Goal: Task Accomplishment & Management: Complete application form

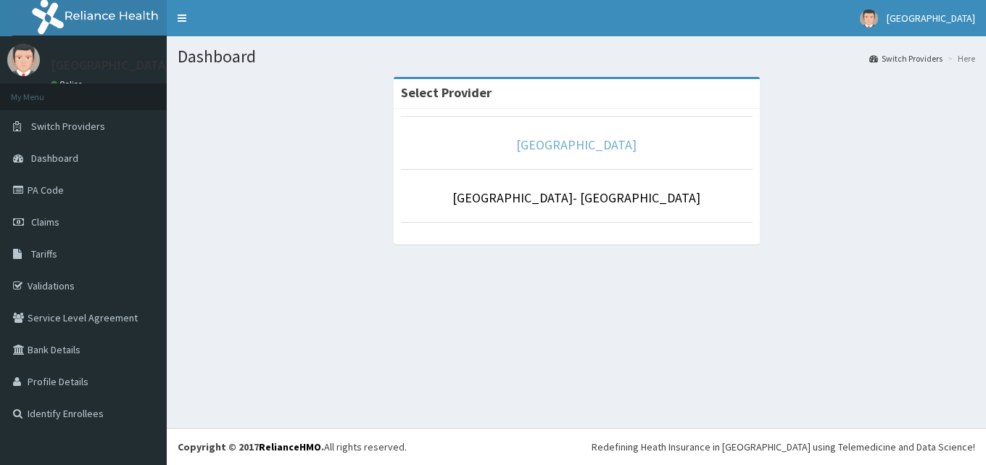
click at [590, 149] on link "[GEOGRAPHIC_DATA]" at bounding box center [576, 144] width 120 height 17
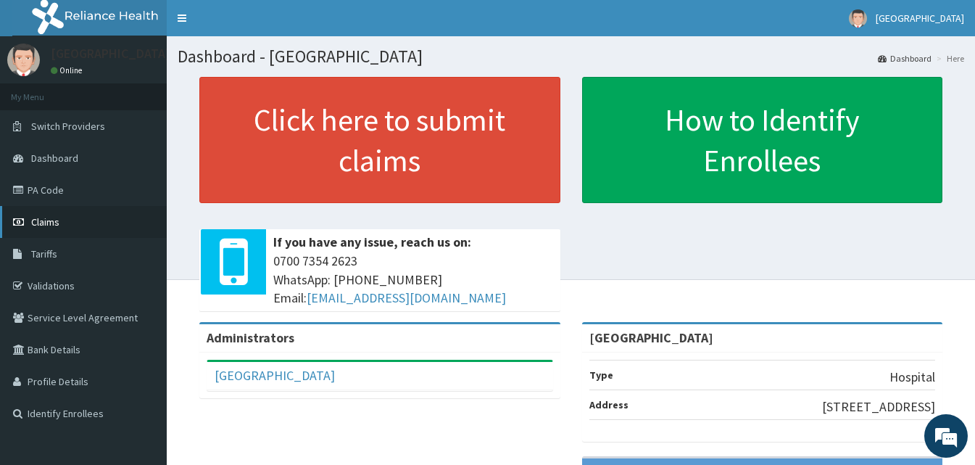
click at [78, 227] on link "Claims" at bounding box center [83, 222] width 167 height 32
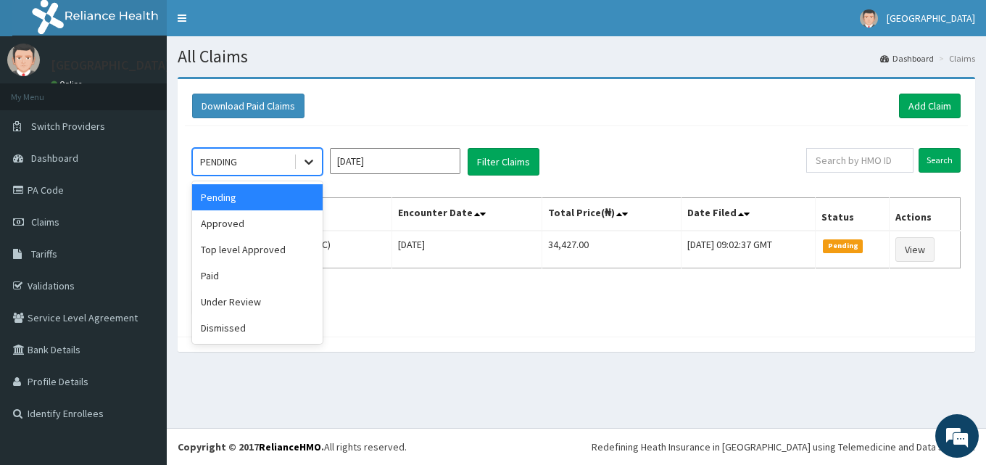
click at [299, 164] on div at bounding box center [309, 162] width 26 height 26
click at [280, 216] on div "Approved" at bounding box center [257, 223] width 130 height 26
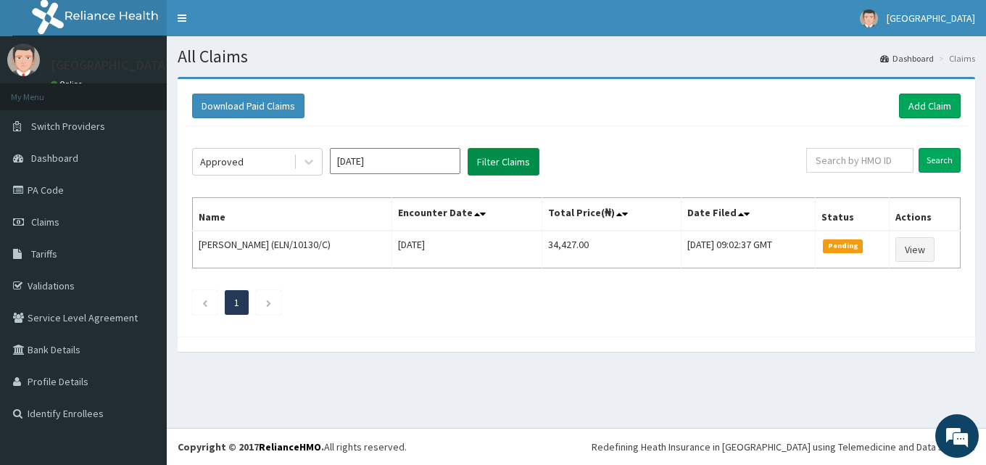
click at [491, 166] on button "Filter Claims" at bounding box center [504, 162] width 72 height 28
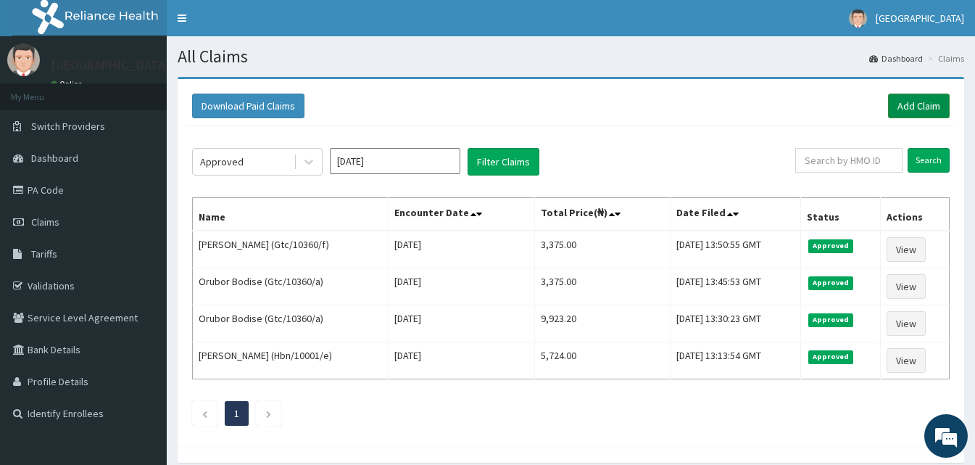
click at [918, 113] on link "Add Claim" at bounding box center [919, 106] width 62 height 25
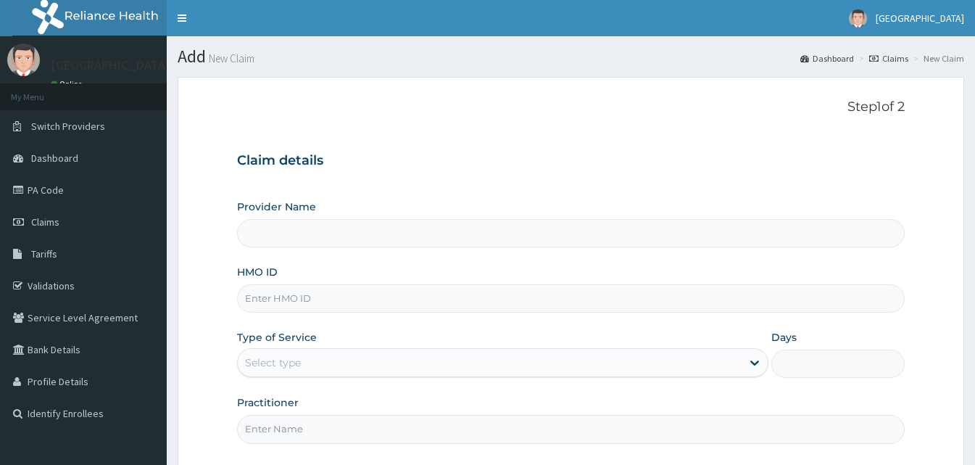
type input "[GEOGRAPHIC_DATA]"
click at [283, 297] on input "HMO ID" at bounding box center [571, 298] width 668 height 28
paste input "CodeELN/10013/B"
click at [271, 304] on input "CodeELN/10013/B" at bounding box center [571, 298] width 668 height 28
type input "ELN/10013/B"
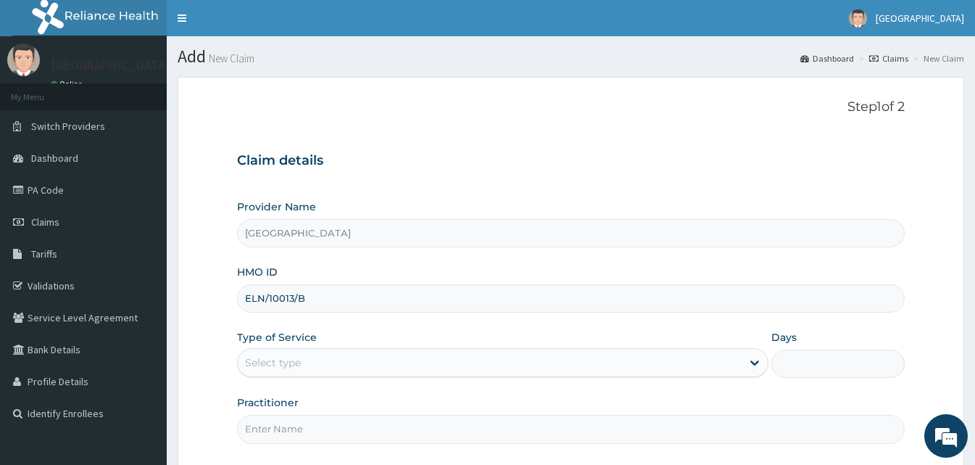
click at [349, 355] on div "Select type" at bounding box center [490, 362] width 504 height 23
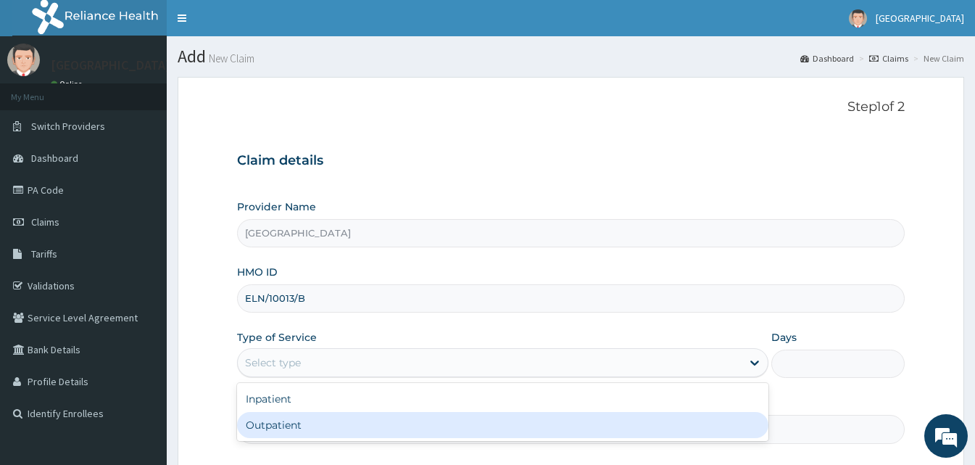
click at [320, 416] on div "Outpatient" at bounding box center [502, 425] width 531 height 26
type input "1"
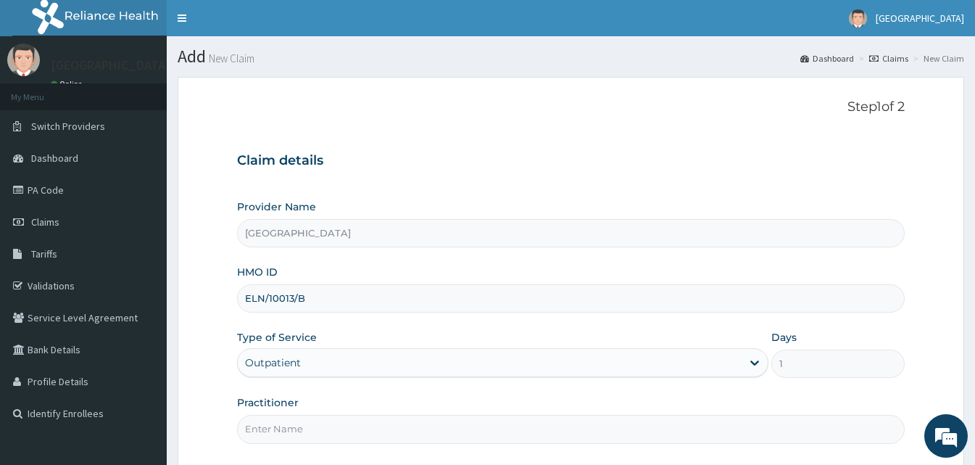
click at [348, 424] on input "Practitioner" at bounding box center [571, 429] width 668 height 28
type input "Doctor Sydney"
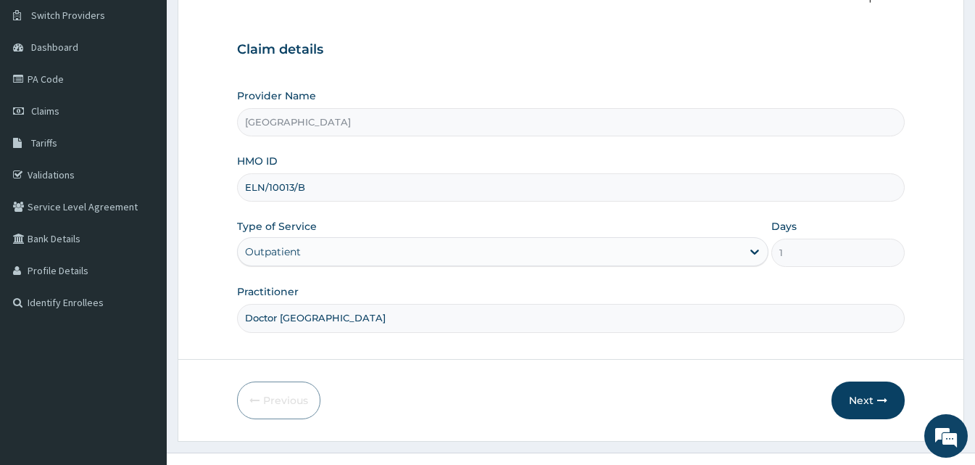
scroll to position [136, 0]
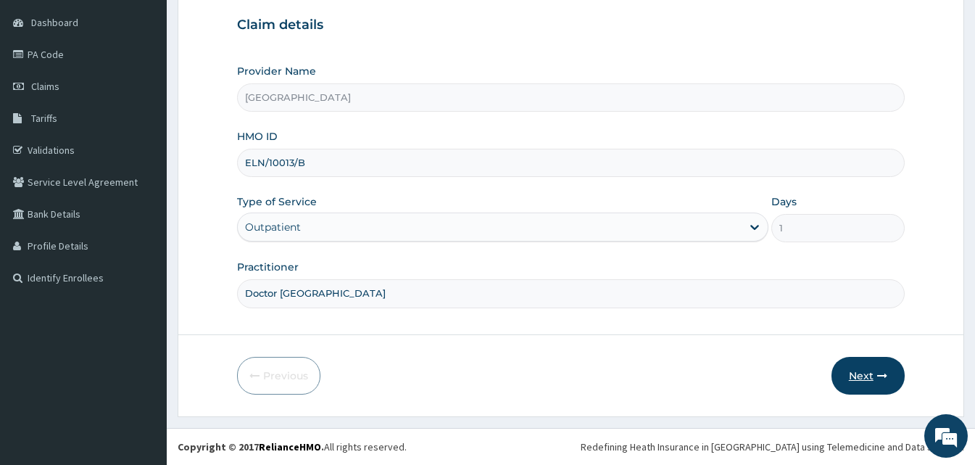
click at [858, 363] on button "Next" at bounding box center [867, 376] width 73 height 38
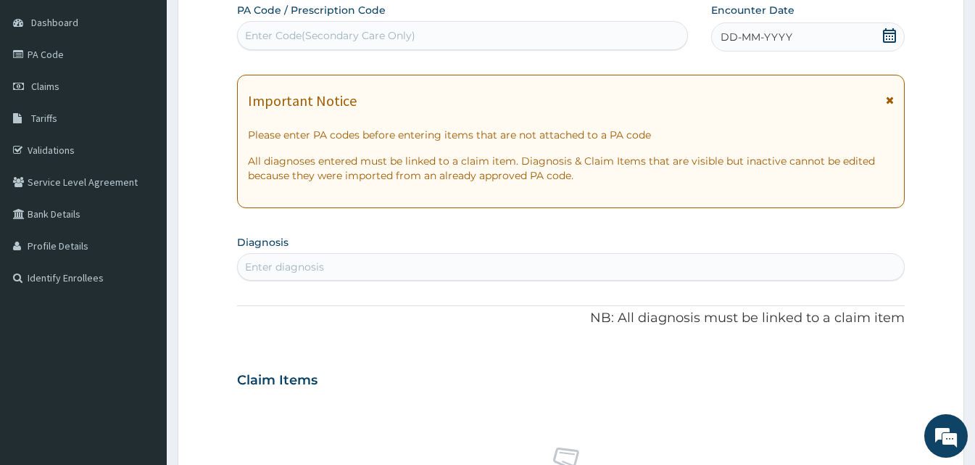
click at [775, 41] on span "DD-MM-YYYY" at bounding box center [756, 37] width 72 height 14
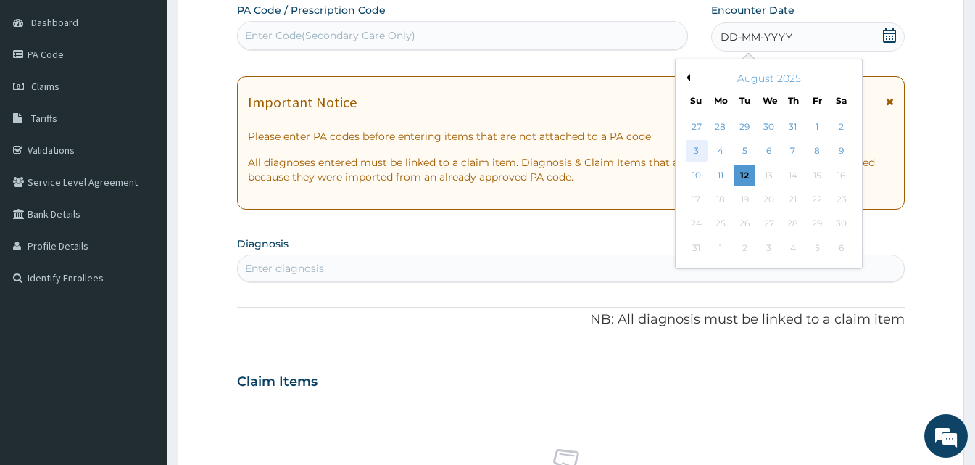
click at [693, 154] on div "3" at bounding box center [697, 152] width 22 height 22
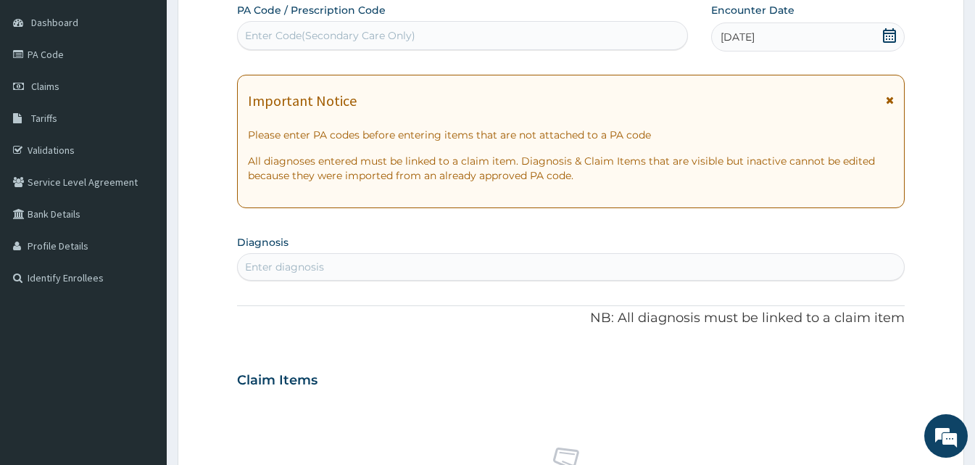
click at [329, 263] on div "Enter diagnosis" at bounding box center [571, 266] width 666 height 23
type input "malaria"
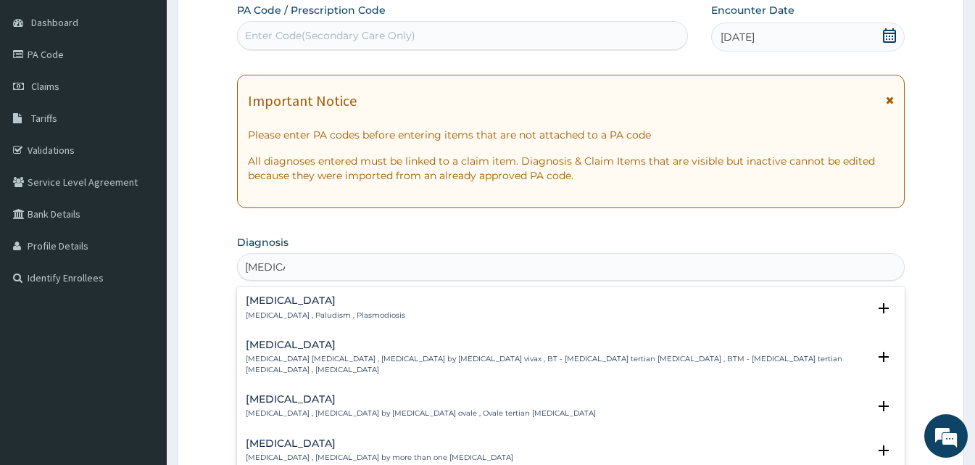
click at [286, 317] on p "Malaria , Paludism , Plasmodiosis" at bounding box center [325, 315] width 159 height 10
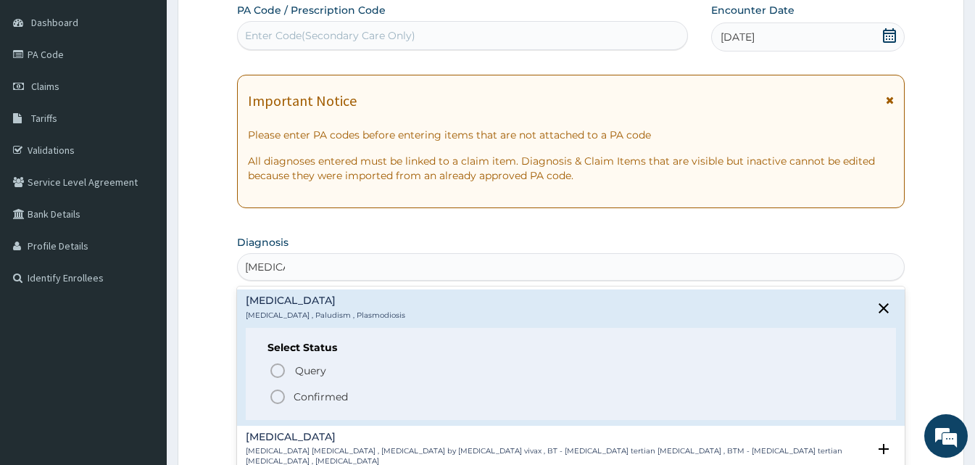
click at [275, 394] on icon "status option filled" at bounding box center [277, 396] width 17 height 17
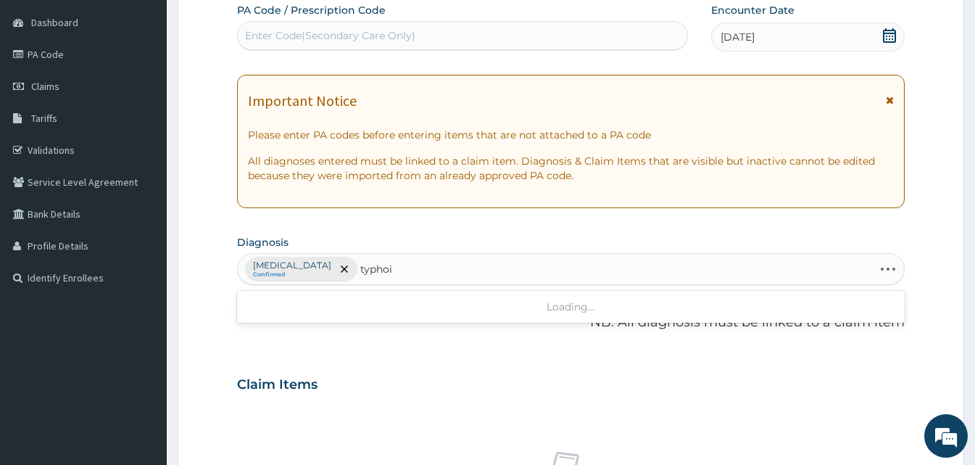
type input "typhoid"
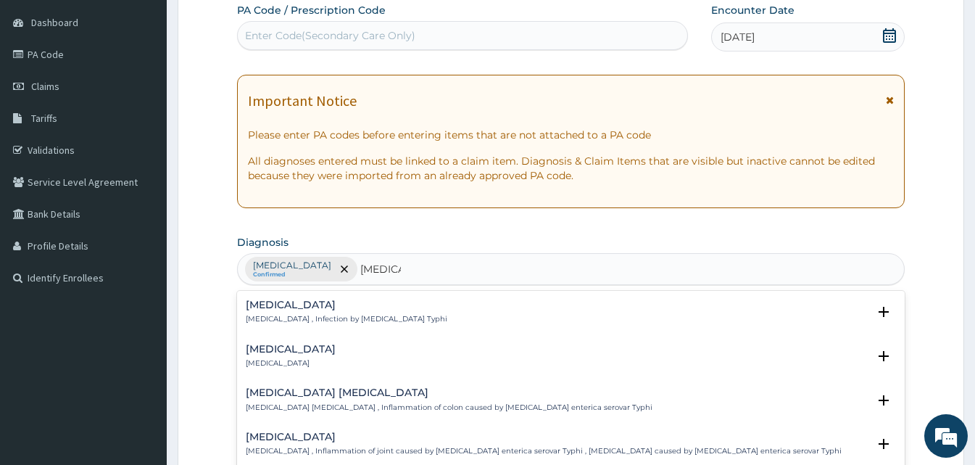
click at [303, 307] on h4 "Typhoid fever" at bounding box center [347, 304] width 202 height 11
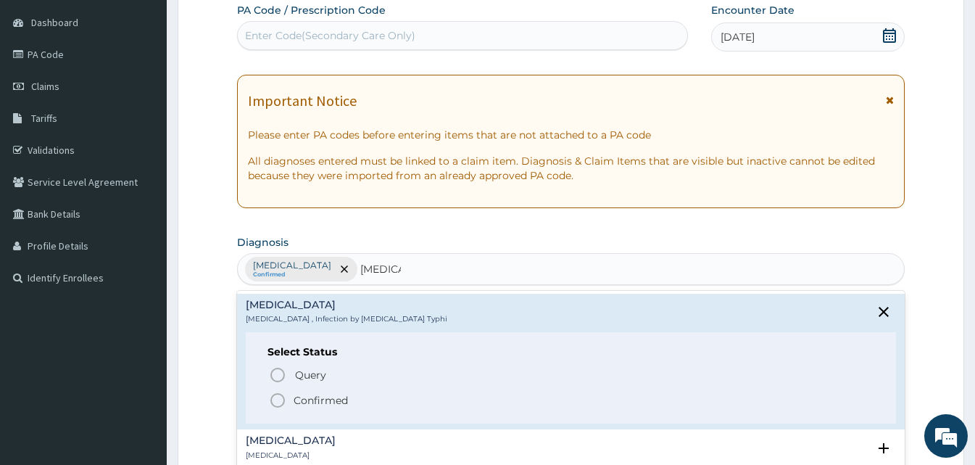
click at [272, 404] on circle "status option filled" at bounding box center [277, 400] width 13 height 13
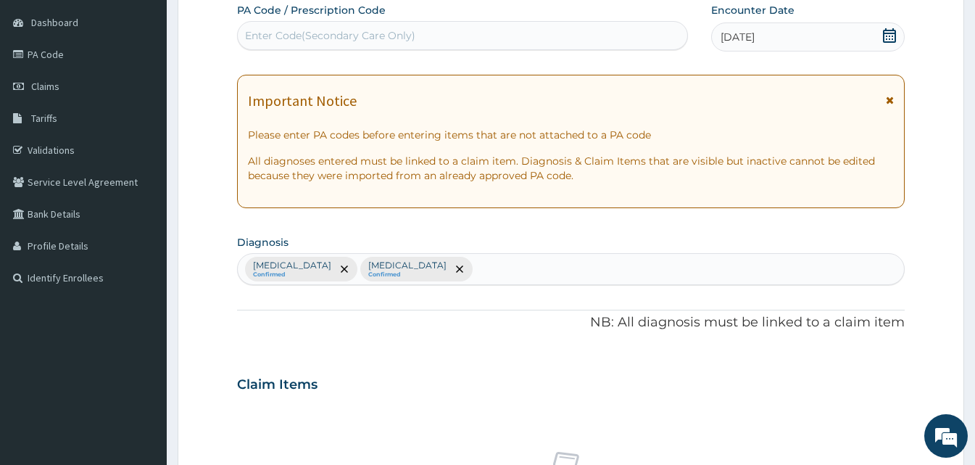
scroll to position [541, 0]
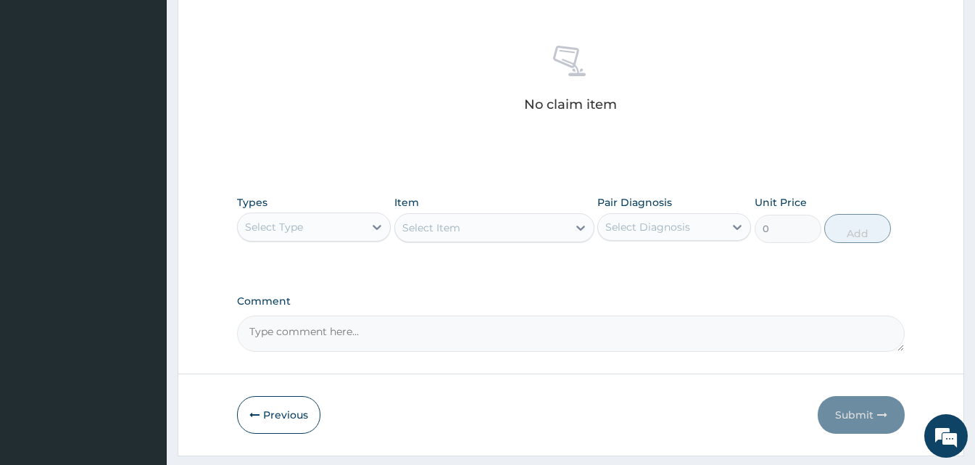
click at [349, 225] on div "Select Type" at bounding box center [301, 226] width 126 height 23
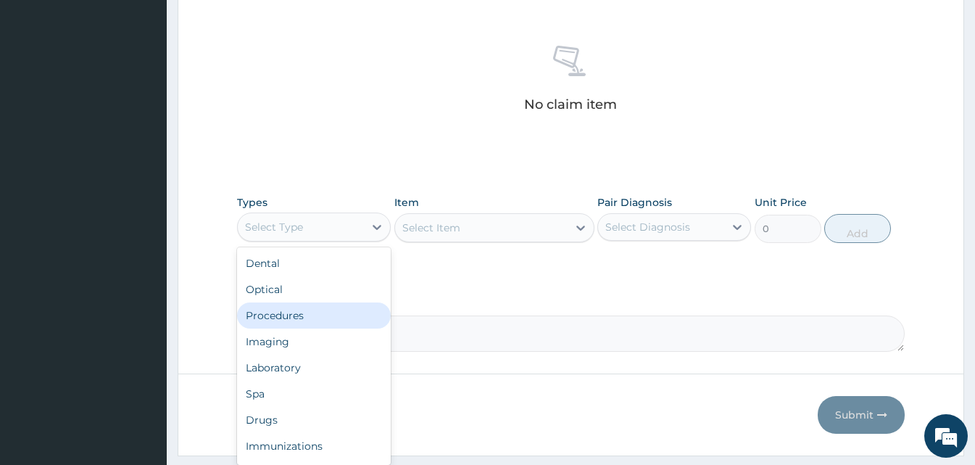
click at [283, 325] on div "Procedures" at bounding box center [314, 315] width 154 height 26
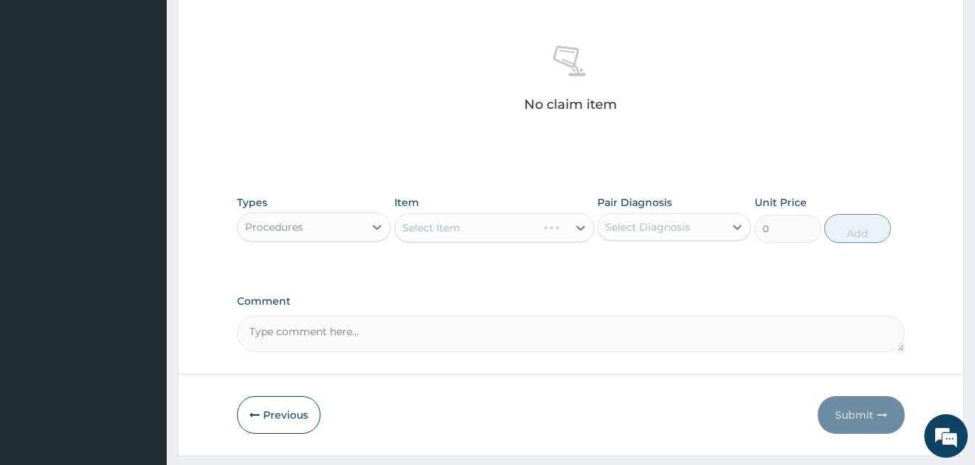
click at [569, 227] on div "Select Item" at bounding box center [494, 227] width 200 height 29
click at [572, 228] on div "Select Item" at bounding box center [494, 227] width 200 height 29
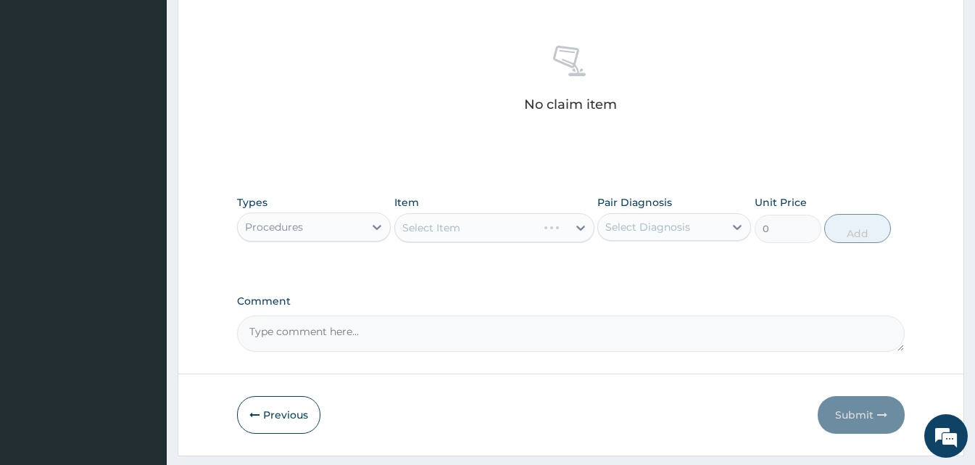
click at [578, 228] on div "Select Item" at bounding box center [494, 227] width 200 height 29
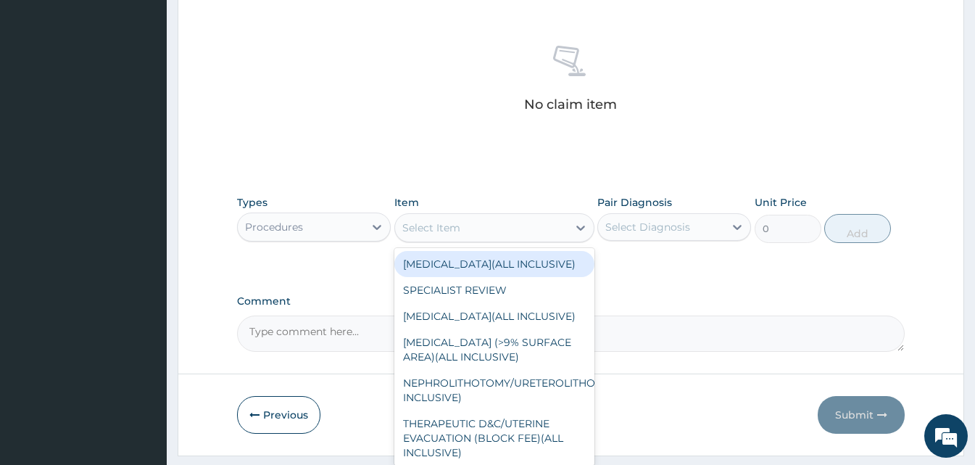
click at [578, 228] on icon at bounding box center [580, 227] width 9 height 5
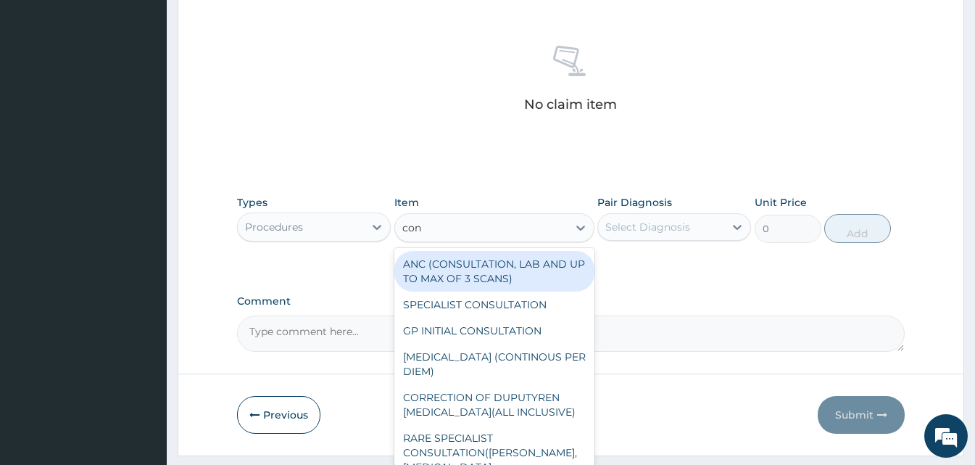
type input "cons"
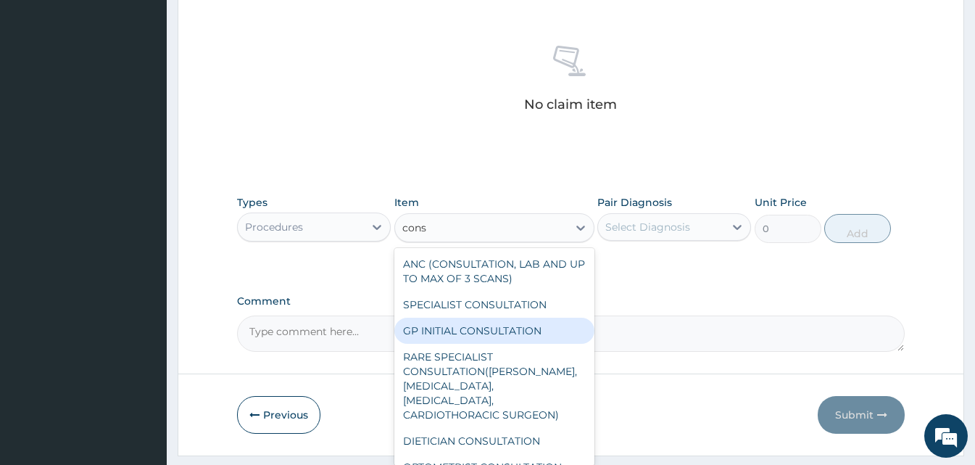
click at [495, 342] on div "GP INITIAL CONSULTATION" at bounding box center [494, 330] width 200 height 26
type input "2000"
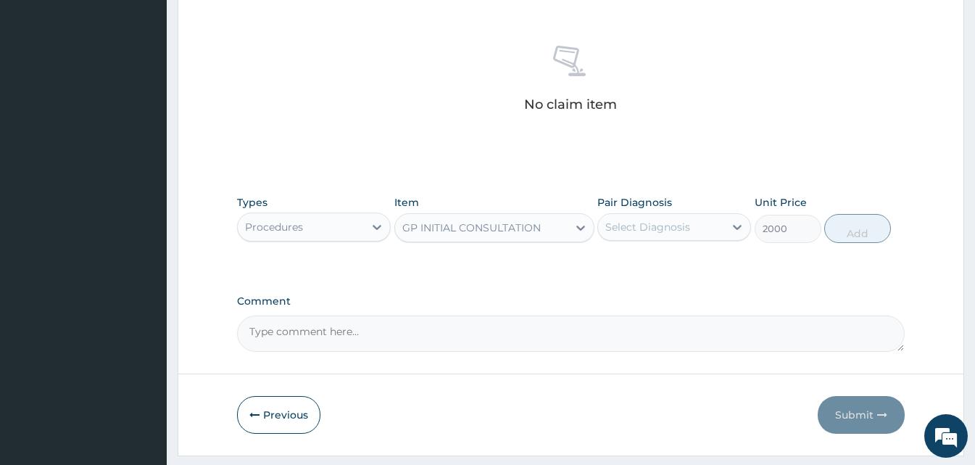
click at [670, 230] on div "Select Diagnosis" at bounding box center [647, 227] width 85 height 14
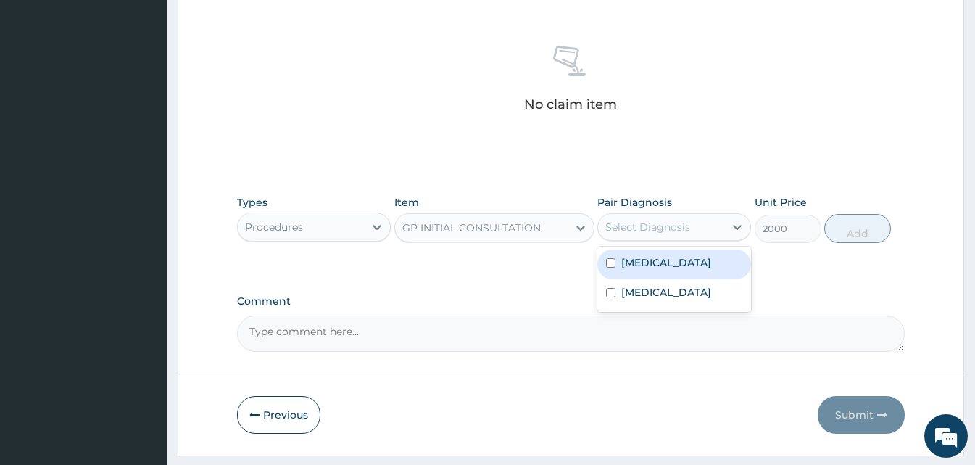
click at [663, 260] on div "Malaria" at bounding box center [674, 264] width 154 height 30
checkbox input "true"
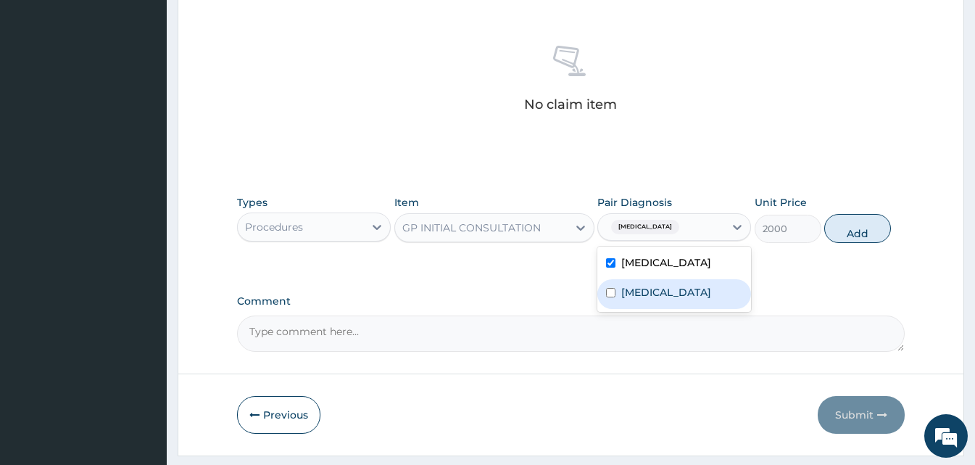
click at [659, 288] on label "Typhoid fever" at bounding box center [666, 292] width 90 height 14
checkbox input "true"
click at [875, 225] on button "Add" at bounding box center [857, 228] width 67 height 29
type input "0"
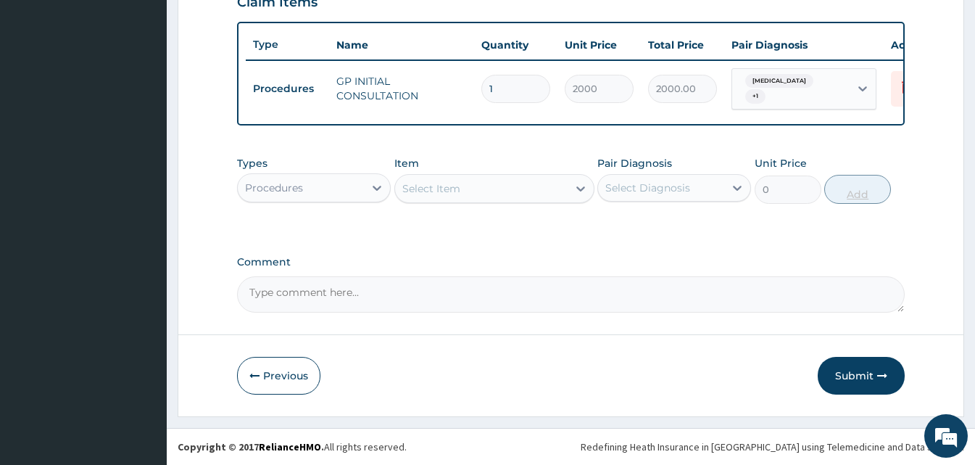
scroll to position [523, 0]
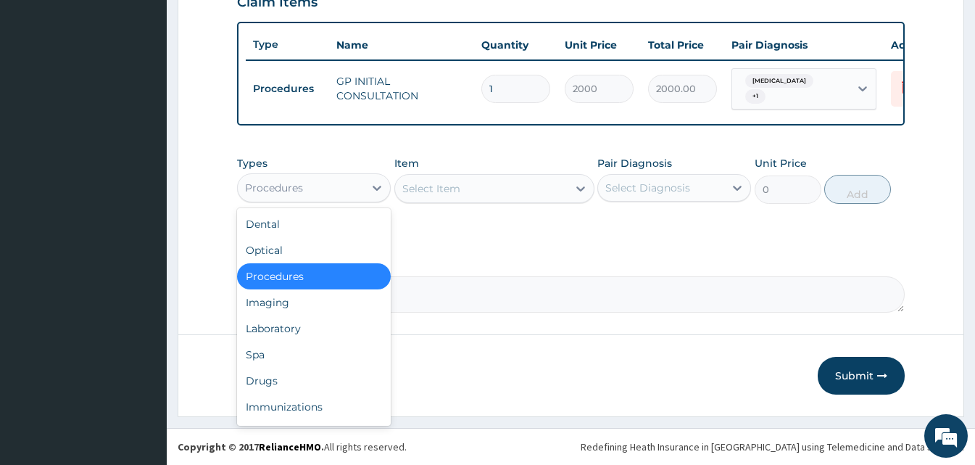
click at [336, 193] on div "Procedures" at bounding box center [301, 187] width 126 height 23
click at [290, 383] on div "Drugs" at bounding box center [314, 380] width 154 height 26
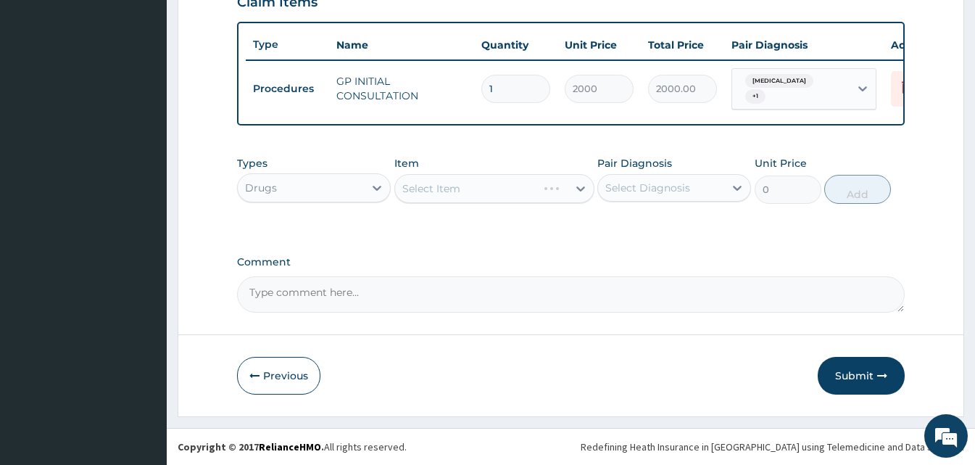
click at [572, 192] on div "Select Item" at bounding box center [494, 188] width 200 height 29
click at [538, 195] on div "Select Item" at bounding box center [494, 188] width 200 height 29
click at [558, 194] on div "Select Item" at bounding box center [481, 188] width 173 height 23
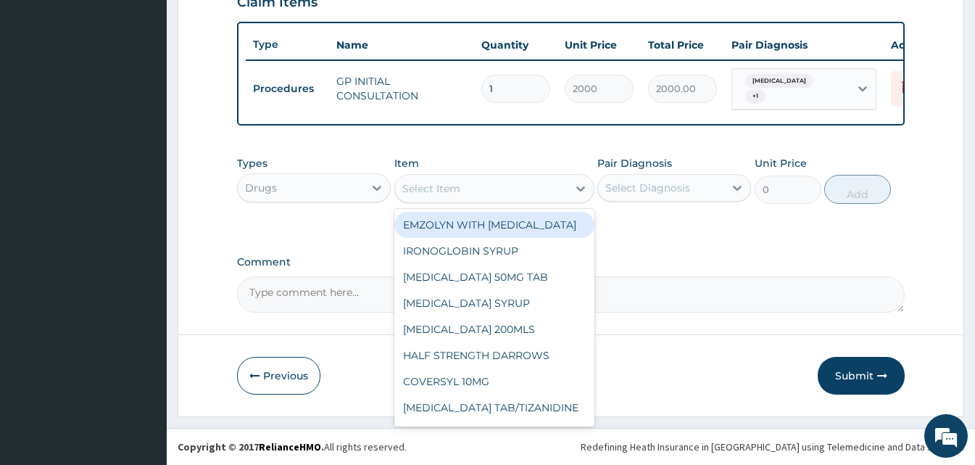
click at [558, 194] on div "Select Item" at bounding box center [481, 188] width 173 height 23
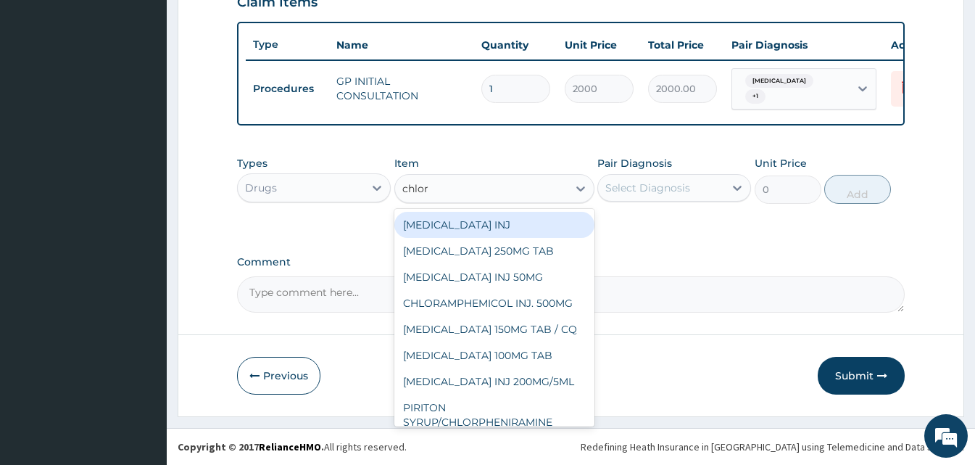
type input "chloro"
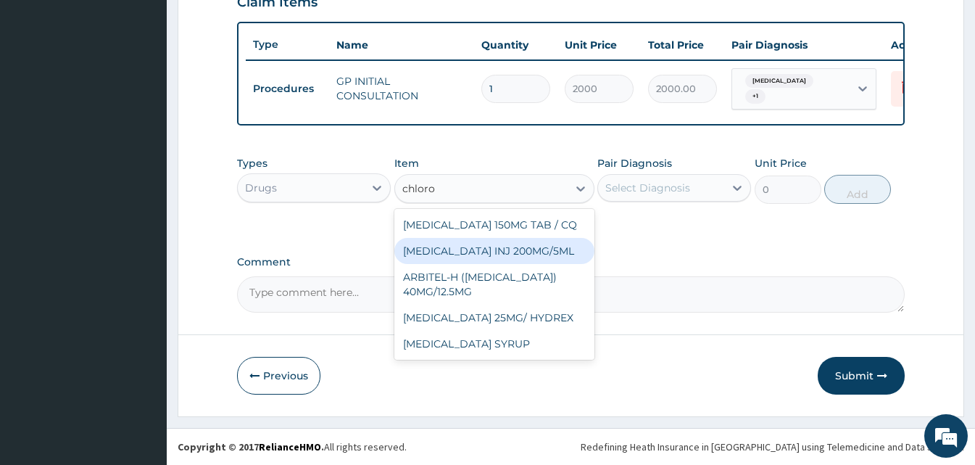
click at [529, 246] on div "CHLOROQUINE INJ 200MG/5ML" at bounding box center [494, 251] width 200 height 26
type input "120"
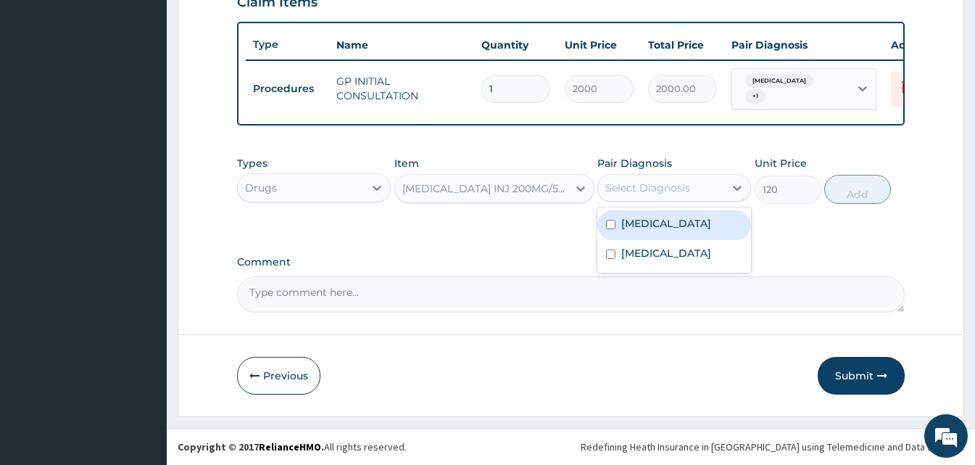
click at [715, 187] on div "Select Diagnosis" at bounding box center [661, 187] width 126 height 23
click at [657, 221] on label "Malaria" at bounding box center [666, 223] width 90 height 14
checkbox input "true"
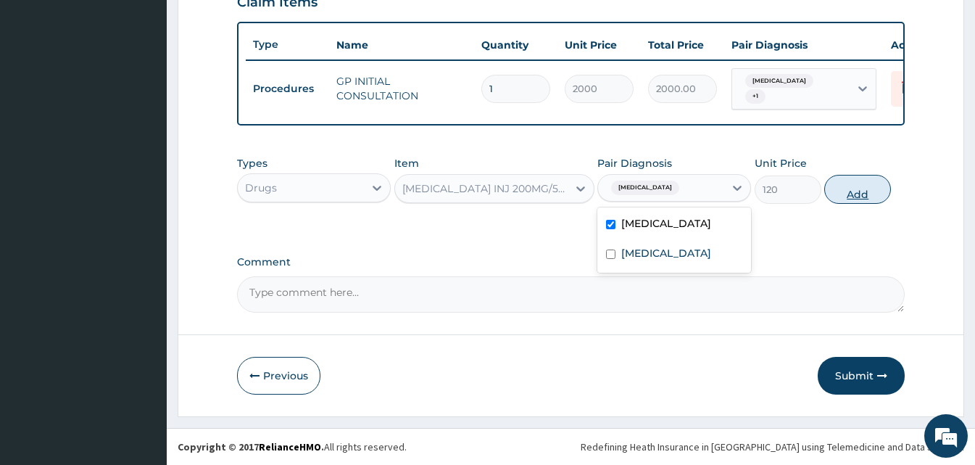
click at [852, 190] on button "Add" at bounding box center [857, 189] width 67 height 29
type input "0"
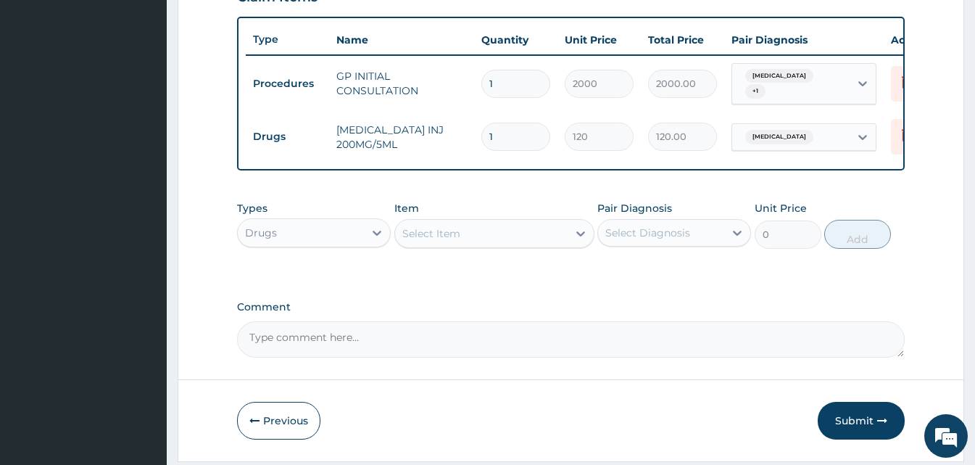
click at [478, 245] on div "Select Item" at bounding box center [481, 233] width 173 height 23
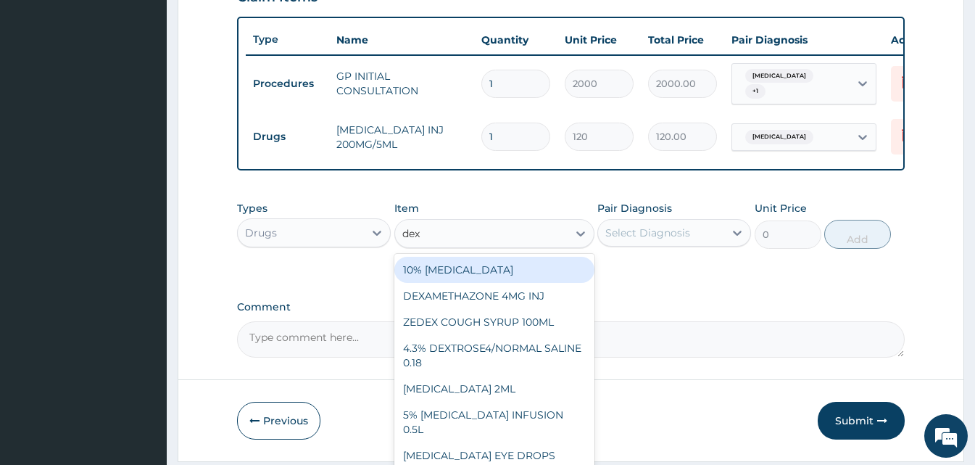
type input "dexa"
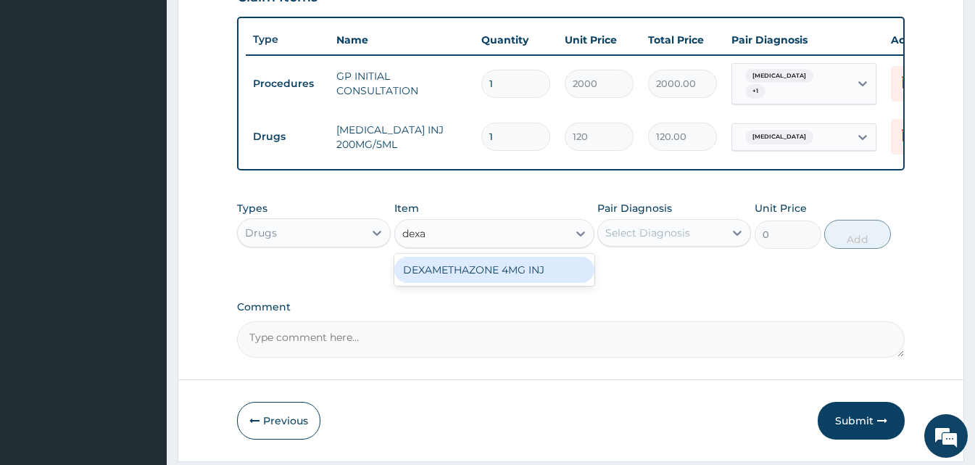
click at [456, 269] on div "DEXAMETHAZONE 4MG INJ" at bounding box center [494, 270] width 200 height 26
type input "109.2"
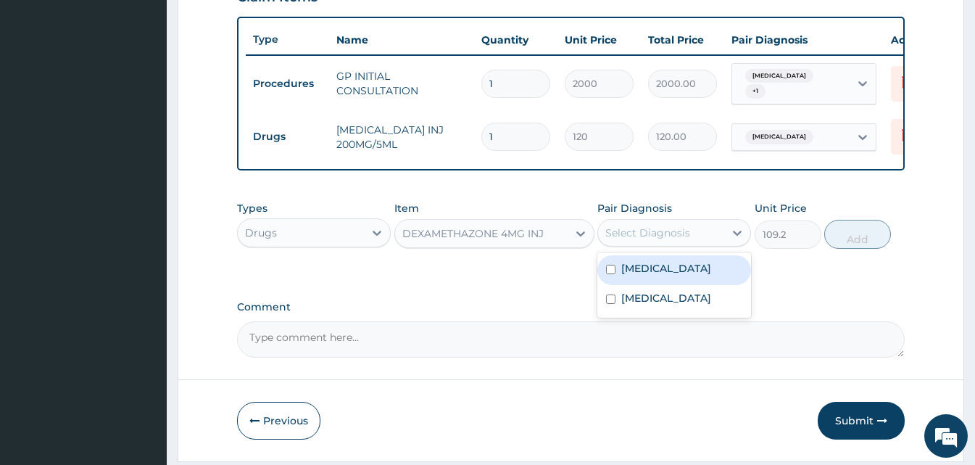
click at [675, 244] on div "Select Diagnosis" at bounding box center [661, 232] width 126 height 23
click at [662, 277] on div "Malaria" at bounding box center [674, 270] width 154 height 30
checkbox input "true"
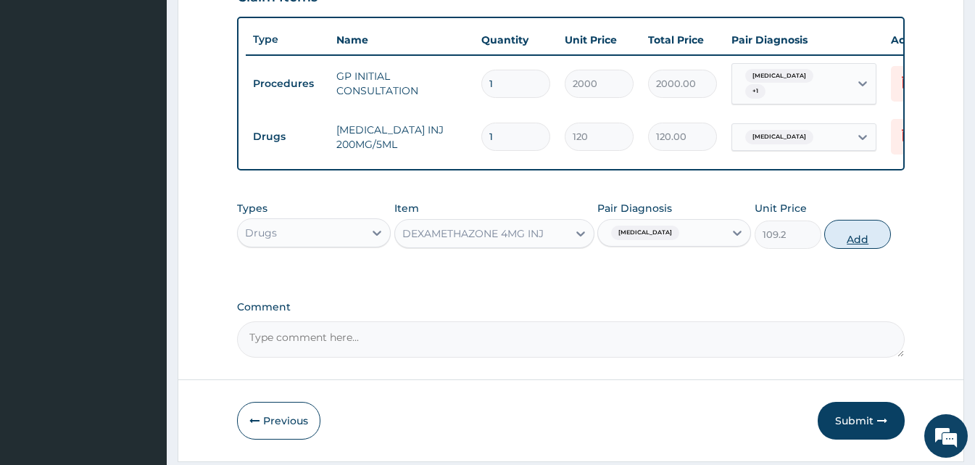
click at [855, 239] on button "Add" at bounding box center [857, 234] width 67 height 29
type input "0"
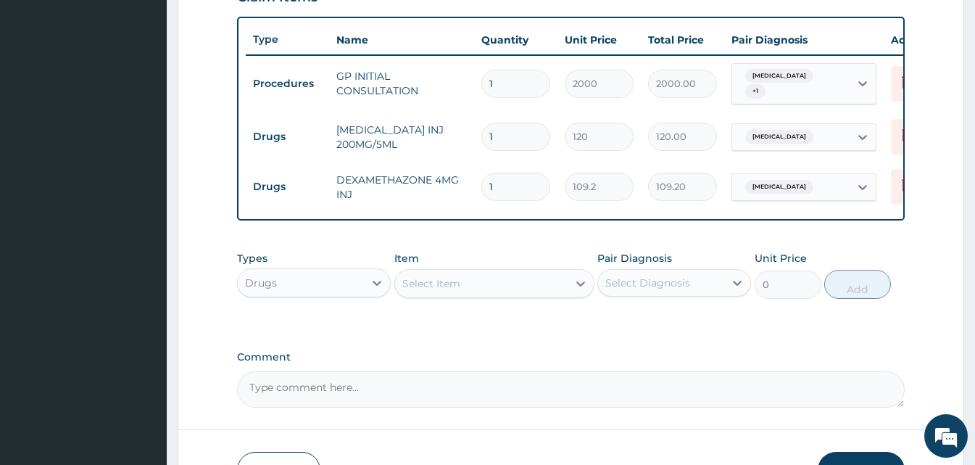
click at [436, 291] on div "Select Item" at bounding box center [431, 283] width 58 height 14
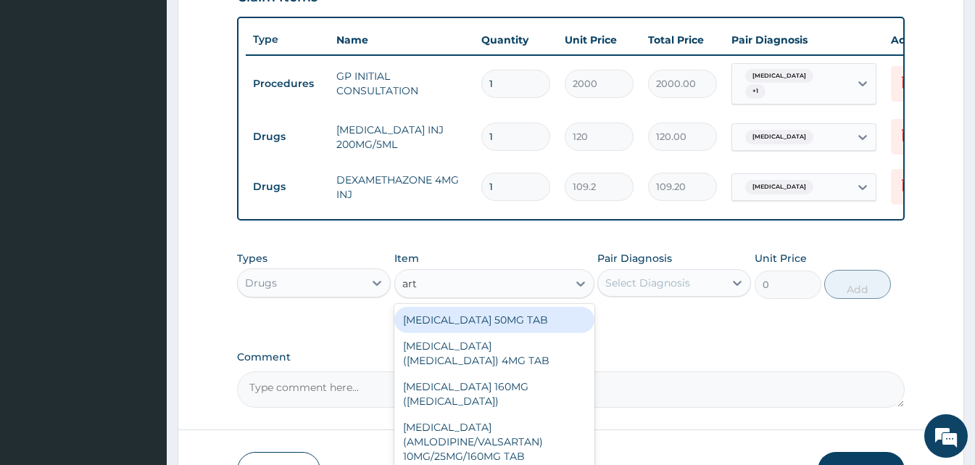
type input "arte"
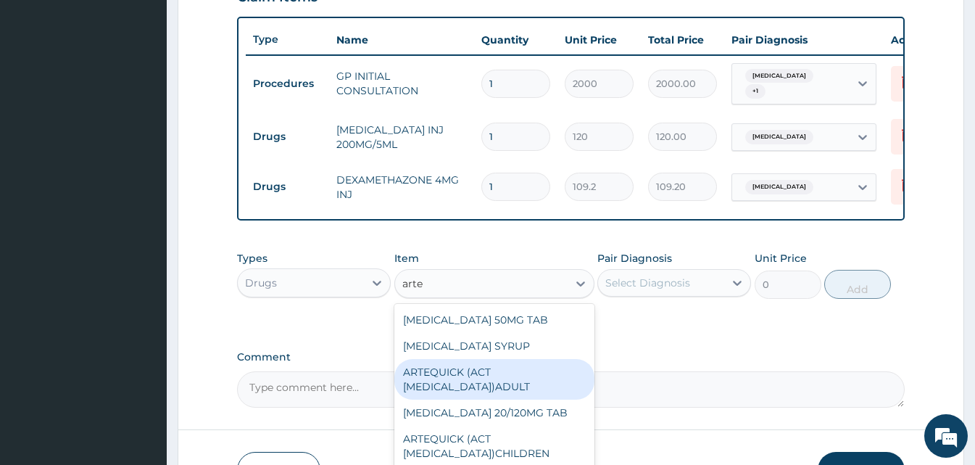
click at [454, 372] on div "ARTEQUICK (ACT ANTIMALARIAL)ADULT" at bounding box center [494, 379] width 200 height 41
type input "2500"
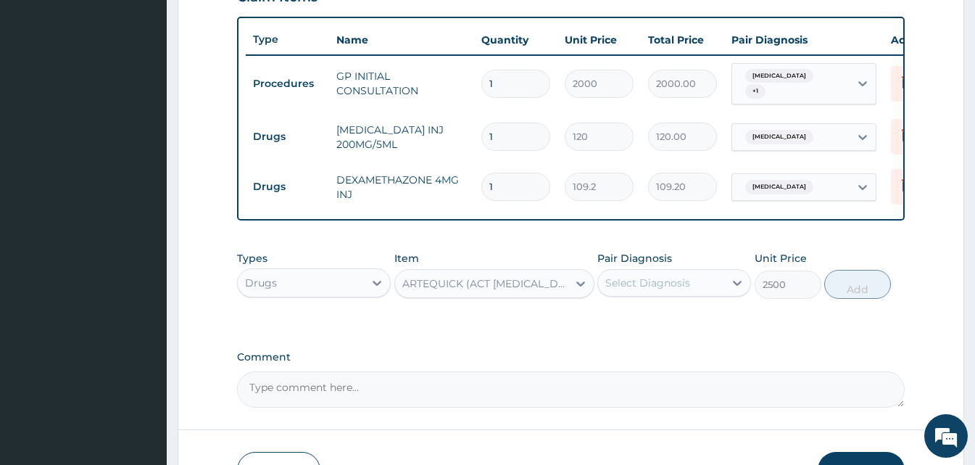
drag, startPoint x: 667, startPoint y: 328, endPoint x: 668, endPoint y: 302, distance: 26.1
click at [668, 302] on div "Types Drugs Item ARTEQUICK (ACT ANTIMALARIAL)ADULT Pair Diagnosis Select Diagno…" at bounding box center [571, 286] width 668 height 84
click at [668, 299] on div "Pair Diagnosis Select Diagnosis" at bounding box center [674, 275] width 154 height 48
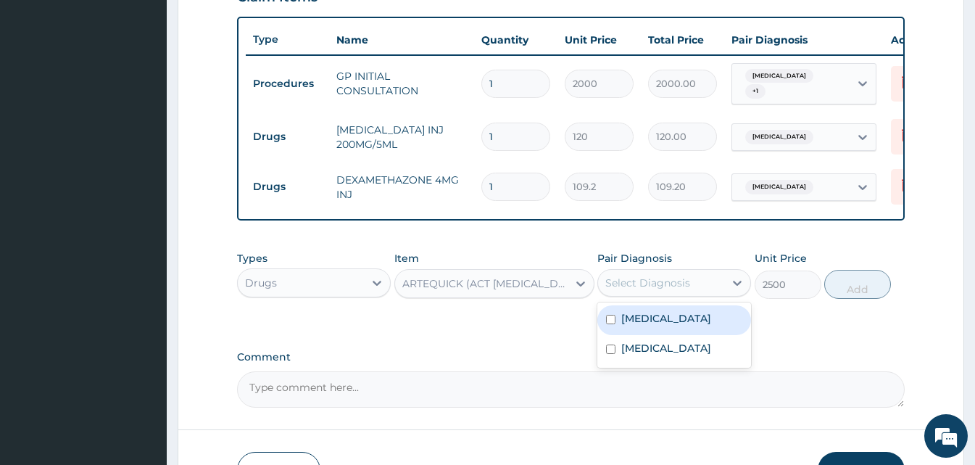
click at [670, 288] on div "Select Diagnosis" at bounding box center [647, 282] width 85 height 14
click at [653, 317] on label "[MEDICAL_DATA]" at bounding box center [666, 318] width 90 height 14
checkbox input "true"
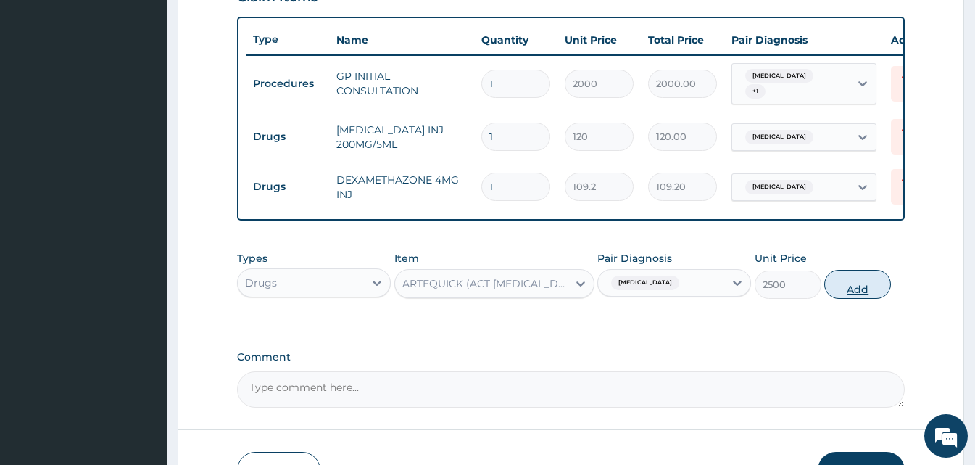
click at [837, 299] on button "Add" at bounding box center [857, 284] width 67 height 29
type input "0"
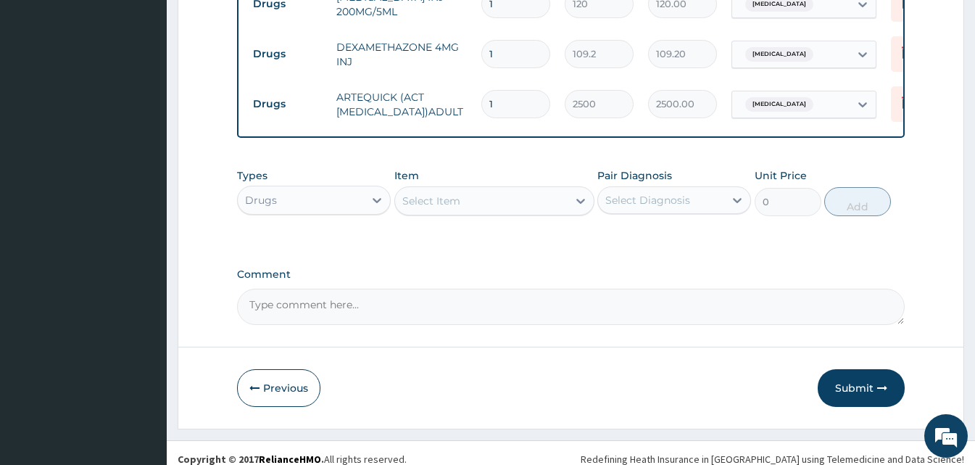
scroll to position [673, 0]
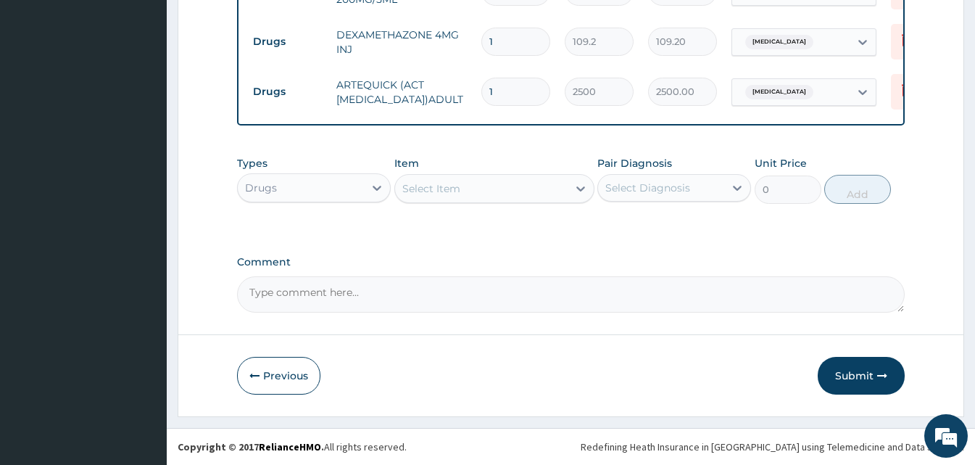
click at [517, 186] on div "Select Item" at bounding box center [481, 188] width 173 height 23
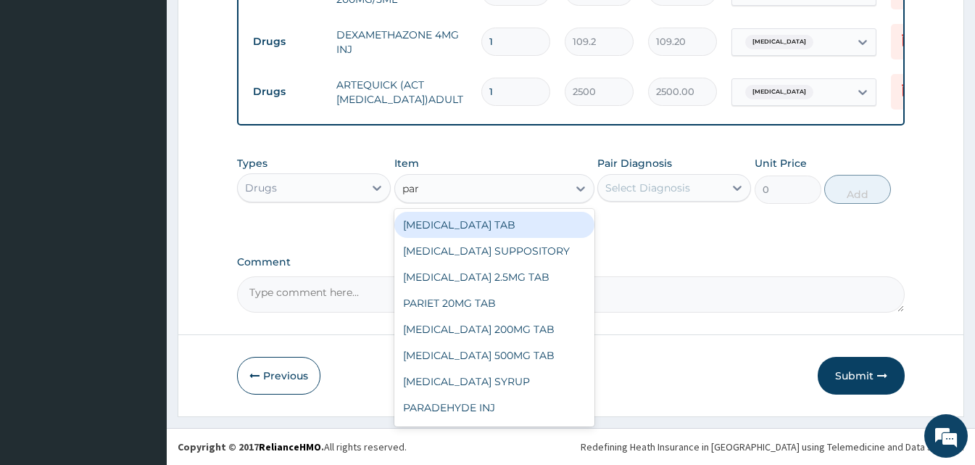
type input "para"
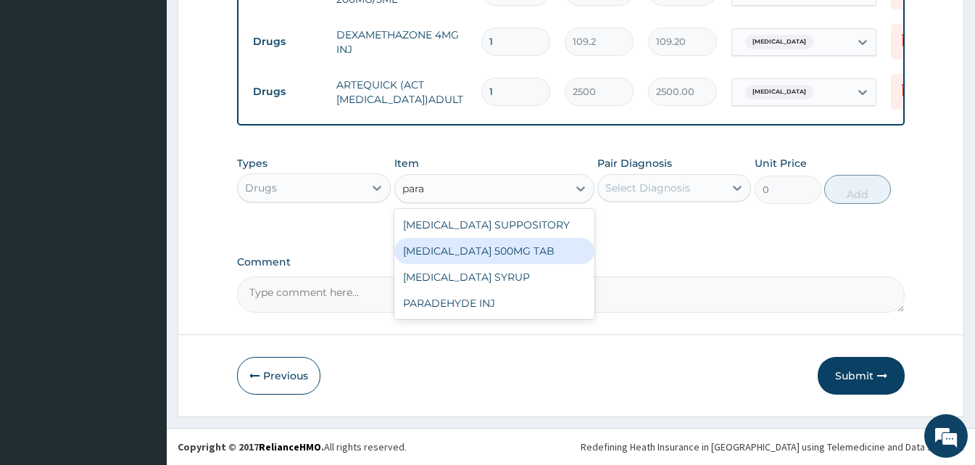
click at [510, 245] on div "[MEDICAL_DATA] 500MG TAB" at bounding box center [494, 251] width 200 height 26
type input "15"
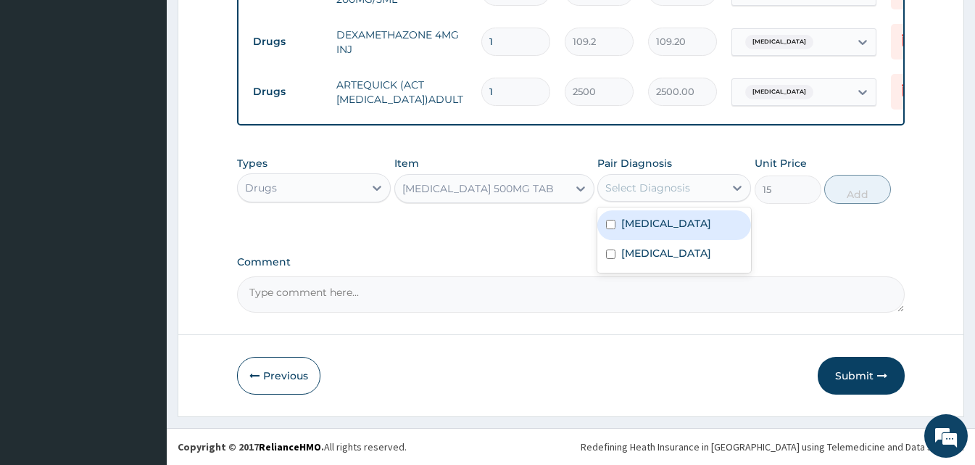
click at [711, 180] on div "Select Diagnosis" at bounding box center [661, 187] width 126 height 23
click at [670, 222] on div "[MEDICAL_DATA]" at bounding box center [674, 225] width 154 height 30
checkbox input "true"
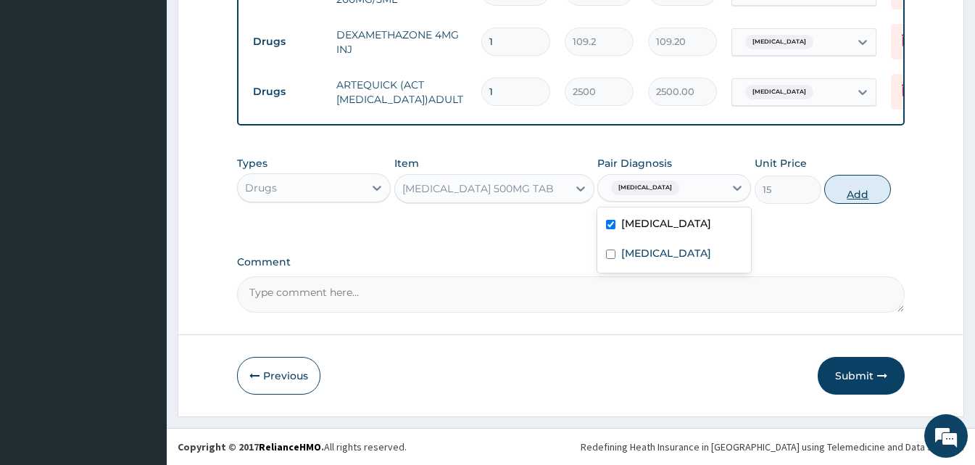
click at [850, 194] on button "Add" at bounding box center [857, 189] width 67 height 29
type input "0"
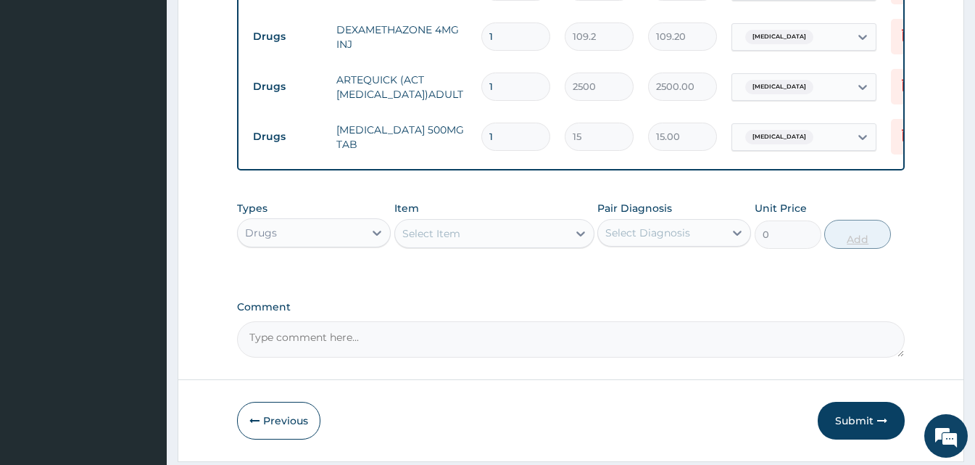
type input "18"
type input "270.00"
type input "18"
click at [470, 245] on div "Select Item" at bounding box center [481, 233] width 173 height 23
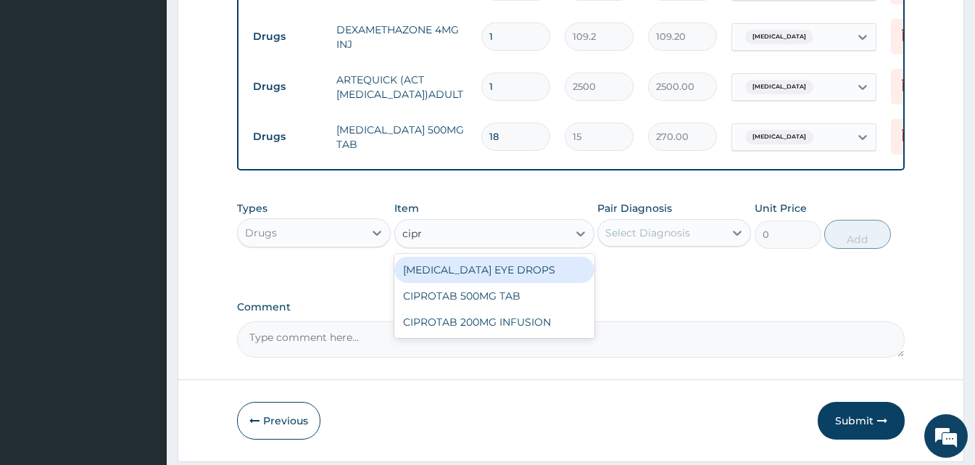
type input "[MEDICAL_DATA]"
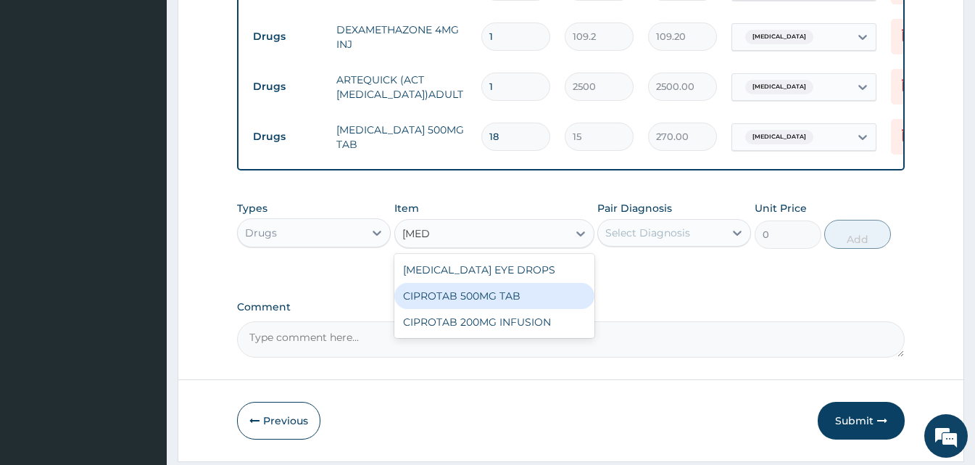
click at [472, 301] on div "CIPROTAB 500MG TAB" at bounding box center [494, 296] width 200 height 26
type input "180"
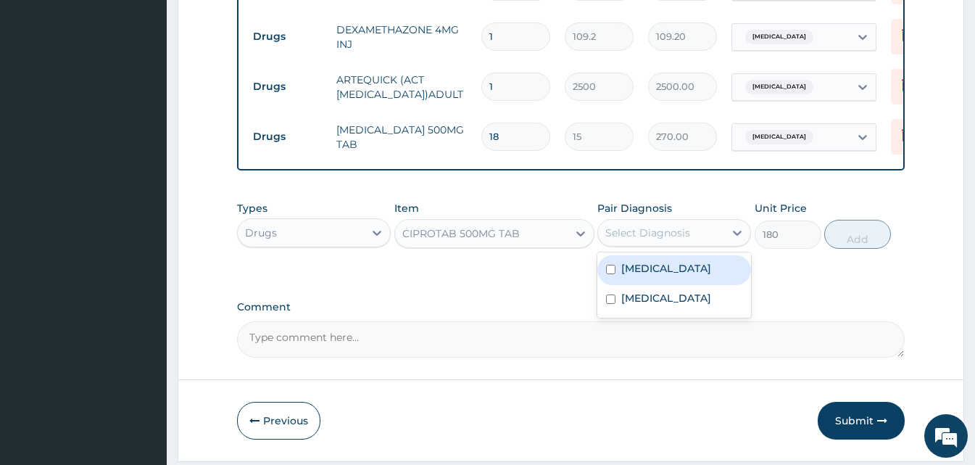
click at [708, 240] on div "Select Diagnosis" at bounding box center [661, 232] width 126 height 23
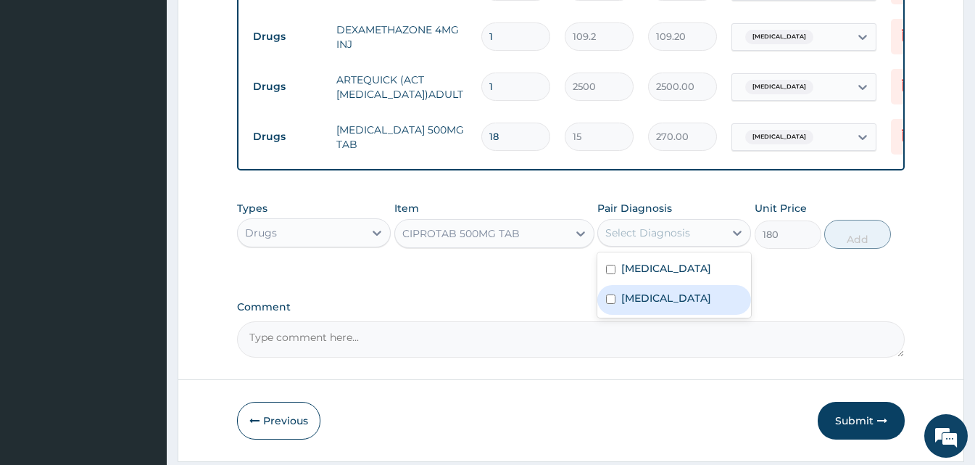
click at [674, 294] on div "[MEDICAL_DATA]" at bounding box center [674, 300] width 154 height 30
checkbox input "true"
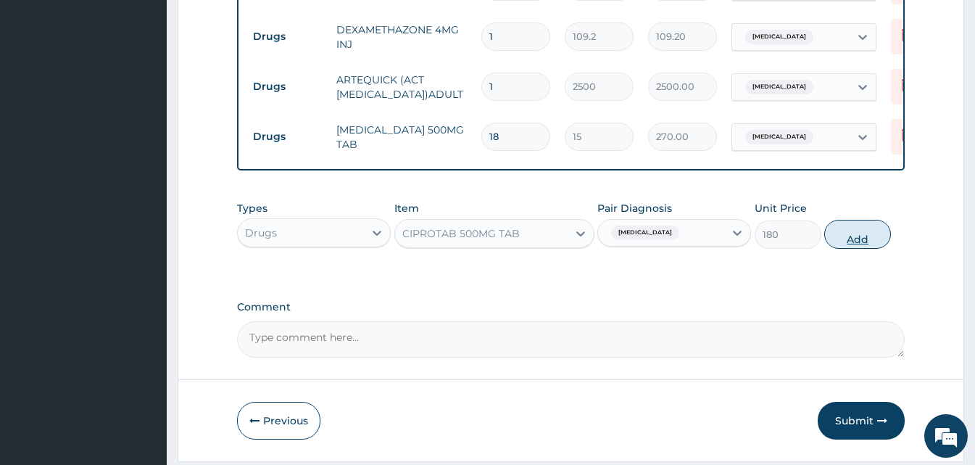
click at [857, 236] on button "Add" at bounding box center [857, 234] width 67 height 29
type input "0"
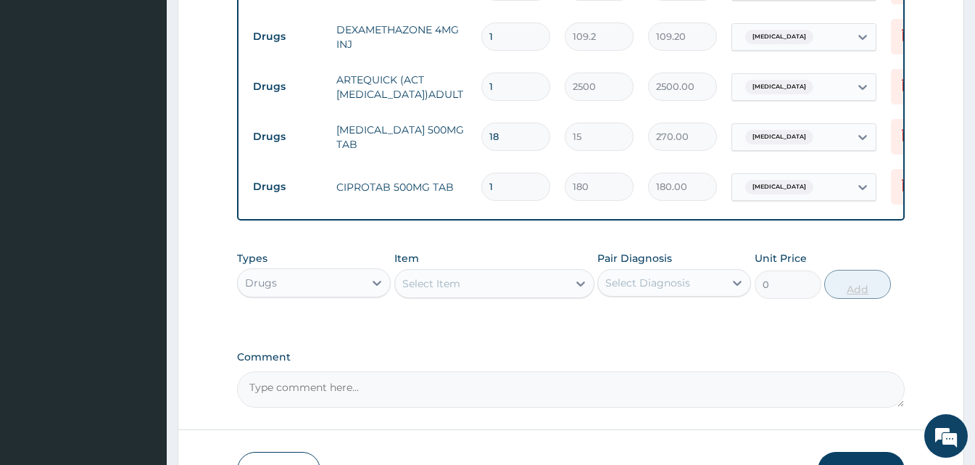
type input "10"
type input "1800.00"
type input "10"
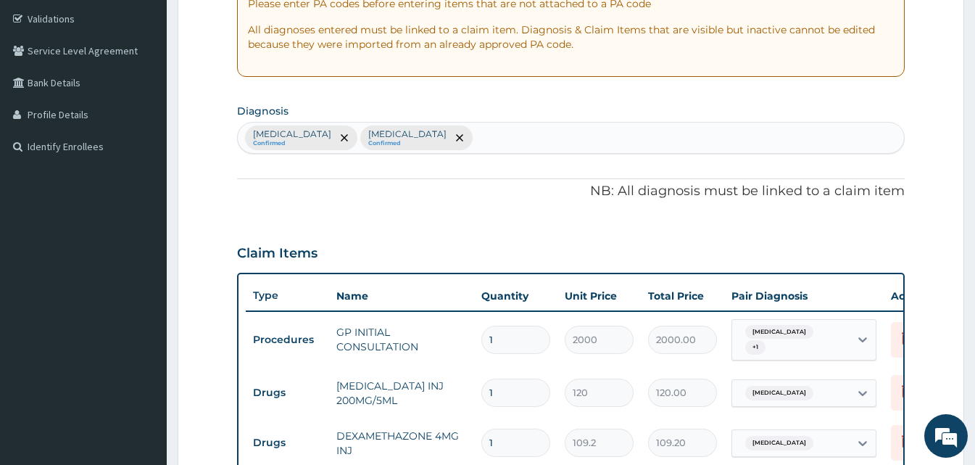
drag, startPoint x: 543, startPoint y: 114, endPoint x: 539, endPoint y: 141, distance: 27.1
click at [539, 141] on section "Diagnosis Malaria Confirmed Typhoid fever Confirmed" at bounding box center [571, 127] width 668 height 54
click at [539, 141] on div "Malaria Confirmed Typhoid fever Confirmed" at bounding box center [571, 137] width 666 height 30
type input "upper resp"
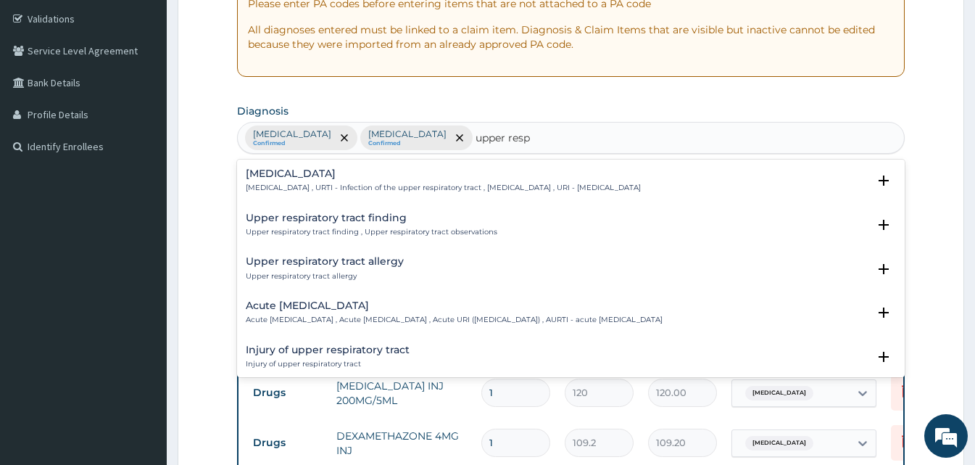
click at [329, 178] on h4 "Upper respiratory infection" at bounding box center [443, 173] width 395 height 11
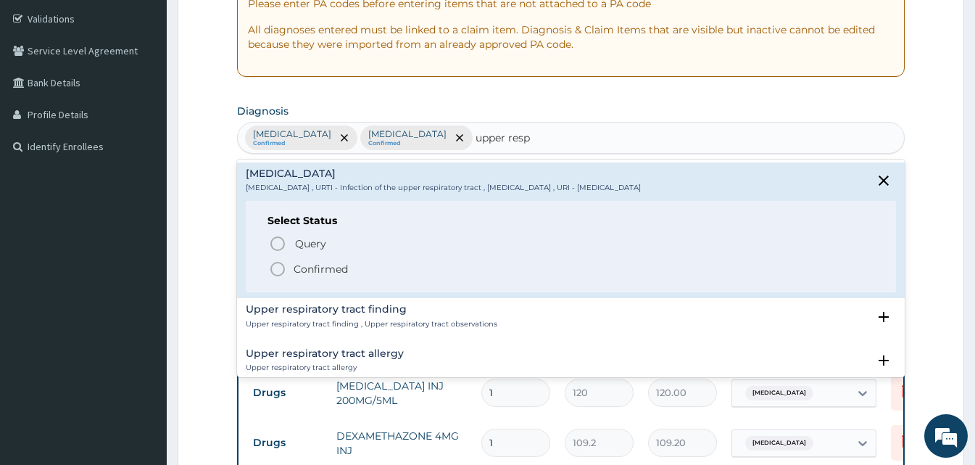
click at [275, 268] on icon "status option filled" at bounding box center [277, 268] width 17 height 17
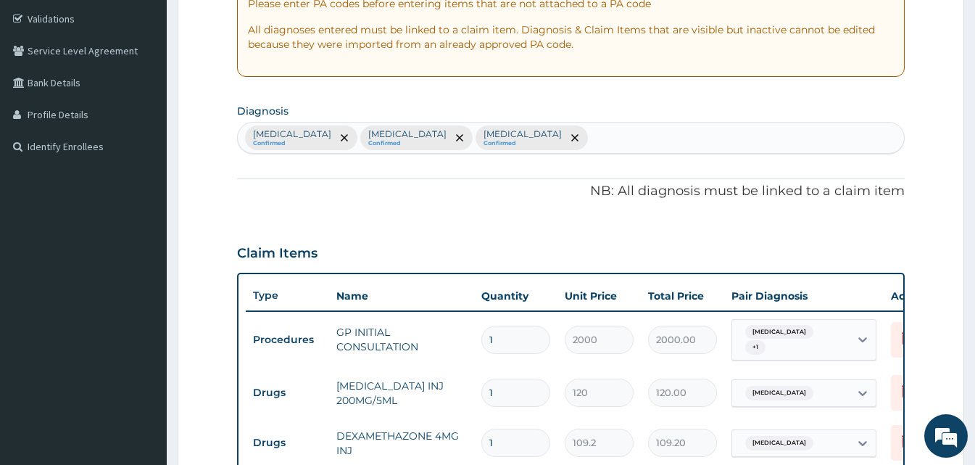
scroll to position [673, 0]
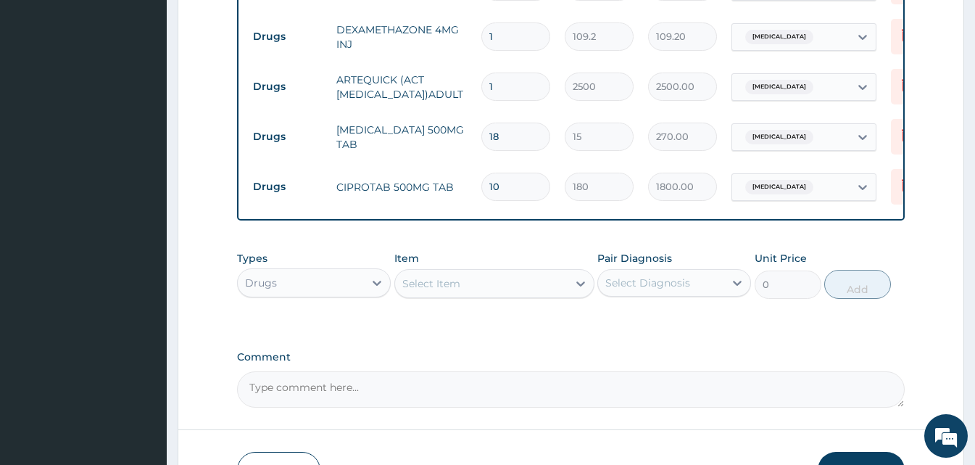
click at [533, 295] on div "Select Item" at bounding box center [481, 283] width 173 height 23
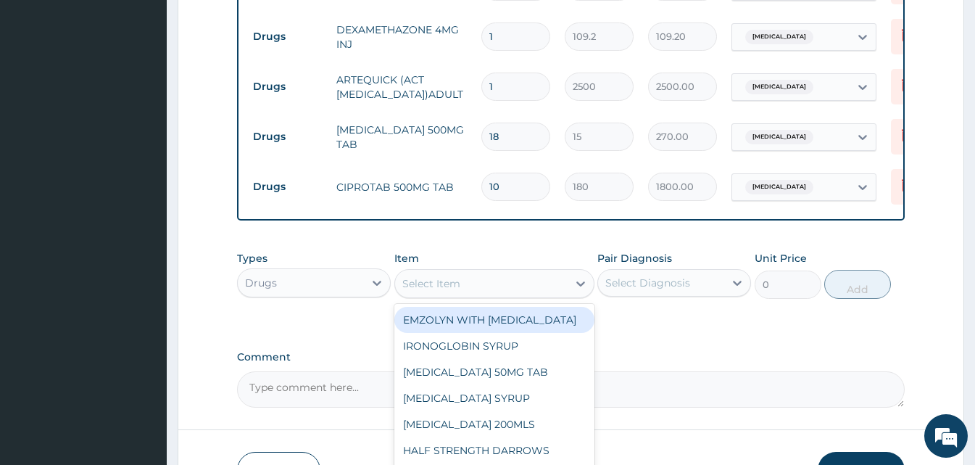
type input ","
type input "orat"
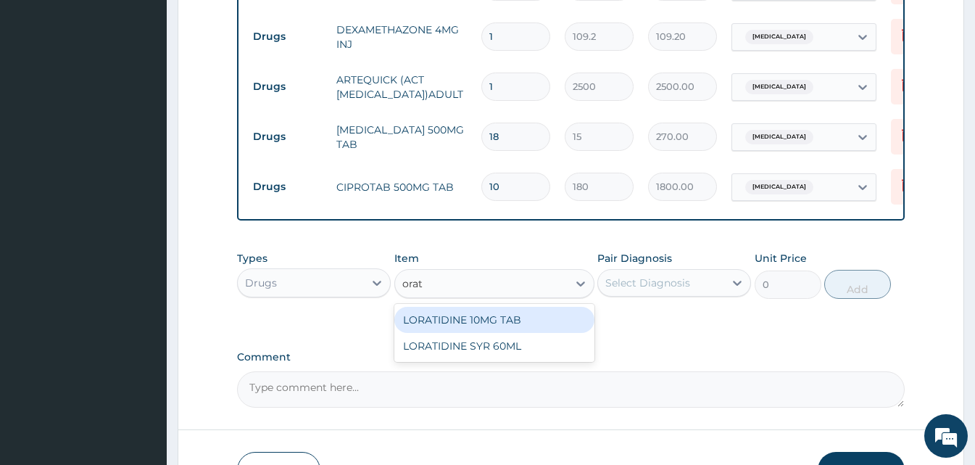
click at [526, 328] on div "LORATIDINE 10MG TAB" at bounding box center [494, 320] width 200 height 26
type input "45"
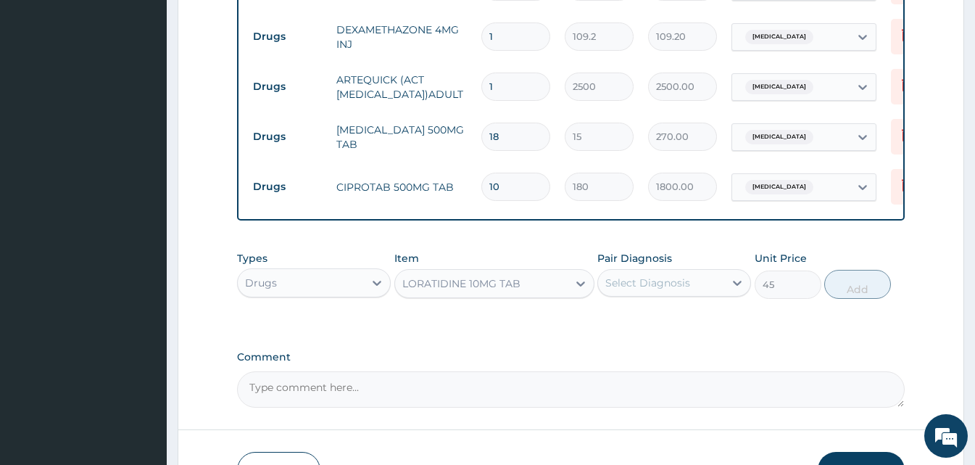
click at [632, 271] on div "Pair Diagnosis Select Diagnosis" at bounding box center [674, 275] width 154 height 48
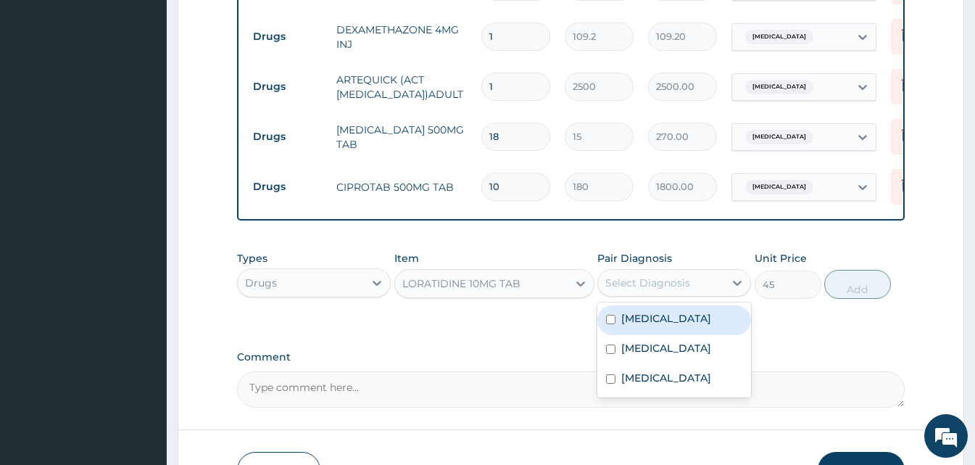
click at [637, 286] on div "Select Diagnosis" at bounding box center [647, 282] width 85 height 14
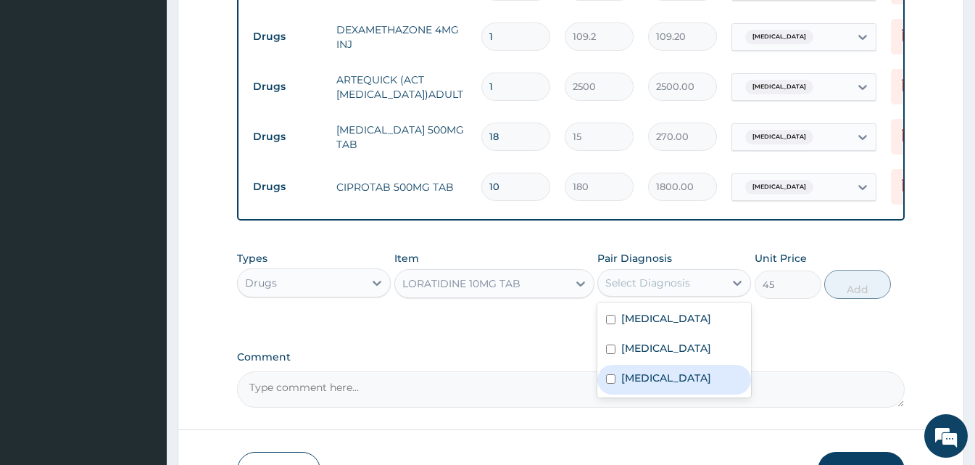
click at [642, 382] on label "Upper respiratory infection" at bounding box center [666, 377] width 90 height 14
checkbox input "true"
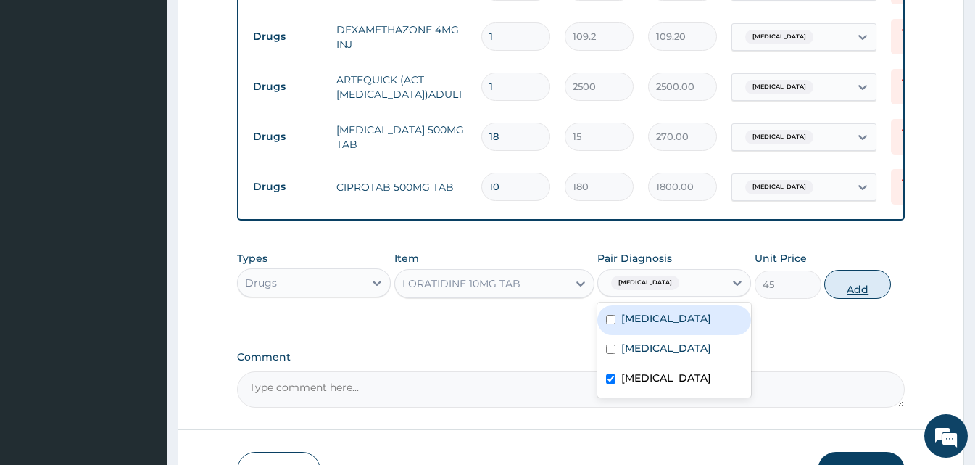
click at [852, 291] on button "Add" at bounding box center [857, 284] width 67 height 29
type input "0"
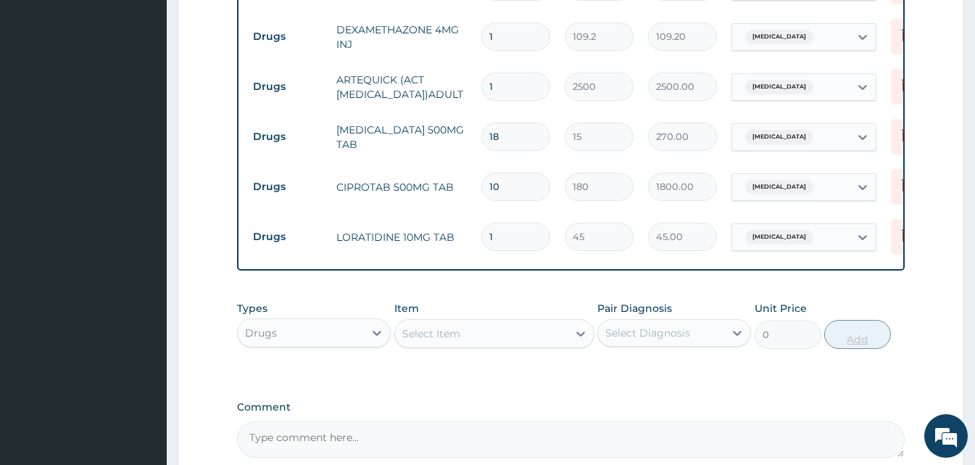
type input "0.00"
type input "5"
type input "225.00"
type input "5"
click at [531, 335] on div "Select Item" at bounding box center [481, 333] width 173 height 23
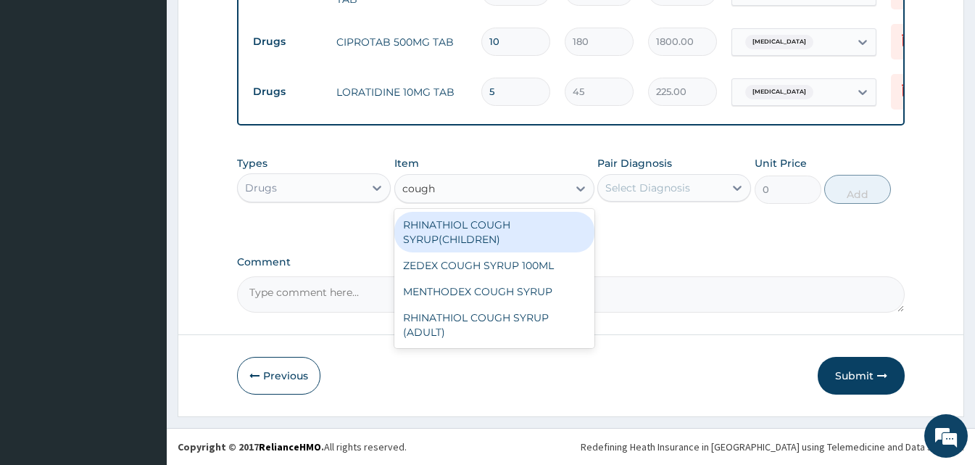
scroll to position [823, 0]
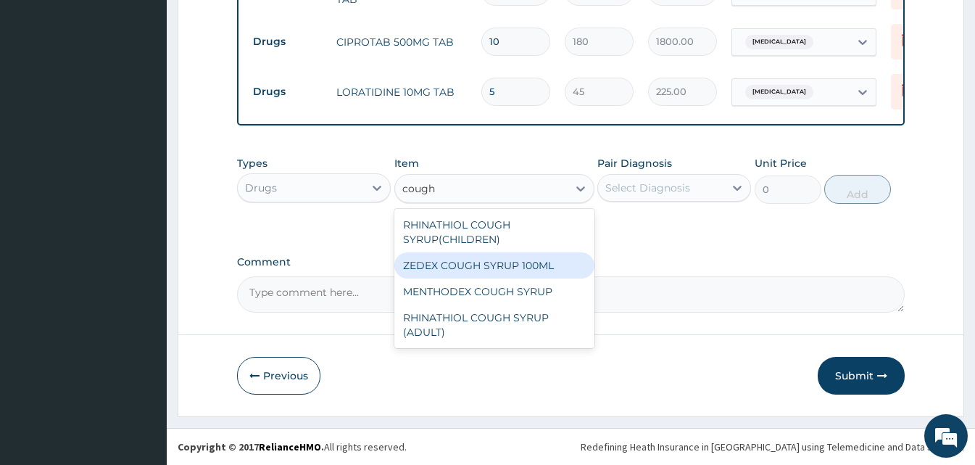
type input "cough"
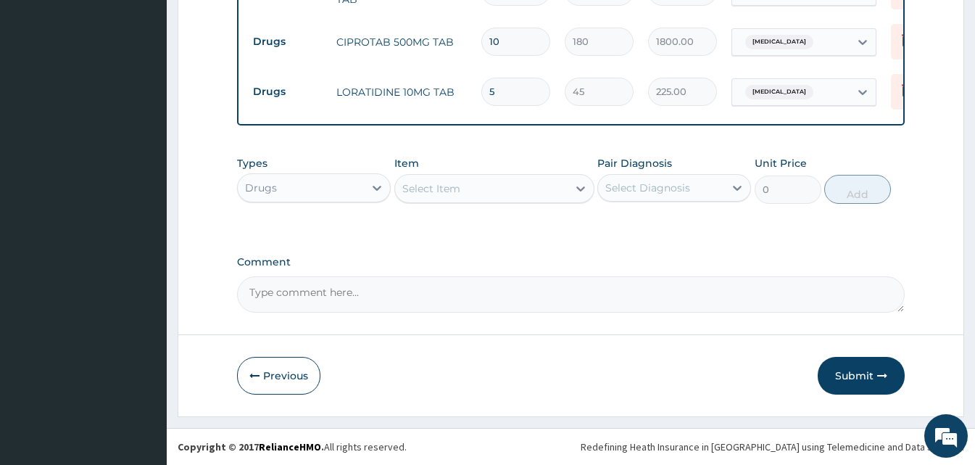
click at [433, 201] on div "Select Item" at bounding box center [494, 188] width 200 height 29
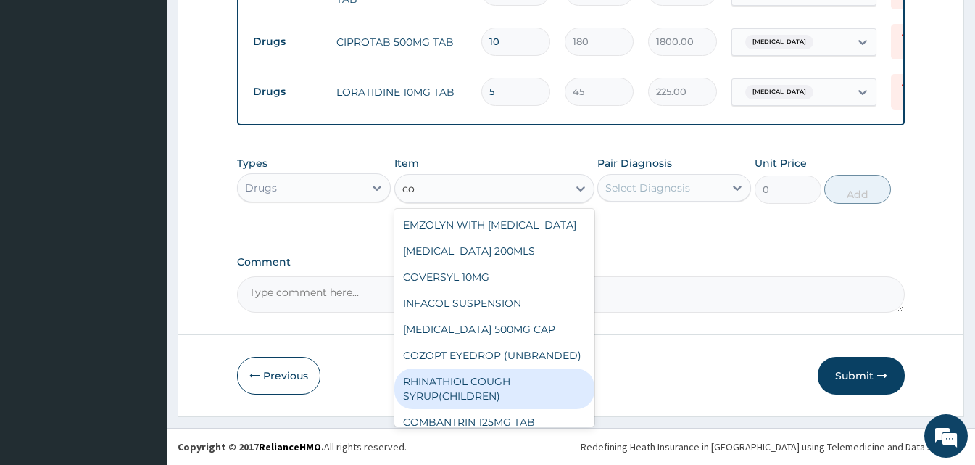
type input "c"
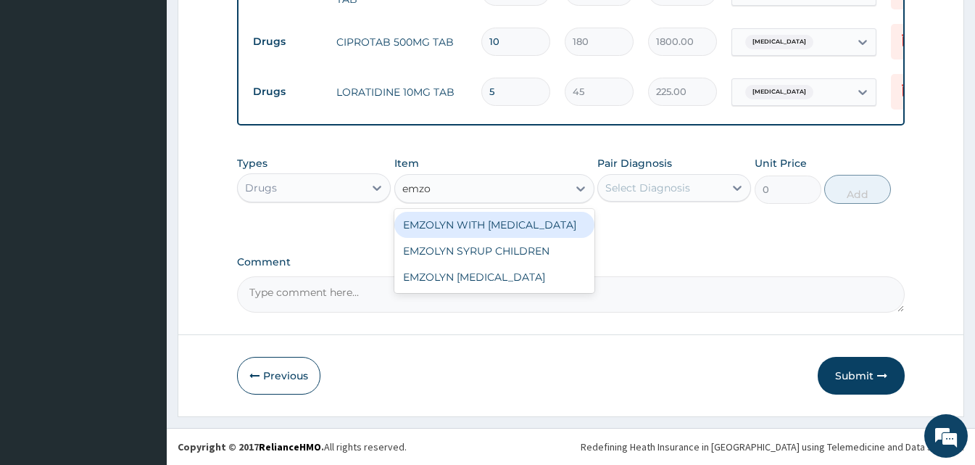
type input "emzol"
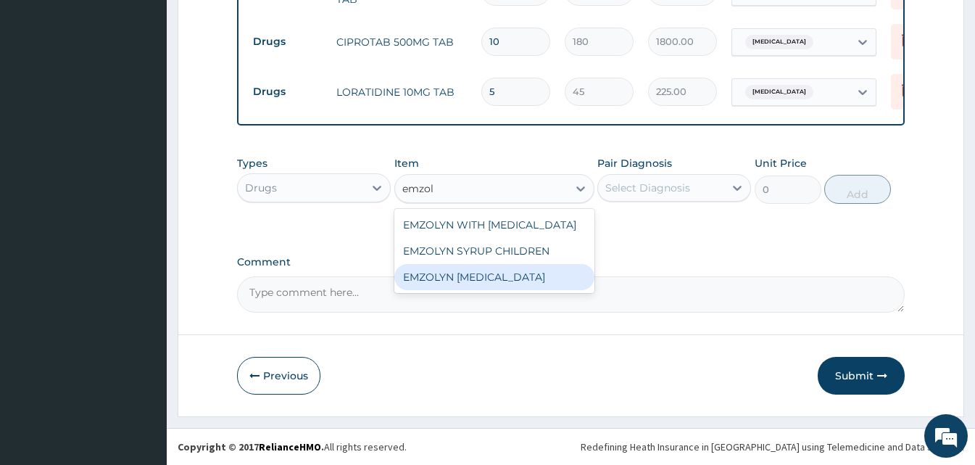
click at [485, 277] on div "EMZOLYN [MEDICAL_DATA]" at bounding box center [494, 277] width 200 height 26
type input "500"
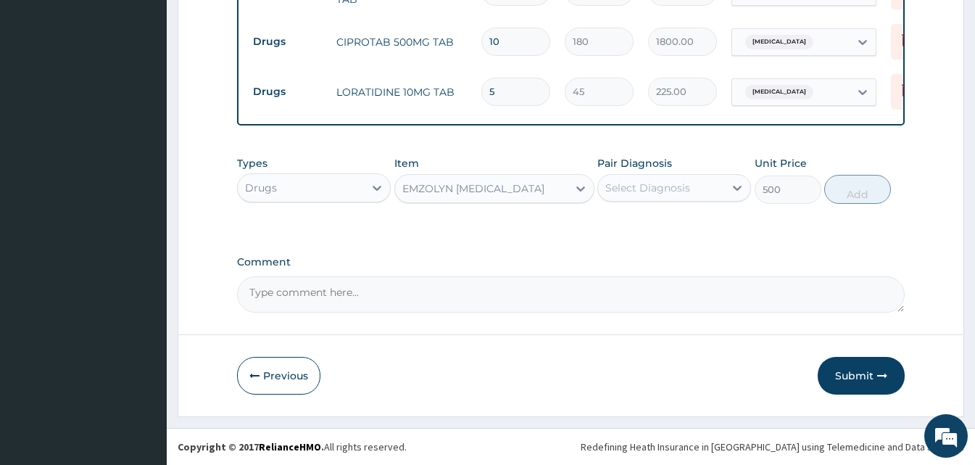
click at [646, 194] on div "Select Diagnosis" at bounding box center [647, 187] width 85 height 14
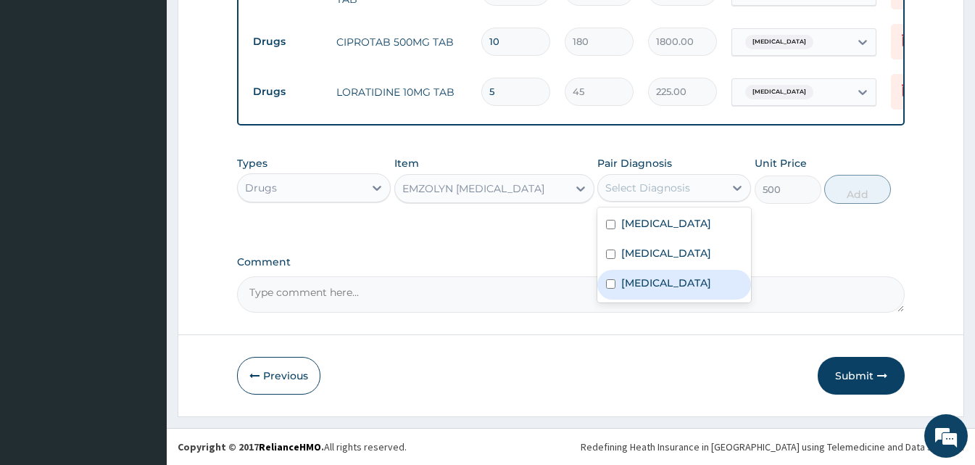
click at [650, 290] on label "Upper respiratory infection" at bounding box center [666, 282] width 90 height 14
checkbox input "true"
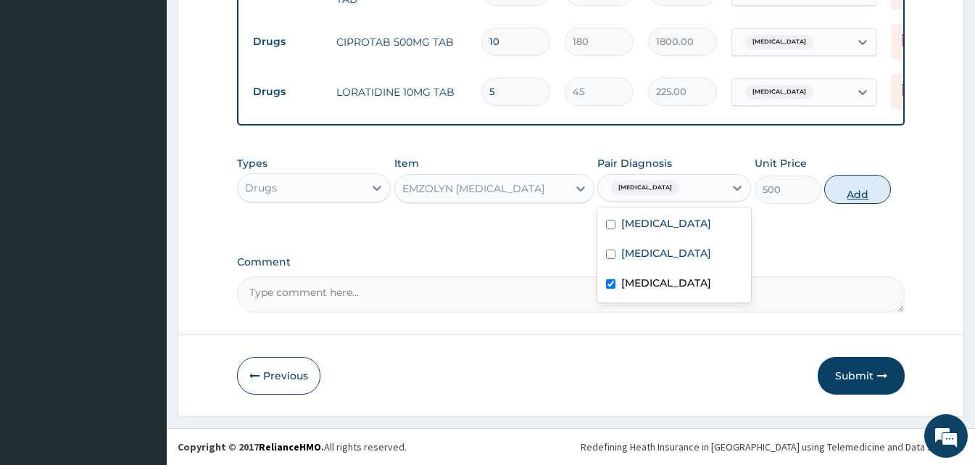
click at [834, 193] on button "Add" at bounding box center [857, 189] width 67 height 29
type input "0"
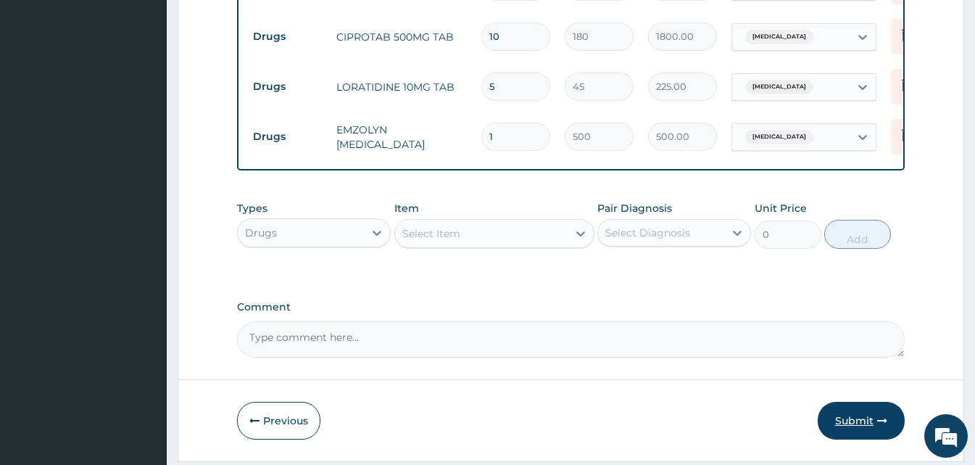
click at [871, 409] on button "Submit" at bounding box center [861, 421] width 87 height 38
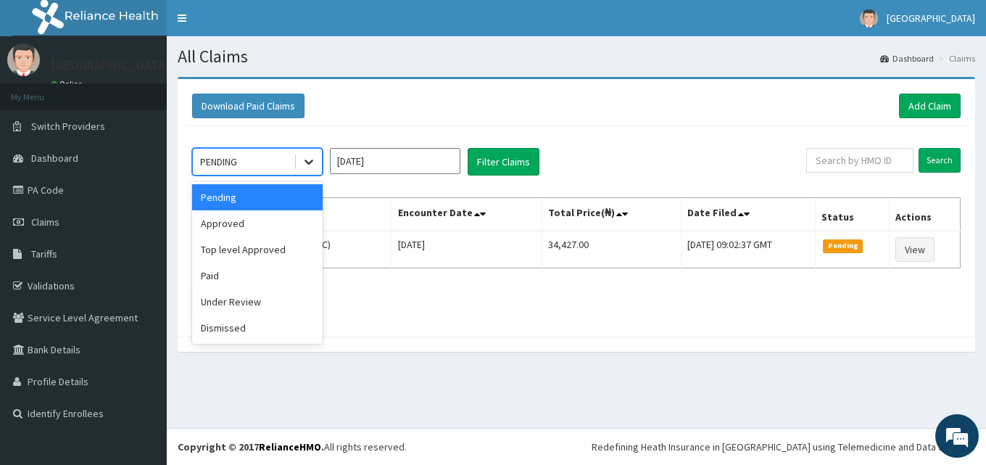
click at [308, 173] on div at bounding box center [309, 162] width 26 height 26
click at [288, 219] on div "Approved" at bounding box center [257, 223] width 130 height 26
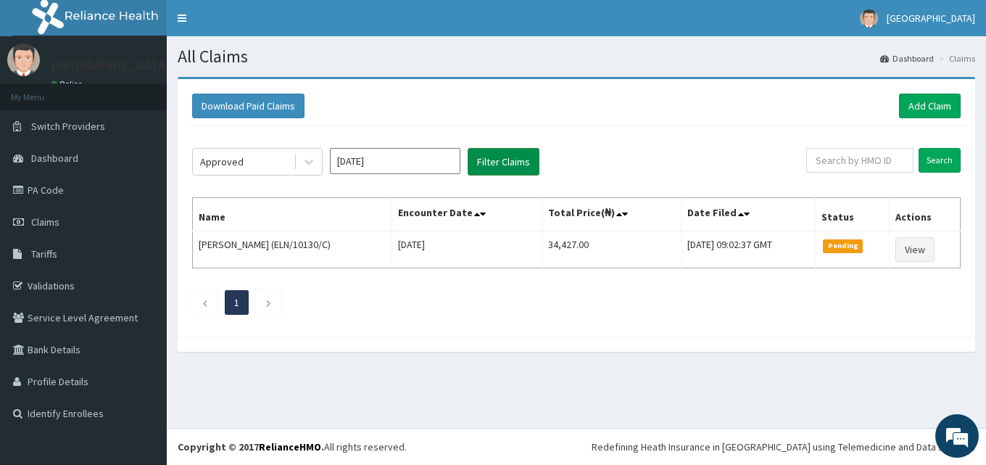
click at [488, 164] on button "Filter Claims" at bounding box center [504, 162] width 72 height 28
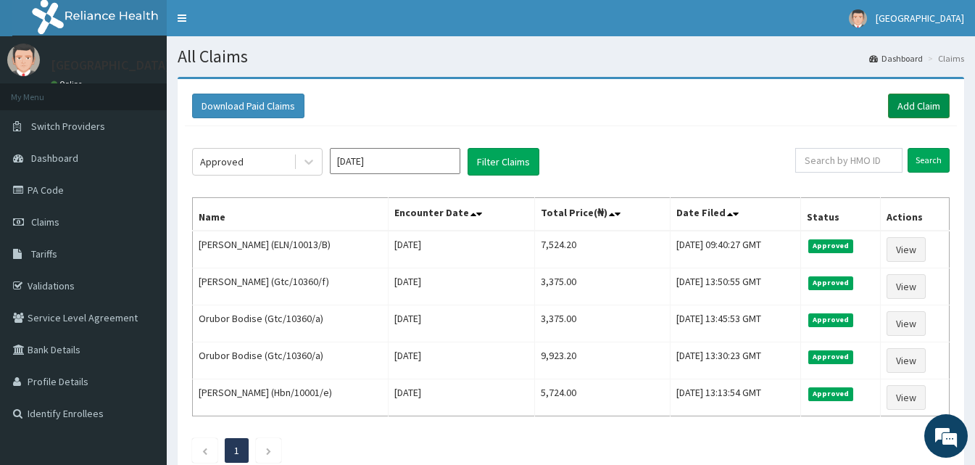
click at [904, 107] on link "Add Claim" at bounding box center [919, 106] width 62 height 25
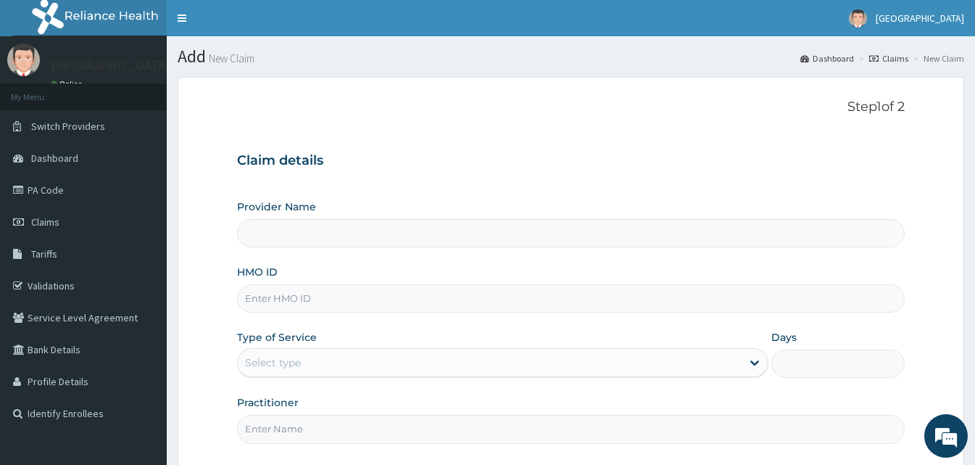
type input "[GEOGRAPHIC_DATA]"
click at [317, 284] on input "HMO ID" at bounding box center [571, 298] width 668 height 28
paste input "CodeELN/10013/E"
click at [272, 292] on input "CodeELN/10013/E" at bounding box center [571, 298] width 668 height 28
type input "ELN/10013/E"
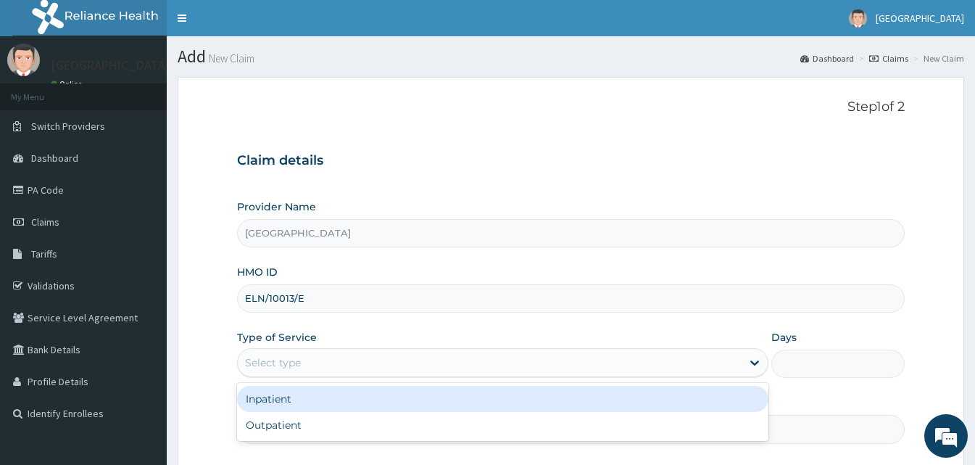
click at [357, 367] on div "Select type" at bounding box center [490, 362] width 504 height 23
click at [328, 387] on div "Inpatient" at bounding box center [502, 399] width 531 height 26
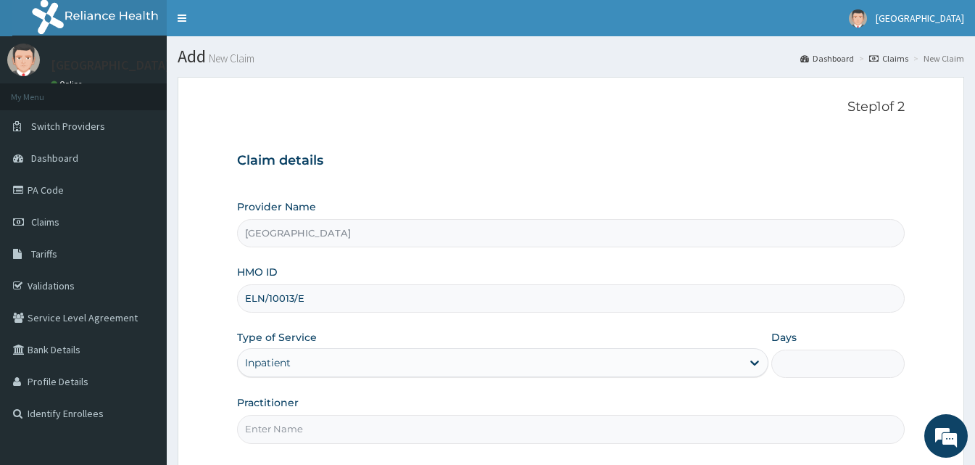
click at [857, 362] on input "Days" at bounding box center [837, 363] width 133 height 28
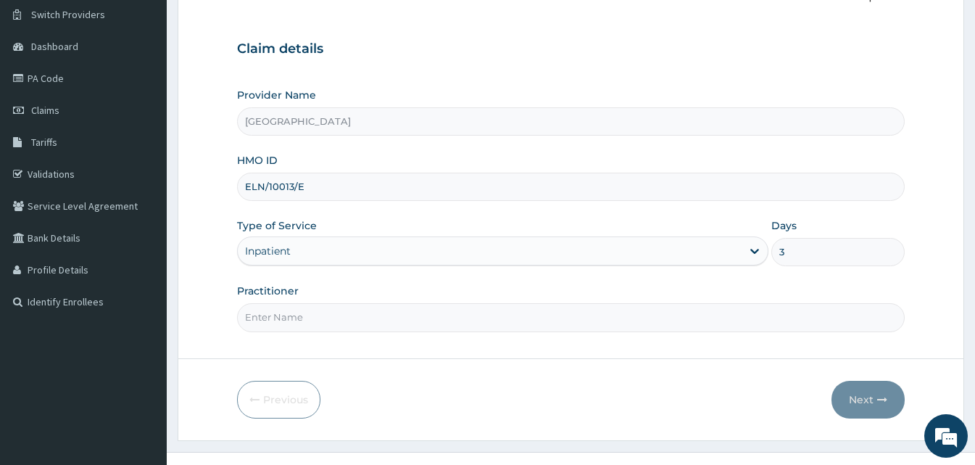
scroll to position [136, 0]
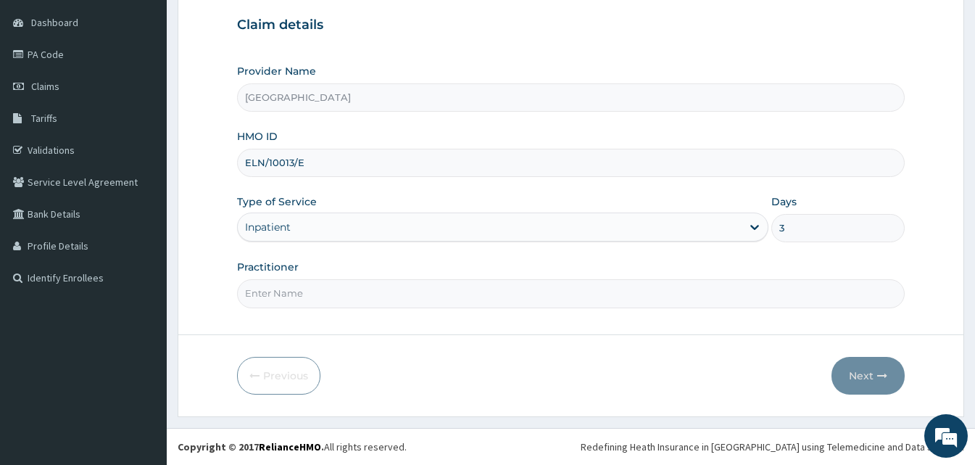
type input "3"
click at [417, 291] on input "Practitioner" at bounding box center [571, 293] width 668 height 28
type input "Doctor Sydney"
click at [850, 370] on button "Next" at bounding box center [867, 376] width 73 height 38
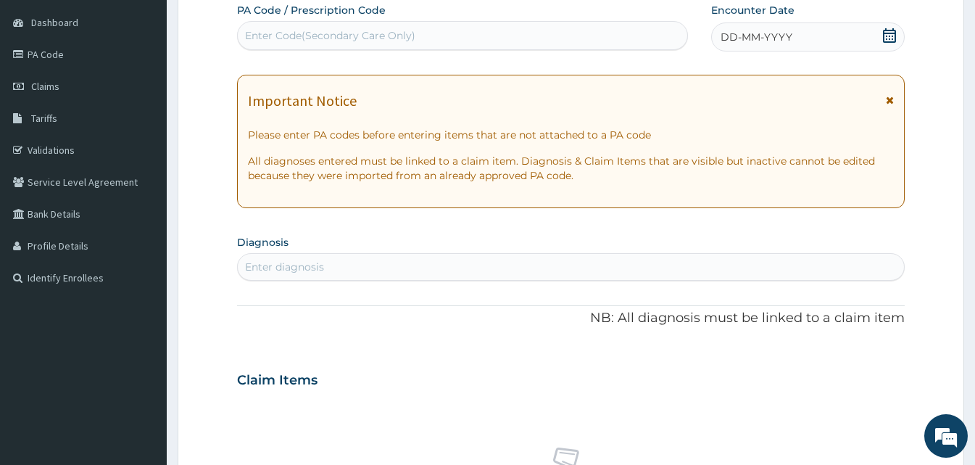
click at [744, 32] on span "DD-MM-YYYY" at bounding box center [756, 37] width 72 height 14
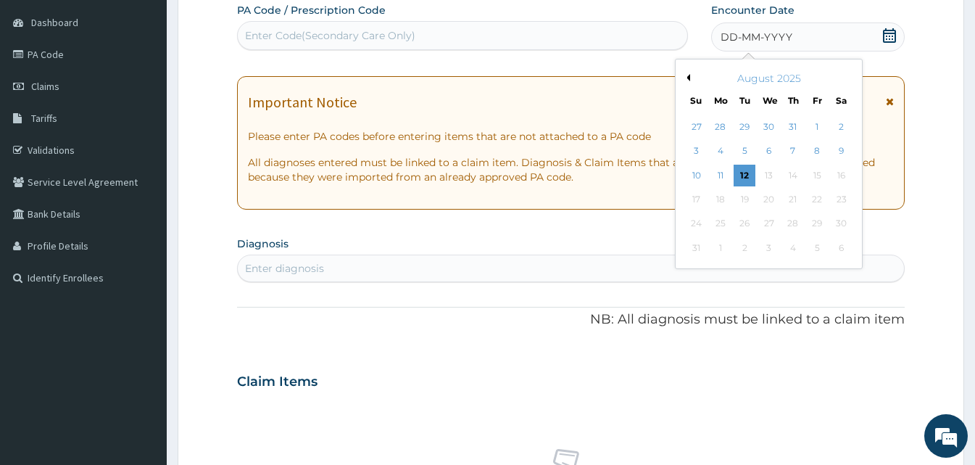
click at [605, 33] on div "Enter Code(Secondary Care Only)" at bounding box center [462, 35] width 449 height 23
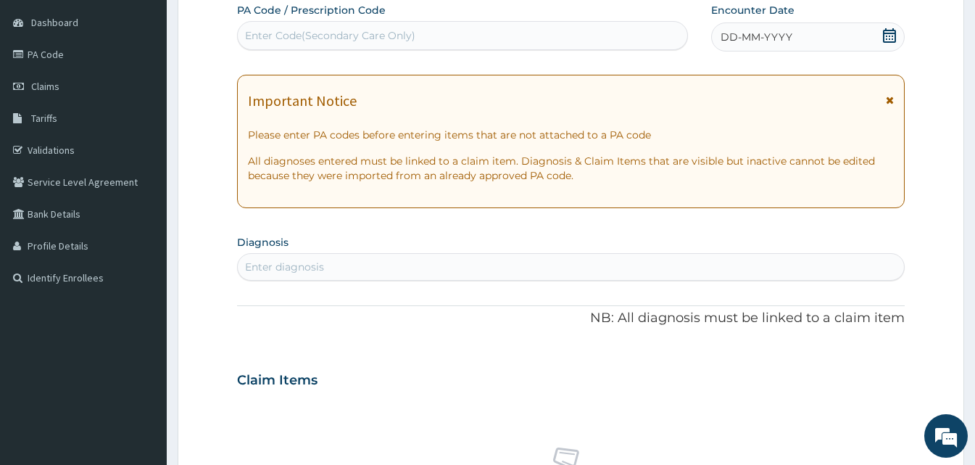
paste input "PA/C79C33"
type input "PA/C79C33"
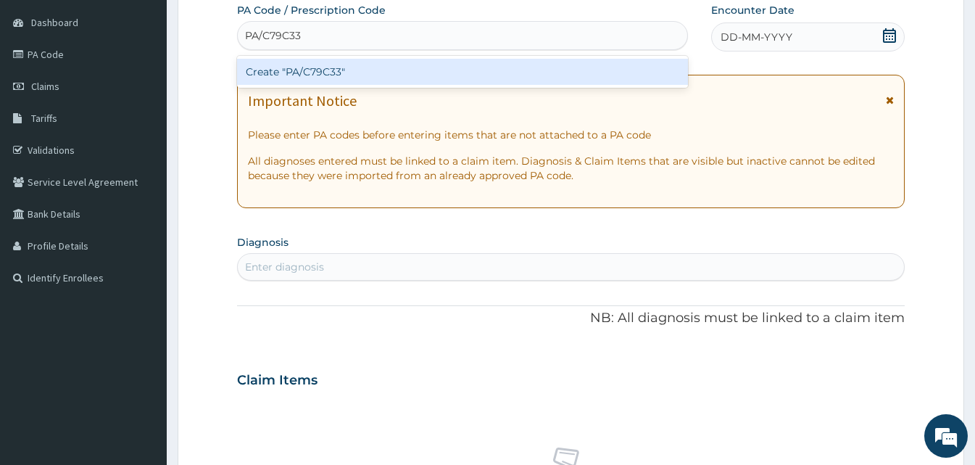
click at [325, 69] on div "Create "PA/C79C33"" at bounding box center [462, 72] width 451 height 26
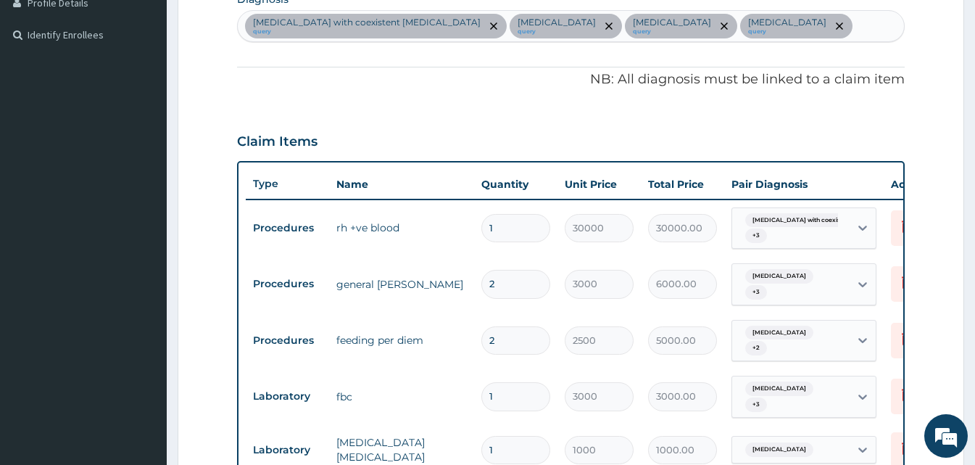
scroll to position [784, 0]
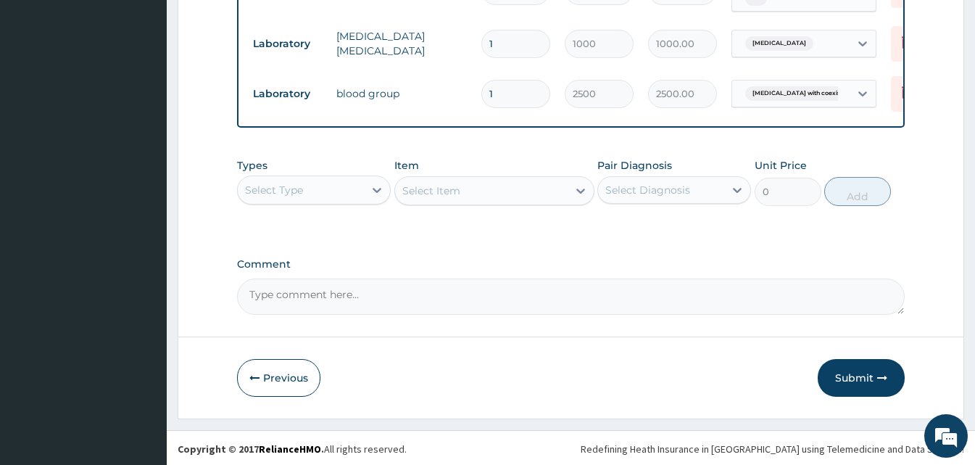
click at [361, 201] on div "Select Type" at bounding box center [301, 189] width 126 height 23
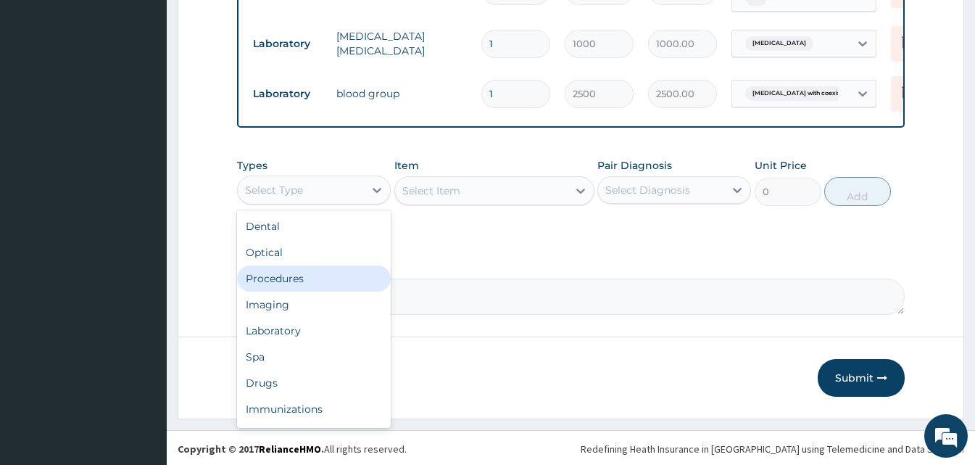
click at [296, 286] on div "Procedures" at bounding box center [314, 278] width 154 height 26
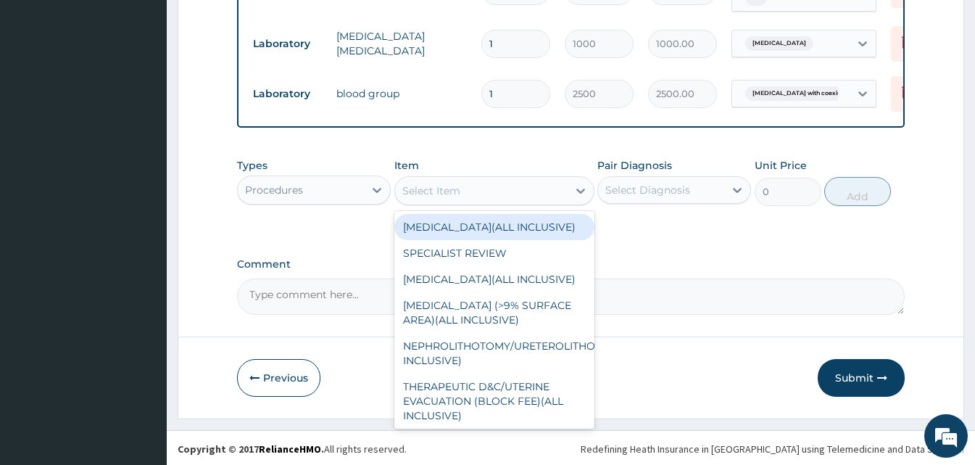
click at [494, 192] on div "Select Item" at bounding box center [481, 190] width 173 height 23
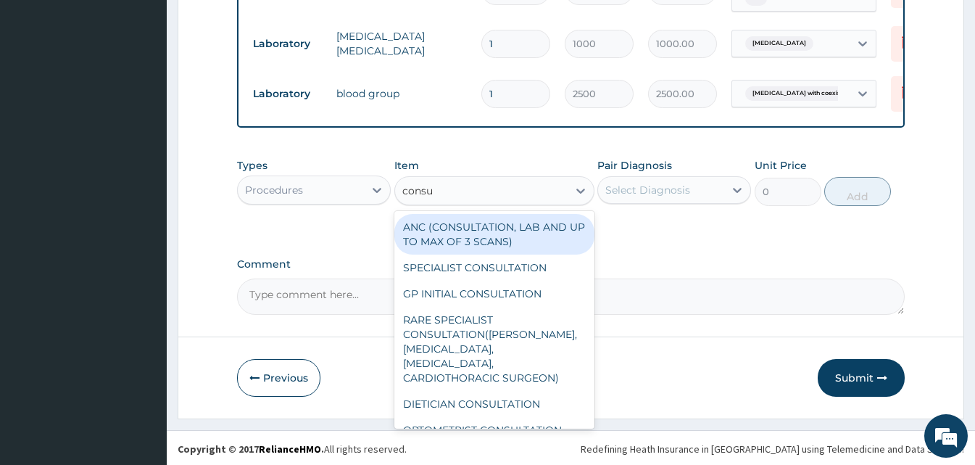
type input "consul"
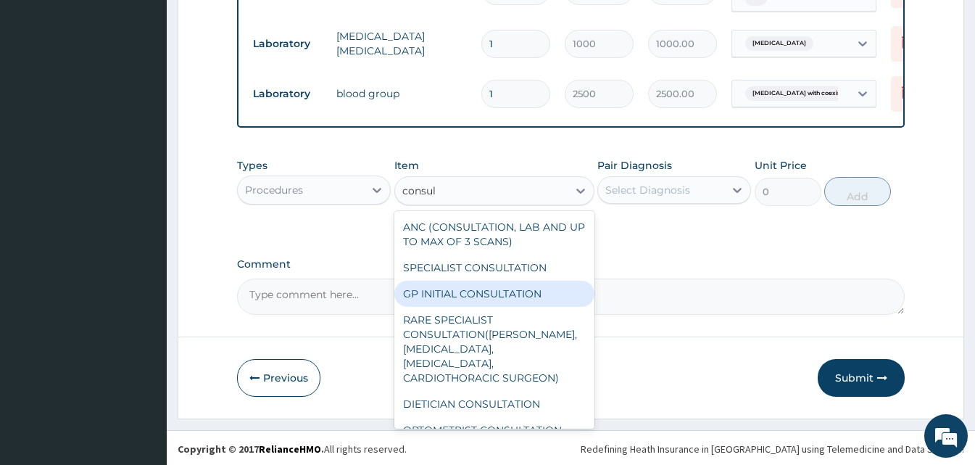
click at [486, 293] on div "GP INITIAL CONSULTATION" at bounding box center [494, 294] width 200 height 26
type input "2000"
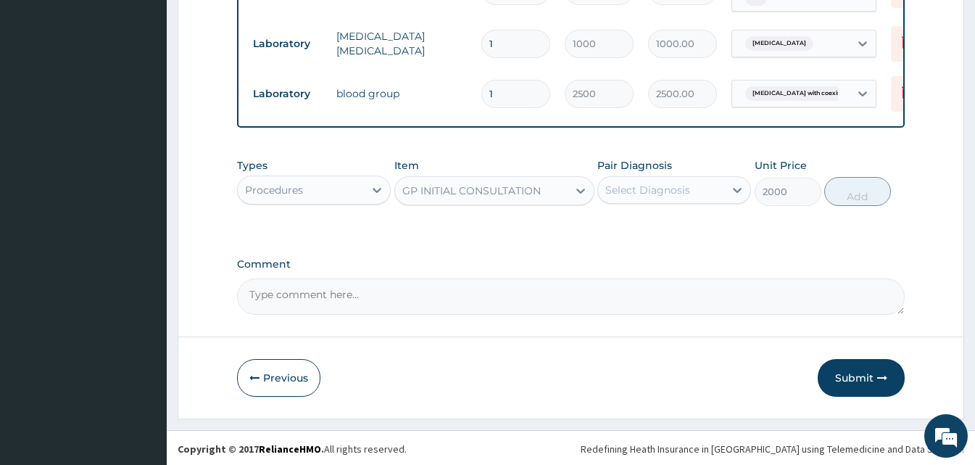
click at [653, 202] on div "Select Diagnosis" at bounding box center [661, 189] width 126 height 23
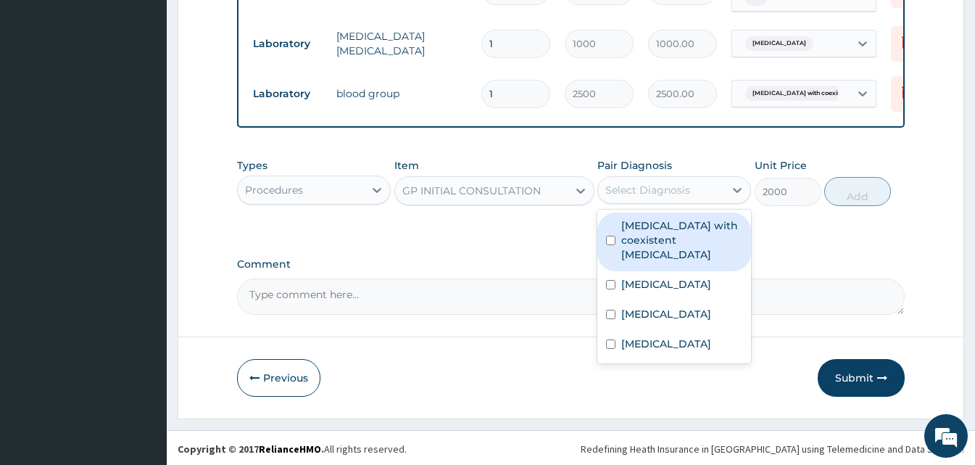
click at [640, 270] on div "Sickle cell anemia with coexistent alpha-thalassemia" at bounding box center [674, 241] width 154 height 59
checkbox input "true"
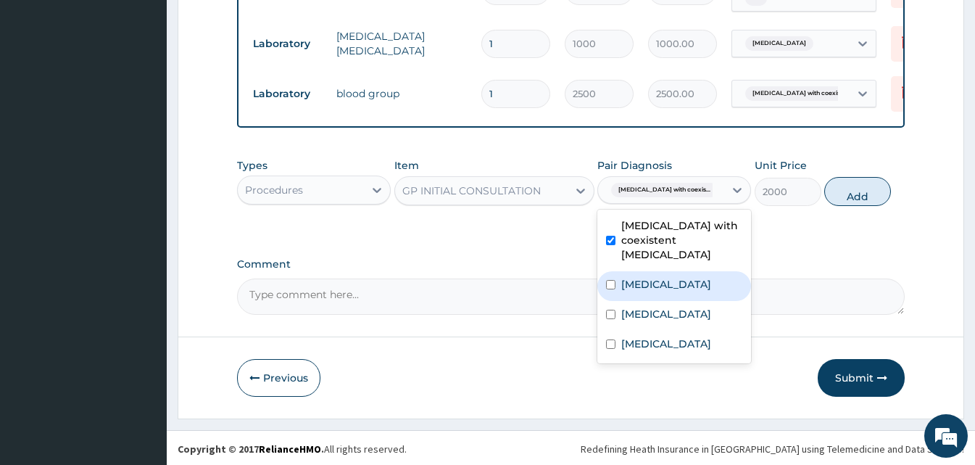
click at [637, 291] on label "Malaria" at bounding box center [666, 284] width 90 height 14
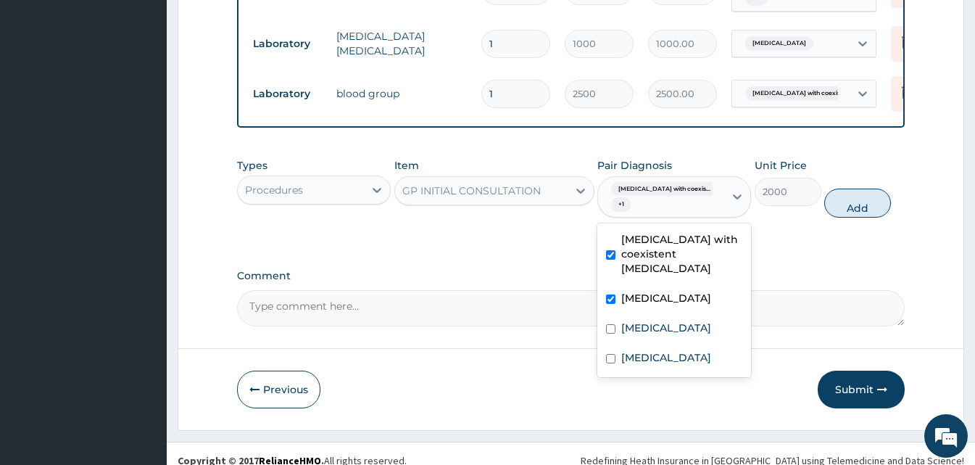
click at [634, 315] on div "Malaria" at bounding box center [674, 300] width 154 height 30
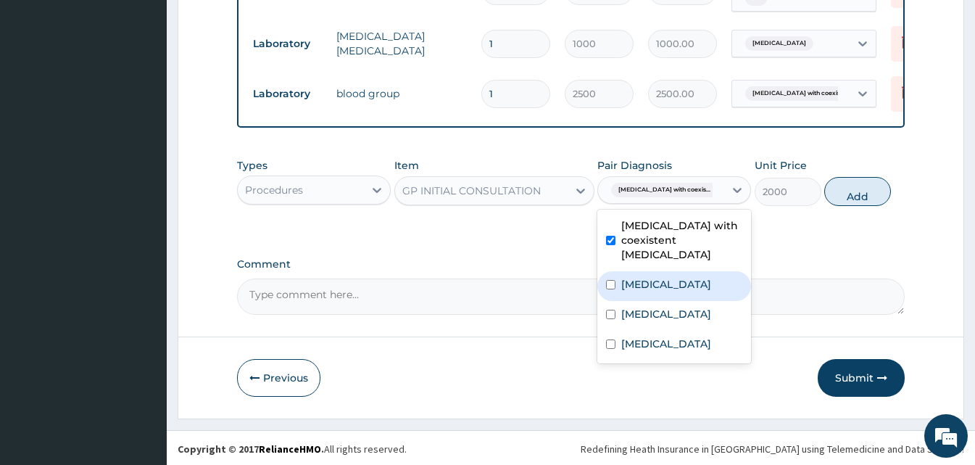
click at [634, 301] on div "Malaria" at bounding box center [674, 286] width 154 height 30
checkbox input "true"
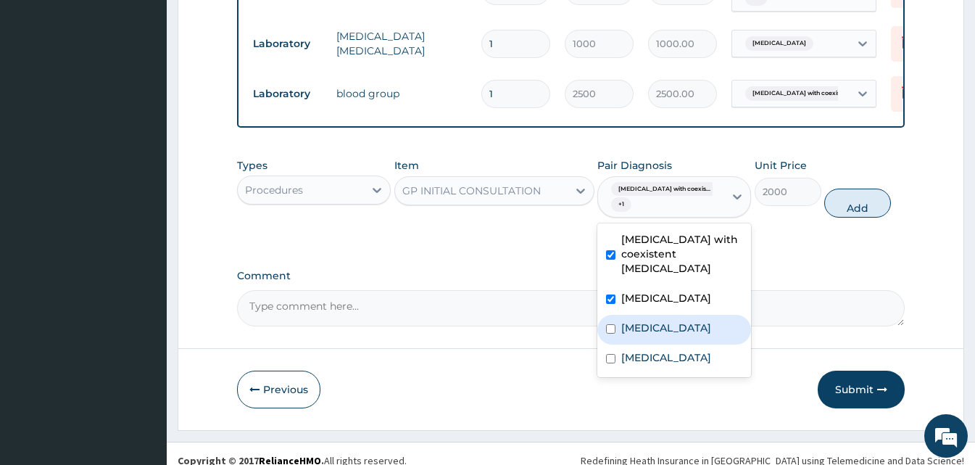
click at [630, 331] on label "Upper respiratory infection" at bounding box center [666, 327] width 90 height 14
checkbox input "true"
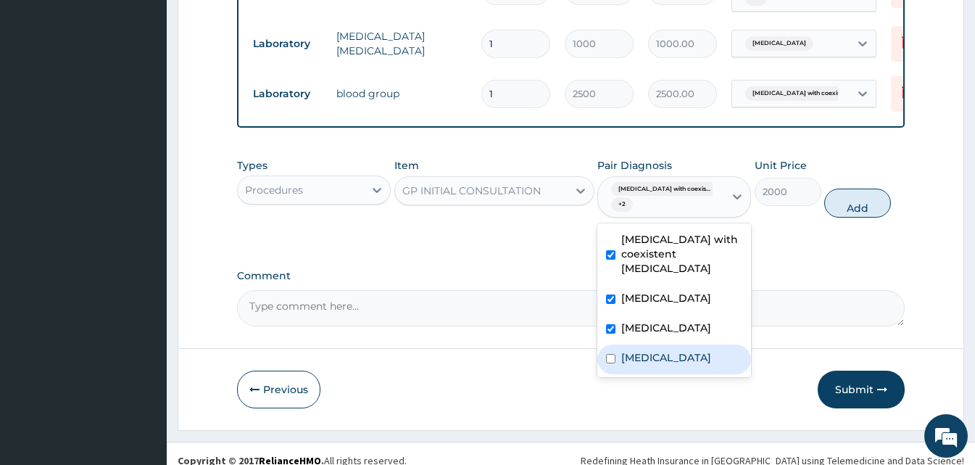
click at [637, 365] on label "Typhoid fever" at bounding box center [666, 357] width 90 height 14
checkbox input "true"
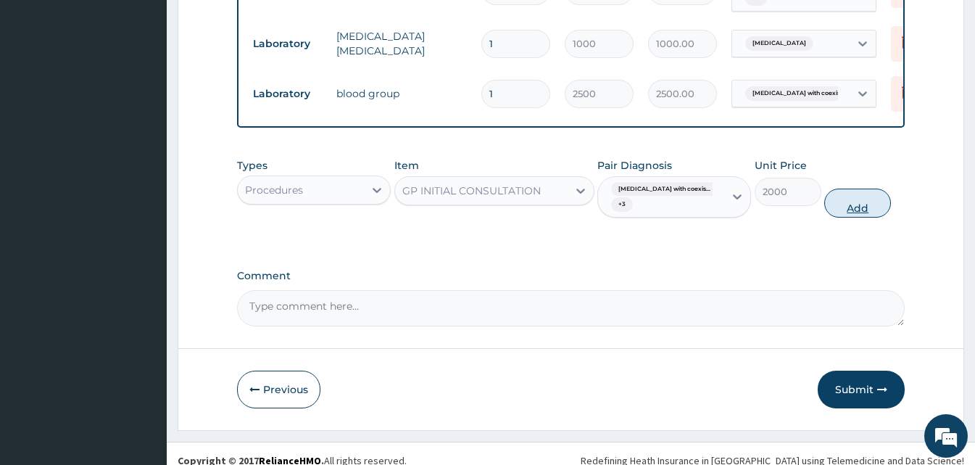
click at [842, 194] on button "Add" at bounding box center [857, 202] width 67 height 29
type input "0"
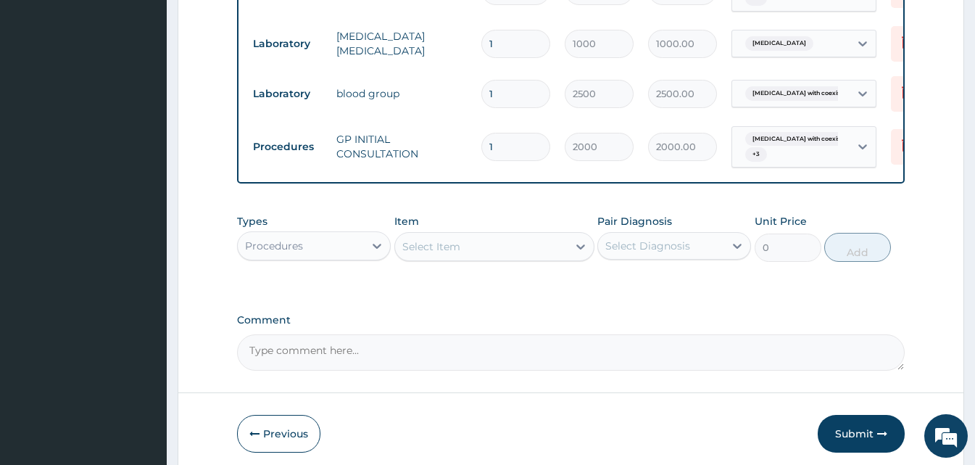
click at [354, 255] on div "Procedures" at bounding box center [301, 245] width 126 height 23
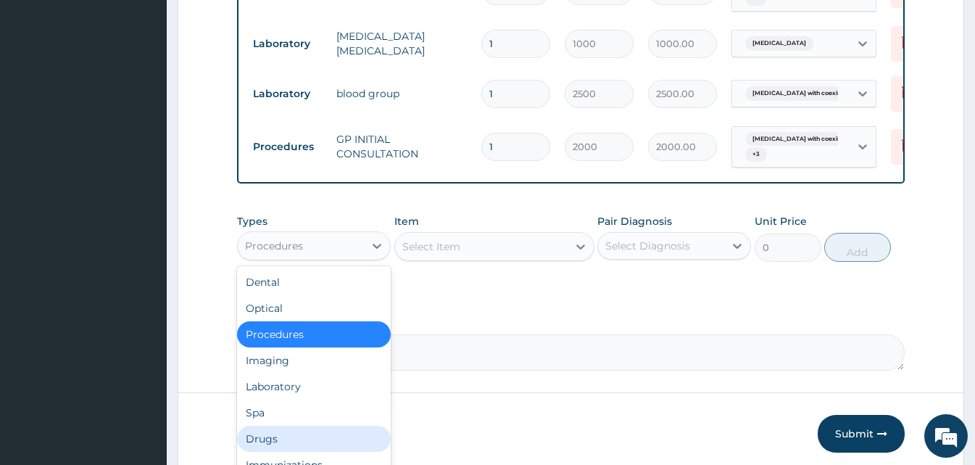
click at [289, 435] on div "Drugs" at bounding box center [314, 438] width 154 height 26
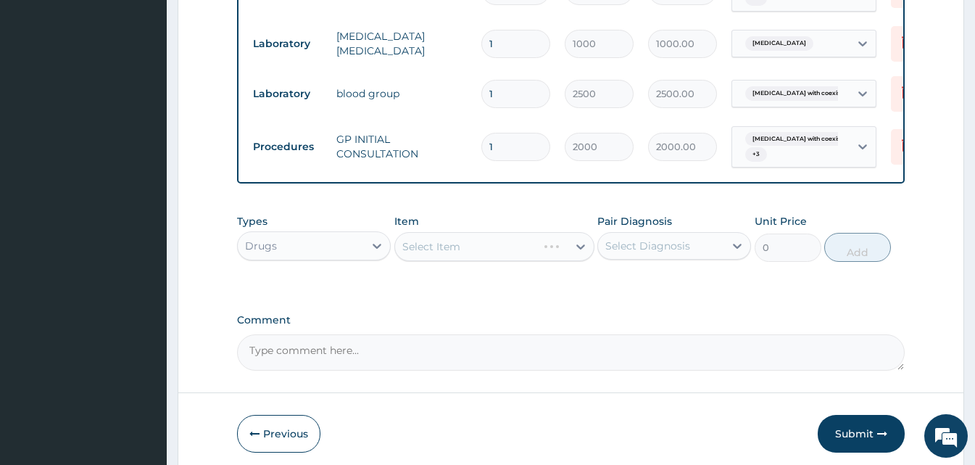
click at [521, 246] on div "Select Item" at bounding box center [494, 246] width 200 height 29
click at [525, 254] on div "Select Item" at bounding box center [494, 246] width 200 height 29
click at [485, 244] on div "Select Item" at bounding box center [481, 246] width 173 height 23
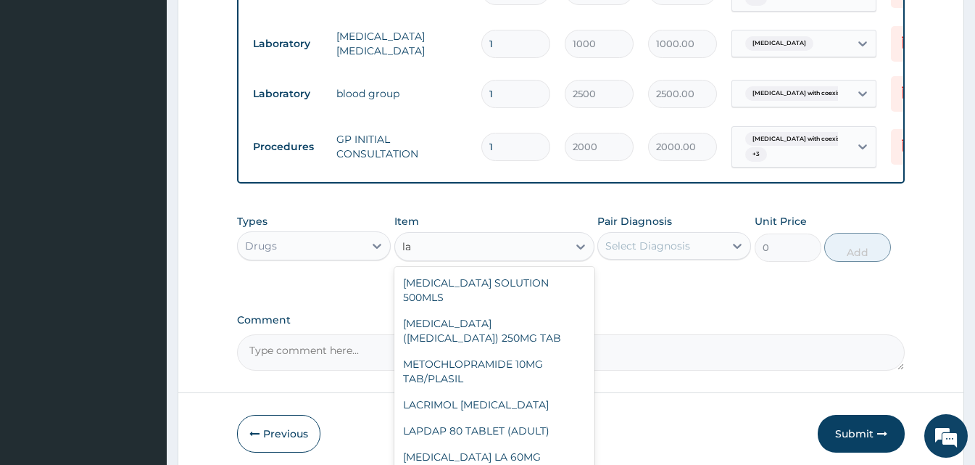
type input "l"
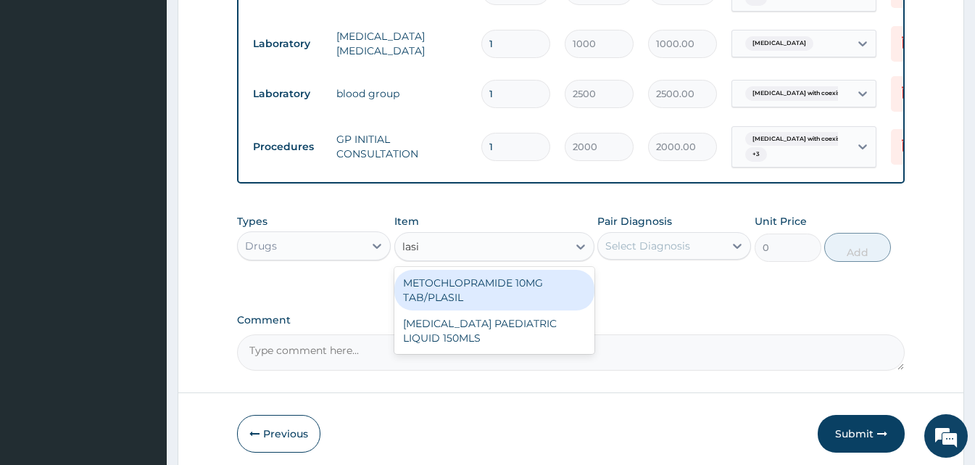
type input "lasi"
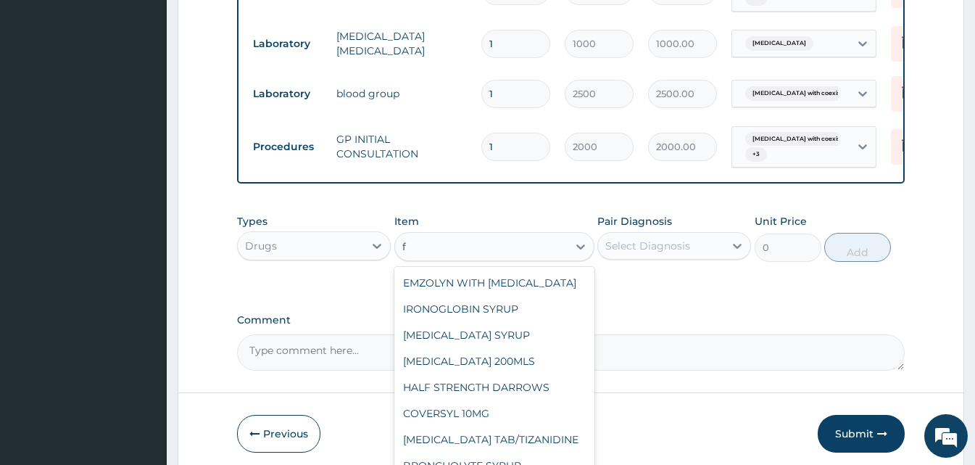
type input "f"
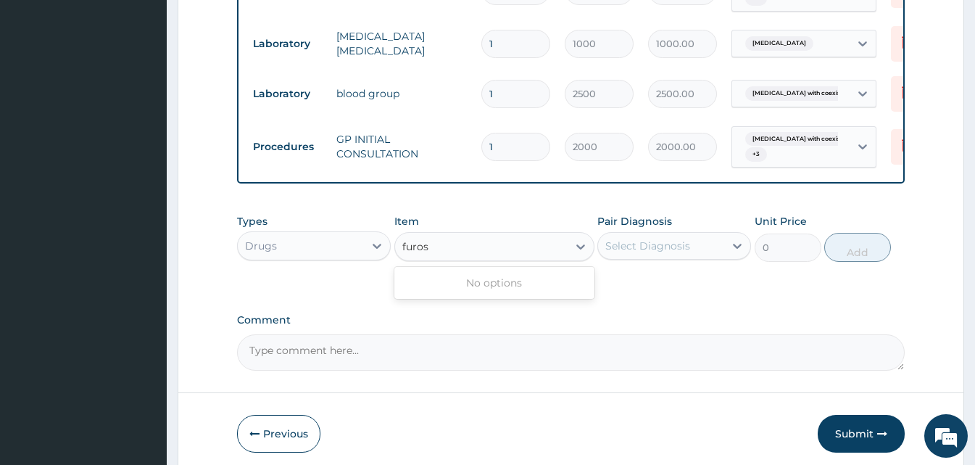
type input "furos"
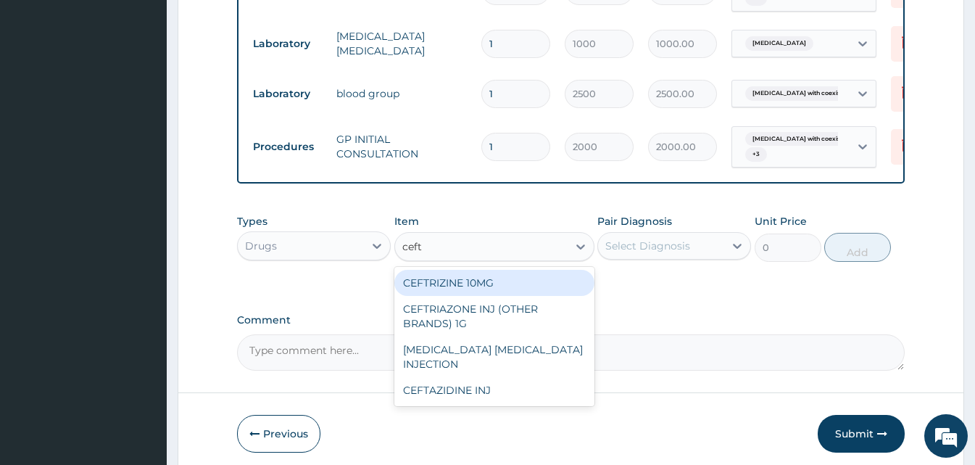
type input "ceftr"
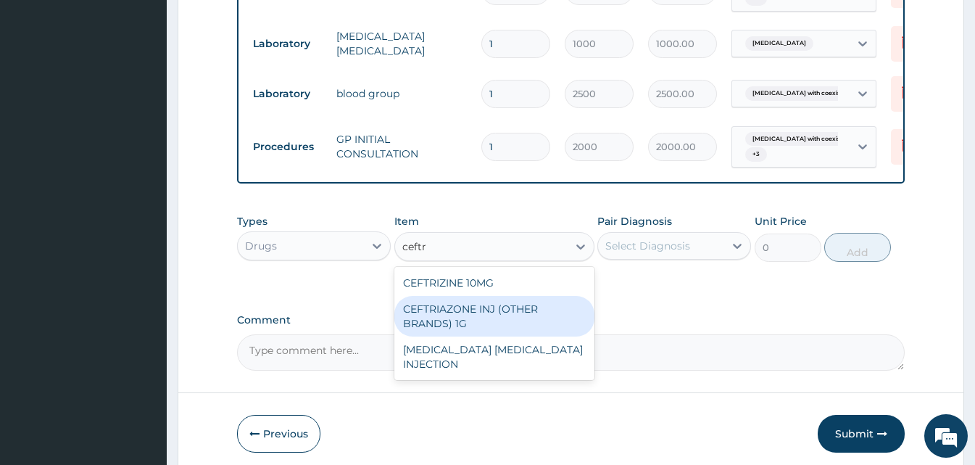
click at [489, 328] on div "CEFTRIAZONE INJ (OTHER BRANDS) 1G" at bounding box center [494, 316] width 200 height 41
type input "2100"
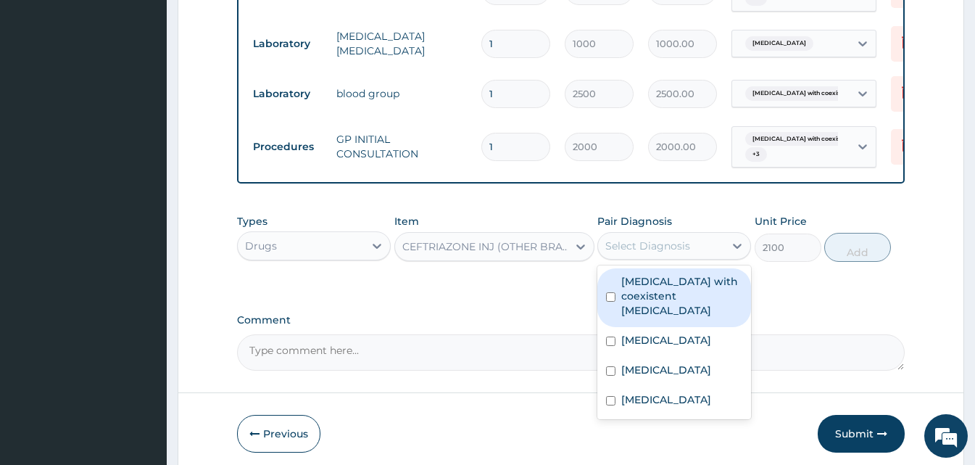
click at [696, 252] on div "Select Diagnosis" at bounding box center [661, 245] width 126 height 23
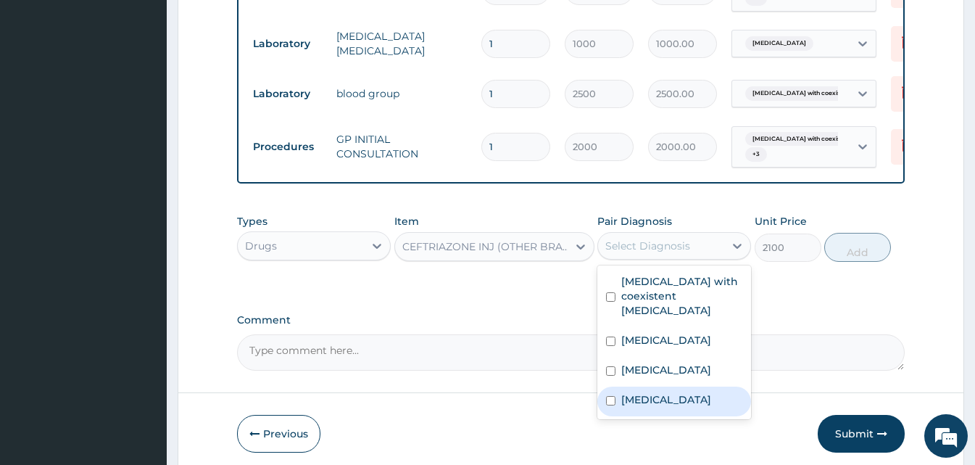
click at [660, 407] on label "Typhoid fever" at bounding box center [666, 399] width 90 height 14
checkbox input "true"
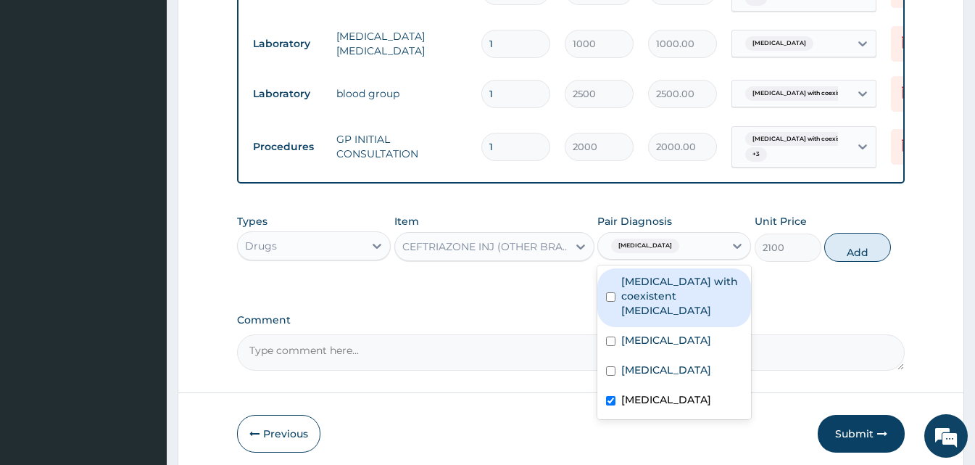
click at [668, 326] on div "Sickle cell anemia with coexistent alpha-thalassemia" at bounding box center [674, 297] width 154 height 59
checkbox input "true"
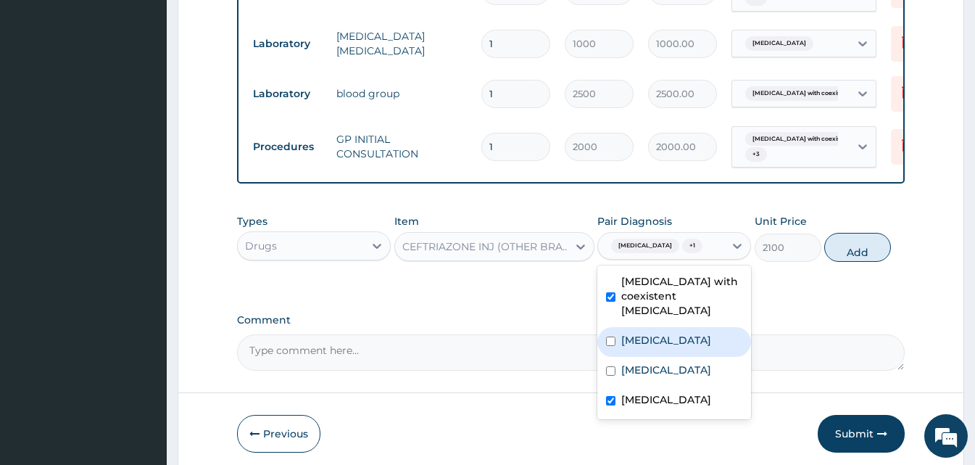
click at [664, 354] on div "Malaria" at bounding box center [674, 342] width 154 height 30
checkbox input "true"
click at [856, 257] on button "Add" at bounding box center [857, 247] width 67 height 29
type input "0"
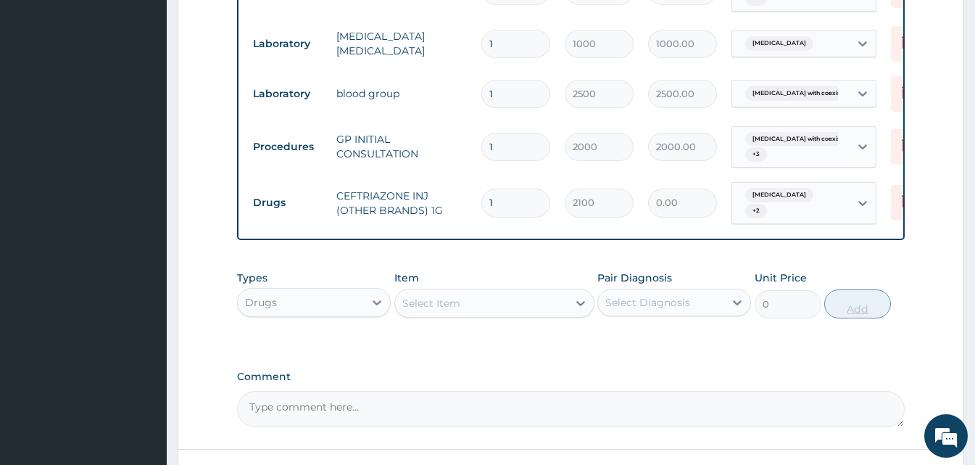
type input "0.00"
type input "3"
type input "6300.00"
type input "3"
type input "0.00"
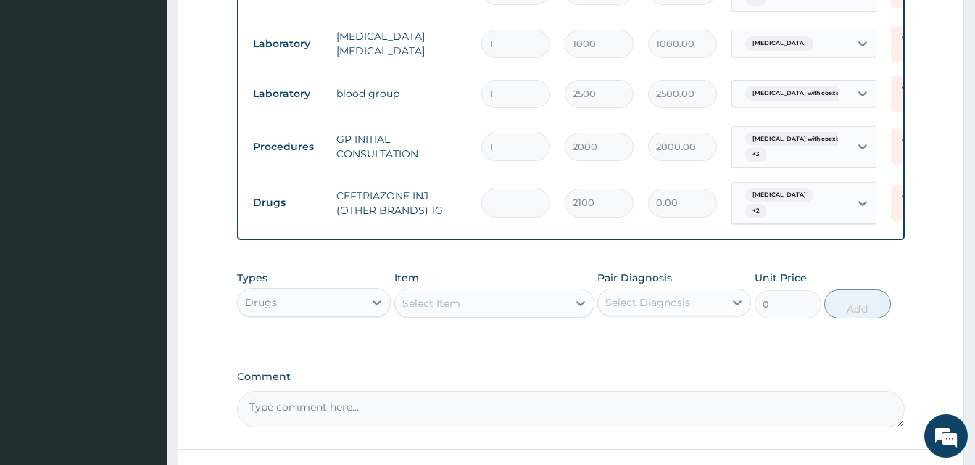
type input "2"
type input "4200.00"
type input "2"
click at [467, 307] on div "Select Item" at bounding box center [481, 302] width 173 height 23
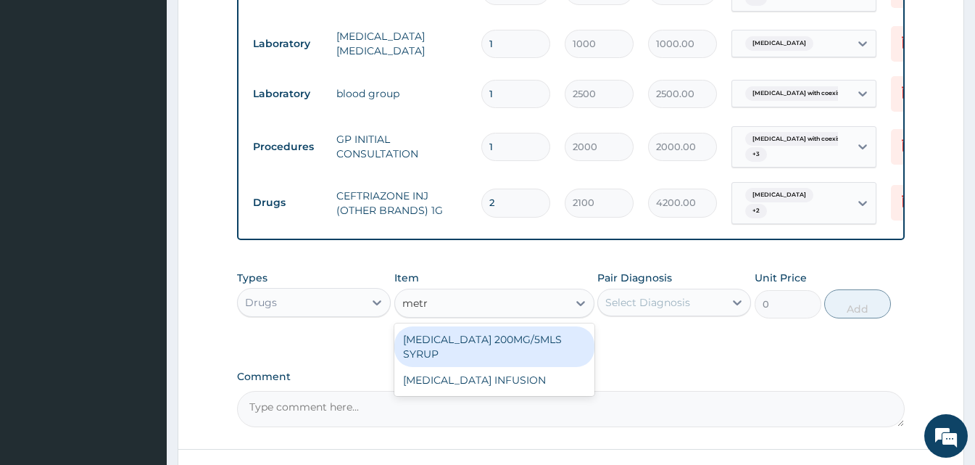
type input "metro"
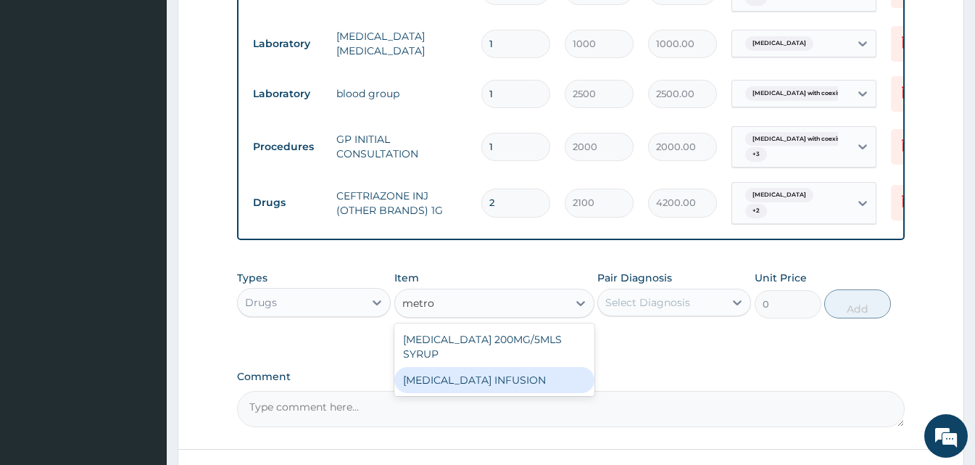
click at [469, 383] on div "[MEDICAL_DATA] INFUSION" at bounding box center [494, 380] width 200 height 26
type input "900"
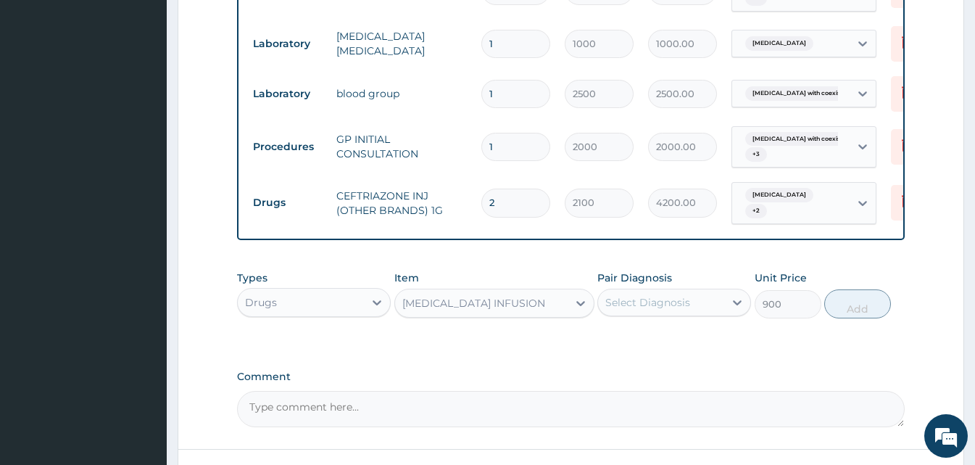
click at [653, 303] on div "Select Diagnosis" at bounding box center [647, 302] width 85 height 14
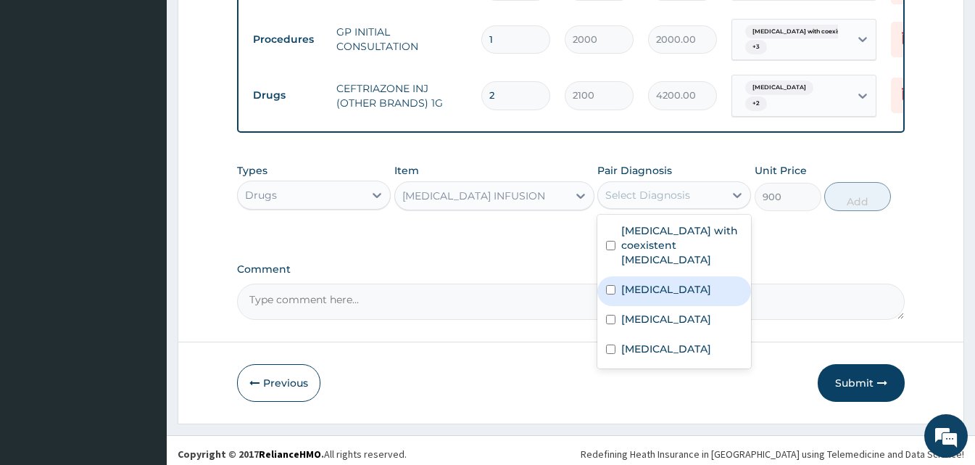
scroll to position [897, 0]
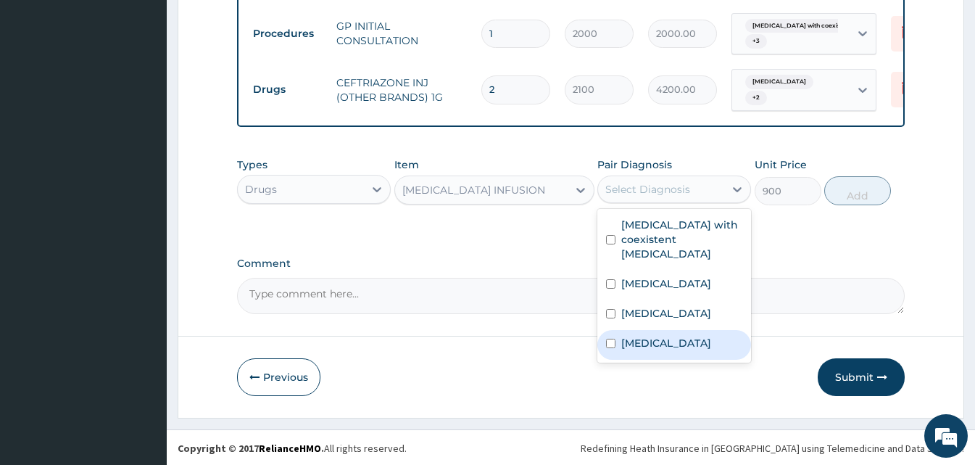
click at [681, 350] on label "Typhoid fever" at bounding box center [666, 343] width 90 height 14
checkbox input "true"
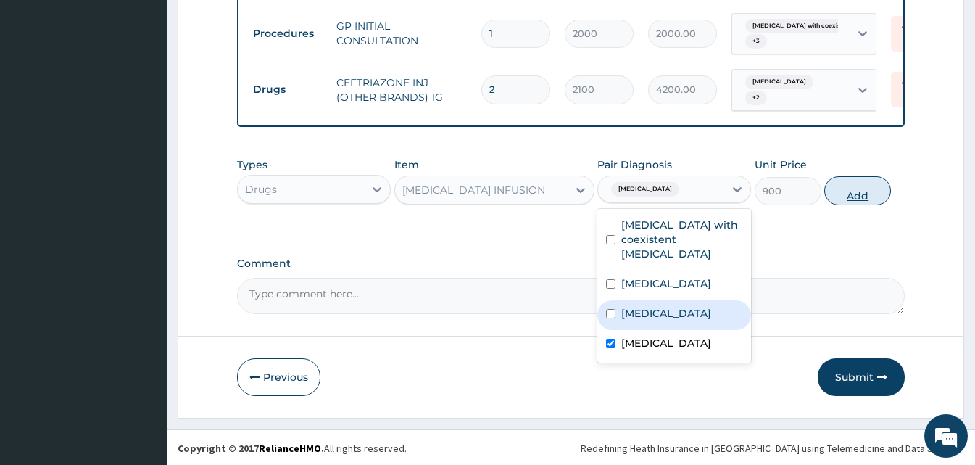
click at [850, 192] on button "Add" at bounding box center [857, 190] width 67 height 29
type input "0"
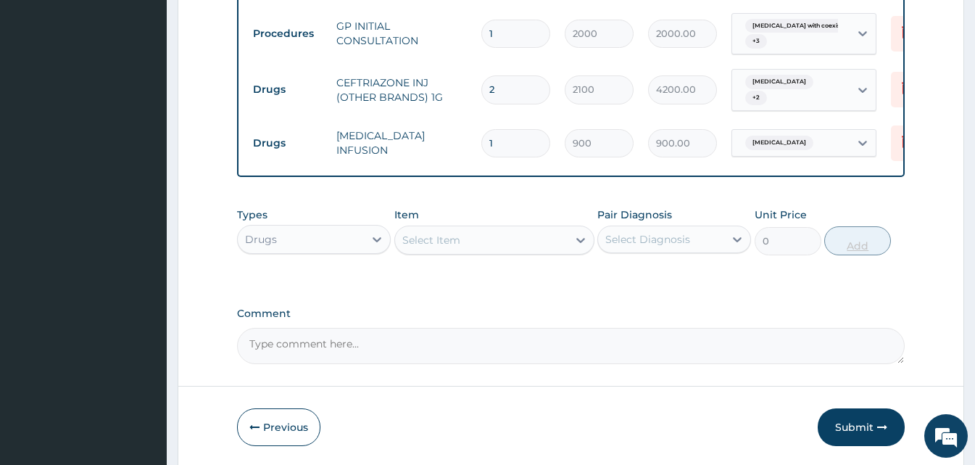
type input "0.00"
type input "3"
type input "2700.00"
type input "3"
click at [467, 235] on div "Select Item" at bounding box center [481, 239] width 173 height 23
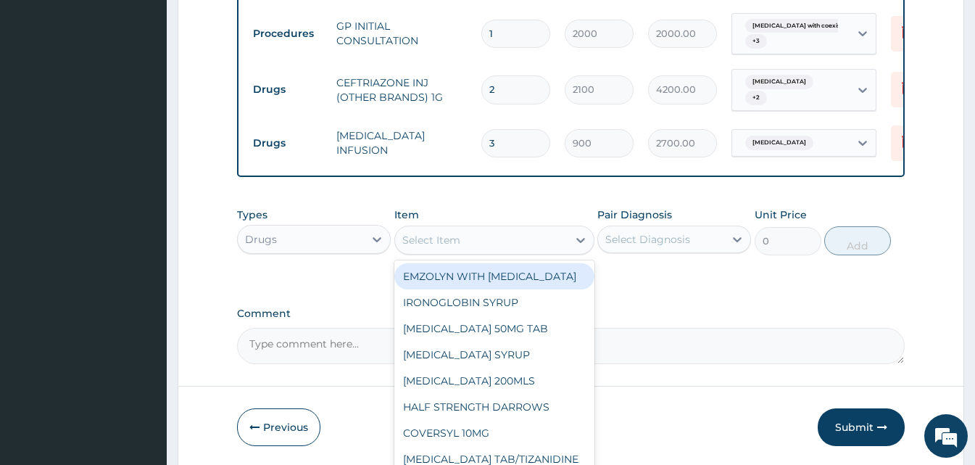
type input "m"
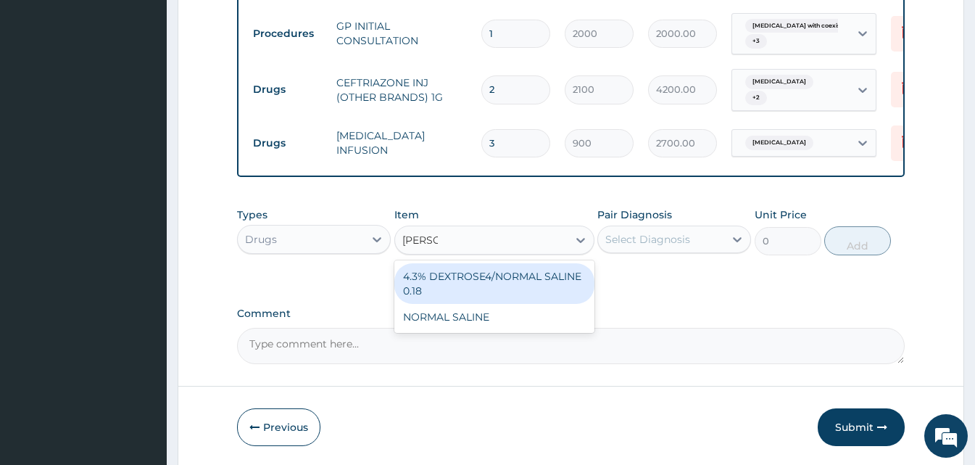
type input "normal"
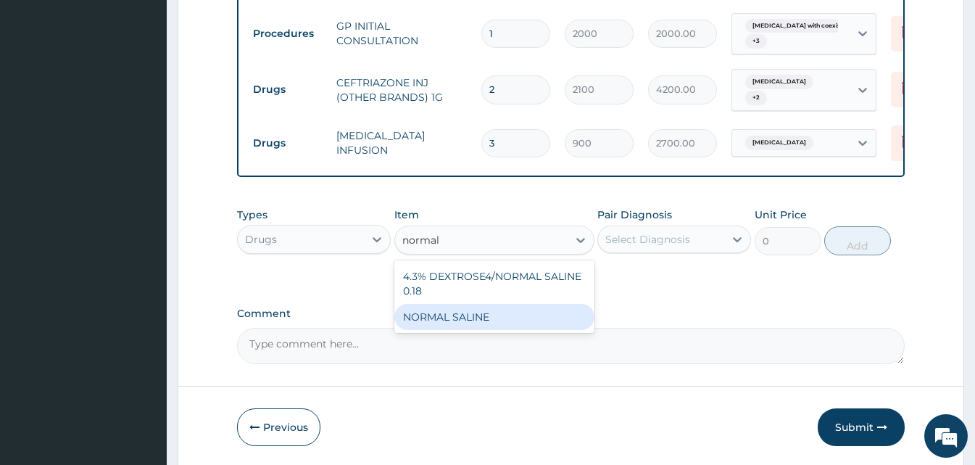
click at [471, 305] on div "NORMAL SALINE" at bounding box center [494, 317] width 200 height 26
type input "1200"
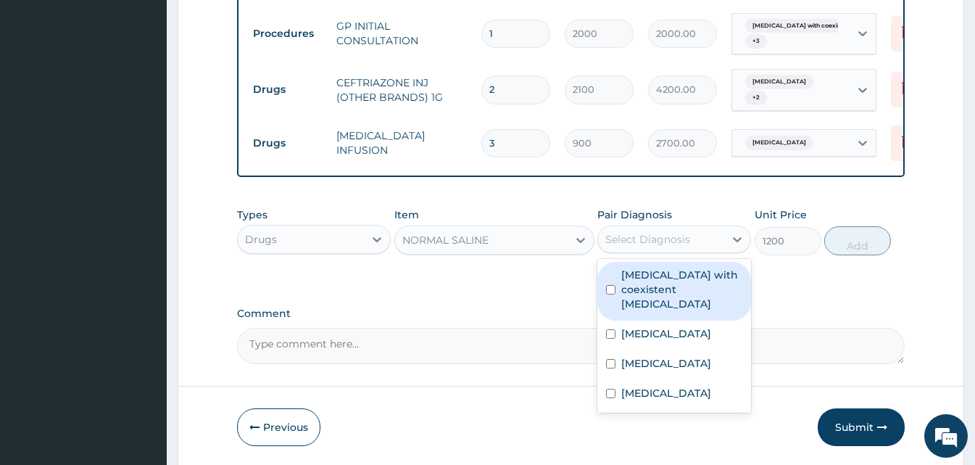
click at [673, 238] on div "Select Diagnosis" at bounding box center [647, 239] width 85 height 14
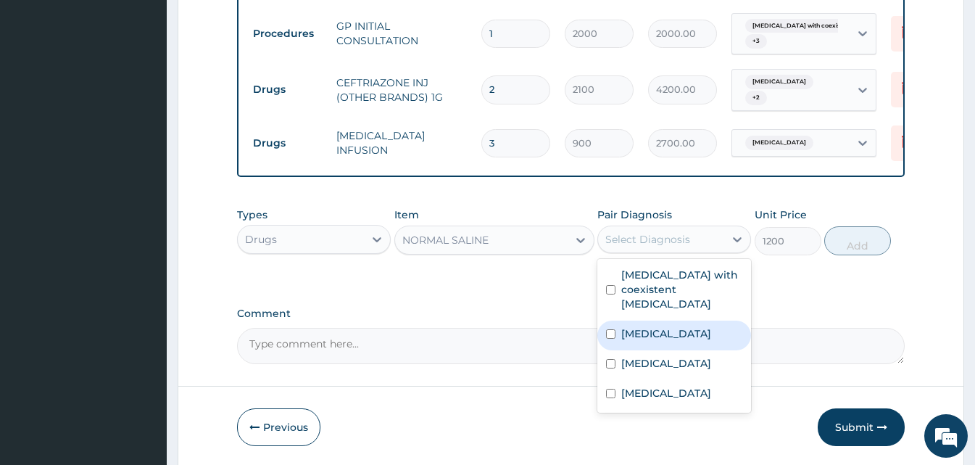
click at [652, 337] on label "Malaria" at bounding box center [666, 333] width 90 height 14
checkbox input "true"
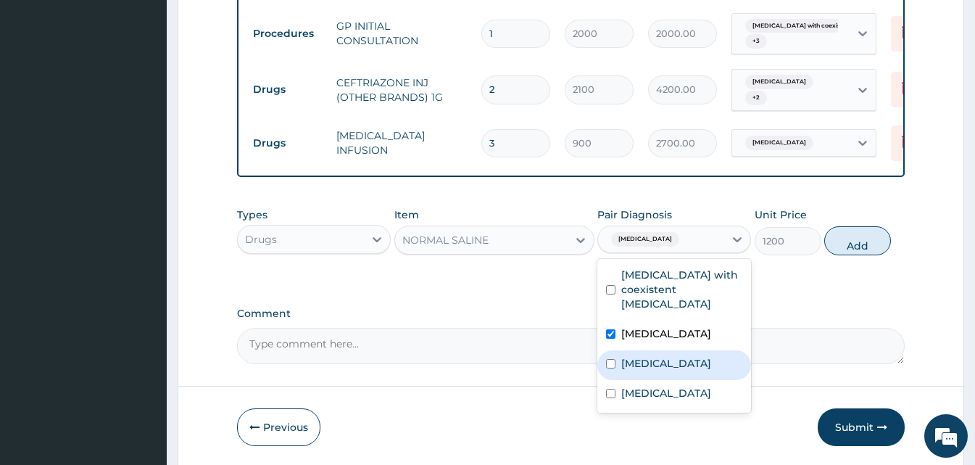
click at [652, 365] on label "Upper respiratory infection" at bounding box center [666, 363] width 90 height 14
checkbox input "true"
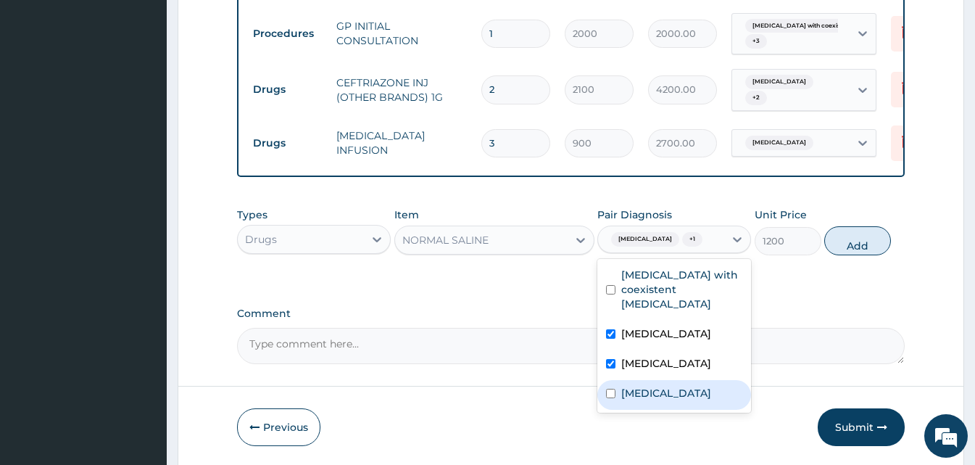
click at [647, 410] on div "Typhoid fever" at bounding box center [674, 395] width 154 height 30
checkbox input "true"
click at [836, 241] on button "Add" at bounding box center [857, 240] width 67 height 29
type input "0"
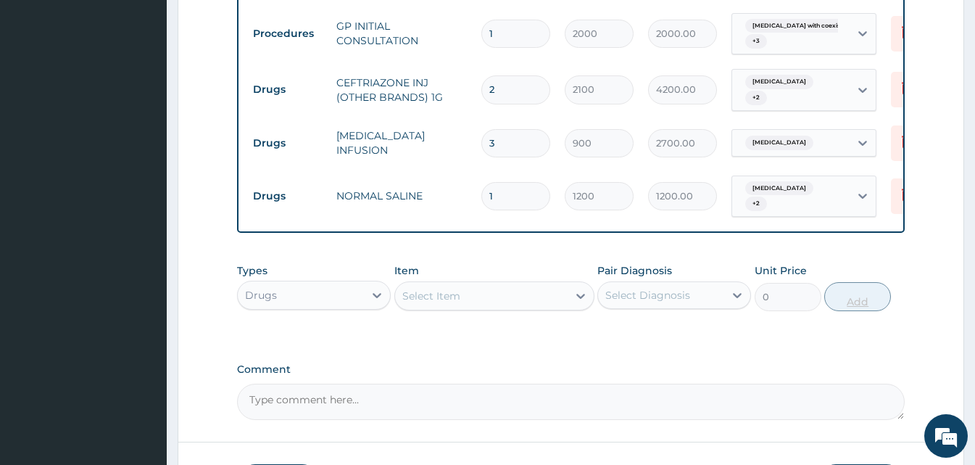
type input "0.00"
type input "4"
type input "4800.00"
type input "4"
click at [448, 302] on div "Select Item" at bounding box center [494, 295] width 200 height 29
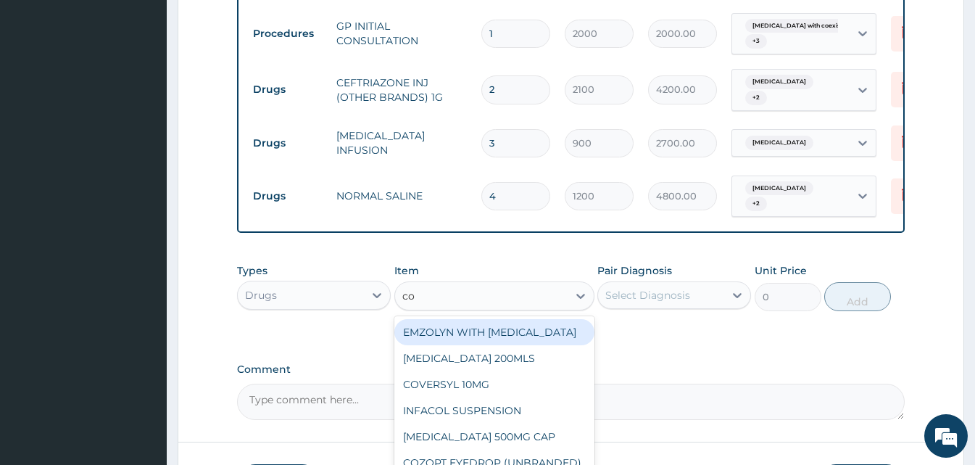
type input "c"
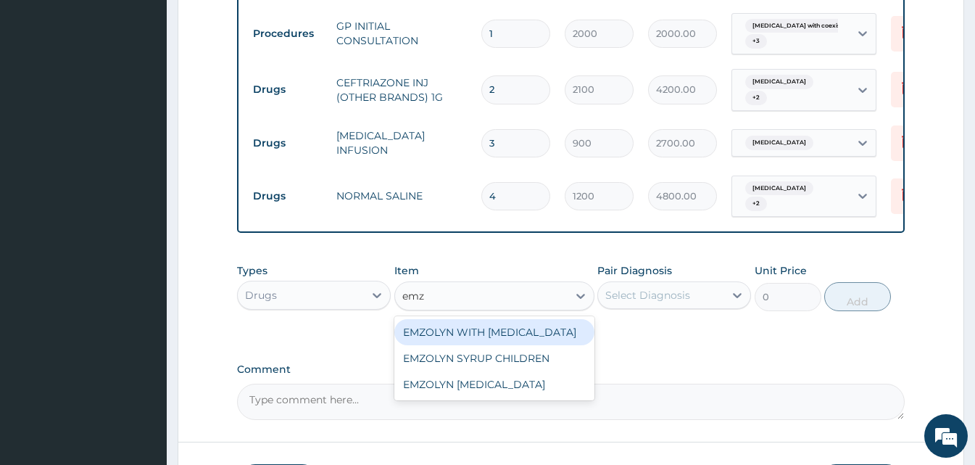
type input "emzo"
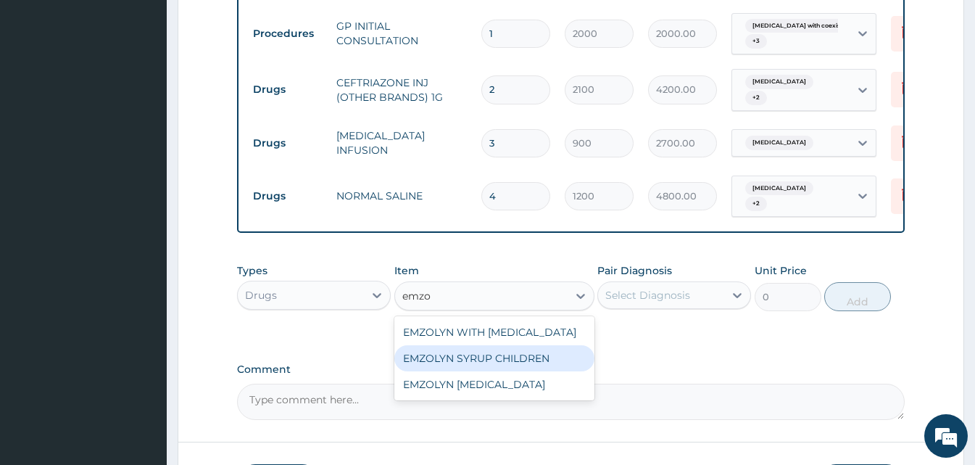
click at [462, 346] on div "EMZOLYN SYRUP CHILDREN" at bounding box center [494, 358] width 200 height 26
type input "500"
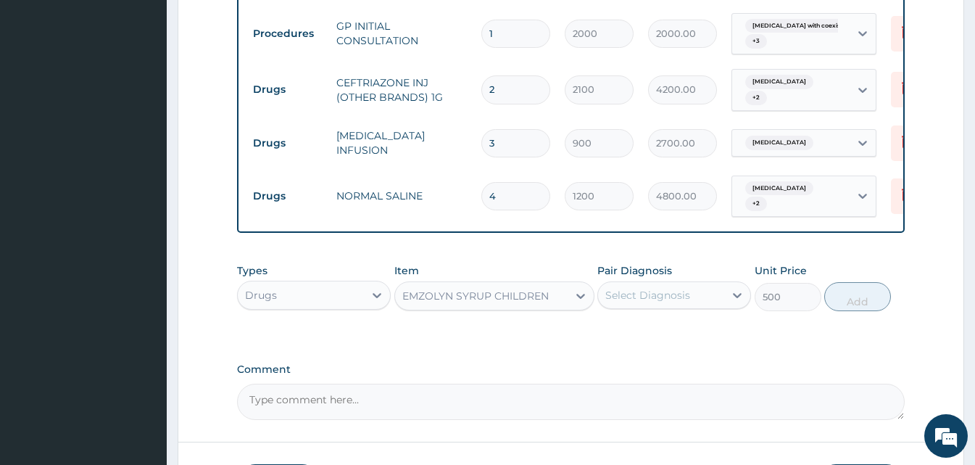
click at [699, 281] on div "Select Diagnosis" at bounding box center [674, 295] width 154 height 28
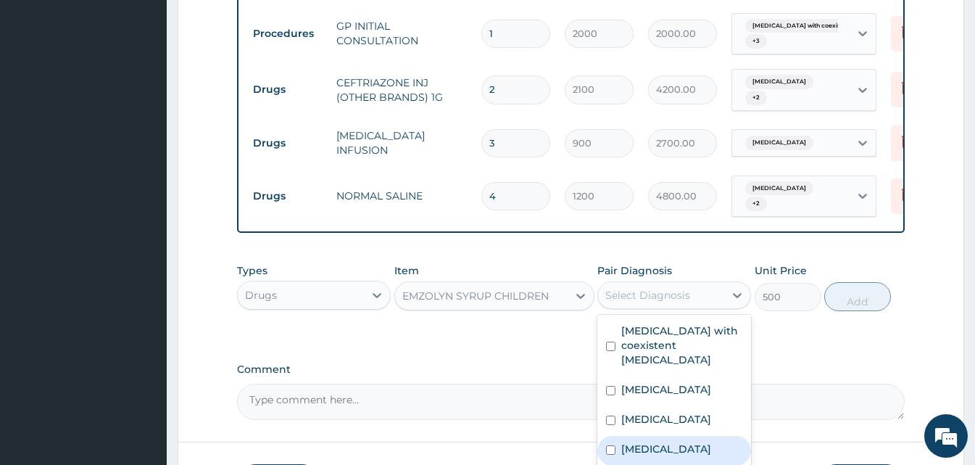
drag, startPoint x: 665, startPoint y: 451, endPoint x: 668, endPoint y: 425, distance: 25.5
click at [668, 425] on div "Sickle cell anemia with coexistent alpha-thalassemia Malaria Upper respiratory …" at bounding box center [674, 392] width 154 height 154
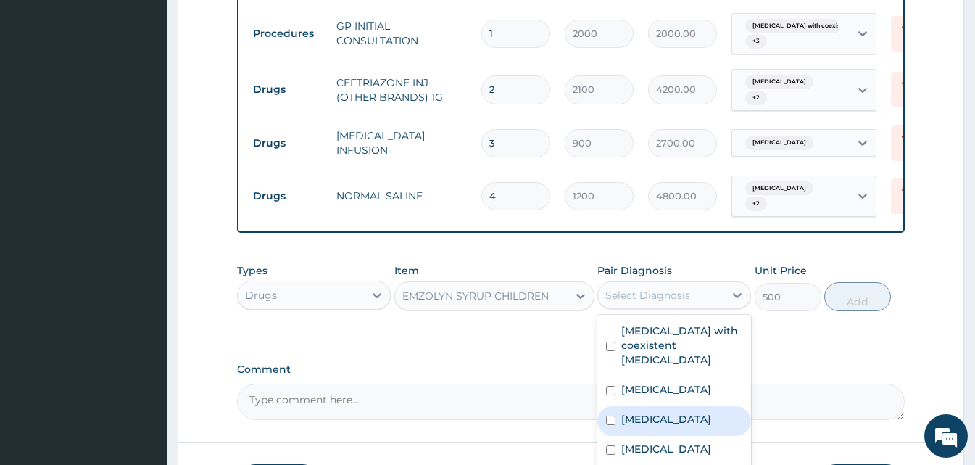
click at [668, 425] on label "Upper respiratory infection" at bounding box center [666, 419] width 90 height 14
checkbox input "true"
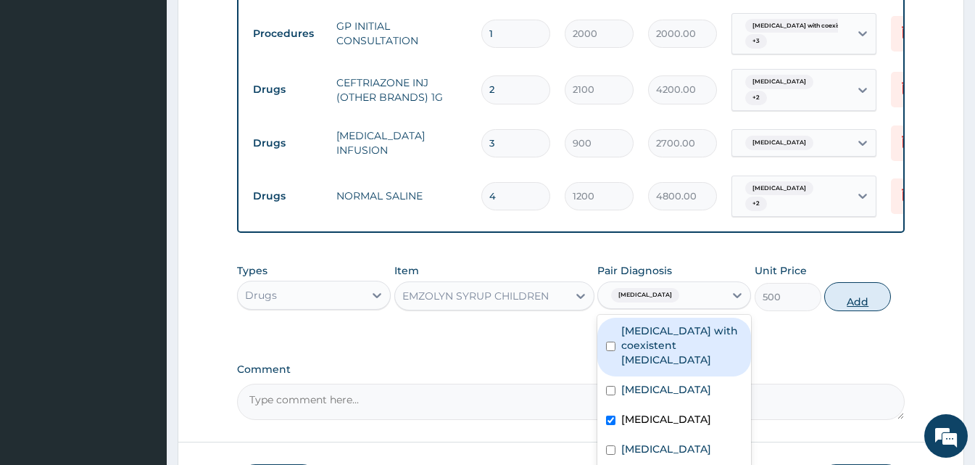
click at [850, 283] on button "Add" at bounding box center [857, 296] width 67 height 29
type input "0"
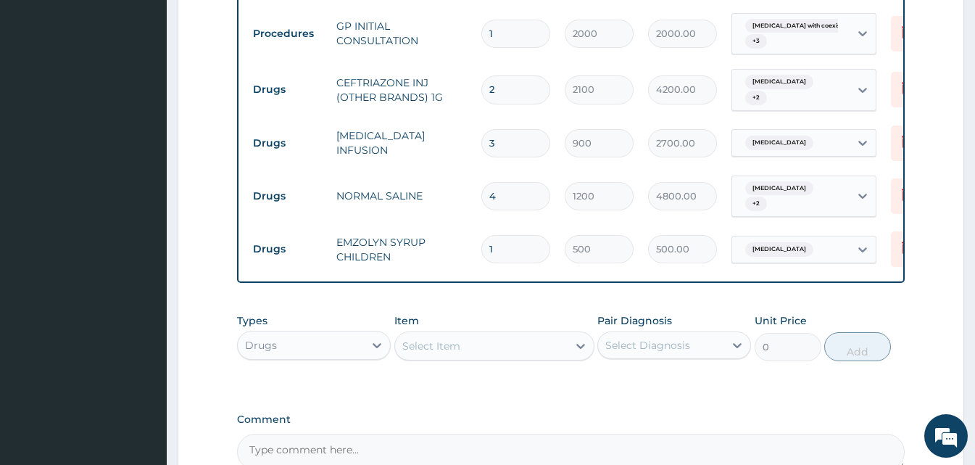
click at [444, 338] on div "Select Item" at bounding box center [431, 345] width 58 height 14
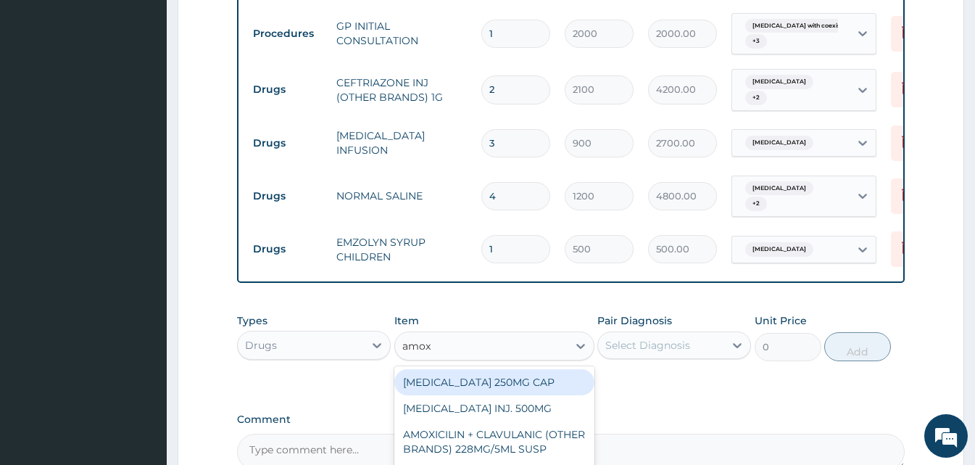
type input "amoxy"
click at [464, 370] on div "AMOXYCILLIN 250MG CAP" at bounding box center [494, 382] width 200 height 26
type input "25"
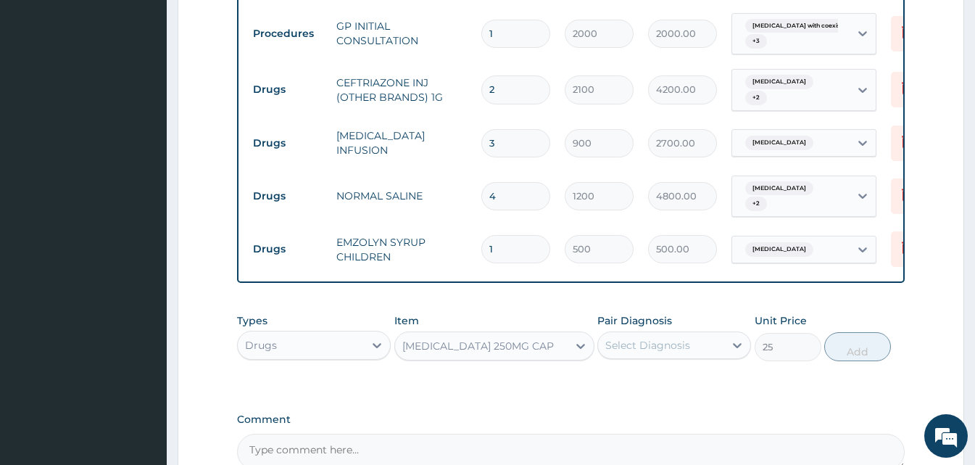
click at [691, 333] on div "Select Diagnosis" at bounding box center [661, 344] width 126 height 23
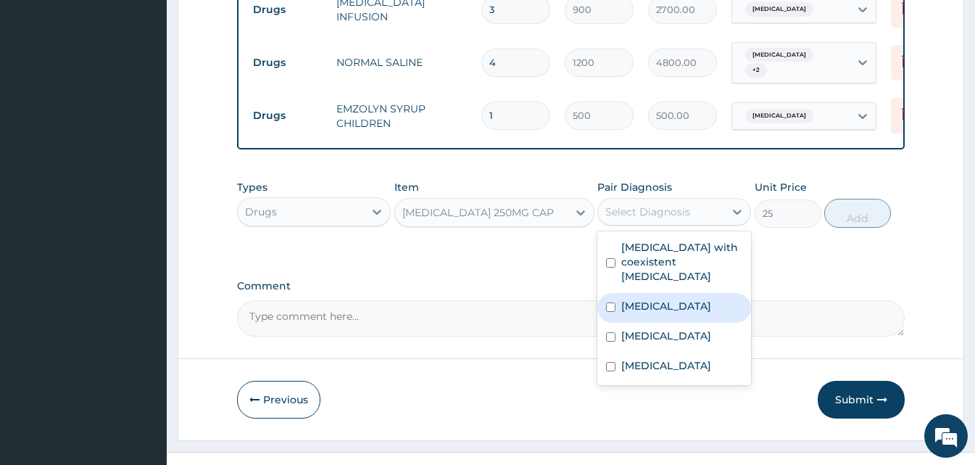
scroll to position [1047, 0]
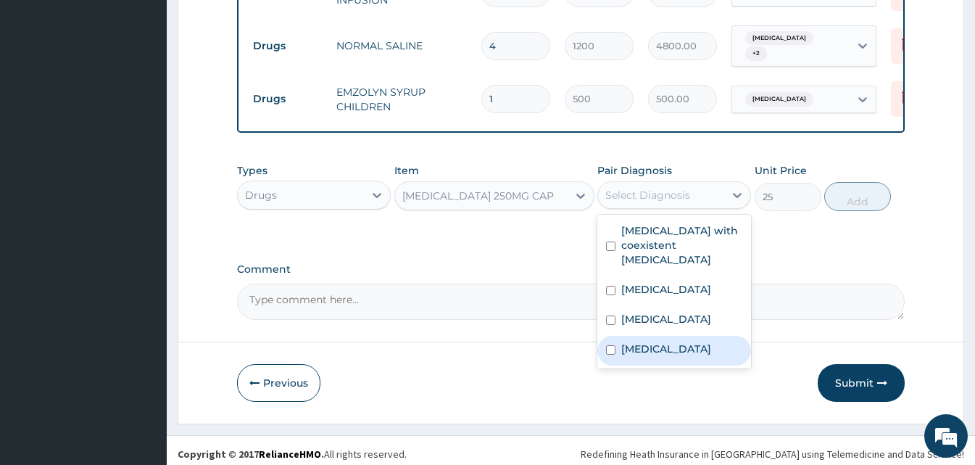
click at [636, 346] on div "Typhoid fever" at bounding box center [674, 351] width 154 height 30
checkbox input "true"
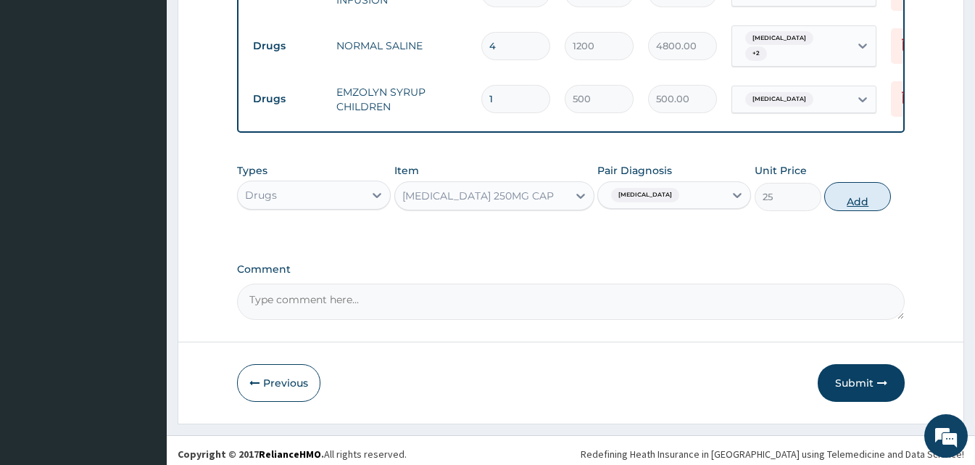
click at [839, 182] on button "Add" at bounding box center [857, 196] width 67 height 29
type input "0"
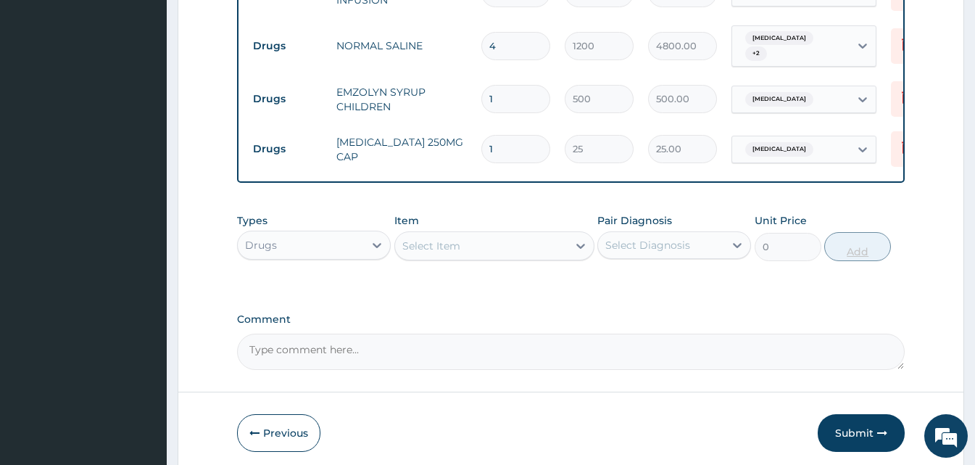
type input "15"
type input "375.00"
type input "15"
click at [461, 234] on div "Select Item" at bounding box center [481, 245] width 173 height 23
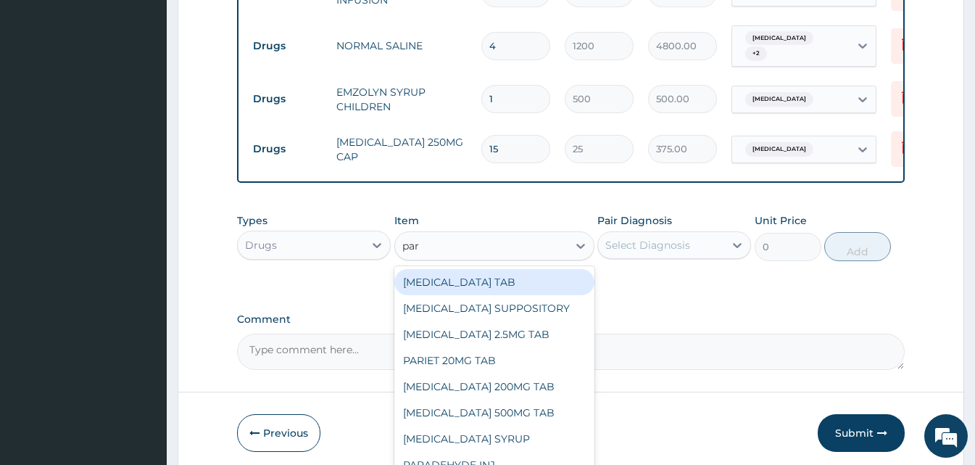
type input "para"
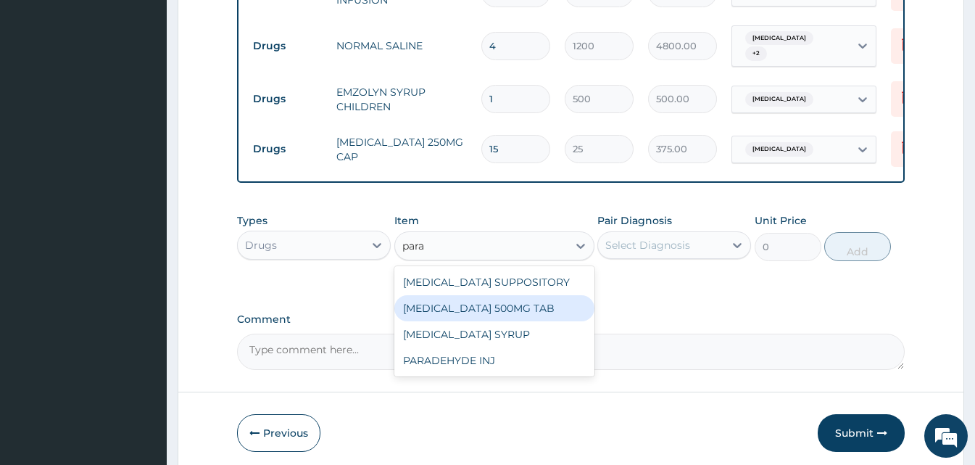
drag, startPoint x: 473, startPoint y: 315, endPoint x: 473, endPoint y: 299, distance: 15.2
click at [473, 299] on div "PARACETAMOL SUPPOSITORY PARACETAMOL 500MG TAB PARACETAMOL SYRUP PARADEHYDE INJ" at bounding box center [494, 321] width 200 height 110
click at [473, 299] on div "PARACETAMOL 500MG TAB" at bounding box center [494, 308] width 200 height 26
type input "15"
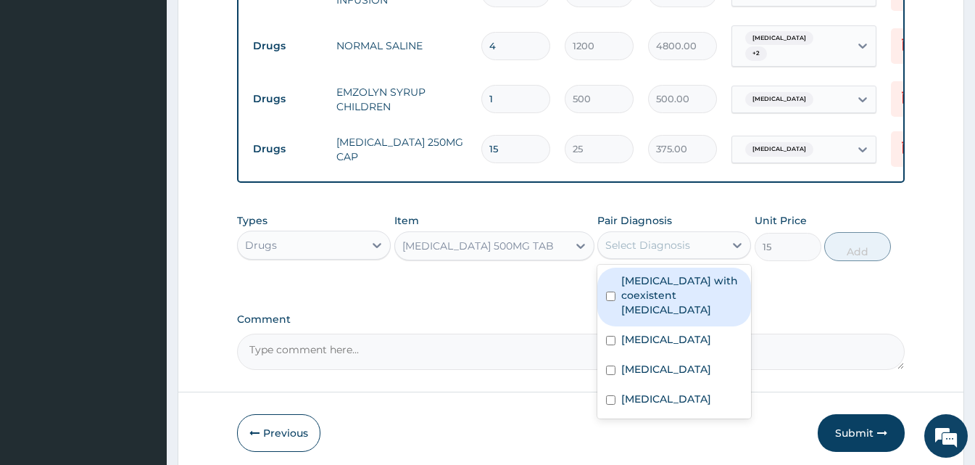
click at [677, 238] on div "Select Diagnosis" at bounding box center [647, 245] width 85 height 14
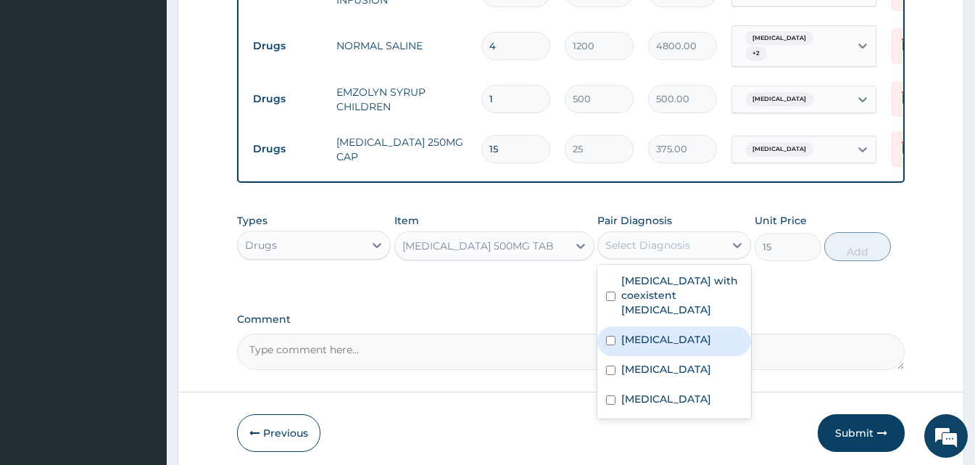
click at [654, 332] on label "Malaria" at bounding box center [666, 339] width 90 height 14
checkbox input "true"
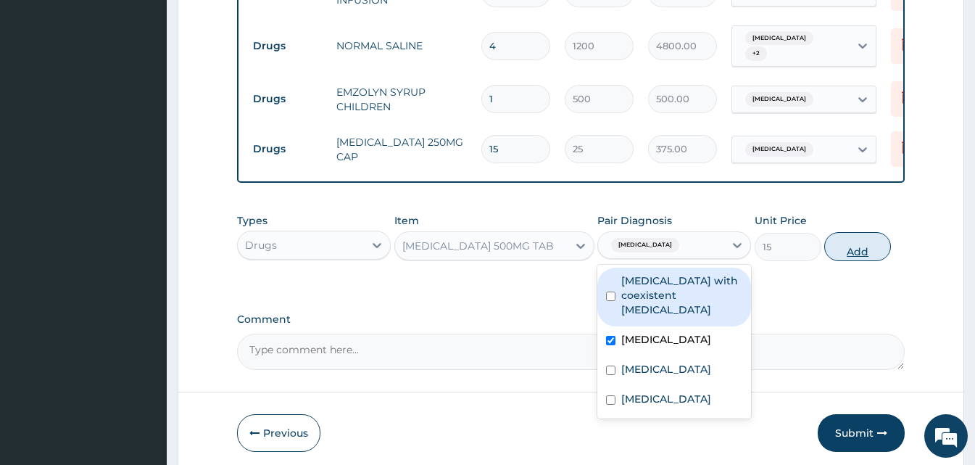
click at [850, 245] on button "Add" at bounding box center [857, 246] width 67 height 29
type input "0"
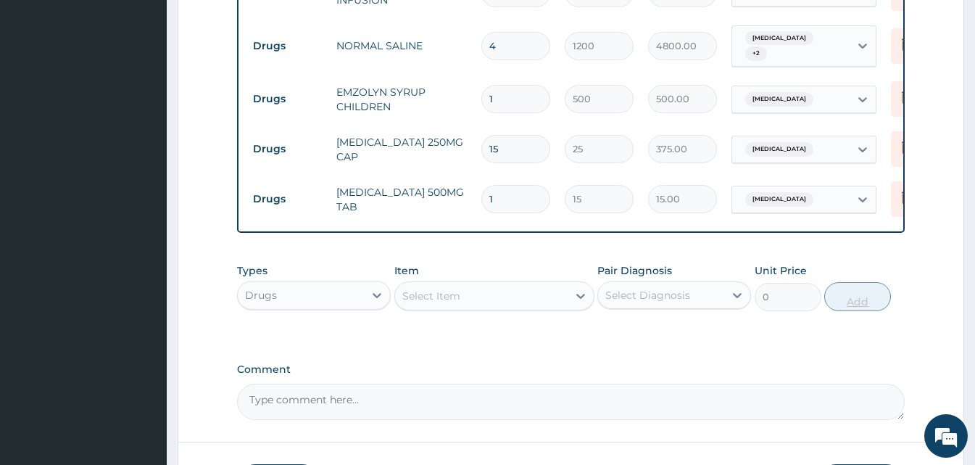
type input "0.00"
type input "8"
type input "120.00"
type input "8"
click at [436, 295] on div "Select Item" at bounding box center [431, 295] width 58 height 14
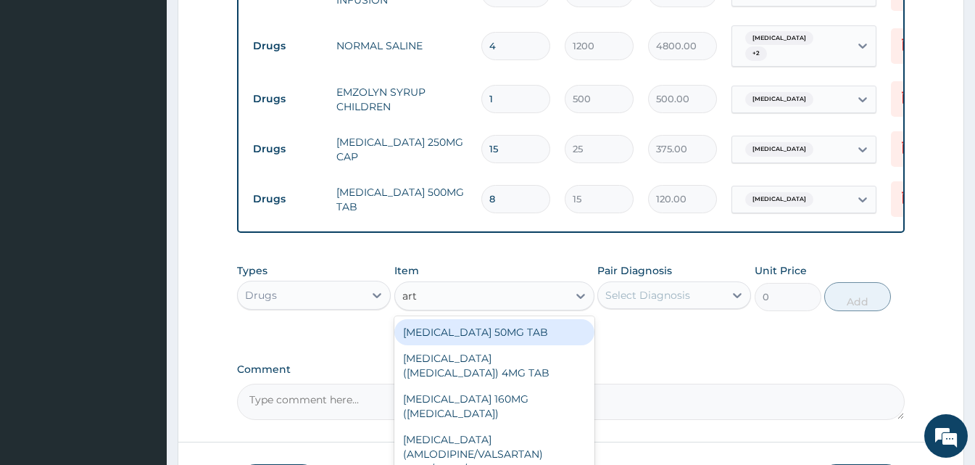
type input "arte"
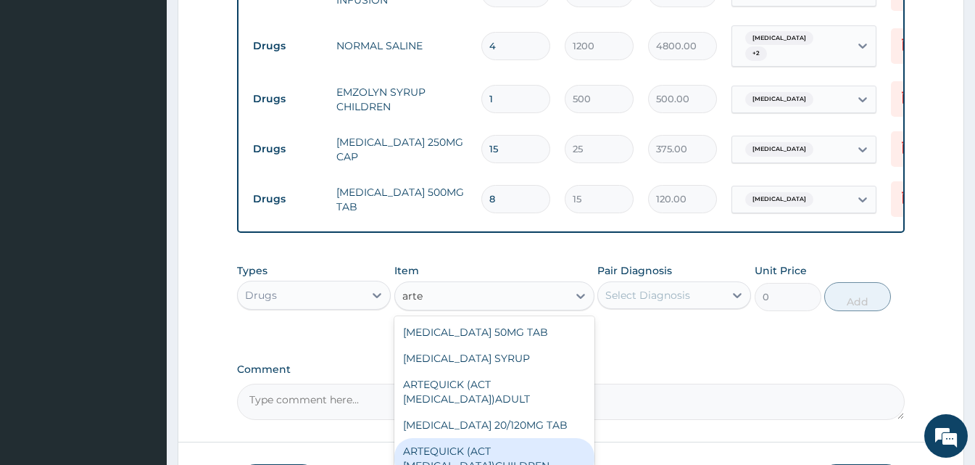
click at [503, 453] on div "ARTEQUICK (ACT ANTIMALARIAL)CHILDREN" at bounding box center [494, 458] width 200 height 41
type input "1750"
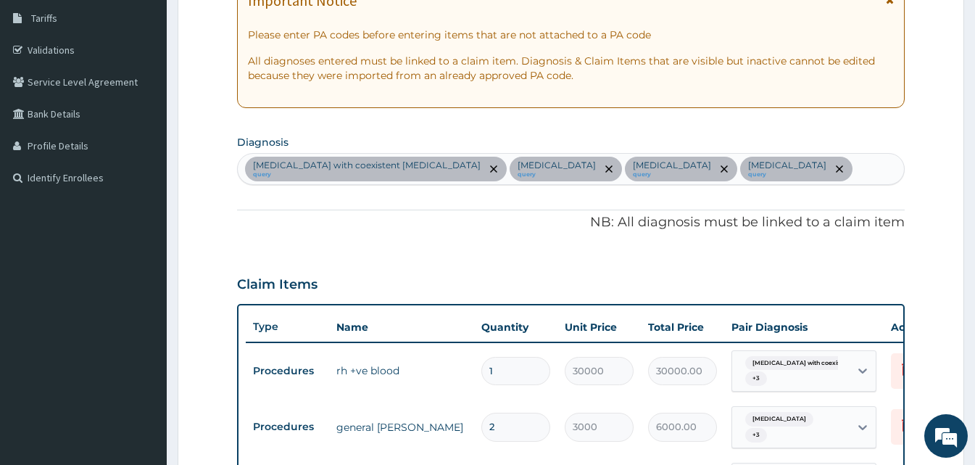
scroll to position [0, 0]
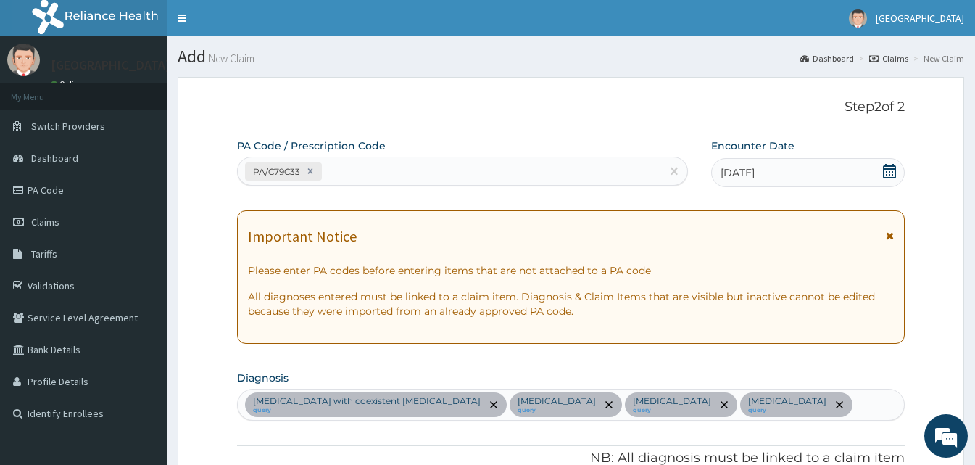
click at [857, 407] on div "Sickle cell anemia with coexistent alpha-thalassemia query Malaria query Upper …" at bounding box center [571, 404] width 666 height 30
type input "anemia"
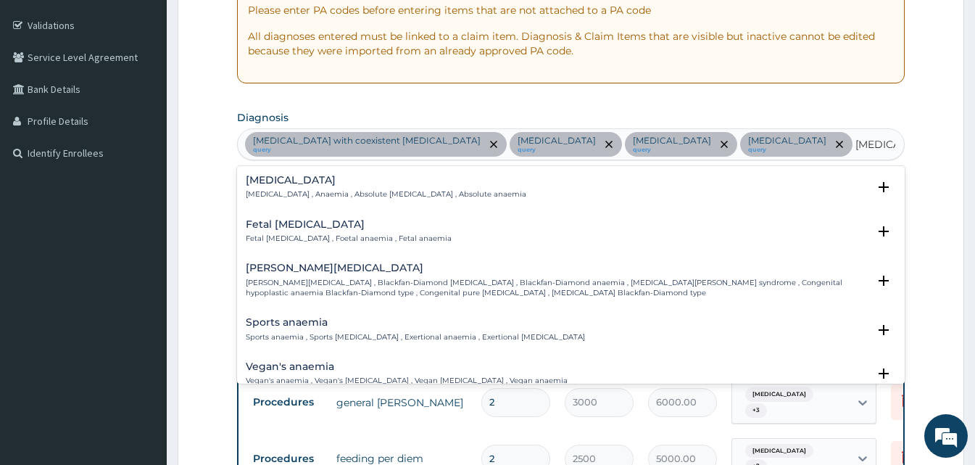
scroll to position [261, 0]
click at [275, 192] on p "Anemia , Anaemia , Absolute anemia , Absolute anaemia" at bounding box center [386, 193] width 281 height 10
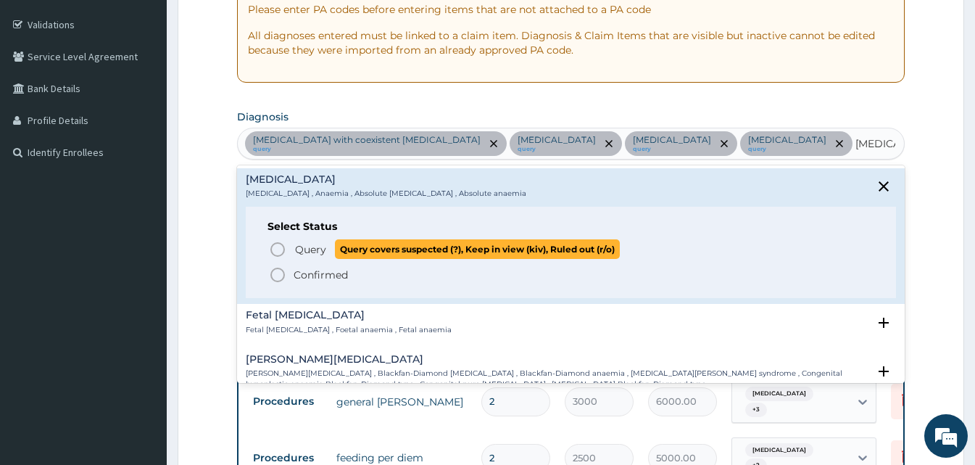
click at [270, 241] on icon "status option query" at bounding box center [277, 249] width 17 height 17
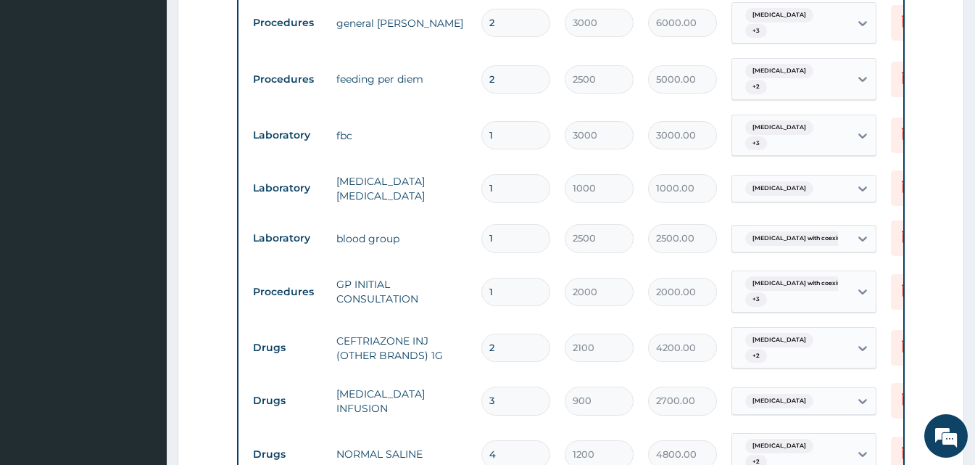
scroll to position [1073, 0]
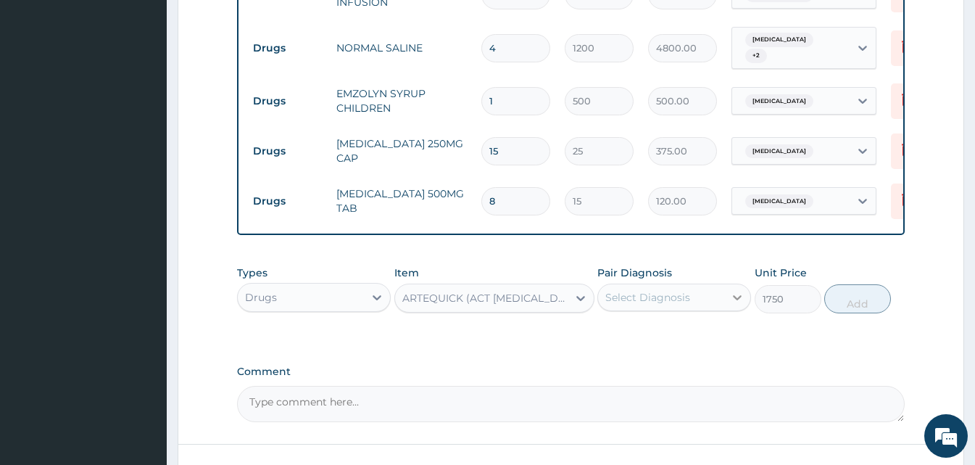
click at [726, 284] on div at bounding box center [737, 297] width 26 height 26
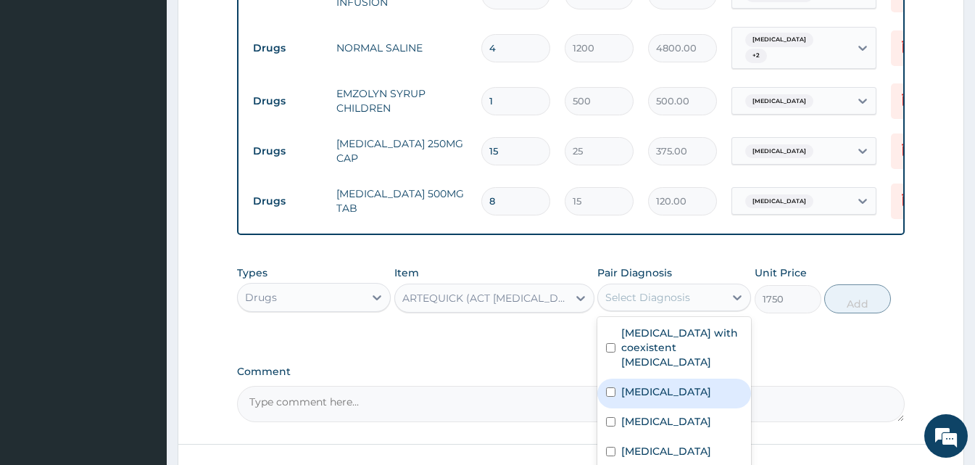
click at [683, 382] on div "Malaria" at bounding box center [674, 393] width 154 height 30
checkbox input "true"
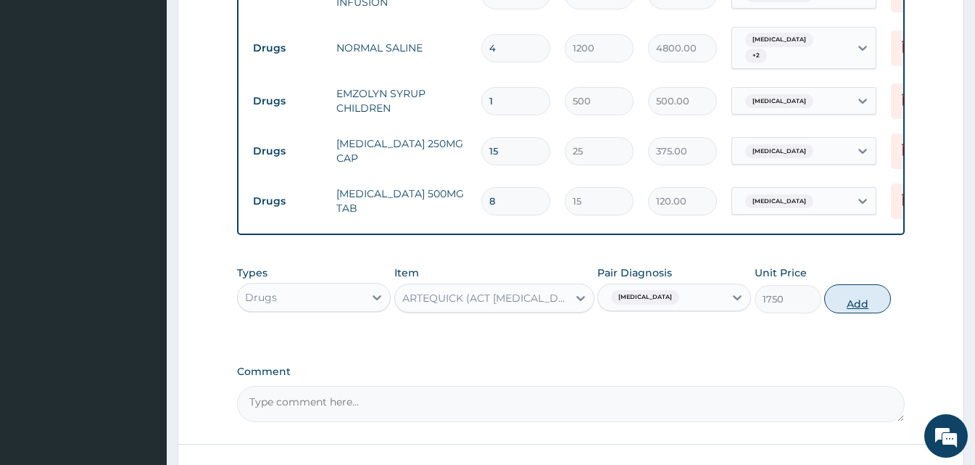
click at [847, 300] on button "Add" at bounding box center [857, 298] width 67 height 29
type input "0"
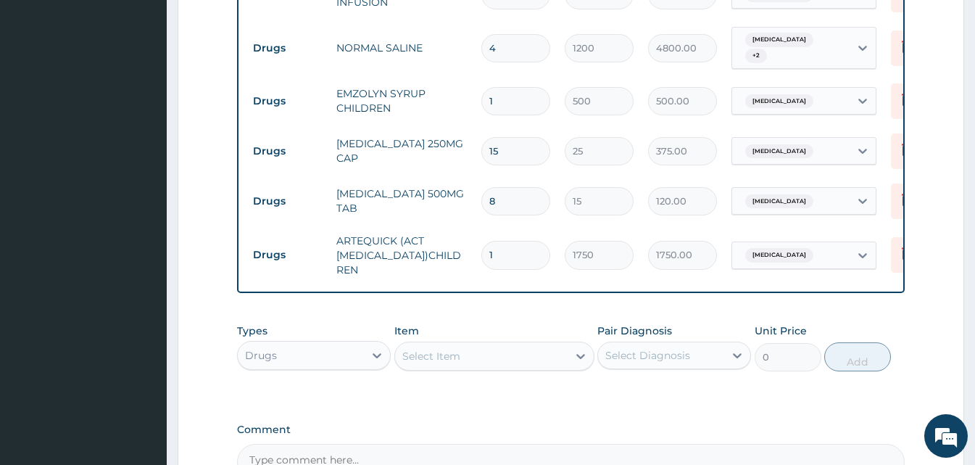
click at [421, 354] on div "Select Item" at bounding box center [431, 356] width 58 height 14
click at [282, 344] on div "Drugs" at bounding box center [301, 355] width 126 height 23
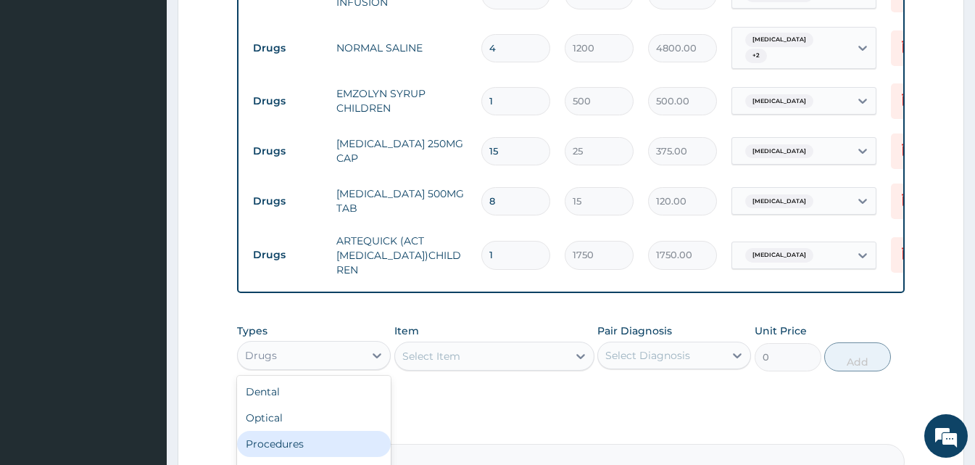
scroll to position [1233, 0]
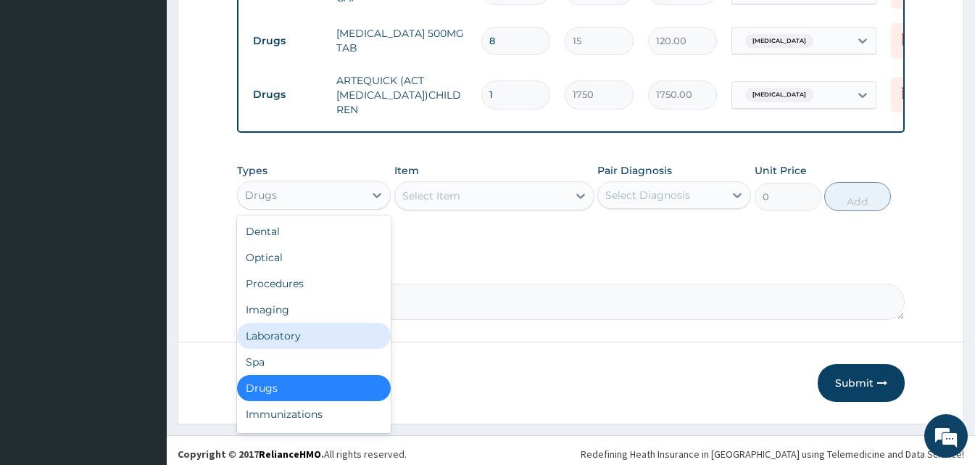
click at [308, 336] on div "Laboratory" at bounding box center [314, 336] width 154 height 26
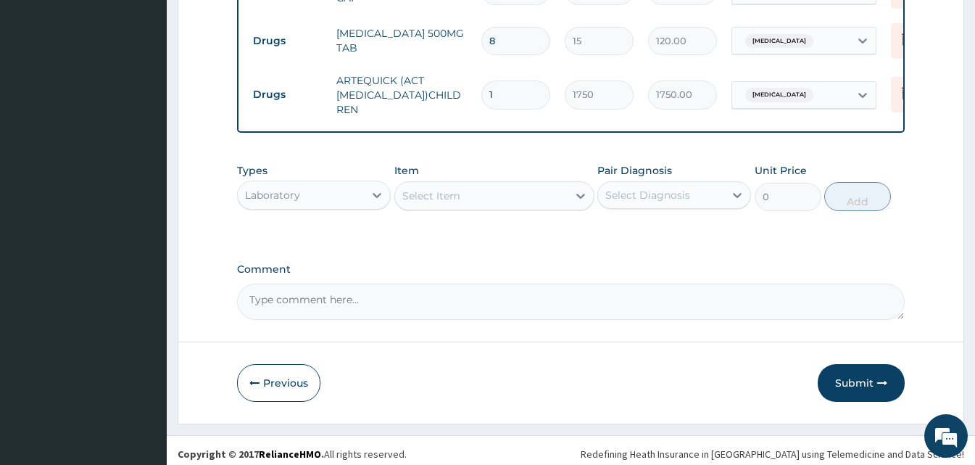
click at [518, 193] on div "Select Item" at bounding box center [481, 195] width 173 height 23
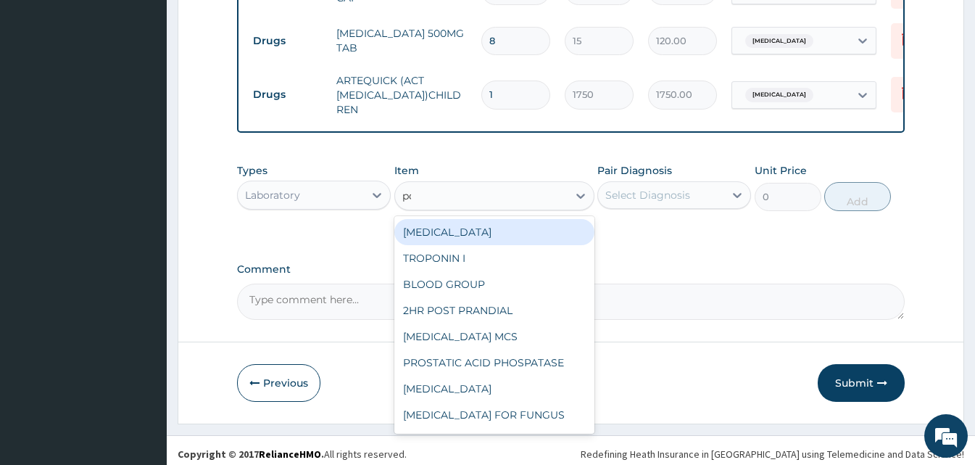
type input "pcv"
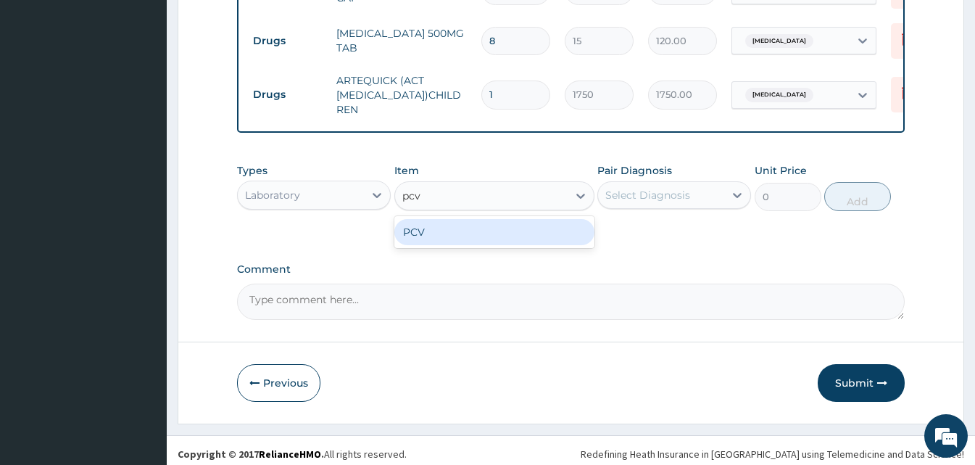
click at [497, 234] on div "PCV" at bounding box center [494, 232] width 200 height 26
type input "1500"
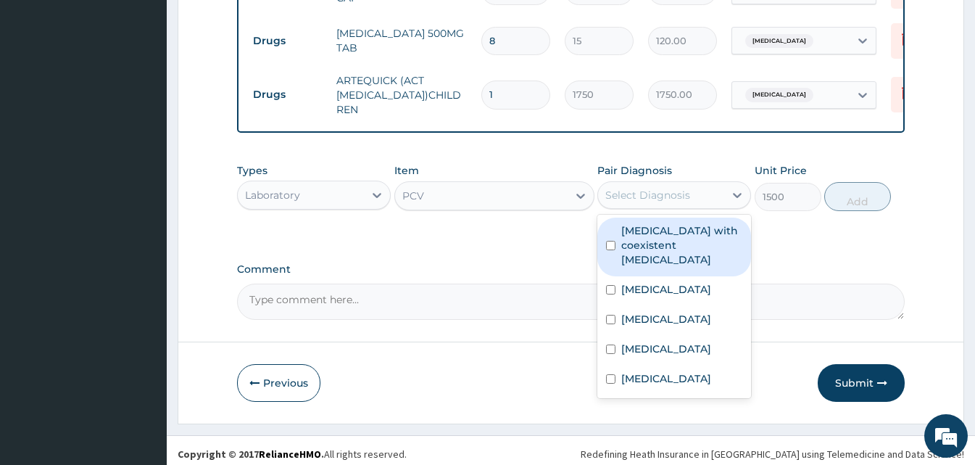
click at [695, 185] on div "Select Diagnosis" at bounding box center [661, 194] width 126 height 23
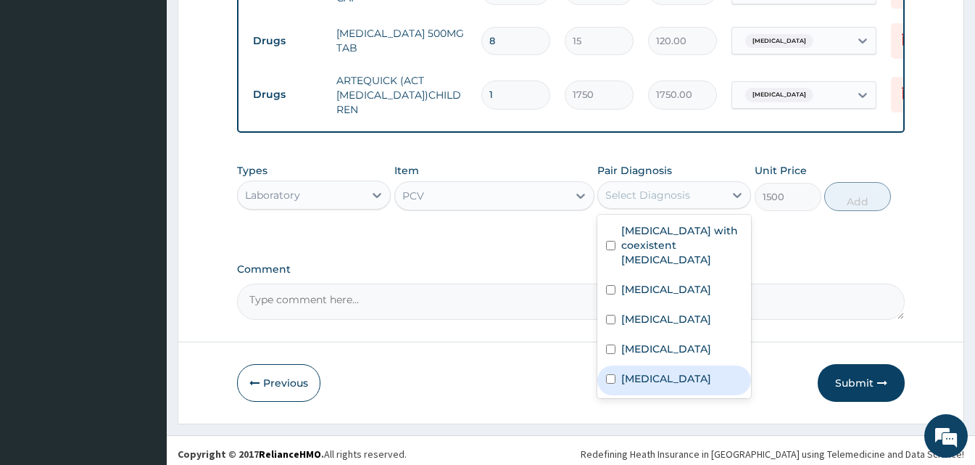
click at [636, 376] on div "Anemia" at bounding box center [674, 380] width 154 height 30
checkbox input "true"
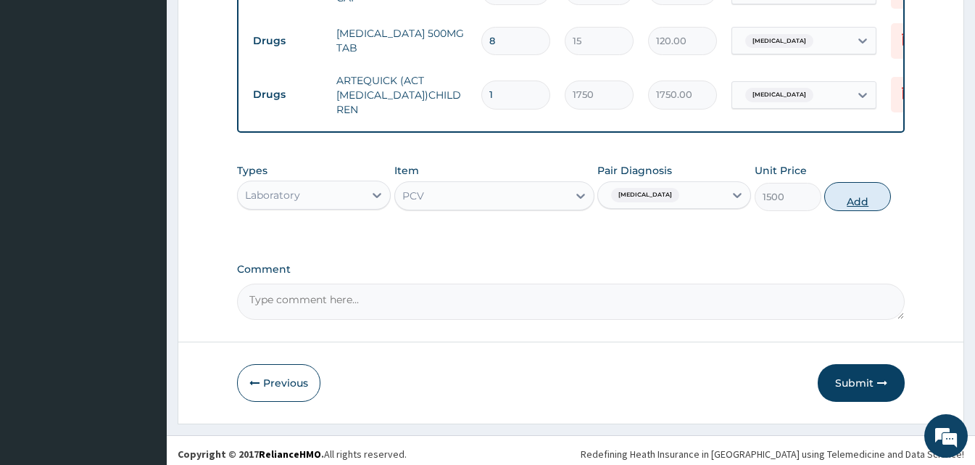
click at [858, 182] on button "Add" at bounding box center [857, 196] width 67 height 29
type input "0"
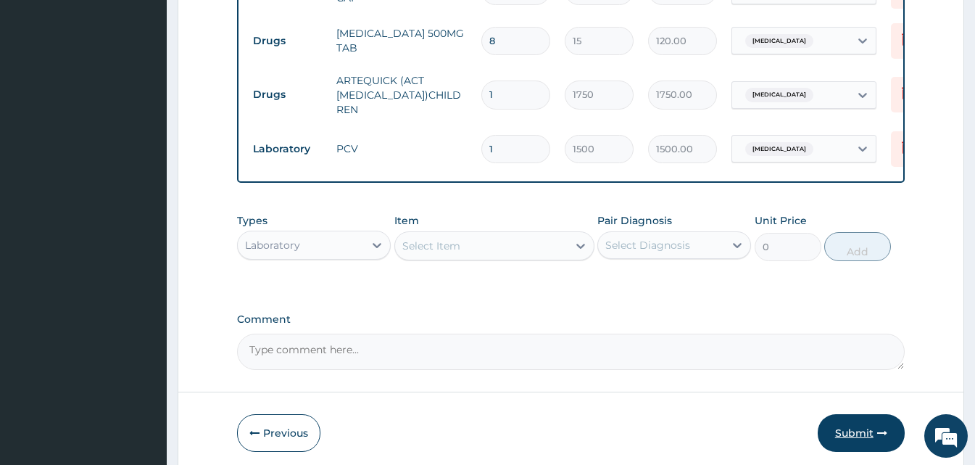
click at [867, 420] on button "Submit" at bounding box center [861, 433] width 87 height 38
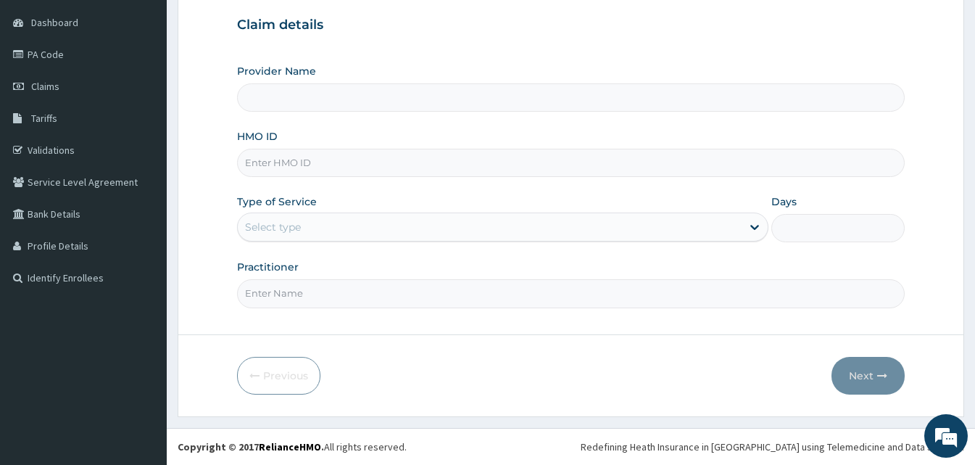
type input "Goodness Medical Centre"
click at [33, 62] on link "PA Code" at bounding box center [83, 54] width 167 height 32
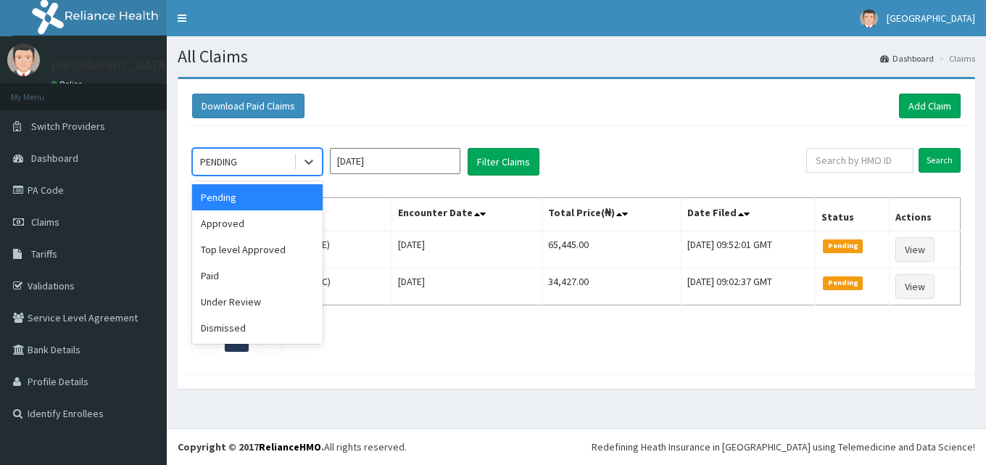
click at [273, 151] on div "PENDING" at bounding box center [243, 161] width 101 height 23
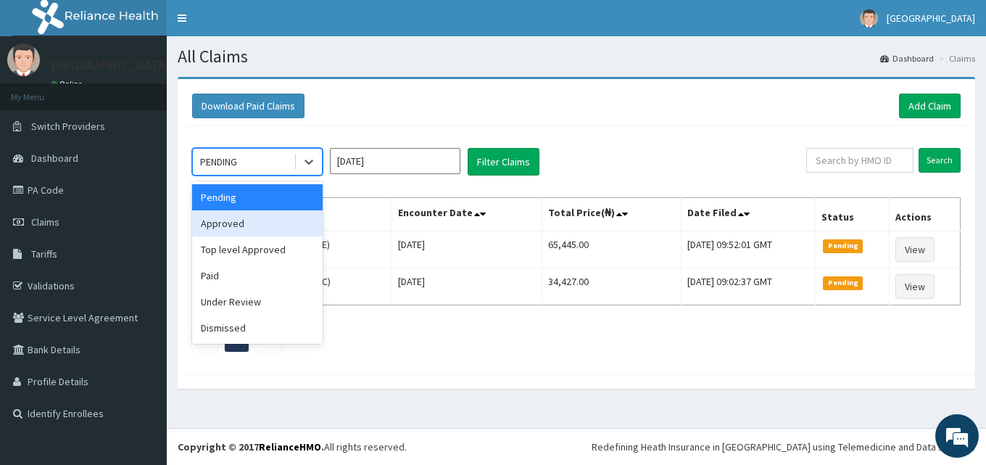
click at [254, 233] on div "Approved" at bounding box center [257, 223] width 130 height 26
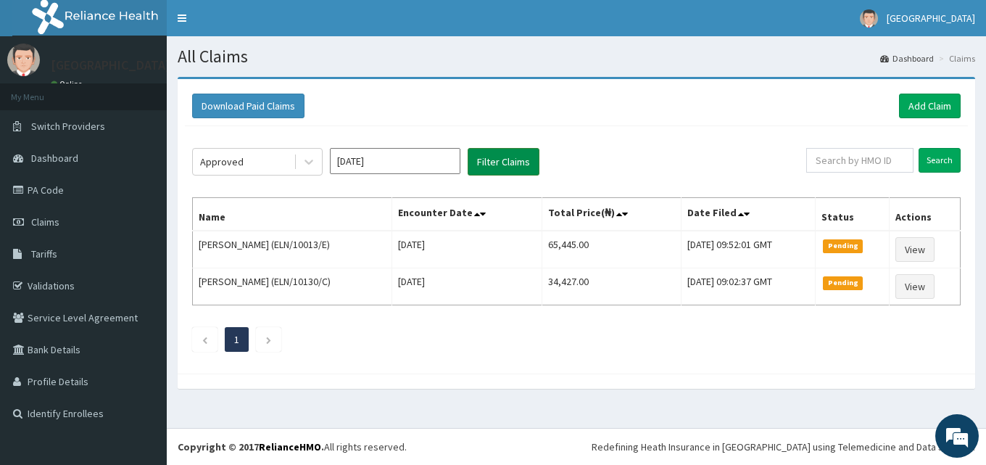
click at [535, 149] on button "Filter Claims" at bounding box center [504, 162] width 72 height 28
drag, startPoint x: 535, startPoint y: 149, endPoint x: 505, endPoint y: 161, distance: 32.2
click at [505, 161] on button "Filter Claims" at bounding box center [504, 162] width 72 height 28
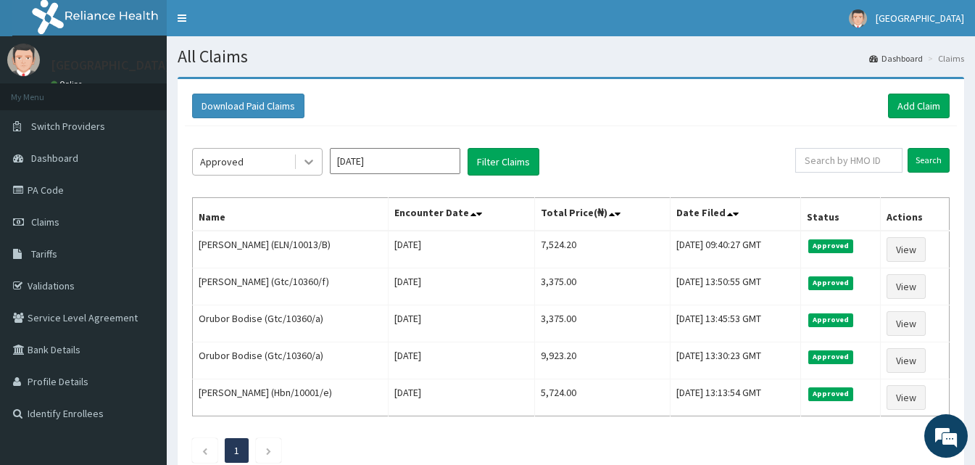
click at [296, 159] on div at bounding box center [309, 162] width 26 height 26
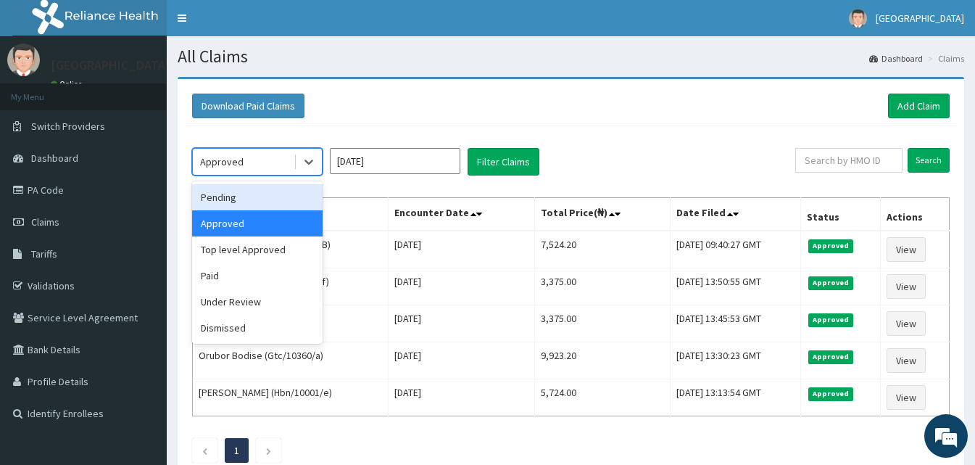
click at [284, 186] on div "Pending" at bounding box center [257, 197] width 130 height 26
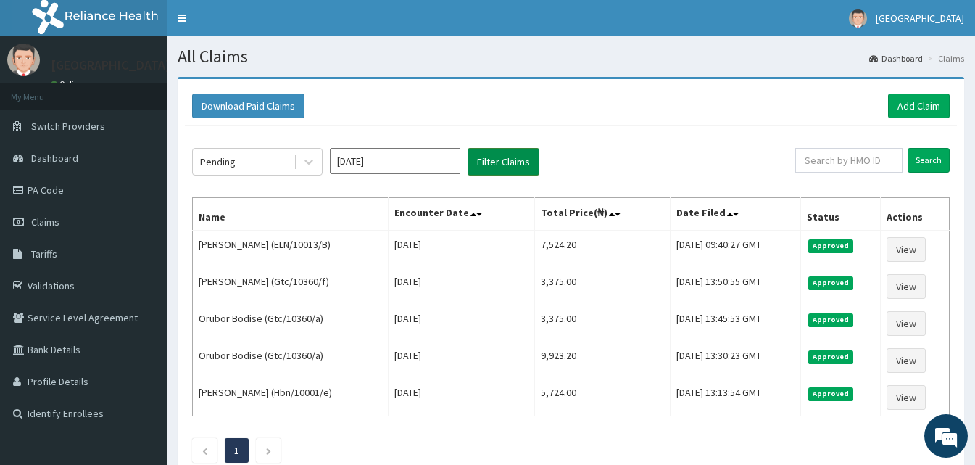
click at [504, 151] on button "Filter Claims" at bounding box center [504, 162] width 72 height 28
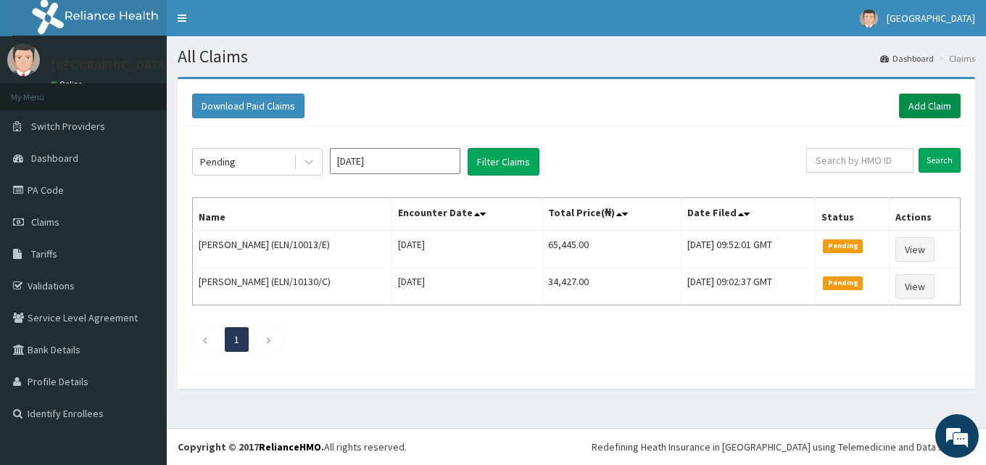
click at [926, 101] on link "Add Claim" at bounding box center [930, 106] width 62 height 25
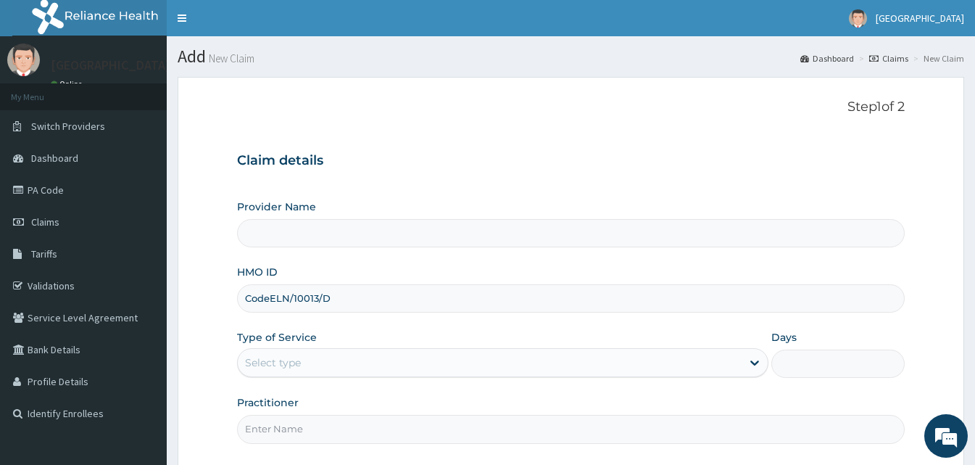
click at [271, 298] on input "CodeELN/10013/D" at bounding box center [571, 298] width 668 height 28
type input "ELN/10013/D"
click at [341, 355] on div "Select type" at bounding box center [490, 362] width 504 height 23
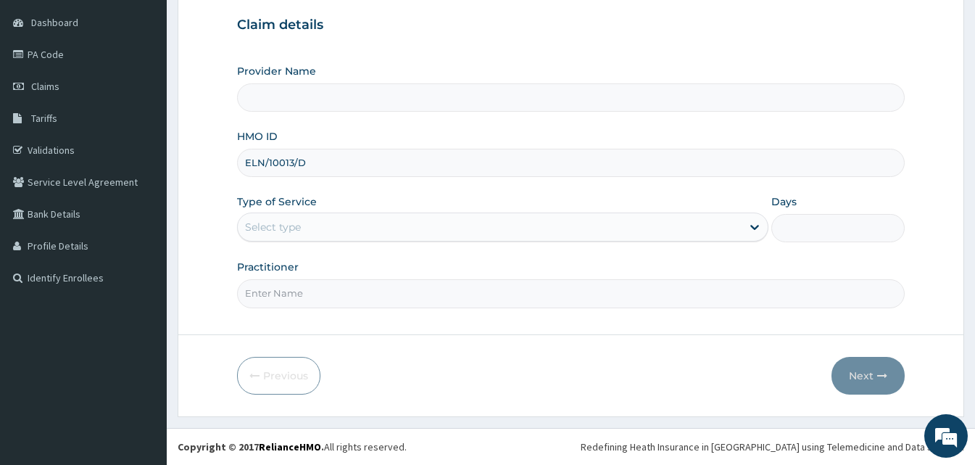
click at [715, 135] on div "HMO ID ELN/10013/D" at bounding box center [571, 153] width 668 height 48
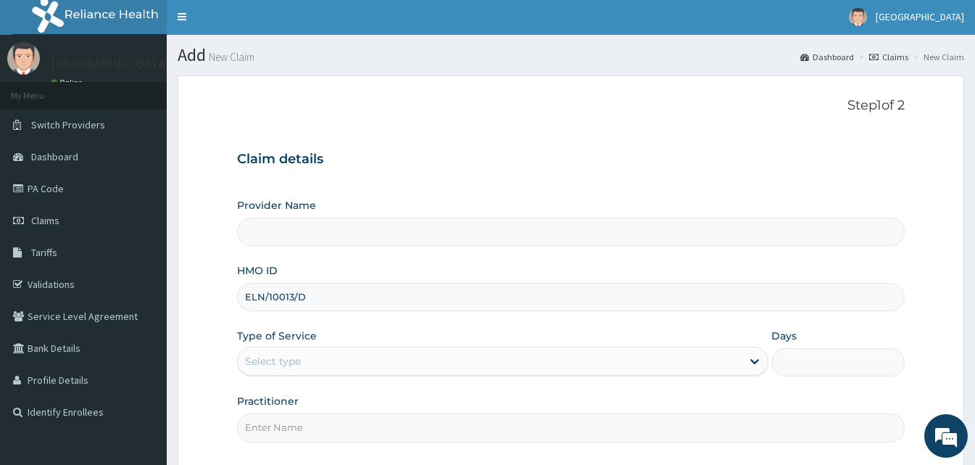
scroll to position [0, 0]
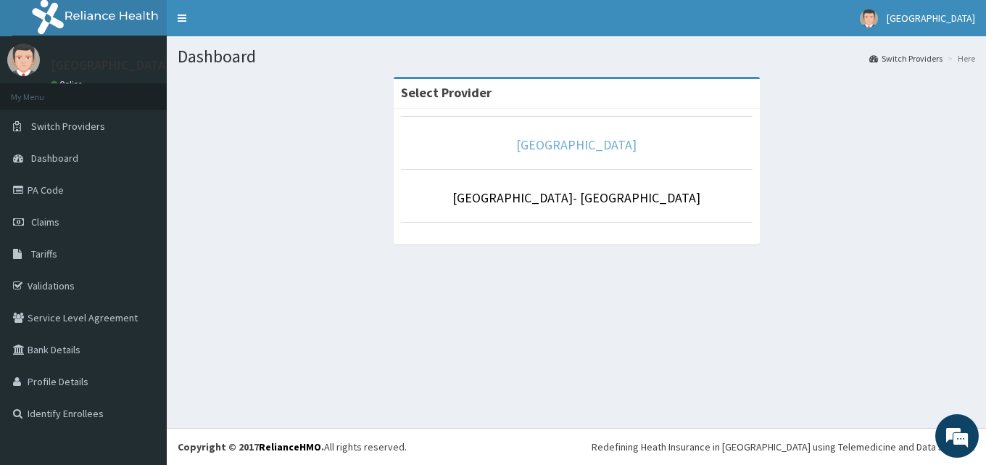
click at [586, 137] on link "[GEOGRAPHIC_DATA]" at bounding box center [576, 144] width 120 height 17
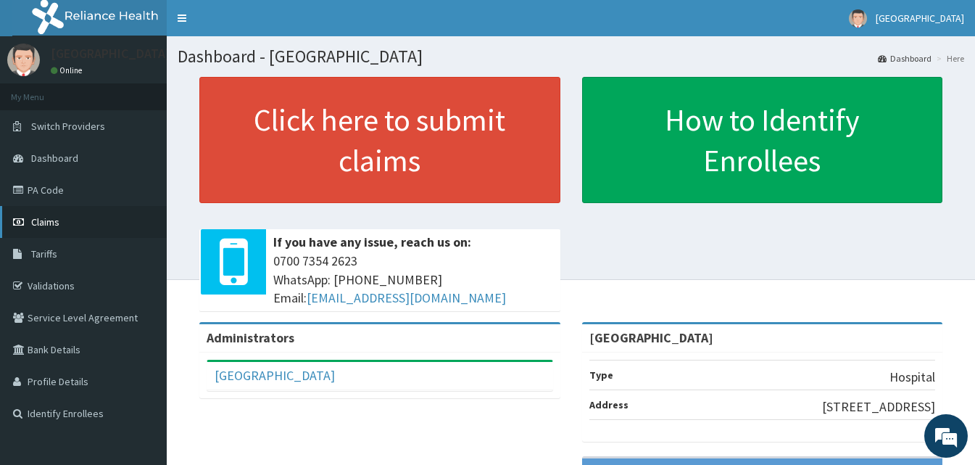
click at [76, 218] on link "Claims" at bounding box center [83, 222] width 167 height 32
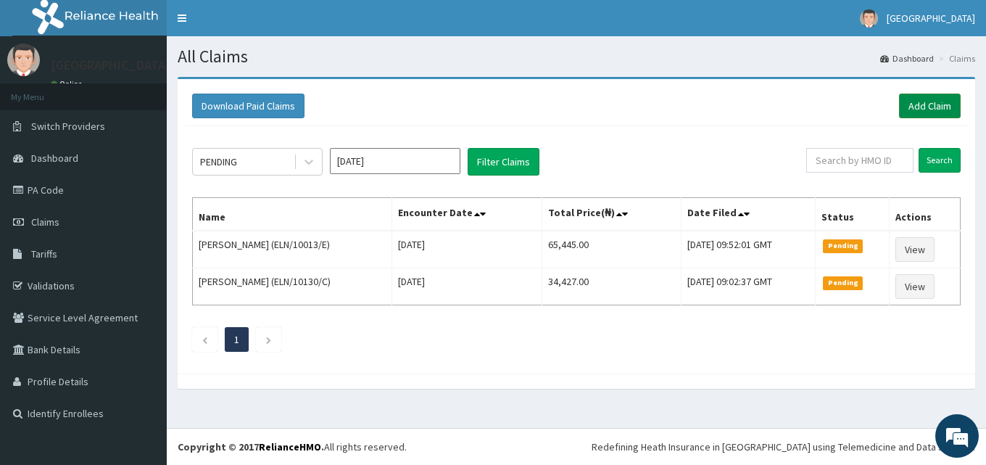
click at [926, 106] on link "Add Claim" at bounding box center [930, 106] width 62 height 25
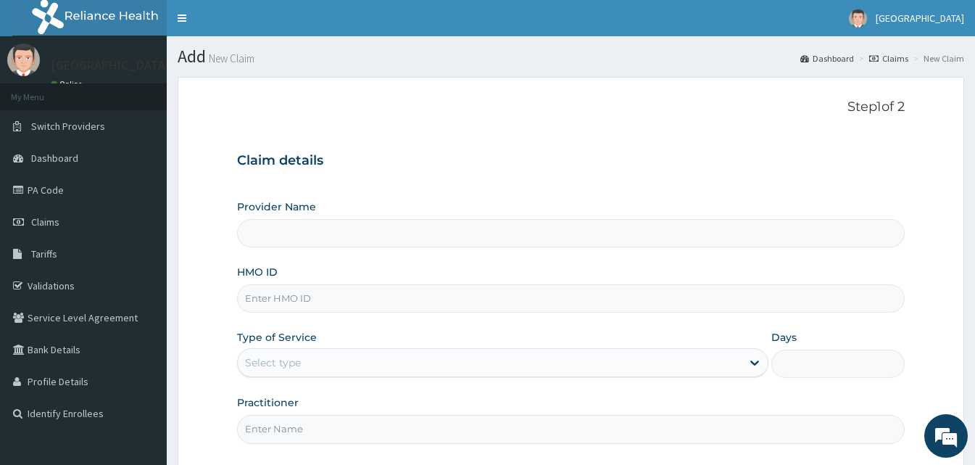
type input "Goodness Medical Centre"
click at [325, 310] on input "HMO ID" at bounding box center [571, 298] width 668 height 28
paste input "CodeELN/10013/D"
click at [267, 304] on input "CodeELN/10013/D" at bounding box center [571, 298] width 668 height 28
type input "ELN/10013/D"
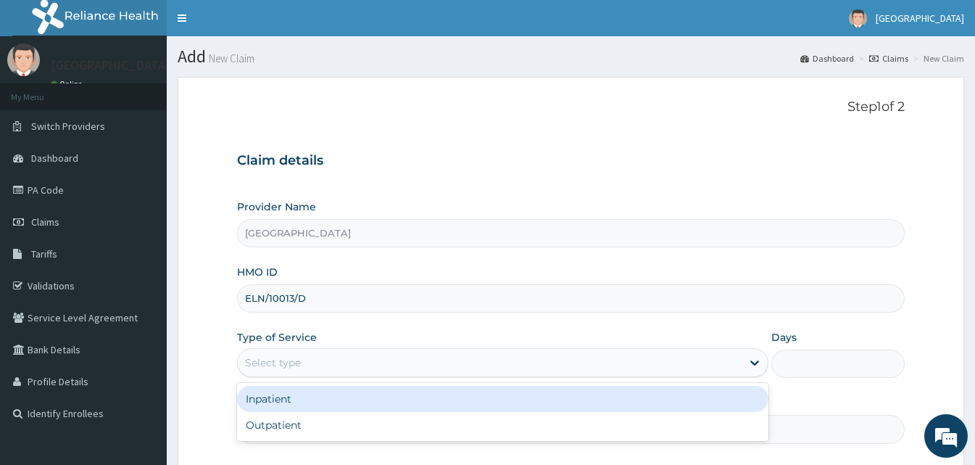
click at [344, 363] on div "Select type" at bounding box center [490, 362] width 504 height 23
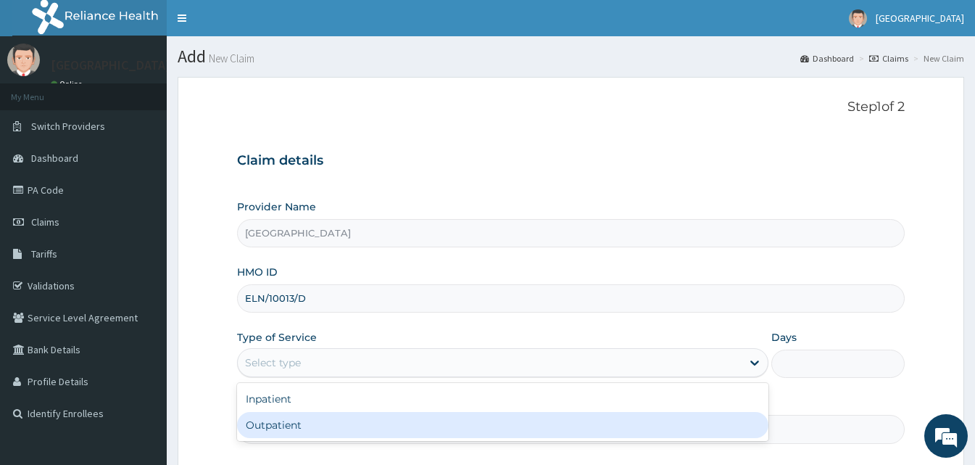
click at [336, 421] on div "Outpatient" at bounding box center [502, 425] width 531 height 26
type input "1"
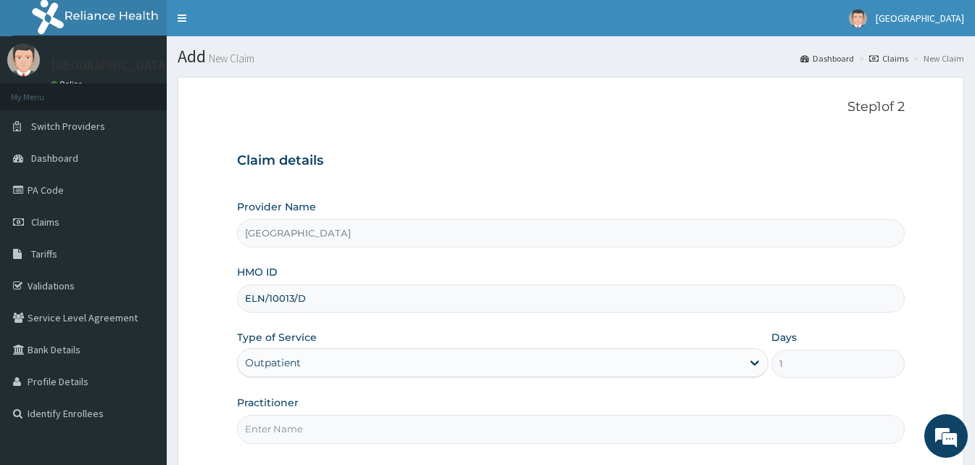
click at [336, 421] on input "Practitioner" at bounding box center [571, 429] width 668 height 28
type input "Doctor [GEOGRAPHIC_DATA]"
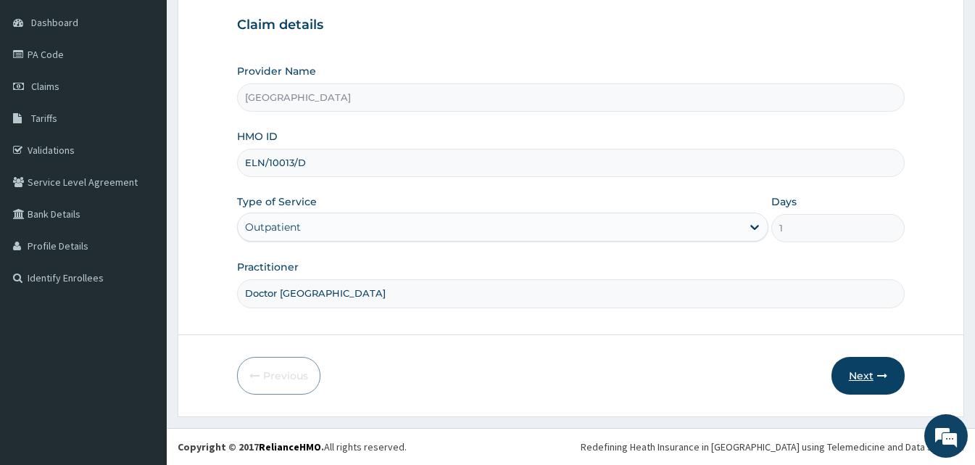
click at [841, 370] on button "Next" at bounding box center [867, 376] width 73 height 38
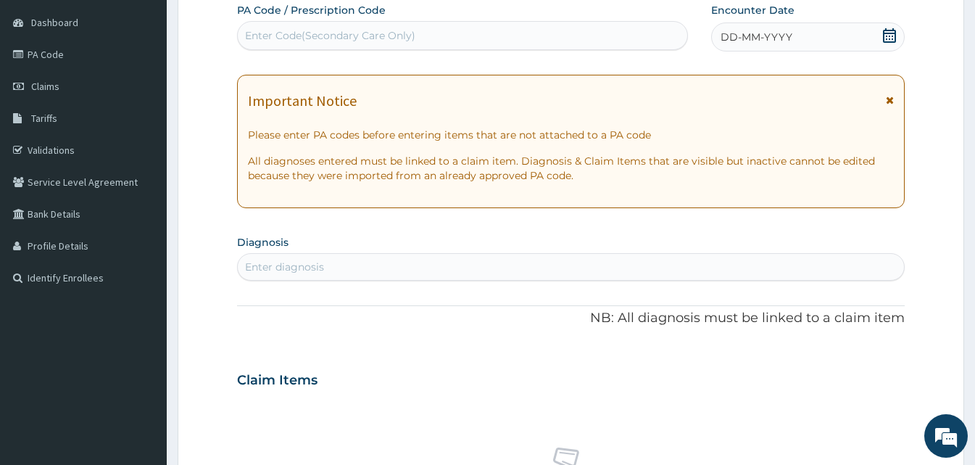
click at [826, 37] on div "DD-MM-YYYY" at bounding box center [808, 36] width 194 height 29
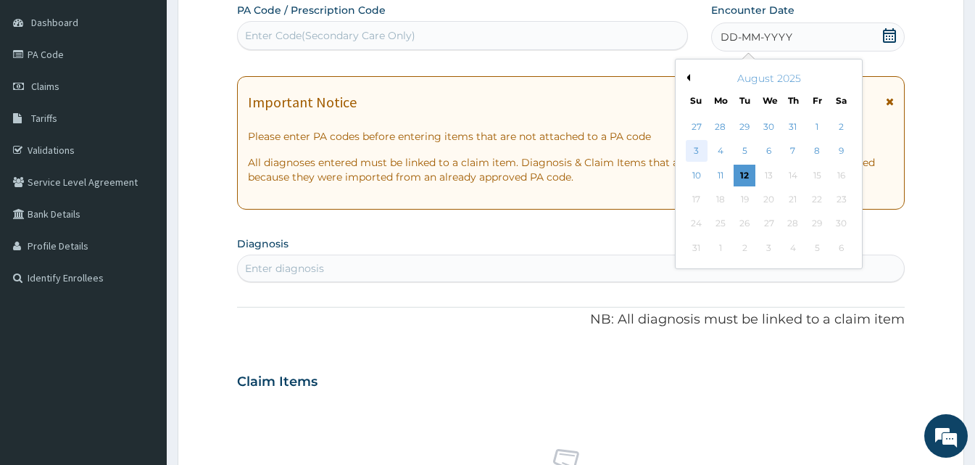
click at [698, 157] on div "3" at bounding box center [697, 152] width 22 height 22
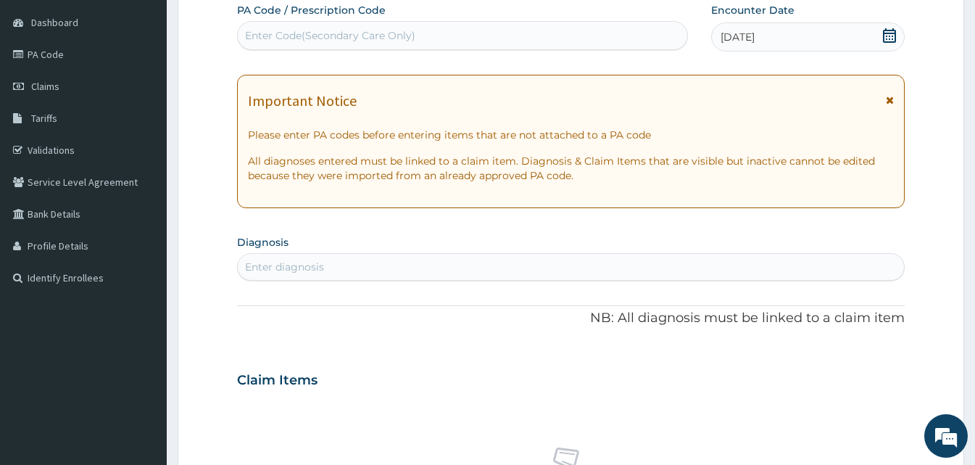
click at [357, 268] on div "Enter diagnosis" at bounding box center [571, 266] width 666 height 23
type input "malar"
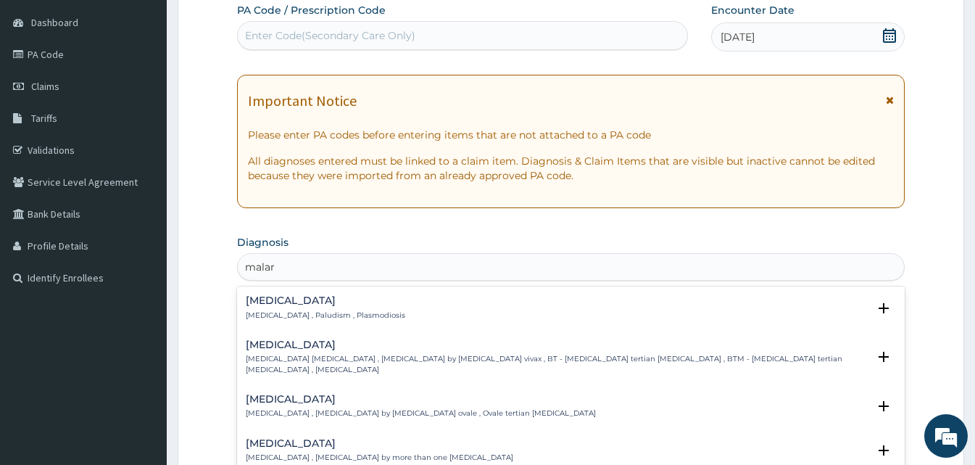
click at [294, 312] on p "[MEDICAL_DATA] , Paludism , Plasmodiosis" at bounding box center [325, 315] width 159 height 10
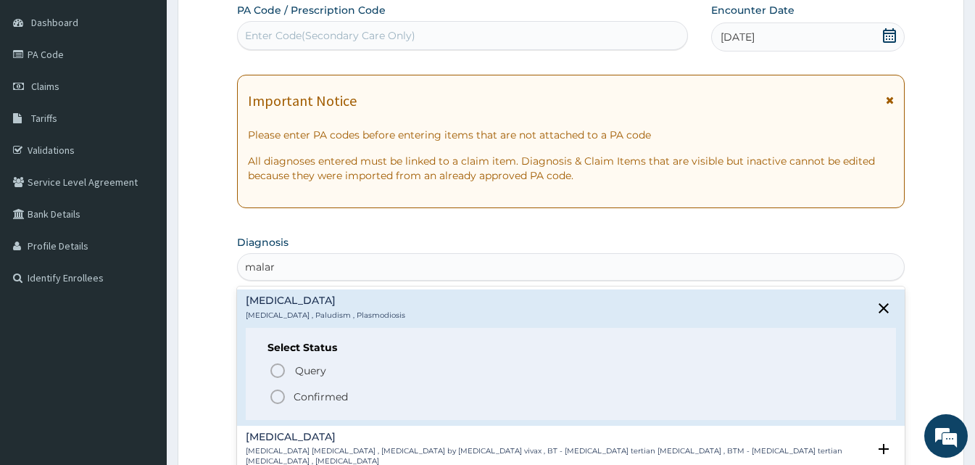
click at [280, 393] on icon "status option filled" at bounding box center [277, 396] width 17 height 17
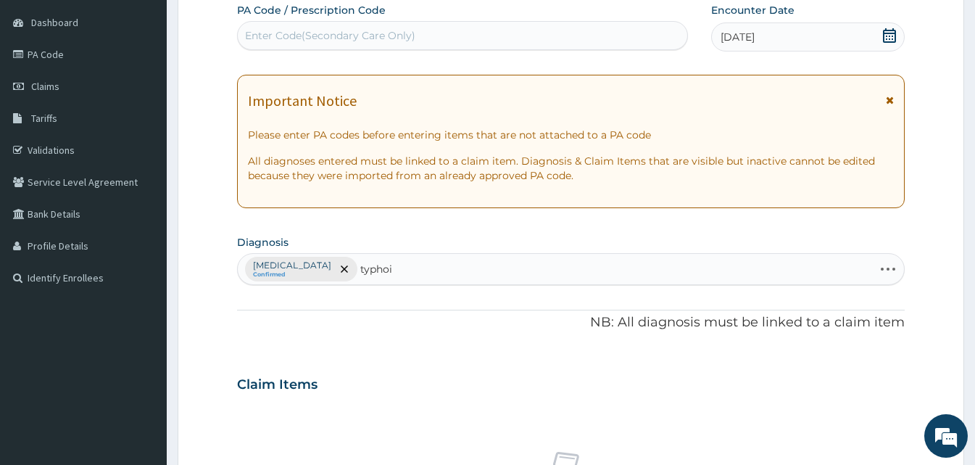
type input "[MEDICAL_DATA]"
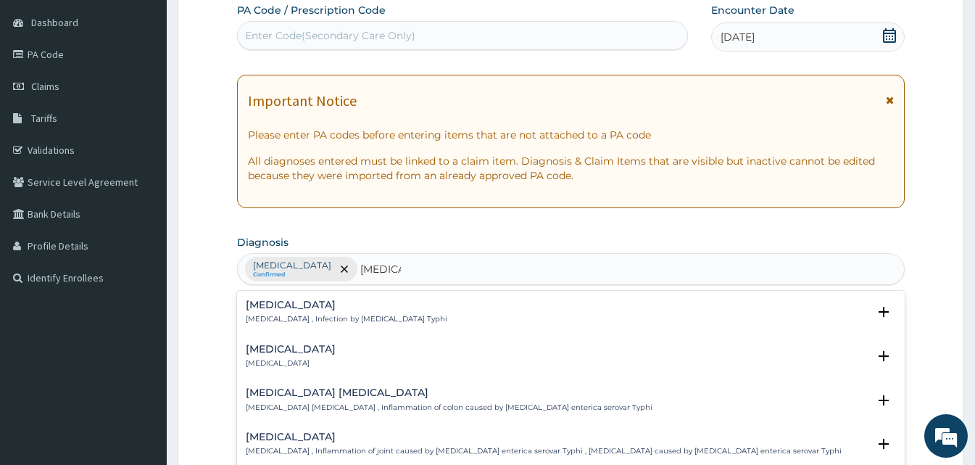
click at [276, 315] on p "[MEDICAL_DATA] , Infection by [MEDICAL_DATA] Typhi" at bounding box center [347, 319] width 202 height 10
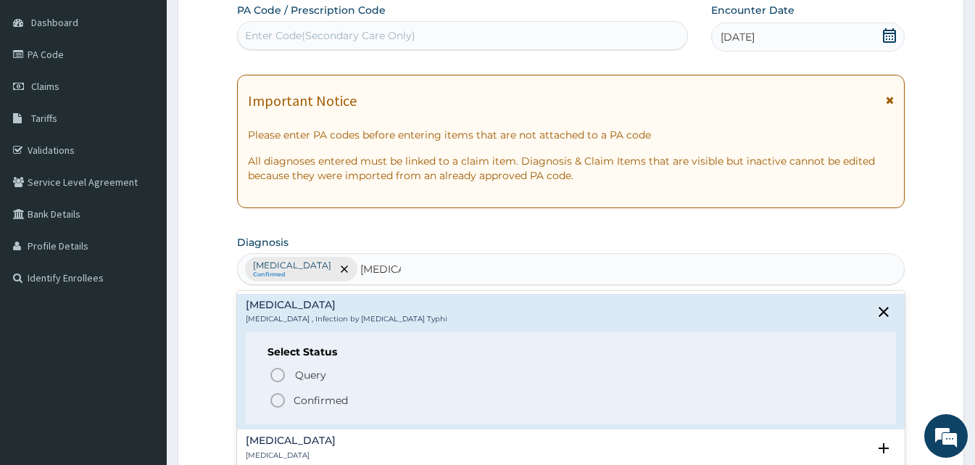
click at [279, 395] on icon "status option filled" at bounding box center [277, 399] width 17 height 17
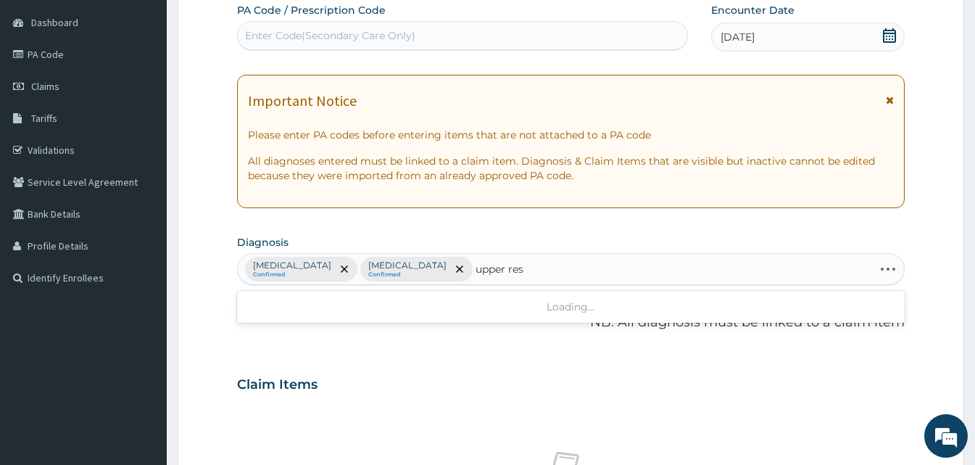
type input "upper resp"
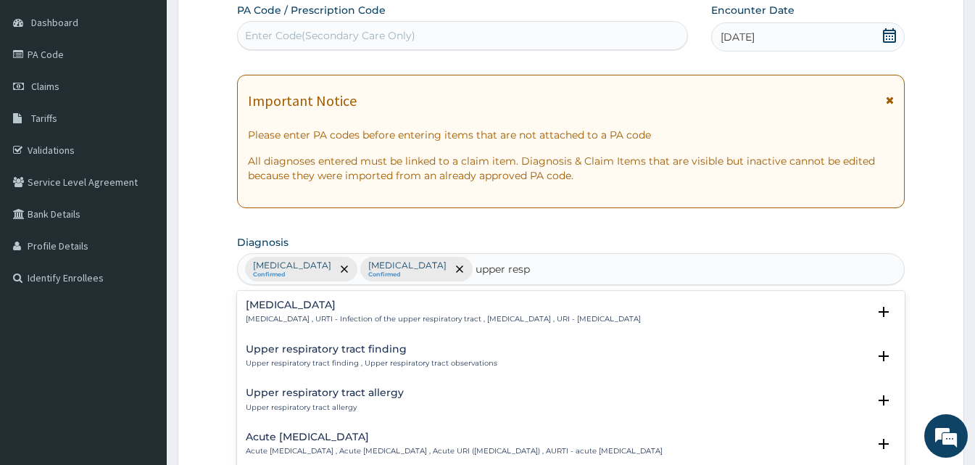
click at [355, 302] on h4 "Upper respiratory infection" at bounding box center [443, 304] width 395 height 11
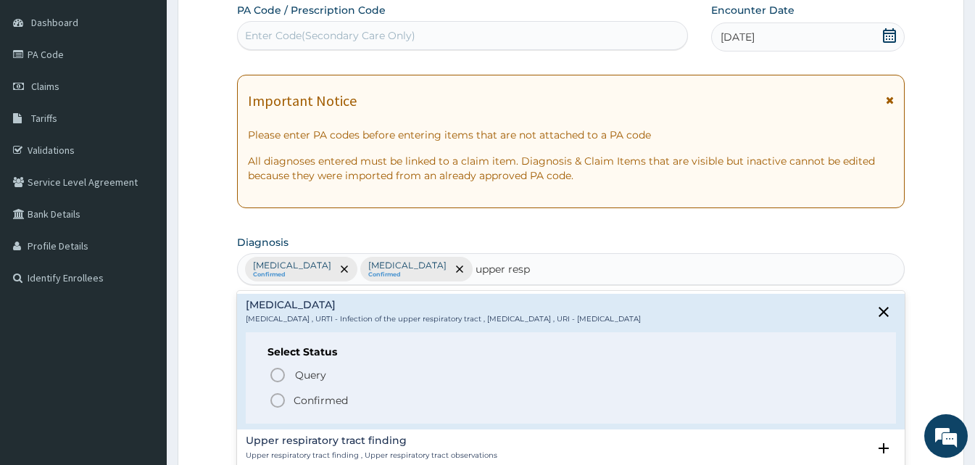
click at [275, 402] on icon "status option filled" at bounding box center [277, 399] width 17 height 17
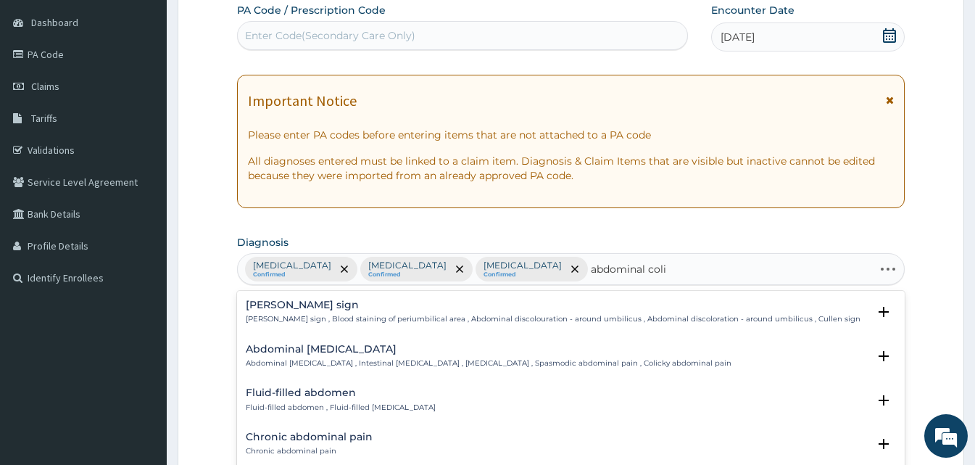
type input "abdominal colic"
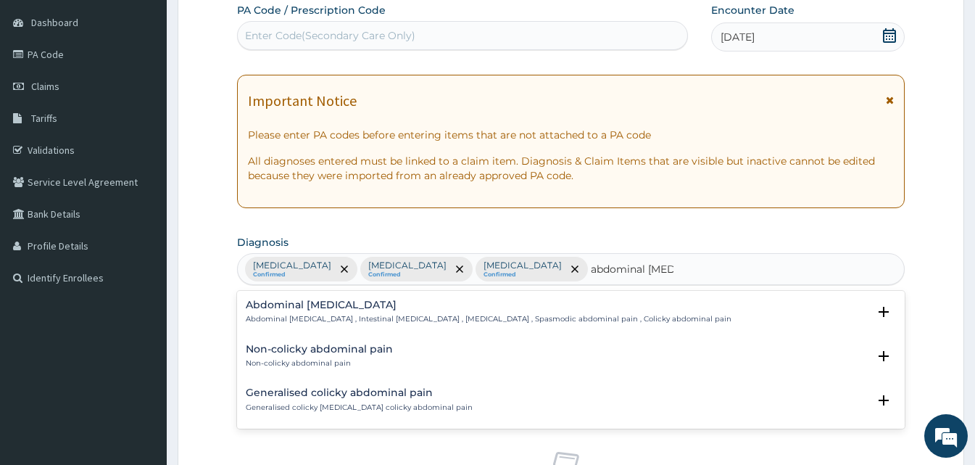
click at [304, 301] on h4 "Abdominal colic" at bounding box center [489, 304] width 486 height 11
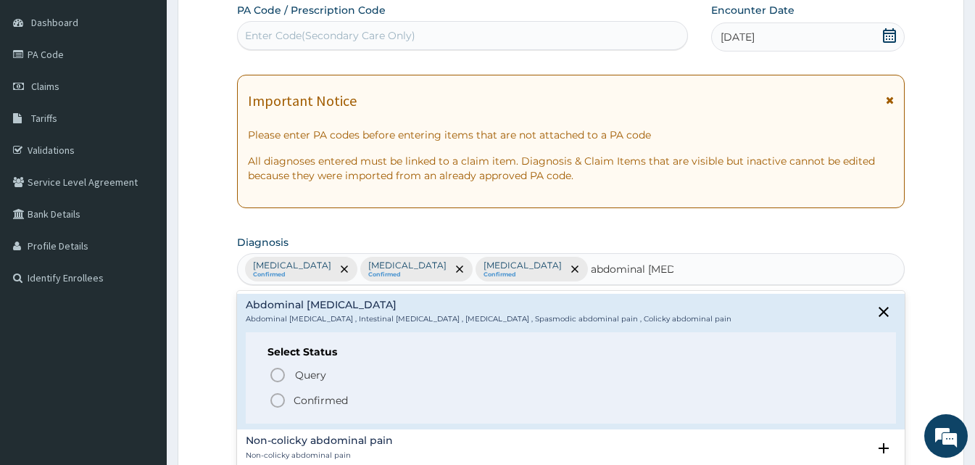
click at [274, 400] on icon "status option filled" at bounding box center [277, 399] width 17 height 17
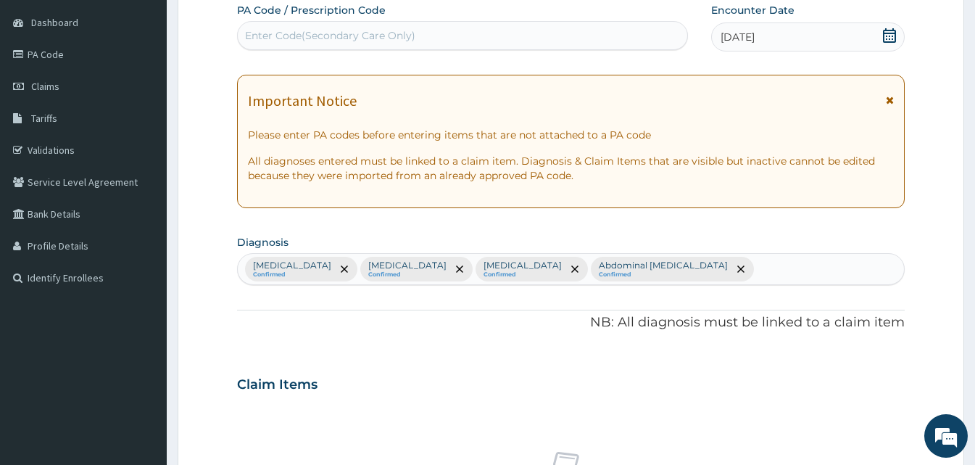
click at [973, 388] on section "Step 2 of 2 PA Code / Prescription Code Enter Code(Secondary Care Only) Encount…" at bounding box center [571, 401] width 808 height 942
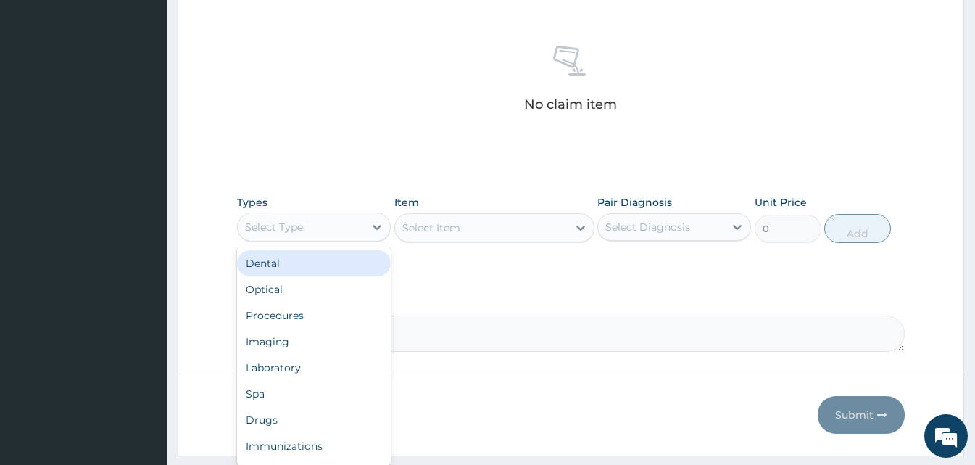
click at [331, 213] on div "Select Type" at bounding box center [314, 226] width 154 height 29
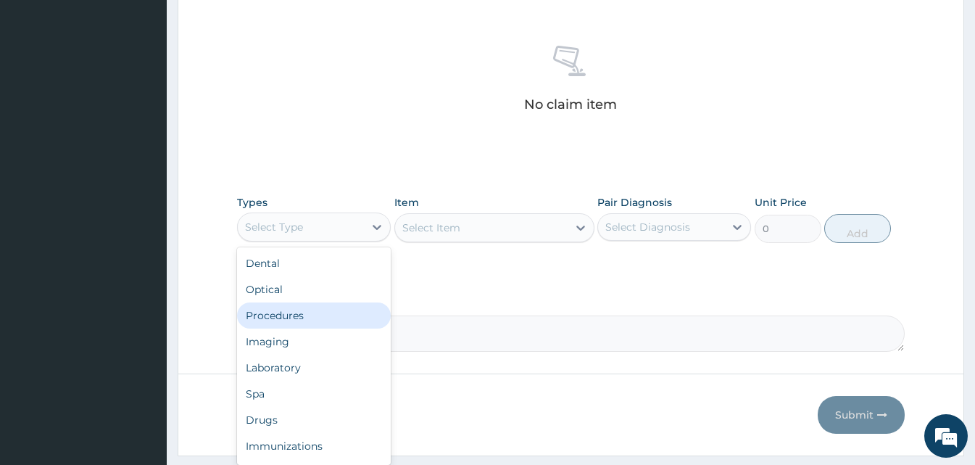
click at [306, 320] on div "Procedures" at bounding box center [314, 315] width 154 height 26
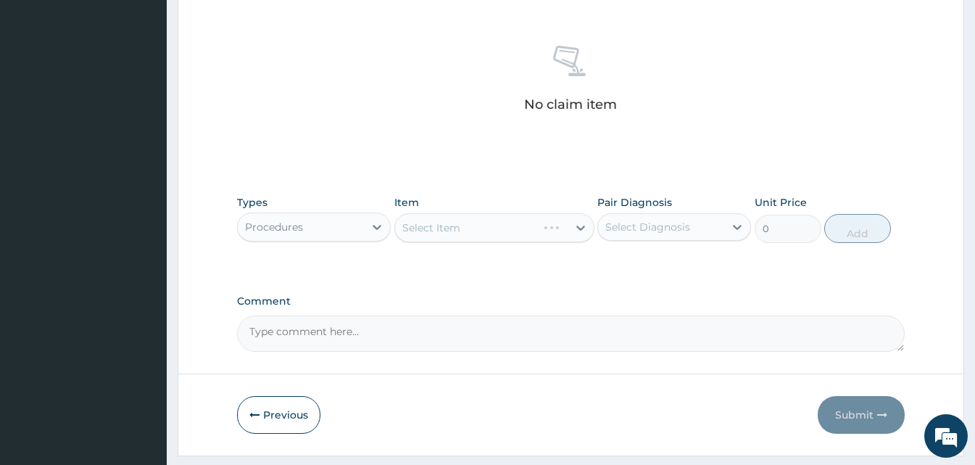
click at [583, 230] on div "Select Item" at bounding box center [494, 227] width 200 height 29
click at [578, 230] on div "Select Item" at bounding box center [494, 227] width 200 height 29
click at [578, 223] on div "Select Item" at bounding box center [494, 227] width 200 height 29
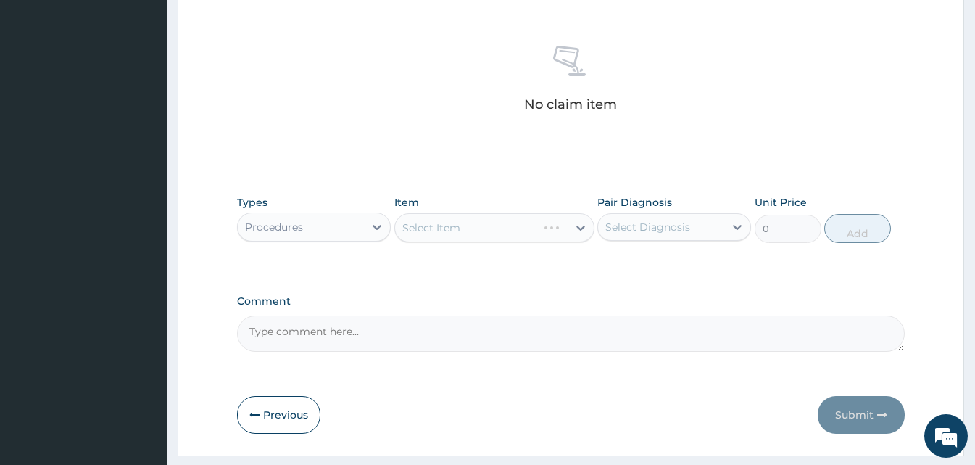
click at [580, 230] on div "Select Item" at bounding box center [494, 227] width 200 height 29
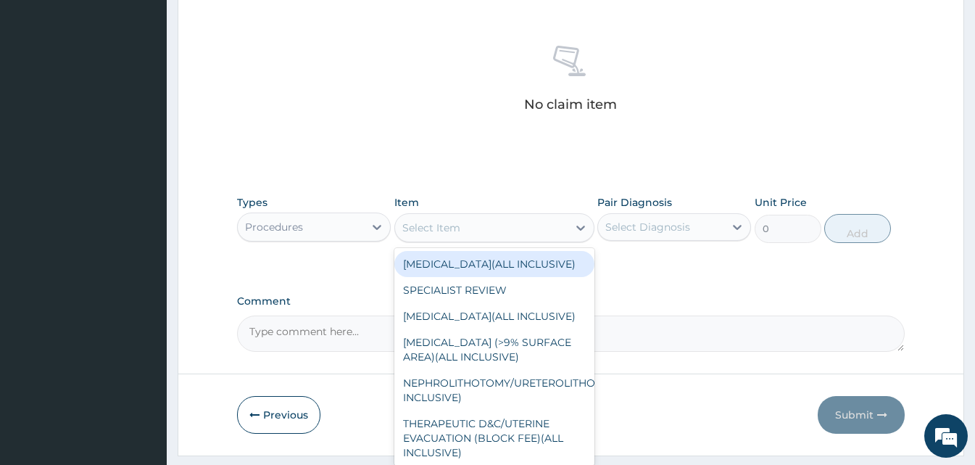
click at [580, 230] on icon at bounding box center [580, 227] width 9 height 5
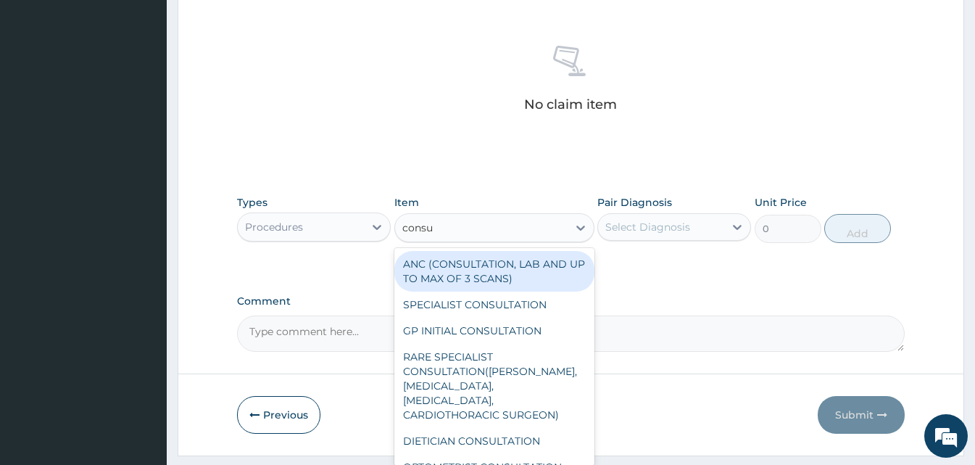
type input "consul"
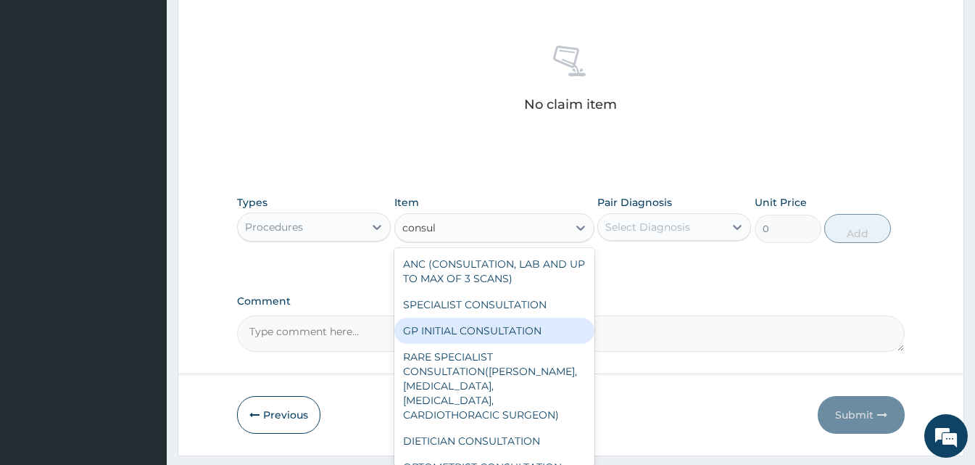
click at [502, 338] on div "GP INITIAL CONSULTATION" at bounding box center [494, 330] width 200 height 26
type input "2000"
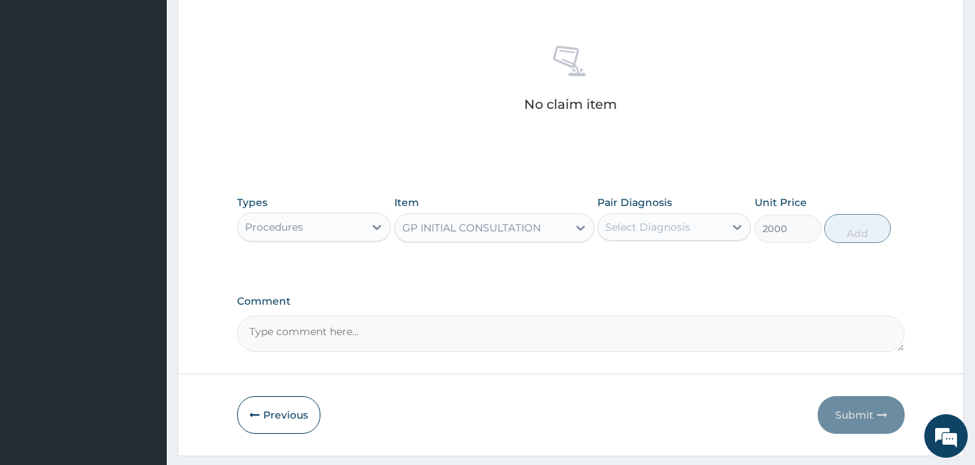
click at [666, 233] on div "Select Diagnosis" at bounding box center [647, 227] width 85 height 14
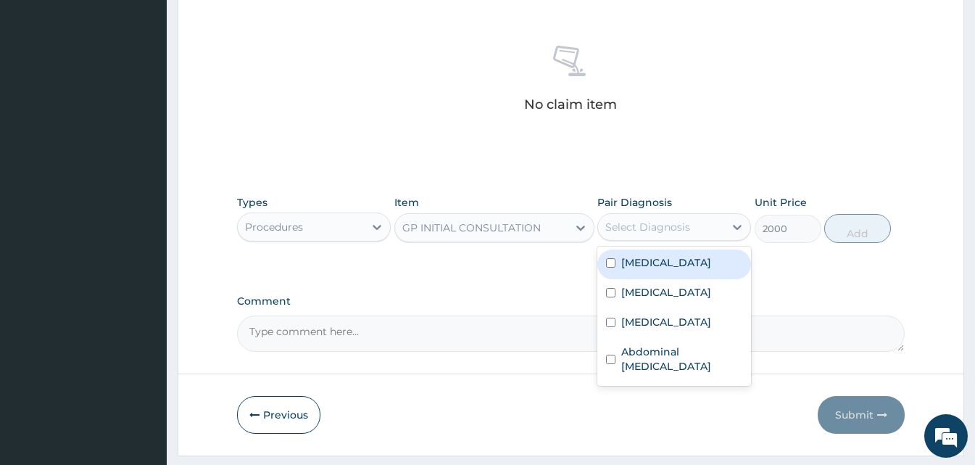
click at [662, 248] on div "Malaria Typhoid fever Upper respiratory infection Abdominal colic" at bounding box center [674, 315] width 154 height 139
click at [660, 265] on div "[MEDICAL_DATA]" at bounding box center [674, 264] width 154 height 30
checkbox input "true"
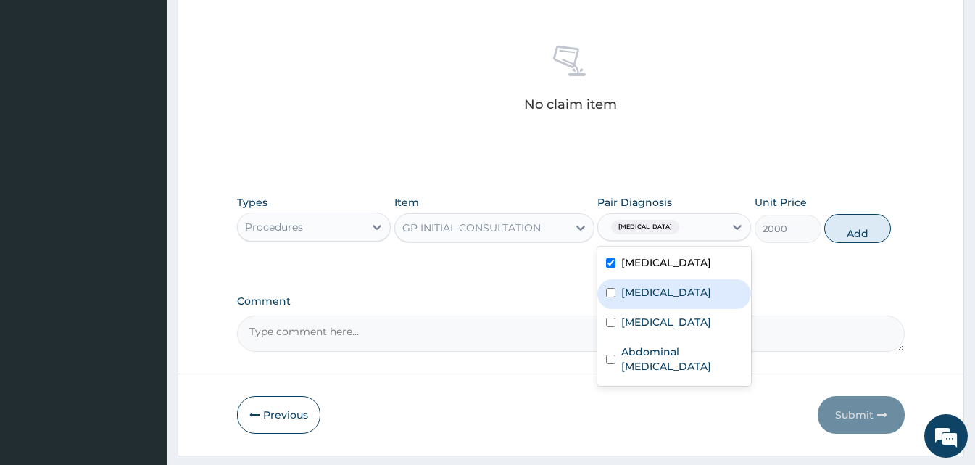
click at [652, 304] on div "[MEDICAL_DATA]" at bounding box center [674, 294] width 154 height 30
checkbox input "true"
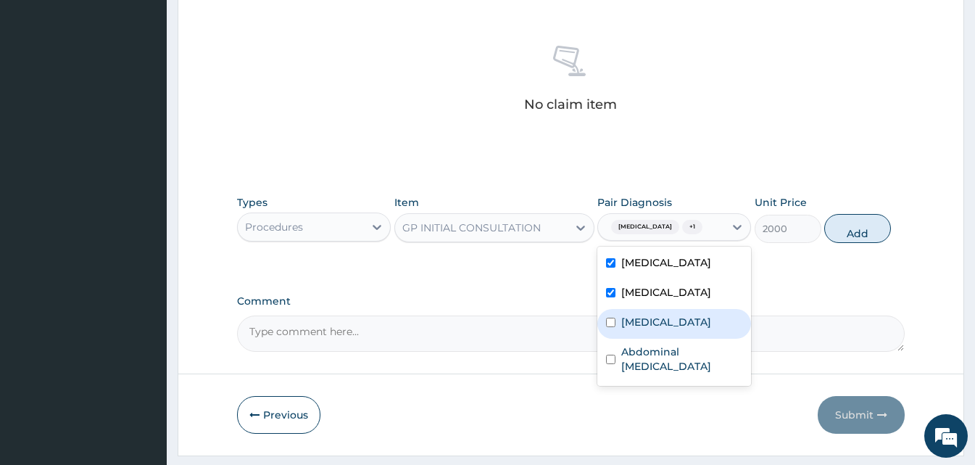
click at [647, 329] on label "Upper respiratory infection" at bounding box center [666, 322] width 90 height 14
checkbox input "true"
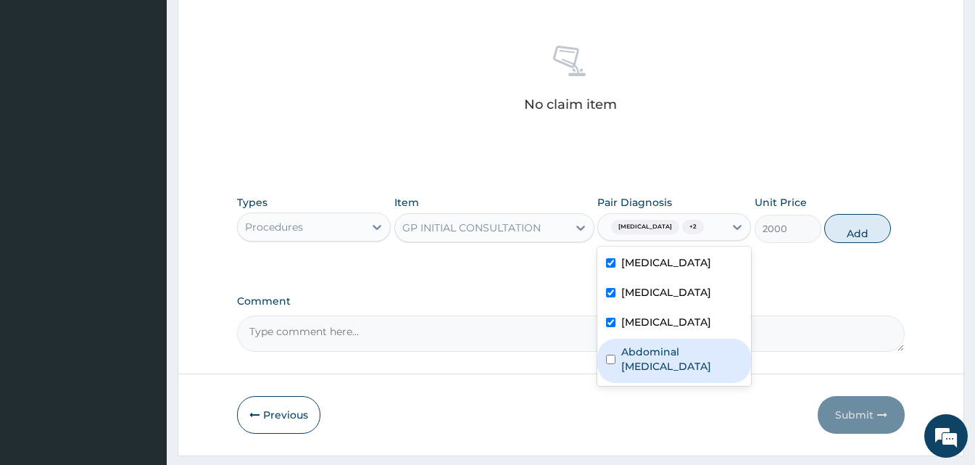
click at [642, 365] on label "Abdominal colic" at bounding box center [681, 358] width 121 height 29
checkbox input "true"
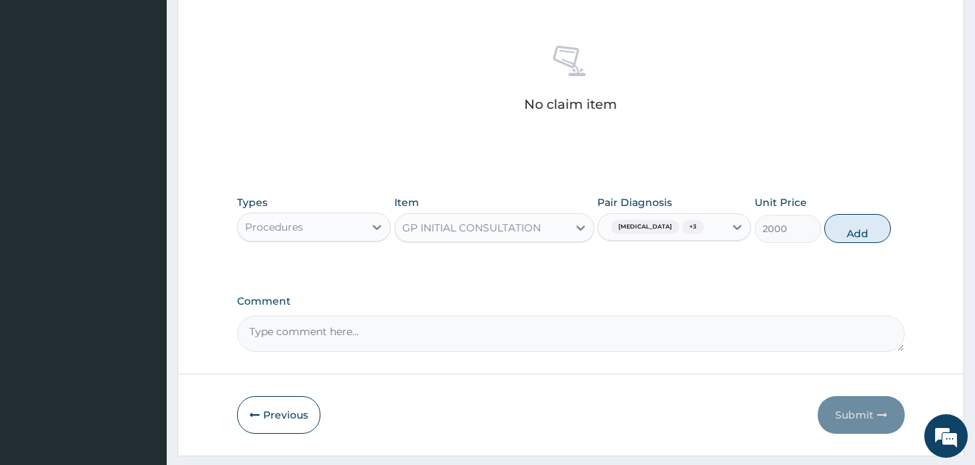
click at [839, 243] on div "Types Procedures Item GP INITIAL CONSULTATION Pair Diagnosis Malaria + 3 Unit P…" at bounding box center [571, 219] width 668 height 62
click at [850, 220] on button "Add" at bounding box center [857, 228] width 67 height 29
type input "0"
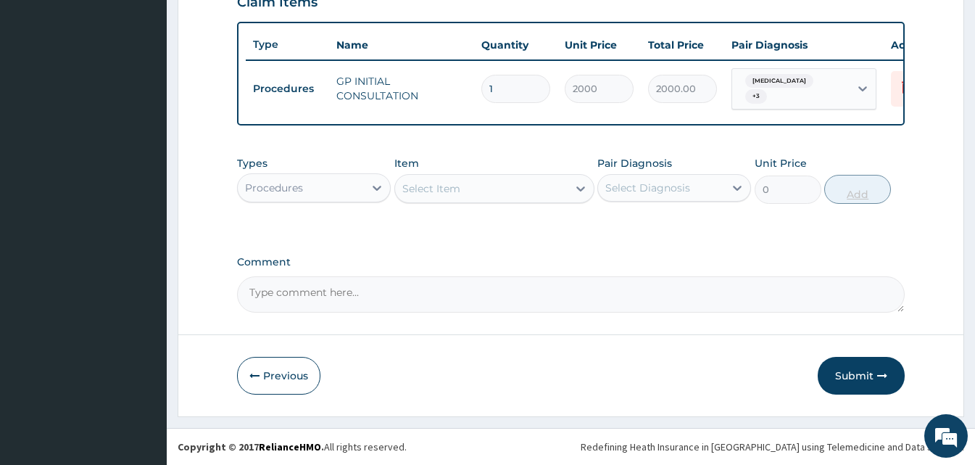
scroll to position [523, 0]
click at [337, 201] on div "Procedures" at bounding box center [314, 187] width 154 height 29
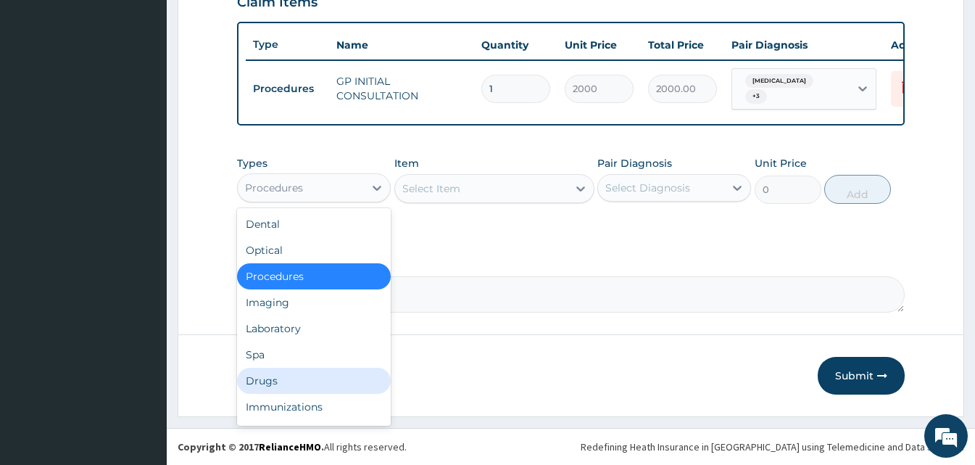
click at [323, 373] on div "Drugs" at bounding box center [314, 380] width 154 height 26
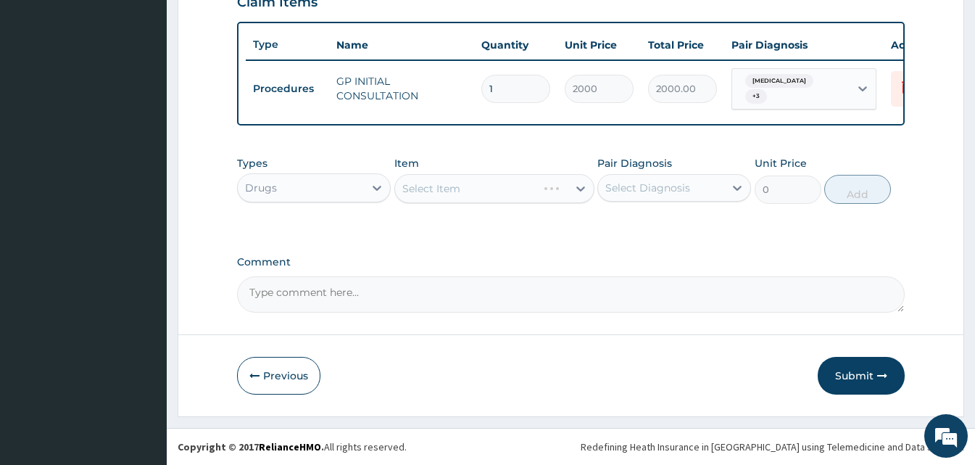
click at [569, 186] on div "Select Item" at bounding box center [494, 188] width 200 height 29
click at [576, 188] on div "Select Item" at bounding box center [494, 188] width 200 height 29
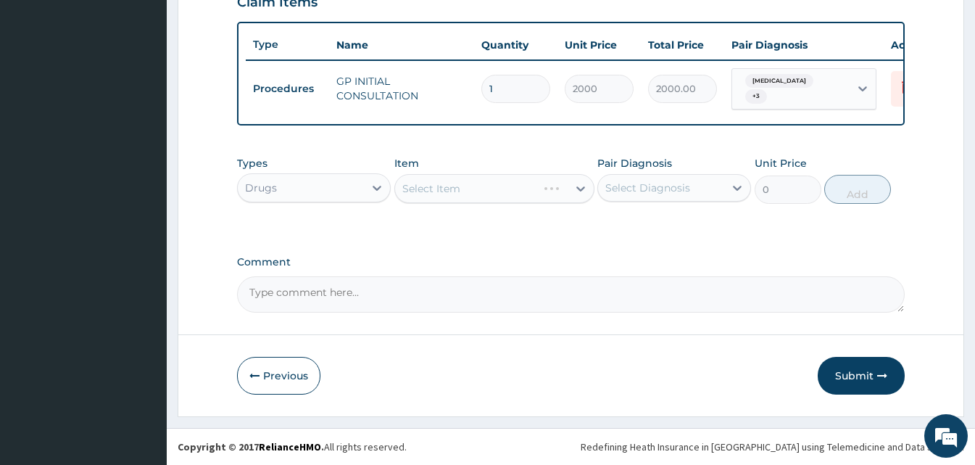
click at [576, 188] on div "Select Item" at bounding box center [494, 188] width 200 height 29
click at [576, 188] on icon at bounding box center [580, 188] width 14 height 14
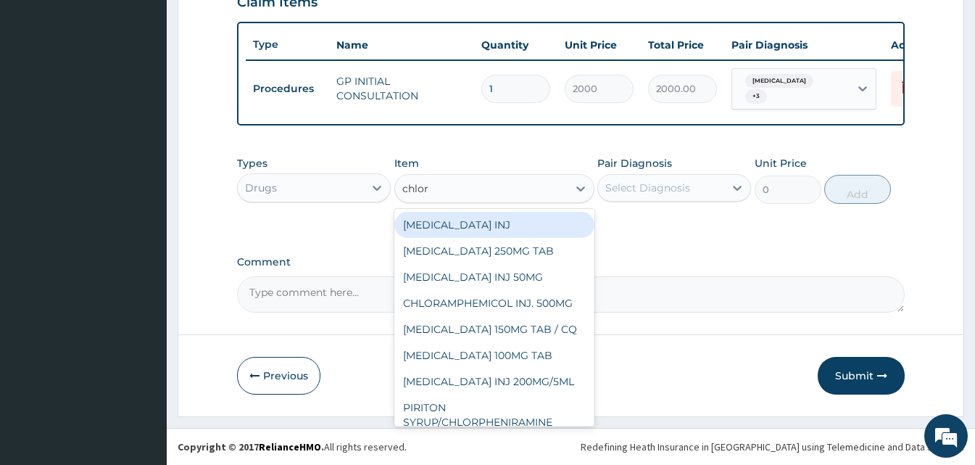
type input "chloro"
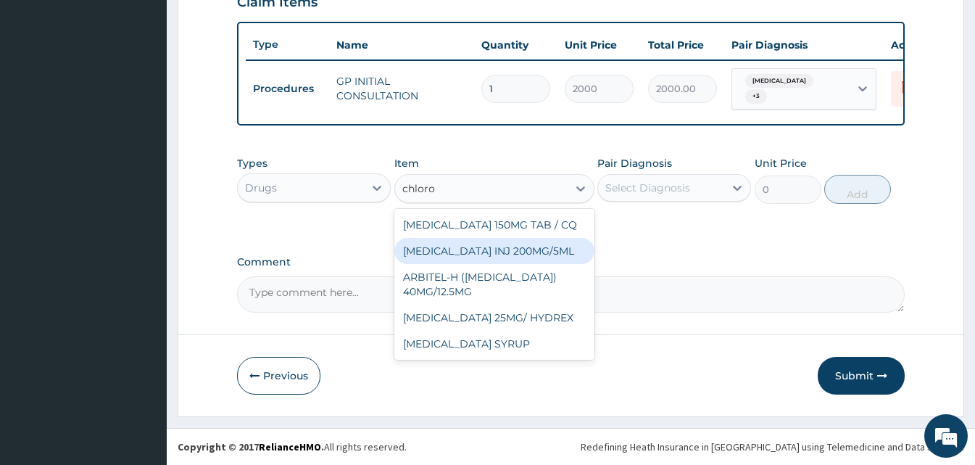
click at [512, 238] on div "[MEDICAL_DATA] INJ 200MG/5ML" at bounding box center [494, 251] width 200 height 26
type input "120"
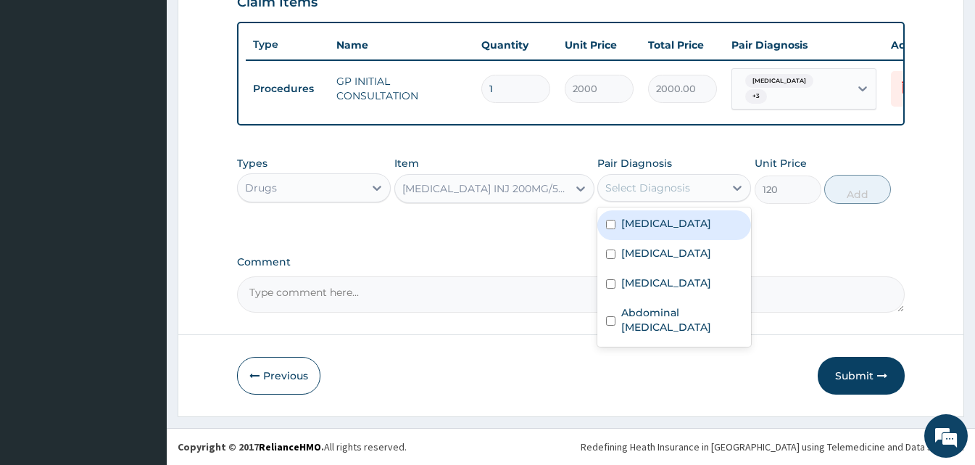
click at [689, 188] on div "Select Diagnosis" at bounding box center [661, 187] width 126 height 23
click at [681, 212] on div "[MEDICAL_DATA]" at bounding box center [674, 225] width 154 height 30
checkbox input "true"
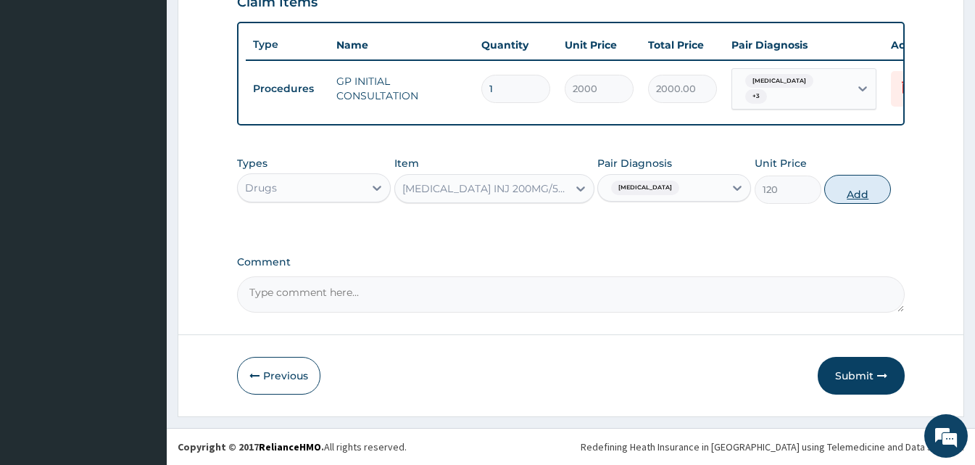
click at [859, 198] on button "Add" at bounding box center [857, 189] width 67 height 29
type input "0"
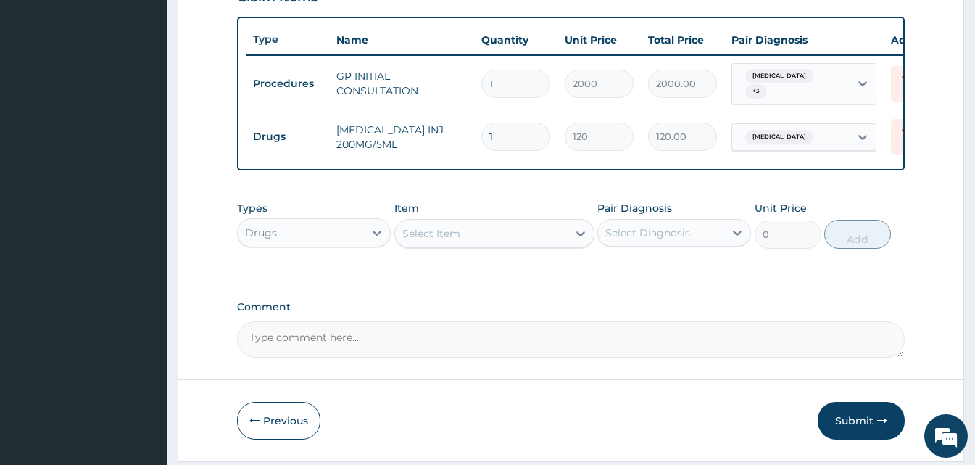
click at [420, 245] on div "Select Item" at bounding box center [481, 233] width 173 height 23
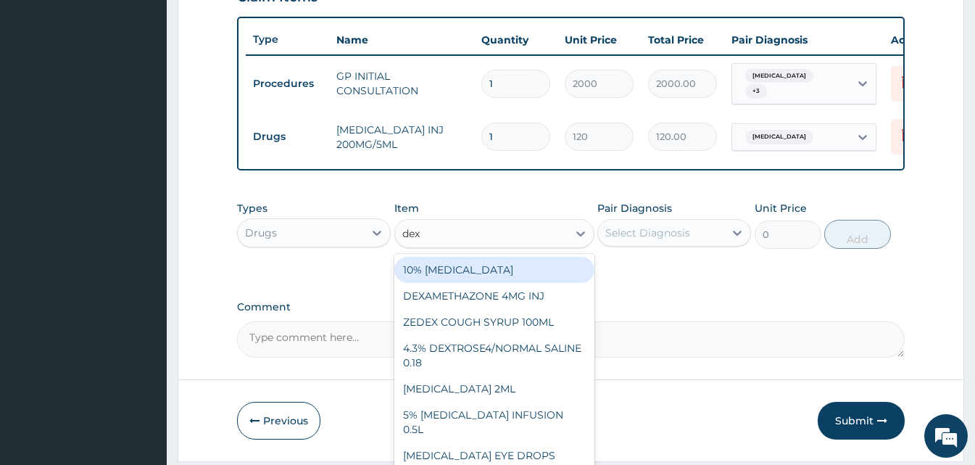
type input "dexa"
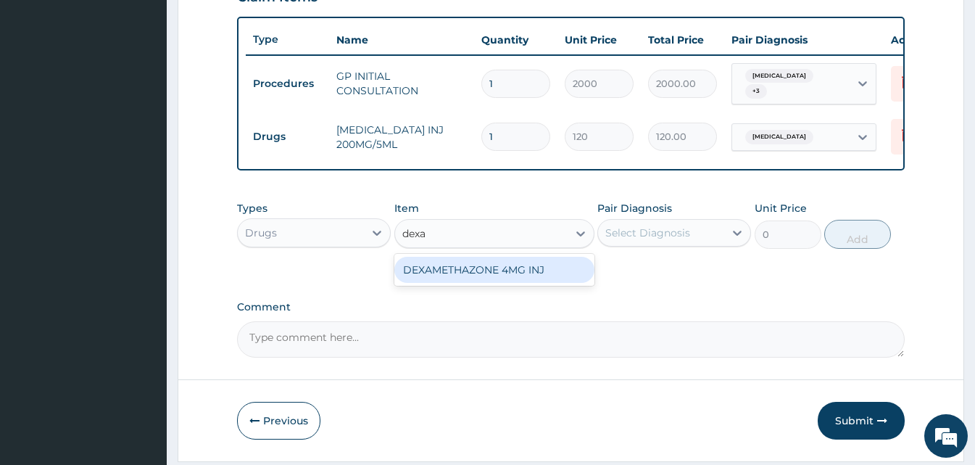
click at [444, 282] on div "DEXAMETHAZONE 4MG INJ" at bounding box center [494, 270] width 200 height 26
type input "109.2"
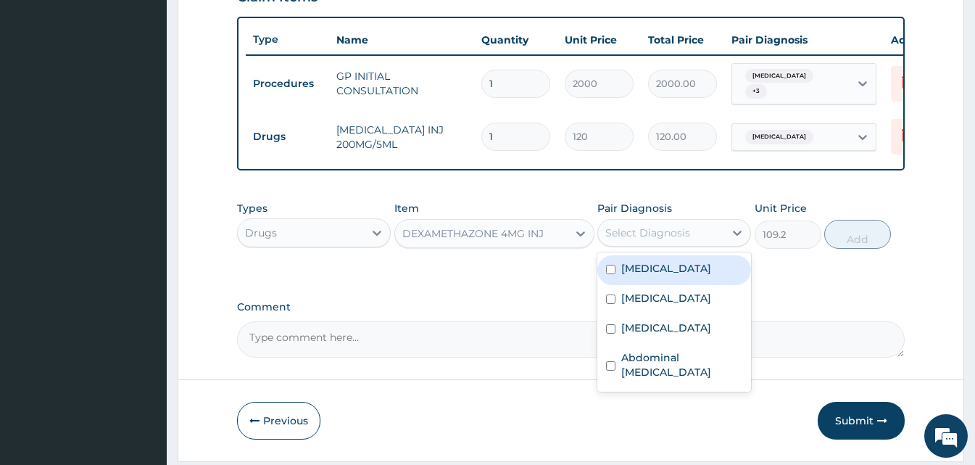
click at [684, 234] on div "Select Diagnosis" at bounding box center [647, 232] width 85 height 14
click at [665, 269] on div "[MEDICAL_DATA]" at bounding box center [674, 270] width 154 height 30
checkbox input "true"
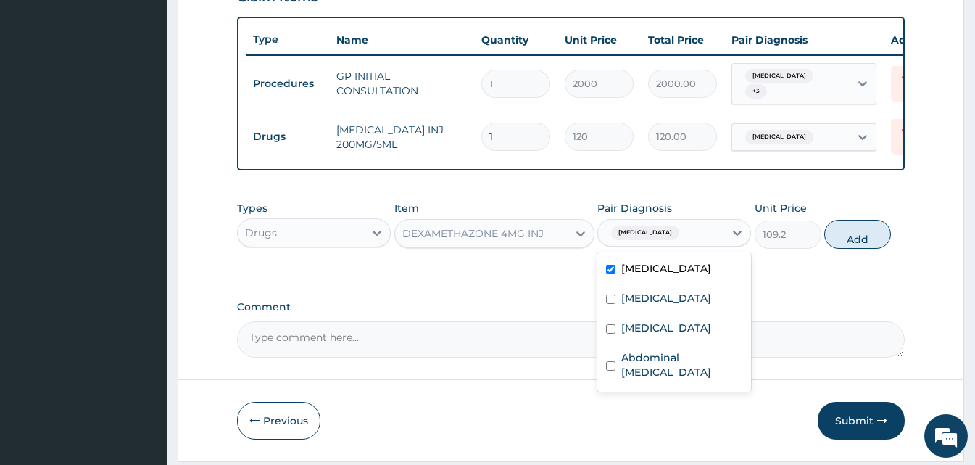
click at [842, 244] on button "Add" at bounding box center [857, 234] width 67 height 29
type input "0"
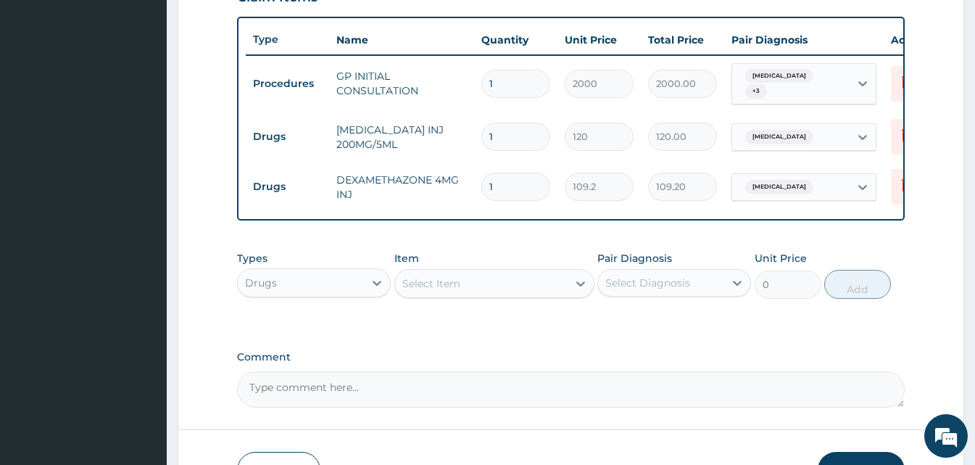
click at [483, 285] on div "Select Item" at bounding box center [481, 283] width 173 height 23
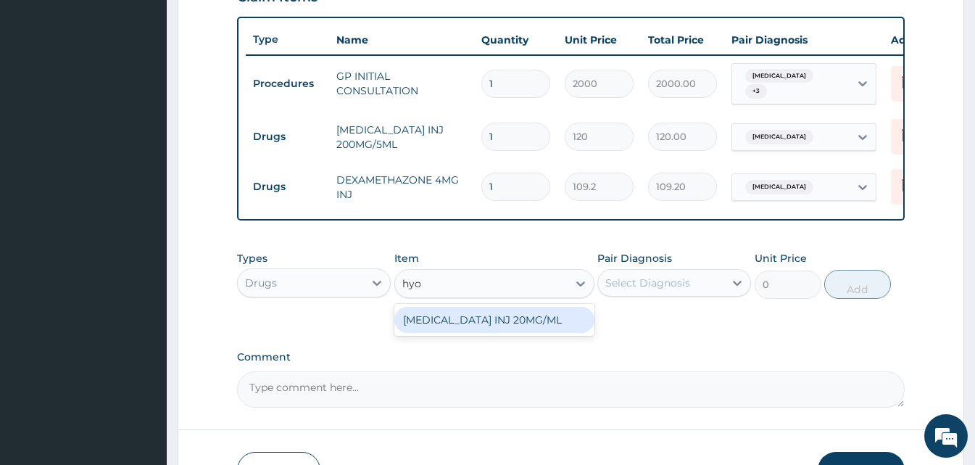
type input "hyos"
click at [485, 328] on div "[MEDICAL_DATA] INJ 20MG/ML" at bounding box center [494, 320] width 200 height 26
type input "156"
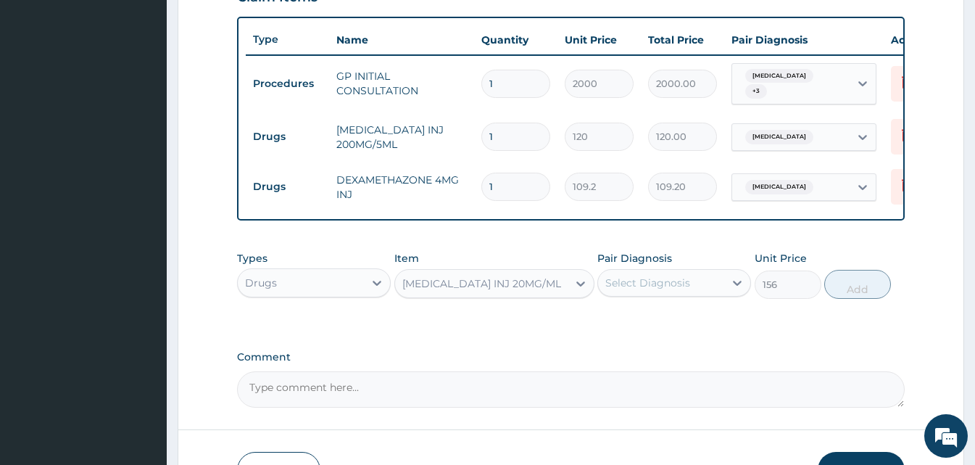
click at [687, 288] on div "Select Diagnosis" at bounding box center [647, 282] width 85 height 14
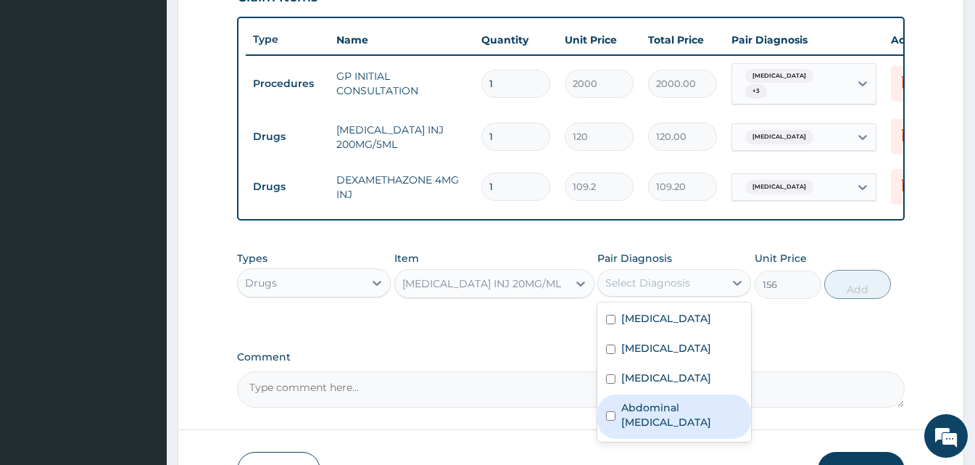
click at [664, 420] on label "Abdominal colic" at bounding box center [681, 414] width 121 height 29
checkbox input "true"
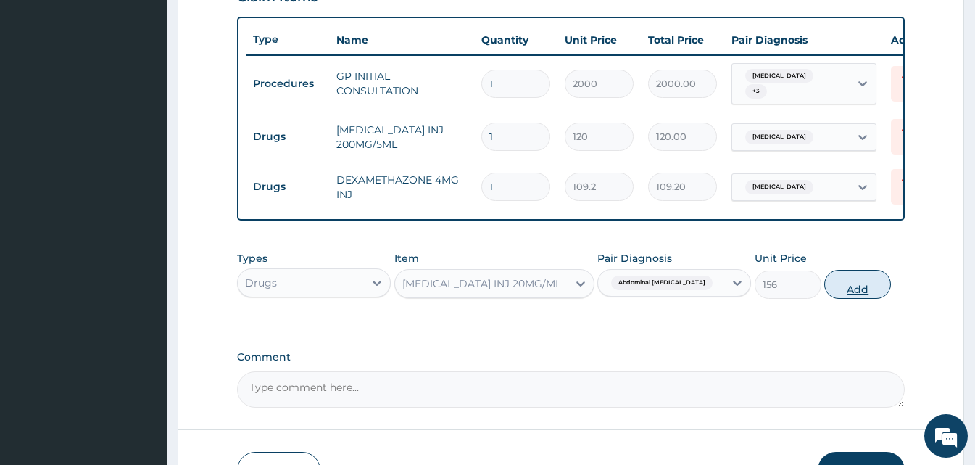
click at [876, 292] on button "Add" at bounding box center [857, 284] width 67 height 29
type input "0"
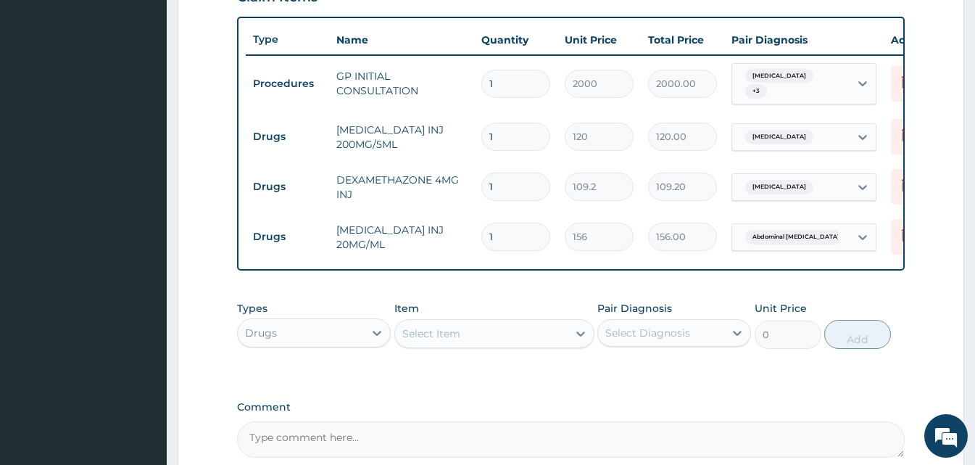
click at [466, 339] on div "Select Item" at bounding box center [481, 333] width 173 height 23
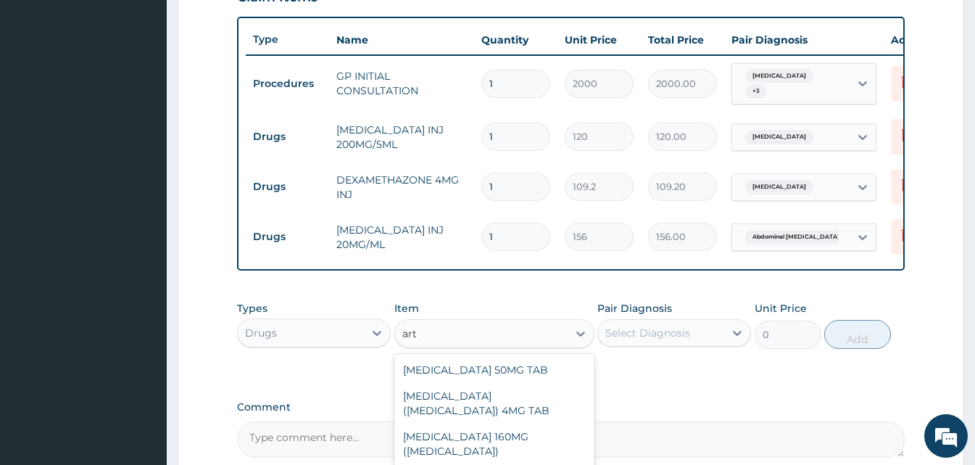
type input "arte"
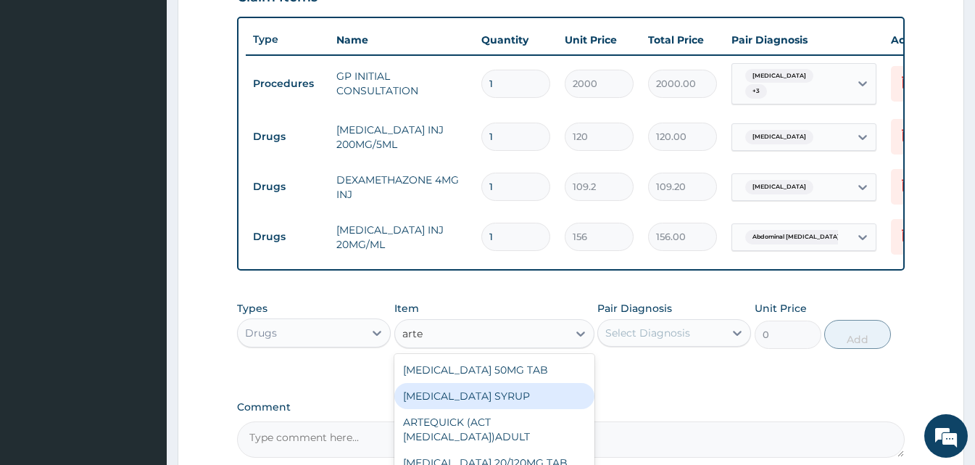
scroll to position [673, 0]
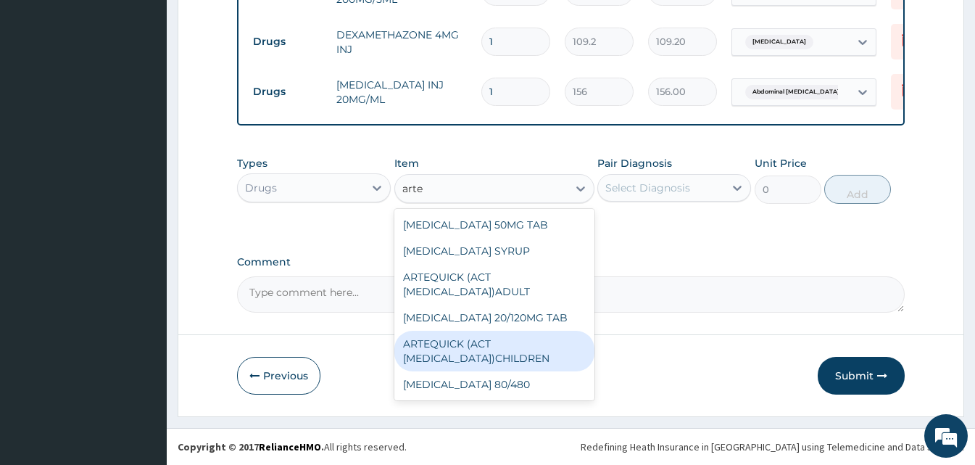
click at [521, 358] on div "ARTEQUICK (ACT [MEDICAL_DATA])CHILDREN" at bounding box center [494, 351] width 200 height 41
type input "1750"
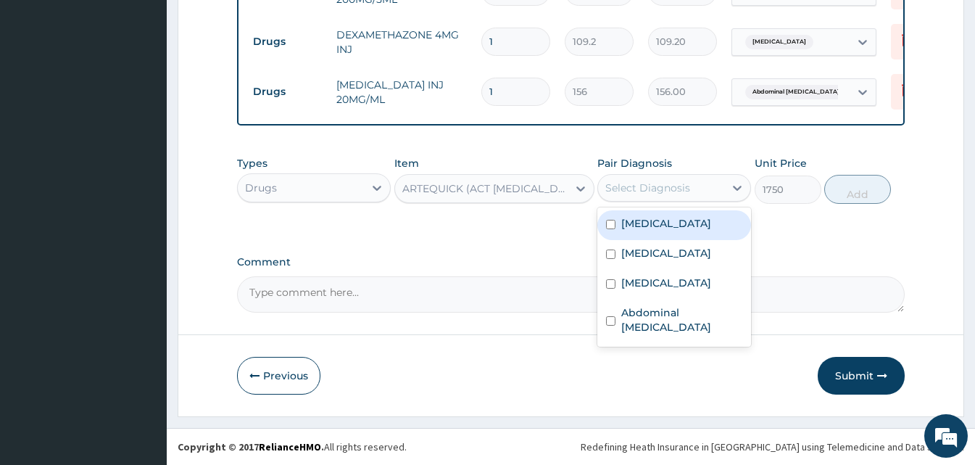
click at [694, 183] on div "Select Diagnosis" at bounding box center [661, 187] width 126 height 23
click at [684, 222] on div "[MEDICAL_DATA]" at bounding box center [674, 225] width 154 height 30
checkbox input "true"
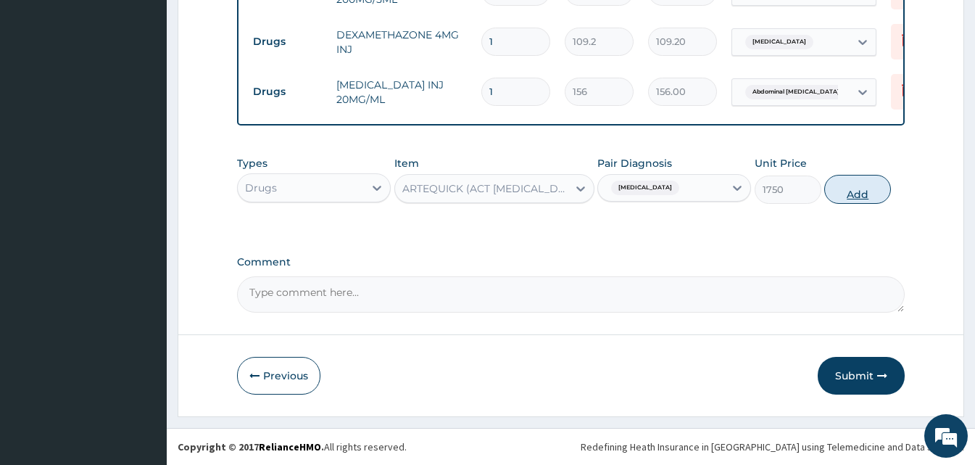
click at [850, 190] on button "Add" at bounding box center [857, 189] width 67 height 29
type input "0"
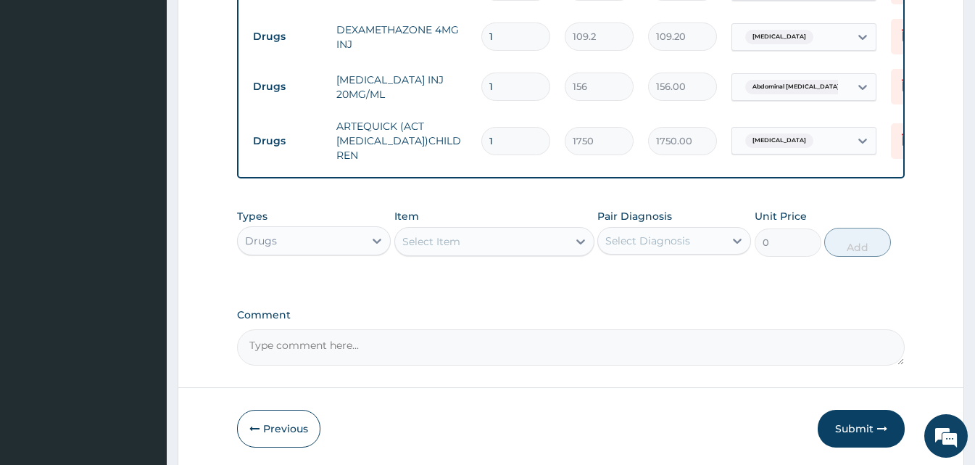
click at [441, 235] on div "Select Item" at bounding box center [481, 241] width 173 height 23
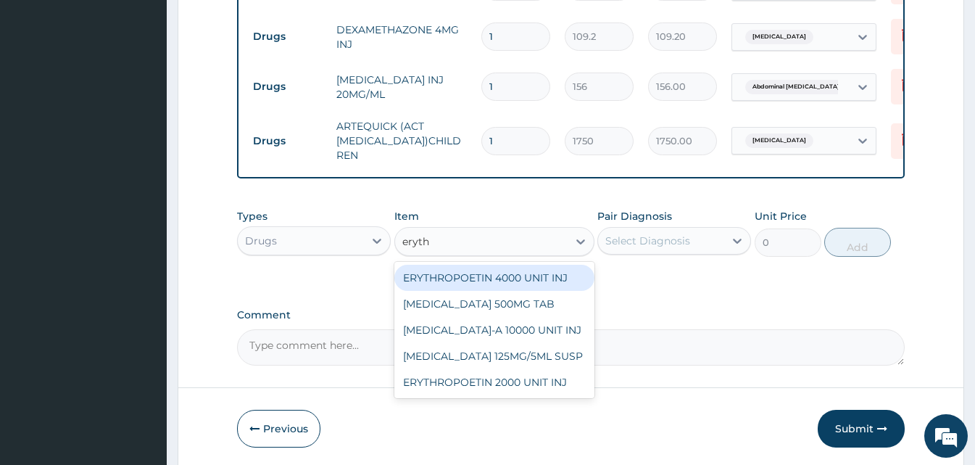
type input "erythr"
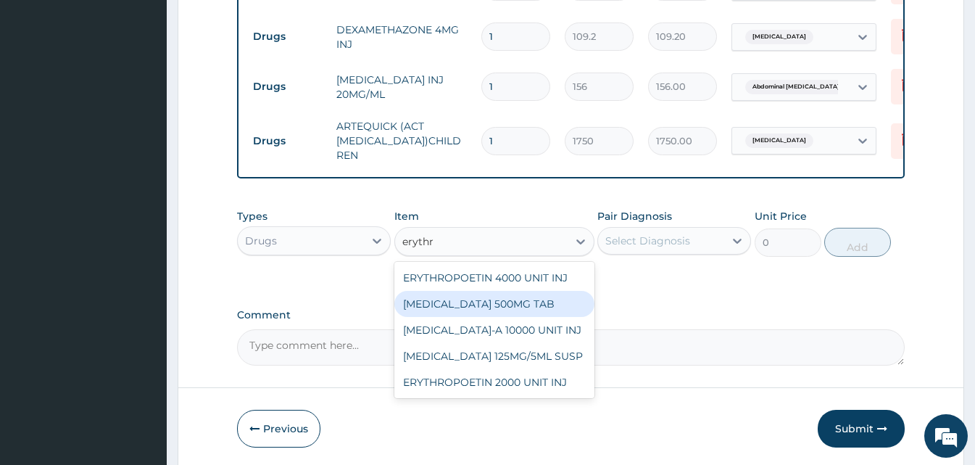
click at [483, 309] on div "[MEDICAL_DATA] 500MG TAB" at bounding box center [494, 304] width 200 height 26
type input "90"
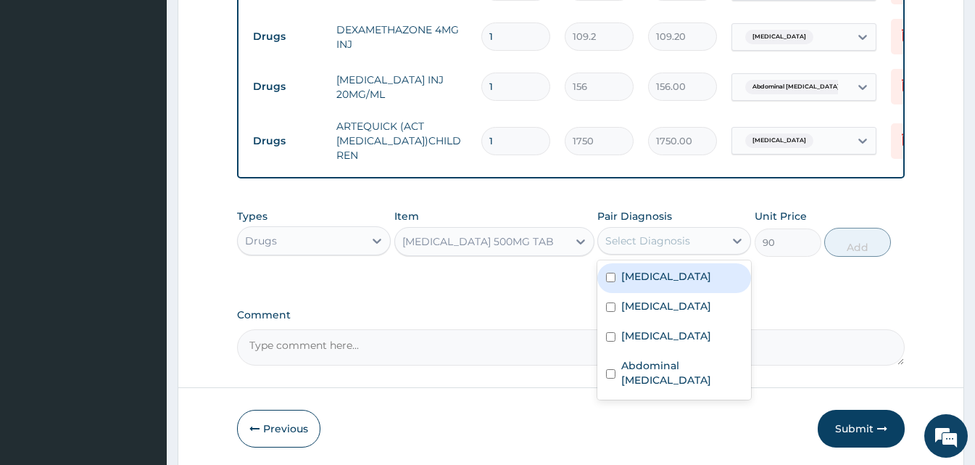
click at [676, 248] on div "Select Diagnosis" at bounding box center [647, 240] width 85 height 14
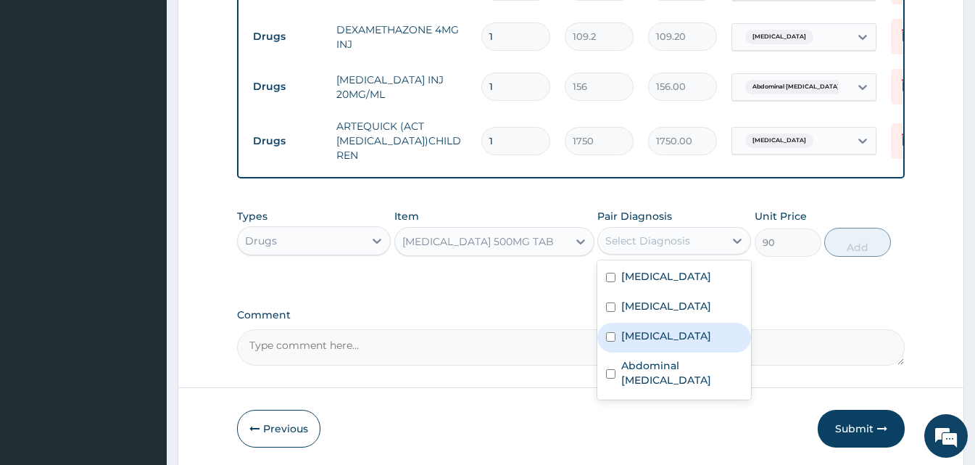
click at [657, 343] on label "Upper respiratory infection" at bounding box center [666, 335] width 90 height 14
checkbox input "true"
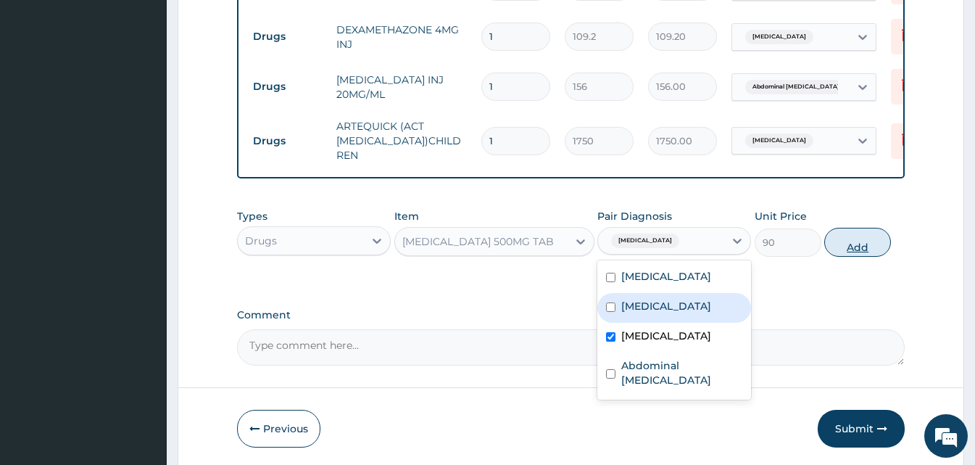
click at [847, 250] on button "Add" at bounding box center [857, 242] width 67 height 29
type input "0"
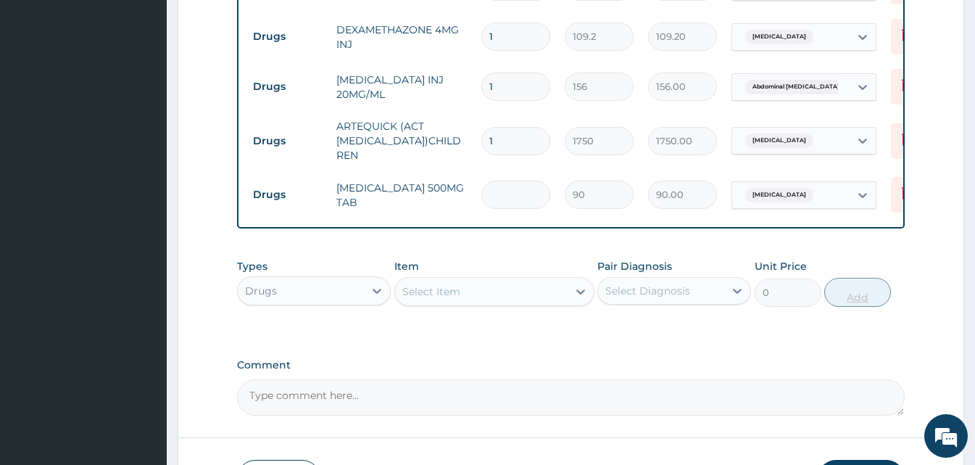
type input "0.00"
type input "5"
type input "450.00"
type input "5"
click at [839, 188] on div "Upper respiratory infection" at bounding box center [790, 195] width 117 height 25
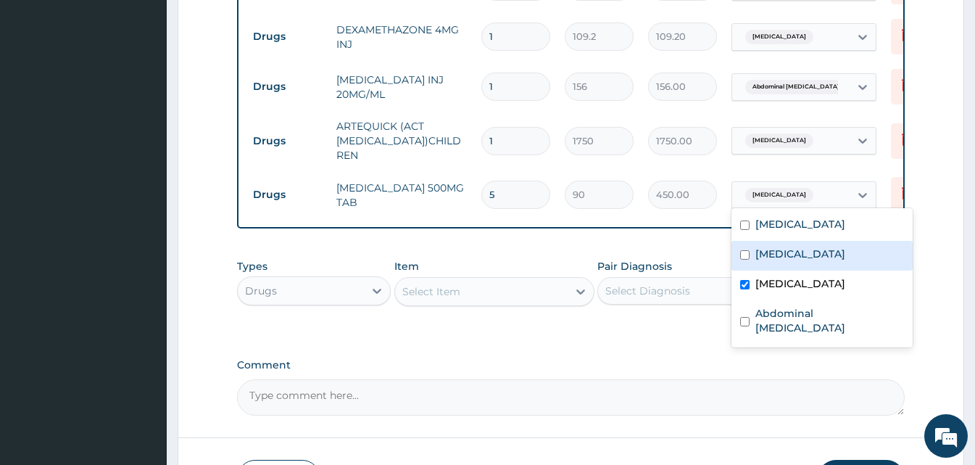
click at [792, 261] on label "[MEDICAL_DATA]" at bounding box center [800, 253] width 90 height 14
checkbox input "true"
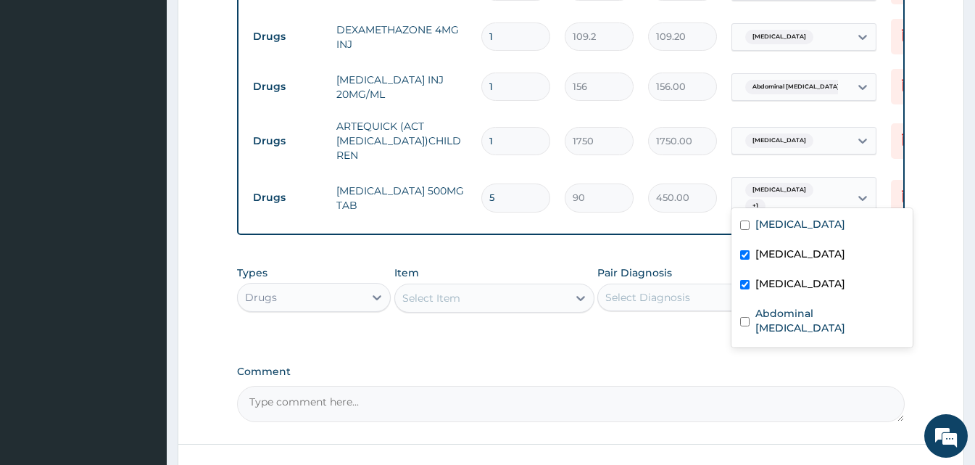
click at [494, 294] on div "Select Item" at bounding box center [481, 297] width 173 height 23
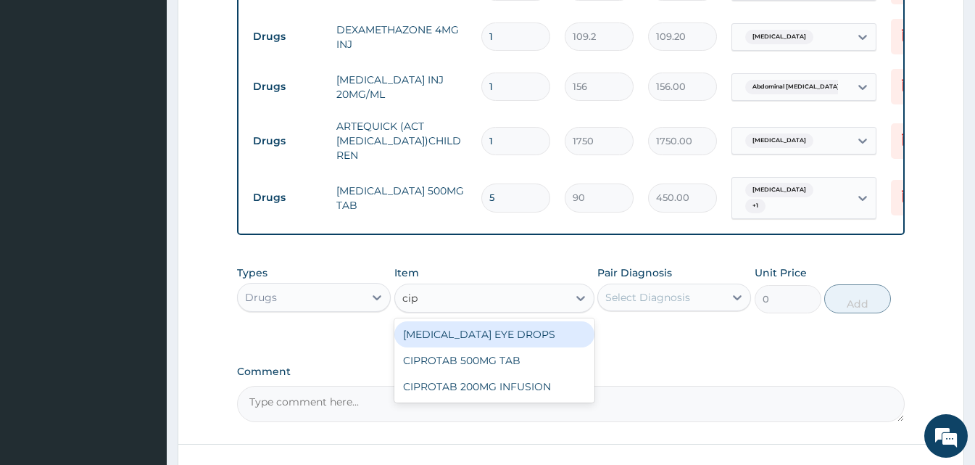
type input "cipr"
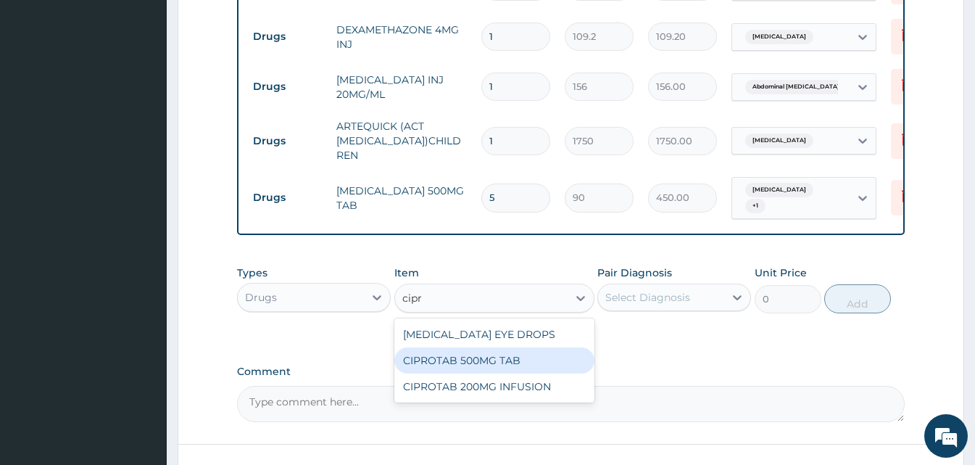
click at [475, 361] on div "CIPROTAB 500MG TAB" at bounding box center [494, 360] width 200 height 26
type input "180"
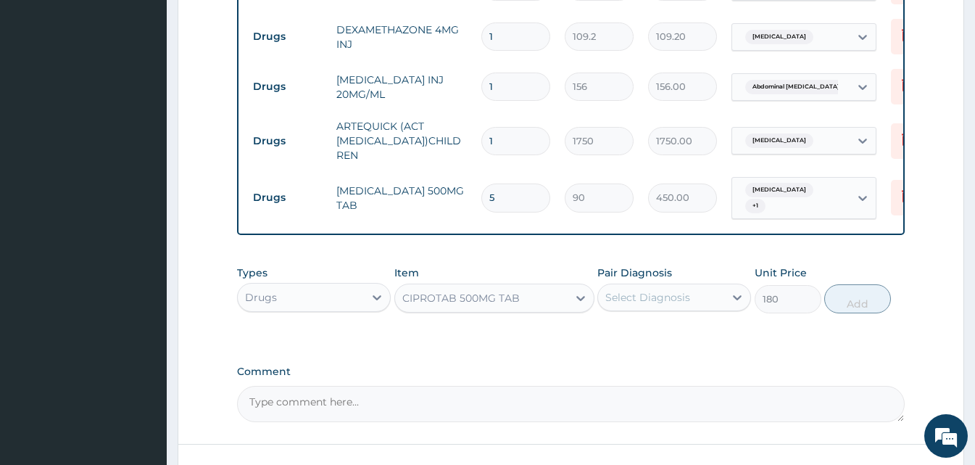
click at [689, 294] on div "Select Diagnosis" at bounding box center [647, 297] width 85 height 14
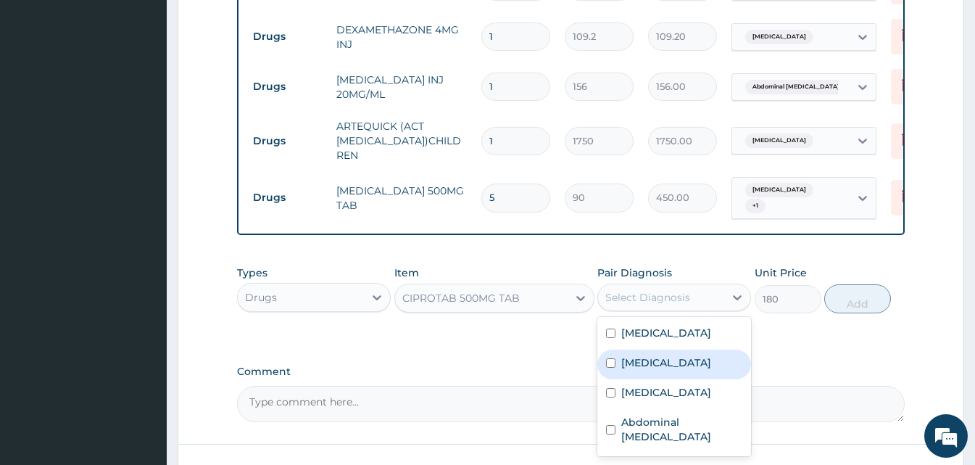
click at [672, 360] on label "Typhoid fever" at bounding box center [666, 362] width 90 height 14
checkbox input "true"
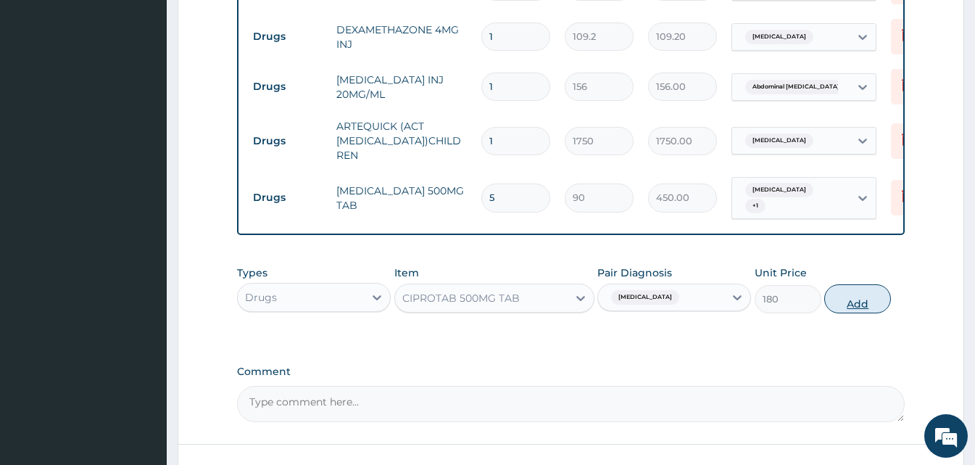
click at [873, 296] on button "Add" at bounding box center [857, 298] width 67 height 29
type input "0"
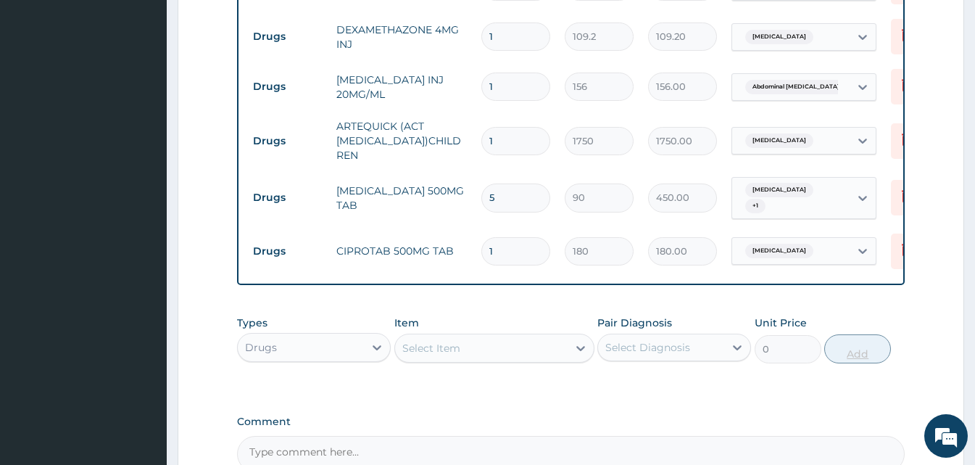
type input "0.00"
type input "5"
type input "900.00"
type input "5"
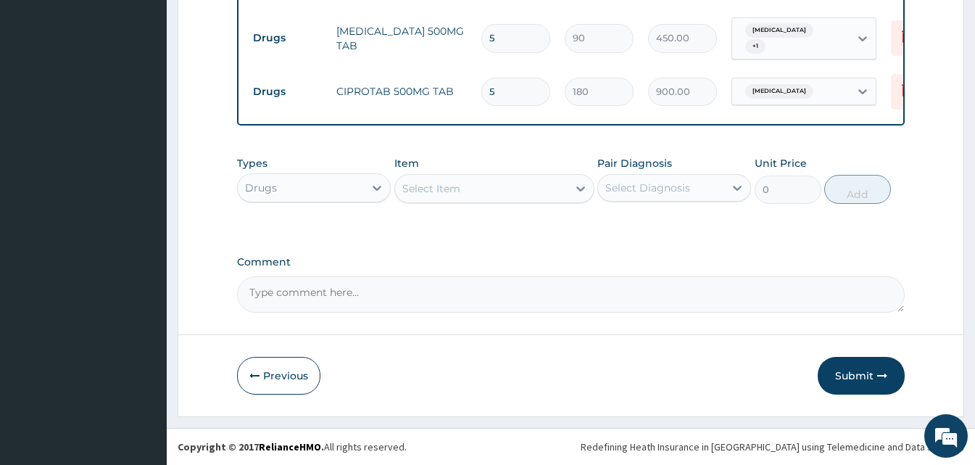
click at [518, 183] on div "Select Item" at bounding box center [481, 188] width 173 height 23
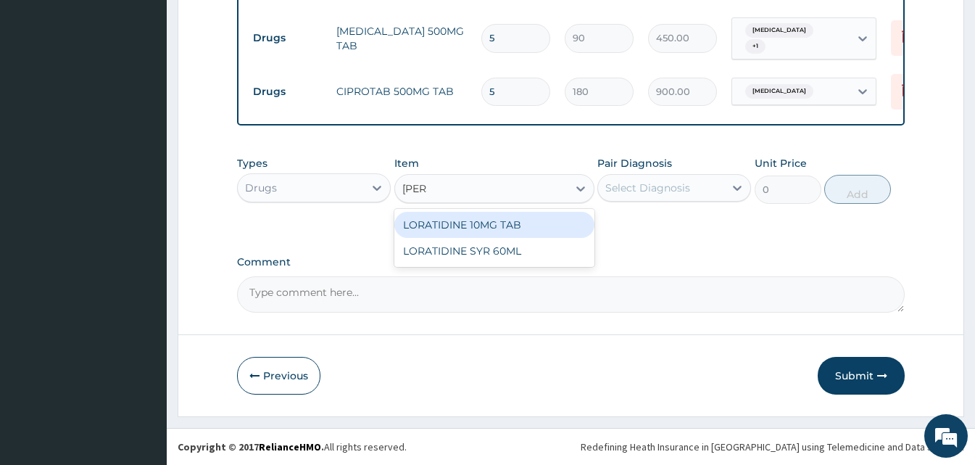
type input "lorat"
click at [501, 223] on div "LORATIDINE 10MG TAB" at bounding box center [494, 225] width 200 height 26
type input "45"
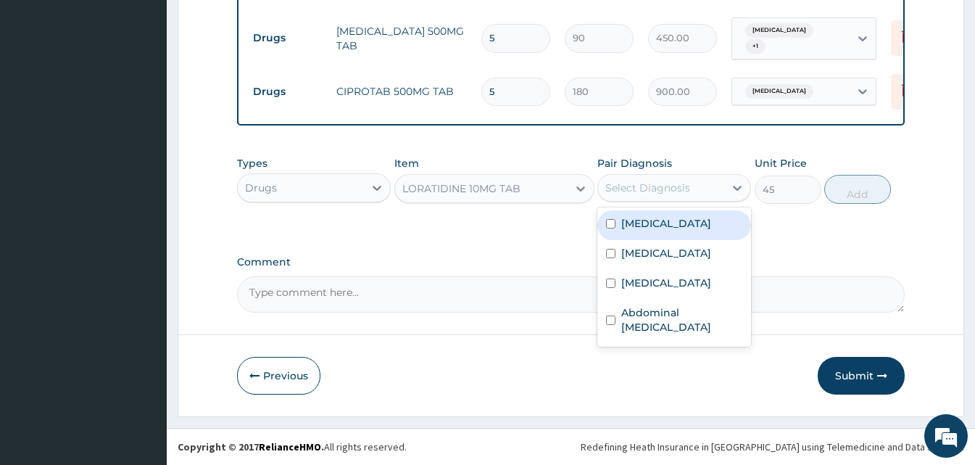
click at [694, 189] on div "Select Diagnosis" at bounding box center [661, 187] width 126 height 23
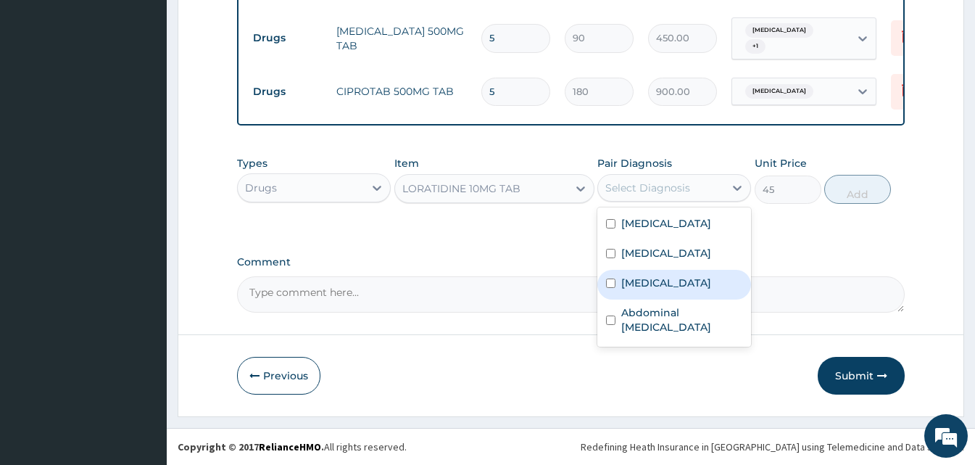
drag, startPoint x: 662, startPoint y: 321, endPoint x: 660, endPoint y: 294, distance: 27.7
click at [660, 294] on div "Malaria Typhoid fever Upper respiratory infection Abdominal colic" at bounding box center [674, 276] width 154 height 139
click at [660, 290] on label "Upper respiratory infection" at bounding box center [666, 282] width 90 height 14
checkbox input "true"
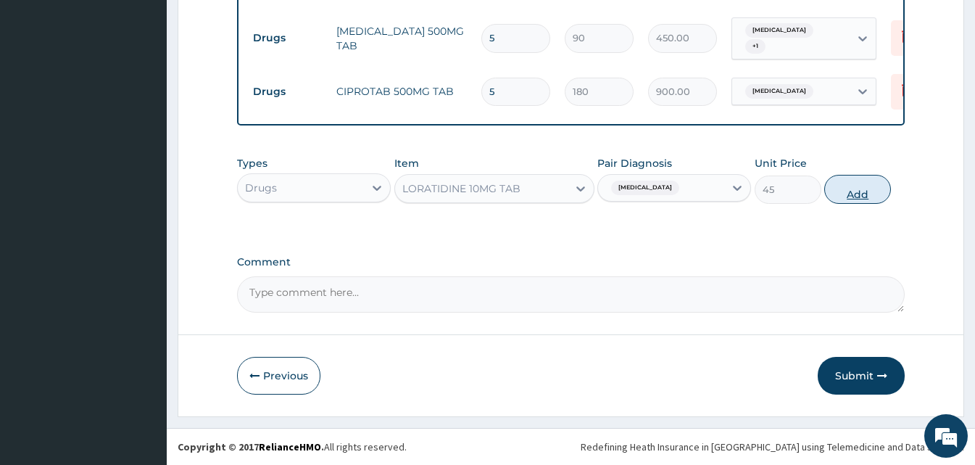
click at [868, 186] on button "Add" at bounding box center [857, 189] width 67 height 29
type input "0"
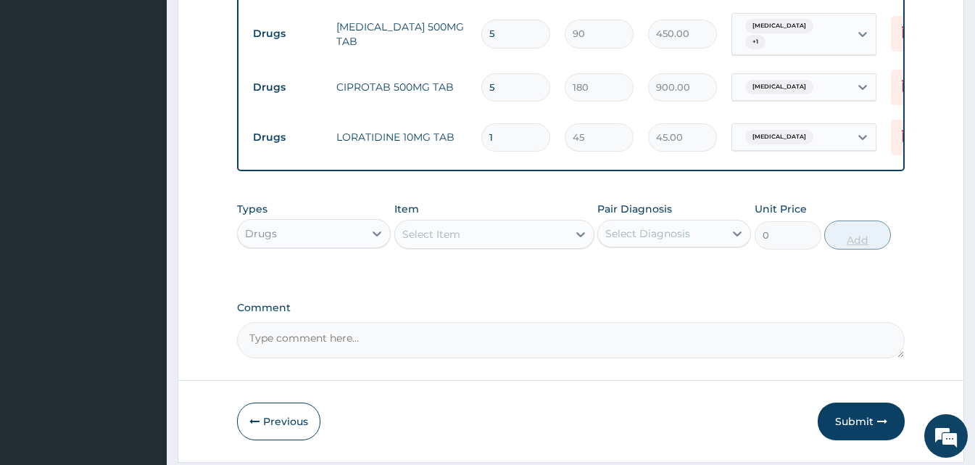
type input "0.00"
type input "5"
type input "225.00"
type input "5"
click at [845, 433] on button "Submit" at bounding box center [861, 421] width 87 height 38
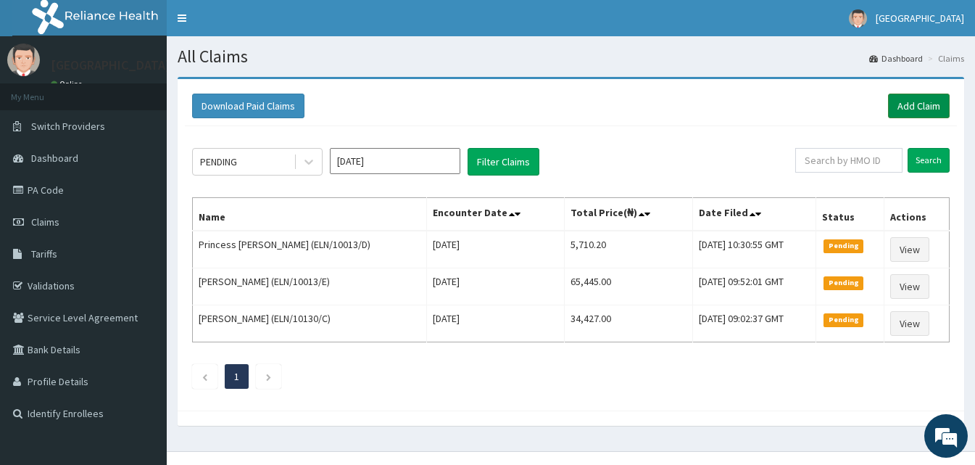
click at [896, 102] on link "Add Claim" at bounding box center [919, 106] width 62 height 25
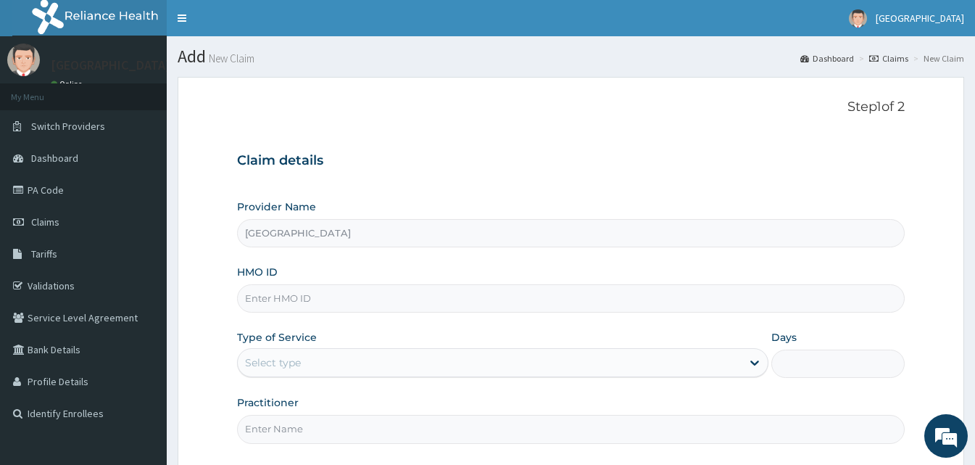
click at [299, 299] on input "HMO ID" at bounding box center [571, 298] width 668 height 28
paste input "CodeVIN/10001/A"
click at [270, 291] on input "CodeVIN/10001/A" at bounding box center [571, 298] width 668 height 28
type input "VIN/10001/A"
click at [337, 363] on div "Select type" at bounding box center [490, 362] width 504 height 23
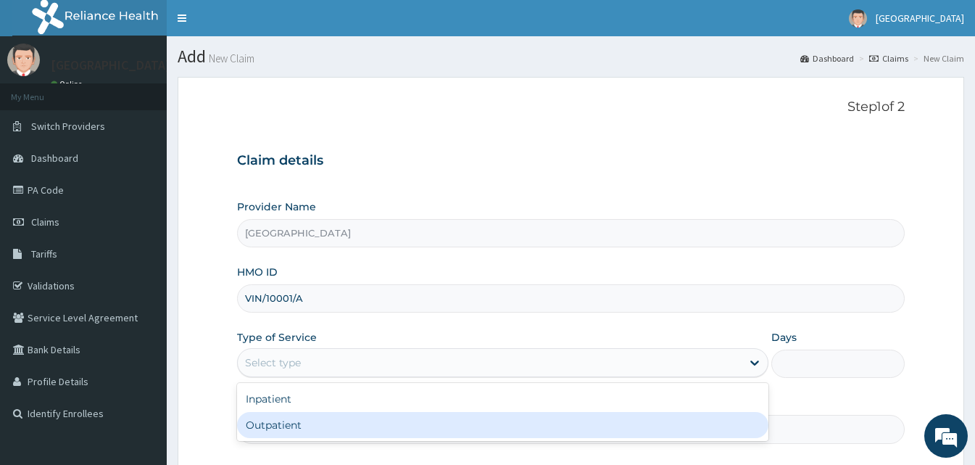
click at [315, 428] on div "Outpatient" at bounding box center [502, 425] width 531 height 26
type input "1"
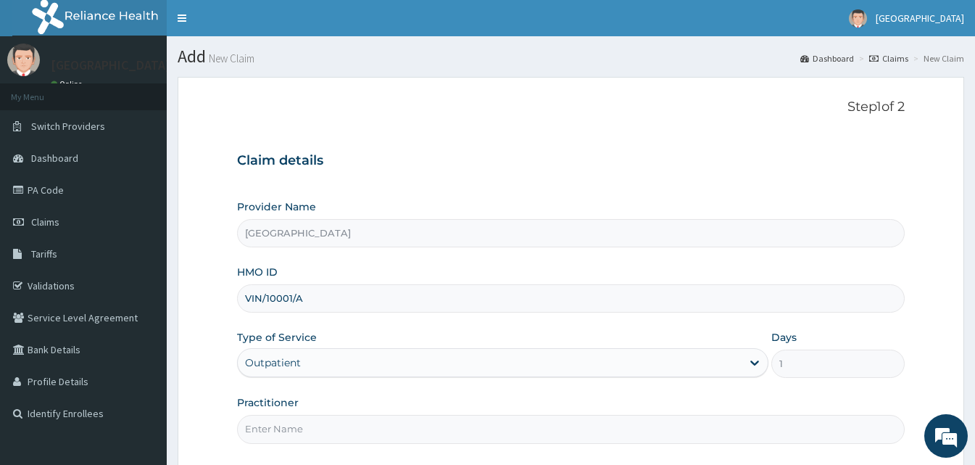
click at [315, 428] on input "Practitioner" at bounding box center [571, 429] width 668 height 28
type input "Doctor [GEOGRAPHIC_DATA]"
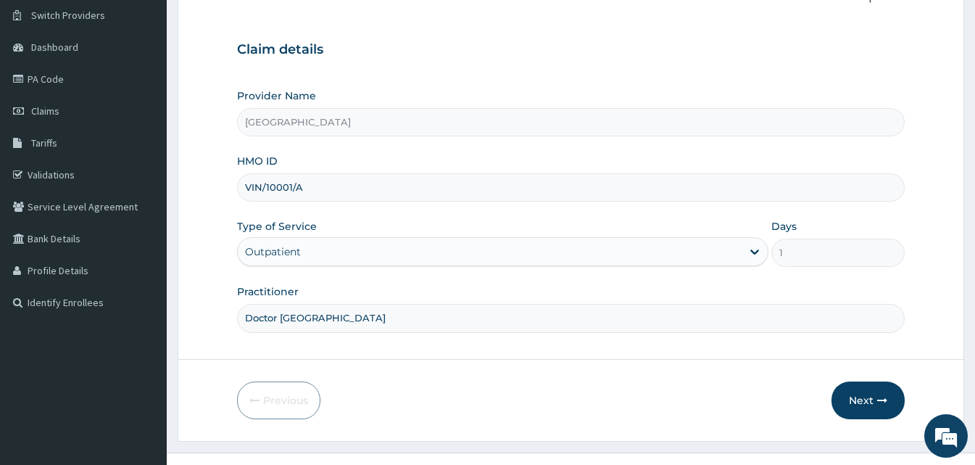
scroll to position [136, 0]
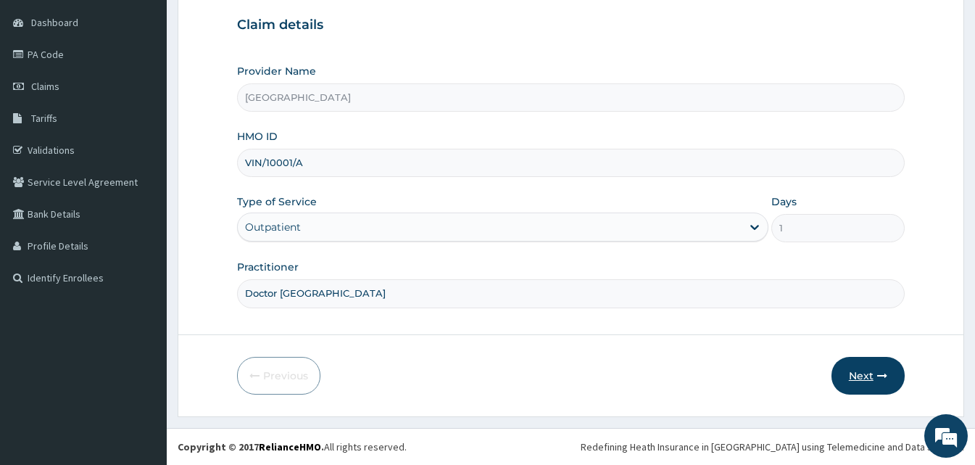
click at [850, 372] on button "Next" at bounding box center [867, 376] width 73 height 38
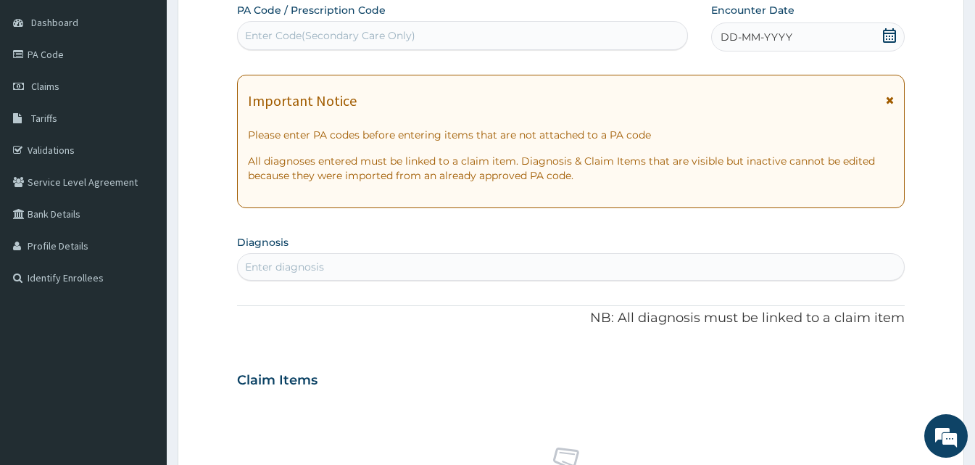
click at [823, 29] on div "DD-MM-YYYY" at bounding box center [808, 36] width 194 height 29
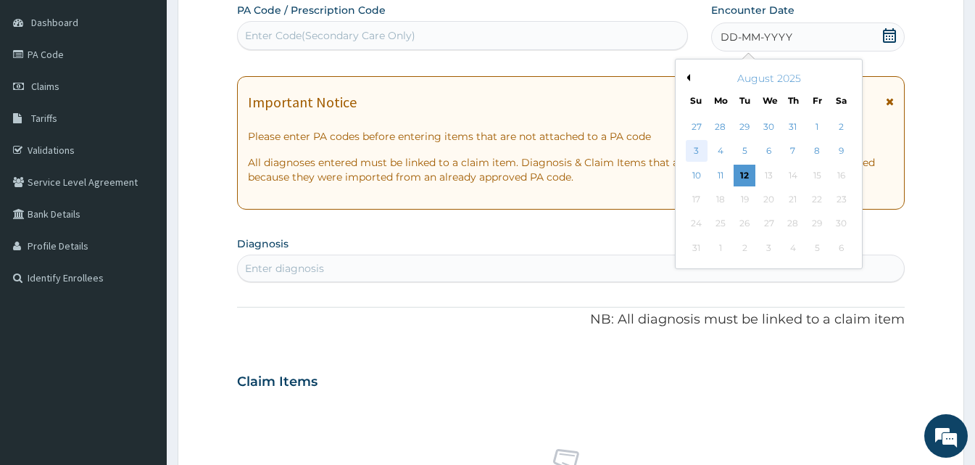
click at [694, 154] on div "3" at bounding box center [697, 152] width 22 height 22
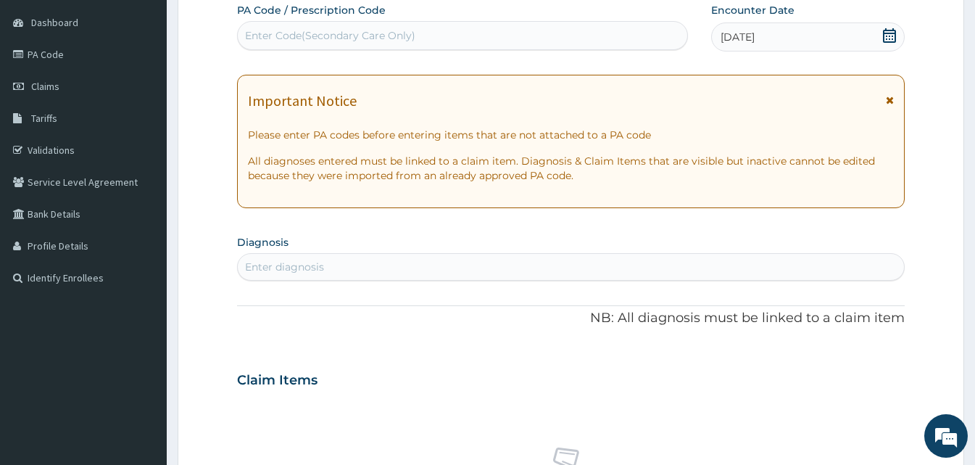
click at [357, 255] on div "Enter diagnosis" at bounding box center [571, 266] width 666 height 23
type input "mala"
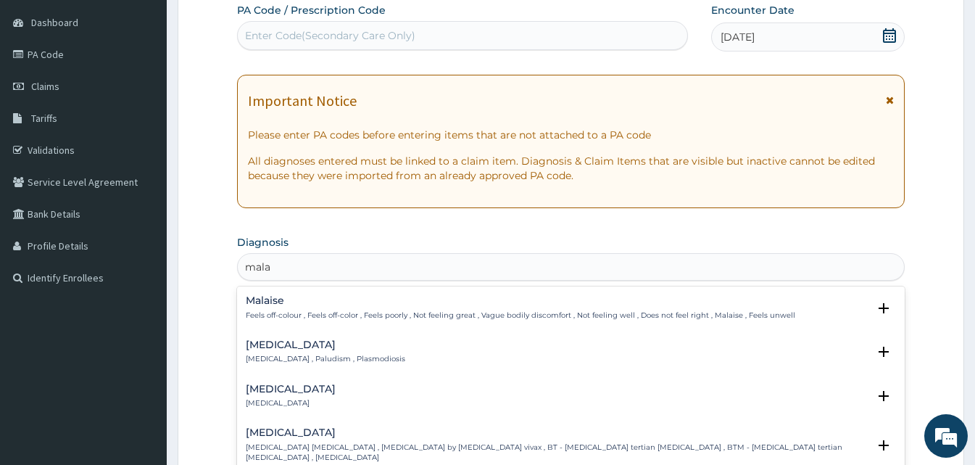
click at [283, 353] on div "[MEDICAL_DATA] [MEDICAL_DATA] , Paludism , Plasmodiosis" at bounding box center [325, 351] width 159 height 25
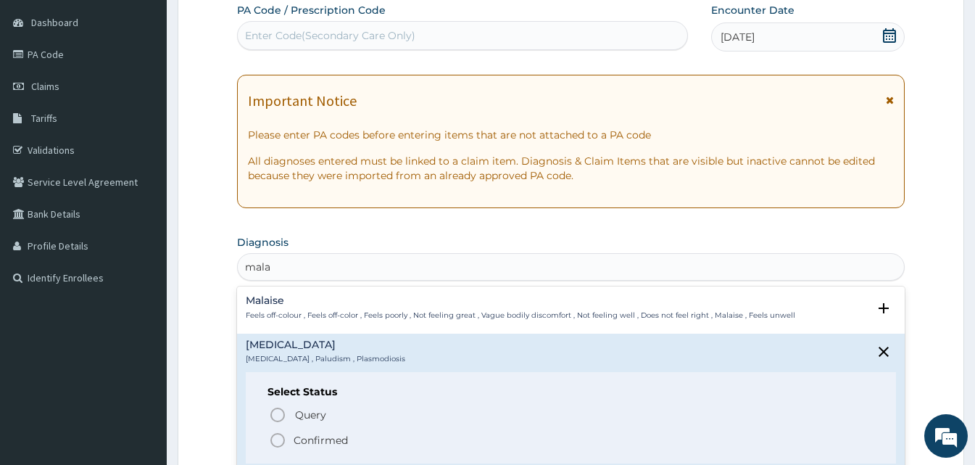
click at [275, 439] on icon "status option filled" at bounding box center [277, 439] width 17 height 17
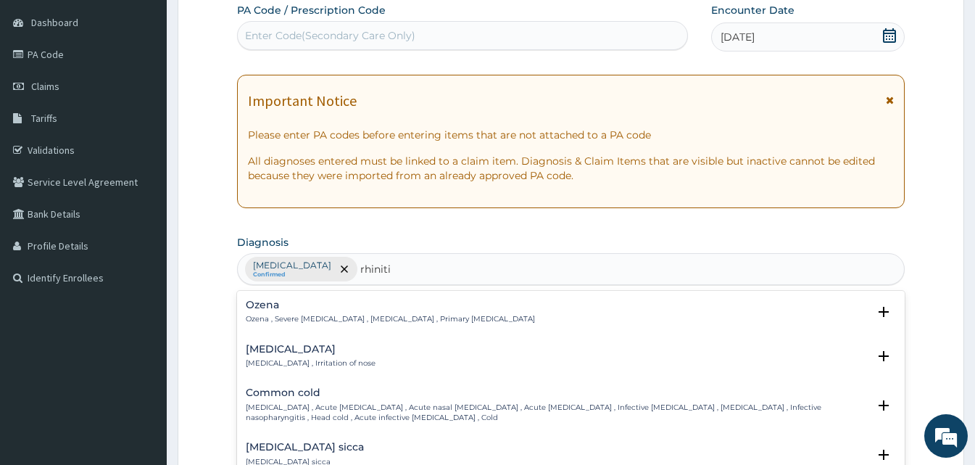
type input "[MEDICAL_DATA]"
click at [262, 354] on h4 "[MEDICAL_DATA]" at bounding box center [311, 349] width 130 height 11
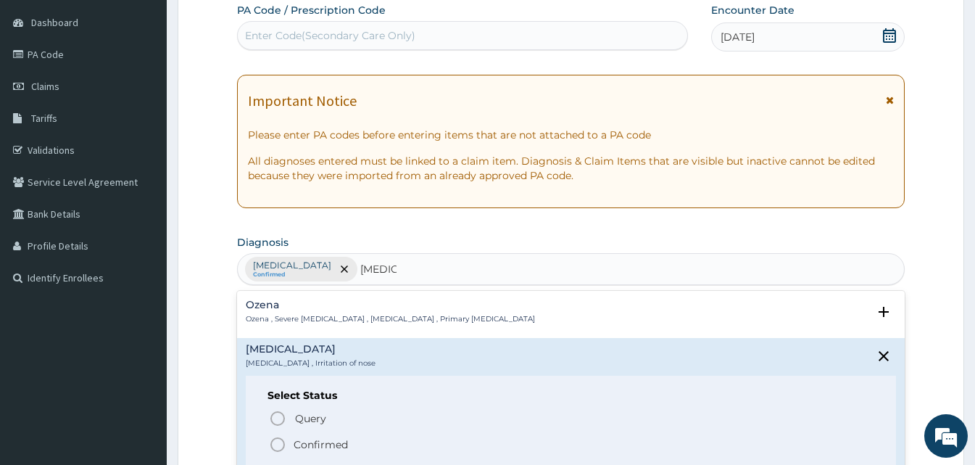
click at [278, 438] on circle "status option filled" at bounding box center [277, 444] width 13 height 13
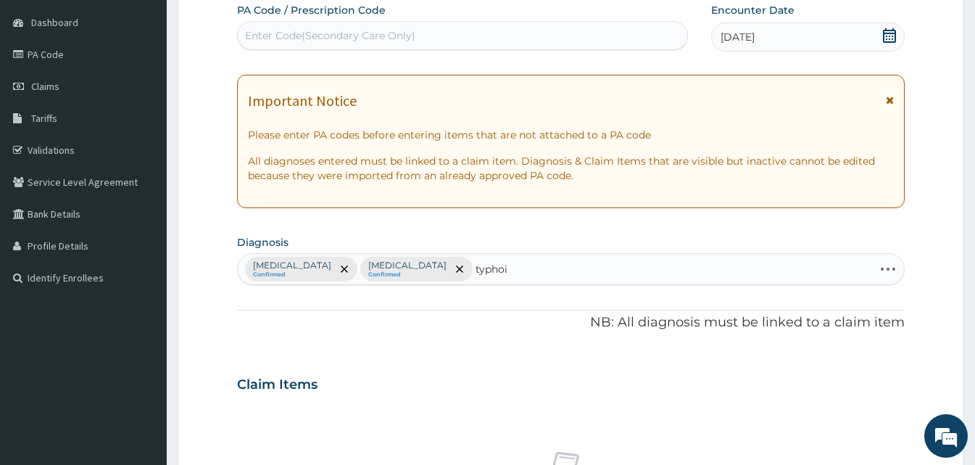
type input "[MEDICAL_DATA]"
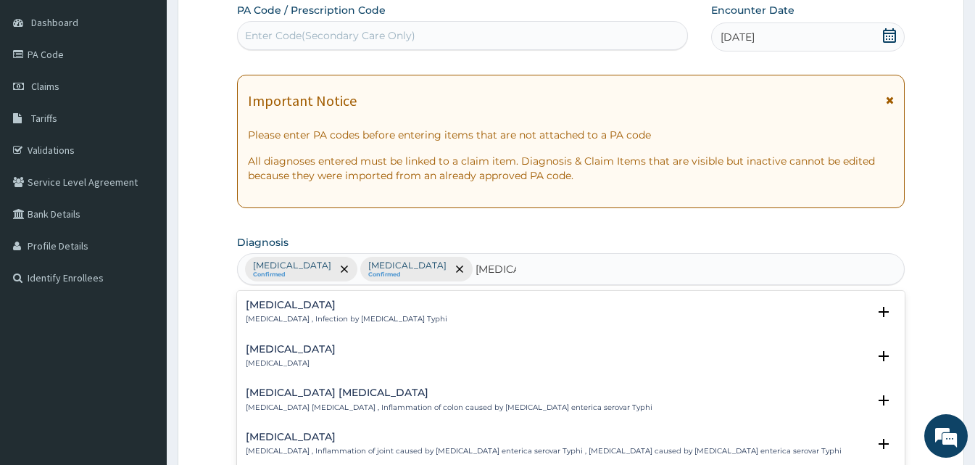
click at [288, 320] on p "[MEDICAL_DATA] , Infection by [MEDICAL_DATA] Typhi" at bounding box center [347, 319] width 202 height 10
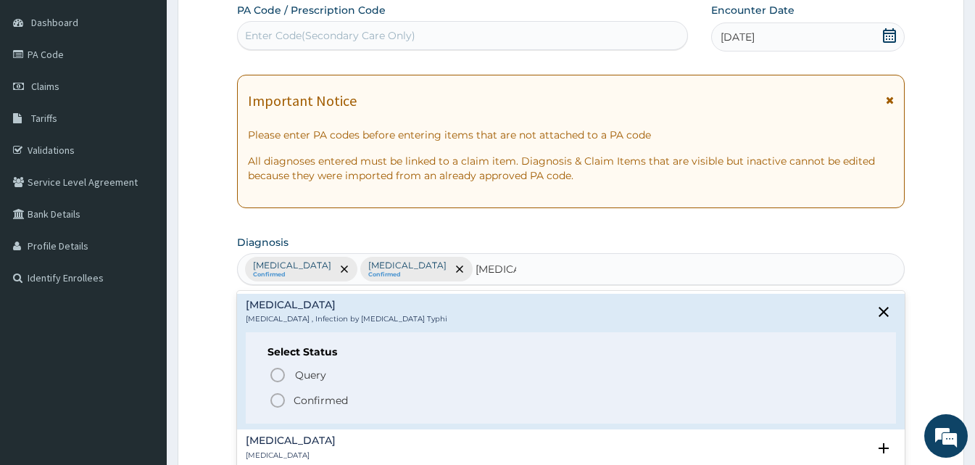
click at [275, 396] on icon "status option filled" at bounding box center [277, 399] width 17 height 17
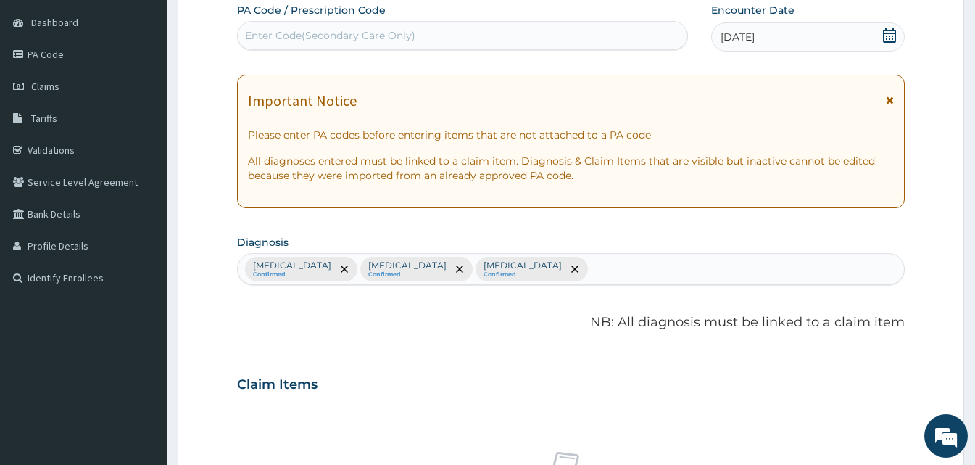
scroll to position [541, 0]
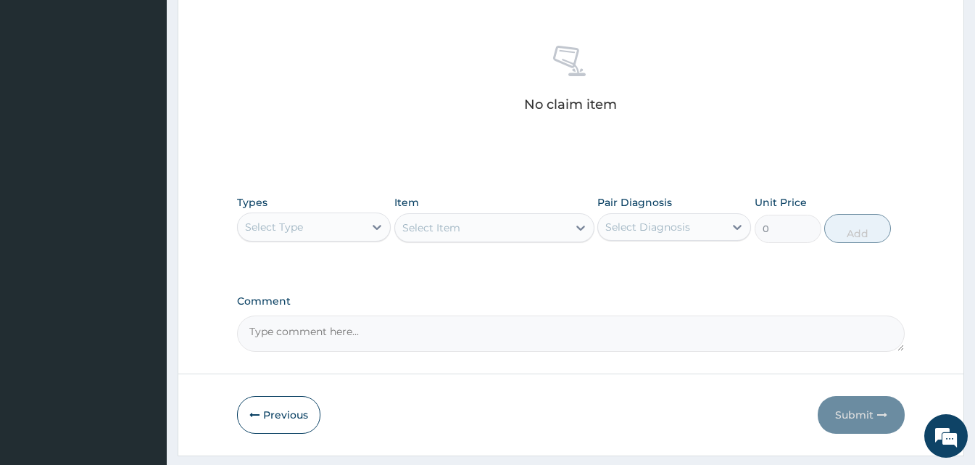
click at [363, 220] on div "Select Type" at bounding box center [301, 226] width 126 height 23
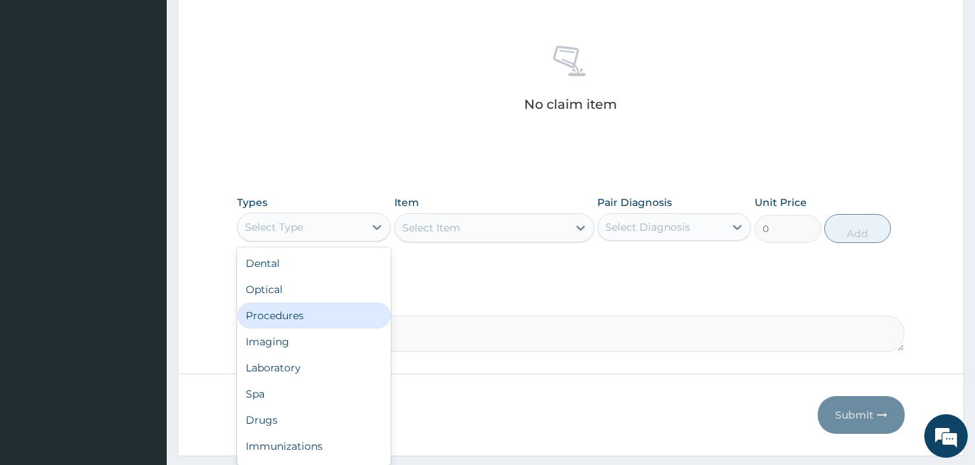
click at [281, 310] on div "Procedures" at bounding box center [314, 315] width 154 height 26
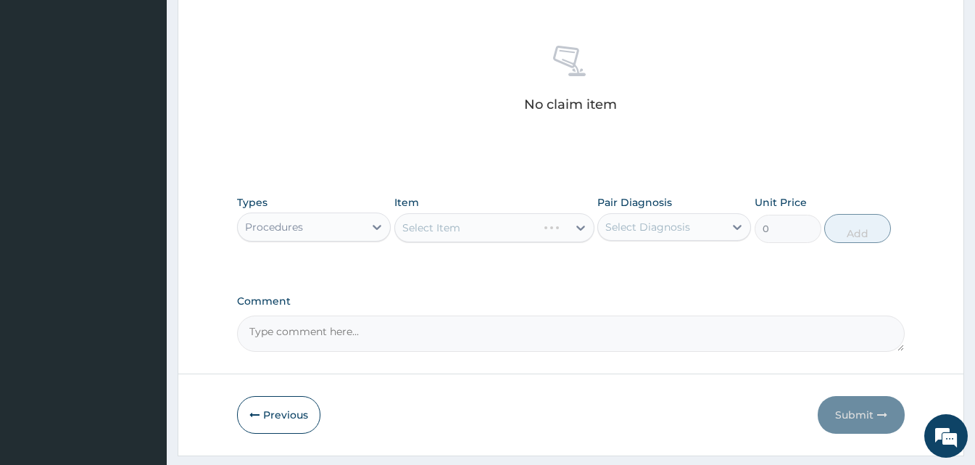
click at [581, 227] on div "Select Item" at bounding box center [494, 227] width 200 height 29
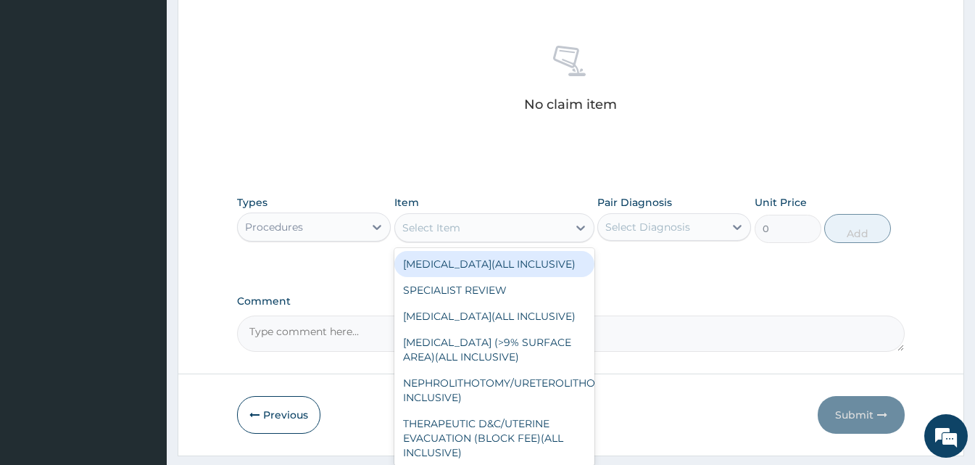
click at [581, 227] on icon at bounding box center [580, 227] width 14 height 14
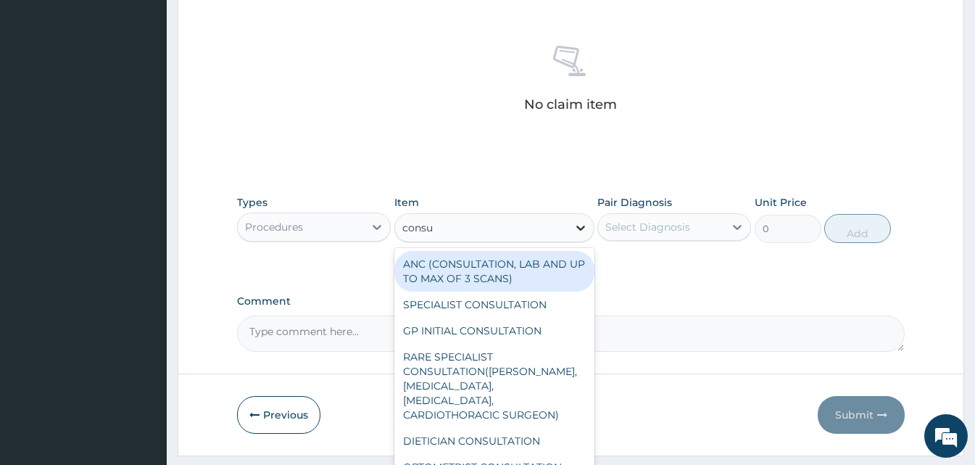
type input "consul"
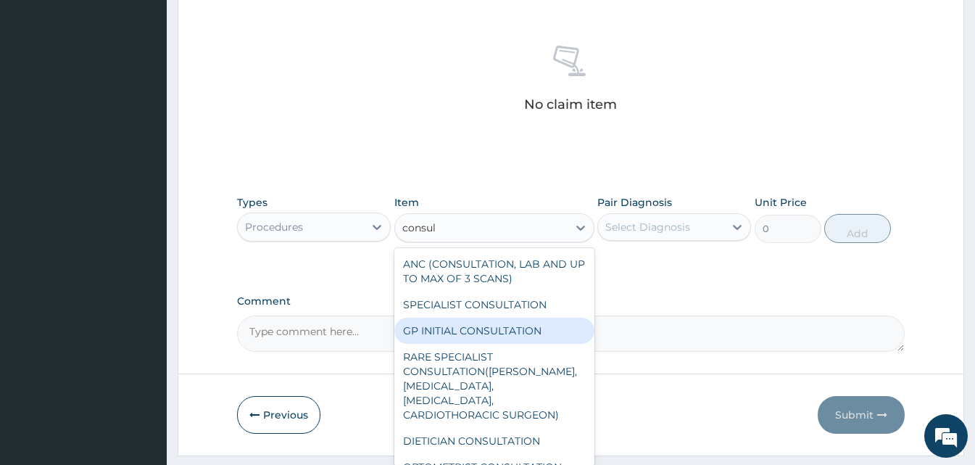
click at [498, 327] on div "GP INITIAL CONSULTATION" at bounding box center [494, 330] width 200 height 26
type input "2000"
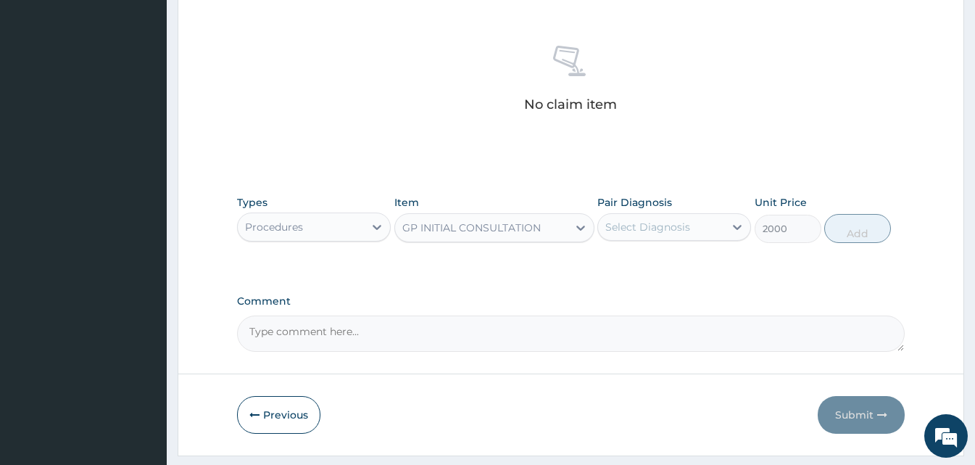
click at [693, 227] on div "Select Diagnosis" at bounding box center [661, 226] width 126 height 23
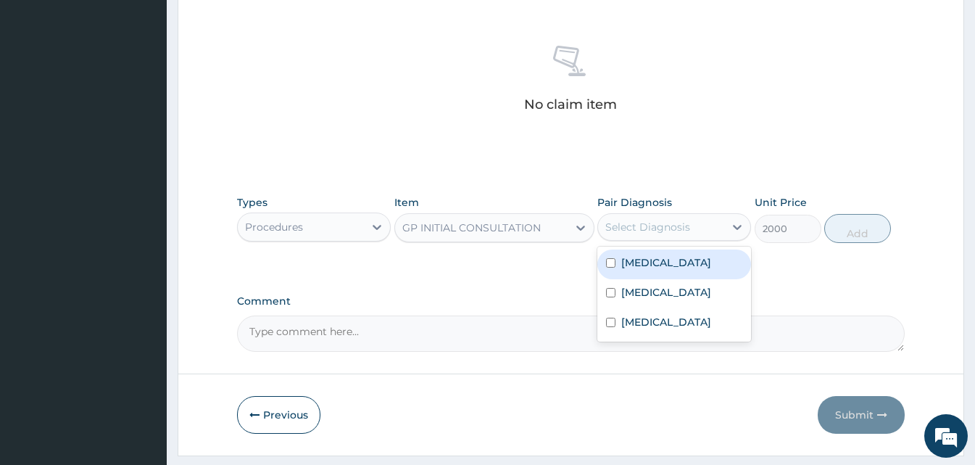
click at [679, 252] on div "[MEDICAL_DATA]" at bounding box center [674, 264] width 154 height 30
checkbox input "true"
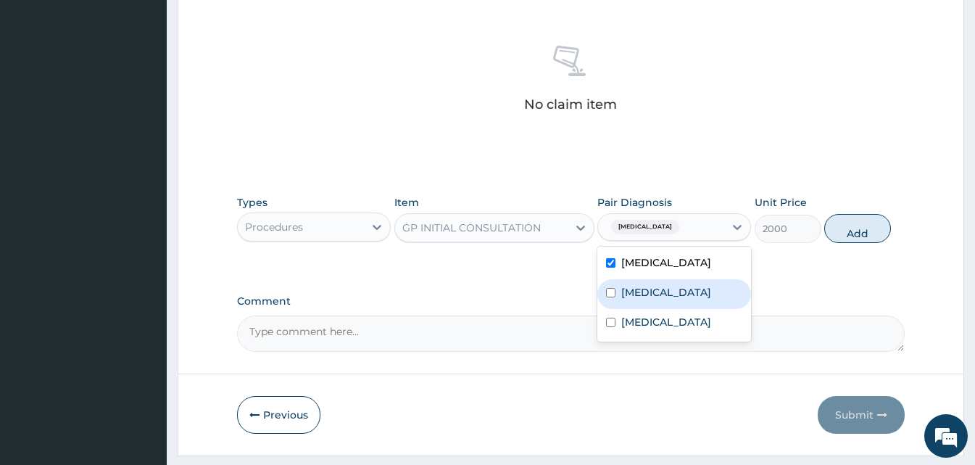
click at [664, 286] on div "[MEDICAL_DATA]" at bounding box center [674, 294] width 154 height 30
checkbox input "true"
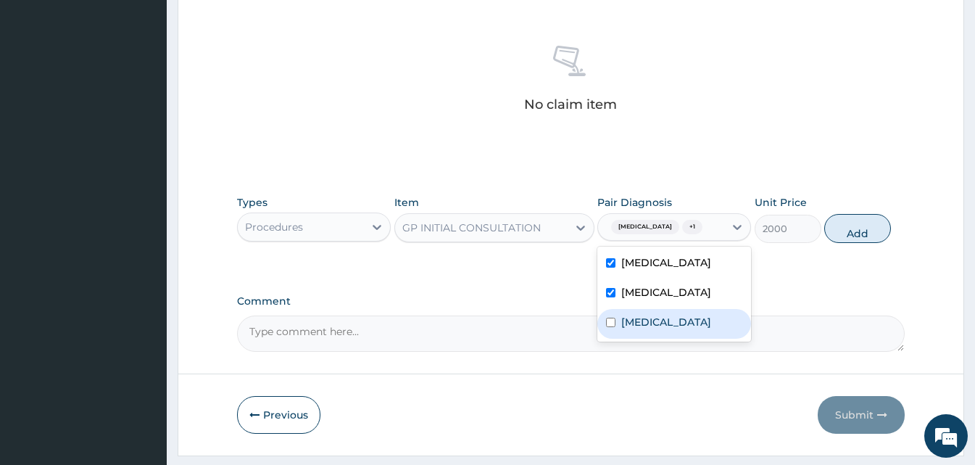
click at [661, 310] on div "[MEDICAL_DATA]" at bounding box center [674, 324] width 154 height 30
checkbox input "true"
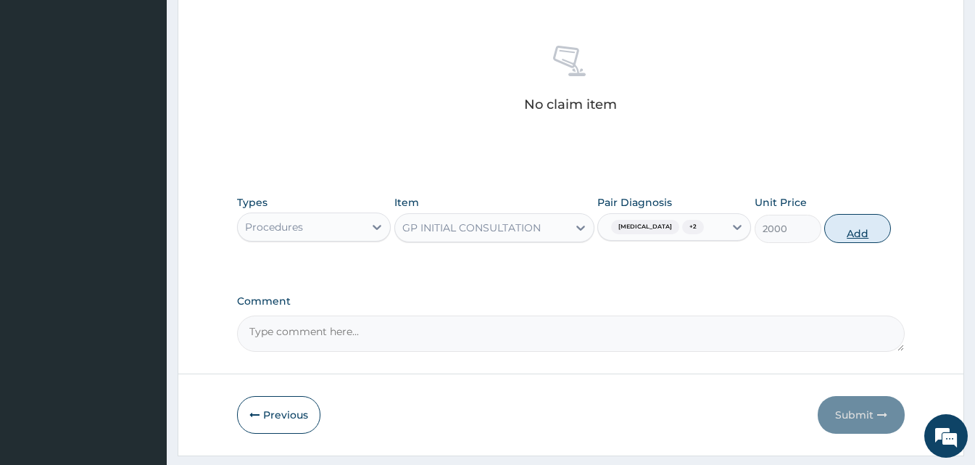
click at [856, 223] on button "Add" at bounding box center [857, 228] width 67 height 29
type input "0"
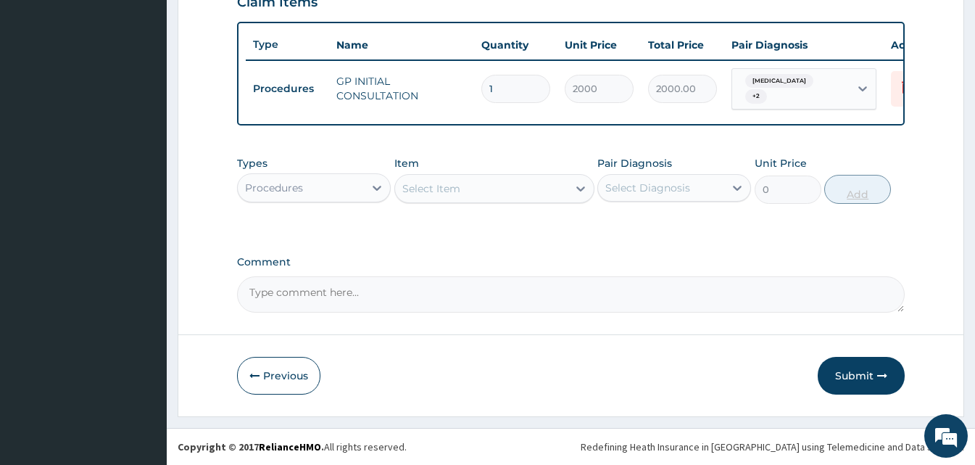
scroll to position [523, 0]
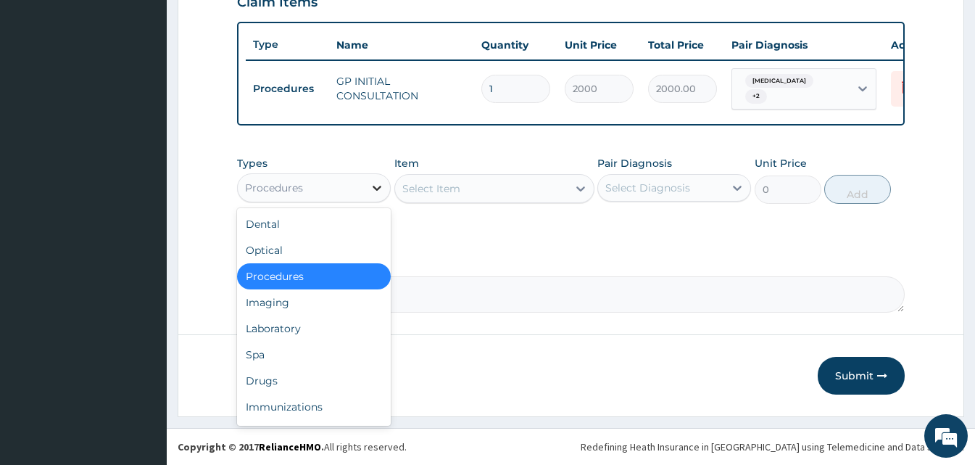
click at [374, 188] on icon at bounding box center [377, 187] width 14 height 14
click at [291, 383] on div "Drugs" at bounding box center [314, 380] width 154 height 26
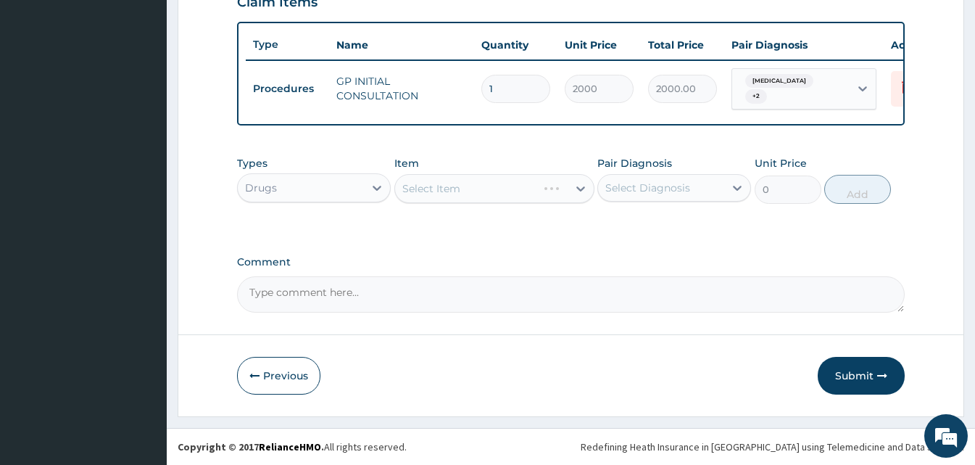
click at [542, 192] on div "Select Item" at bounding box center [494, 188] width 200 height 29
click at [423, 194] on div "Select Item" at bounding box center [431, 188] width 58 height 14
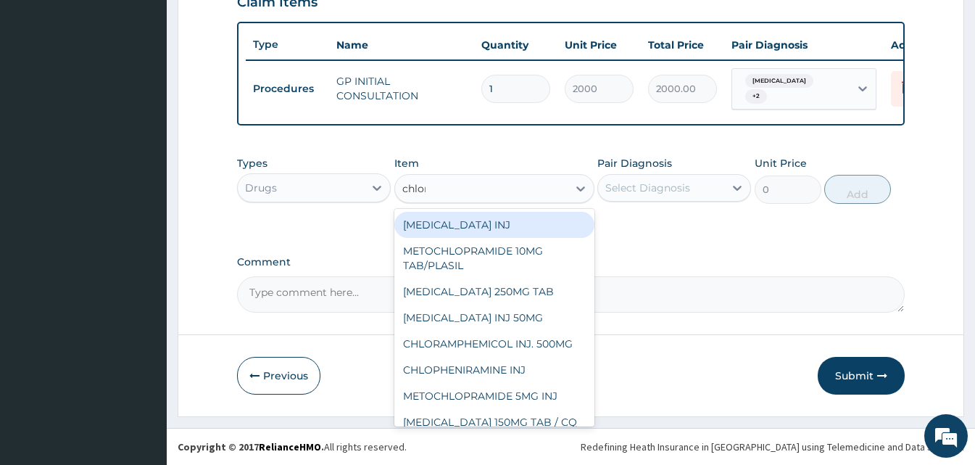
type input "chloro"
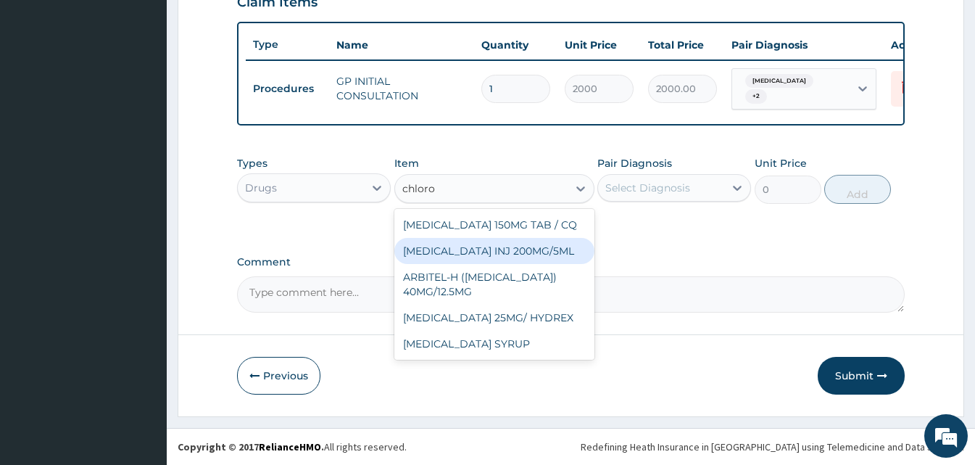
click at [449, 252] on div "[MEDICAL_DATA] INJ 200MG/5ML" at bounding box center [494, 251] width 200 height 26
type input "120"
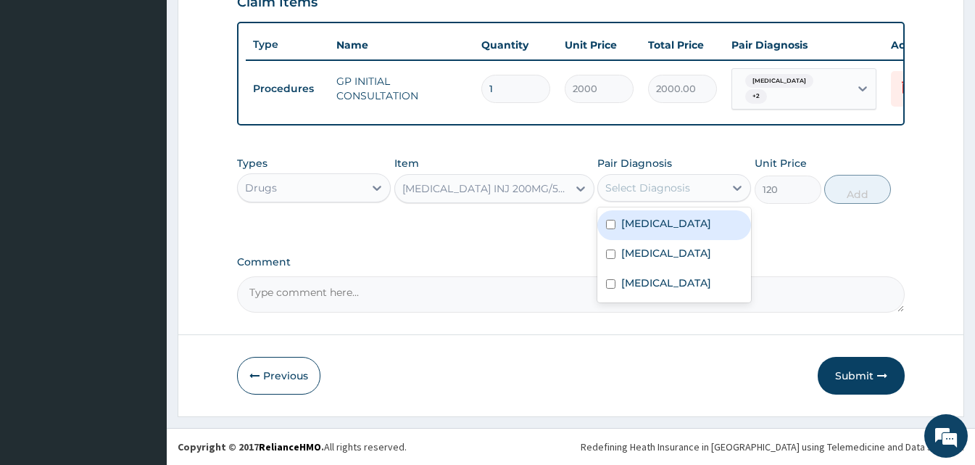
click at [683, 183] on div "Select Diagnosis" at bounding box center [647, 187] width 85 height 14
click at [672, 215] on div "[MEDICAL_DATA]" at bounding box center [674, 225] width 154 height 30
checkbox input "true"
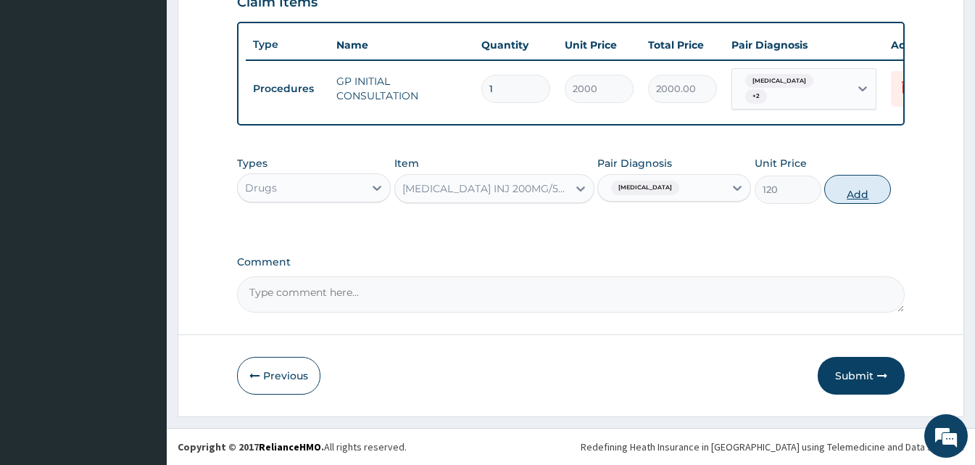
click at [863, 190] on button "Add" at bounding box center [857, 189] width 67 height 29
type input "0"
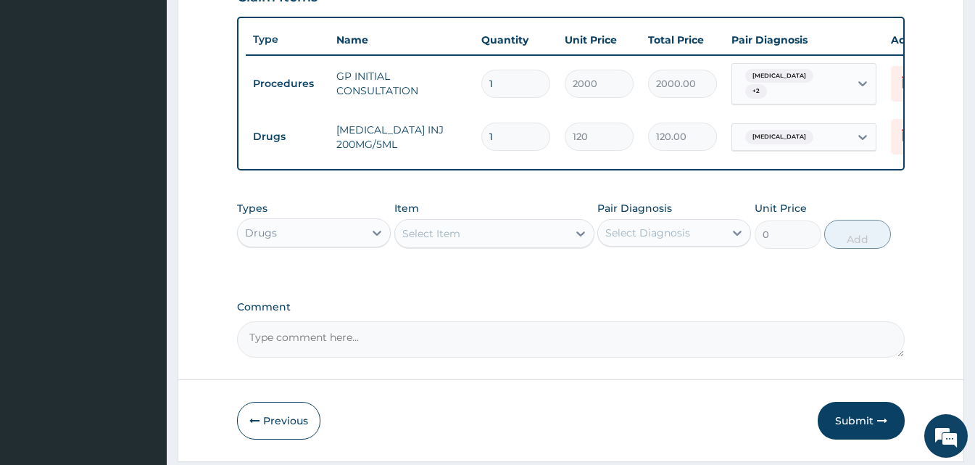
click at [435, 230] on div "Select Item" at bounding box center [481, 233] width 173 height 23
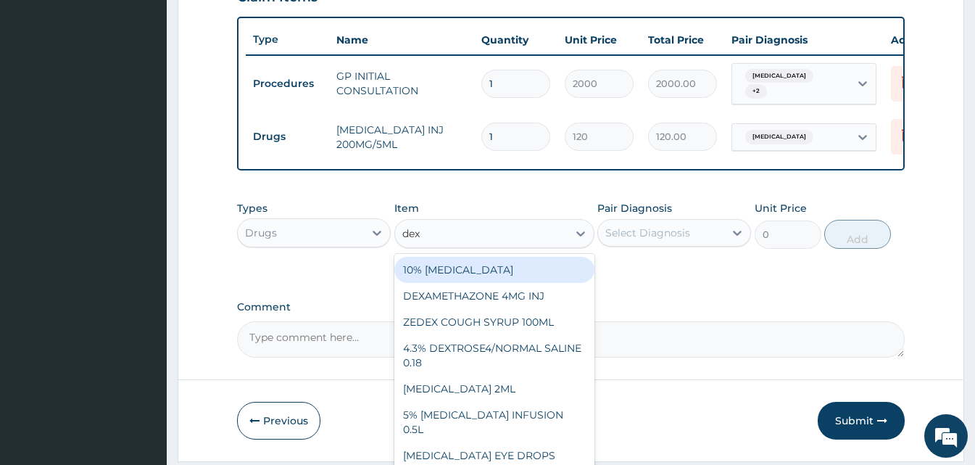
type input "dexa"
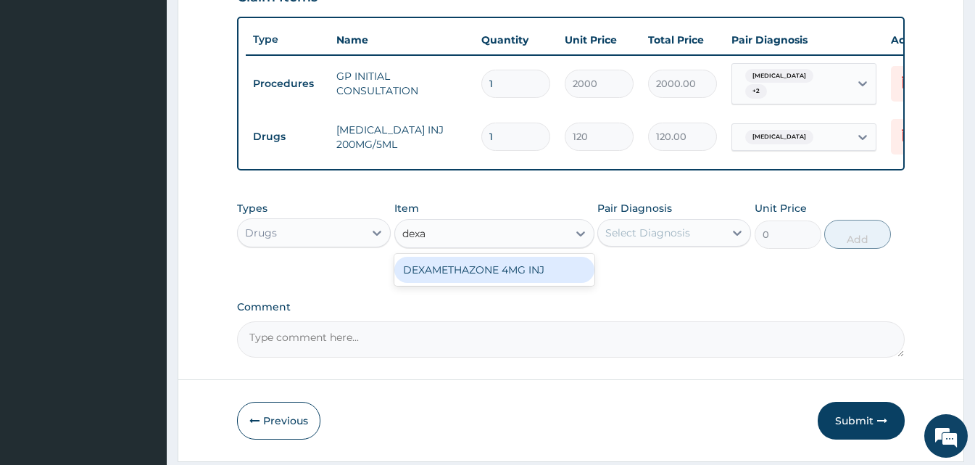
click at [449, 283] on div "DEXAMETHAZONE 4MG INJ" at bounding box center [494, 270] width 200 height 26
type input "109.2"
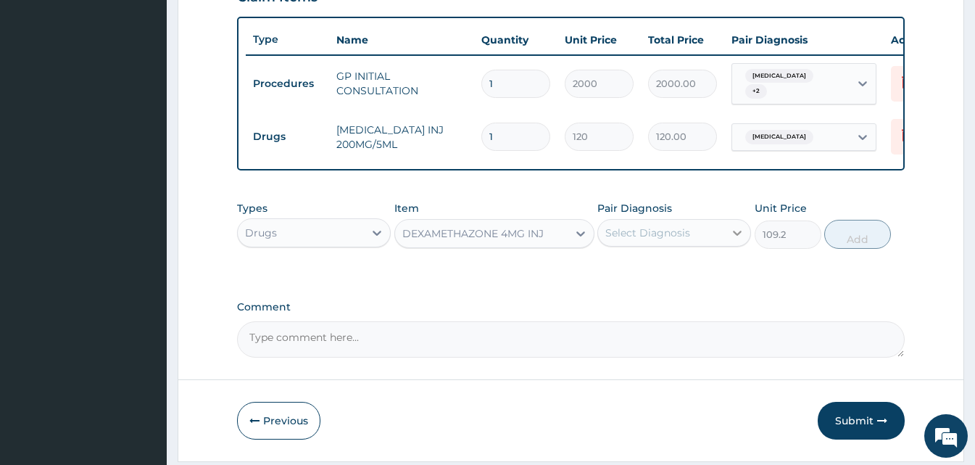
click at [727, 226] on div at bounding box center [737, 233] width 26 height 26
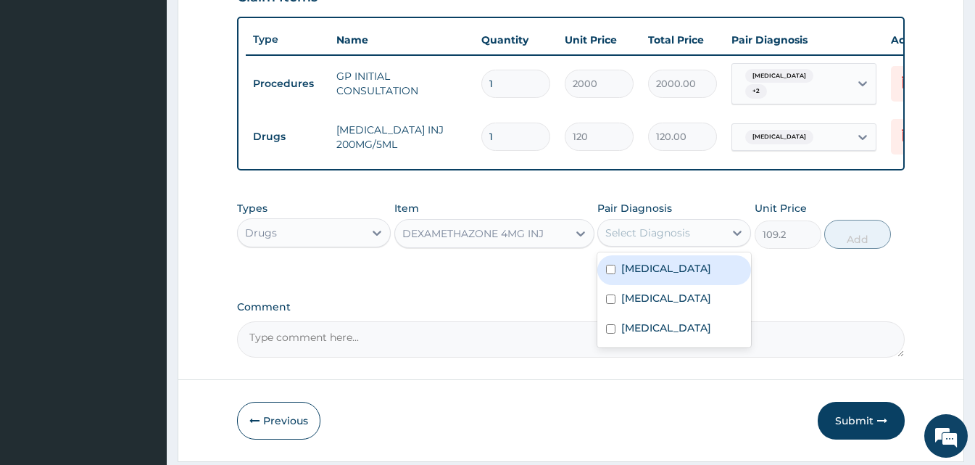
click at [660, 269] on div "[MEDICAL_DATA]" at bounding box center [674, 270] width 154 height 30
checkbox input "true"
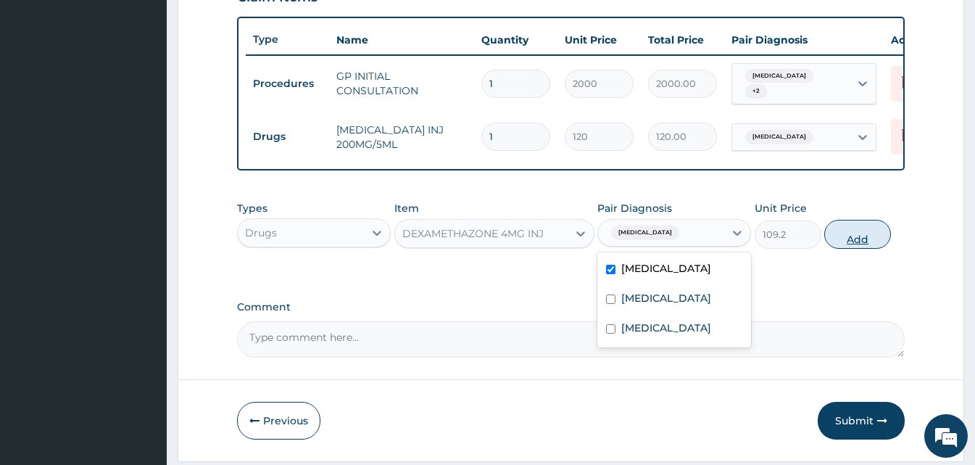
click at [837, 246] on button "Add" at bounding box center [857, 234] width 67 height 29
type input "0"
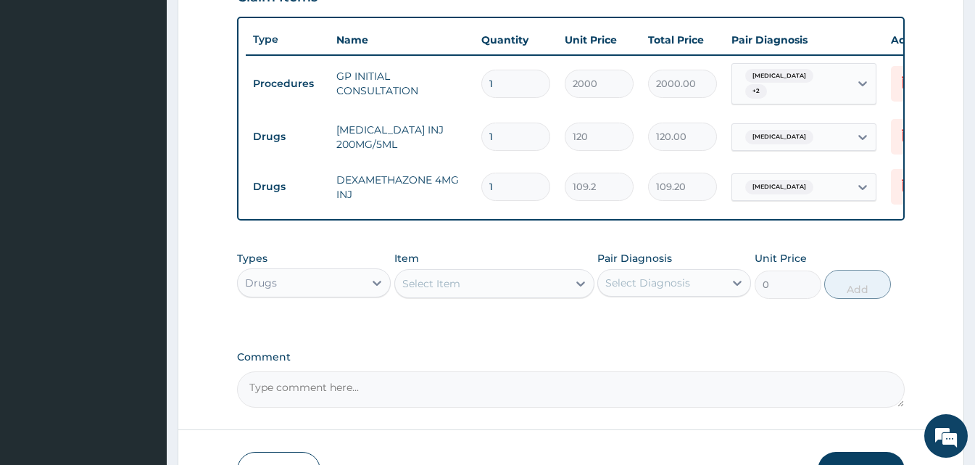
click at [461, 295] on div "Select Item" at bounding box center [481, 283] width 173 height 23
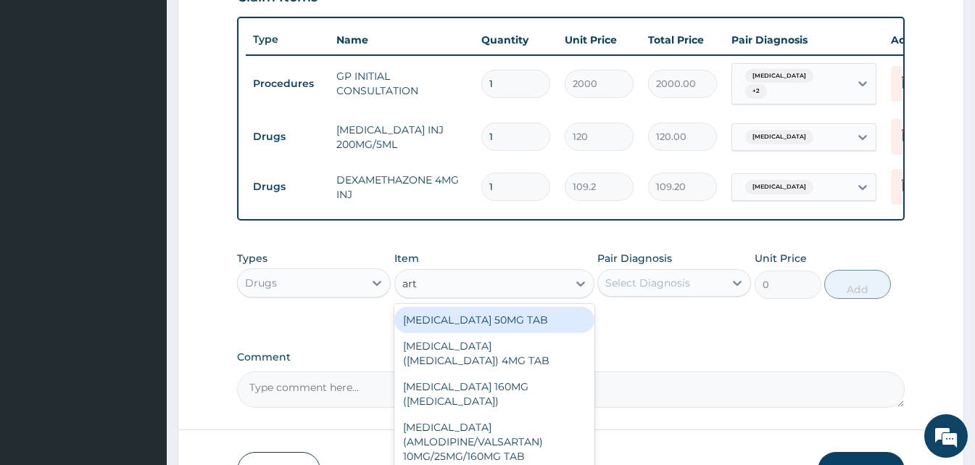
type input "arte"
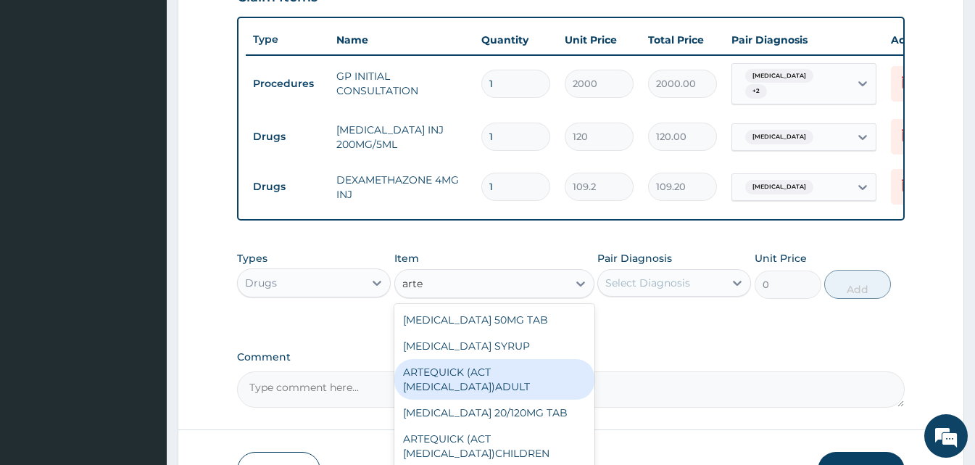
click at [461, 375] on div "ARTEQUICK (ACT [MEDICAL_DATA])ADULT" at bounding box center [494, 379] width 200 height 41
type input "2500"
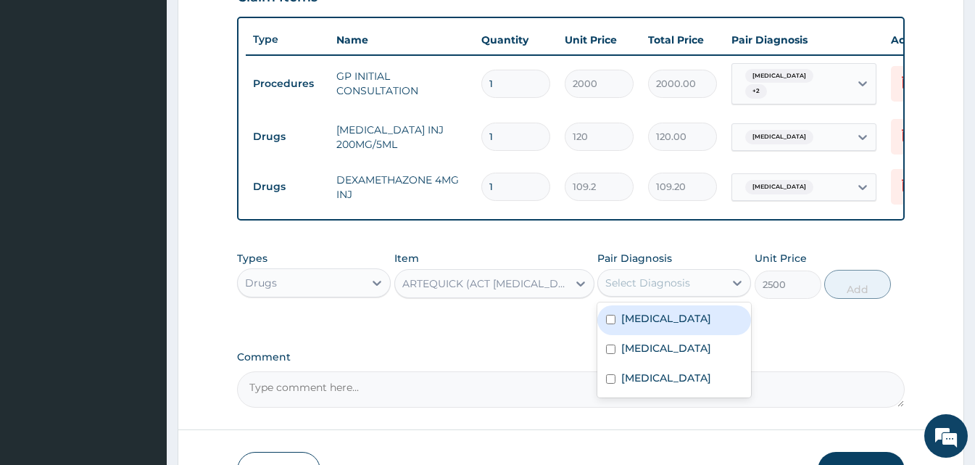
click at [699, 286] on div "Select Diagnosis" at bounding box center [661, 282] width 126 height 23
click at [679, 317] on div "[MEDICAL_DATA]" at bounding box center [674, 320] width 154 height 30
checkbox input "true"
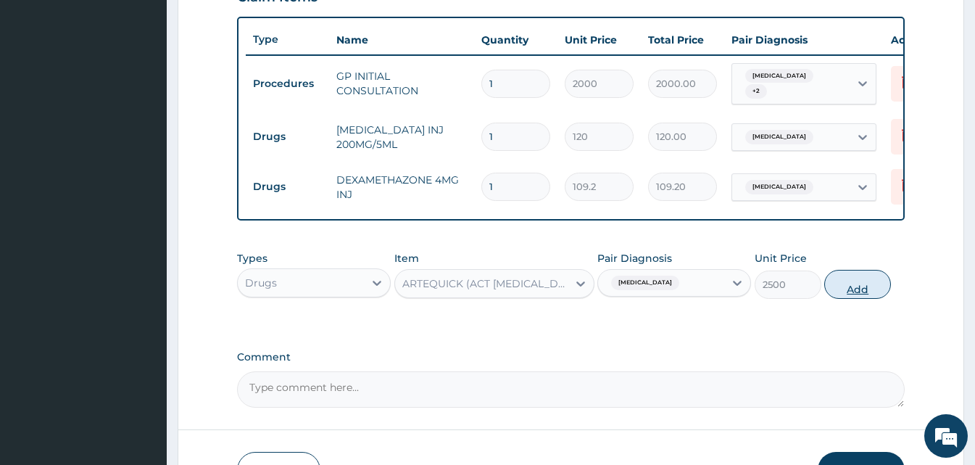
click at [853, 282] on button "Add" at bounding box center [857, 284] width 67 height 29
type input "0"
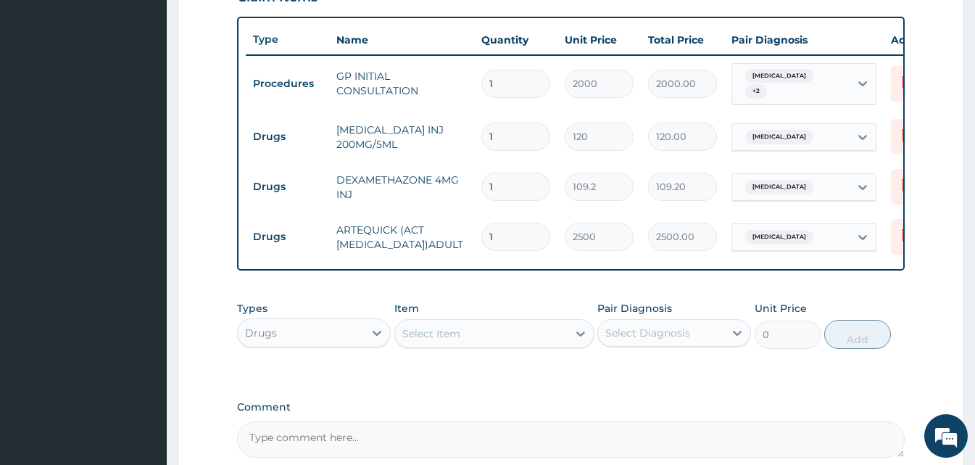
click at [430, 339] on div "Select Item" at bounding box center [431, 333] width 58 height 14
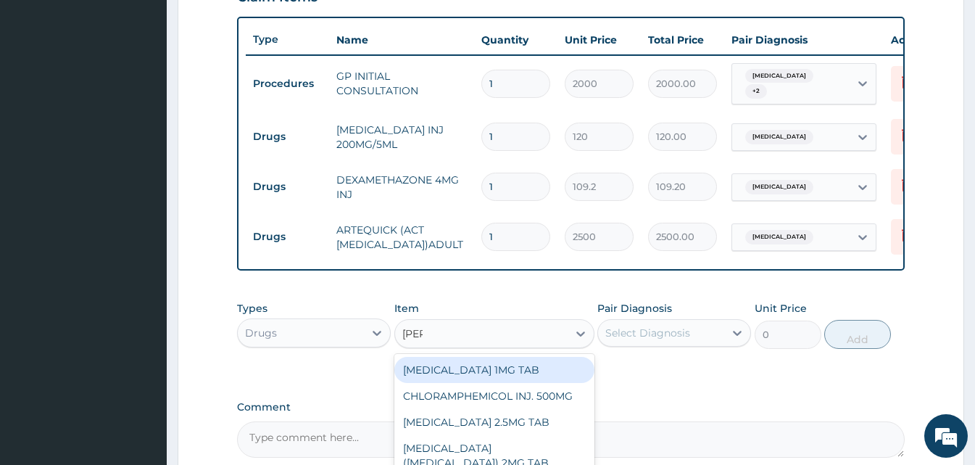
type input "lorat"
click at [458, 377] on div "LORATIDINE 10MG TAB" at bounding box center [494, 370] width 200 height 26
type input "45"
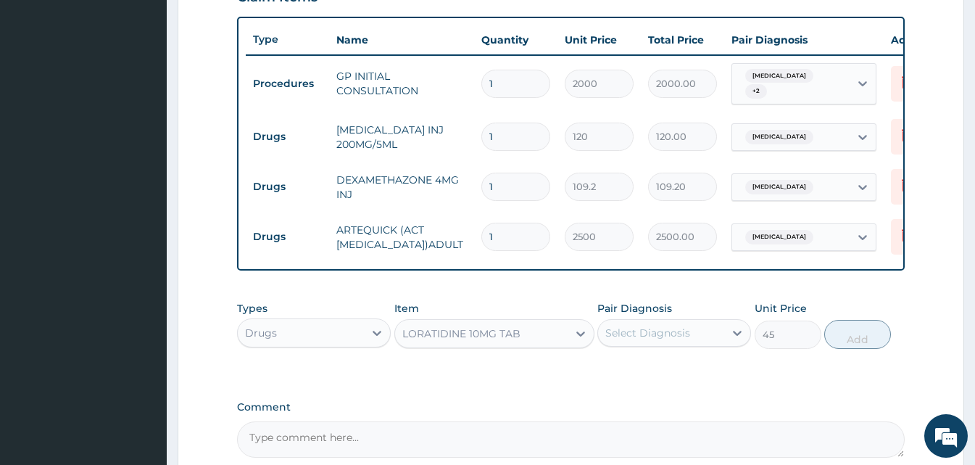
click at [677, 328] on div "Select Diagnosis" at bounding box center [661, 332] width 126 height 23
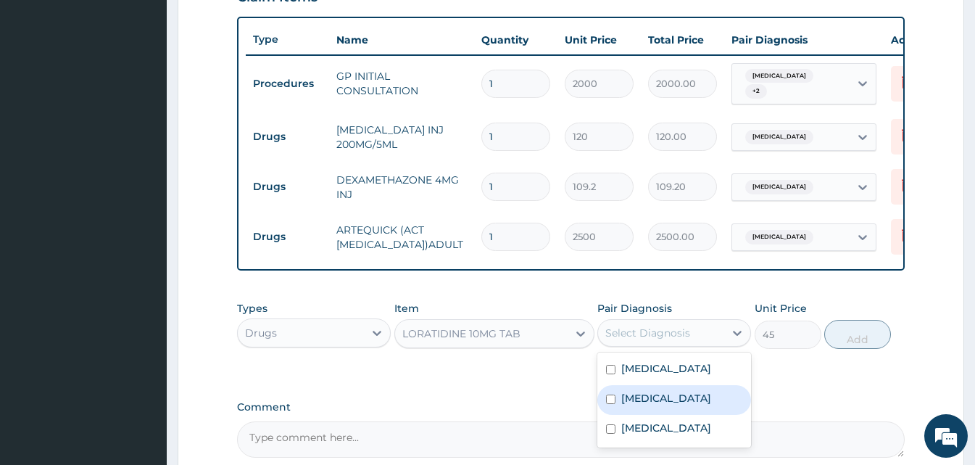
click at [649, 415] on div "[MEDICAL_DATA]" at bounding box center [674, 400] width 154 height 30
checkbox input "true"
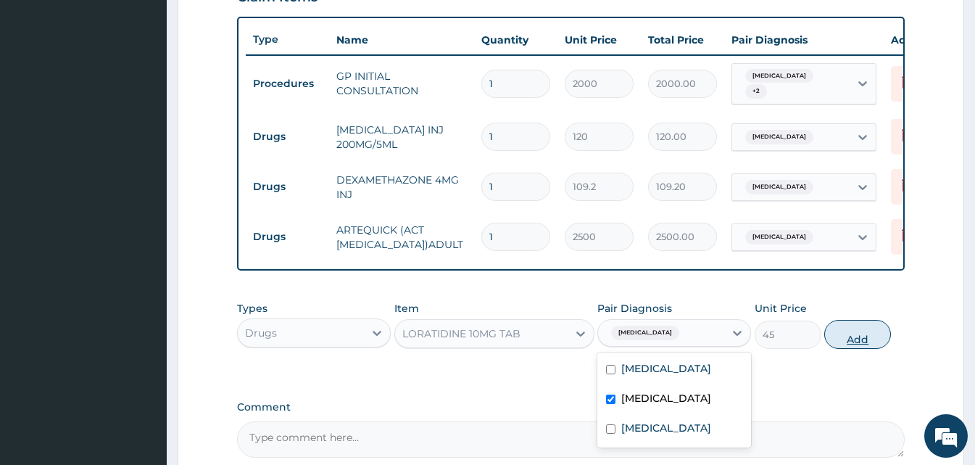
click at [853, 347] on button "Add" at bounding box center [857, 334] width 67 height 29
type input "0"
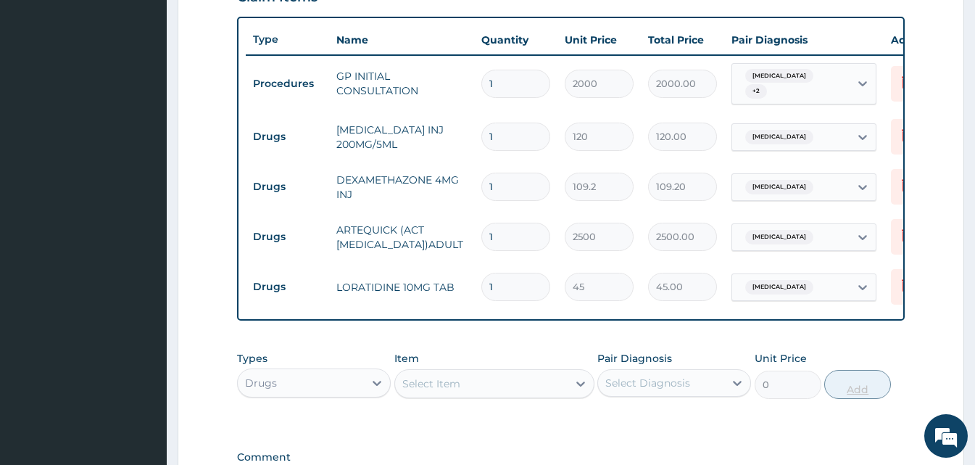
type input "0.00"
type input "5"
type input "225.00"
type input "5"
click at [449, 382] on div "Select Item" at bounding box center [431, 383] width 58 height 14
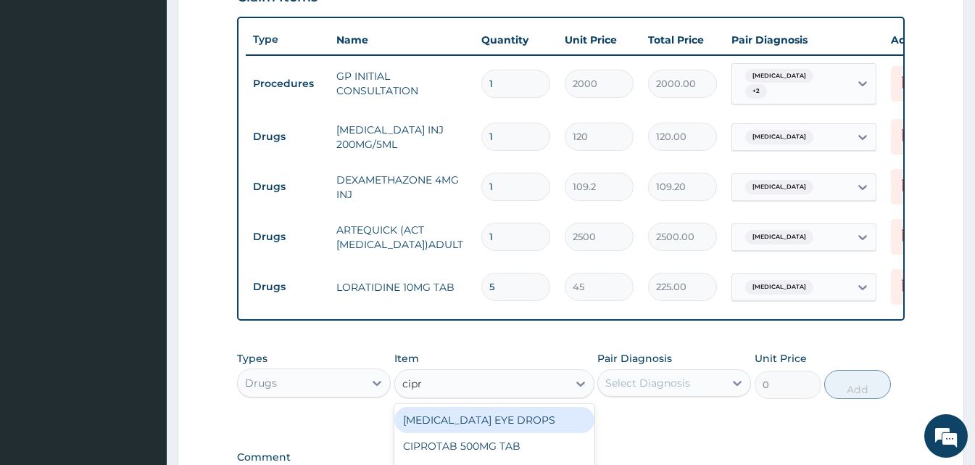
type input "[MEDICAL_DATA]"
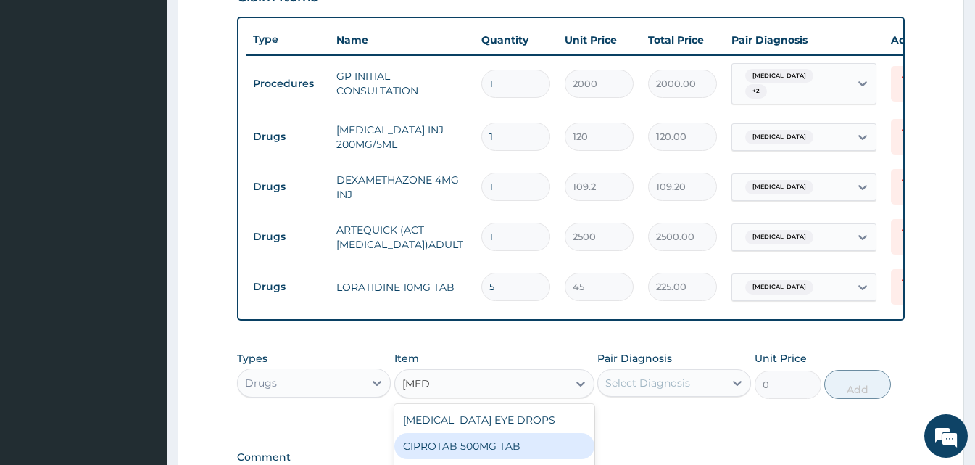
click at [461, 459] on div "CIPROTAB 500MG TAB" at bounding box center [494, 446] width 200 height 26
type input "180"
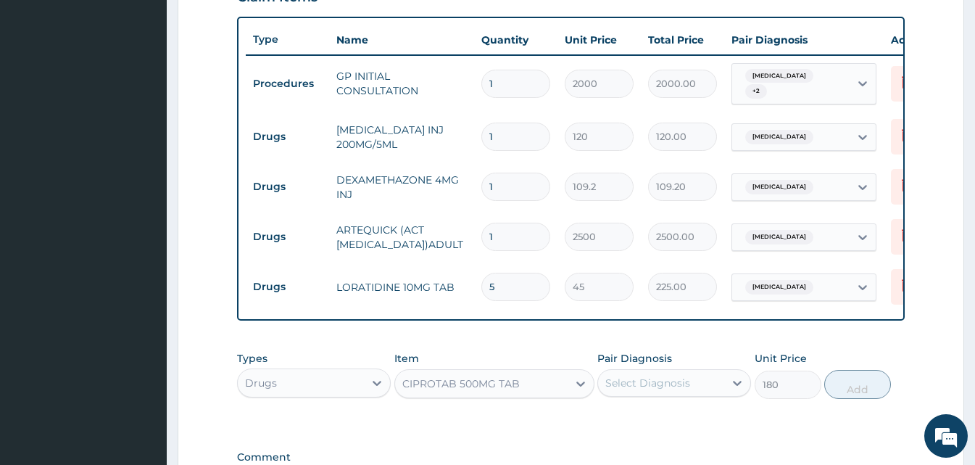
click at [715, 388] on div "Select Diagnosis" at bounding box center [661, 382] width 126 height 23
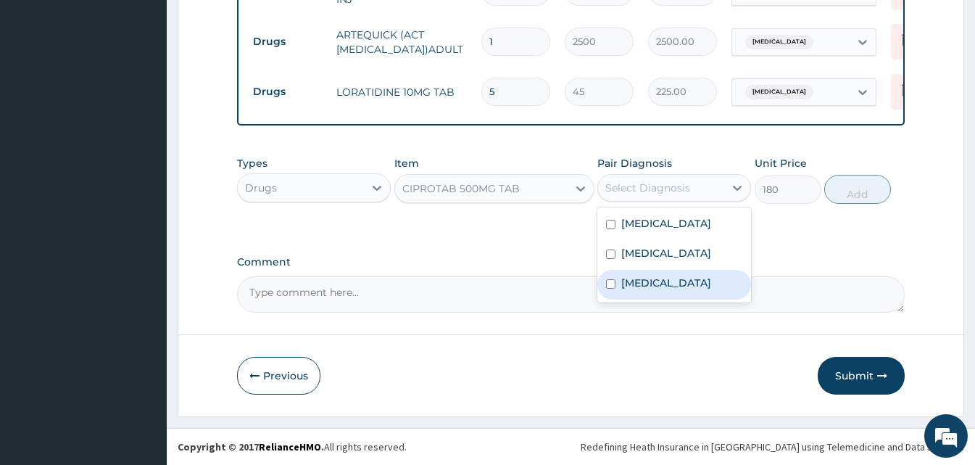
click at [654, 292] on div "[MEDICAL_DATA]" at bounding box center [674, 285] width 154 height 30
checkbox input "true"
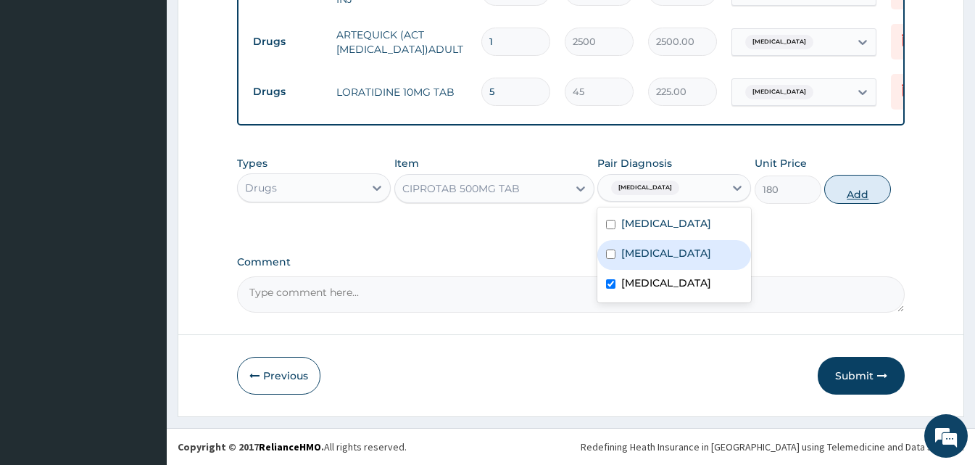
click at [855, 196] on button "Add" at bounding box center [857, 189] width 67 height 29
type input "0"
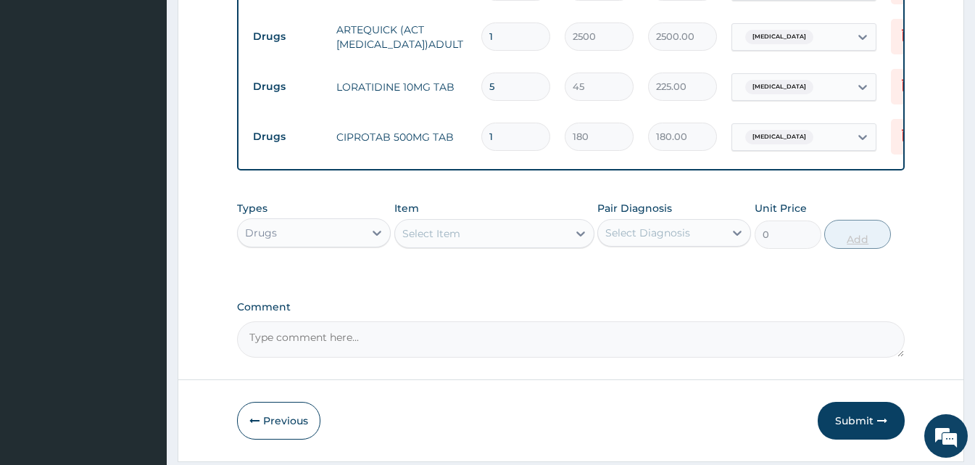
type input "10"
type input "1800.00"
type input "10"
click at [843, 425] on button "Submit" at bounding box center [861, 421] width 87 height 38
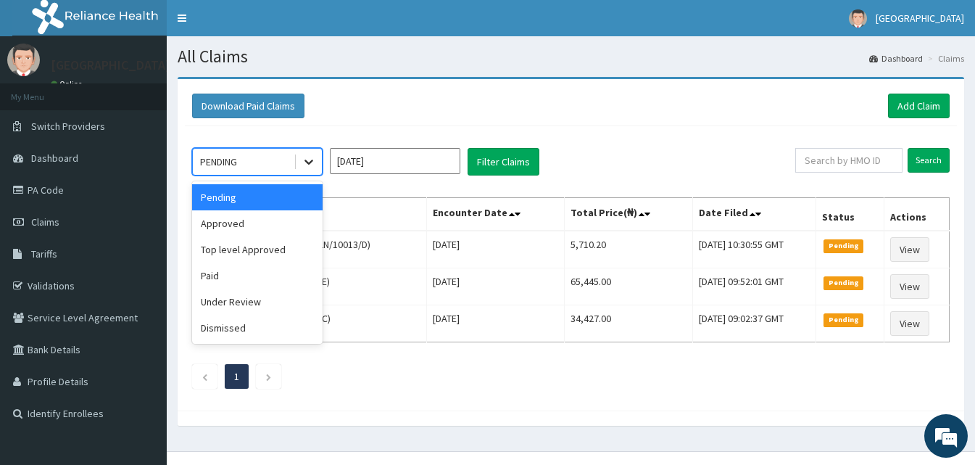
click at [296, 167] on div at bounding box center [309, 162] width 26 height 26
click at [288, 222] on div "Approved" at bounding box center [257, 223] width 130 height 26
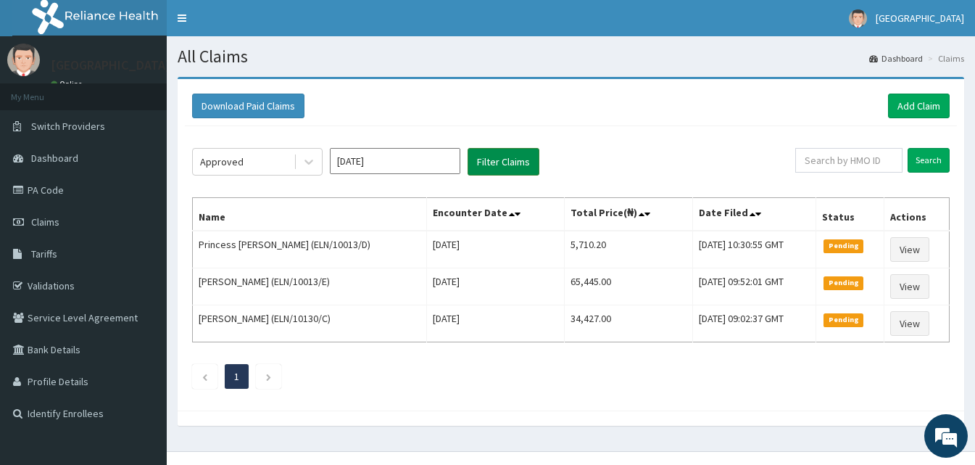
click at [520, 157] on button "Filter Claims" at bounding box center [504, 162] width 72 height 28
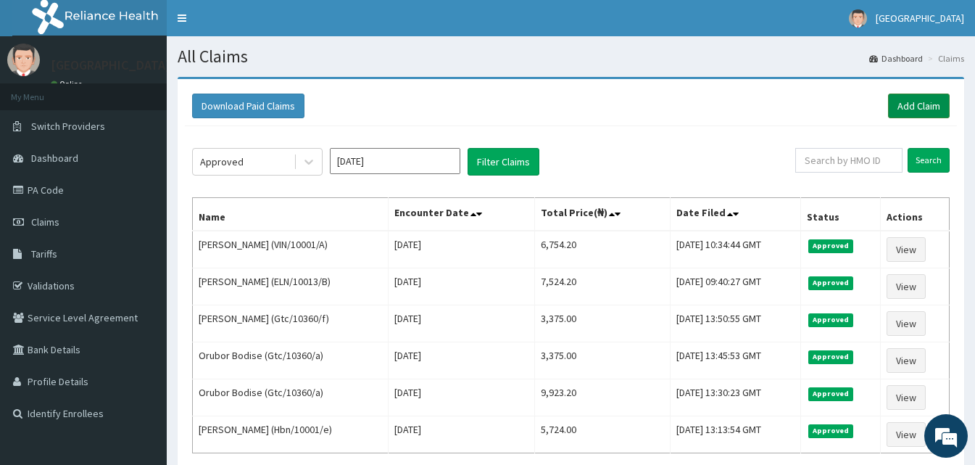
click at [936, 109] on link "Add Claim" at bounding box center [919, 106] width 62 height 25
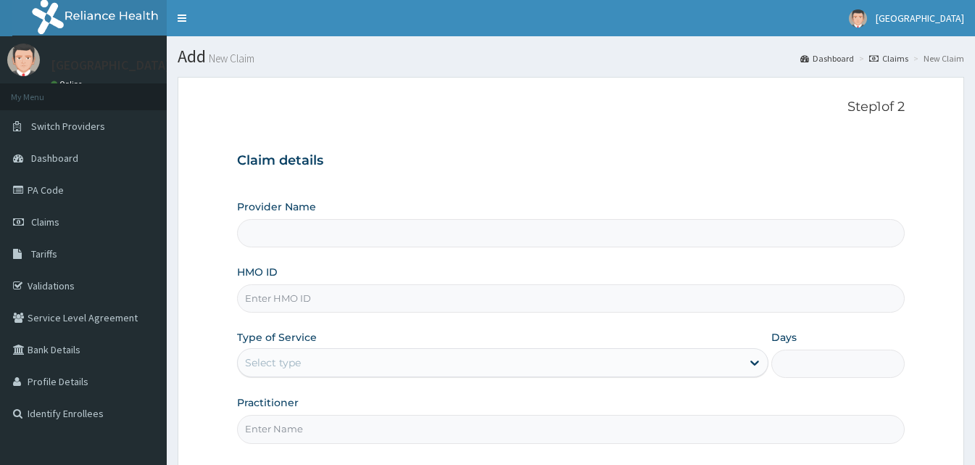
click at [311, 299] on input "HMO ID" at bounding box center [571, 298] width 668 height 28
type input "[GEOGRAPHIC_DATA]"
click at [311, 299] on input "HMO ID" at bounding box center [571, 298] width 668 height 28
paste input "CodeVIN/10051/A"
click at [271, 304] on input "CodeVIN/10051/A" at bounding box center [571, 298] width 668 height 28
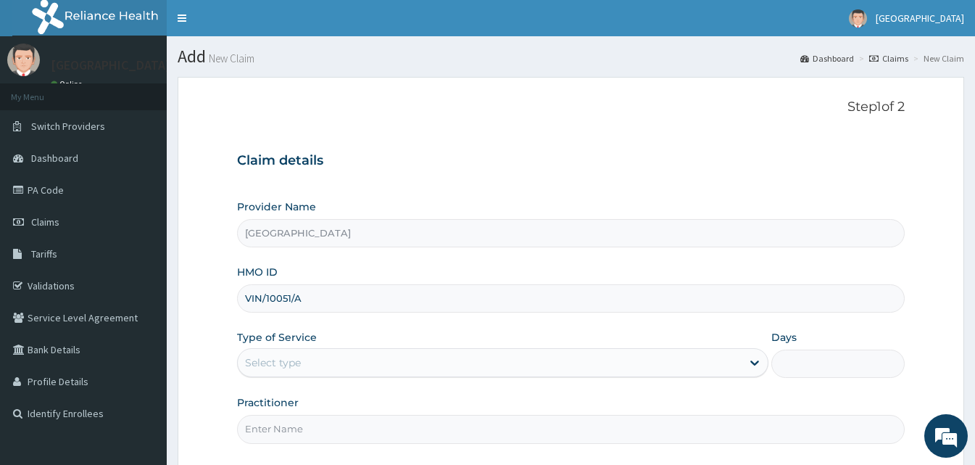
type input "VIN/10051/A"
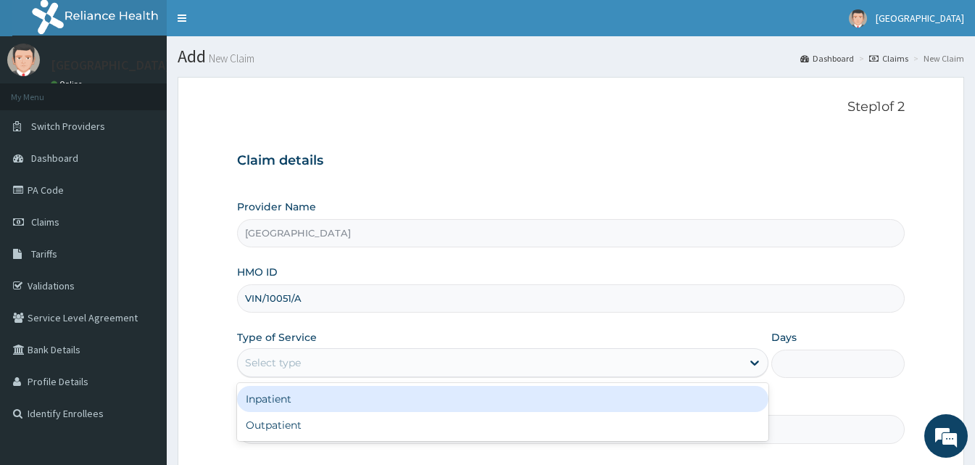
click at [316, 367] on div "Select type" at bounding box center [490, 362] width 504 height 23
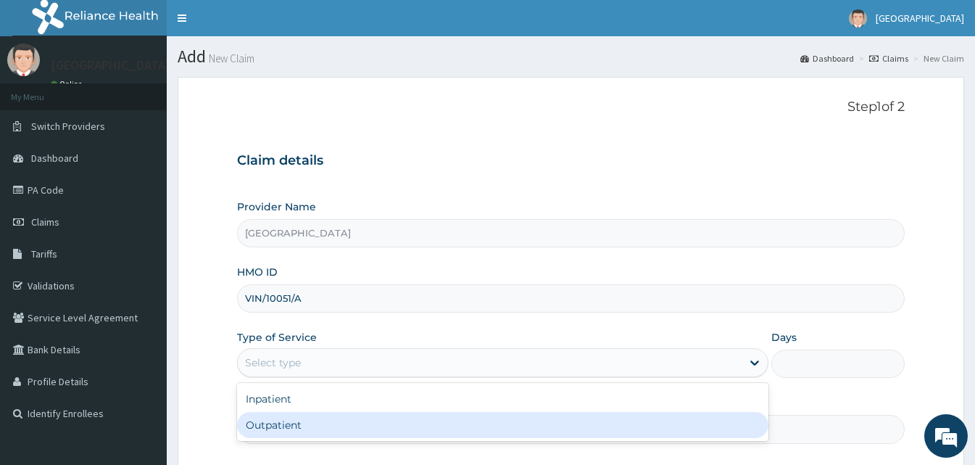
click at [326, 420] on div "Outpatient" at bounding box center [502, 425] width 531 height 26
type input "1"
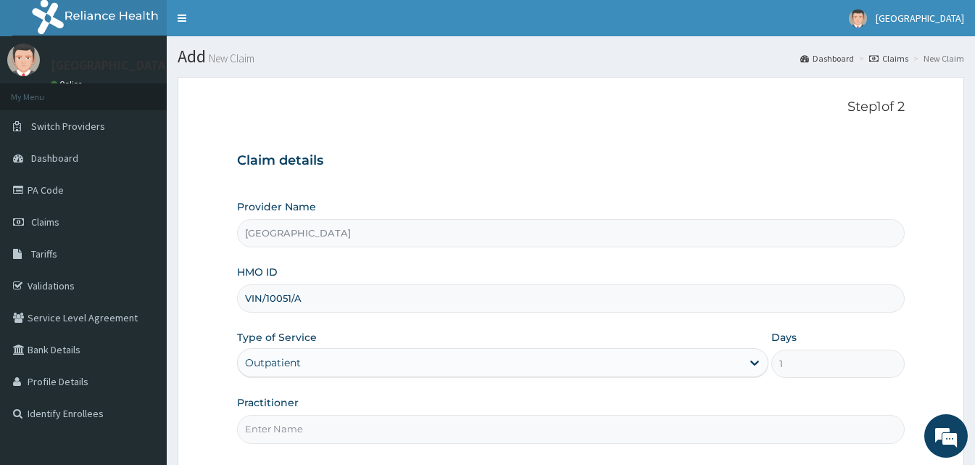
click at [428, 428] on input "Practitioner" at bounding box center [571, 429] width 668 height 28
type input "Doctor [GEOGRAPHIC_DATA]"
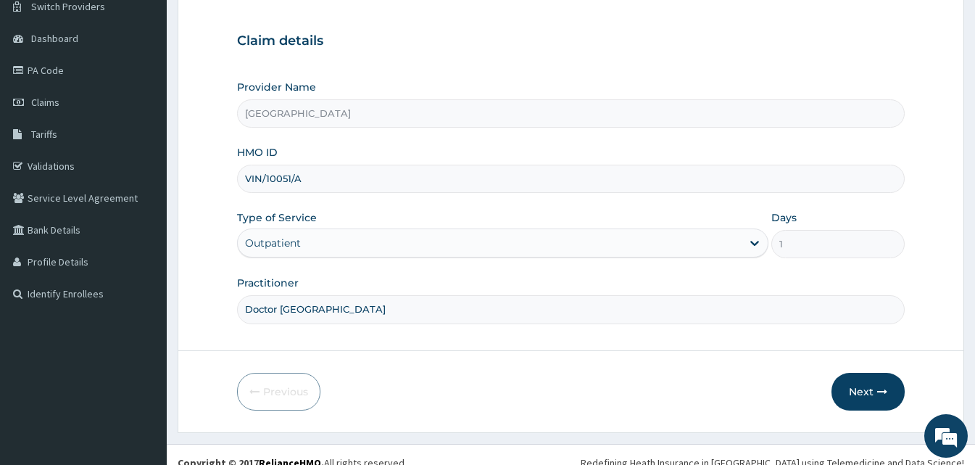
scroll to position [136, 0]
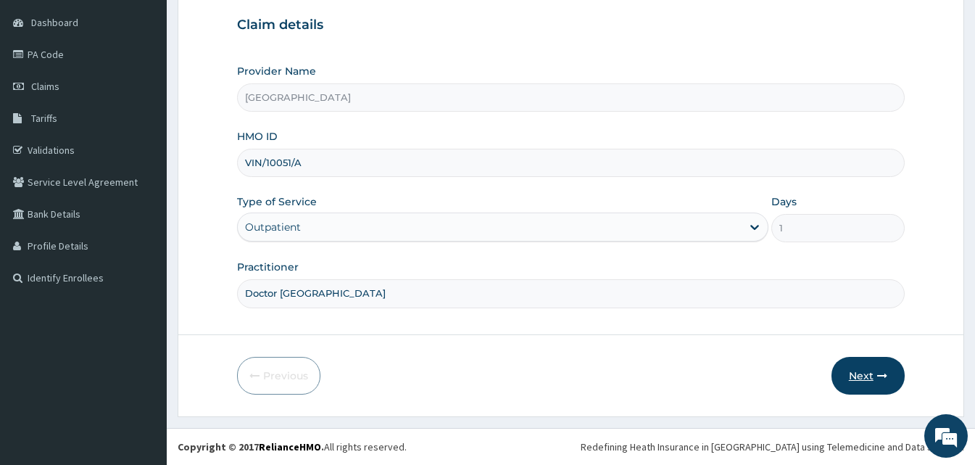
click at [876, 378] on button "Next" at bounding box center [867, 376] width 73 height 38
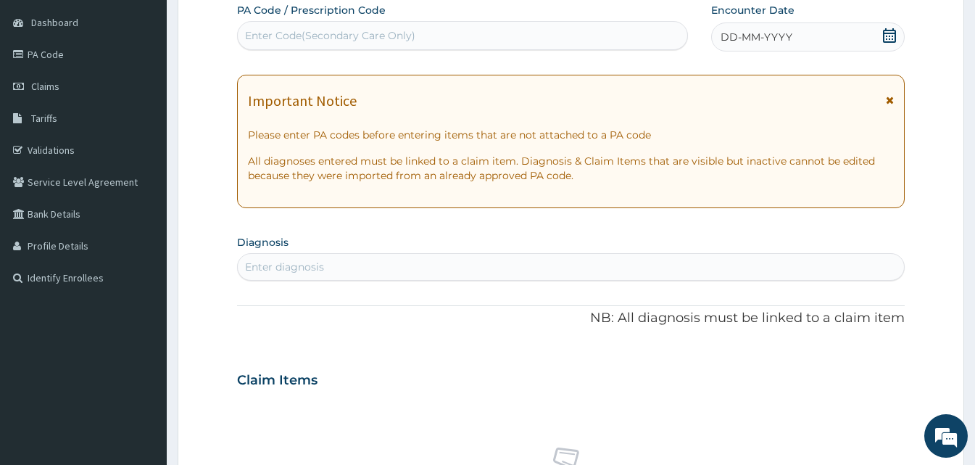
click at [785, 26] on div "DD-MM-YYYY" at bounding box center [808, 36] width 194 height 29
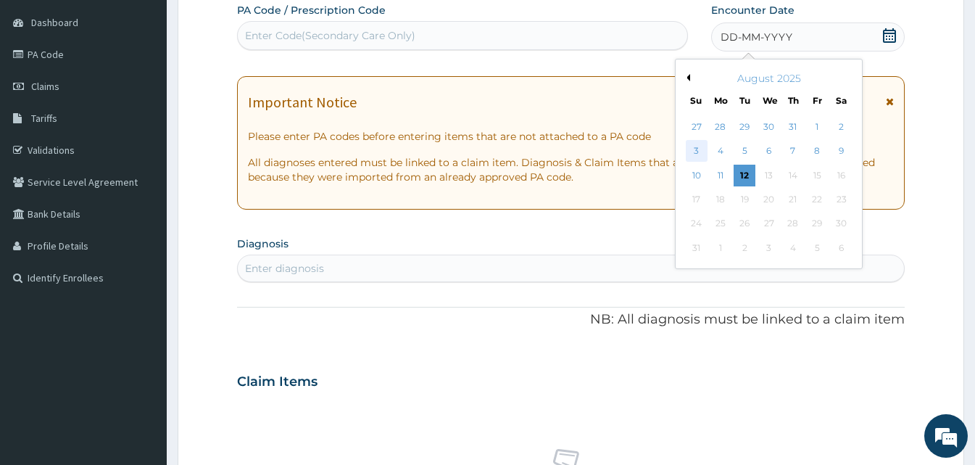
click at [690, 149] on div "3" at bounding box center [697, 152] width 22 height 22
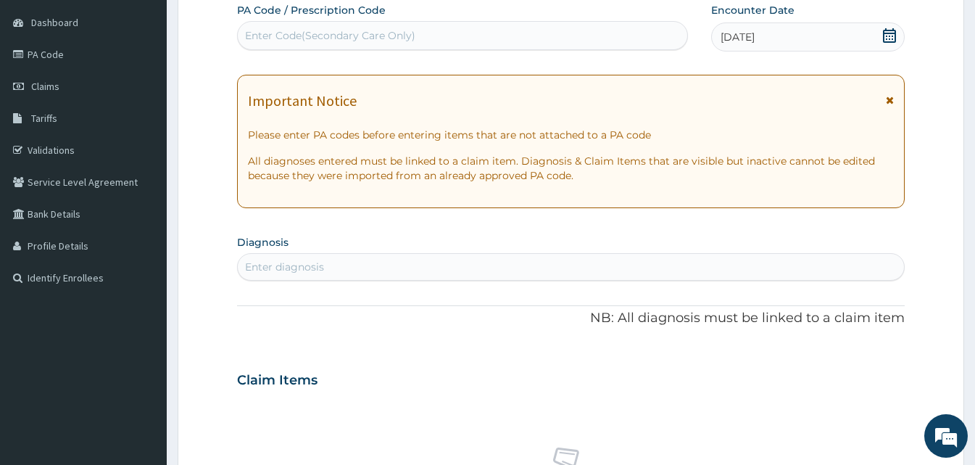
click at [389, 265] on div "Enter diagnosis" at bounding box center [571, 266] width 666 height 23
type input "mala"
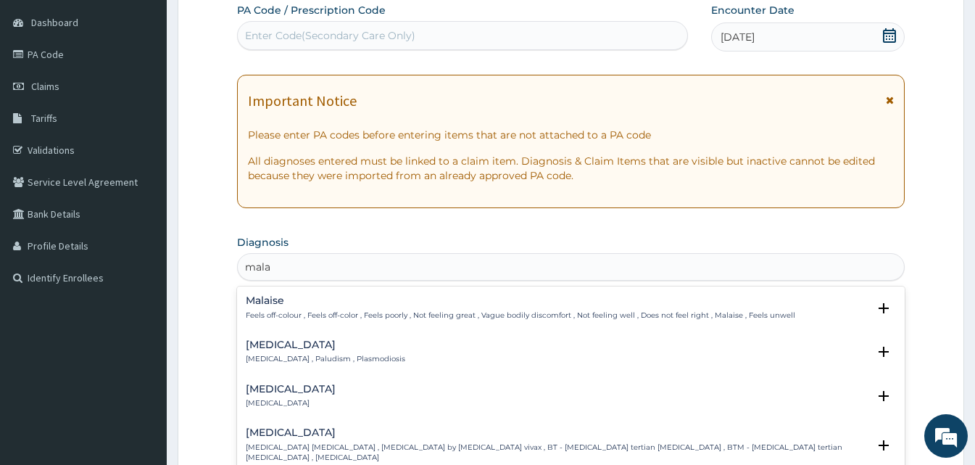
click at [270, 342] on h4 "[MEDICAL_DATA]" at bounding box center [325, 344] width 159 height 11
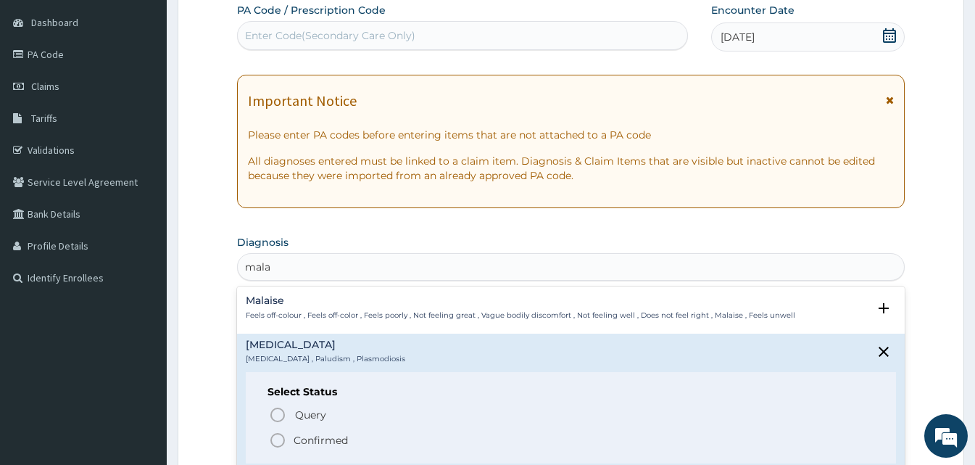
click at [278, 436] on icon "status option filled" at bounding box center [277, 439] width 17 height 17
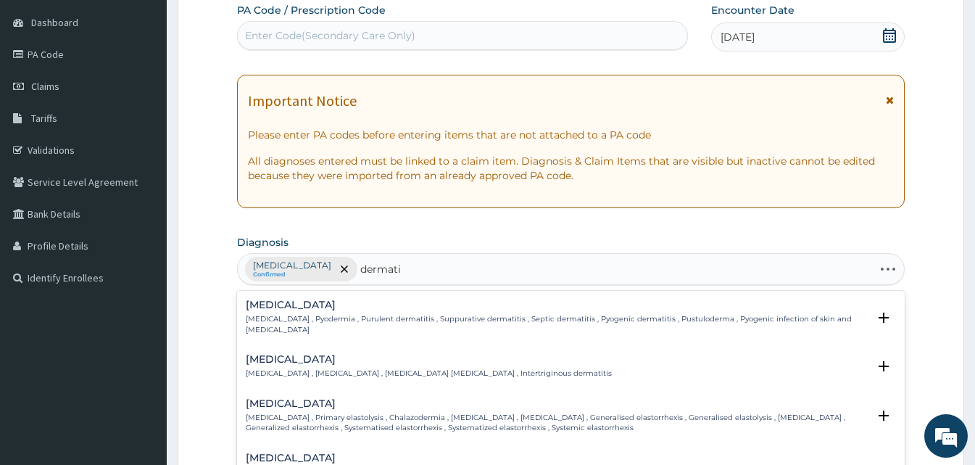
type input "dermatit"
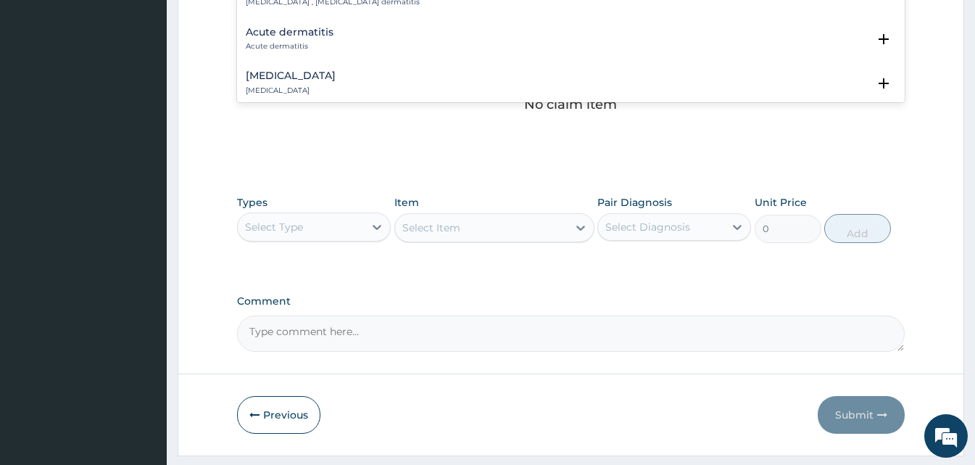
scroll to position [609, 0]
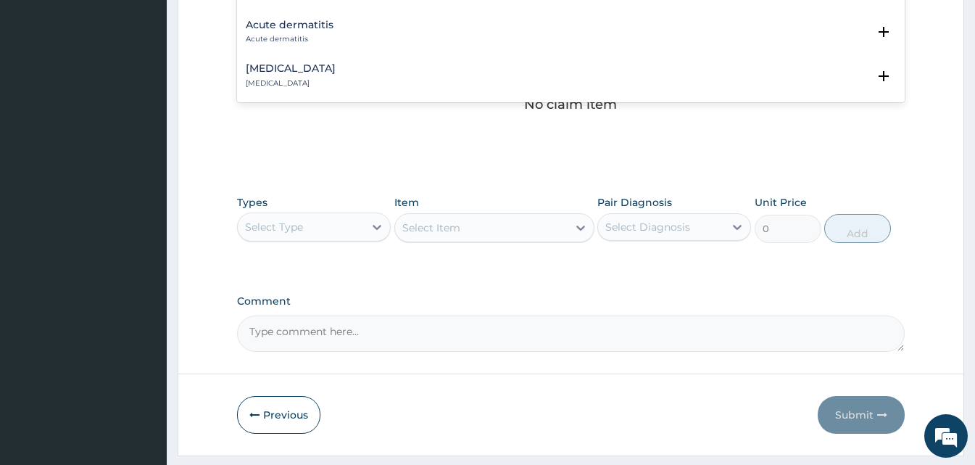
click at [308, 20] on div "Acute dermatitis Acute dermatitis" at bounding box center [290, 32] width 88 height 25
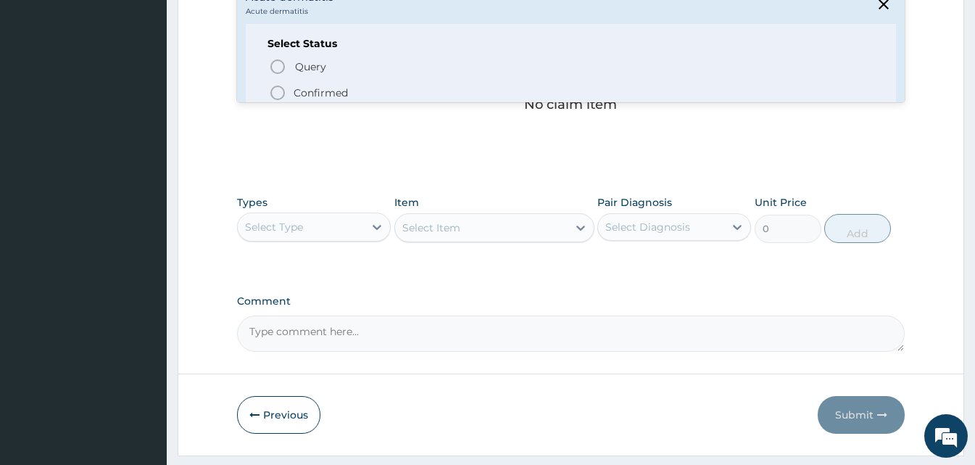
scroll to position [638, 0]
click at [279, 83] on icon "status option filled" at bounding box center [277, 91] width 17 height 17
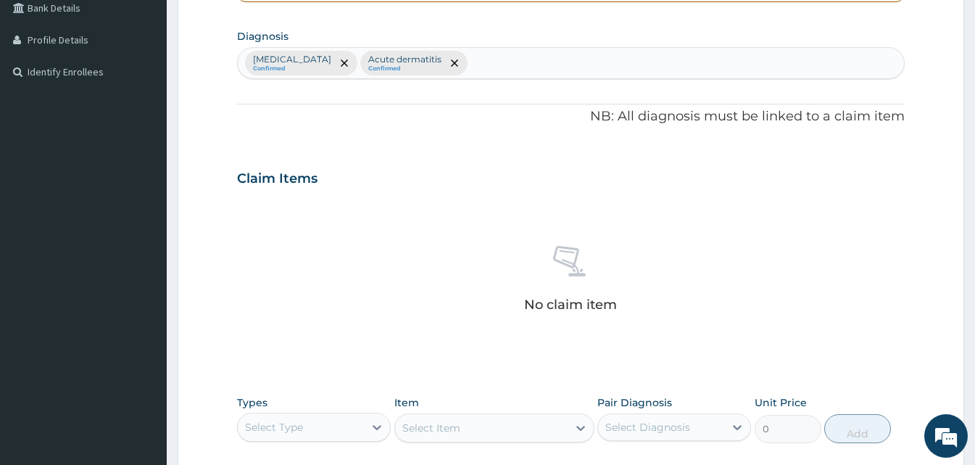
scroll to position [338, 0]
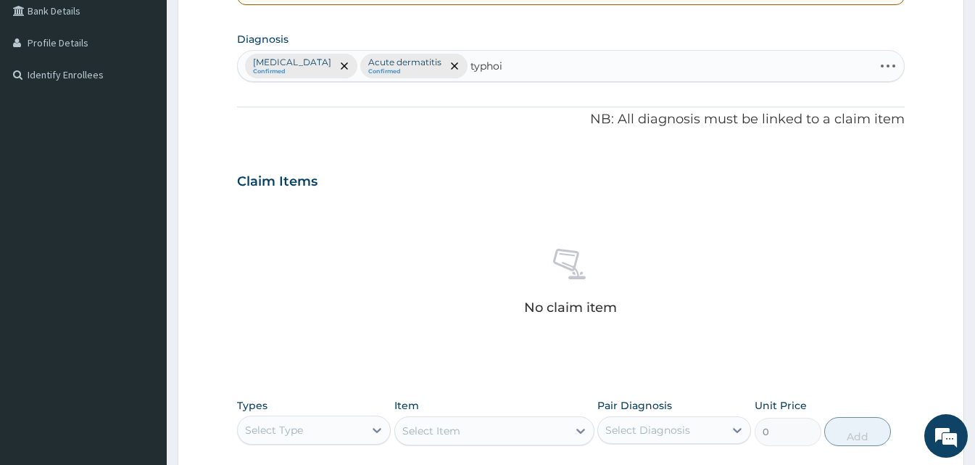
type input "typhoid"
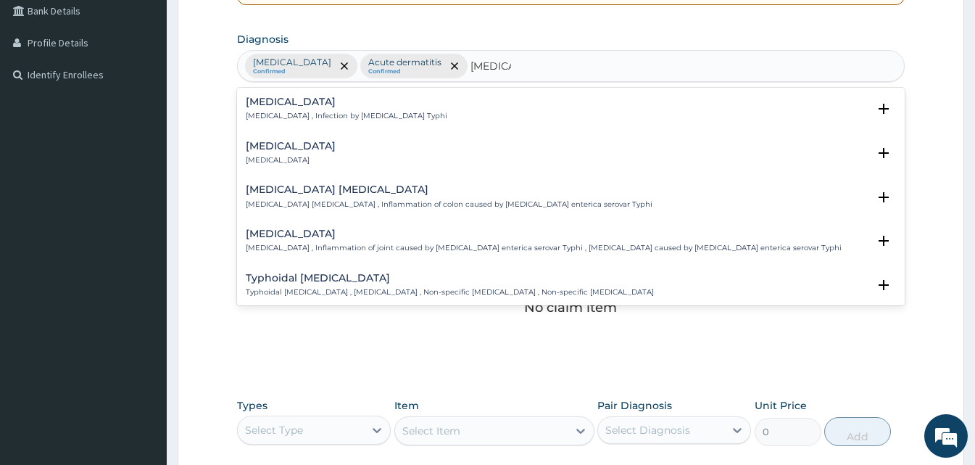
click at [287, 109] on div "Typhoid fever Typhoid fever , Infection by Salmonella Typhi" at bounding box center [347, 108] width 202 height 25
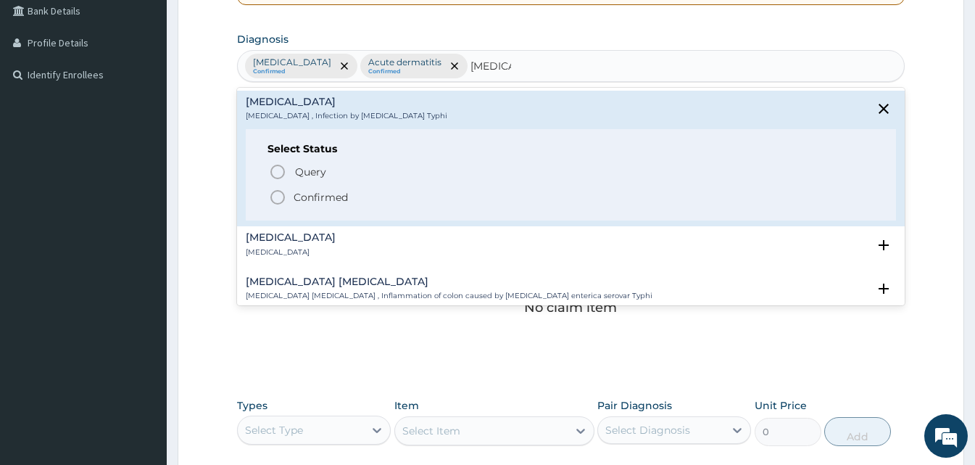
click at [272, 204] on icon "status option filled" at bounding box center [277, 196] width 17 height 17
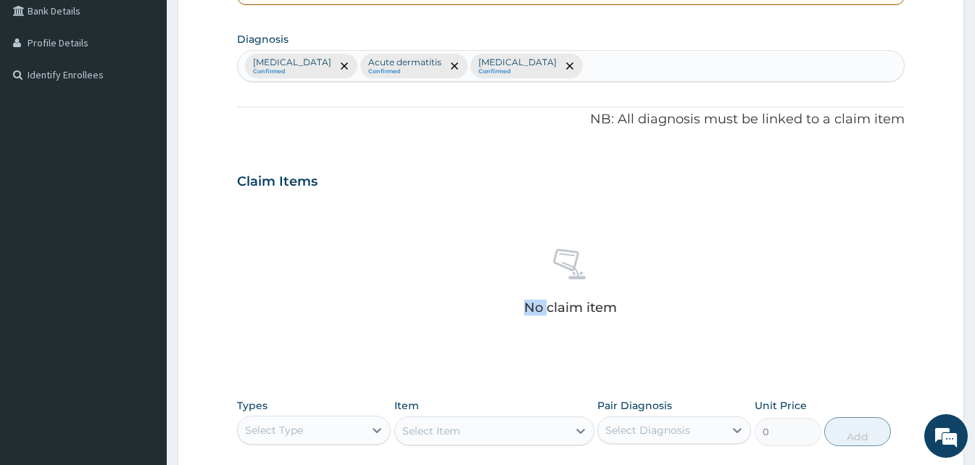
click at [272, 204] on div "No claim item" at bounding box center [571, 284] width 668 height 167
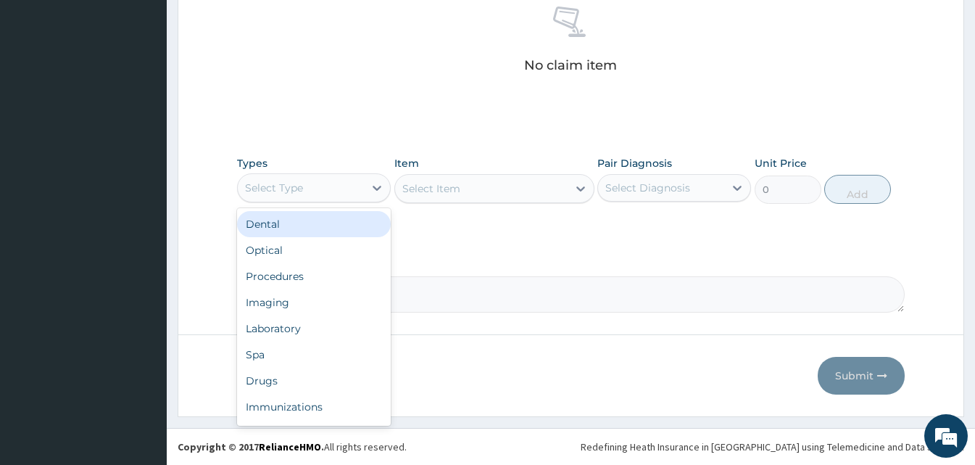
click at [356, 183] on div "Select Type" at bounding box center [301, 187] width 126 height 23
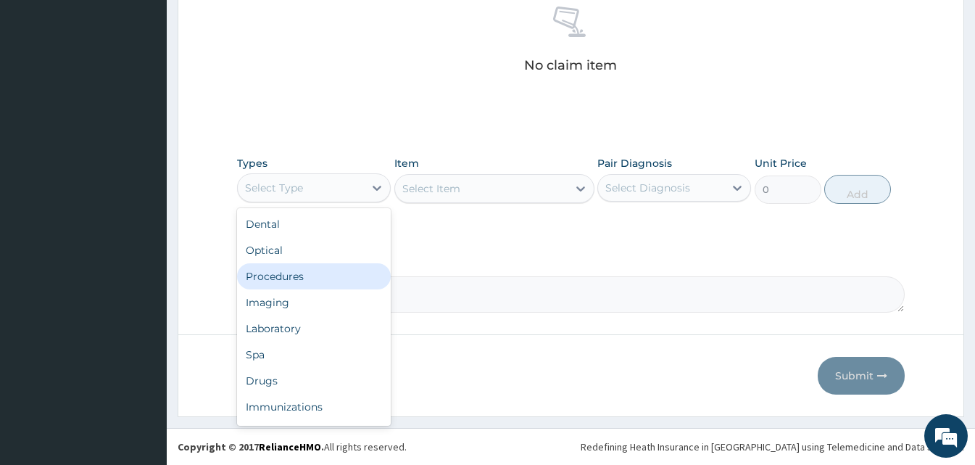
click at [329, 274] on div "Procedures" at bounding box center [314, 276] width 154 height 26
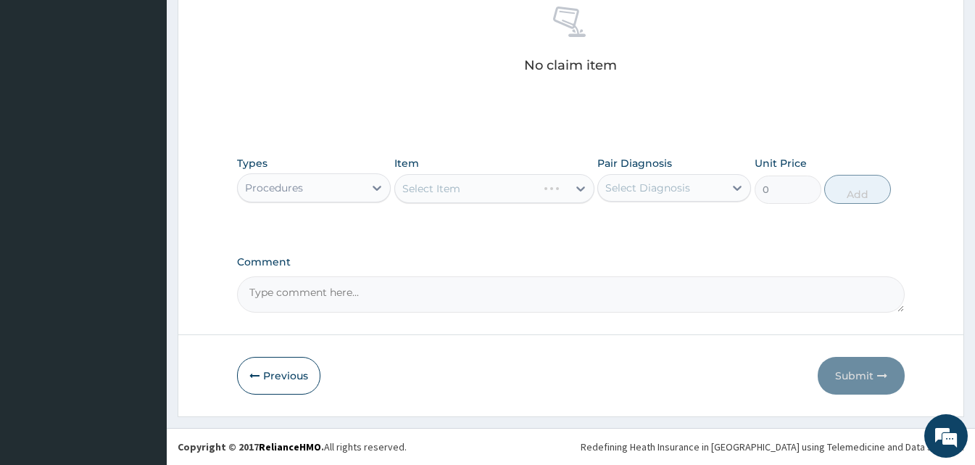
click at [581, 178] on div "Select Item" at bounding box center [494, 188] width 200 height 29
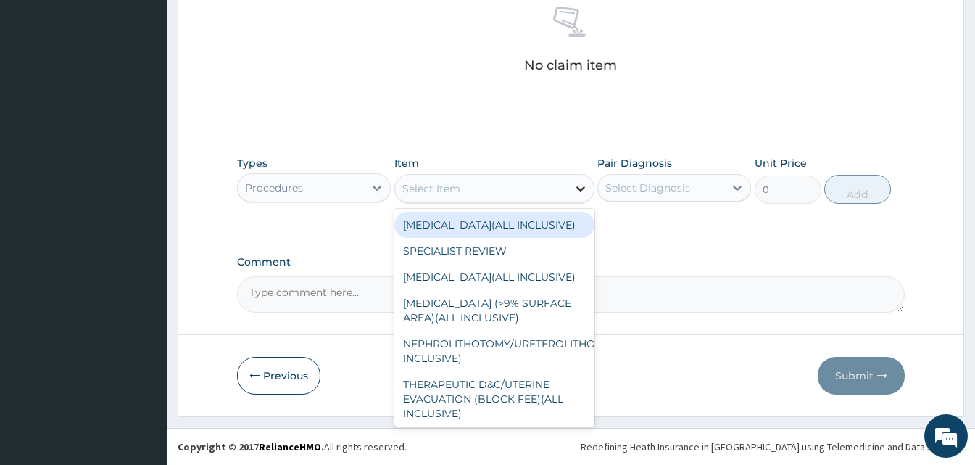
click at [578, 191] on icon at bounding box center [580, 188] width 14 height 14
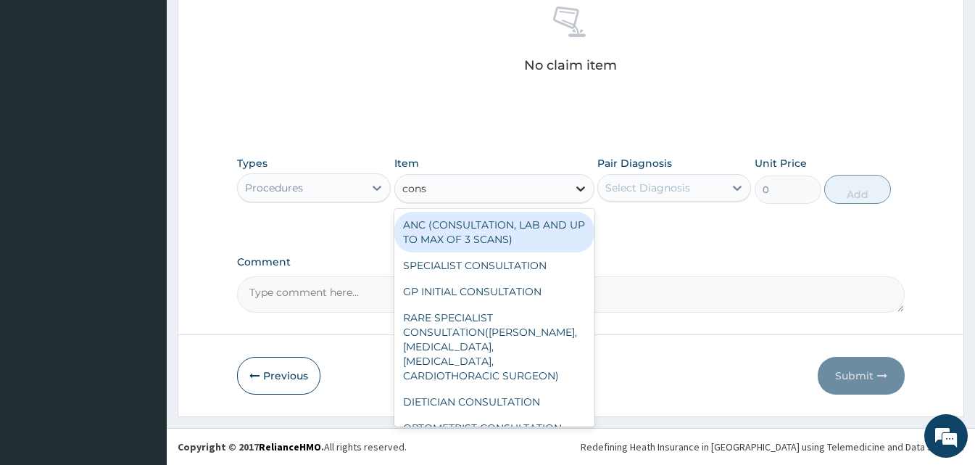
type input "consu"
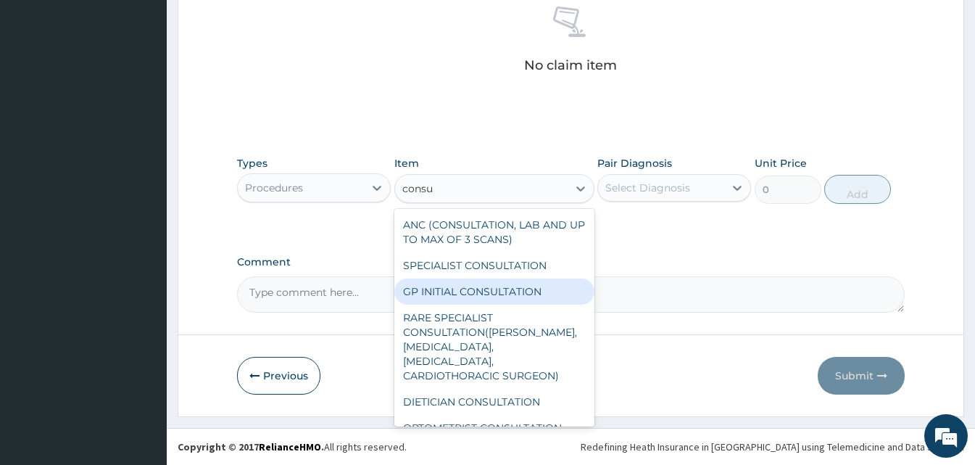
click at [459, 296] on div "GP INITIAL CONSULTATION" at bounding box center [494, 291] width 200 height 26
type input "2000"
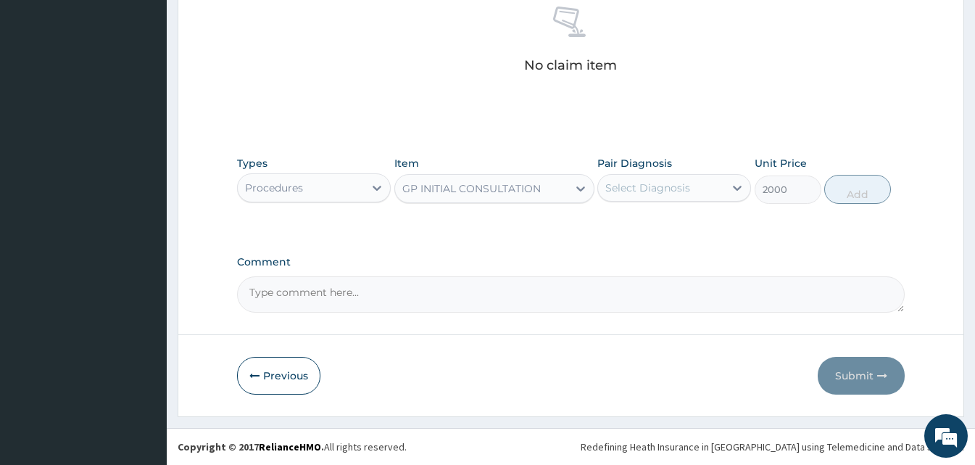
click at [667, 196] on div "Select Diagnosis" at bounding box center [661, 187] width 126 height 23
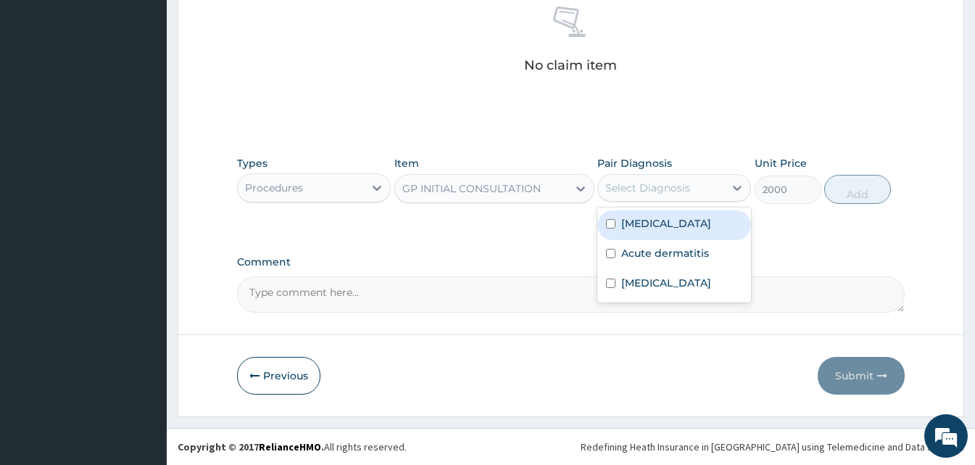
click at [665, 225] on div "Malaria" at bounding box center [674, 225] width 154 height 30
checkbox input "true"
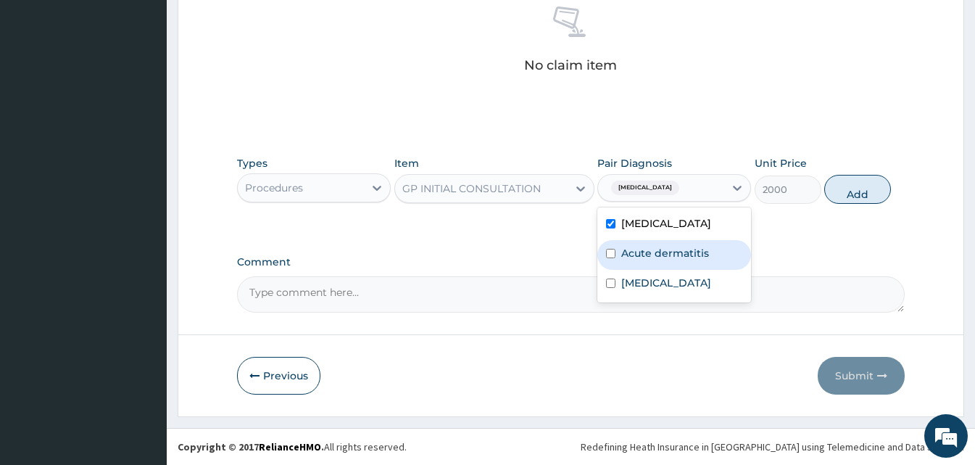
click at [664, 252] on label "Acute dermatitis" at bounding box center [665, 253] width 88 height 14
checkbox input "true"
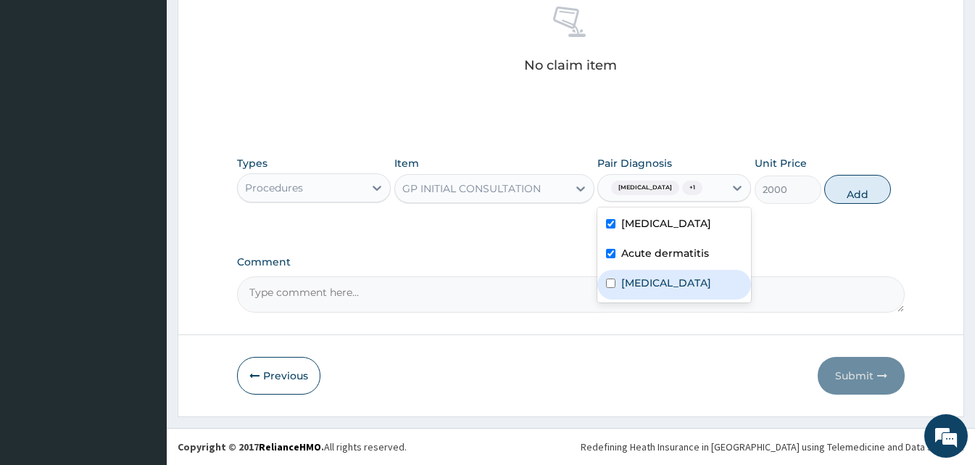
click at [661, 275] on label "Typhoid fever" at bounding box center [666, 282] width 90 height 14
checkbox input "true"
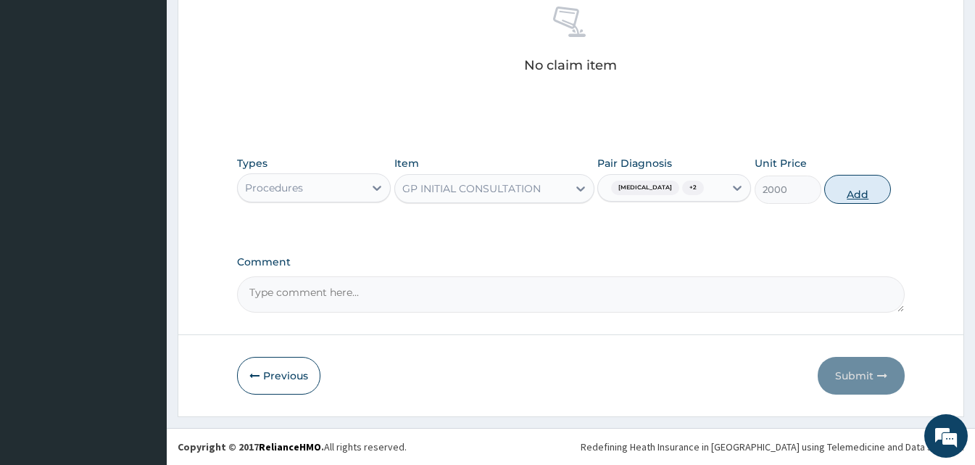
click at [838, 194] on button "Add" at bounding box center [857, 189] width 67 height 29
type input "0"
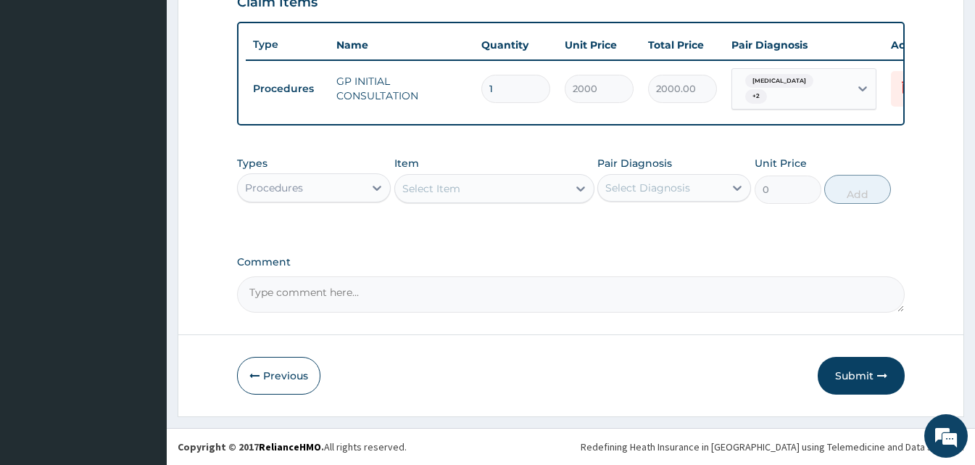
click at [307, 184] on div "Procedures" at bounding box center [301, 187] width 126 height 23
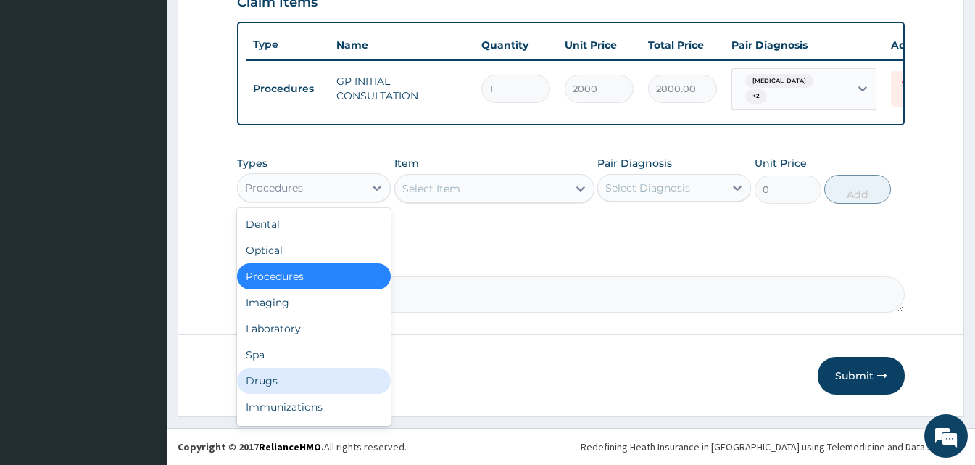
click at [301, 381] on div "Drugs" at bounding box center [314, 380] width 154 height 26
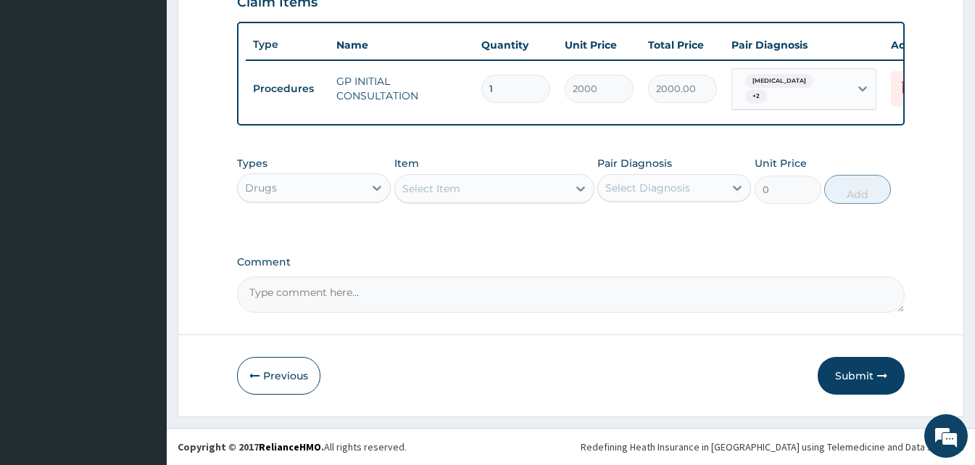
click at [433, 173] on div "Item Select Item" at bounding box center [494, 180] width 200 height 48
click at [433, 189] on div "Select Item" at bounding box center [431, 188] width 58 height 14
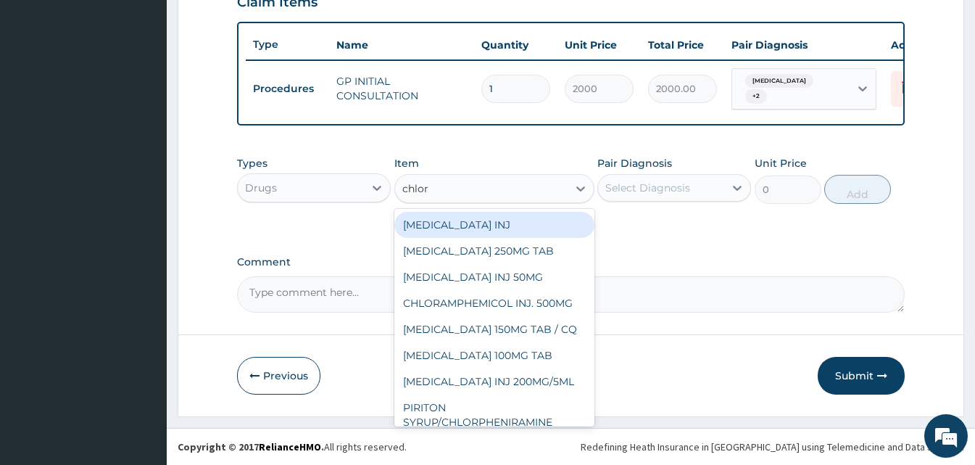
type input "chloro"
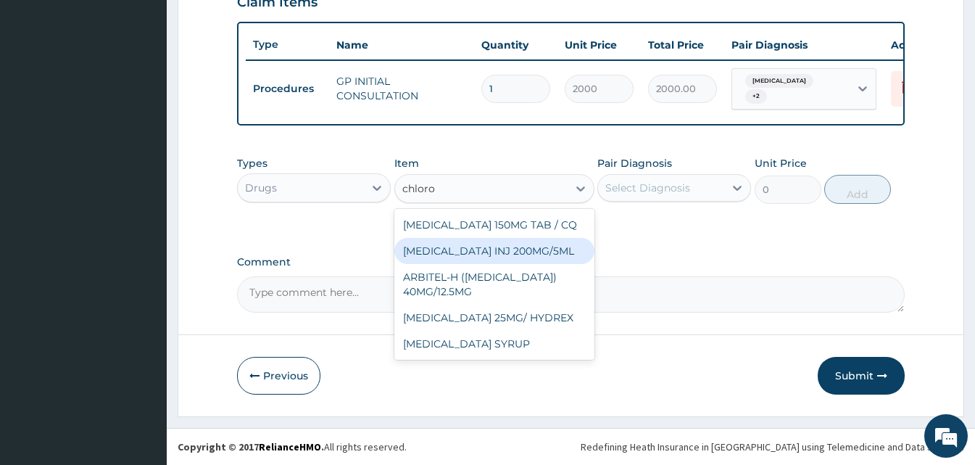
click at [470, 252] on div "[MEDICAL_DATA] INJ 200MG/5ML" at bounding box center [494, 251] width 200 height 26
type input "120"
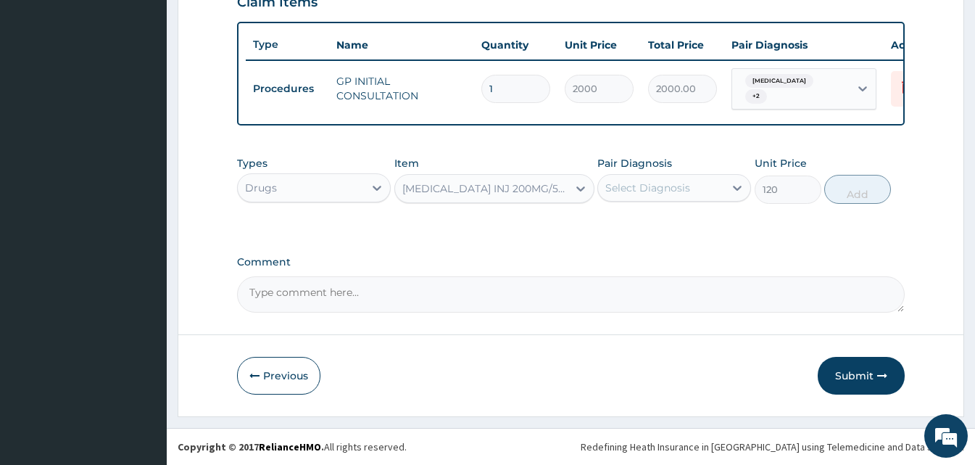
click at [710, 192] on div "Select Diagnosis" at bounding box center [661, 187] width 126 height 23
click at [699, 206] on div "Types Drugs Item CHLOROQUINE INJ 200MG/5ML Pair Diagnosis Select Diagnosis Unit…" at bounding box center [571, 180] width 668 height 62
click at [698, 196] on div "Select Diagnosis" at bounding box center [661, 187] width 126 height 23
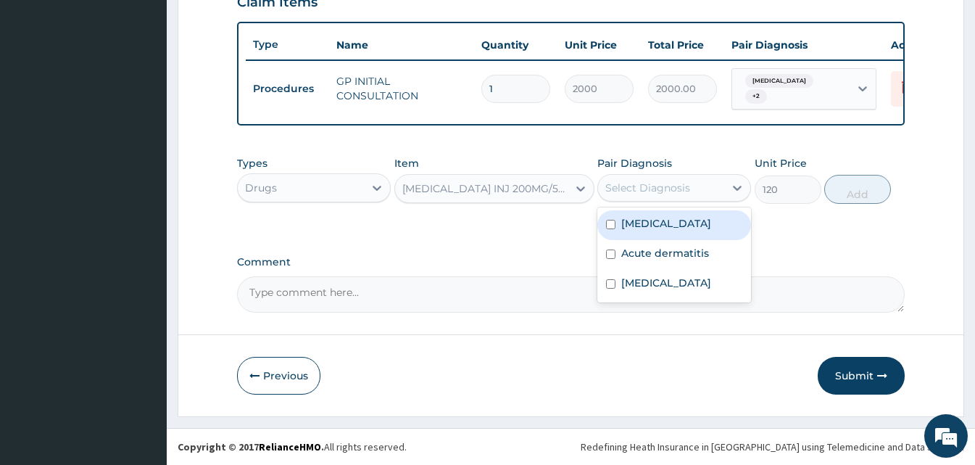
click at [687, 220] on div "Malaria" at bounding box center [674, 225] width 154 height 30
checkbox input "true"
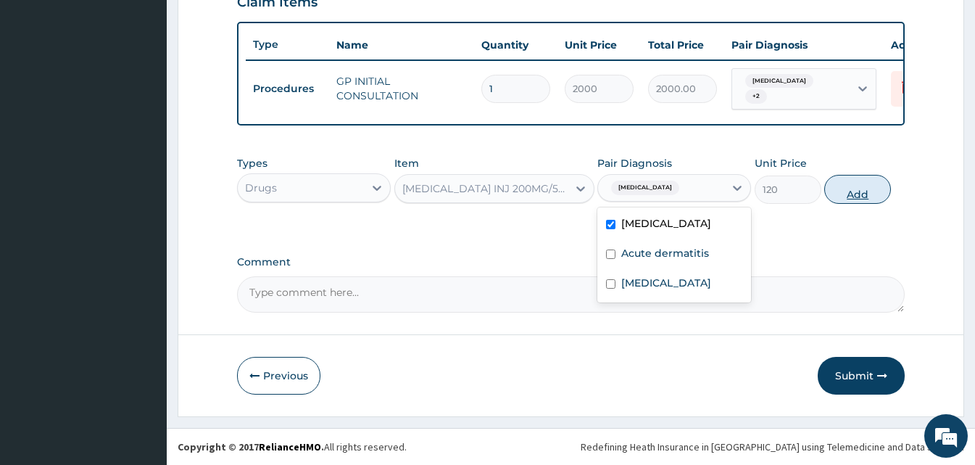
click at [863, 199] on button "Add" at bounding box center [857, 189] width 67 height 29
type input "0"
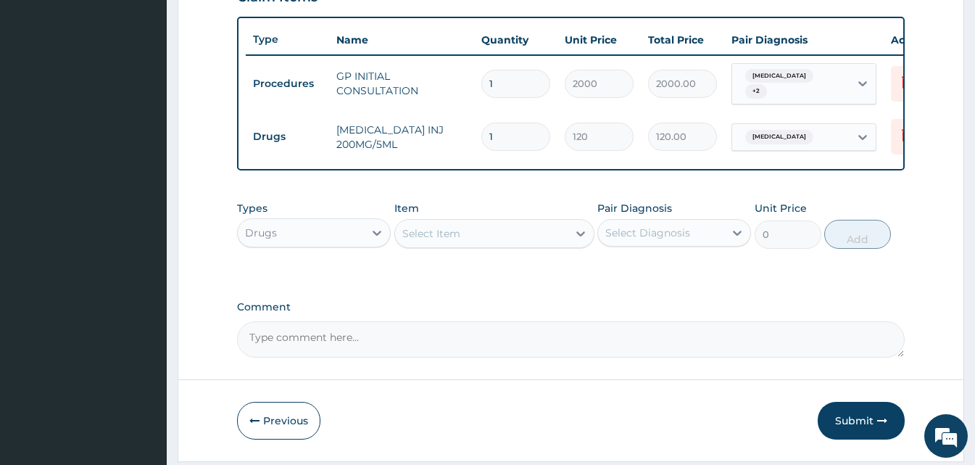
click at [465, 236] on div "Select Item" at bounding box center [481, 233] width 173 height 23
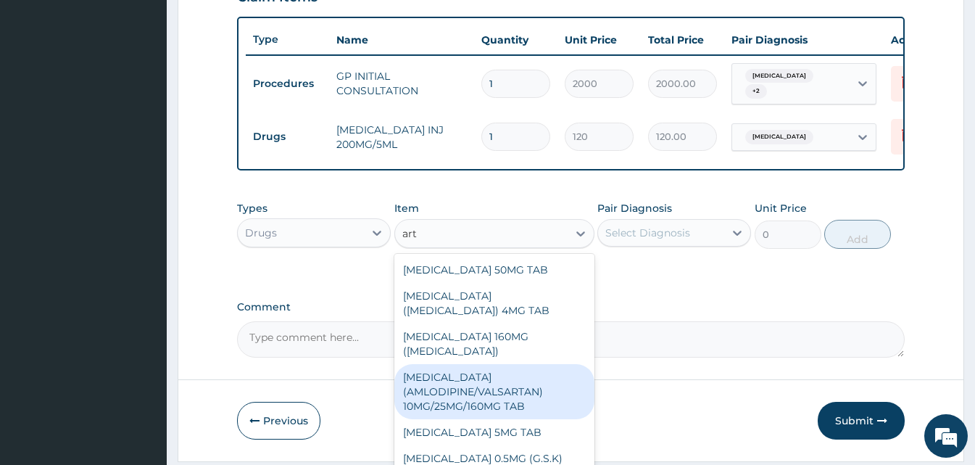
type input "arte"
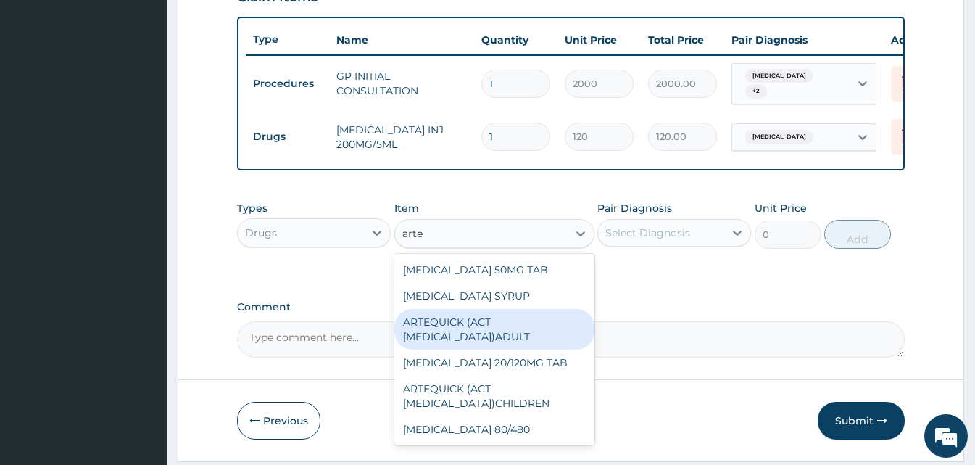
click at [485, 342] on div "ARTEQUICK (ACT ANTIMALARIAL)ADULT" at bounding box center [494, 329] width 200 height 41
type input "2500"
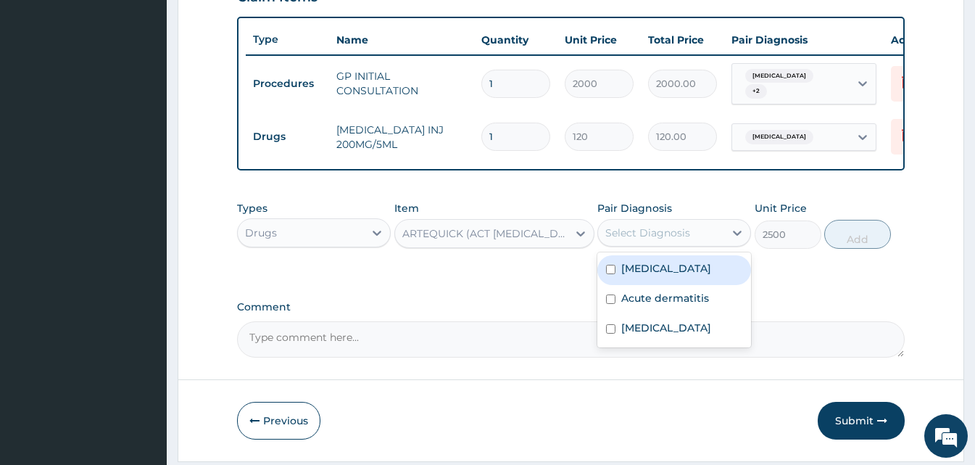
click at [686, 239] on div "Select Diagnosis" at bounding box center [647, 232] width 85 height 14
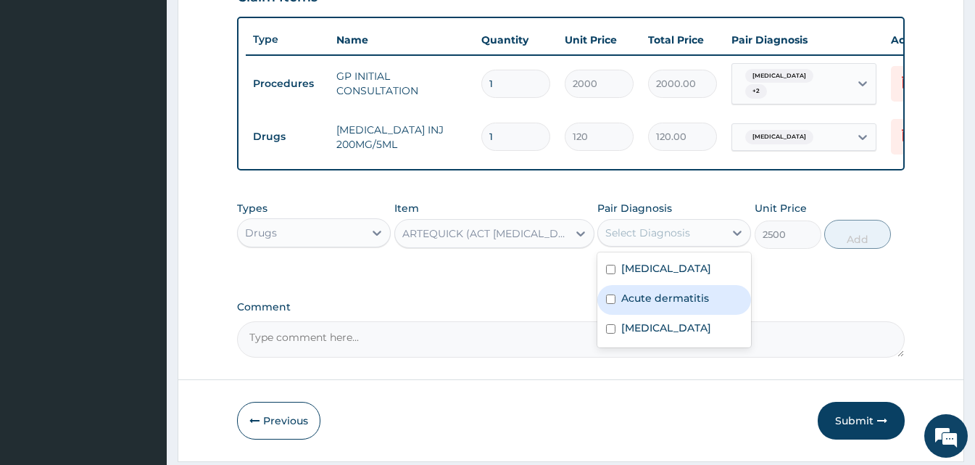
click at [675, 296] on label "Acute dermatitis" at bounding box center [665, 298] width 88 height 14
checkbox input "true"
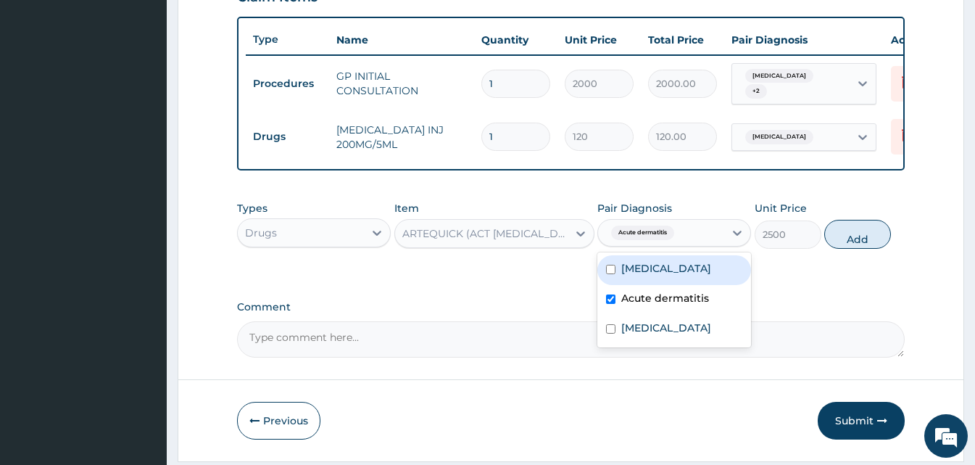
click at [673, 284] on div "[MEDICAL_DATA]" at bounding box center [674, 270] width 154 height 30
checkbox input "true"
click at [664, 302] on label "Acute dermatitis" at bounding box center [665, 298] width 88 height 14
checkbox input "false"
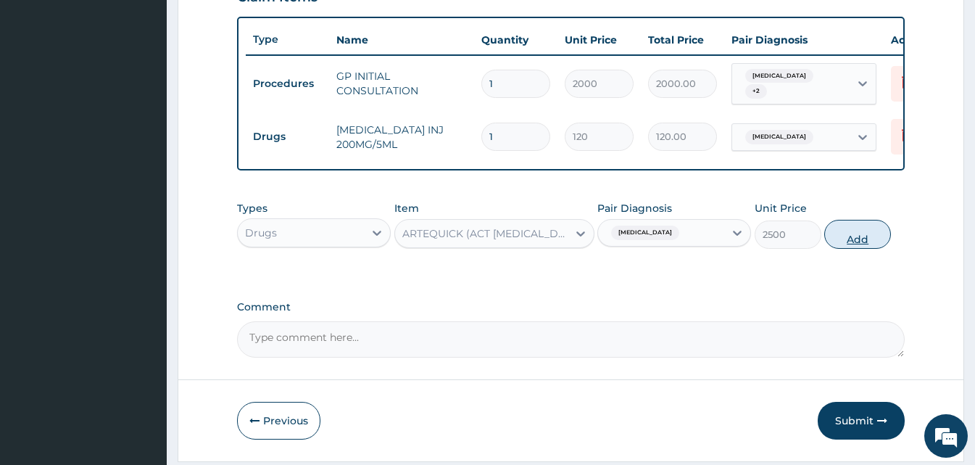
click at [855, 244] on button "Add" at bounding box center [857, 234] width 67 height 29
type input "0"
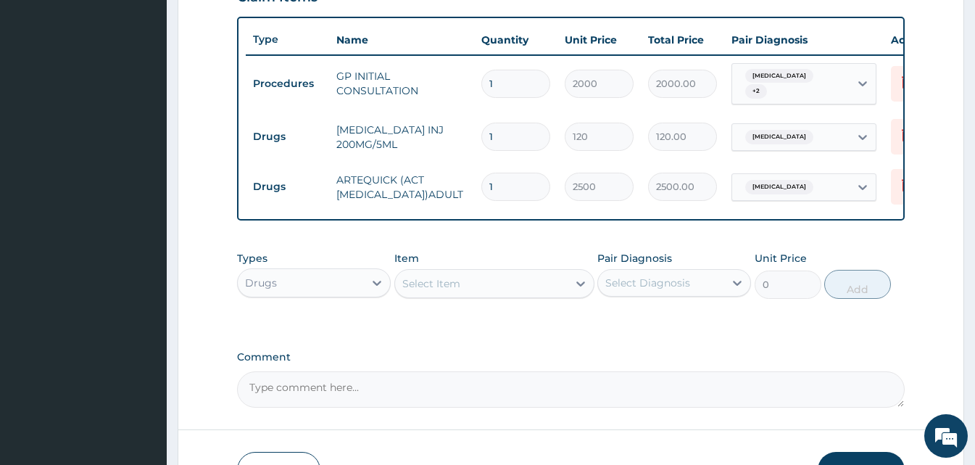
click at [455, 287] on div "Select Item" at bounding box center [431, 283] width 58 height 14
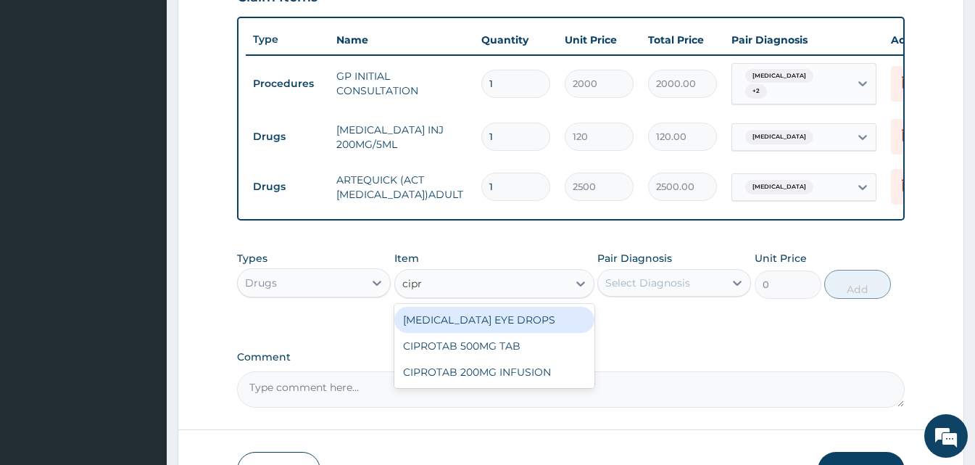
type input "cipro"
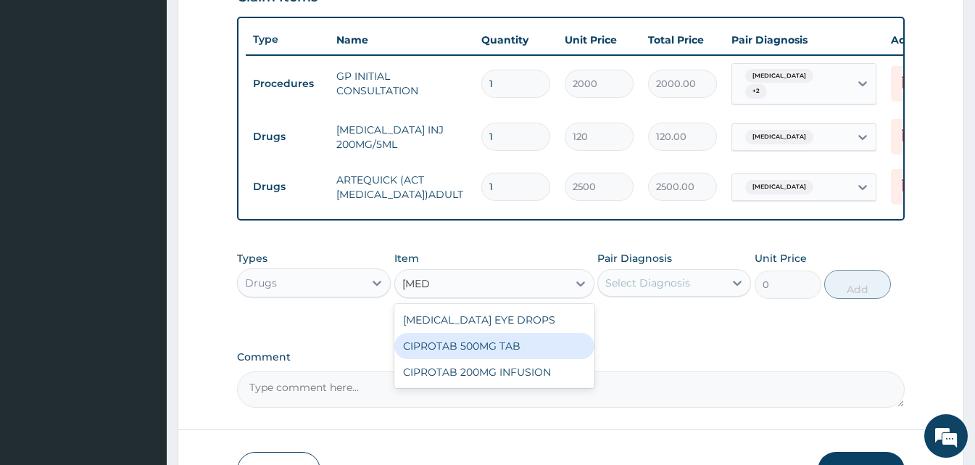
click at [489, 347] on div "CIPROTAB 500MG TAB" at bounding box center [494, 346] width 200 height 26
type input "180"
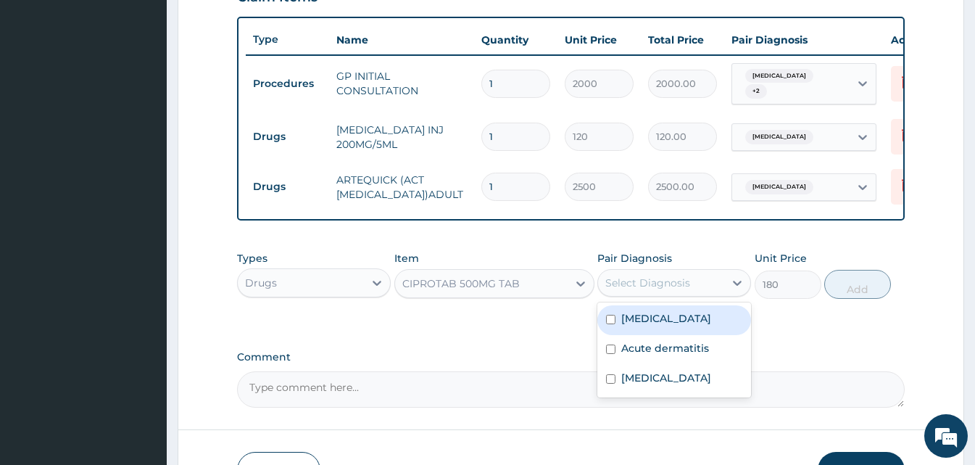
click at [662, 286] on div "Select Diagnosis" at bounding box center [647, 282] width 85 height 14
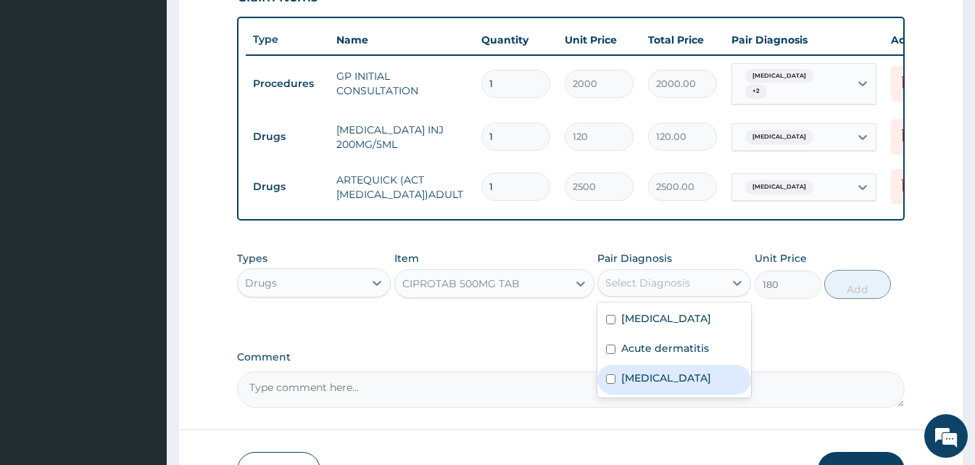
click at [661, 381] on label "Typhoid fever" at bounding box center [666, 377] width 90 height 14
checkbox input "true"
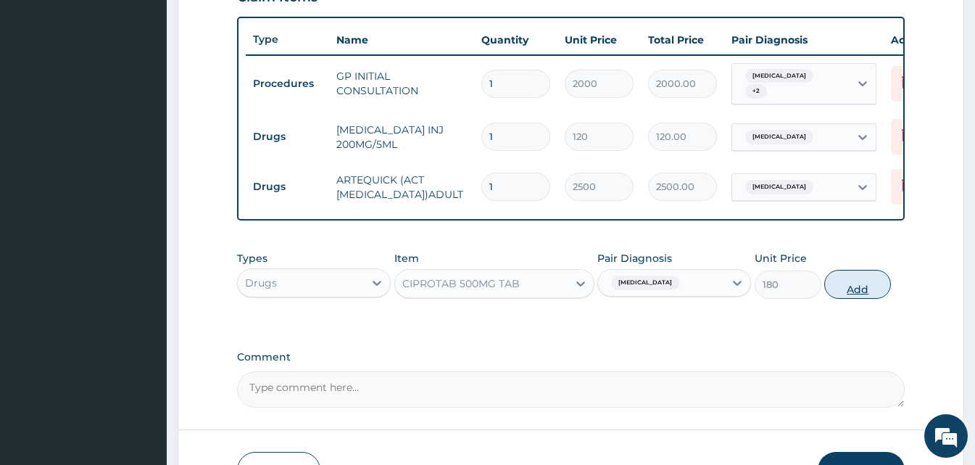
click at [842, 302] on div "Types Drugs Item CIPROTAB 500MG TAB Pair Diagnosis Typhoid fever Unit Price 180…" at bounding box center [571, 275] width 668 height 62
click at [842, 299] on button "Add" at bounding box center [857, 284] width 67 height 29
type input "0"
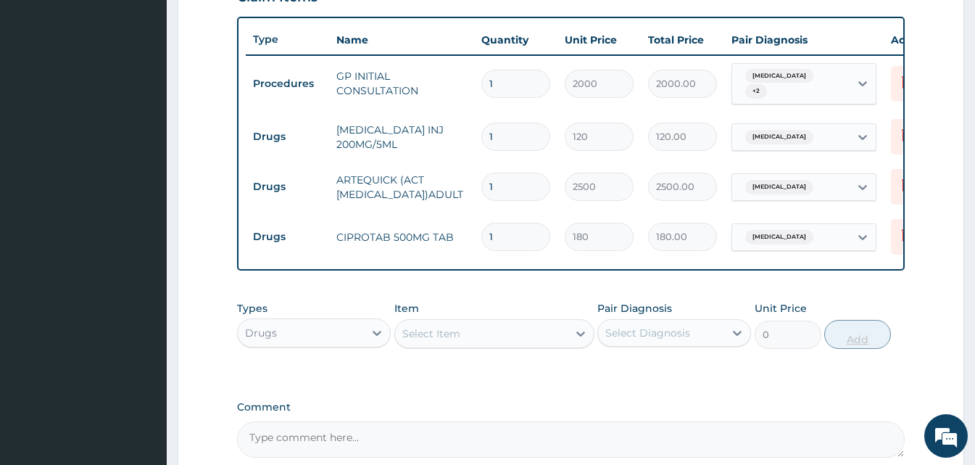
type input "10"
type input "1800.00"
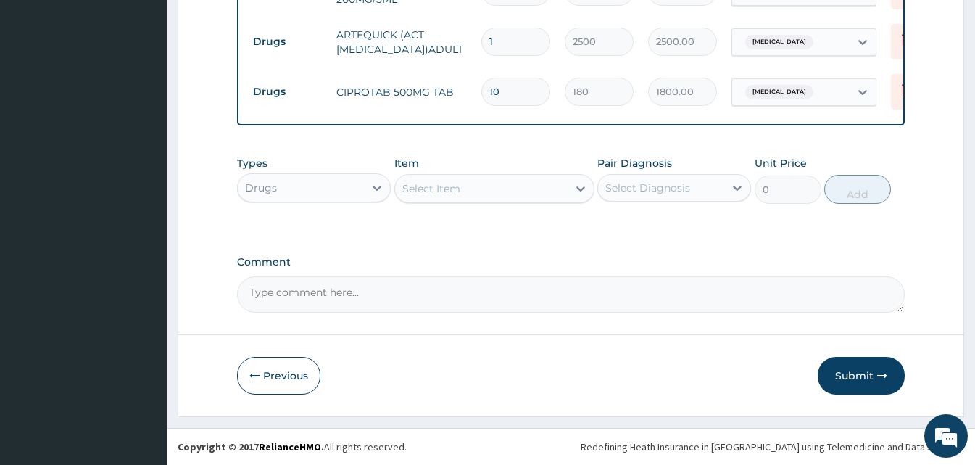
type input "10"
click at [433, 192] on div "Select Item" at bounding box center [431, 188] width 58 height 14
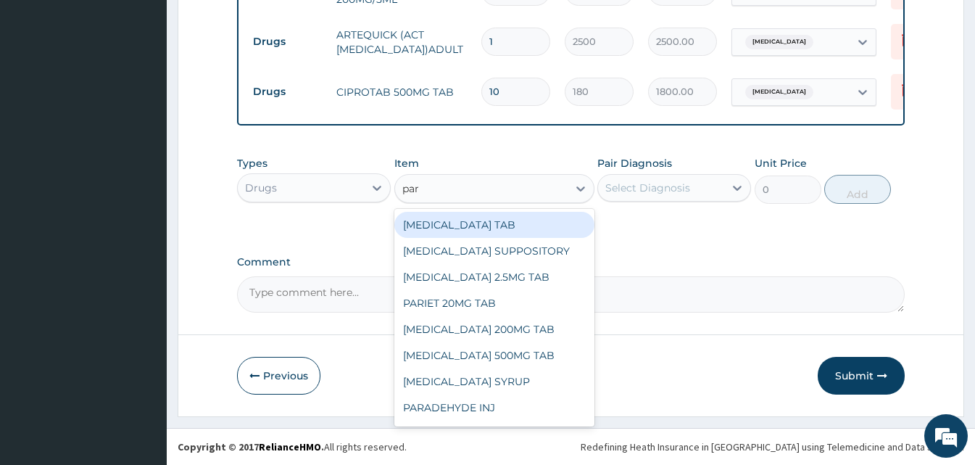
type input "para"
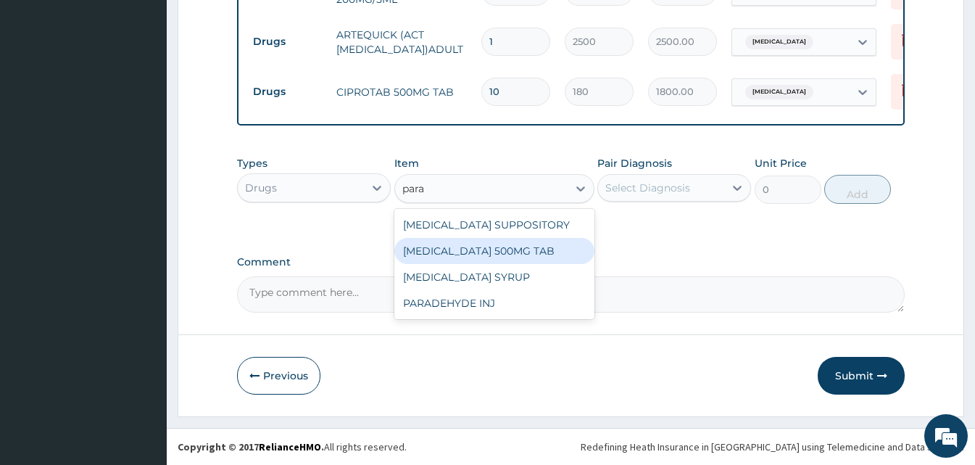
click at [441, 251] on div "[MEDICAL_DATA] 500MG TAB" at bounding box center [494, 251] width 200 height 26
type input "15"
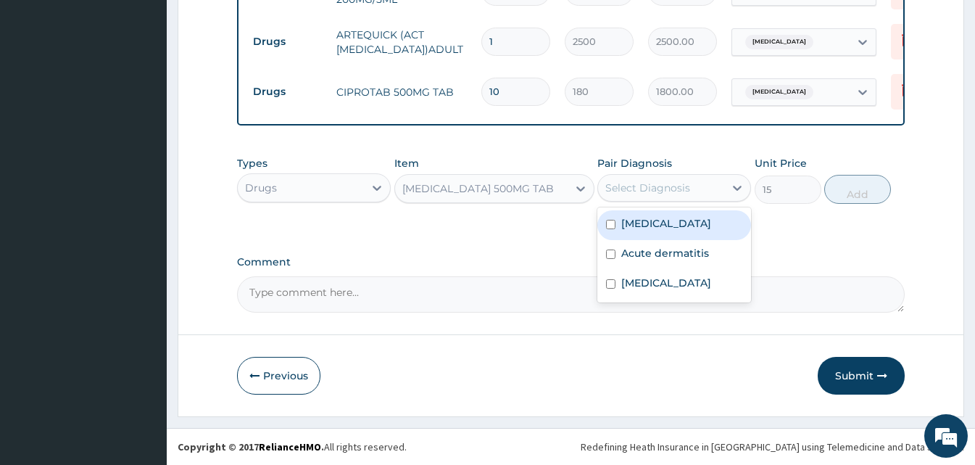
click at [689, 193] on div "Select Diagnosis" at bounding box center [661, 187] width 126 height 23
click at [669, 220] on div "Malaria" at bounding box center [674, 225] width 154 height 30
checkbox input "true"
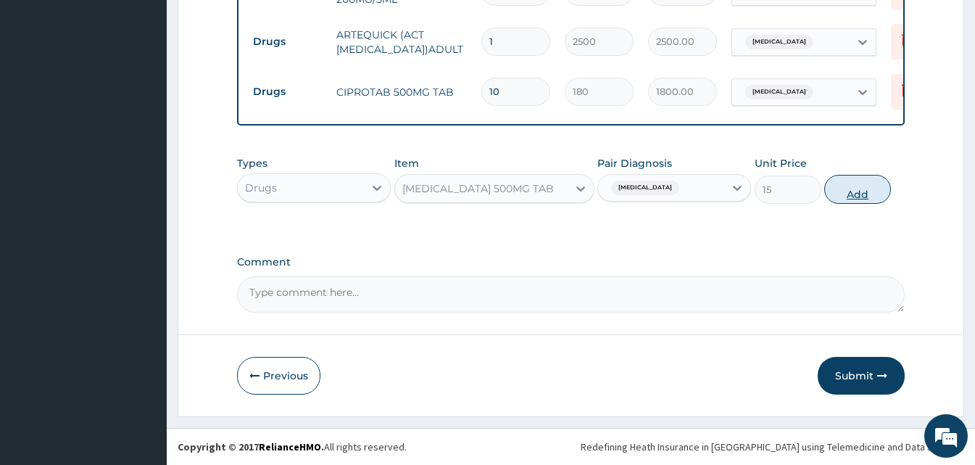
click at [842, 194] on button "Add" at bounding box center [857, 189] width 67 height 29
type input "0"
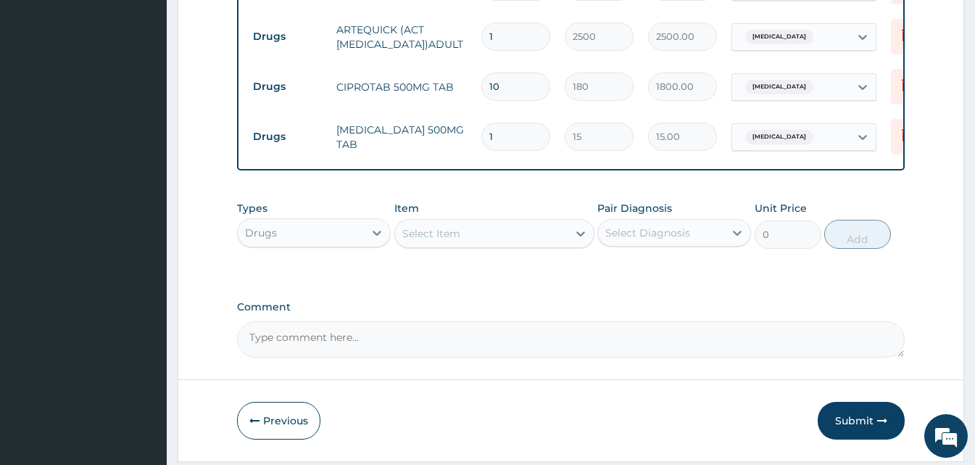
type input "0.00"
type input "9"
type input "135.00"
type input "9"
click at [425, 237] on div "Select Item" at bounding box center [431, 233] width 58 height 14
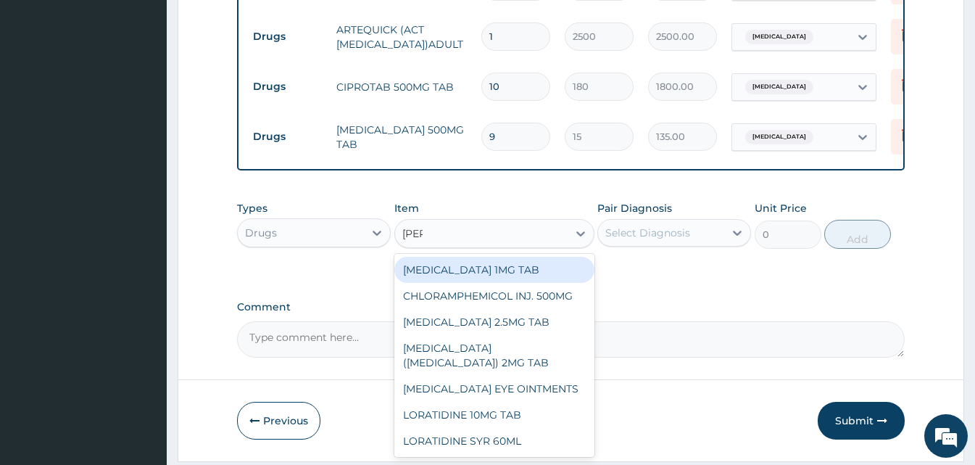
type input "lorat"
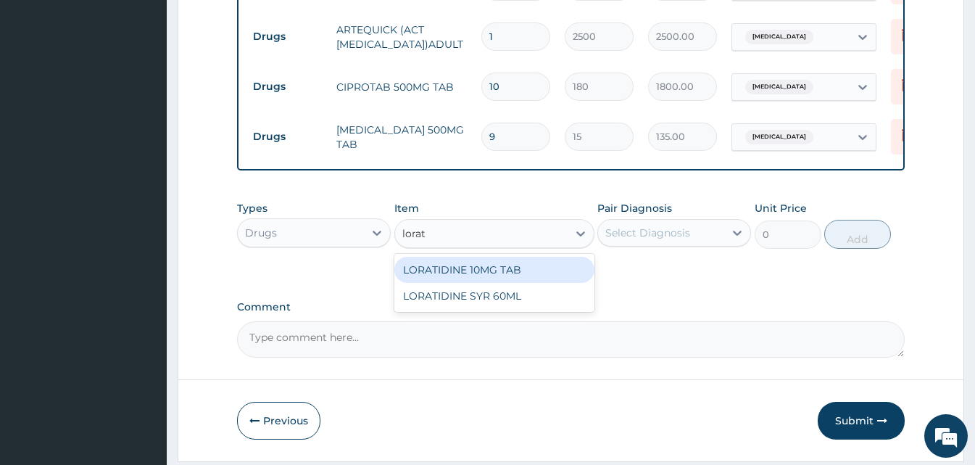
click at [446, 273] on div "LORATIDINE 10MG TAB" at bounding box center [494, 270] width 200 height 26
type input "45"
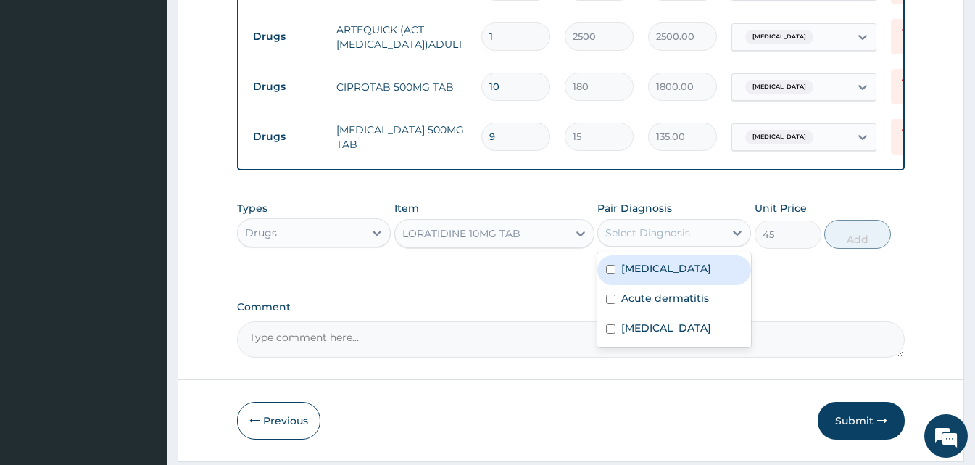
click at [658, 244] on div "Select Diagnosis" at bounding box center [661, 232] width 126 height 23
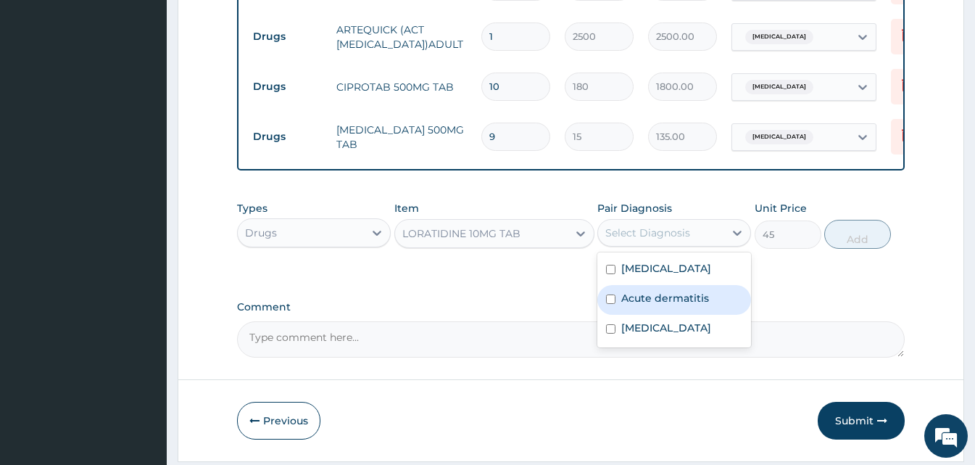
click at [653, 302] on label "Acute dermatitis" at bounding box center [665, 298] width 88 height 14
checkbox input "true"
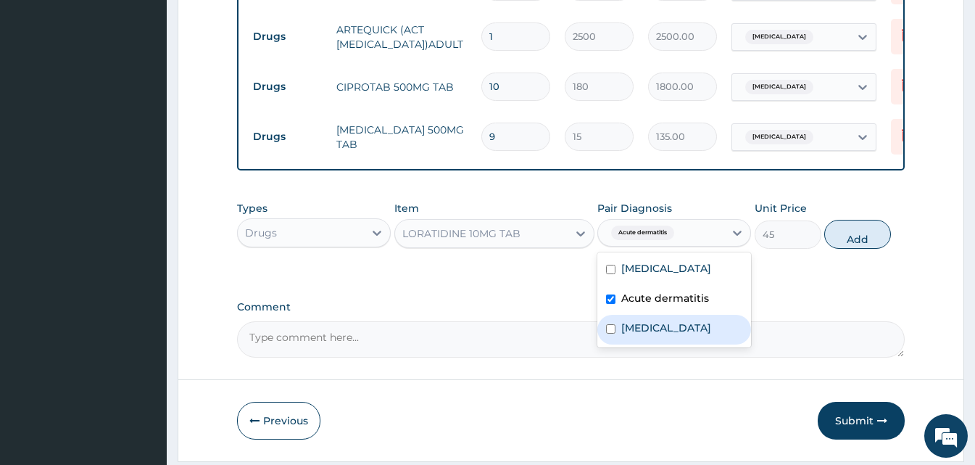
click at [656, 335] on label "Typhoid fever" at bounding box center [666, 327] width 90 height 14
click at [659, 328] on label "Typhoid fever" at bounding box center [666, 327] width 90 height 14
checkbox input "false"
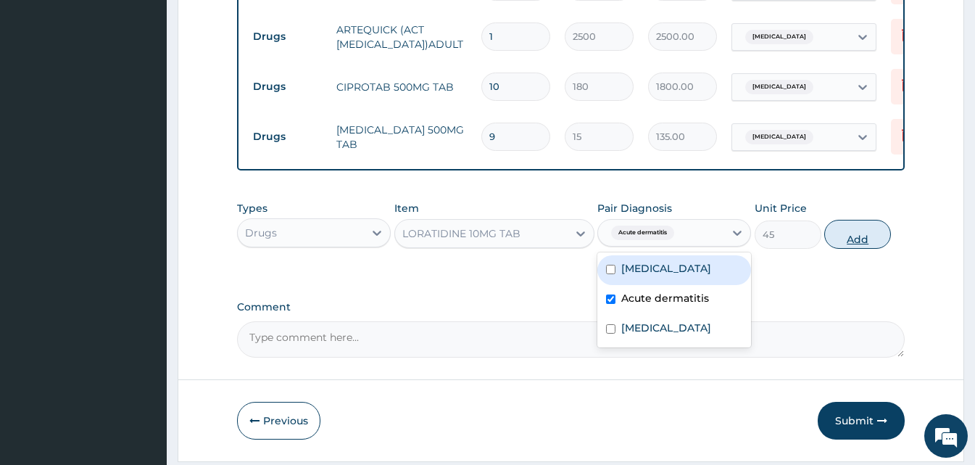
click at [847, 238] on button "Add" at bounding box center [857, 234] width 67 height 29
type input "0"
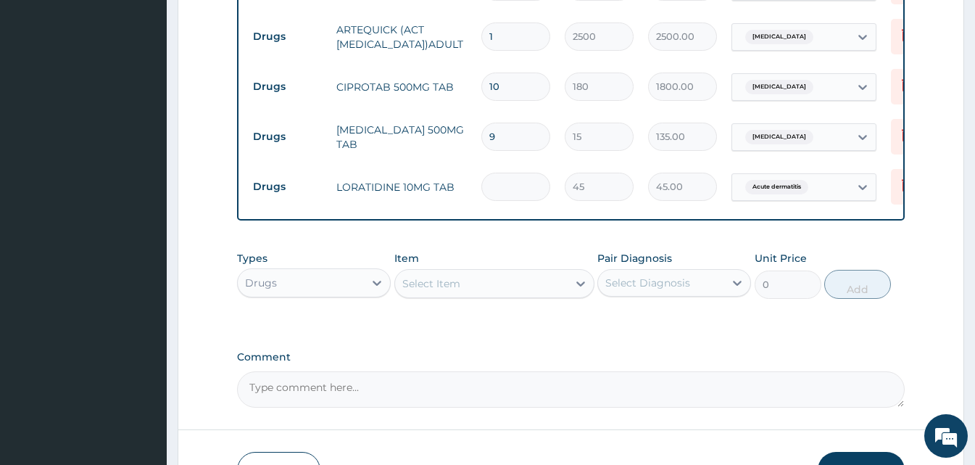
type input "0.00"
type input "5"
type input "225.00"
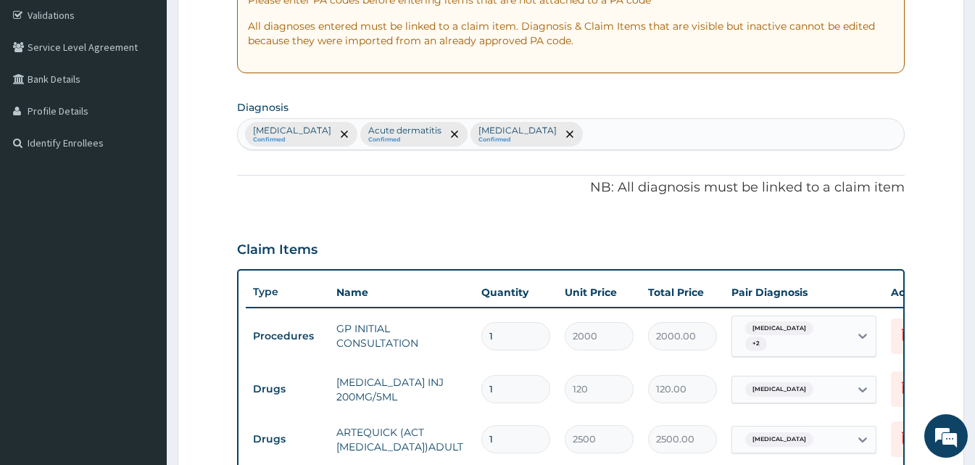
scroll to position [290, 0]
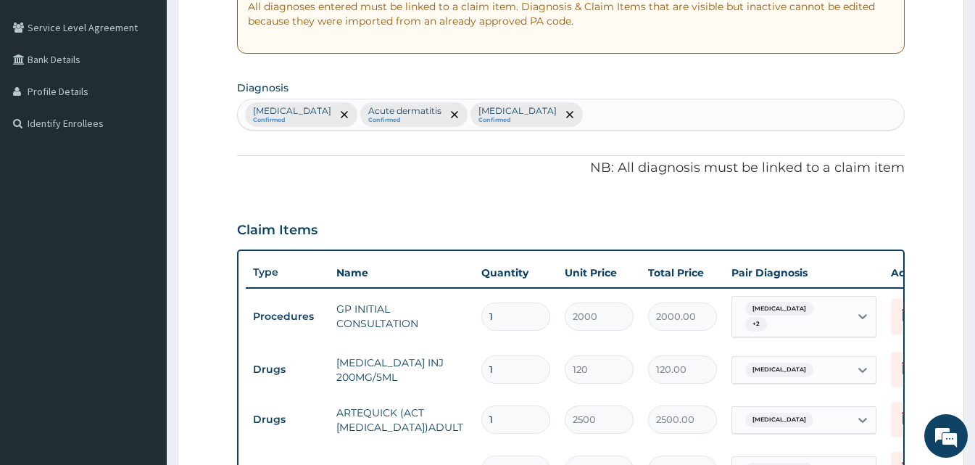
type input "5"
click at [571, 124] on div "Malaria Confirmed Acute dermatitis Confirmed Typhoid fever Confirmed" at bounding box center [571, 114] width 666 height 30
type input "upper resp"
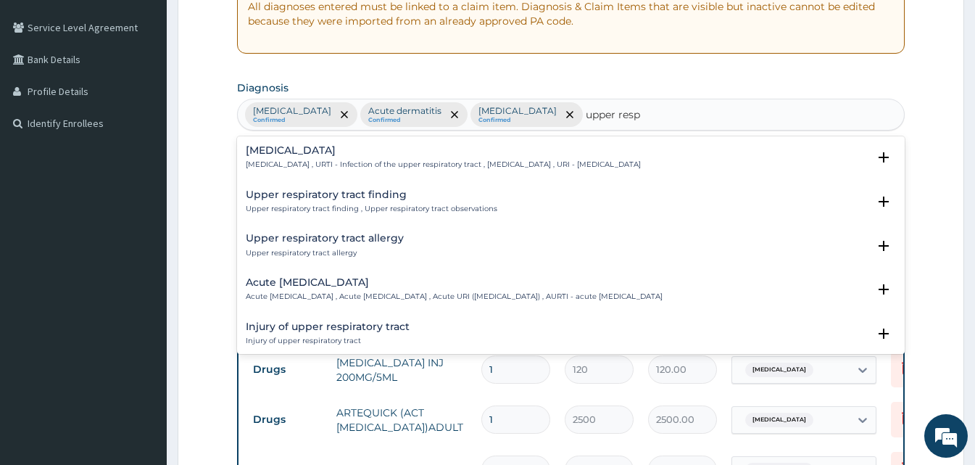
click at [325, 153] on h4 "Upper respiratory infection" at bounding box center [443, 150] width 395 height 11
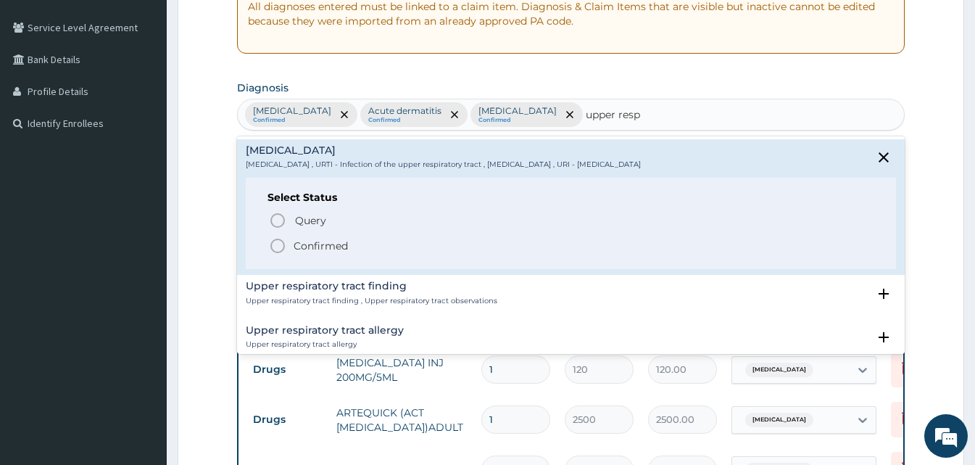
click at [277, 252] on icon "status option filled" at bounding box center [277, 245] width 17 height 17
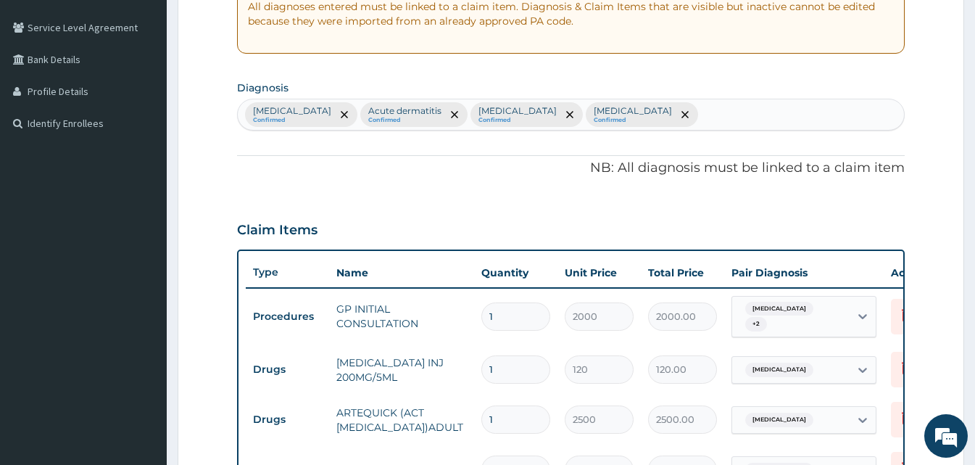
scroll to position [696, 0]
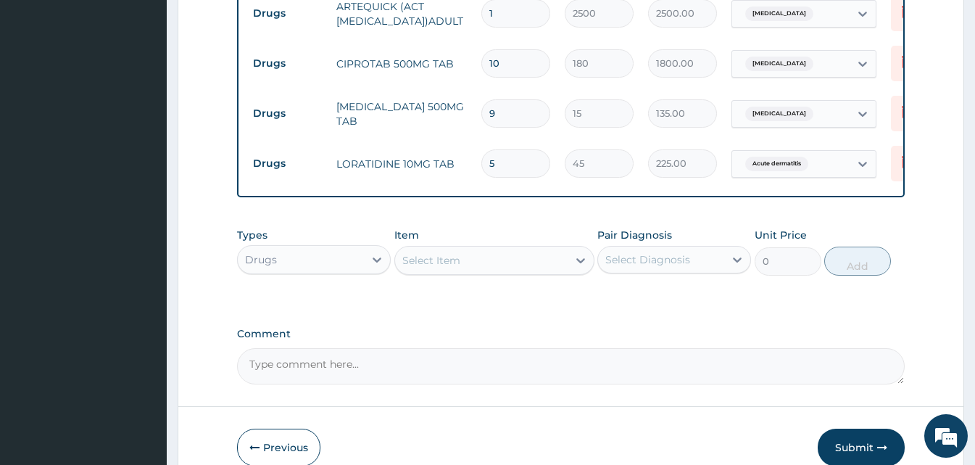
click at [475, 267] on div "Select Item" at bounding box center [481, 260] width 173 height 23
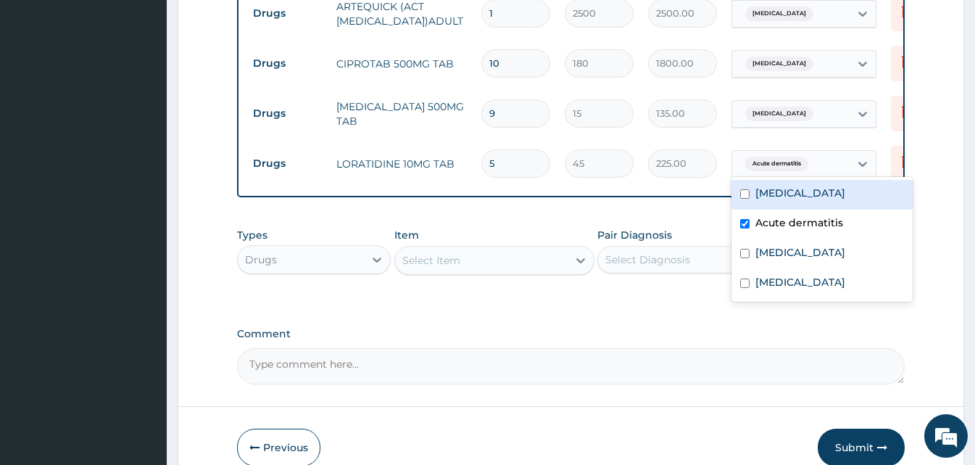
click at [799, 157] on span "Acute dermatitis" at bounding box center [776, 164] width 63 height 14
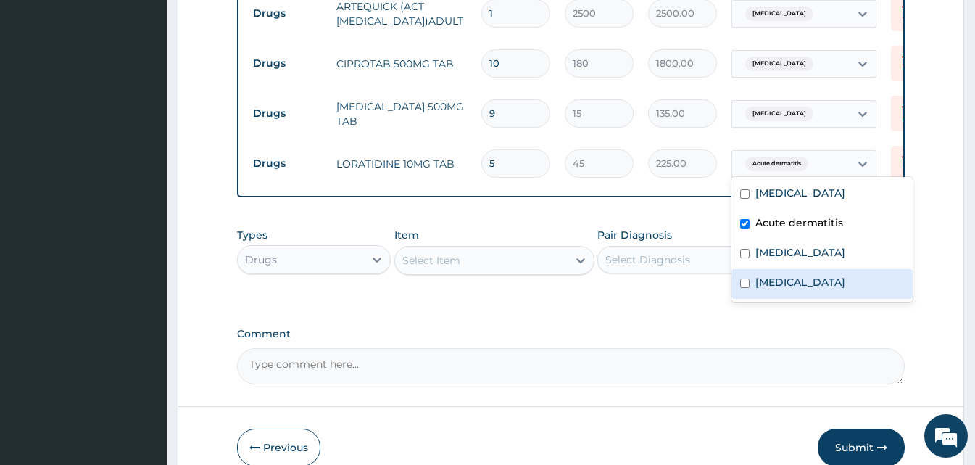
click at [768, 283] on label "Upper respiratory infection" at bounding box center [800, 282] width 90 height 14
checkbox input "true"
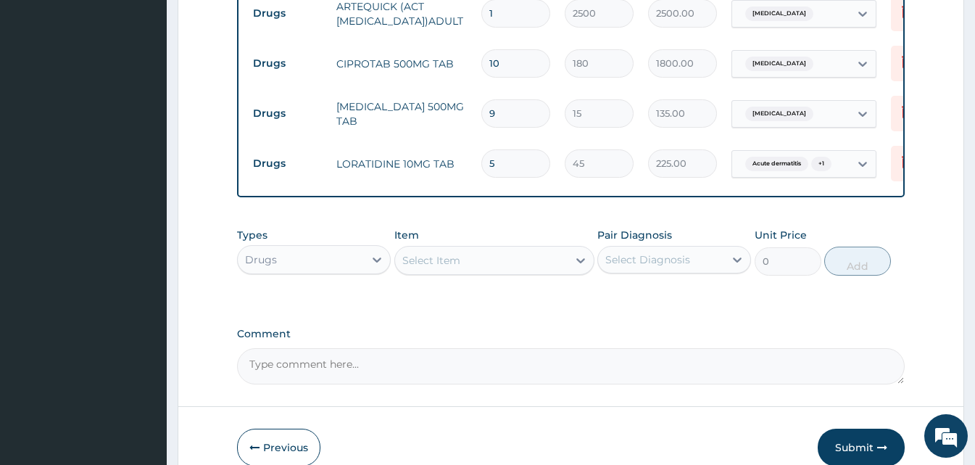
click at [770, 157] on span "Acute dermatitis" at bounding box center [776, 164] width 63 height 14
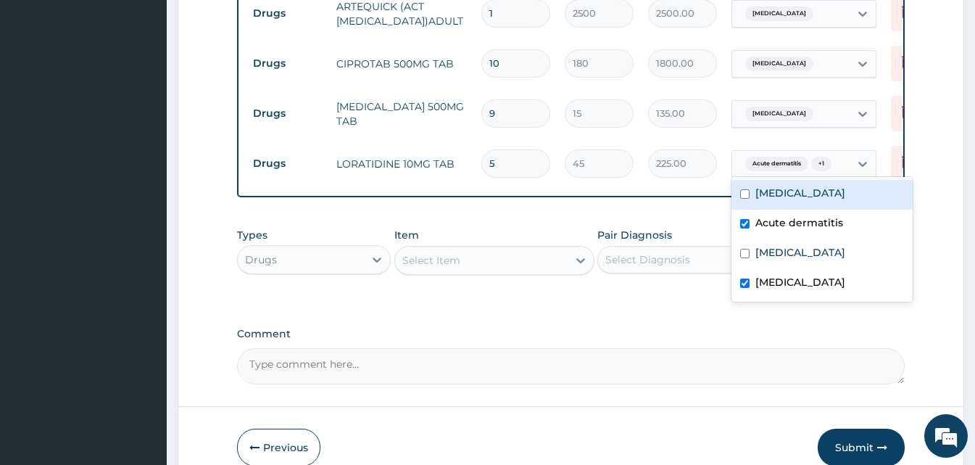
click at [781, 163] on span "Acute dermatitis" at bounding box center [776, 164] width 63 height 14
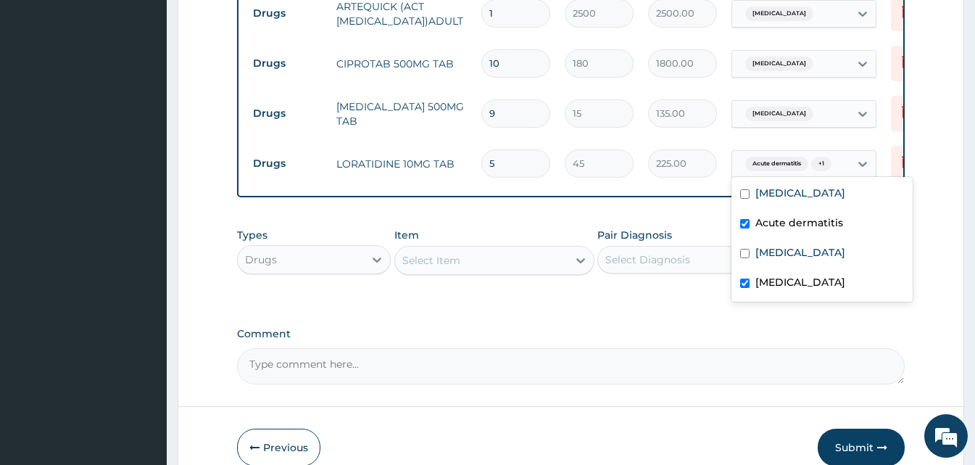
click at [747, 227] on input "checkbox" at bounding box center [744, 223] width 9 height 9
checkbox input "false"
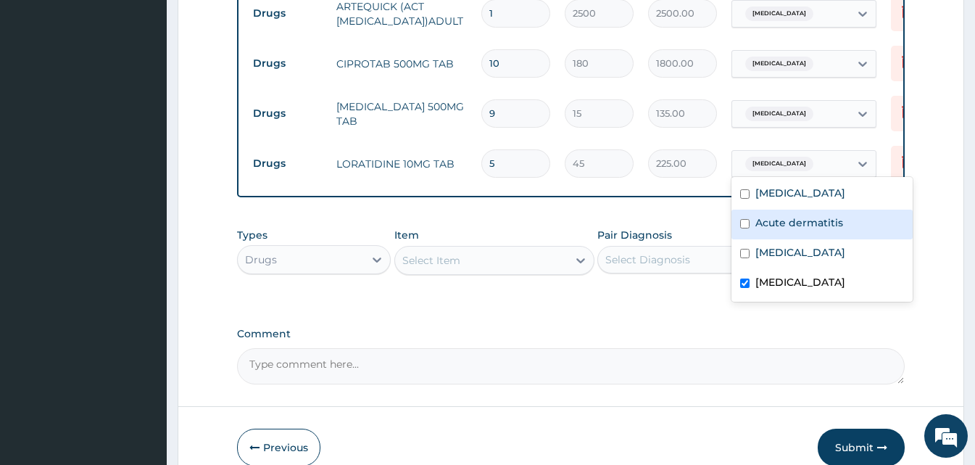
click at [478, 262] on div "Select Item" at bounding box center [481, 260] width 173 height 23
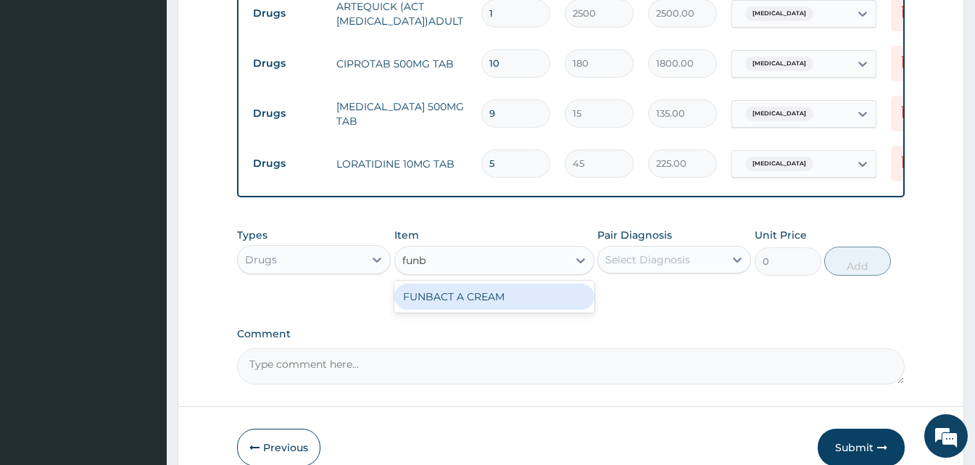
type input "funba"
click at [470, 302] on div "FUNBACT A CREAM" at bounding box center [494, 296] width 200 height 26
type input "850"
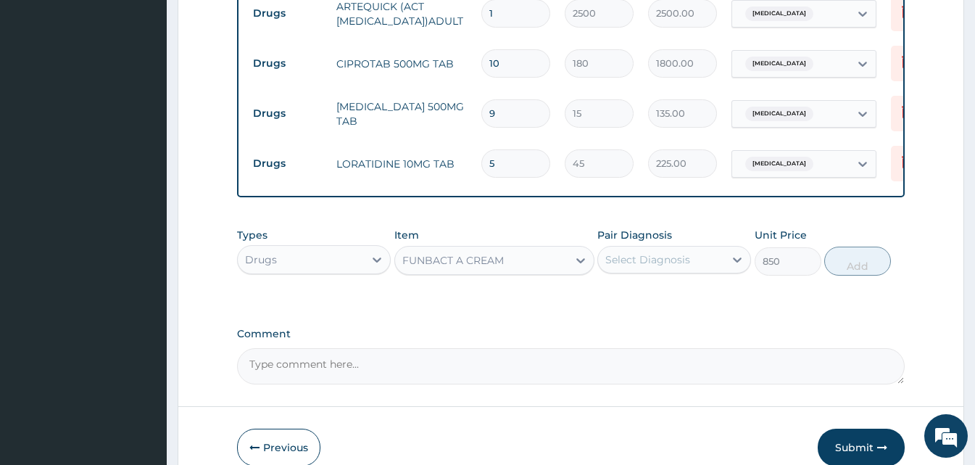
click at [723, 260] on div "Select Diagnosis" at bounding box center [661, 259] width 126 height 23
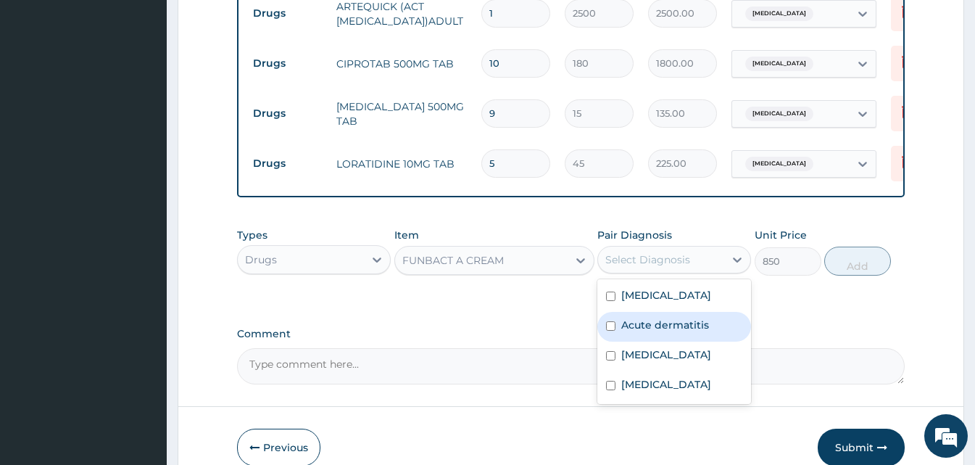
click at [692, 332] on label "Acute dermatitis" at bounding box center [665, 324] width 88 height 14
checkbox input "true"
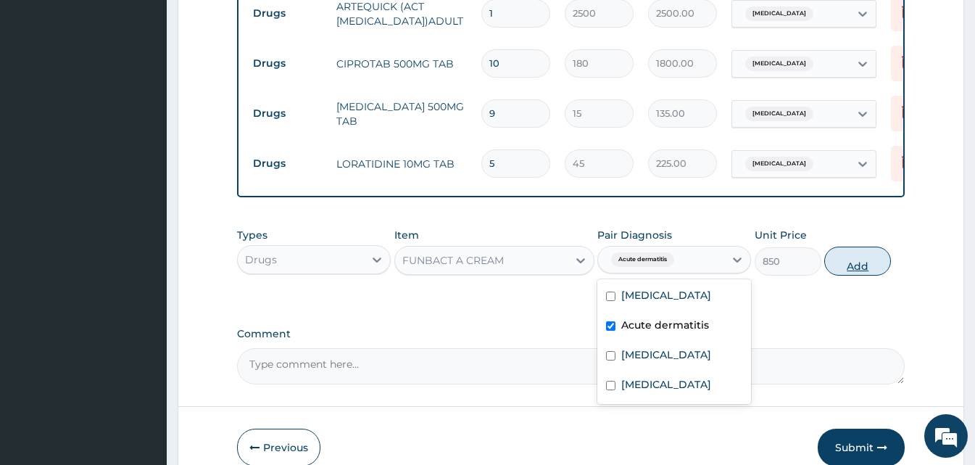
click at [876, 268] on button "Add" at bounding box center [857, 260] width 67 height 29
type input "0"
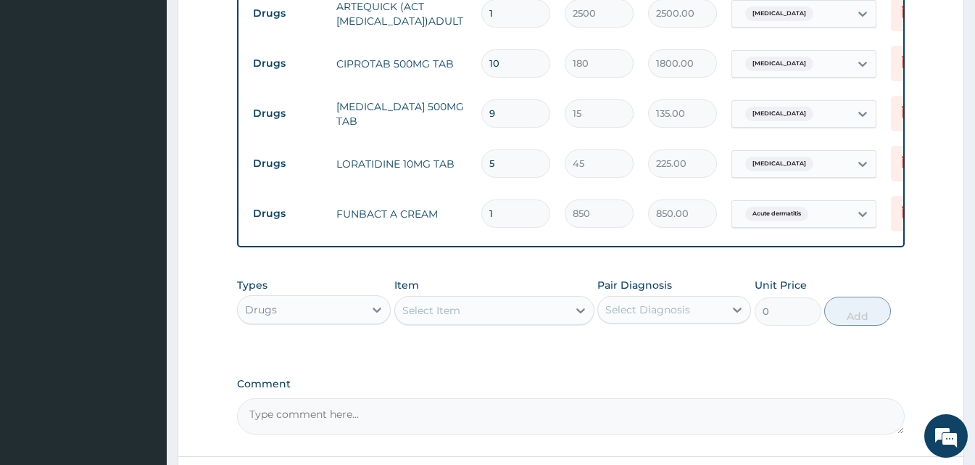
scroll to position [823, 0]
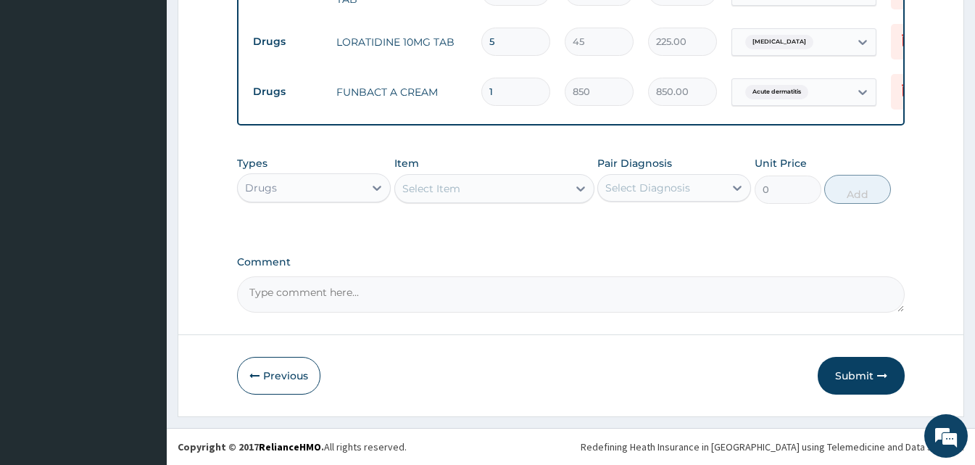
click at [517, 183] on div "Select Item" at bounding box center [481, 188] width 173 height 23
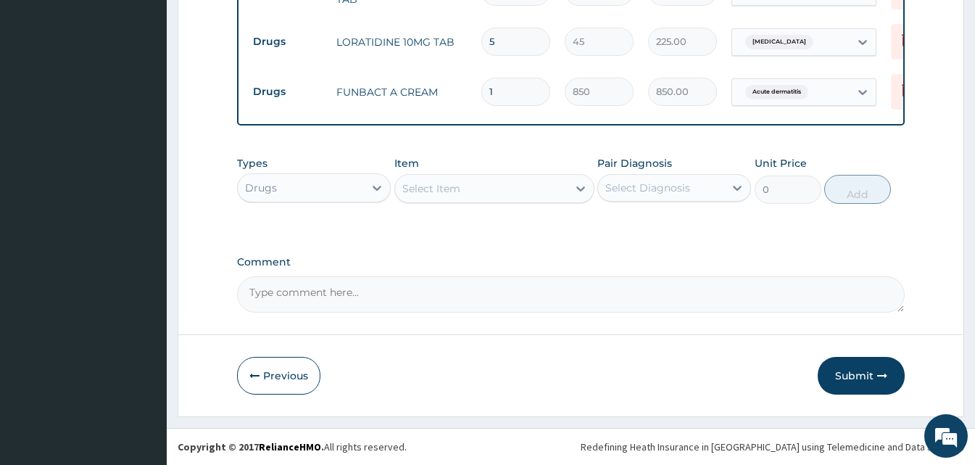
click at [564, 195] on div "Select Item" at bounding box center [481, 188] width 173 height 23
click at [701, 288] on textarea "Comment" at bounding box center [571, 294] width 668 height 36
click at [690, 229] on div "Types Drugs Item Select Item Pair Diagnosis Select Diagnosis Unit Price 0 Add" at bounding box center [571, 191] width 668 height 84
click at [452, 200] on div "Select Item" at bounding box center [494, 188] width 200 height 29
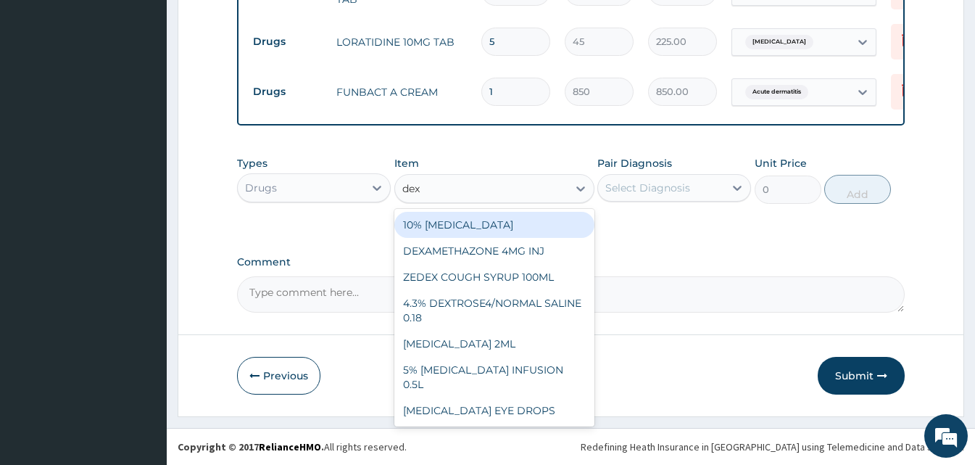
type input "dexa"
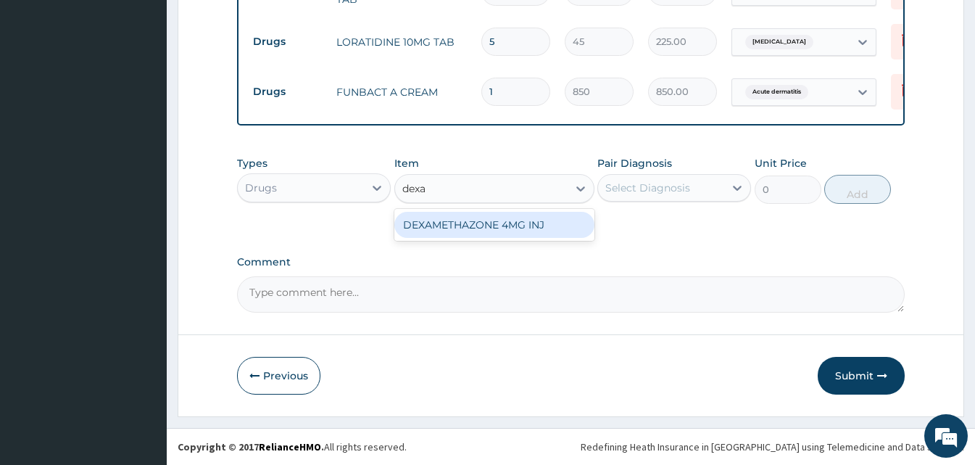
click at [473, 209] on div "DEXAMETHAZONE 4MG INJ" at bounding box center [494, 225] width 200 height 32
click at [494, 230] on div "DEXAMETHAZONE 4MG INJ" at bounding box center [494, 225] width 200 height 26
type input "109.2"
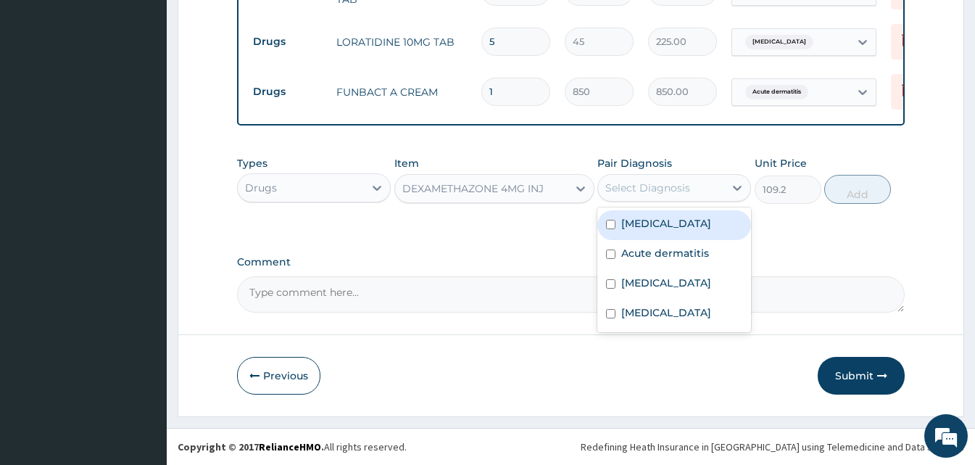
click at [660, 183] on div "Select Diagnosis" at bounding box center [647, 187] width 85 height 14
click at [655, 220] on label "Malaria" at bounding box center [666, 223] width 90 height 14
checkbox input "true"
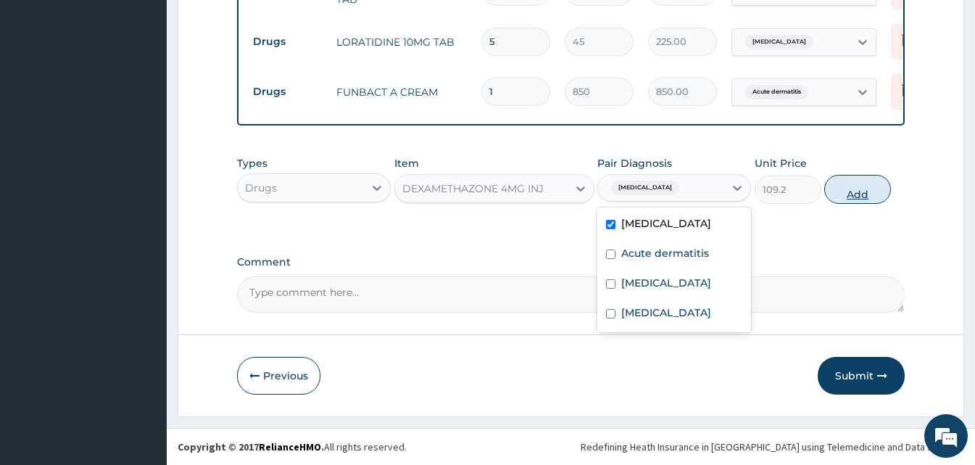
click at [857, 189] on button "Add" at bounding box center [857, 189] width 67 height 29
type input "0"
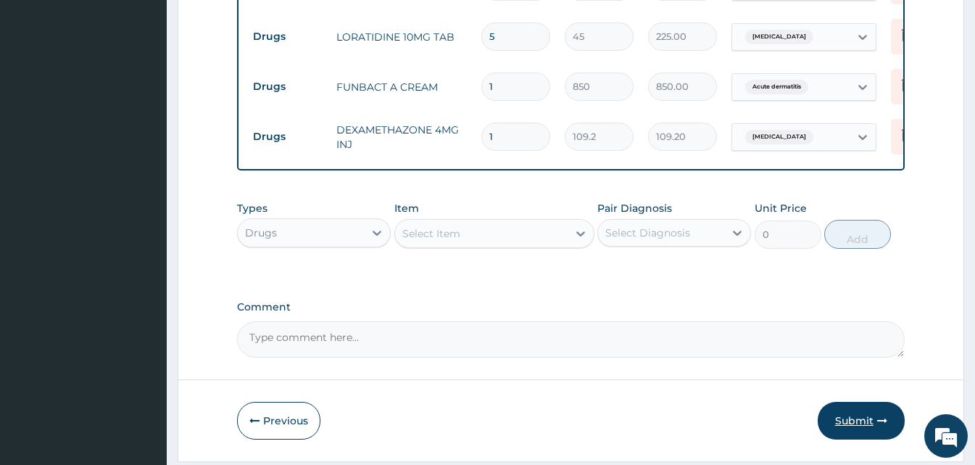
click at [852, 418] on button "Submit" at bounding box center [861, 421] width 87 height 38
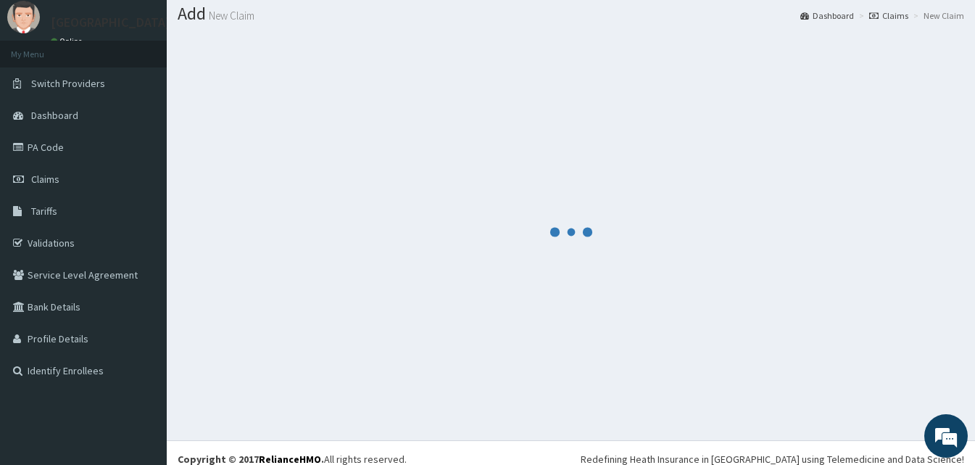
scroll to position [55, 0]
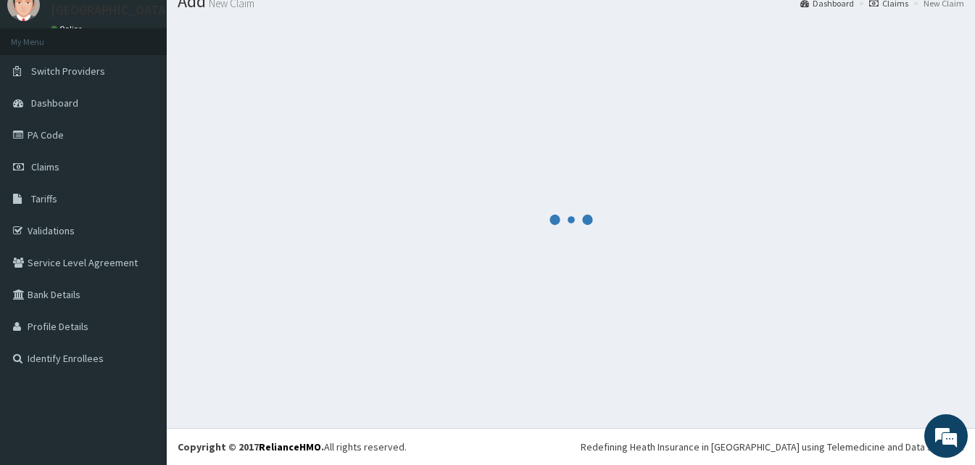
click at [856, 313] on div at bounding box center [571, 219] width 786 height 395
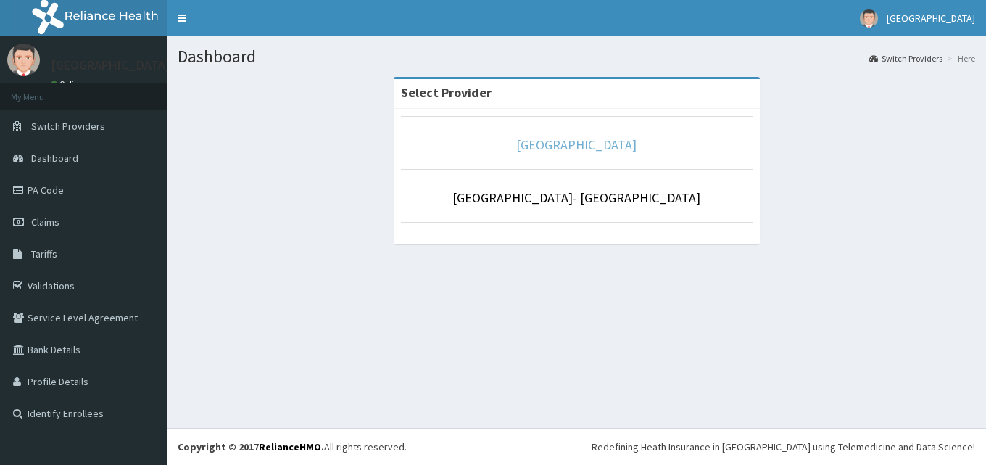
click at [581, 144] on link "[GEOGRAPHIC_DATA]" at bounding box center [576, 144] width 120 height 17
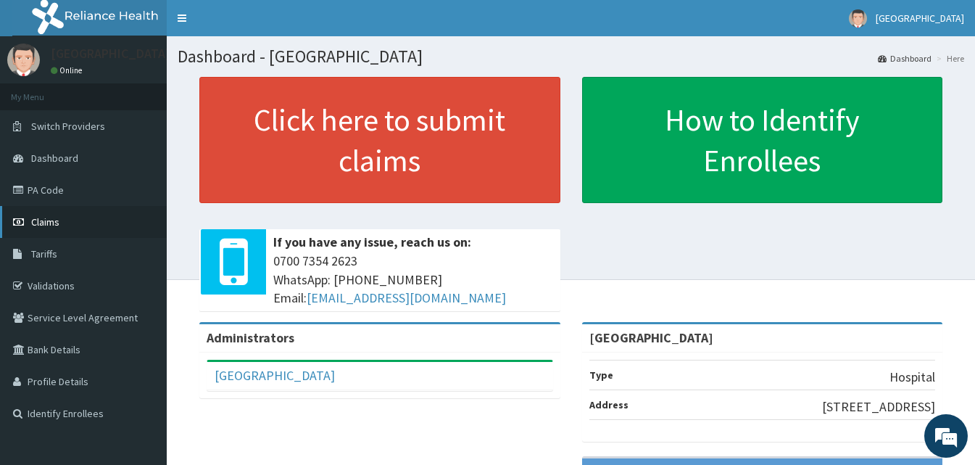
click at [98, 231] on link "Claims" at bounding box center [83, 222] width 167 height 32
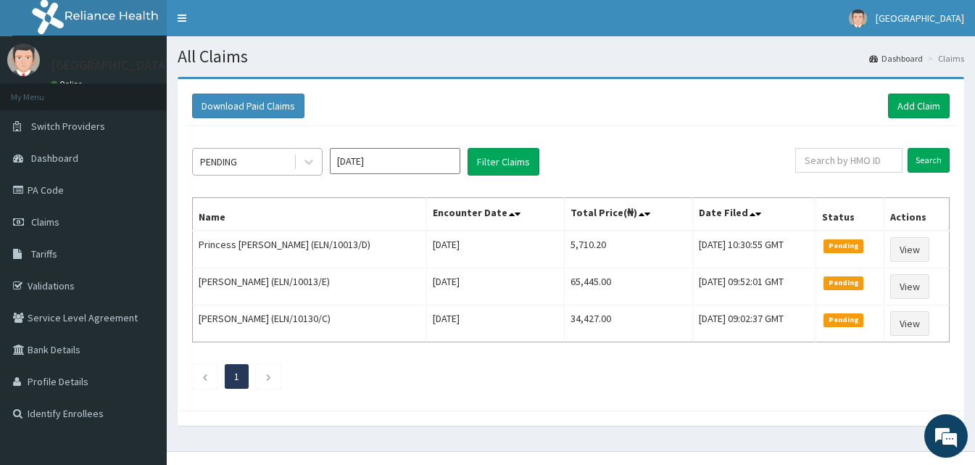
click at [286, 160] on div "PENDING" at bounding box center [243, 161] width 101 height 23
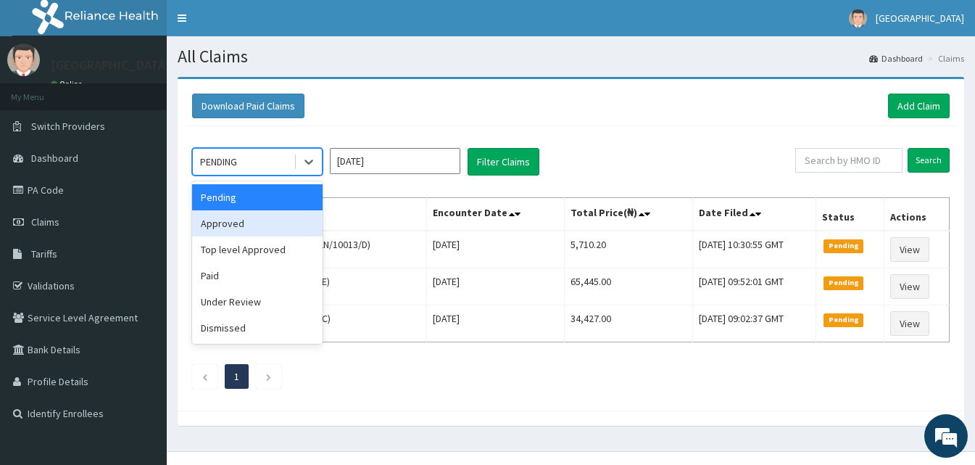
click at [259, 220] on div "Approved" at bounding box center [257, 223] width 130 height 26
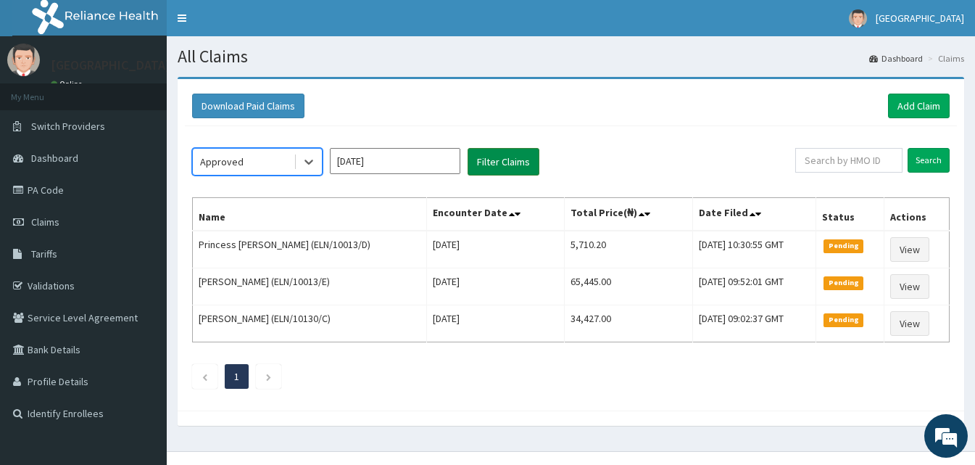
click at [498, 156] on button "Filter Claims" at bounding box center [504, 162] width 72 height 28
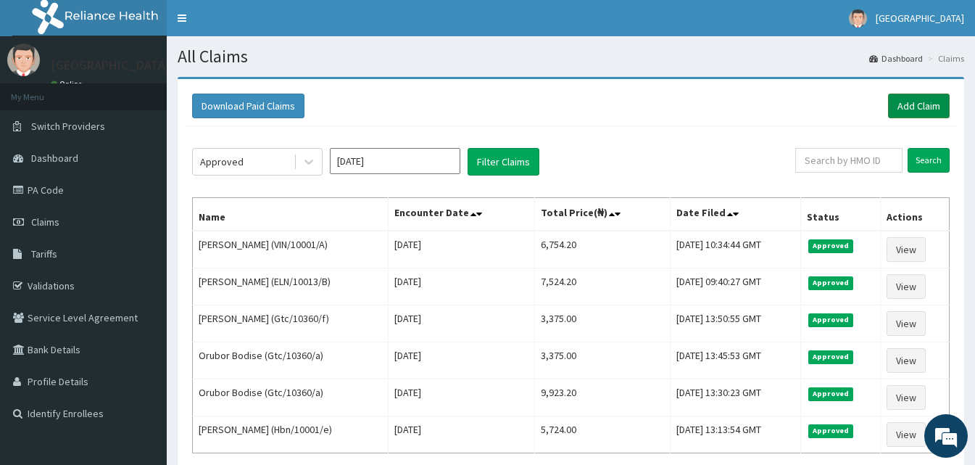
click at [906, 107] on link "Add Claim" at bounding box center [919, 106] width 62 height 25
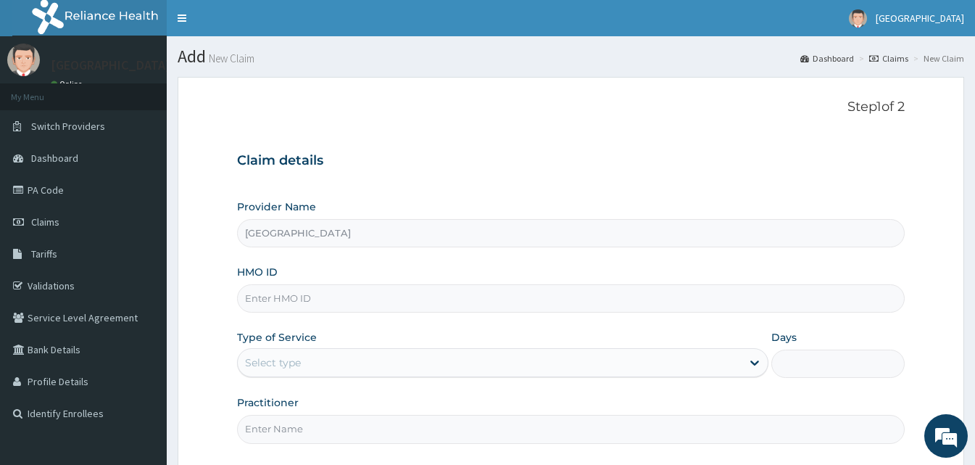
click at [343, 290] on input "HMO ID" at bounding box center [571, 298] width 668 height 28
paste input "CodeGtc/10360/b"
click at [269, 304] on input "CodeGtc/10360/b" at bounding box center [571, 298] width 668 height 28
type input "Gtc/10360/b"
click at [304, 373] on div "Select type" at bounding box center [490, 362] width 504 height 23
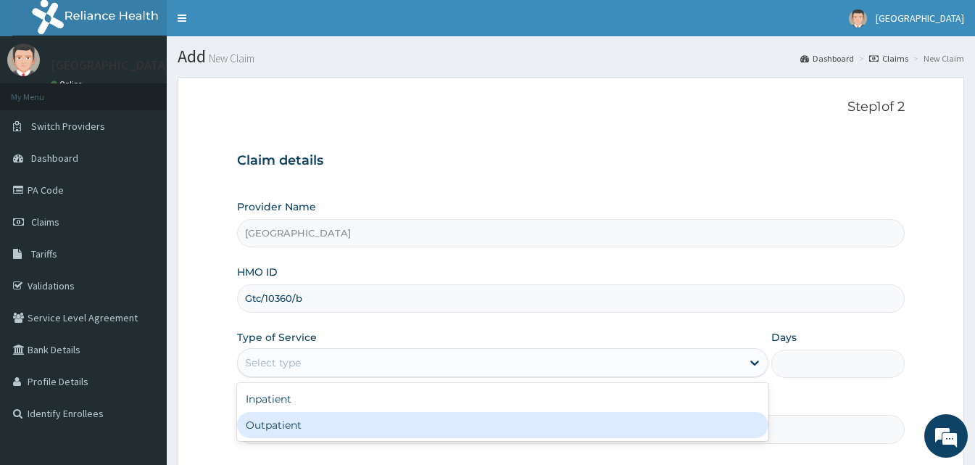
click at [300, 427] on div "Outpatient" at bounding box center [502, 425] width 531 height 26
type input "1"
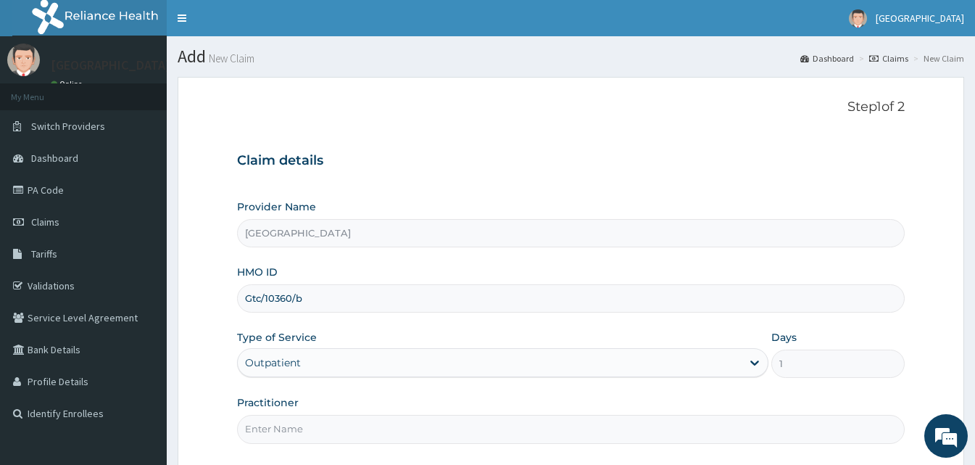
click at [315, 429] on input "Practitioner" at bounding box center [571, 429] width 668 height 28
type input "Doctor Sydney"
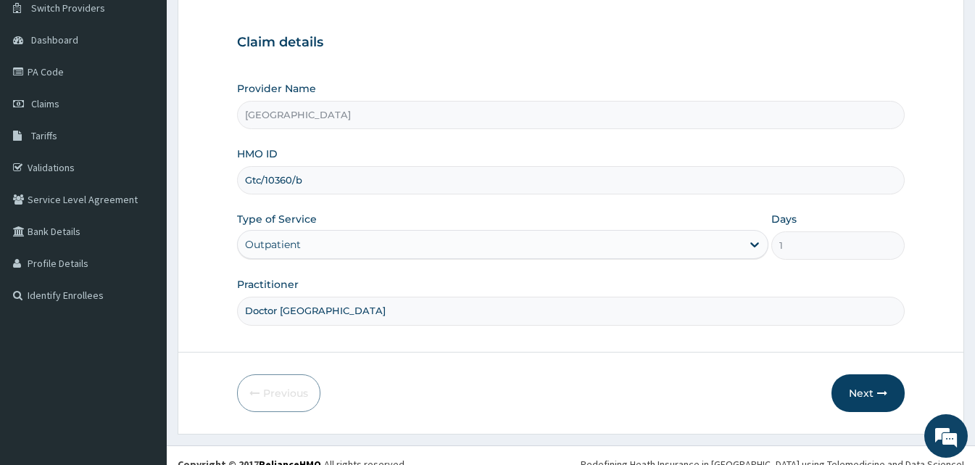
scroll to position [136, 0]
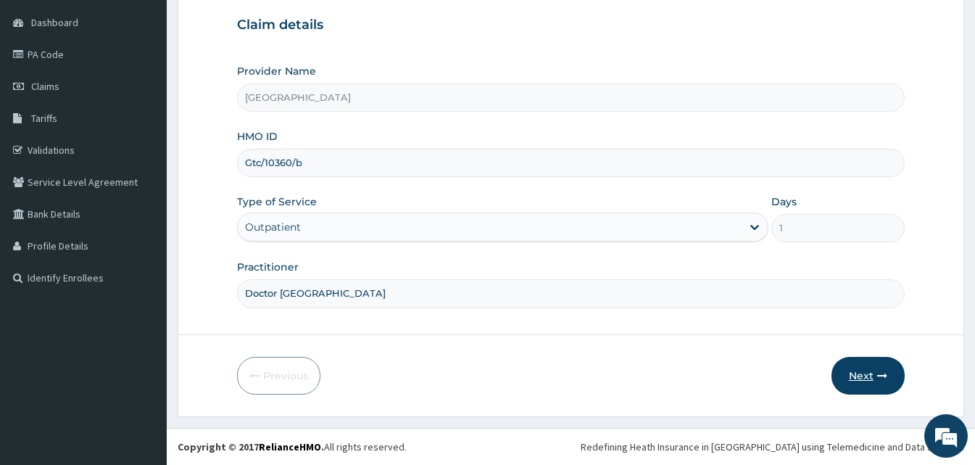
click at [856, 383] on button "Next" at bounding box center [867, 376] width 73 height 38
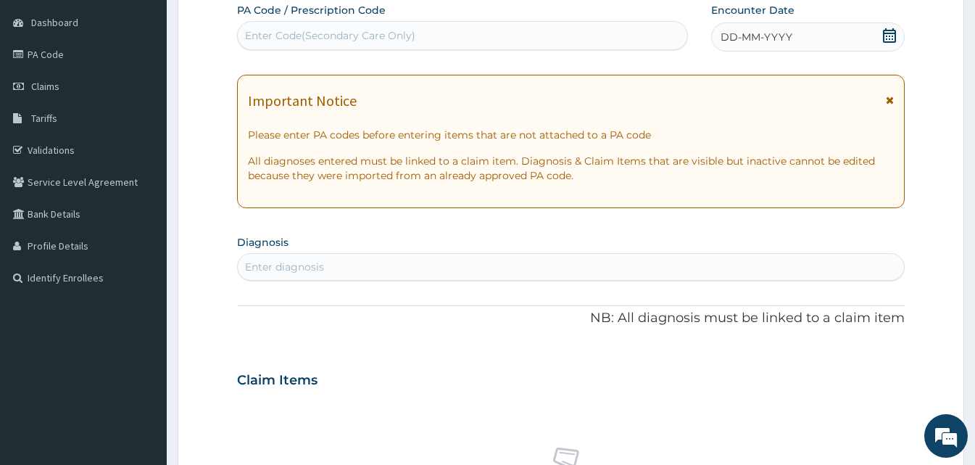
click at [799, 198] on div "Important Notice Please enter PA codes before entering items that are not attac…" at bounding box center [571, 141] width 668 height 133
click at [548, 49] on div "Enter Code(Secondary Care Only)" at bounding box center [462, 35] width 451 height 29
paste input "PA/F80071"
type input "PA/F80071"
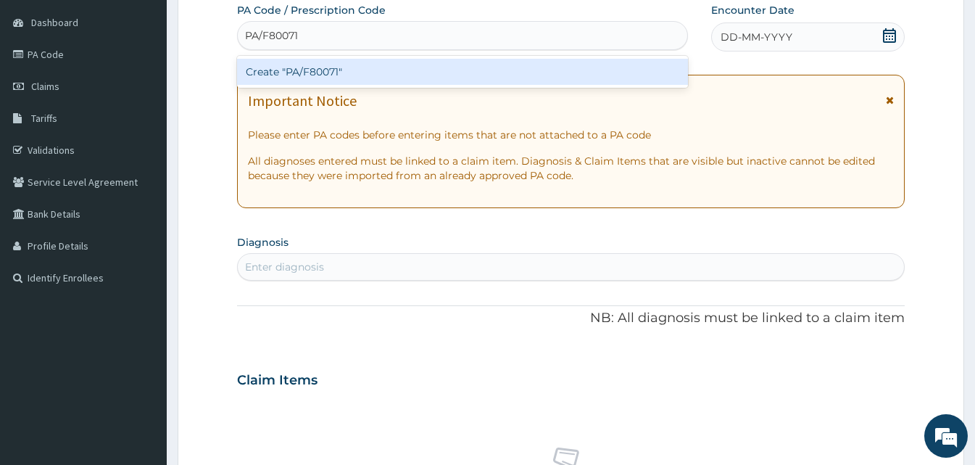
click at [331, 61] on div "Create "PA/F80071"" at bounding box center [462, 72] width 451 height 26
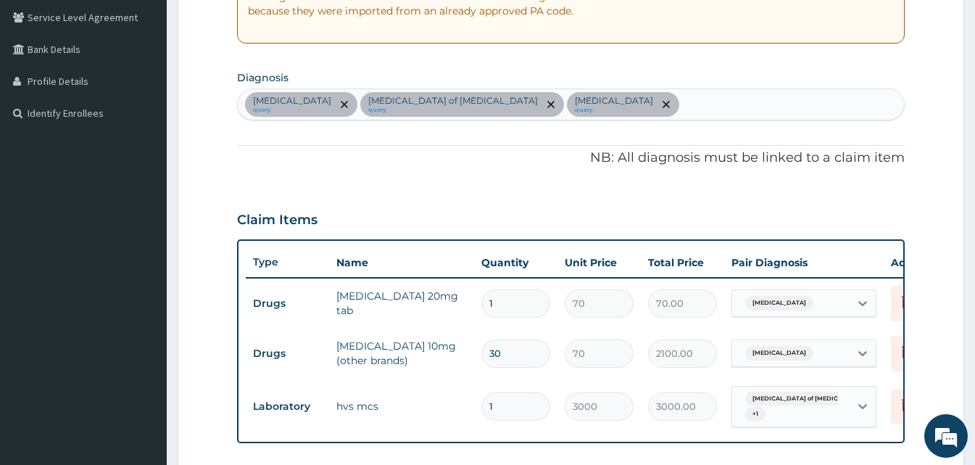
scroll to position [628, 0]
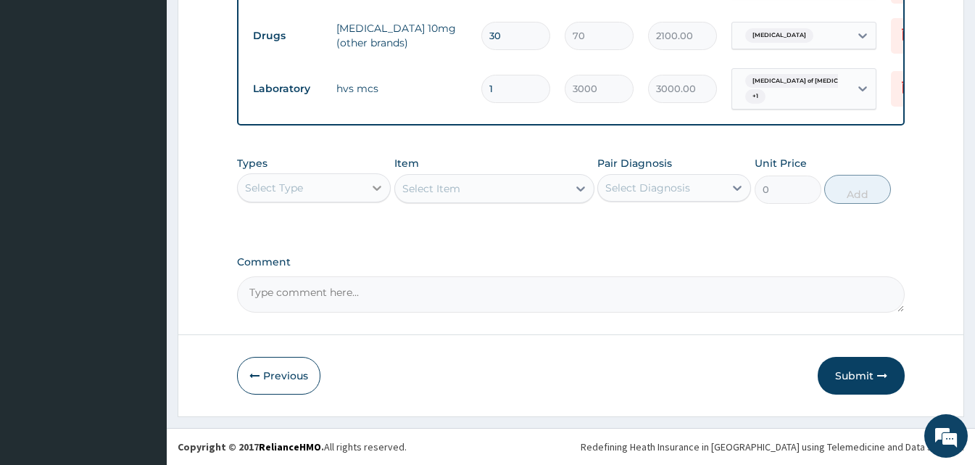
click at [376, 187] on icon at bounding box center [377, 187] width 14 height 14
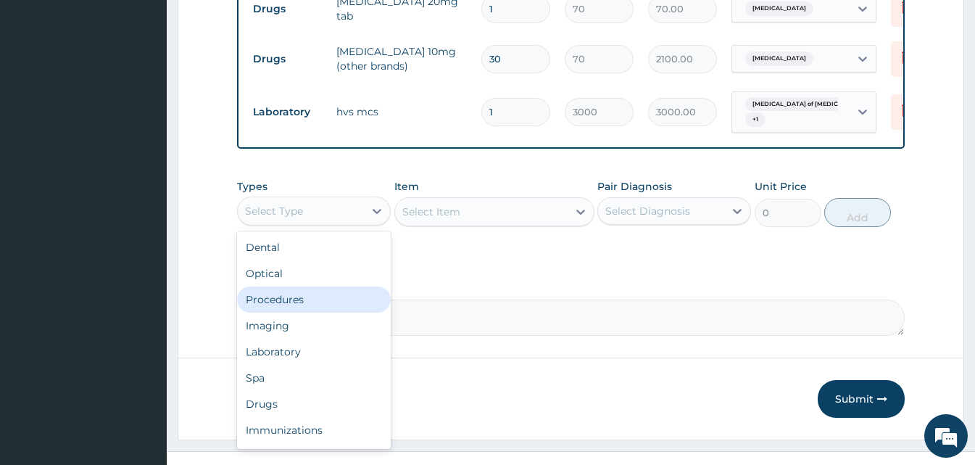
scroll to position [570, 0]
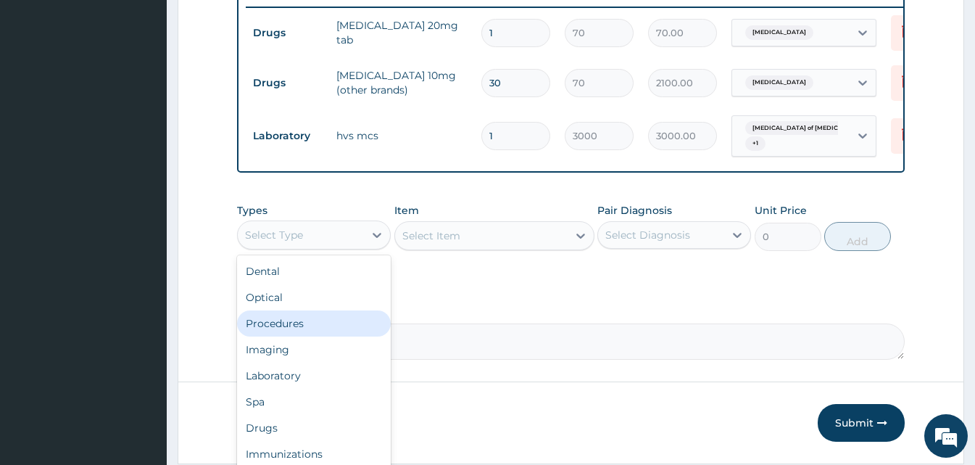
click at [341, 336] on div "Procedures" at bounding box center [314, 323] width 154 height 26
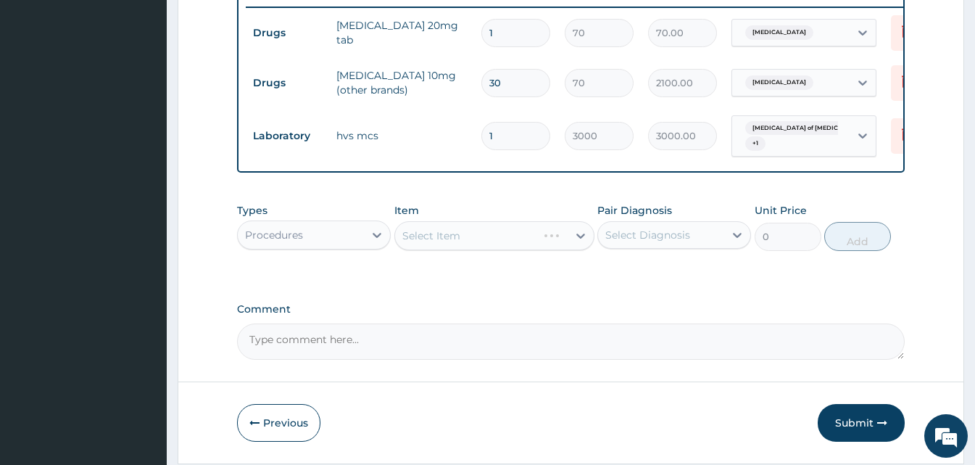
click at [572, 250] on div "Select Item" at bounding box center [494, 235] width 200 height 29
click at [569, 249] on div "Select Item" at bounding box center [494, 235] width 200 height 29
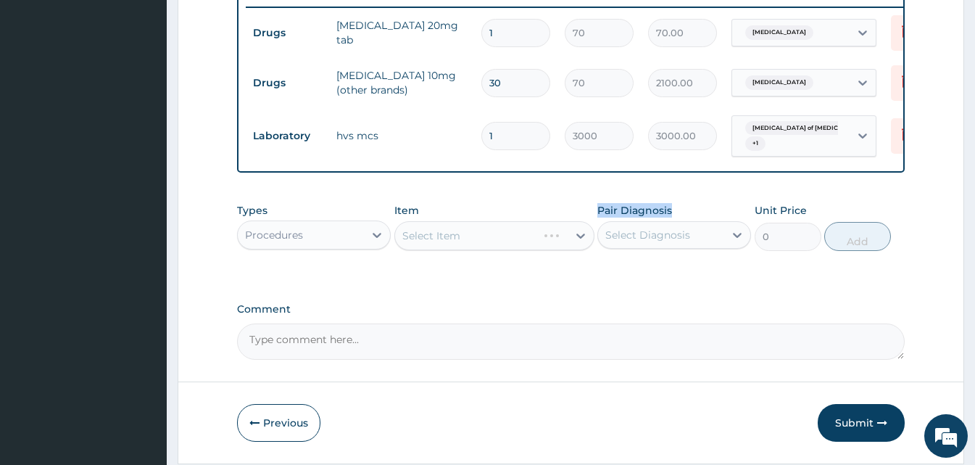
click at [569, 249] on div "Select Item" at bounding box center [494, 235] width 200 height 29
click at [573, 243] on icon at bounding box center [580, 235] width 14 height 14
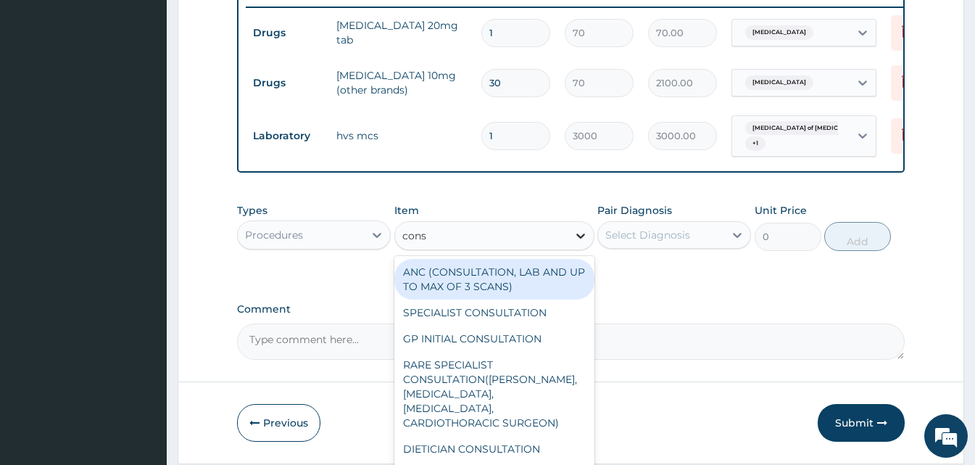
type input "consu"
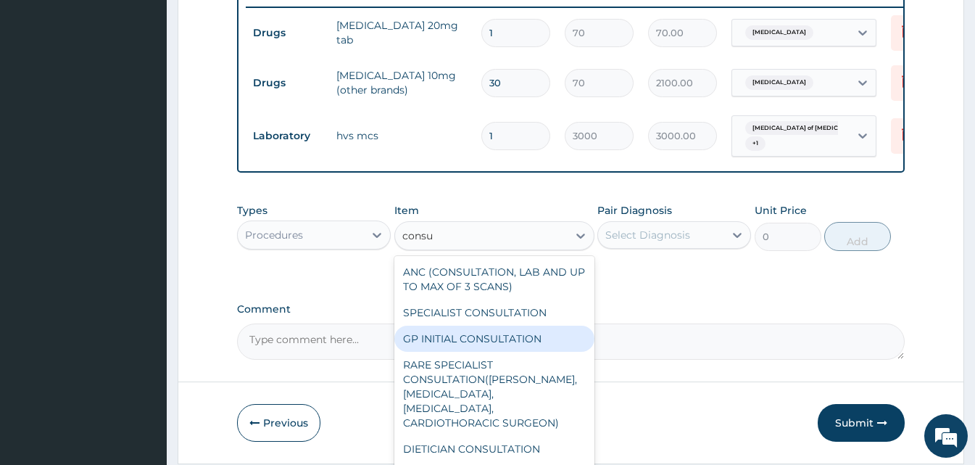
click at [478, 352] on div "GP INITIAL CONSULTATION" at bounding box center [494, 338] width 200 height 26
type input "2000"
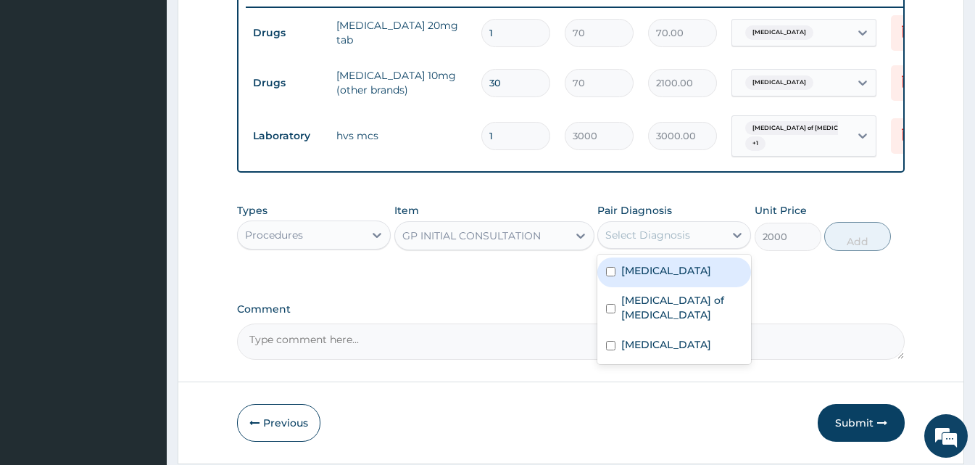
click at [710, 240] on div "Select Diagnosis" at bounding box center [661, 234] width 126 height 23
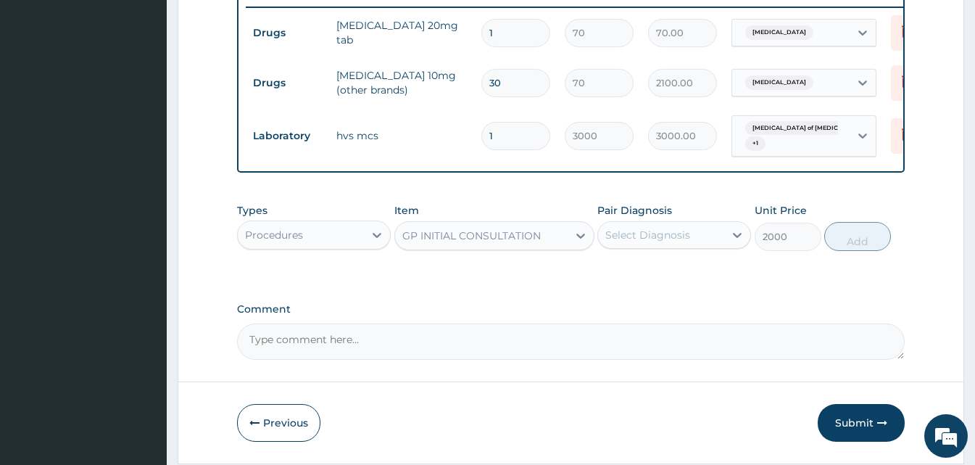
click at [678, 242] on div "Select Diagnosis" at bounding box center [647, 235] width 85 height 14
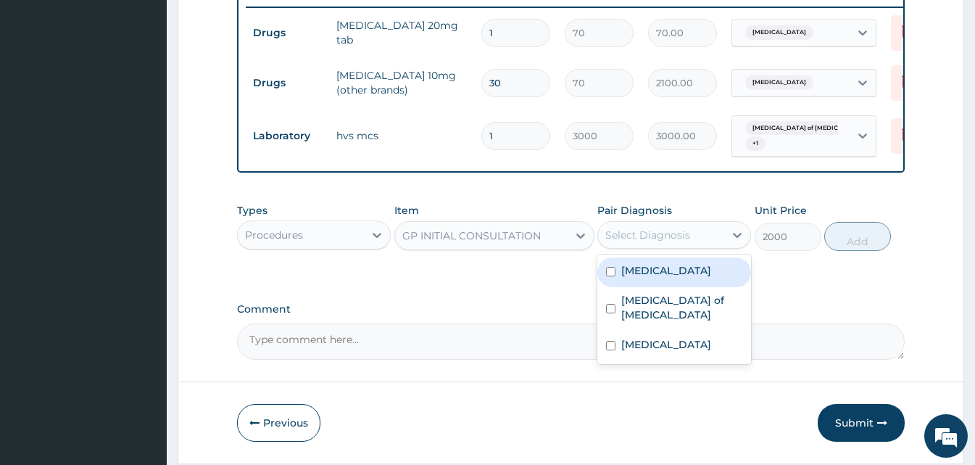
click at [665, 274] on label "Essential hypertension" at bounding box center [666, 270] width 90 height 14
checkbox input "true"
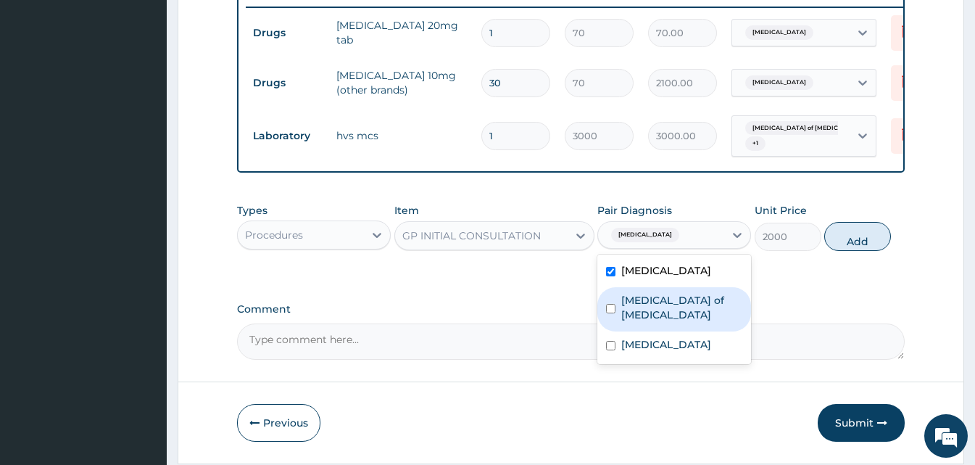
click at [662, 315] on label "Candidiasis of vulva" at bounding box center [681, 307] width 121 height 29
checkbox input "true"
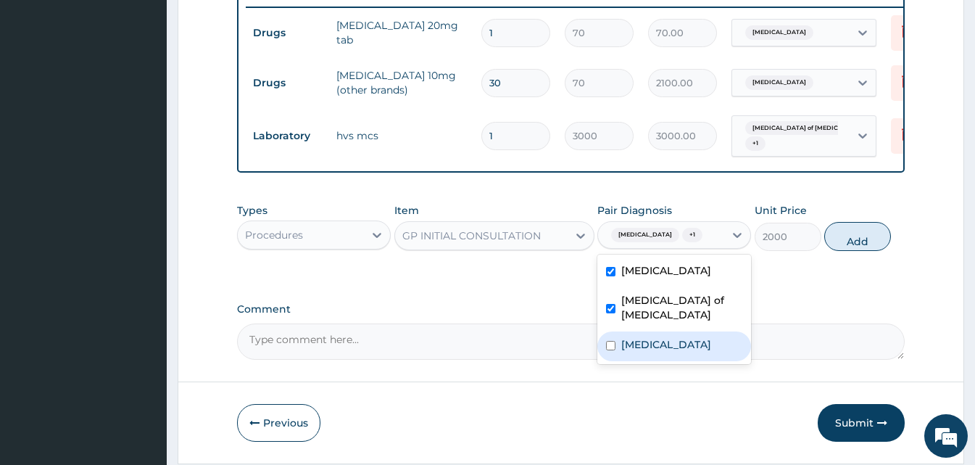
click at [665, 352] on label "Bacterial vaginosis" at bounding box center [666, 344] width 90 height 14
checkbox input "true"
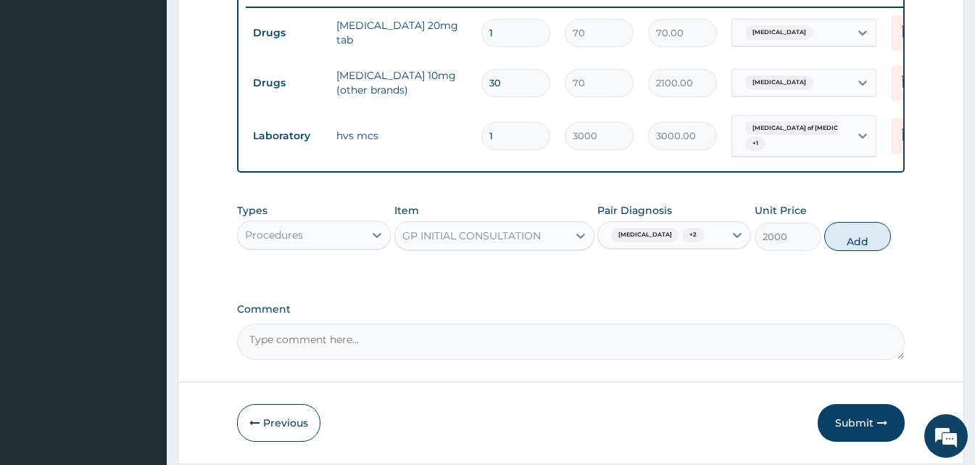
scroll to position [165, 0]
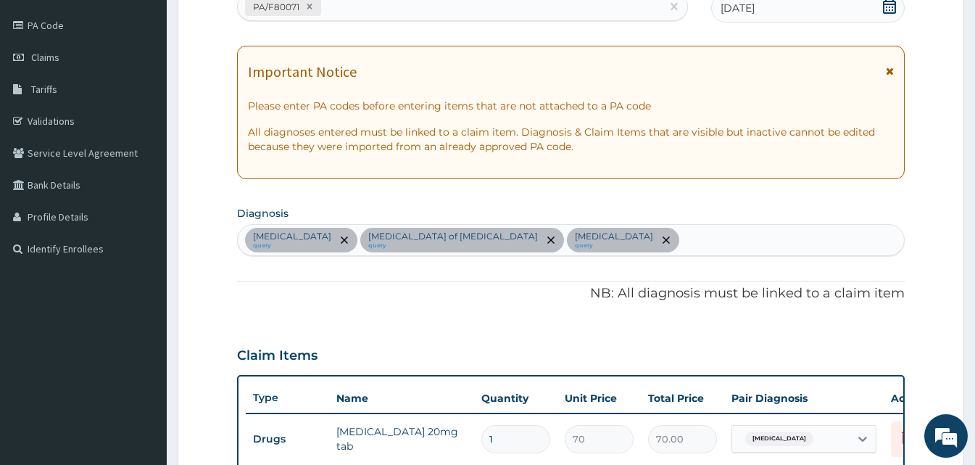
click at [691, 250] on div "Essential hypertension query Candidiasis of vulva query Bacterial vaginosis que…" at bounding box center [571, 240] width 666 height 30
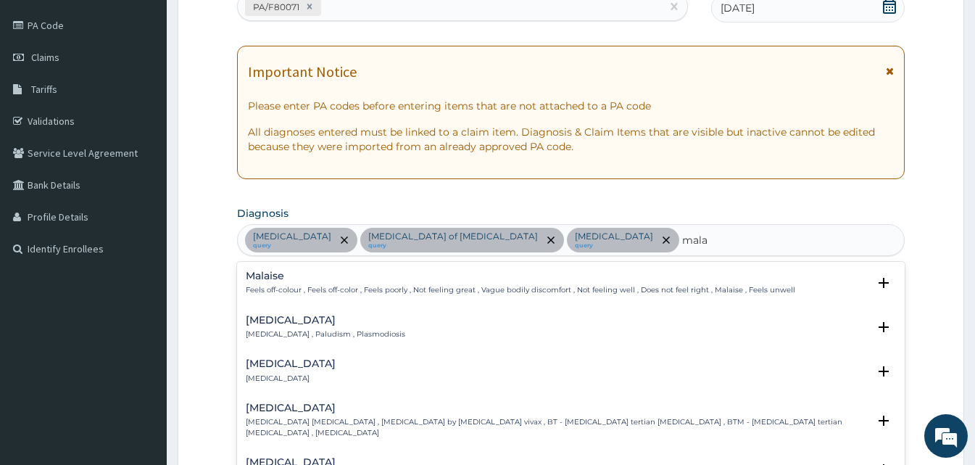
type input "malar"
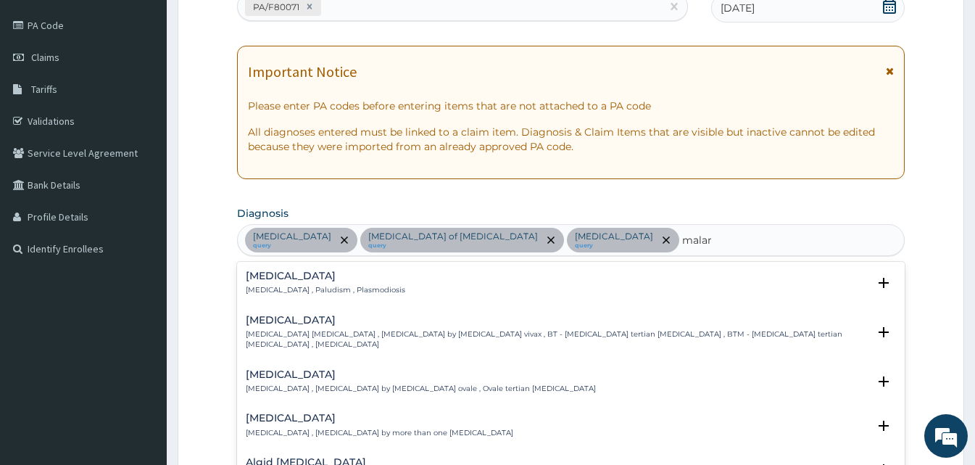
click at [312, 296] on div "Malaria Malaria , Paludism , Plasmodiosis Select Status Query Query covers susp…" at bounding box center [571, 286] width 650 height 33
click at [298, 290] on p "Malaria , Paludism , Plasmodiosis" at bounding box center [325, 290] width 159 height 10
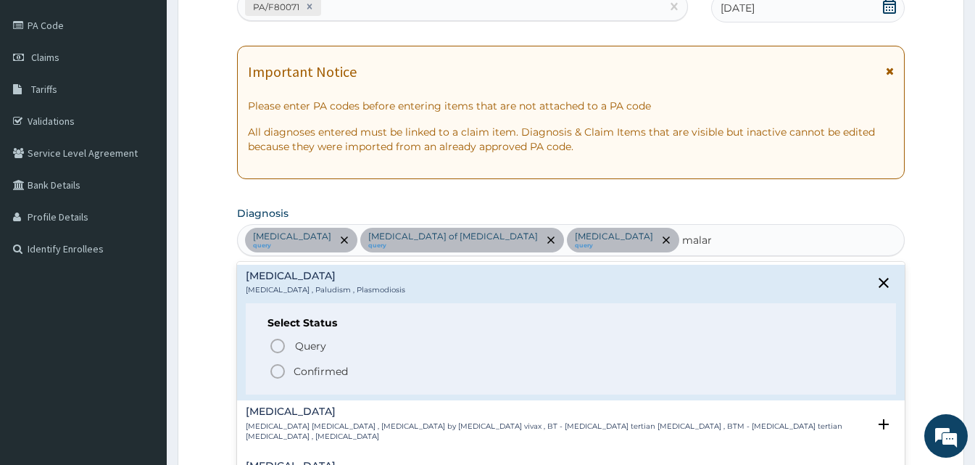
click at [277, 374] on icon "status option filled" at bounding box center [277, 370] width 17 height 17
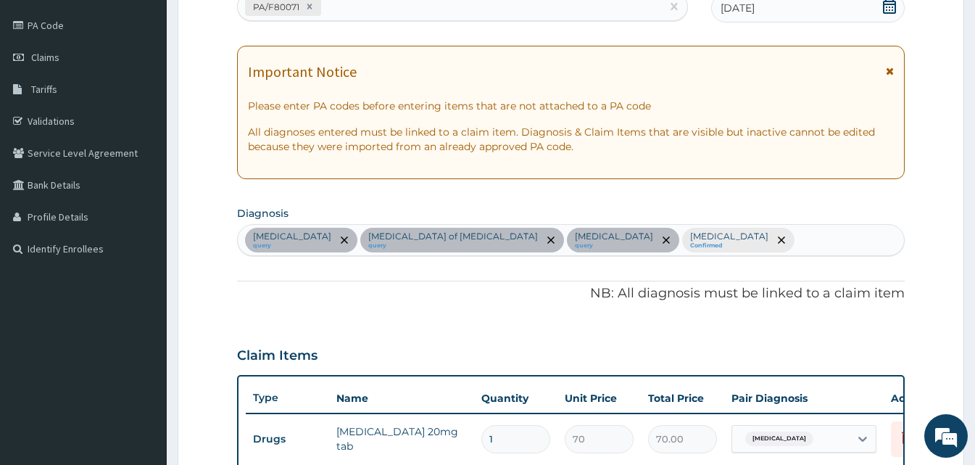
scroll to position [570, 0]
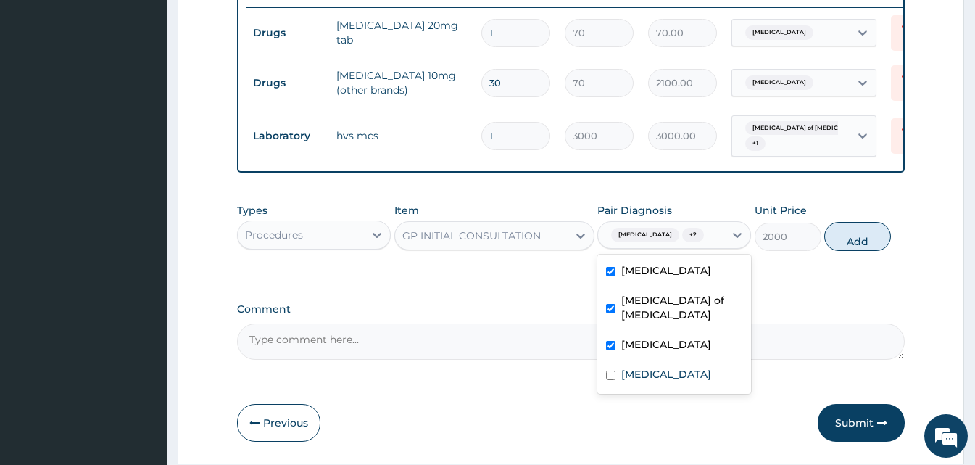
click at [691, 244] on div "Essential hypertension + 2" at bounding box center [655, 234] width 101 height 19
click at [655, 391] on div "[MEDICAL_DATA]" at bounding box center [674, 376] width 154 height 30
checkbox input "true"
click at [863, 251] on button "Add" at bounding box center [857, 236] width 67 height 29
type input "0"
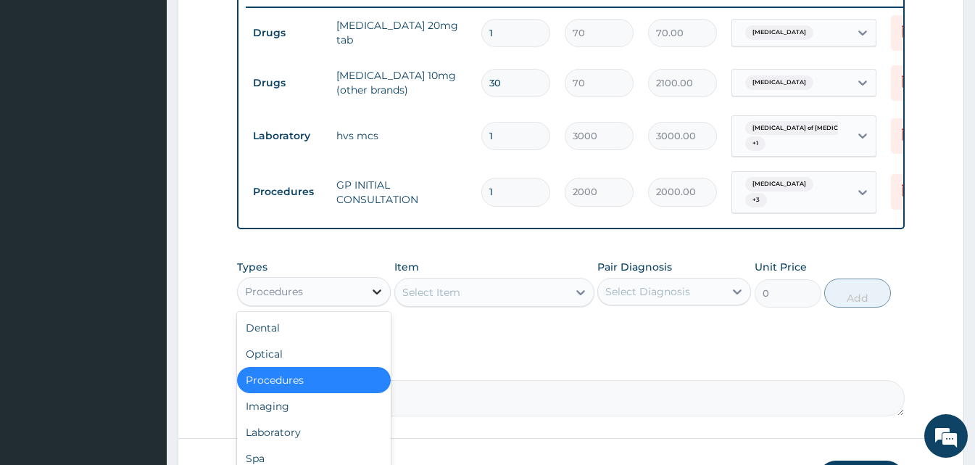
click at [370, 304] on div at bounding box center [377, 291] width 26 height 26
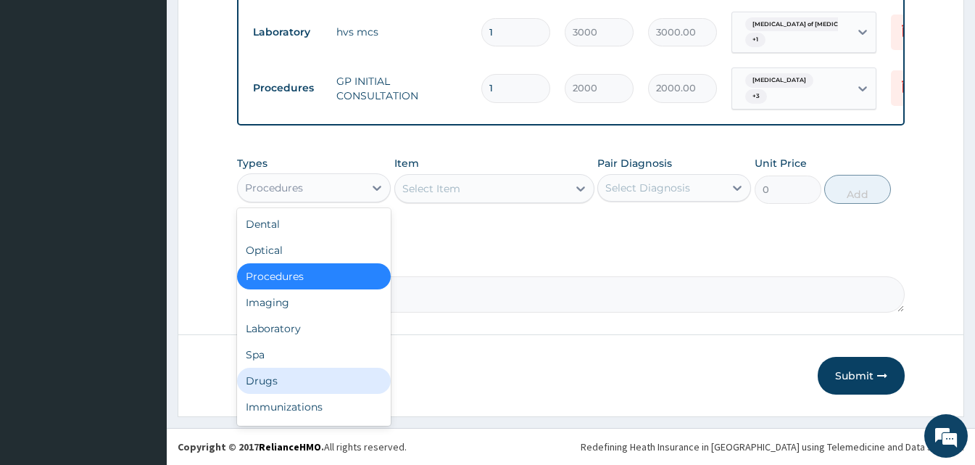
click at [299, 389] on div "Drugs" at bounding box center [314, 380] width 154 height 26
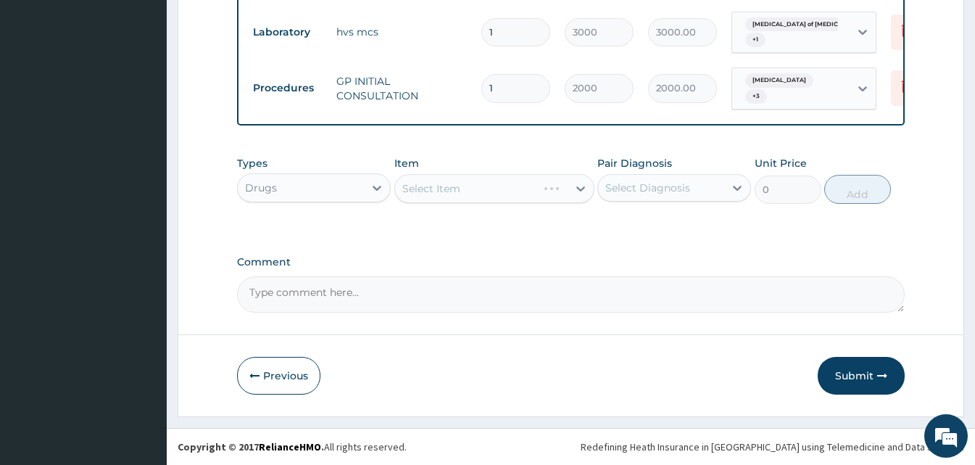
click at [549, 187] on div "Select Item" at bounding box center [494, 188] width 200 height 29
click at [569, 188] on div "Select Item" at bounding box center [494, 188] width 200 height 29
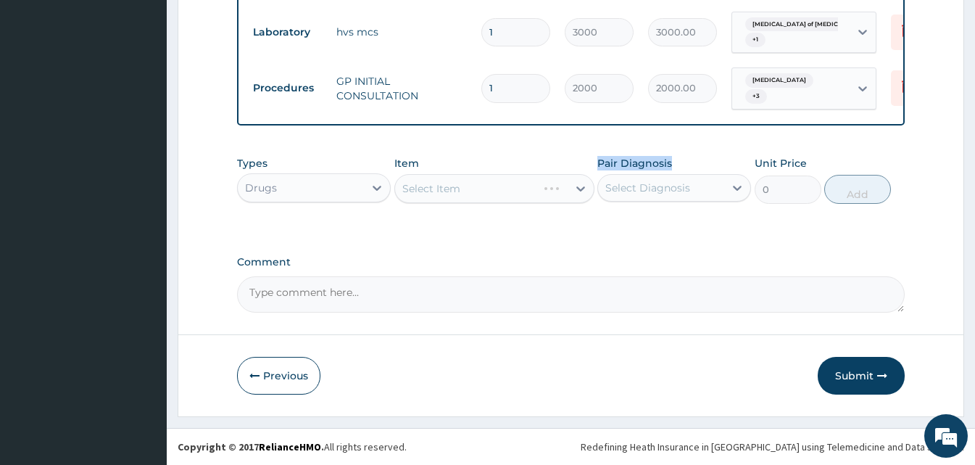
click at [569, 188] on div "Select Item" at bounding box center [494, 188] width 200 height 29
click at [570, 188] on div "Select Item" at bounding box center [494, 188] width 200 height 29
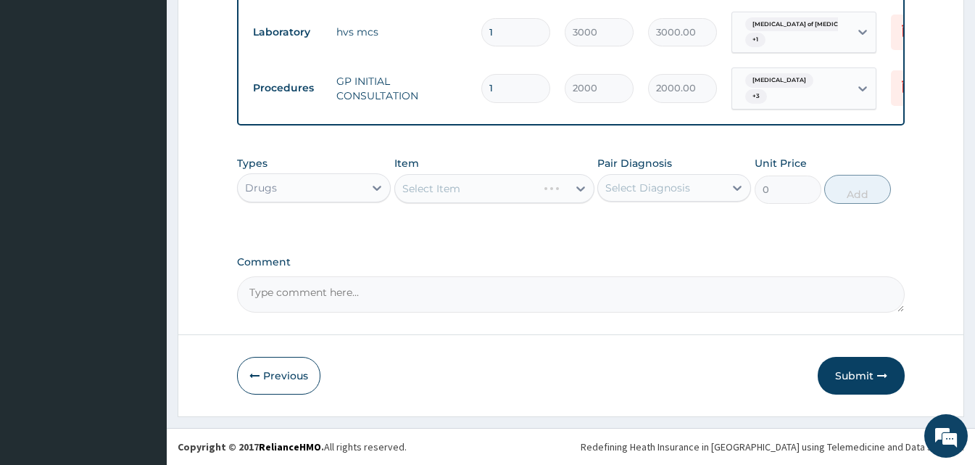
click at [570, 188] on div "Select Item" at bounding box center [494, 188] width 200 height 29
click at [570, 188] on div at bounding box center [581, 188] width 26 height 26
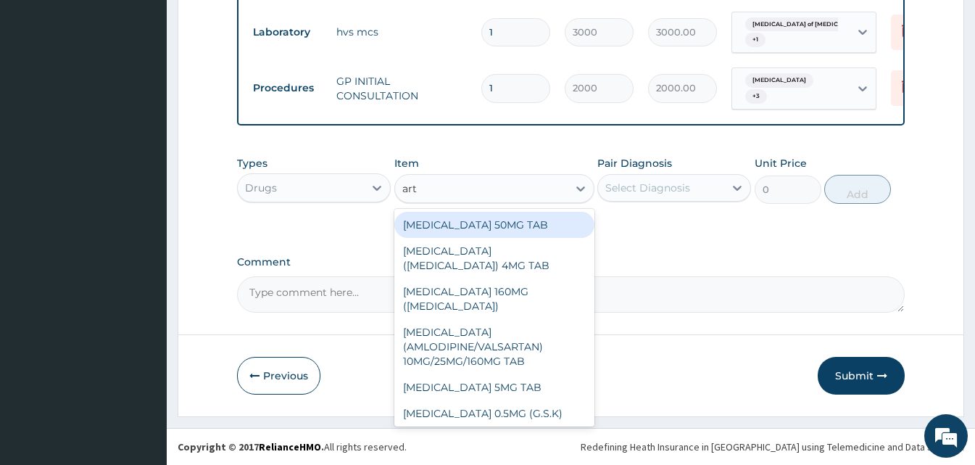
type input "arte"
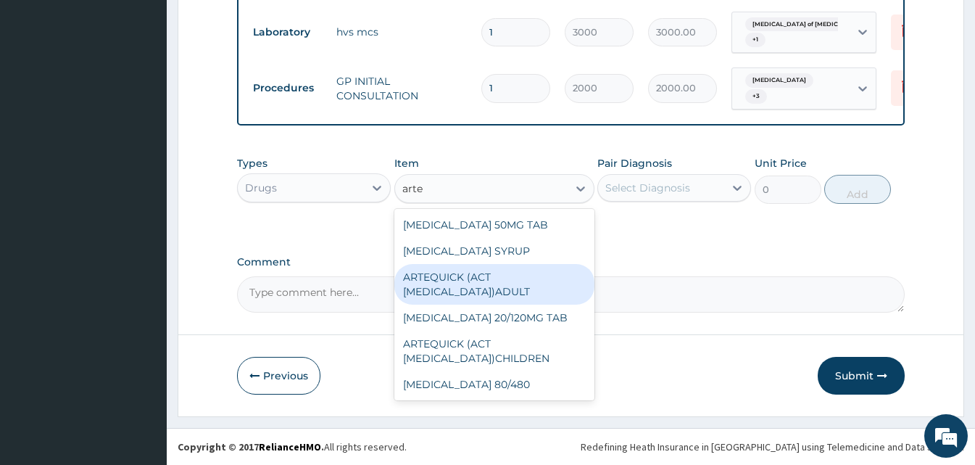
click at [487, 288] on div "ARTEQUICK (ACT [MEDICAL_DATA])ADULT" at bounding box center [494, 284] width 200 height 41
type input "2500"
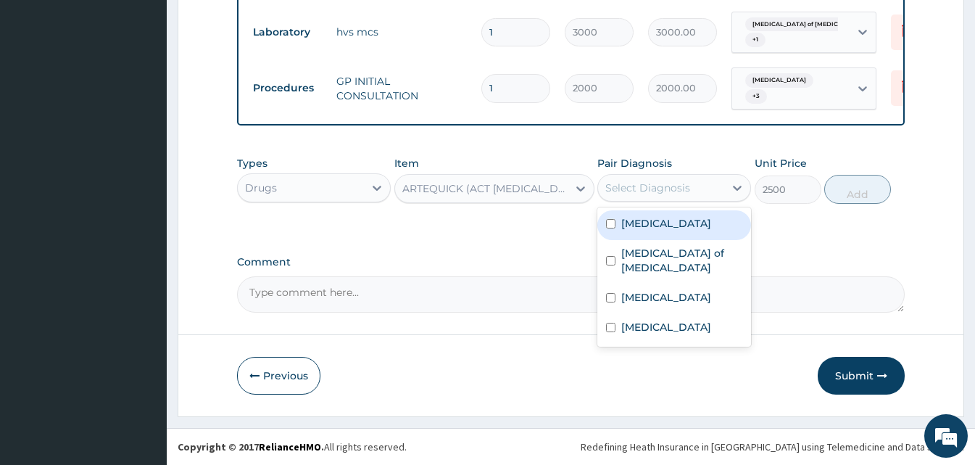
click at [718, 190] on div "Select Diagnosis" at bounding box center [661, 187] width 126 height 23
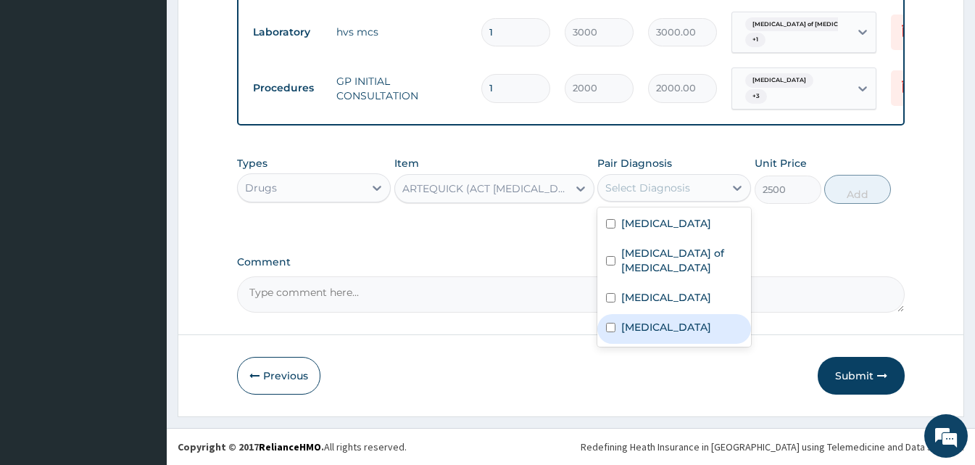
click at [676, 315] on div "[MEDICAL_DATA]" at bounding box center [674, 329] width 154 height 30
checkbox input "true"
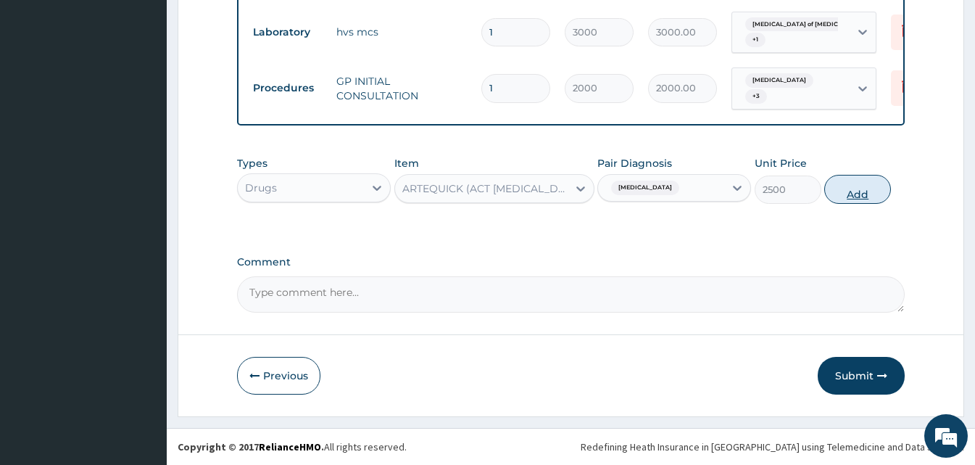
click at [868, 191] on button "Add" at bounding box center [857, 189] width 67 height 29
type input "0"
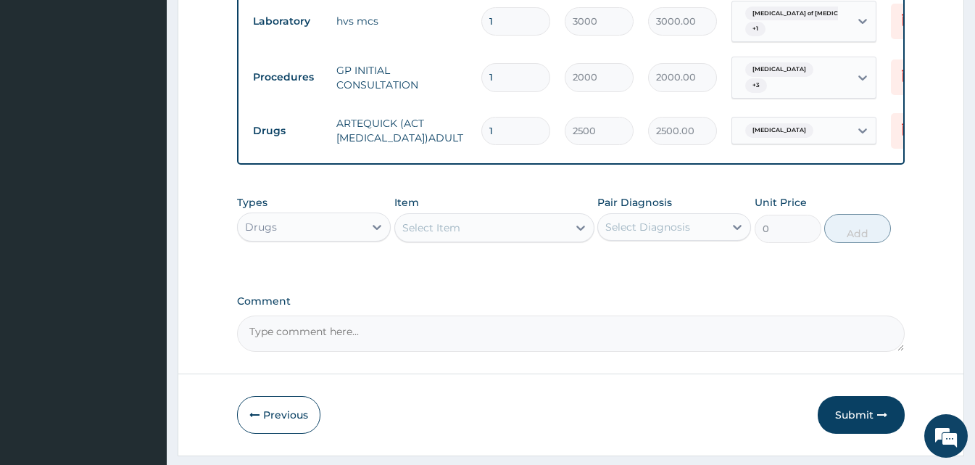
click at [486, 239] on div "Select Item" at bounding box center [481, 227] width 173 height 23
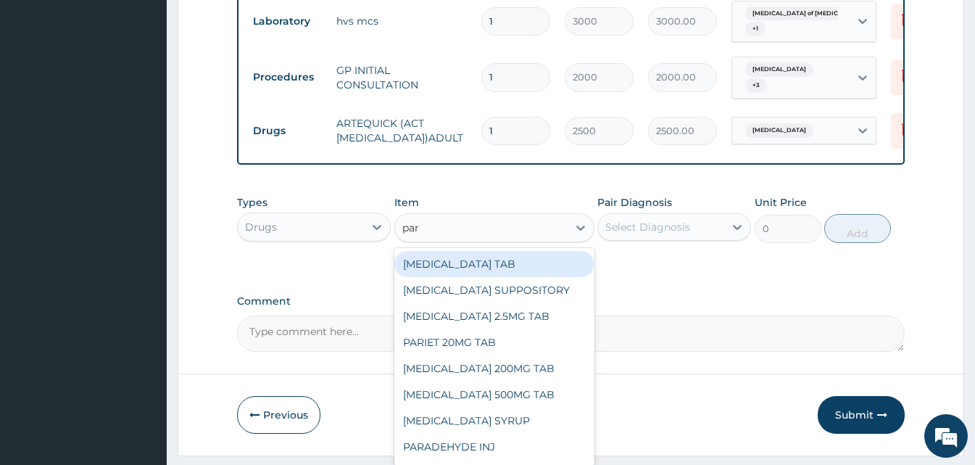
type input "para"
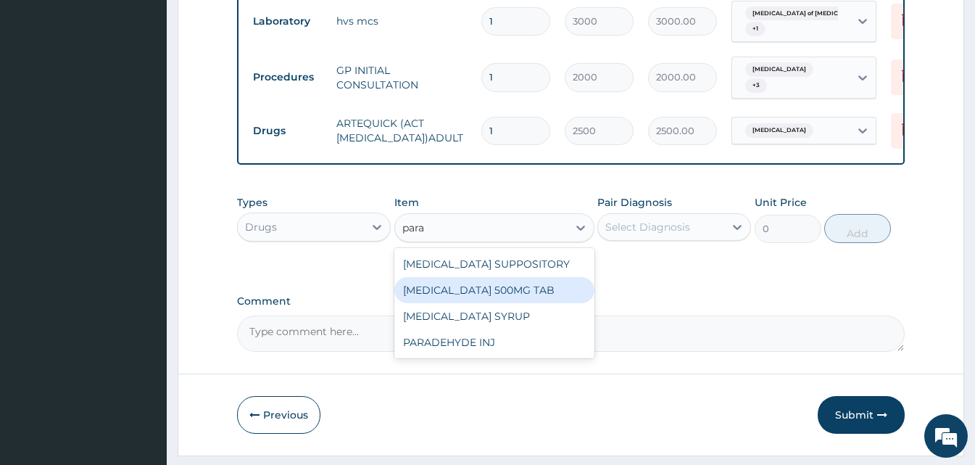
click at [490, 299] on div "[MEDICAL_DATA] 500MG TAB" at bounding box center [494, 290] width 200 height 26
type input "15"
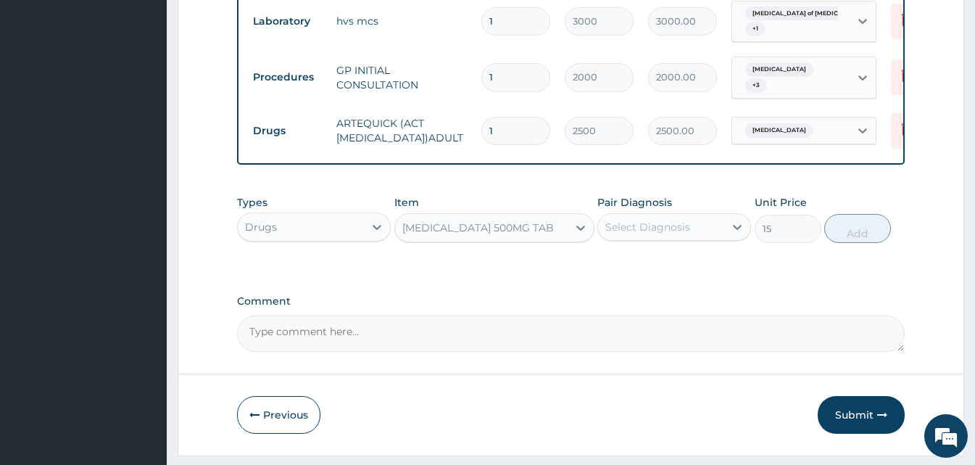
click at [695, 238] on div "Select Diagnosis" at bounding box center [661, 226] width 126 height 23
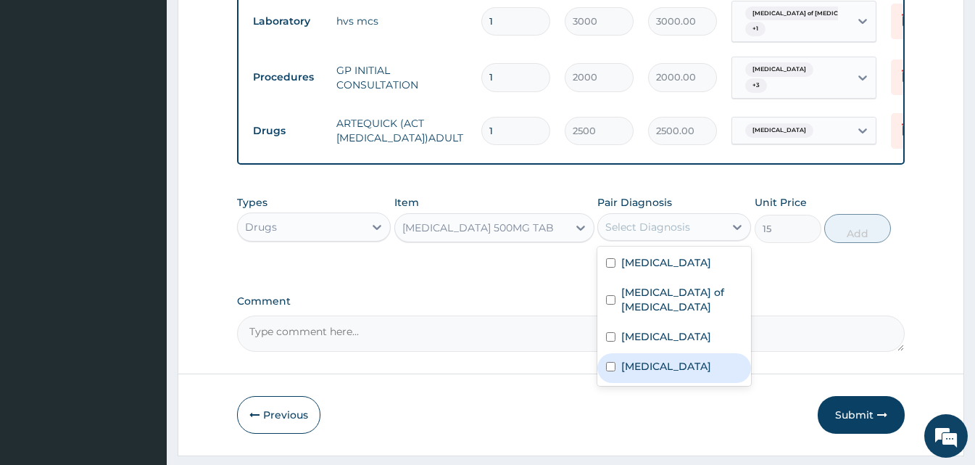
click at [674, 361] on div "[MEDICAL_DATA]" at bounding box center [674, 368] width 154 height 30
checkbox input "true"
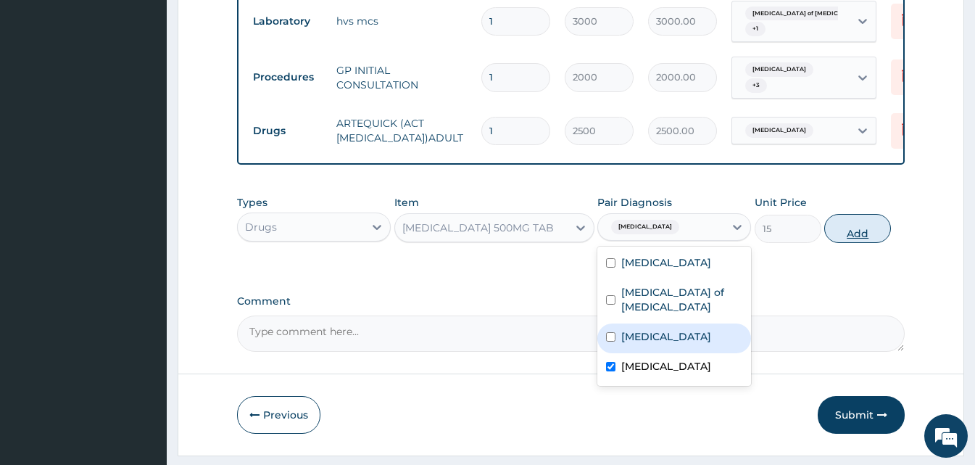
click at [845, 235] on button "Add" at bounding box center [857, 228] width 67 height 29
type input "0"
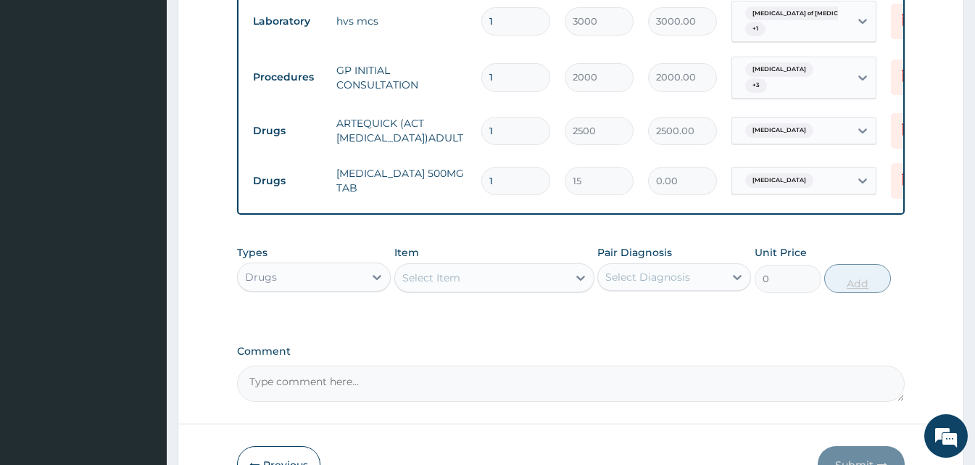
type input "0.00"
type input "1"
type input "15.00"
type input "18"
type input "270.00"
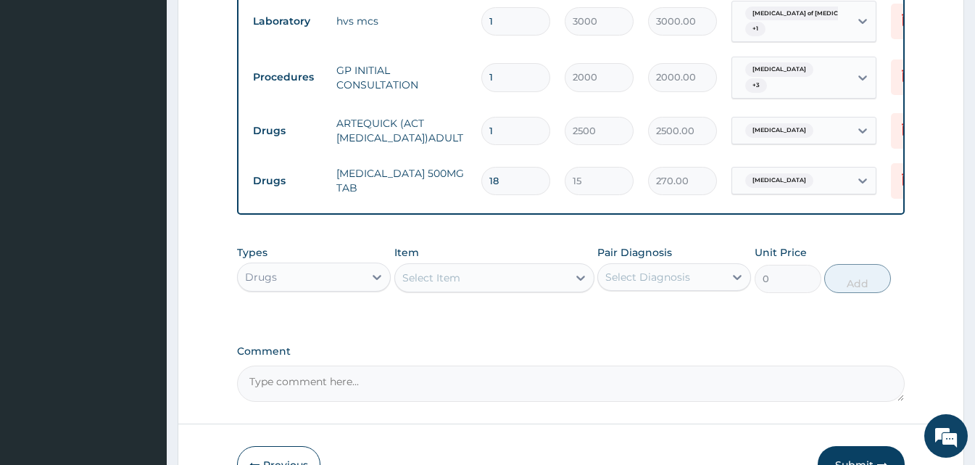
type input "18"
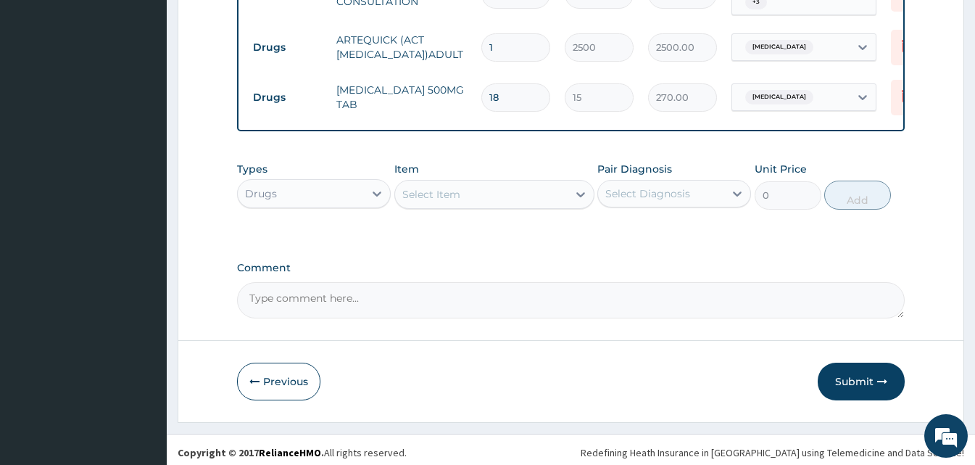
scroll to position [785, 0]
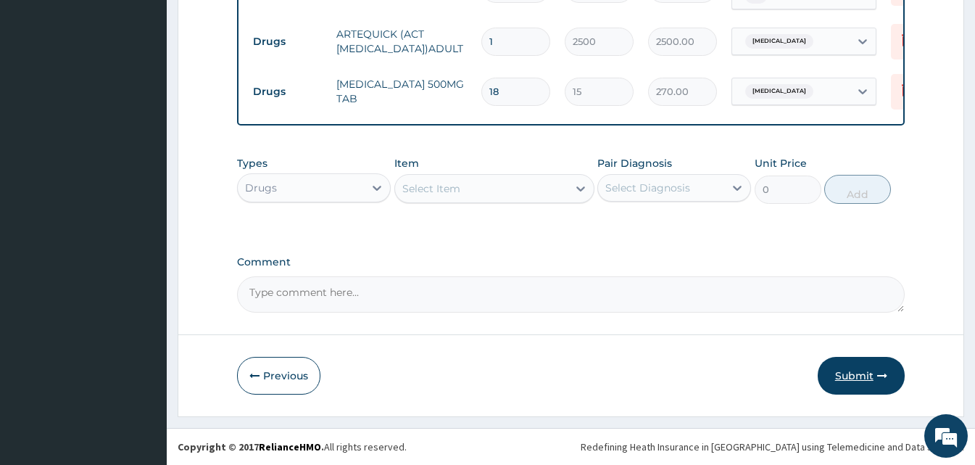
click at [847, 375] on button "Submit" at bounding box center [861, 376] width 87 height 38
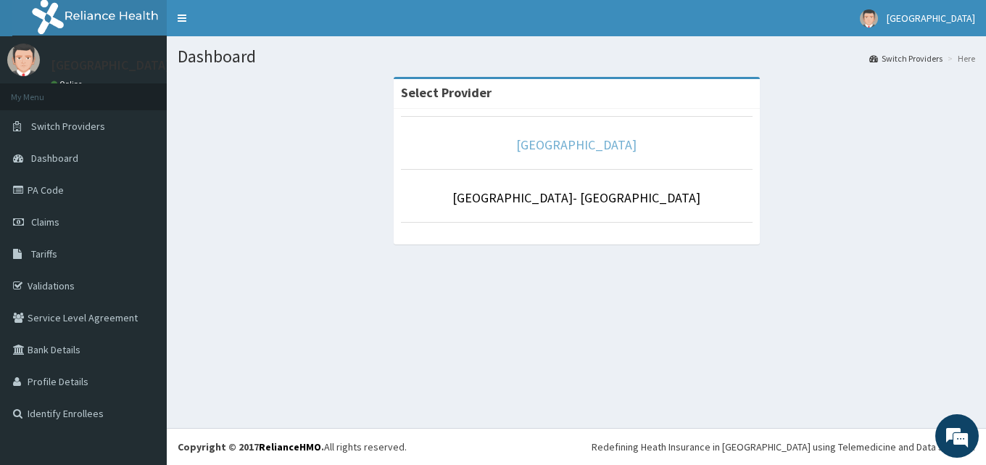
click at [594, 143] on link "[GEOGRAPHIC_DATA]" at bounding box center [576, 144] width 120 height 17
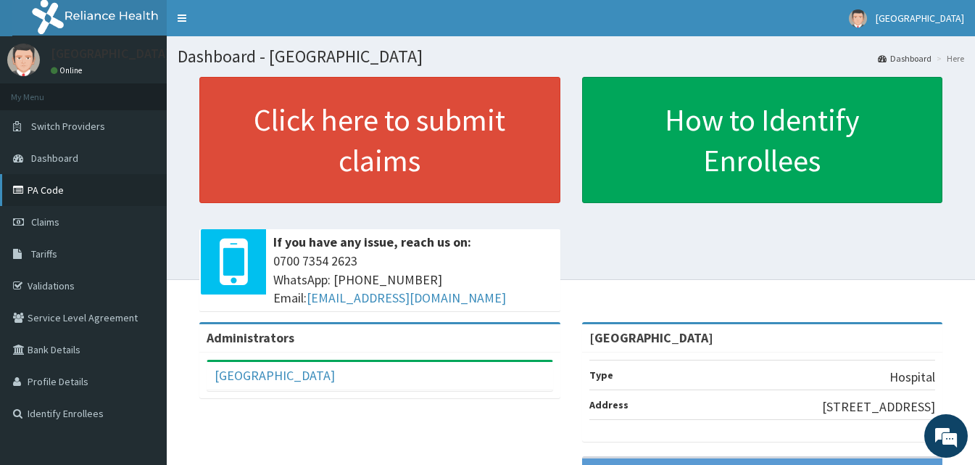
click at [72, 183] on link "PA Code" at bounding box center [83, 190] width 167 height 32
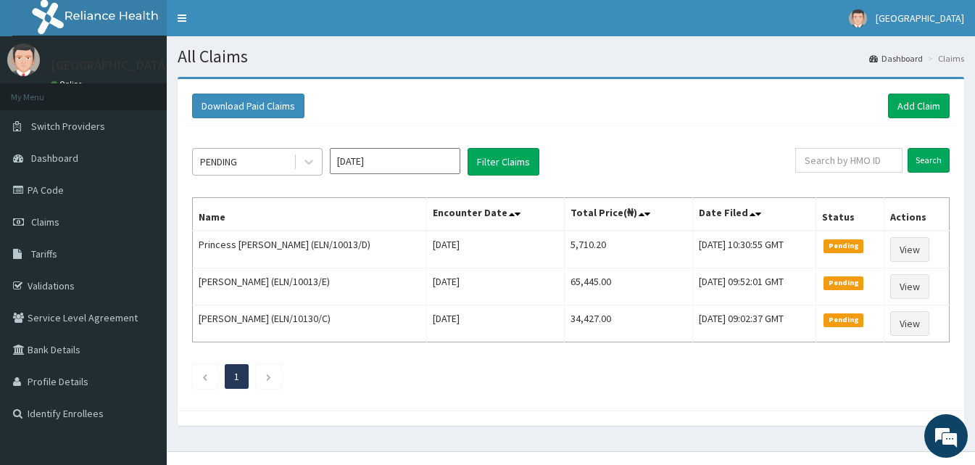
click at [268, 160] on div "PENDING" at bounding box center [243, 161] width 101 height 23
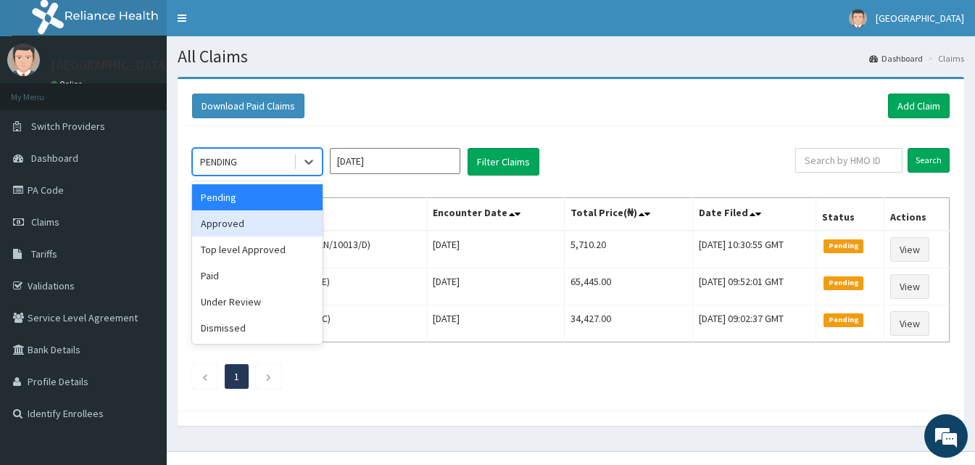
click at [256, 220] on div "Approved" at bounding box center [257, 223] width 130 height 26
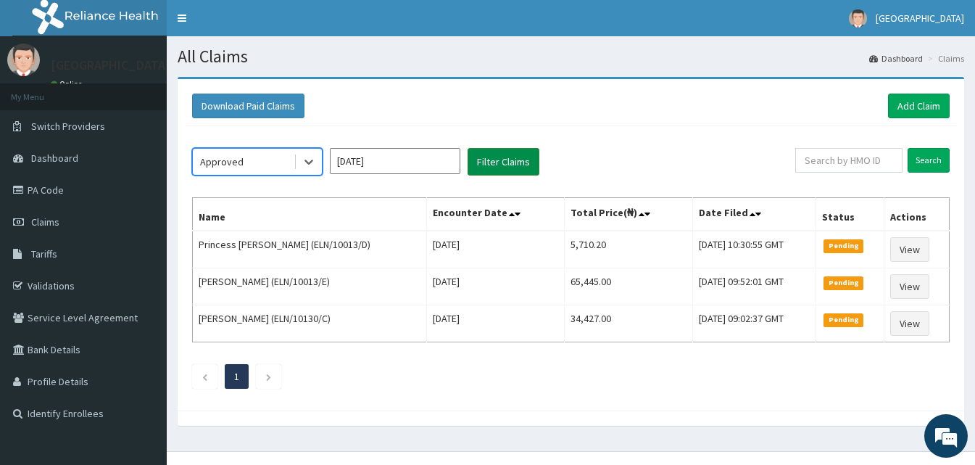
click at [496, 151] on button "Filter Claims" at bounding box center [504, 162] width 72 height 28
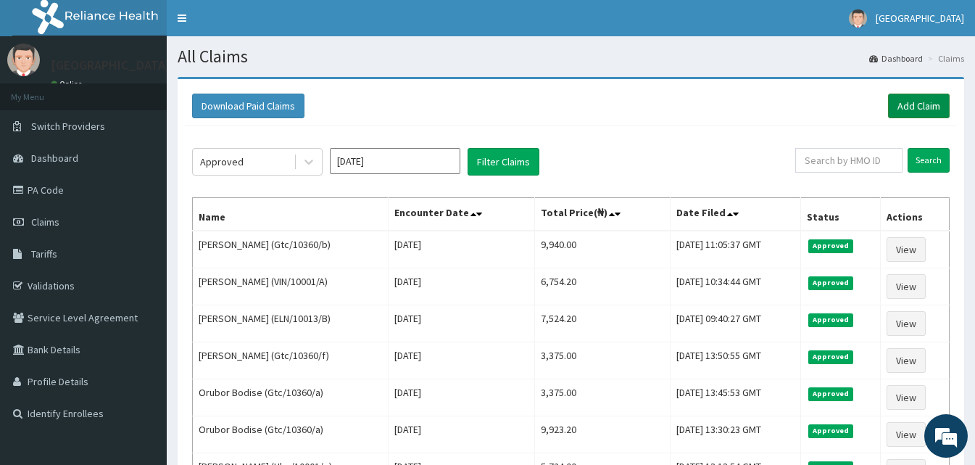
click at [903, 108] on link "Add Claim" at bounding box center [919, 106] width 62 height 25
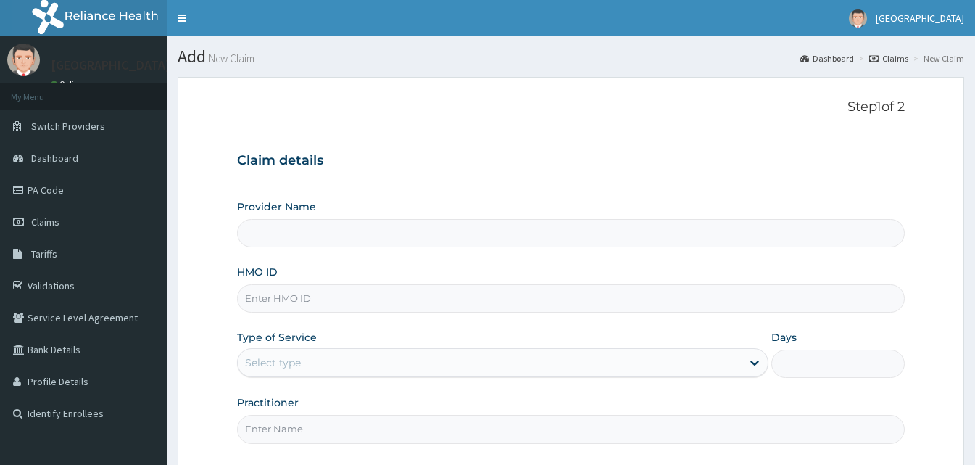
type input "[GEOGRAPHIC_DATA]"
click at [286, 304] on input "HMO ID" at bounding box center [571, 298] width 668 height 28
paste input "CodeCYA/10802/E"
click at [270, 300] on input "CodeCYA/10802/E" at bounding box center [571, 298] width 668 height 28
type input "CYA/10802/E"
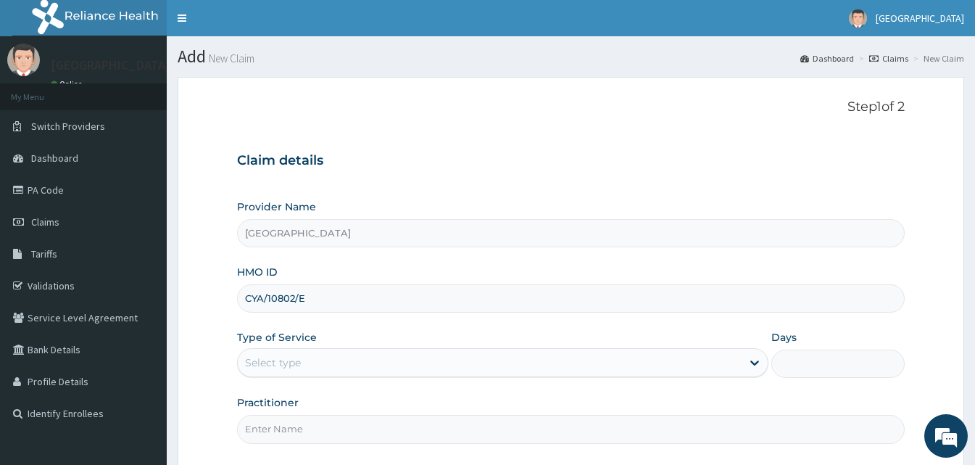
click at [313, 362] on div "Select type" at bounding box center [490, 362] width 504 height 23
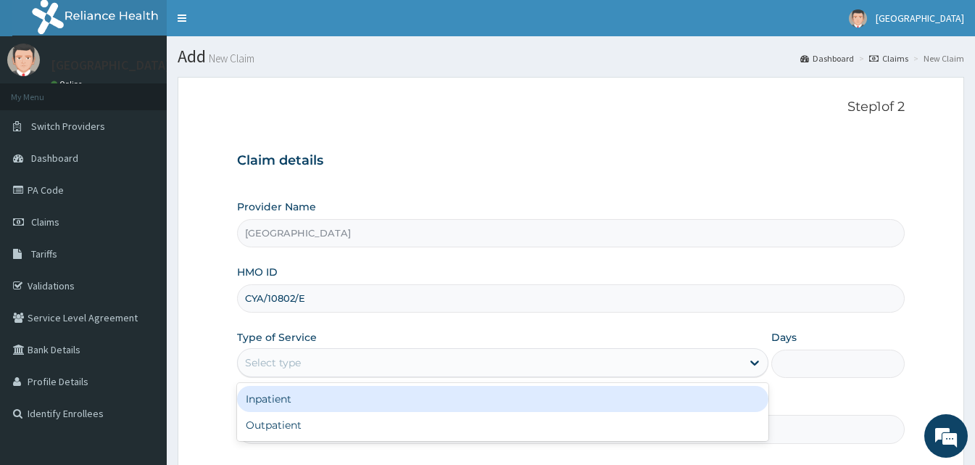
click at [294, 403] on div "Inpatient" at bounding box center [502, 399] width 531 height 26
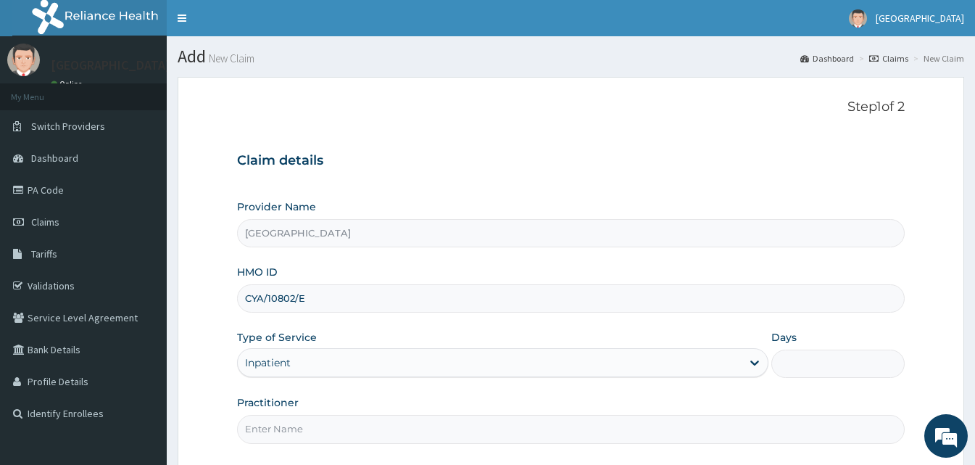
click at [786, 365] on input "Days" at bounding box center [837, 363] width 133 height 28
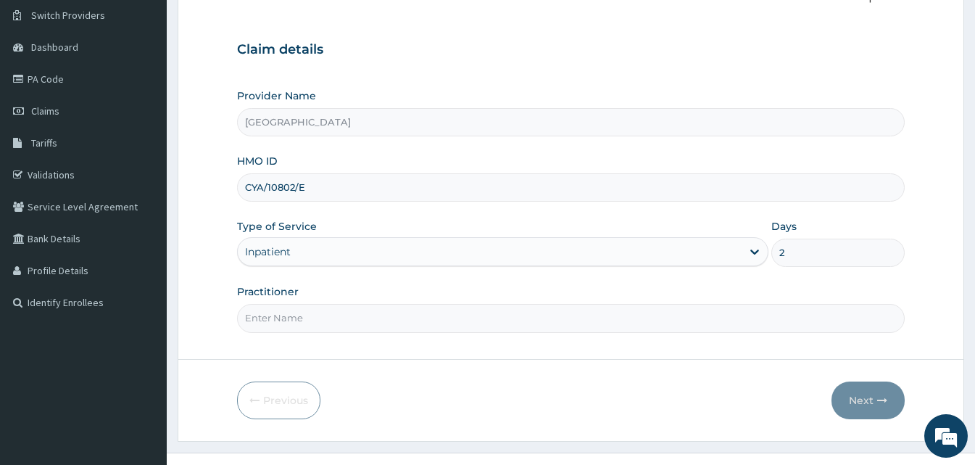
scroll to position [136, 0]
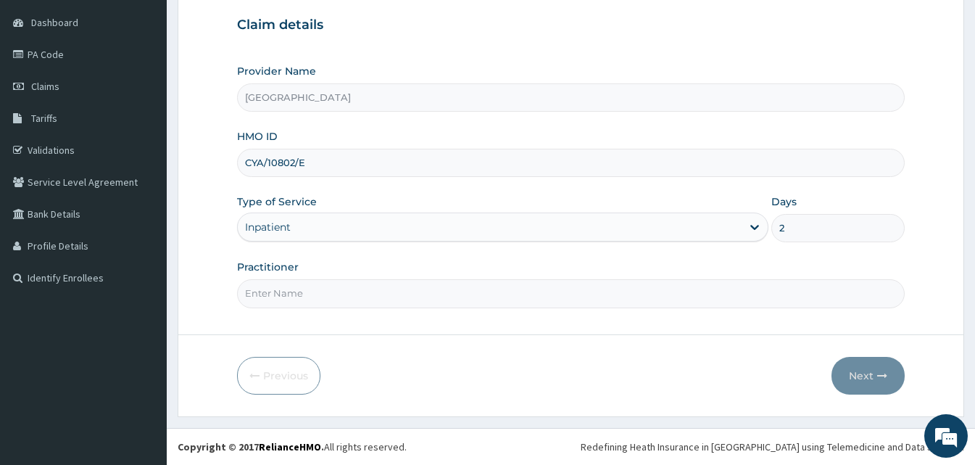
type input "2"
click at [489, 298] on input "Practitioner" at bounding box center [571, 293] width 668 height 28
type input "Doctor [GEOGRAPHIC_DATA]"
click at [850, 373] on button "Next" at bounding box center [867, 376] width 73 height 38
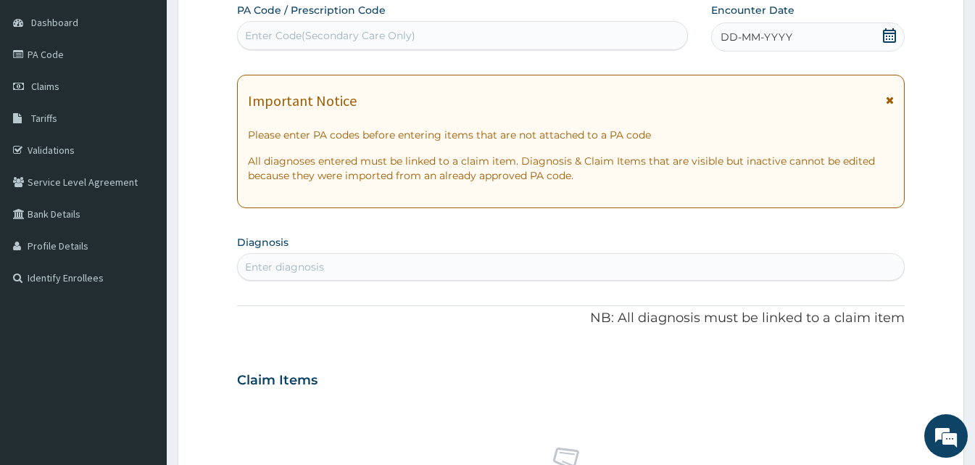
click at [738, 25] on div "DD-MM-YYYY" at bounding box center [808, 36] width 194 height 29
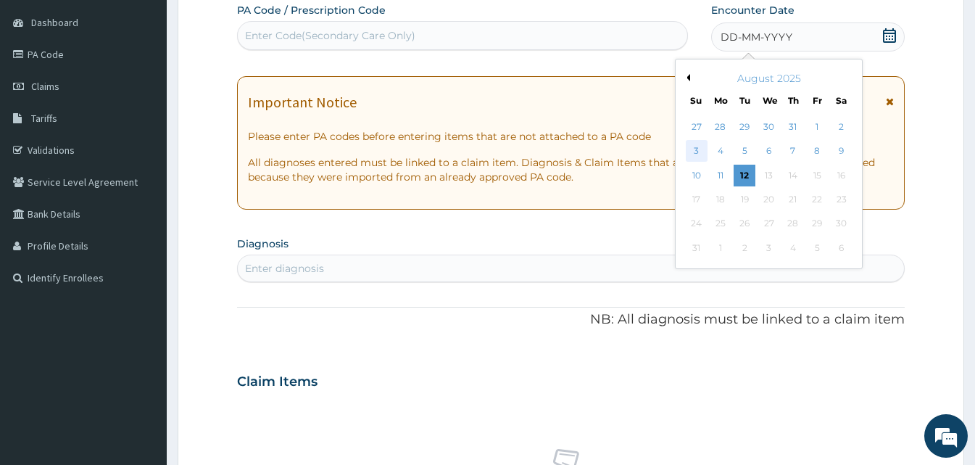
click at [691, 151] on div "3" at bounding box center [697, 152] width 22 height 22
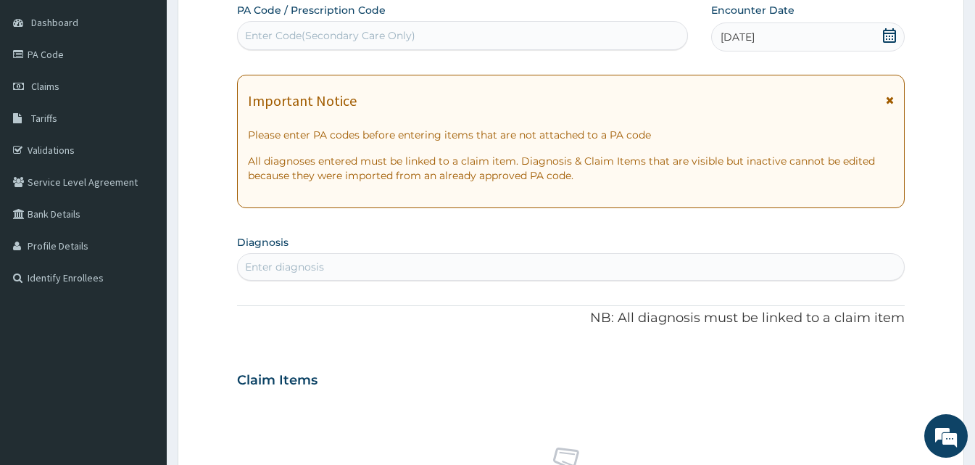
click at [431, 28] on div "Enter Code(Secondary Care Only)" at bounding box center [462, 35] width 449 height 23
paste input "PA/985AB8"
type input "PA/985AB8"
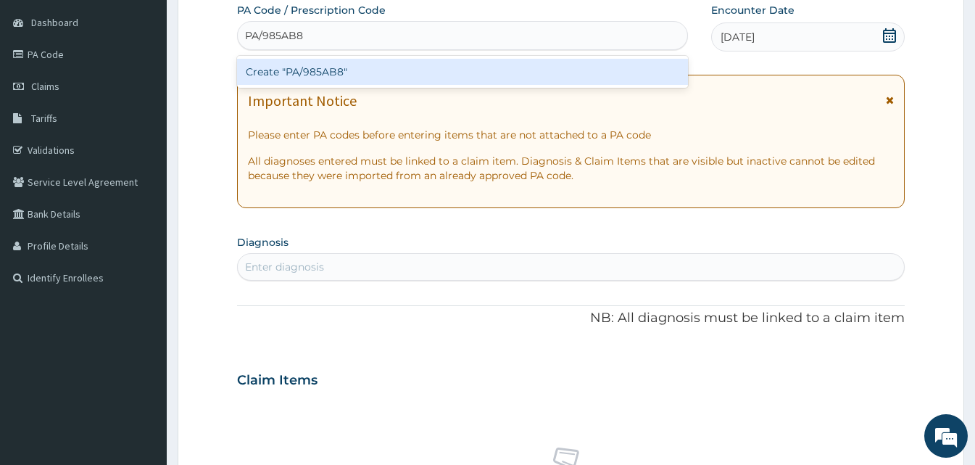
click at [315, 67] on div "Create "PA/985AB8"" at bounding box center [462, 72] width 451 height 26
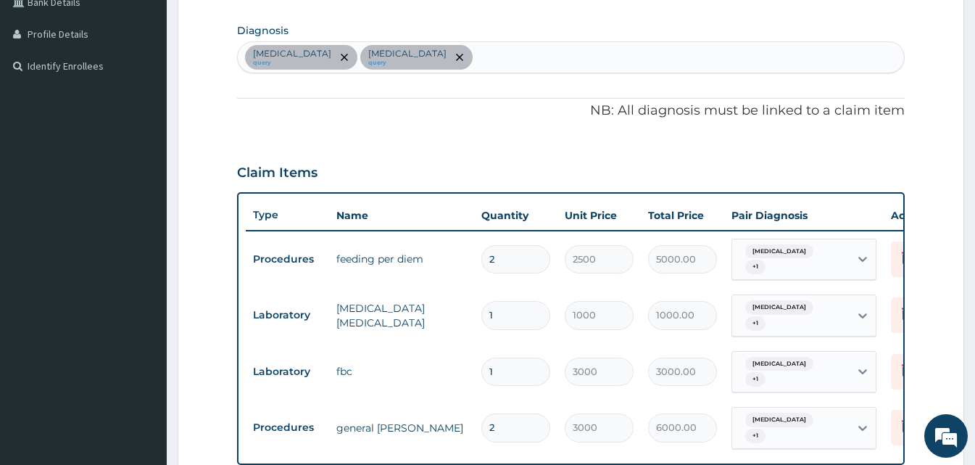
scroll to position [673, 0]
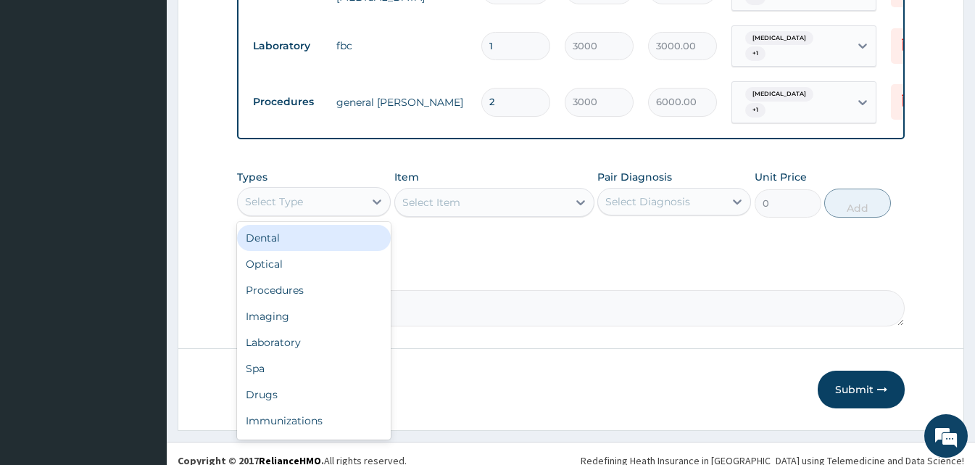
click at [341, 190] on div "Select Type" at bounding box center [301, 201] width 126 height 23
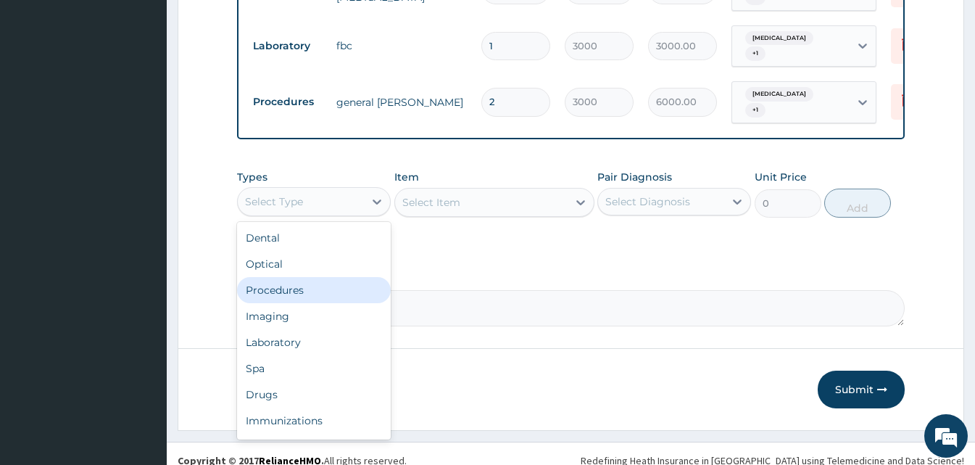
click at [304, 277] on div "Procedures" at bounding box center [314, 290] width 154 height 26
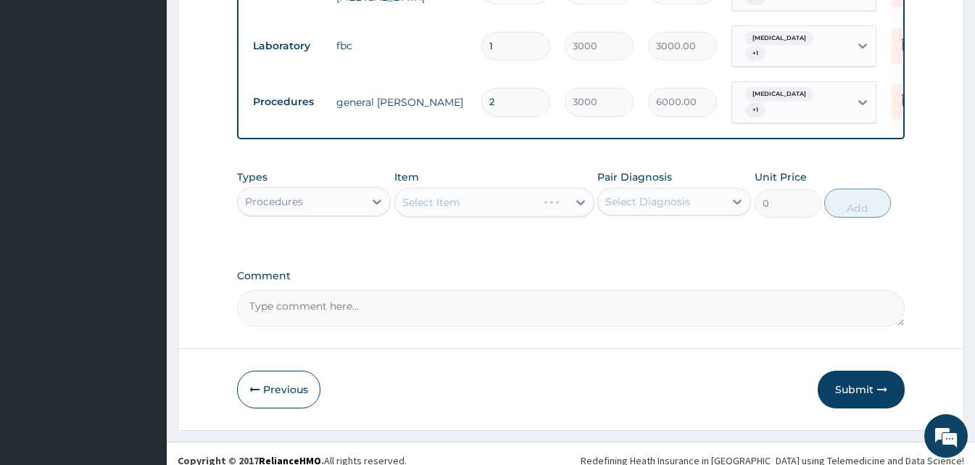
click at [578, 188] on div "Select Item" at bounding box center [494, 202] width 200 height 29
click at [578, 190] on div "Select Item" at bounding box center [494, 202] width 200 height 29
click at [578, 195] on icon at bounding box center [580, 202] width 14 height 14
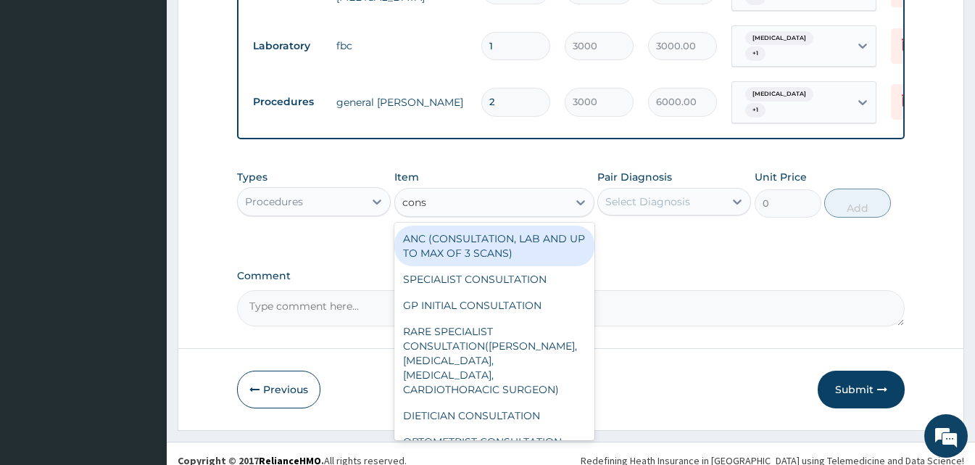
type input "consu"
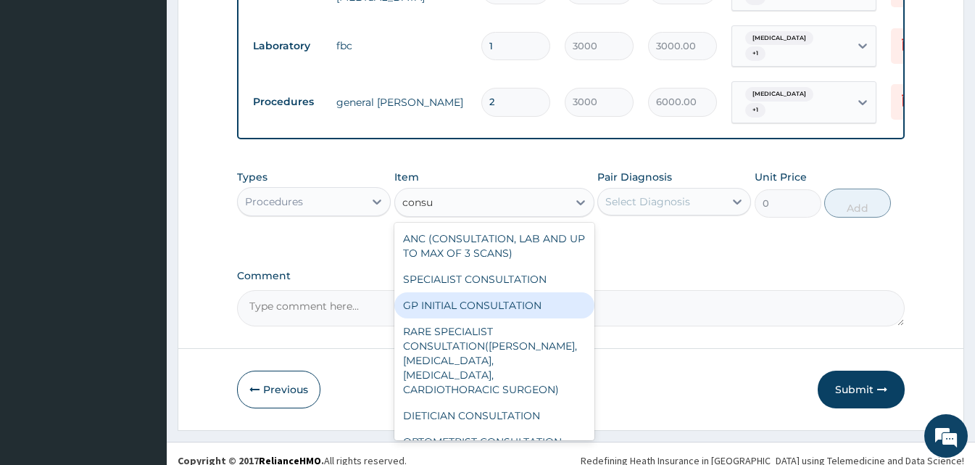
click at [514, 292] on div "GP INITIAL CONSULTATION" at bounding box center [494, 305] width 200 height 26
type input "2000"
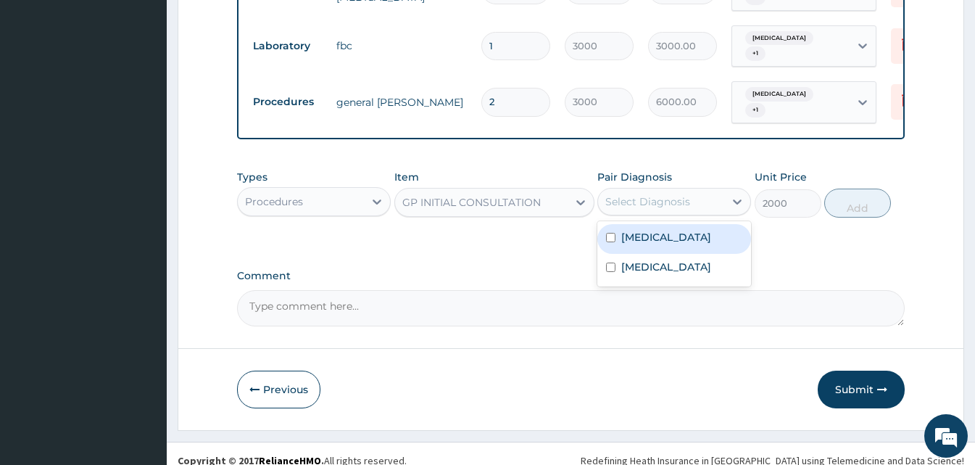
click at [706, 190] on div "Select Diagnosis" at bounding box center [661, 201] width 126 height 23
click at [661, 228] on div "[MEDICAL_DATA]" at bounding box center [674, 239] width 154 height 30
checkbox input "true"
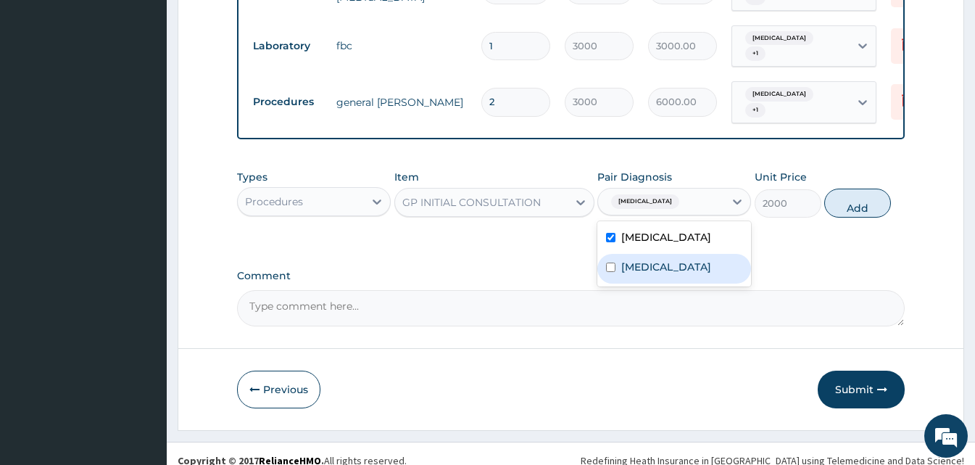
click at [647, 259] on label "[MEDICAL_DATA]" at bounding box center [666, 266] width 90 height 14
checkbox input "true"
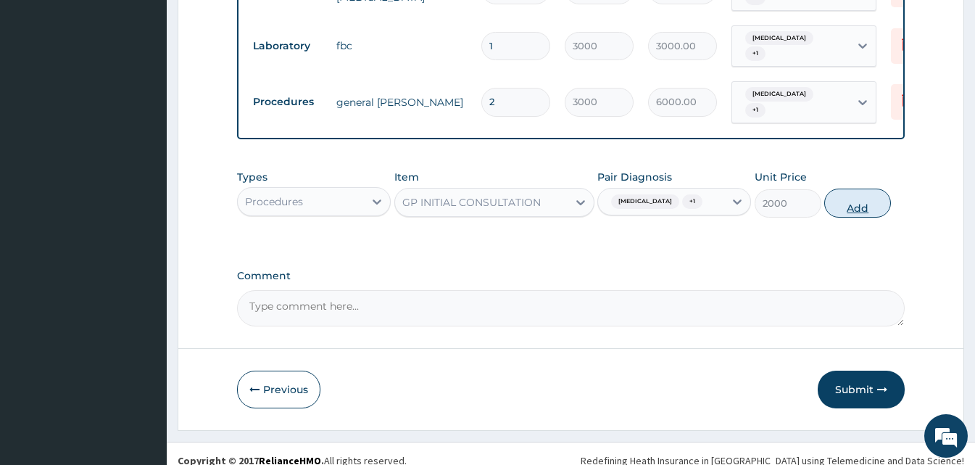
click at [834, 188] on button "Add" at bounding box center [857, 202] width 67 height 29
type input "0"
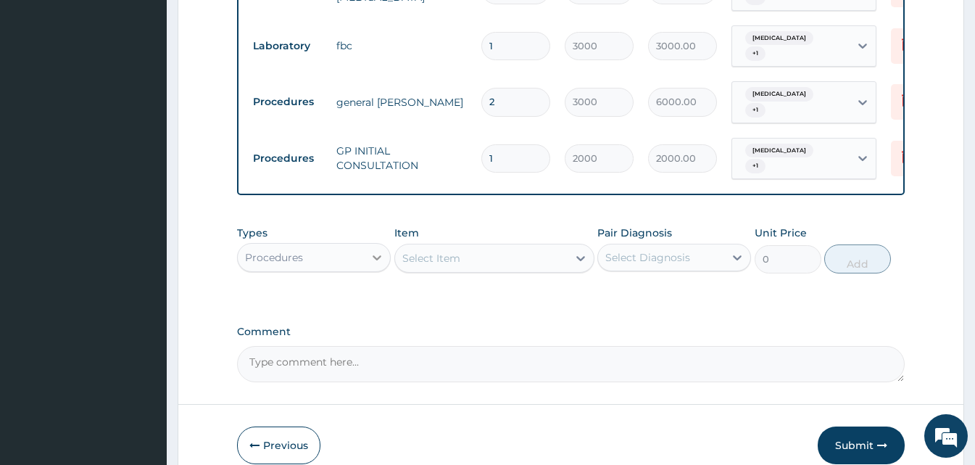
click at [364, 244] on div at bounding box center [377, 257] width 26 height 26
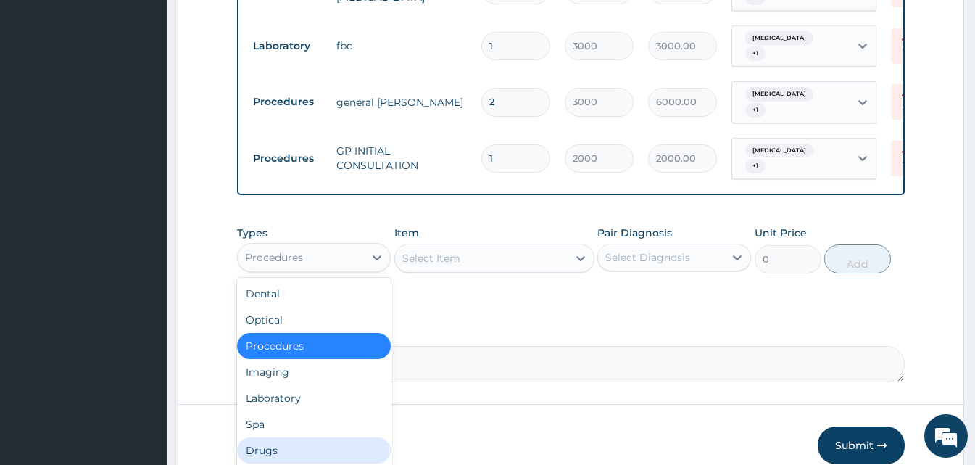
click at [306, 437] on div "Drugs" at bounding box center [314, 450] width 154 height 26
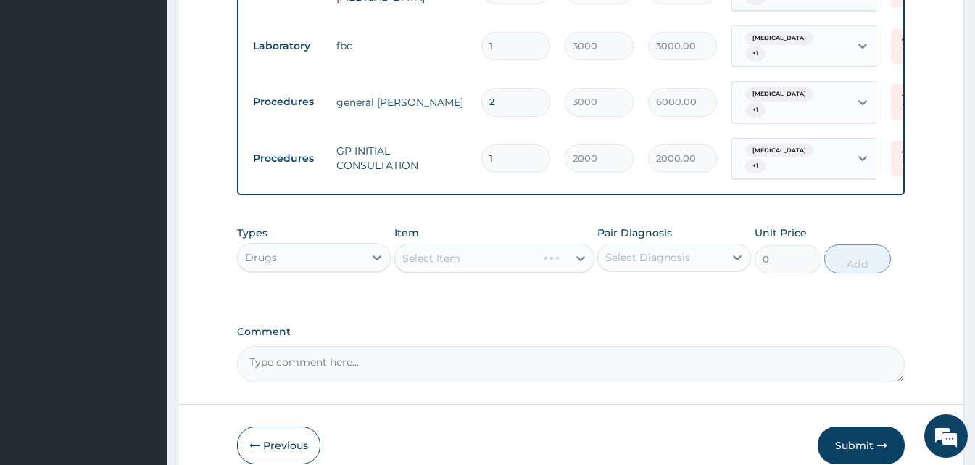
click at [497, 244] on div "Select Item" at bounding box center [494, 258] width 200 height 29
click at [444, 251] on div "Select Item" at bounding box center [431, 258] width 58 height 14
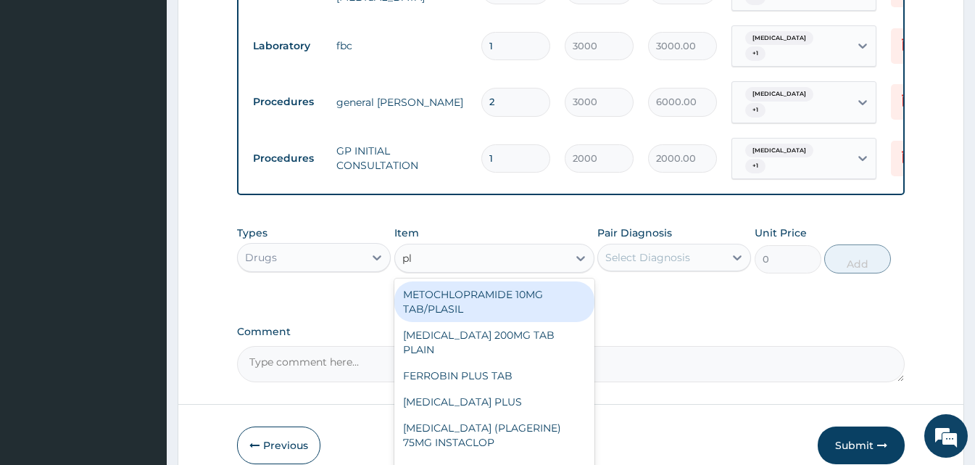
type input "p"
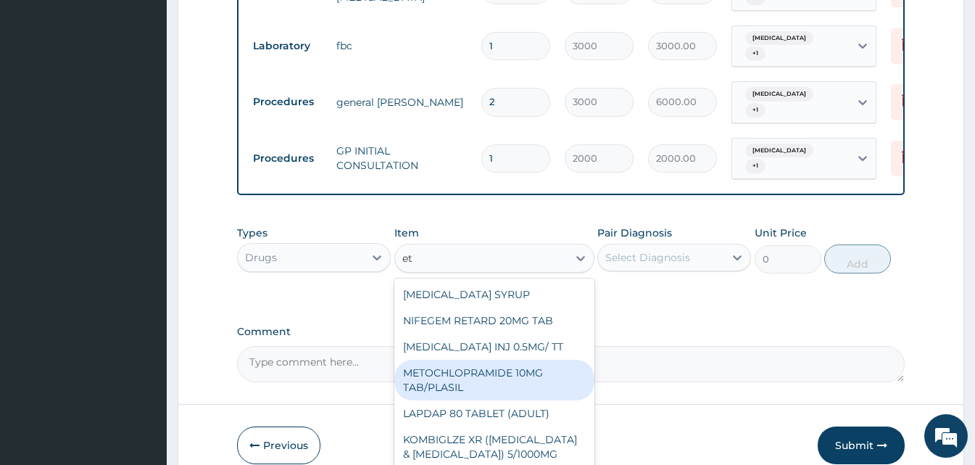
type input "e"
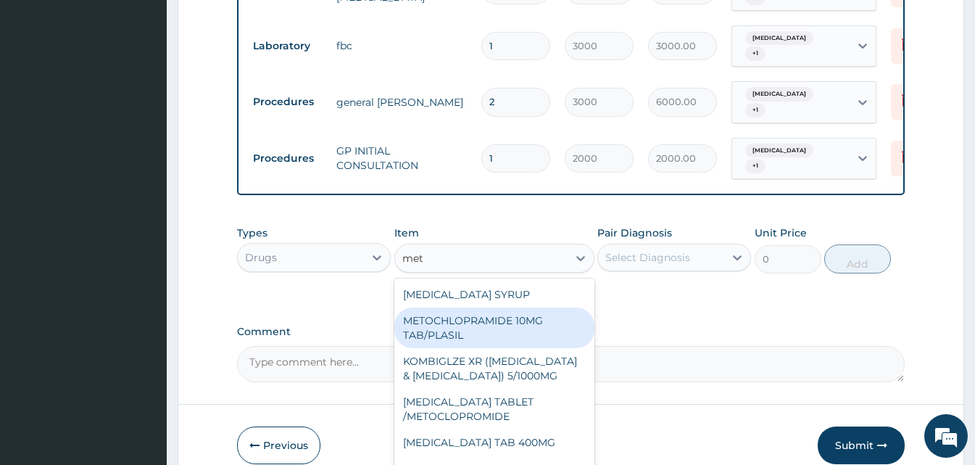
type input "meto"
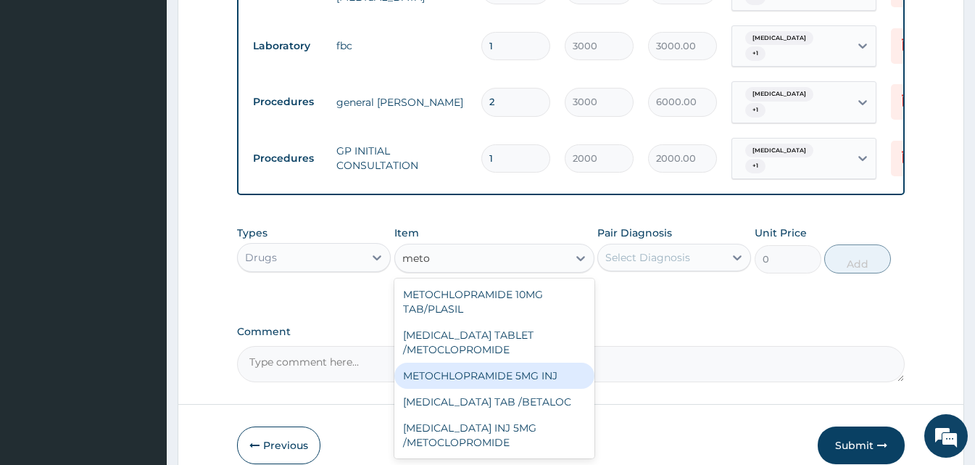
click at [466, 362] on div "METOCHLOPRAMIDE 5MG INJ" at bounding box center [494, 375] width 200 height 26
type input "140.4"
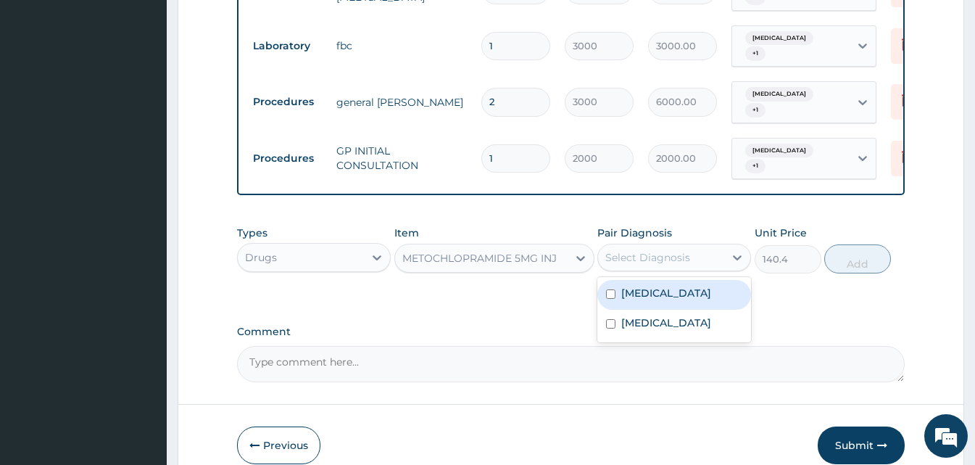
click at [673, 250] on div "Select Diagnosis" at bounding box center [647, 257] width 85 height 14
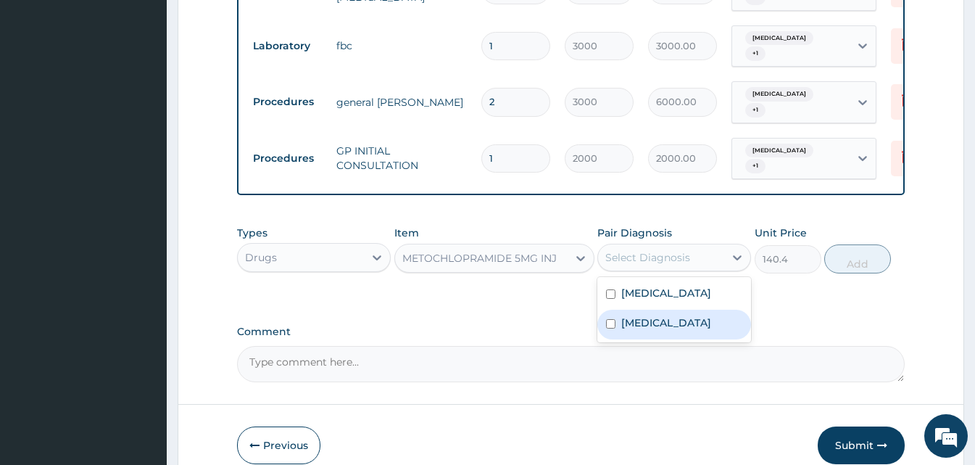
click at [662, 310] on div "[MEDICAL_DATA]" at bounding box center [674, 325] width 154 height 30
checkbox input "true"
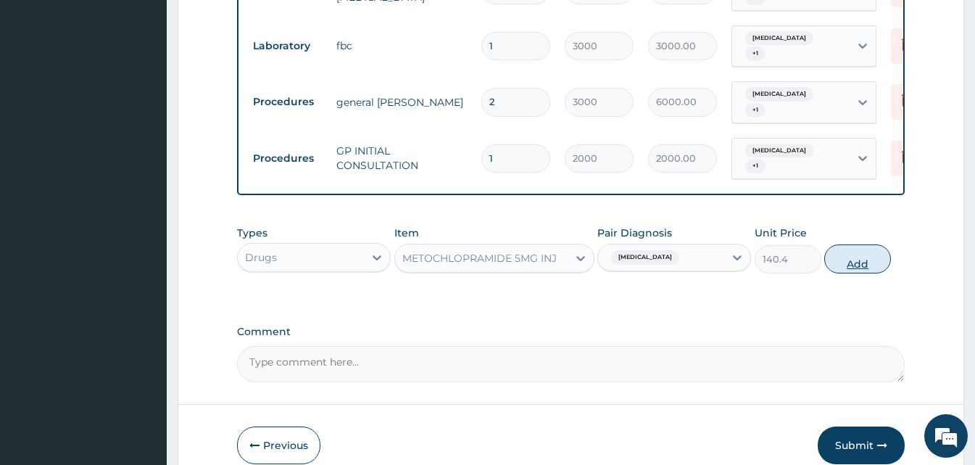
click at [855, 244] on button "Add" at bounding box center [857, 258] width 67 height 29
type input "0"
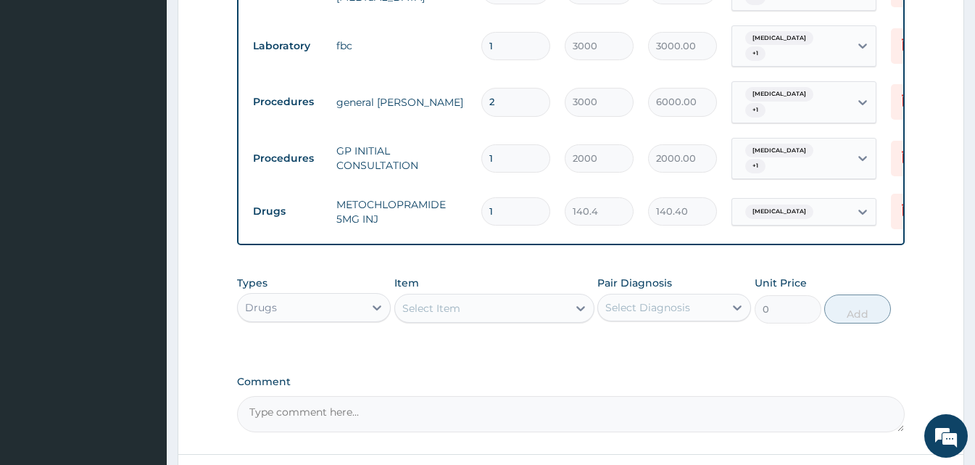
click at [518, 296] on div "Select Item" at bounding box center [481, 307] width 173 height 23
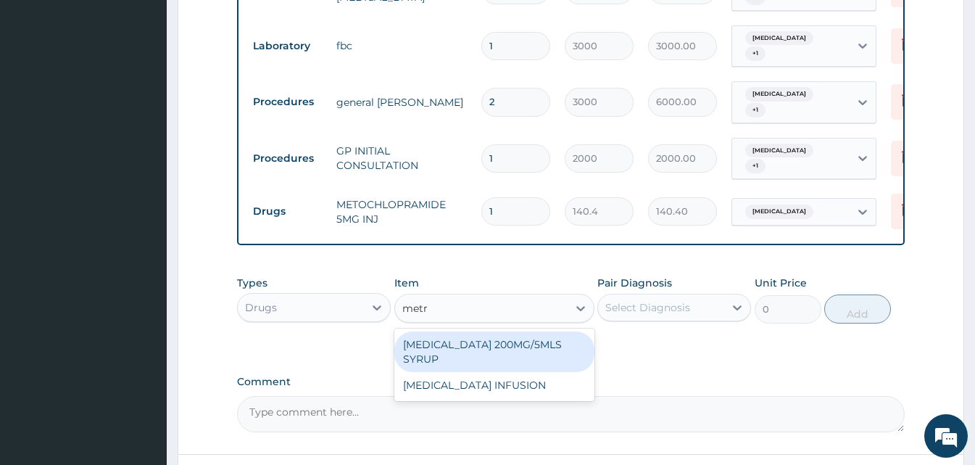
type input "metro"
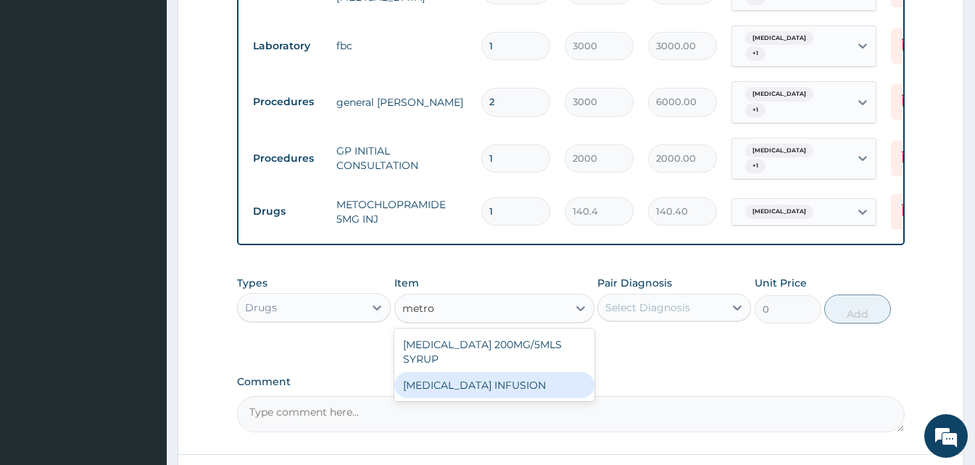
click at [507, 372] on div "[MEDICAL_DATA] INFUSION" at bounding box center [494, 385] width 200 height 26
type input "900"
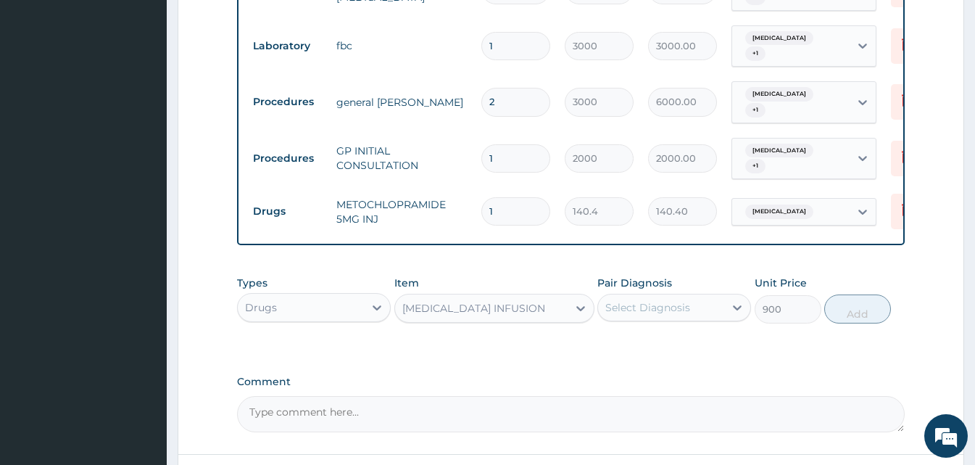
click at [718, 296] on div "Select Diagnosis" at bounding box center [661, 307] width 126 height 23
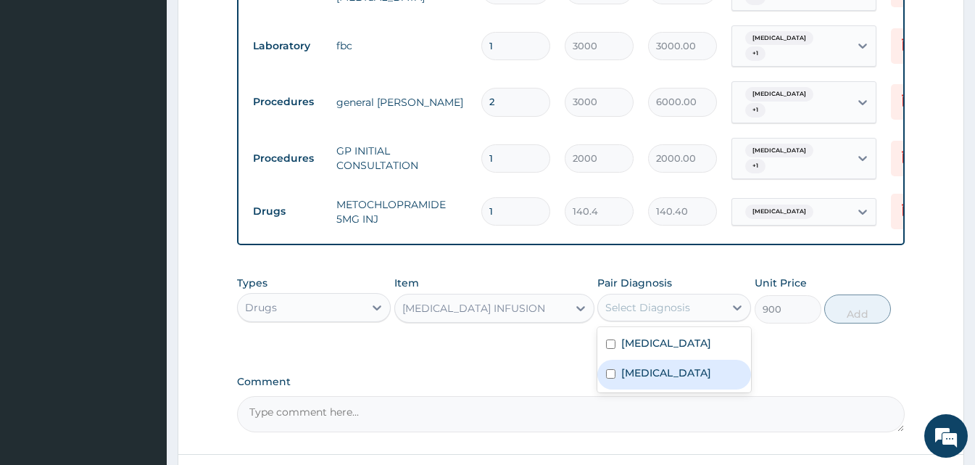
click at [652, 365] on label "[MEDICAL_DATA]" at bounding box center [666, 372] width 90 height 14
checkbox input "true"
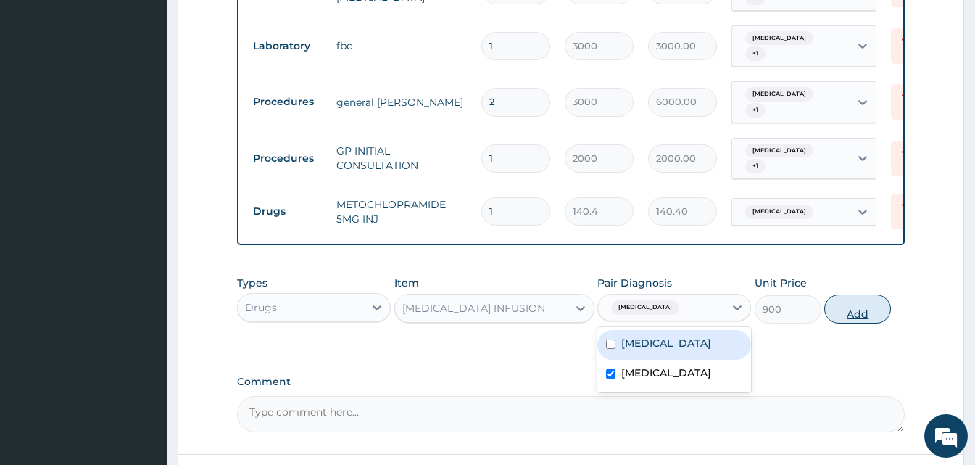
click at [865, 294] on button "Add" at bounding box center [857, 308] width 67 height 29
type input "0"
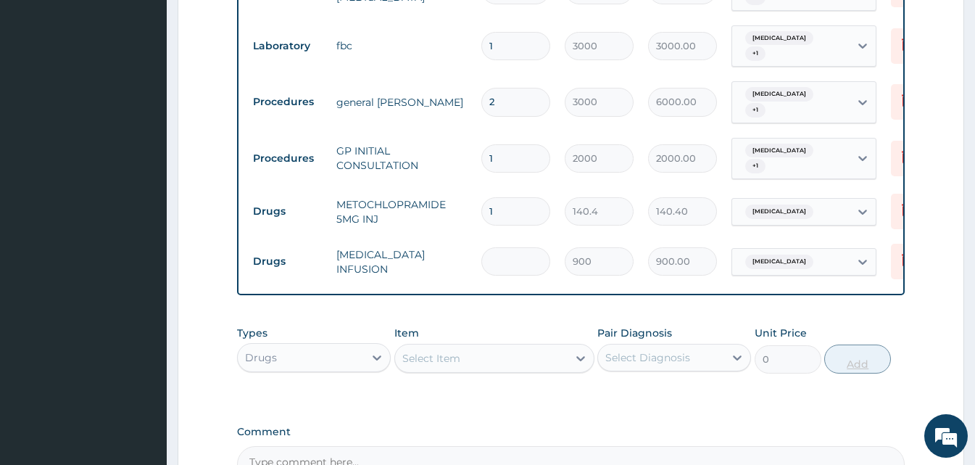
type input "0.00"
type input "2"
type input "1800.00"
type input "2"
click at [420, 351] on div "Select Item" at bounding box center [494, 358] width 200 height 29
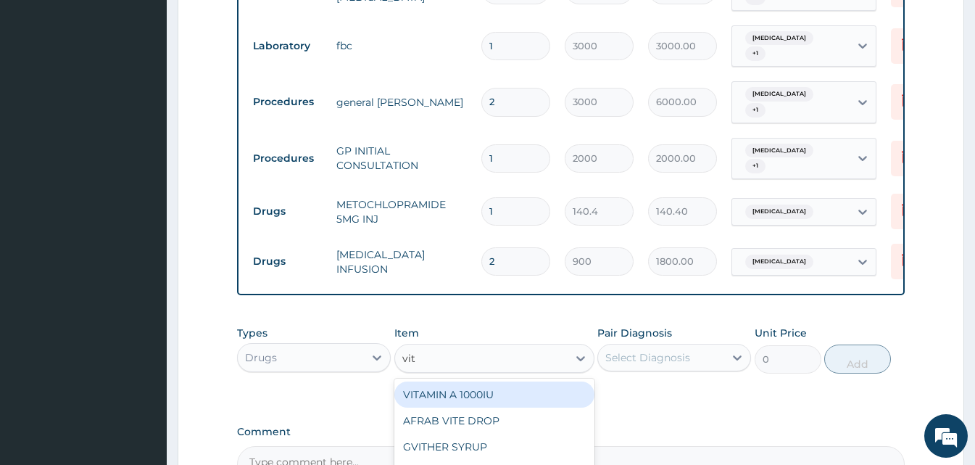
type input "vita"
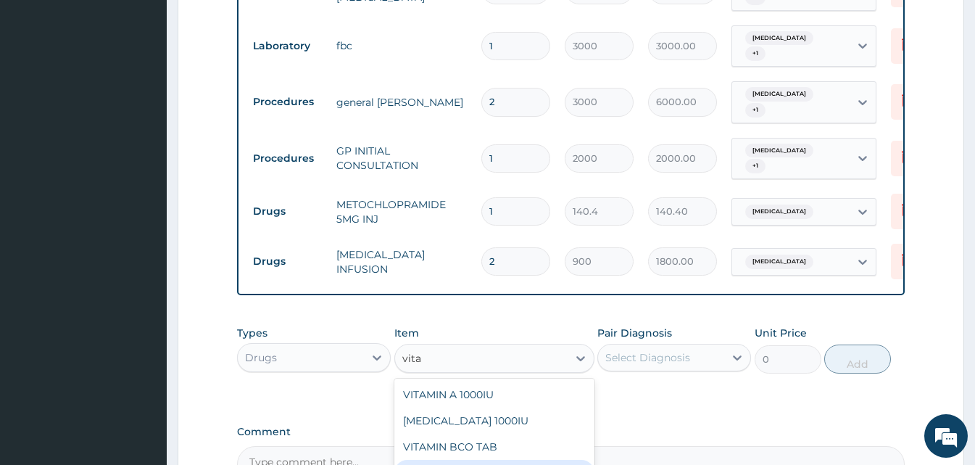
click at [526, 460] on div "VITAMIN B-CO INJ" at bounding box center [494, 473] width 200 height 26
type input "120"
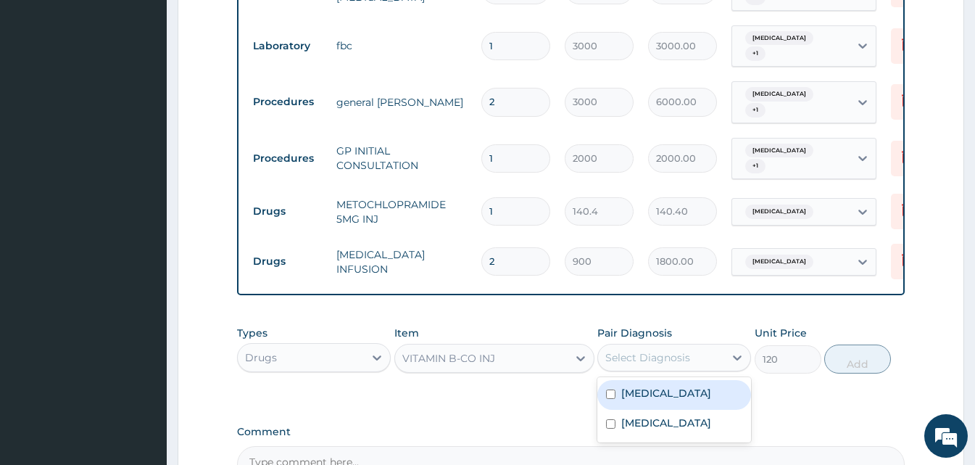
click at [674, 350] on div "Select Diagnosis" at bounding box center [647, 357] width 85 height 14
click at [665, 380] on div "[MEDICAL_DATA]" at bounding box center [674, 395] width 154 height 30
checkbox input "true"
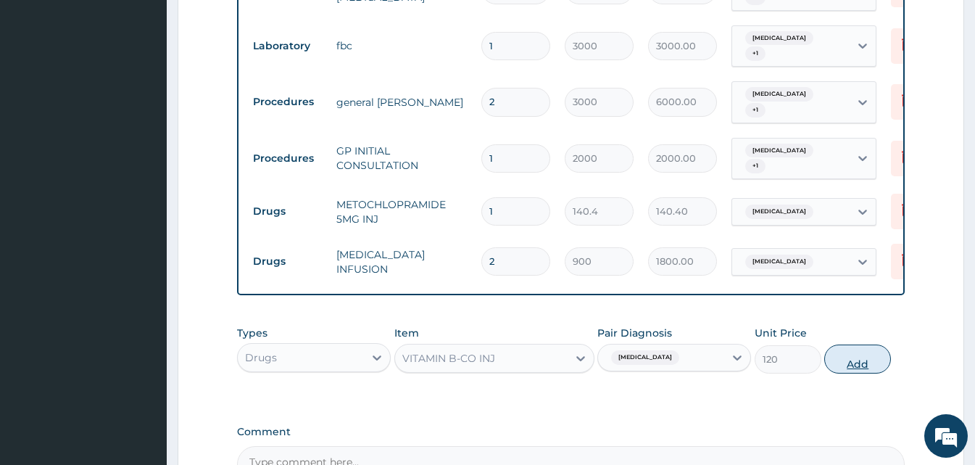
click at [865, 345] on button "Add" at bounding box center [857, 358] width 67 height 29
type input "0"
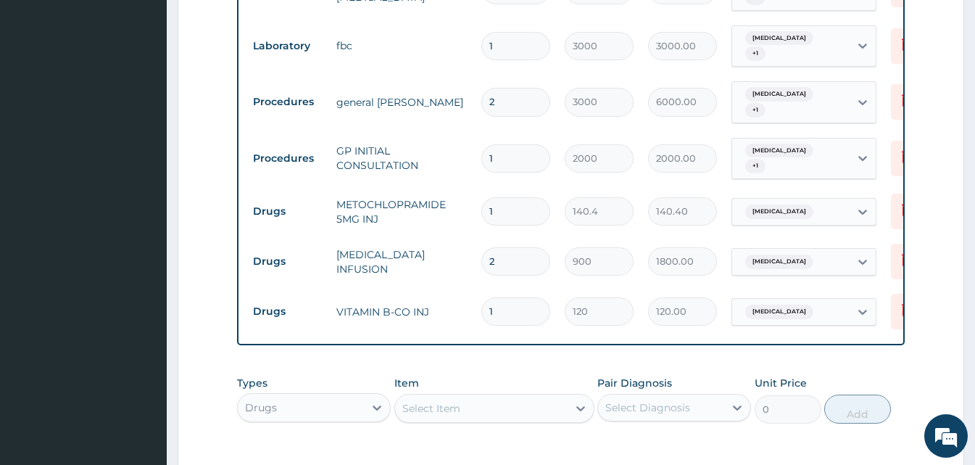
scroll to position [873, 0]
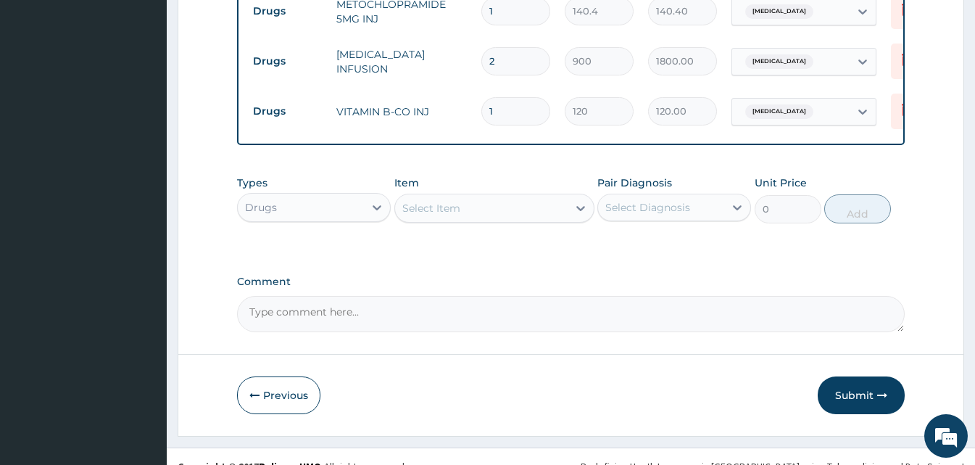
click at [459, 196] on div "Select Item" at bounding box center [481, 207] width 173 height 23
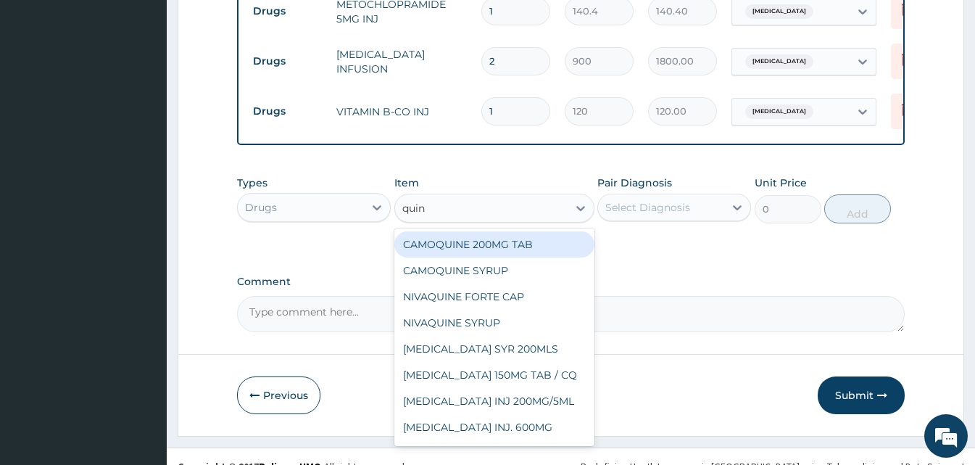
type input "quini"
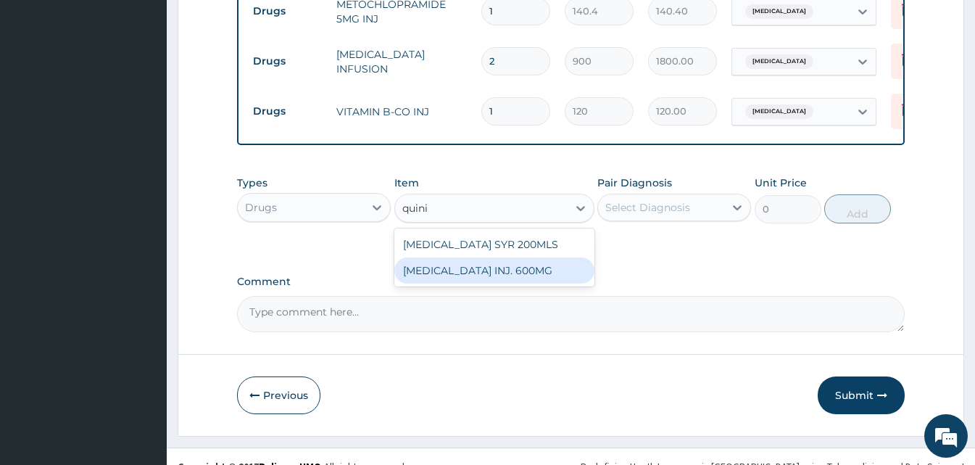
click at [465, 257] on div "[MEDICAL_DATA] INJ. 600MG" at bounding box center [494, 270] width 200 height 26
type input "600"
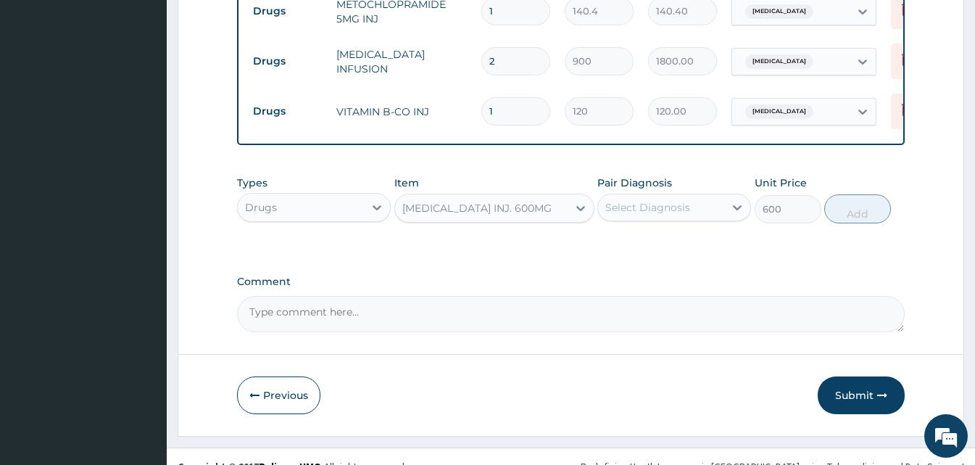
click at [693, 196] on div "Select Diagnosis" at bounding box center [661, 207] width 126 height 23
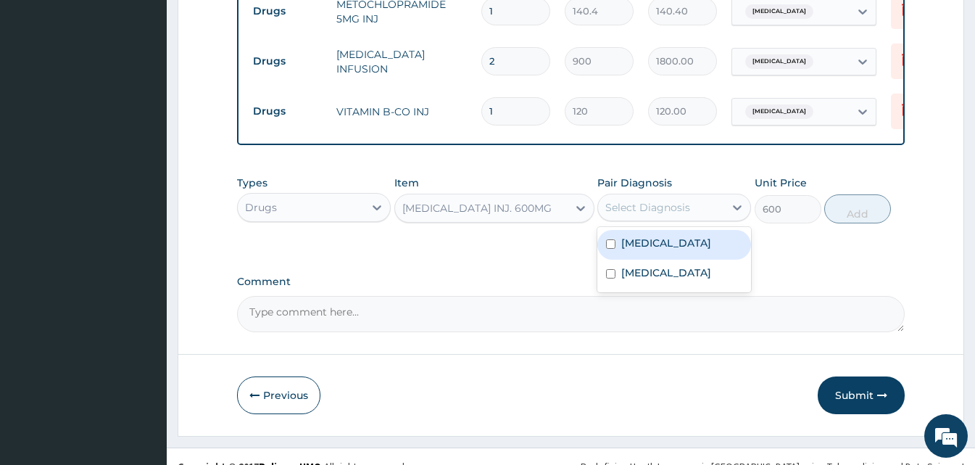
click at [684, 230] on div "[MEDICAL_DATA]" at bounding box center [674, 245] width 154 height 30
checkbox input "true"
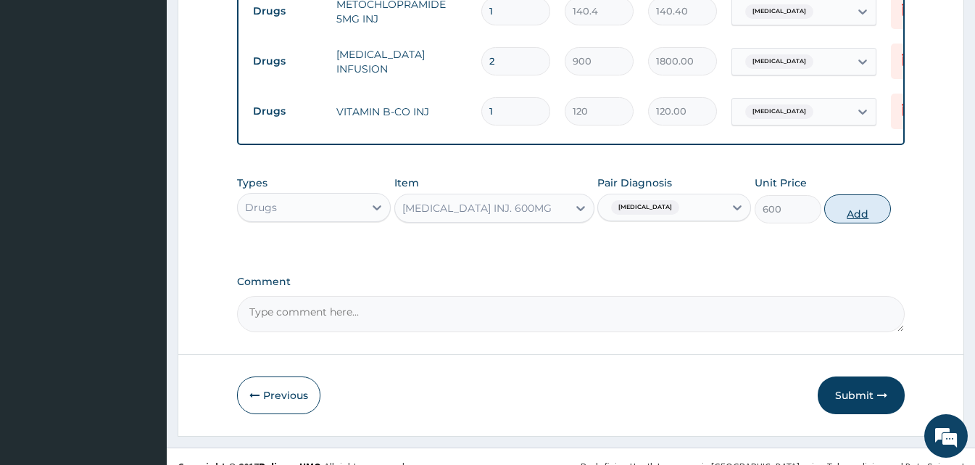
click at [852, 194] on button "Add" at bounding box center [857, 208] width 67 height 29
type input "0"
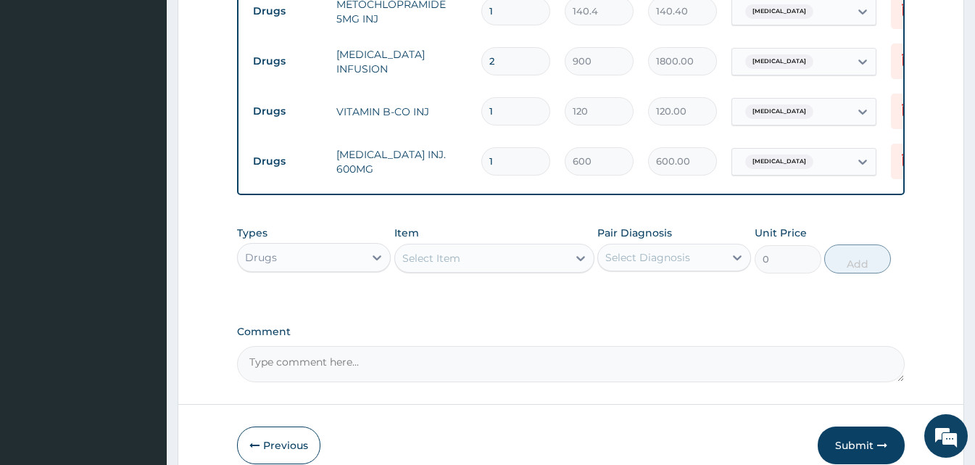
click at [454, 225] on div "Item Select Item" at bounding box center [494, 249] width 200 height 48
click at [454, 251] on div "Select Item" at bounding box center [431, 258] width 58 height 14
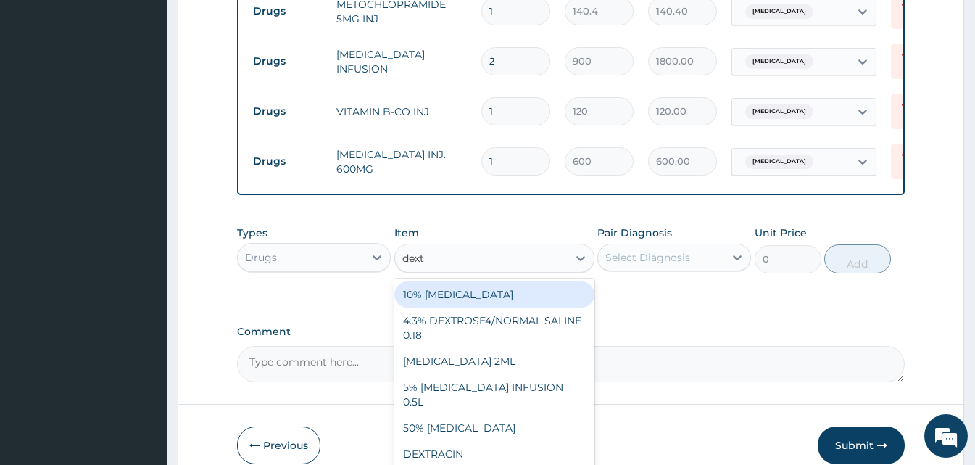
type input "dextr"
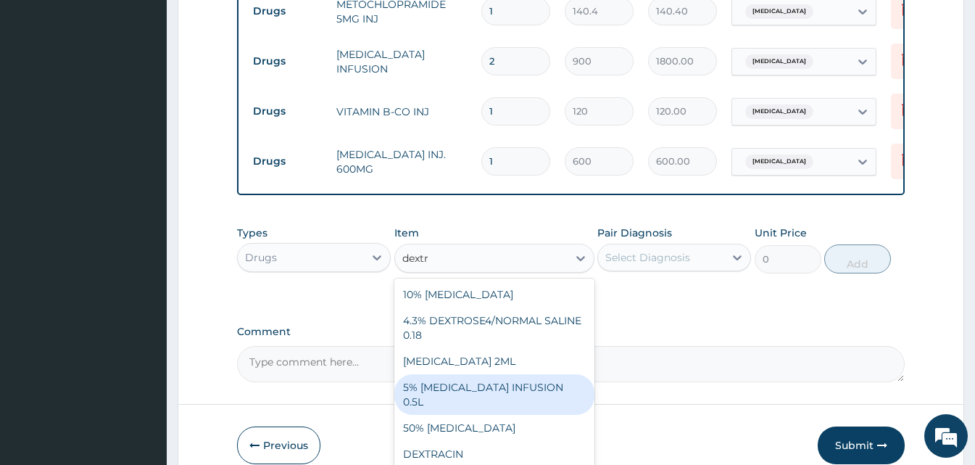
click at [515, 374] on div "5% [MEDICAL_DATA] INFUSION 0.5L" at bounding box center [494, 394] width 200 height 41
type input "1200"
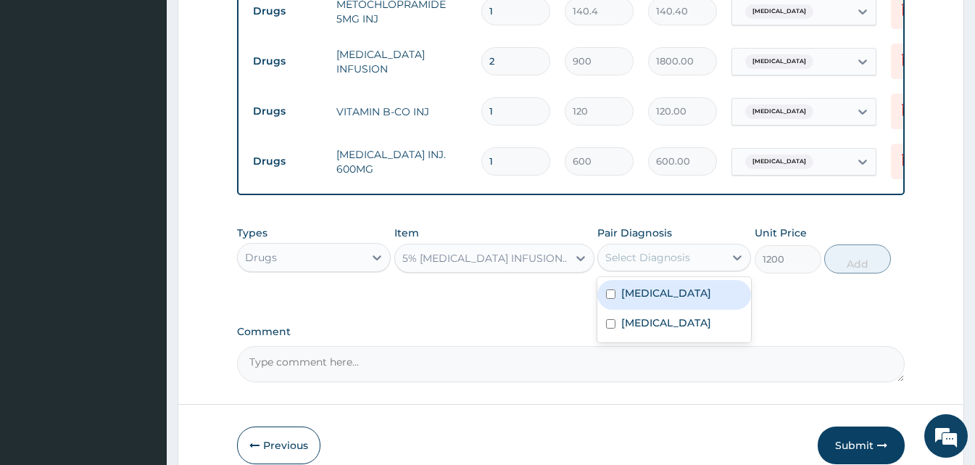
click at [684, 246] on div "Select Diagnosis" at bounding box center [661, 257] width 126 height 23
click at [683, 280] on div "[MEDICAL_DATA]" at bounding box center [674, 295] width 154 height 30
checkbox input "true"
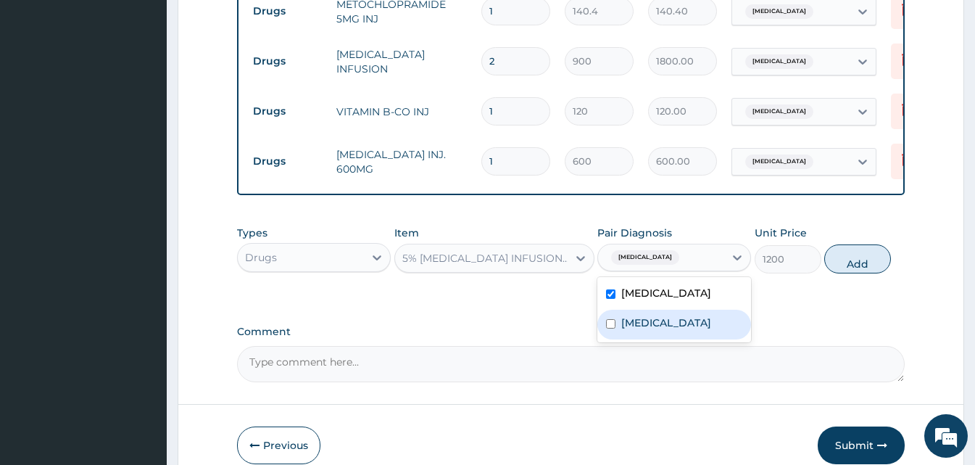
click at [665, 310] on div "[MEDICAL_DATA]" at bounding box center [674, 325] width 154 height 30
checkbox input "true"
click at [856, 244] on button "Add" at bounding box center [857, 258] width 67 height 29
type input "0"
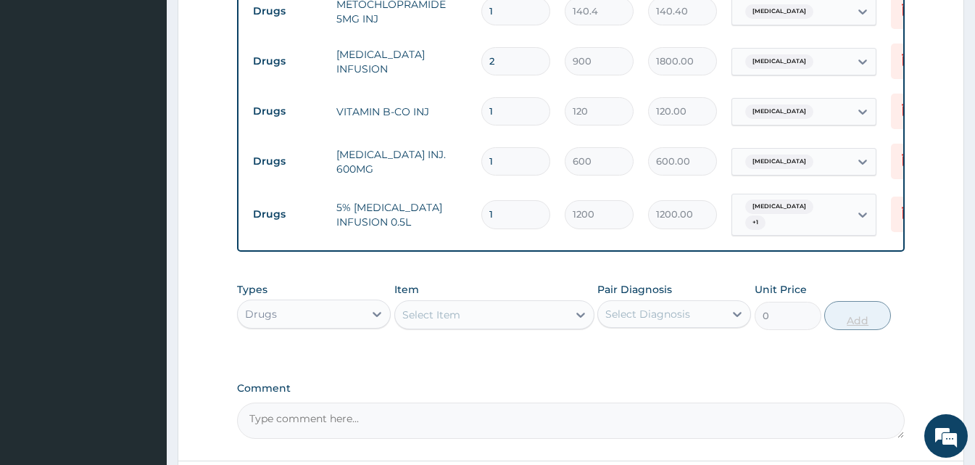
type input "0.00"
type input "2"
type input "2400.00"
type input "2"
click at [485, 303] on div "Select Item" at bounding box center [481, 314] width 173 height 23
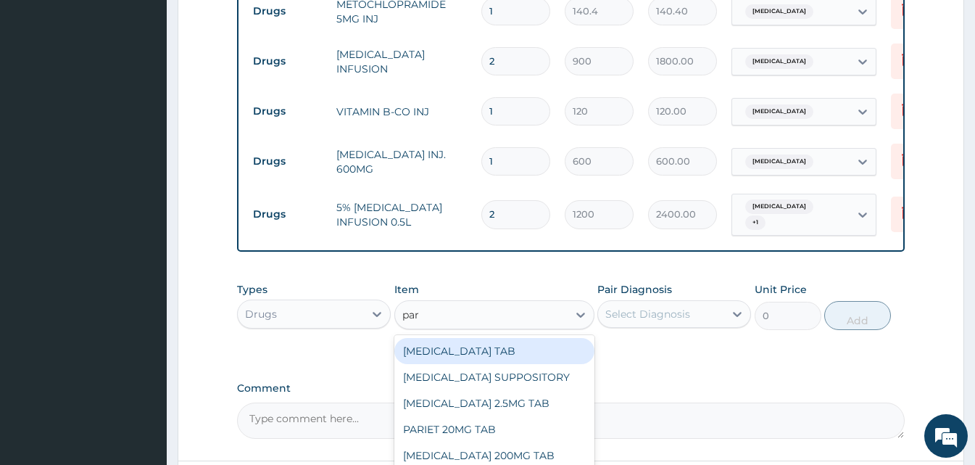
type input "para"
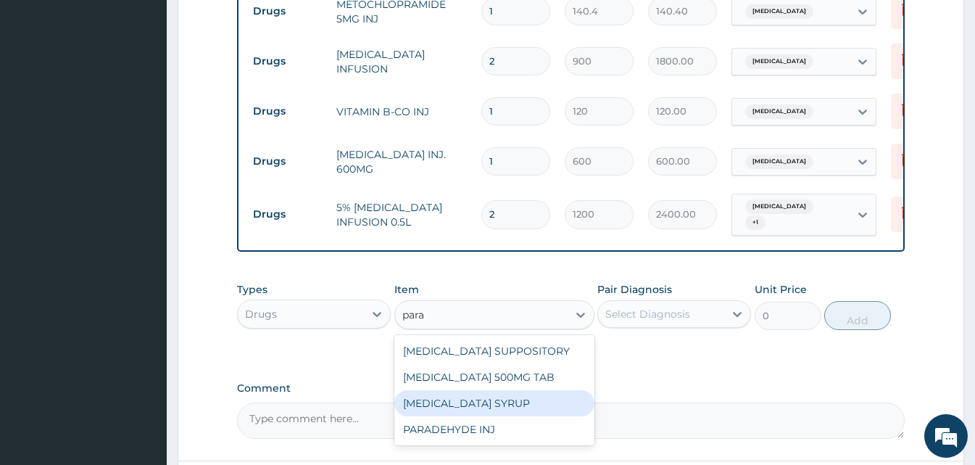
click at [489, 390] on div "[MEDICAL_DATA] SYRUP" at bounding box center [494, 403] width 200 height 26
type input "350"
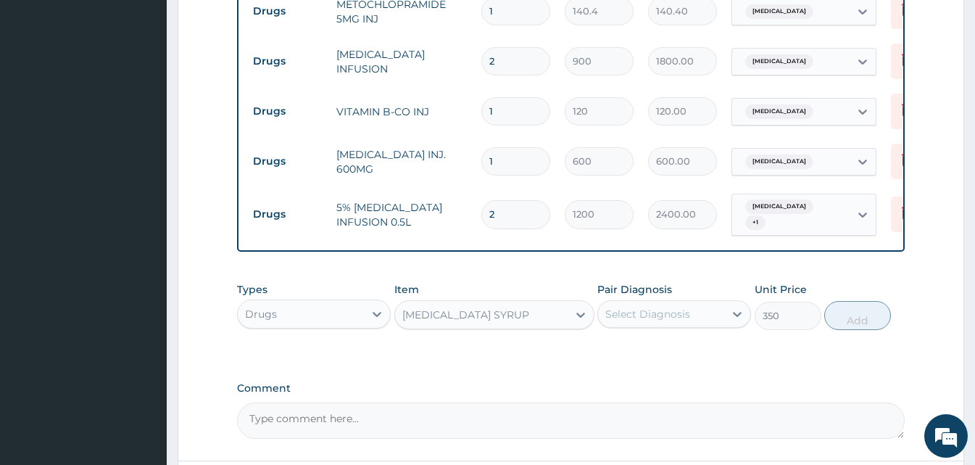
click at [676, 307] on div "Select Diagnosis" at bounding box center [647, 314] width 85 height 14
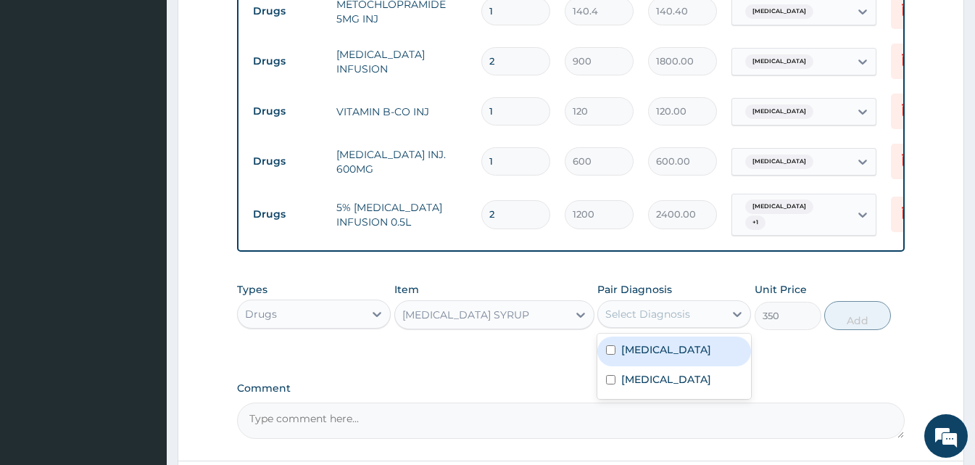
click at [671, 336] on div "[MEDICAL_DATA]" at bounding box center [674, 351] width 154 height 30
checkbox input "true"
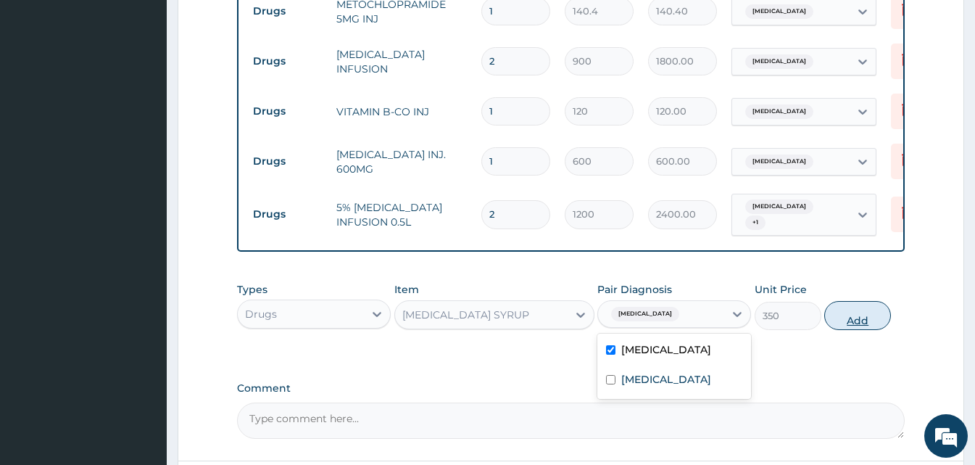
click at [850, 301] on button "Add" at bounding box center [857, 315] width 67 height 29
type input "0"
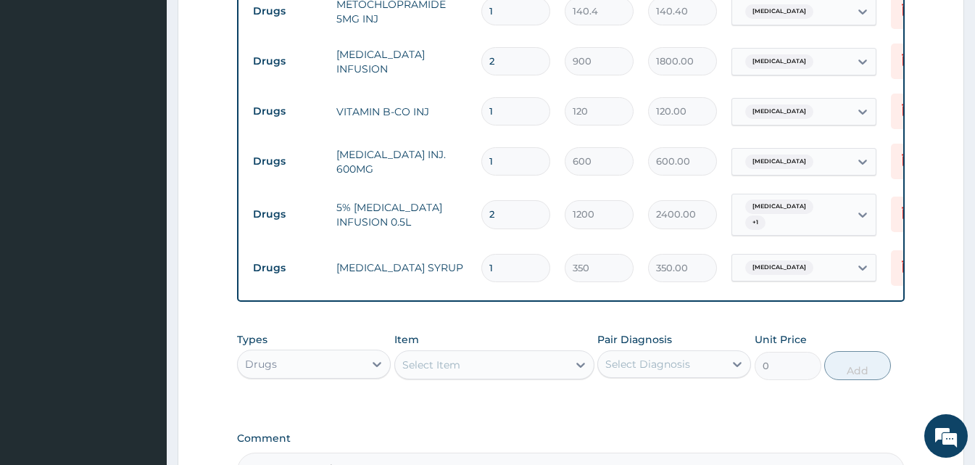
click at [465, 353] on div "Select Item" at bounding box center [481, 364] width 173 height 23
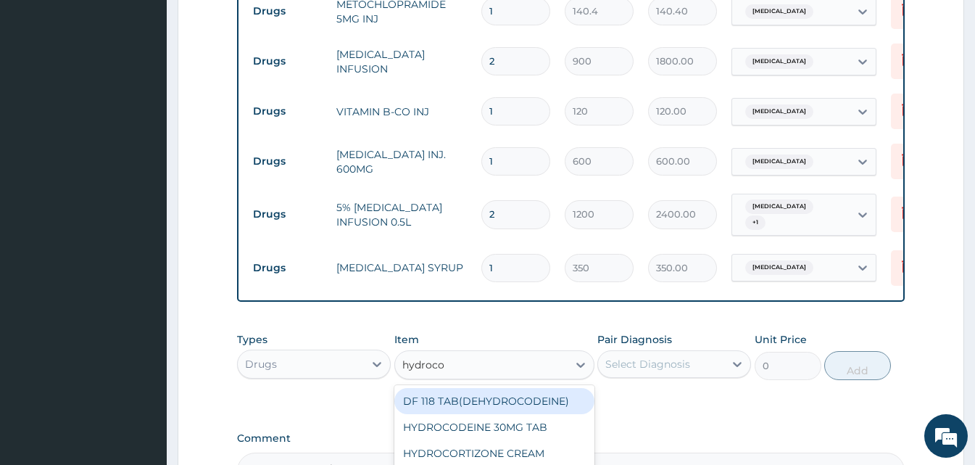
type input "hydrocor"
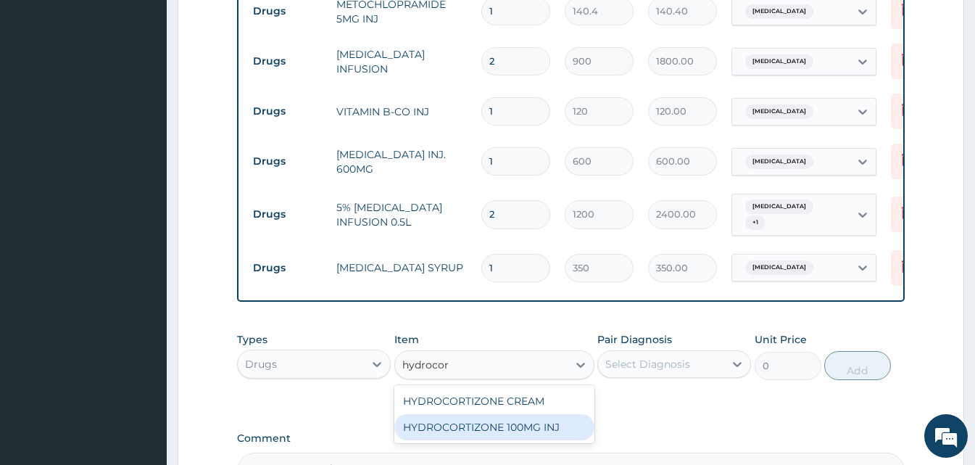
click at [487, 414] on div "HYDROCORTIZONE 100MG INJ" at bounding box center [494, 427] width 200 height 26
type input "400"
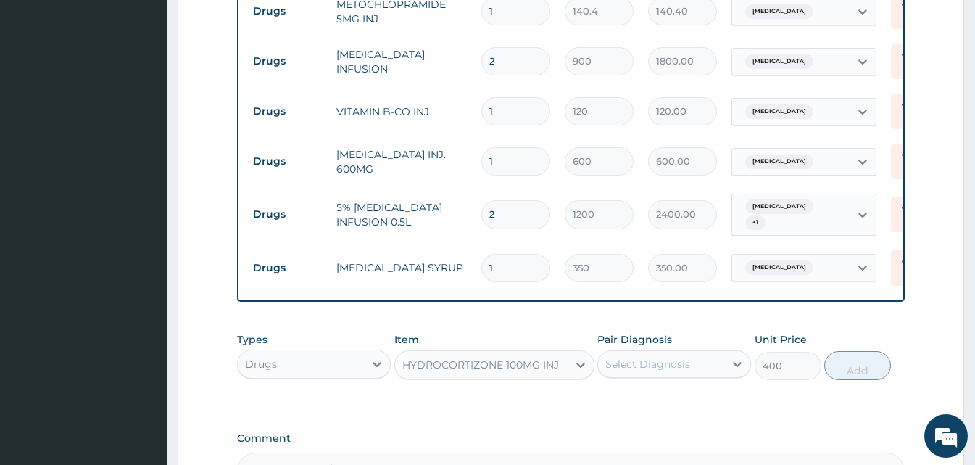
click at [718, 352] on div "Select Diagnosis" at bounding box center [661, 363] width 126 height 23
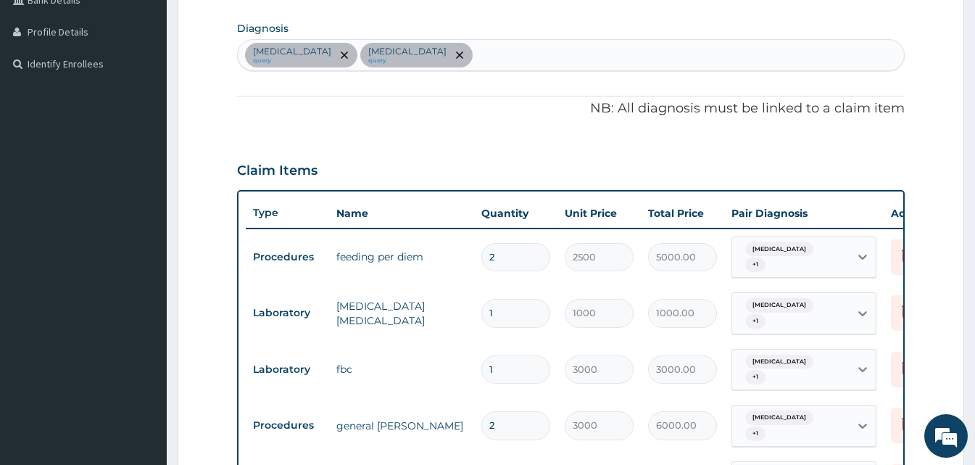
scroll to position [322, 0]
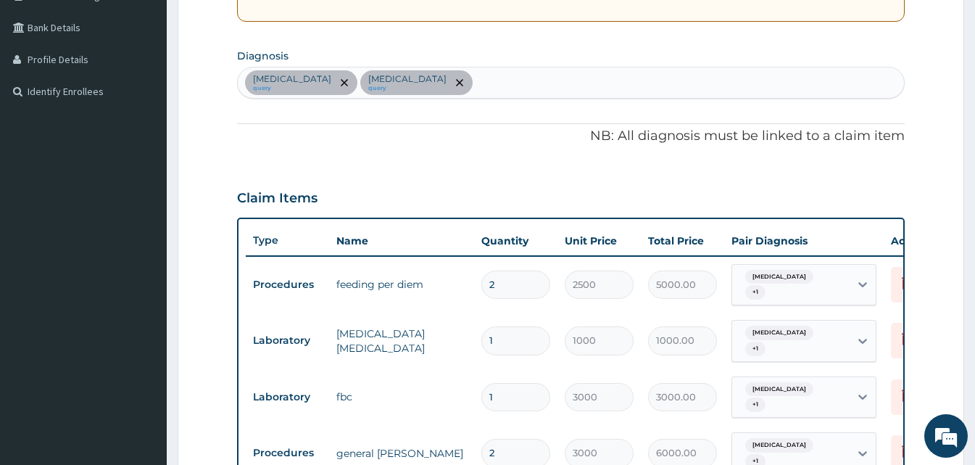
click at [404, 75] on div "[MEDICAL_DATA] query [MEDICAL_DATA] query" at bounding box center [571, 82] width 666 height 30
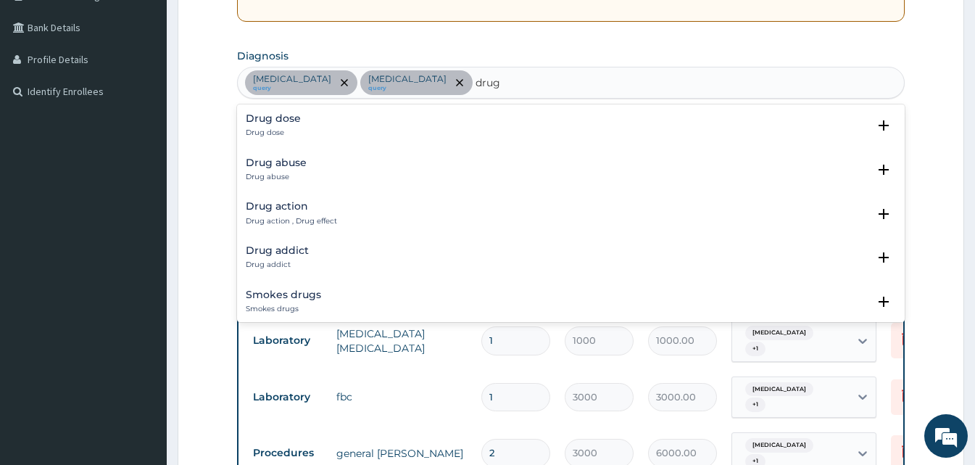
type input "drug"
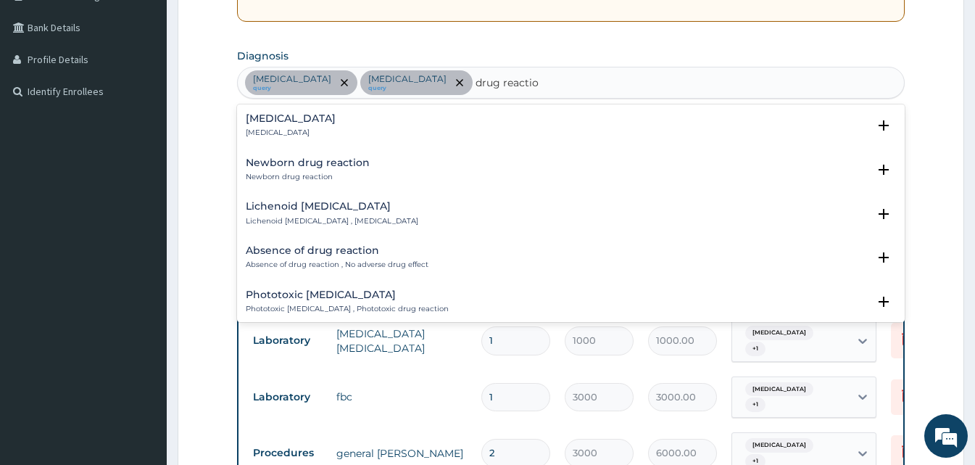
type input "drug reaction"
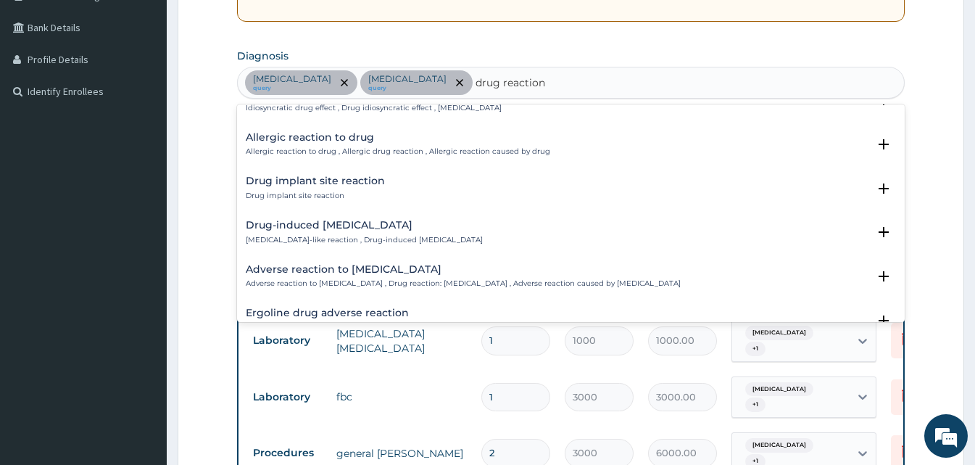
scroll to position [290, 0]
click at [322, 135] on h4 "Allergic reaction to drug" at bounding box center [398, 136] width 304 height 11
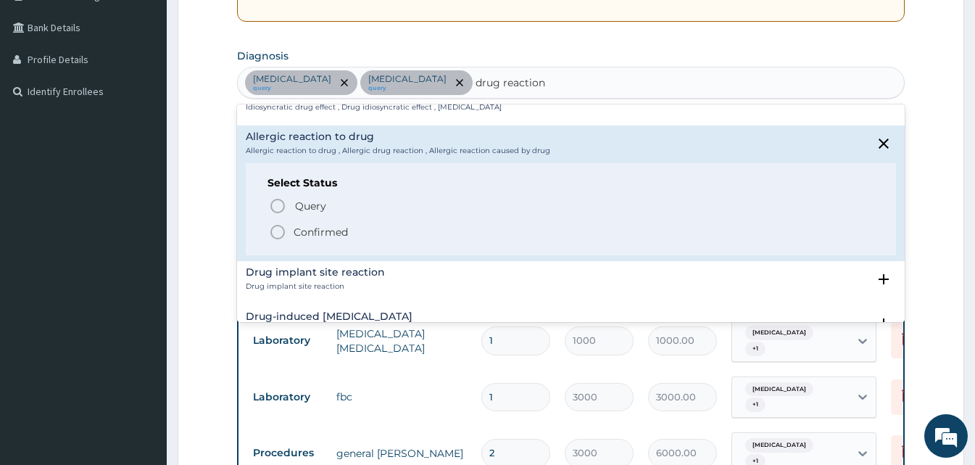
click at [278, 234] on icon "status option filled" at bounding box center [277, 231] width 17 height 17
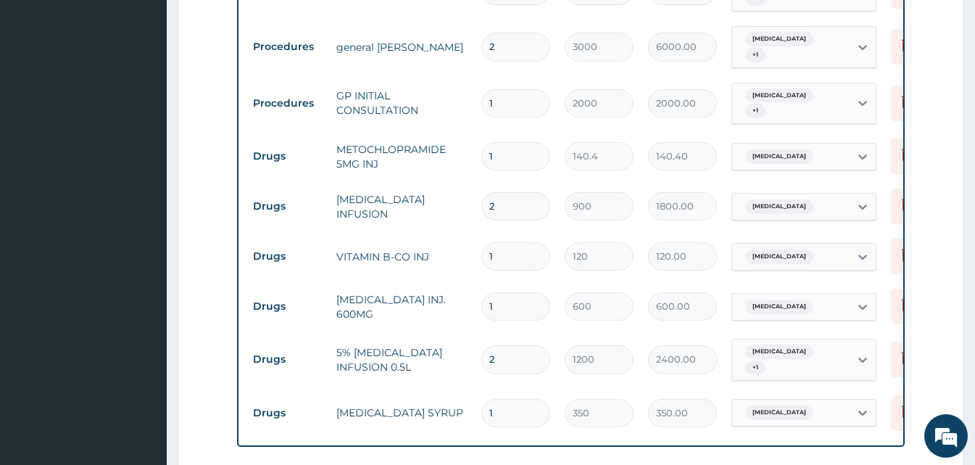
scroll to position [1023, 0]
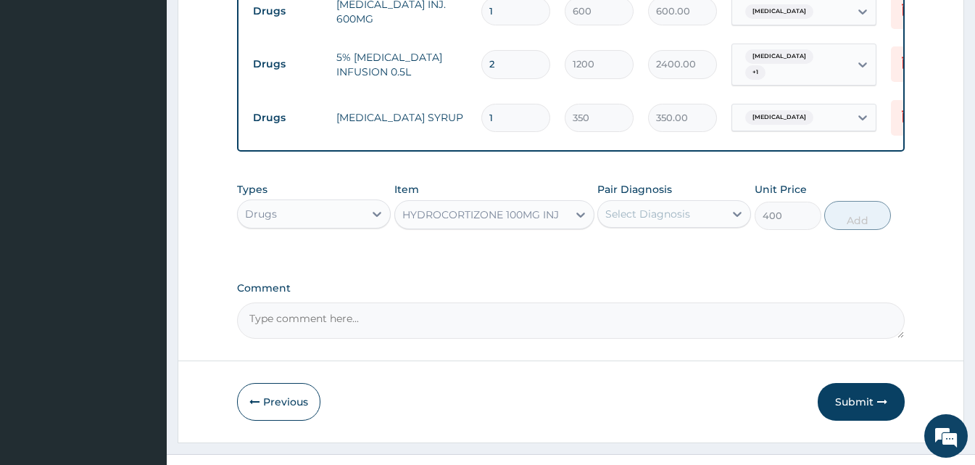
click at [685, 200] on div "Select Diagnosis" at bounding box center [674, 214] width 154 height 28
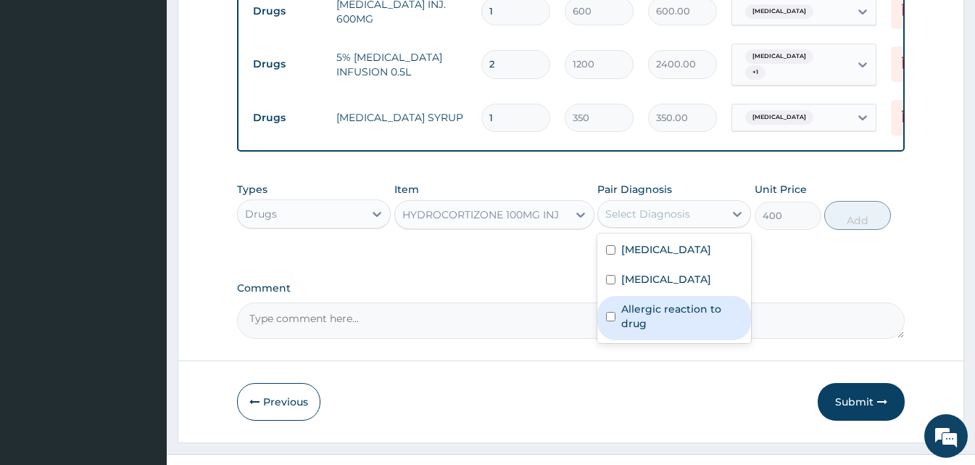
click at [683, 302] on label "Allergic reaction to drug" at bounding box center [681, 316] width 121 height 29
checkbox input "true"
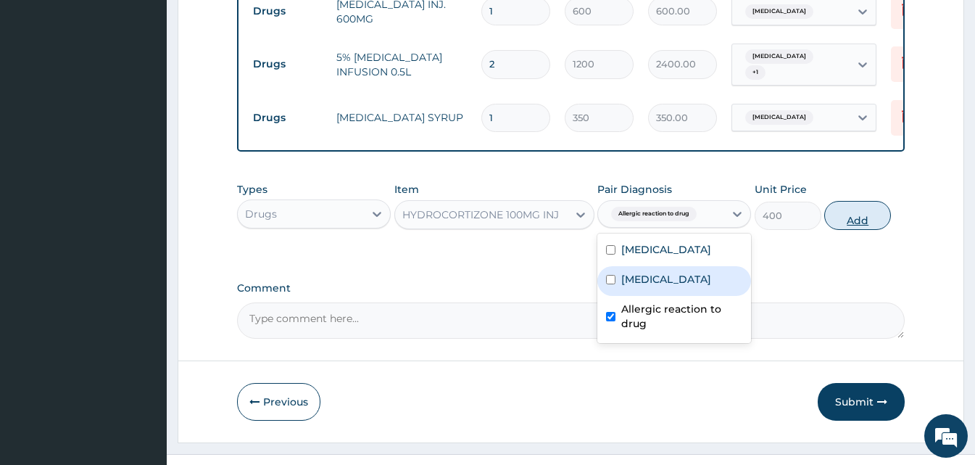
click at [846, 201] on button "Add" at bounding box center [857, 215] width 67 height 29
type input "0"
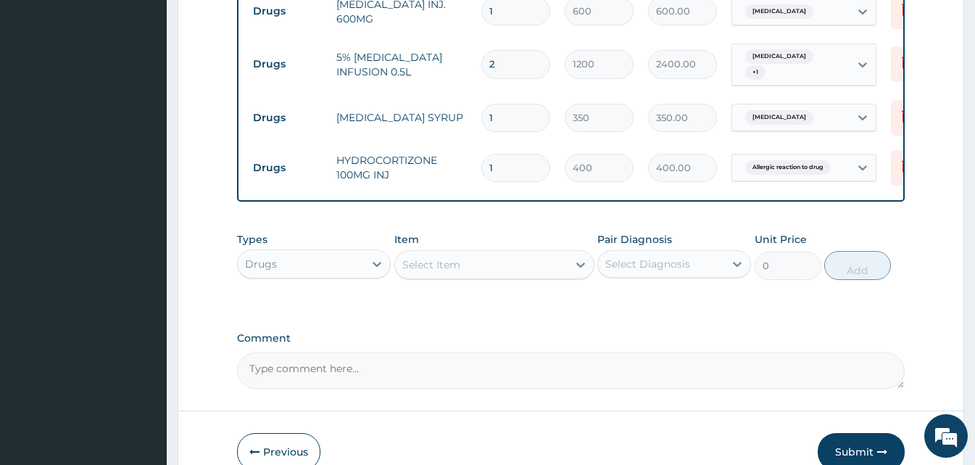
click at [521, 253] on div "Select Item" at bounding box center [481, 264] width 173 height 23
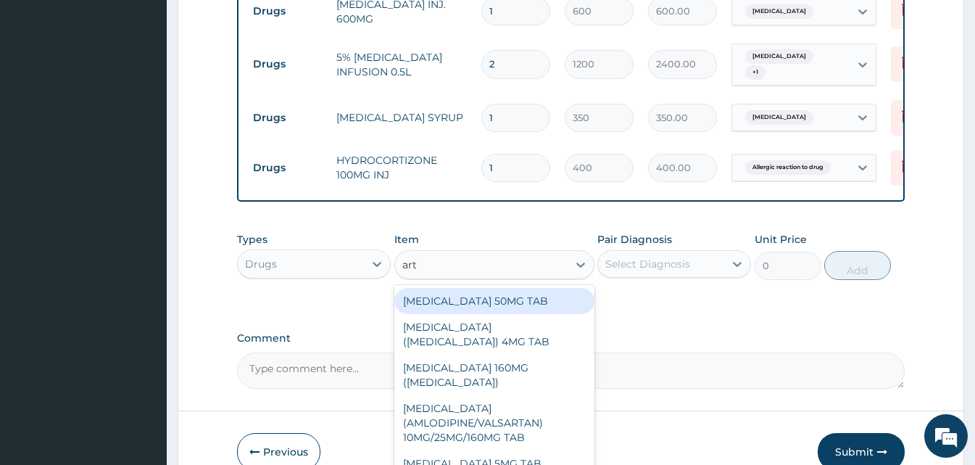
type input "arte"
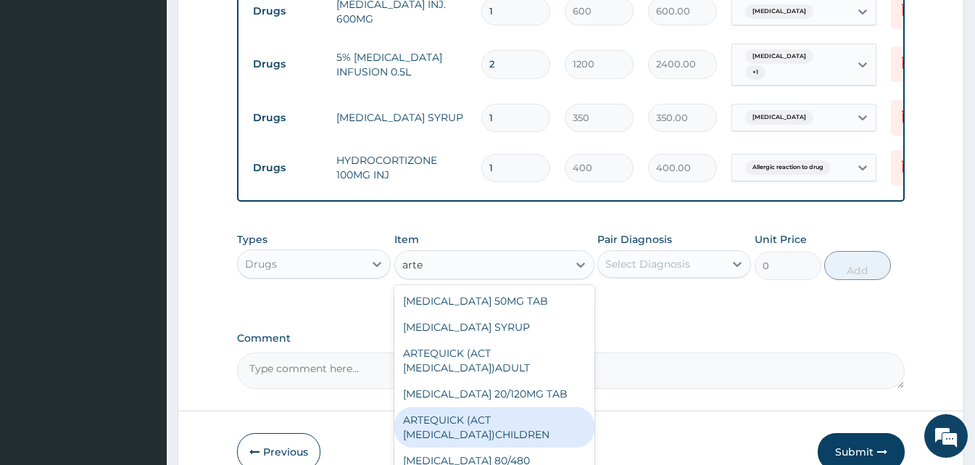
click at [510, 407] on div "ARTEQUICK (ACT [MEDICAL_DATA])CHILDREN" at bounding box center [494, 427] width 200 height 41
type input "1750"
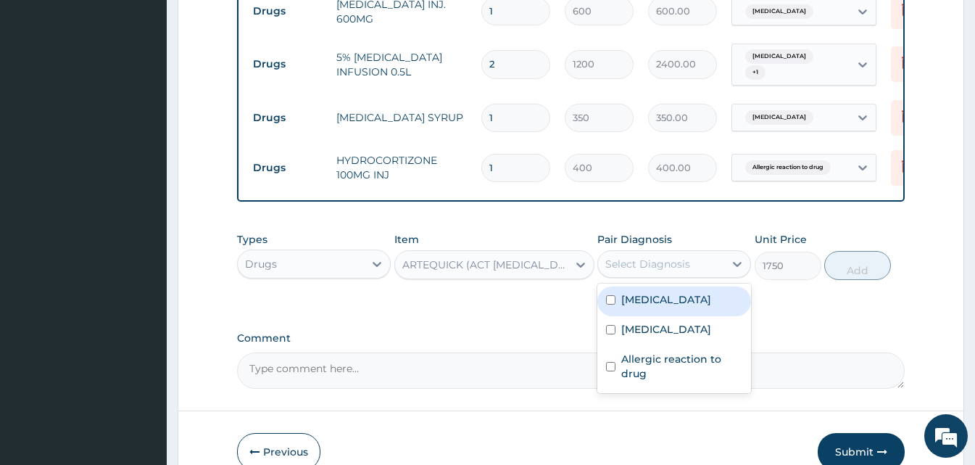
click at [701, 251] on div "Select Diagnosis" at bounding box center [674, 264] width 154 height 28
click at [688, 286] on div "[MEDICAL_DATA]" at bounding box center [674, 301] width 154 height 30
checkbox input "true"
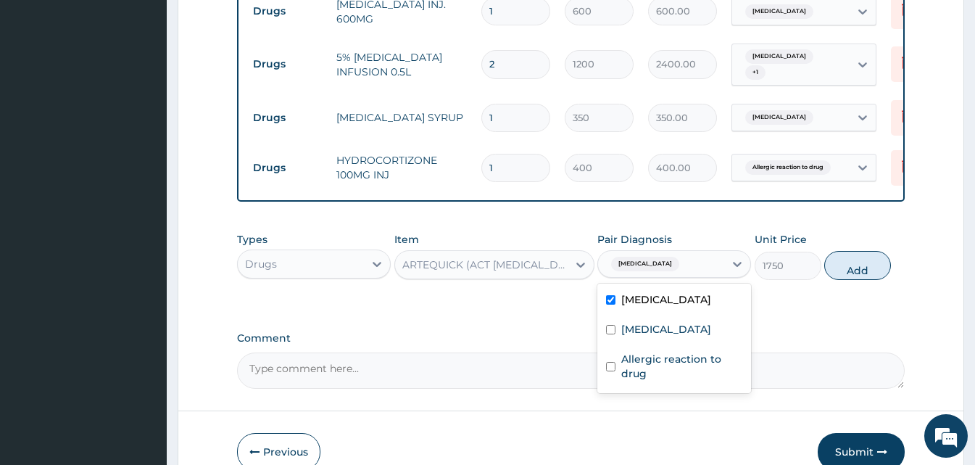
click at [820, 252] on div "1750" at bounding box center [788, 266] width 67 height 28
click at [872, 254] on div "Types Drugs Item ARTEQUICK (ACT ANTIMALARIAL)CHILDREN Pair Diagnosis Malaria Un…" at bounding box center [571, 256] width 668 height 62
click at [869, 251] on button "Add" at bounding box center [857, 265] width 67 height 29
type input "0"
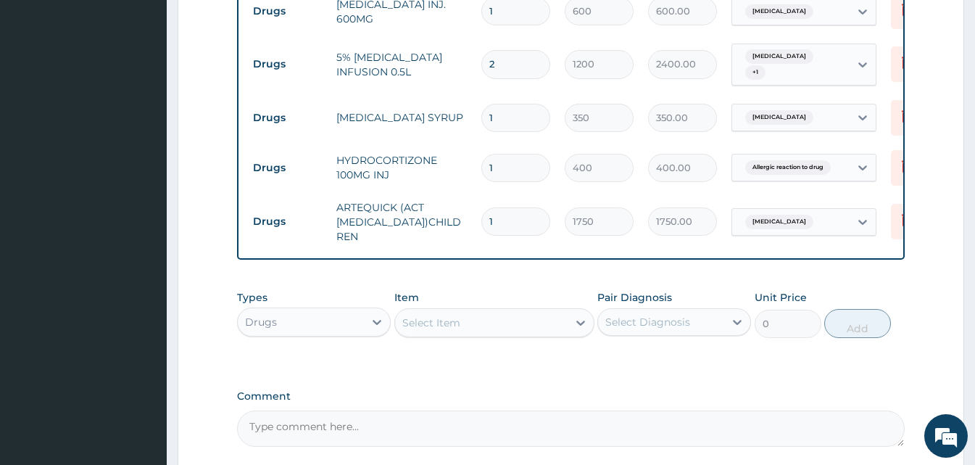
click at [442, 308] on div "Select Item" at bounding box center [494, 322] width 200 height 29
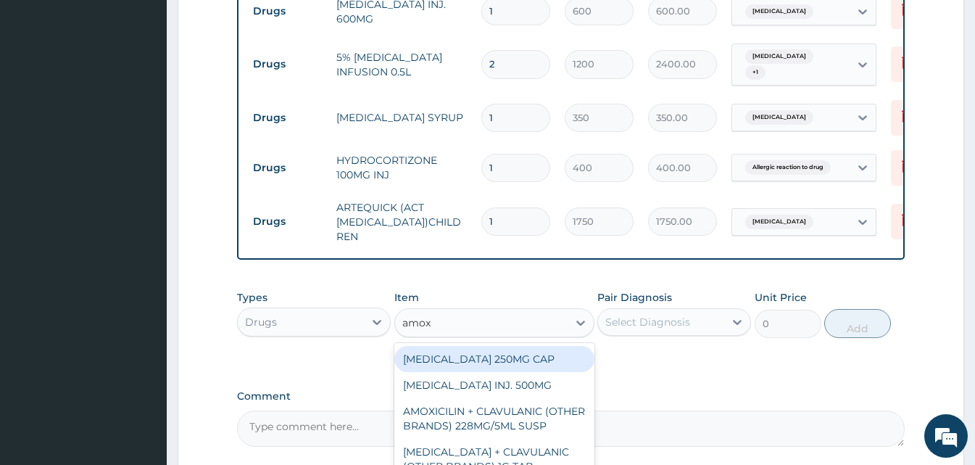
type input "amoxy"
click at [518, 346] on div "AMOXYCILLIN 250MG CAP" at bounding box center [494, 359] width 200 height 26
type input "25"
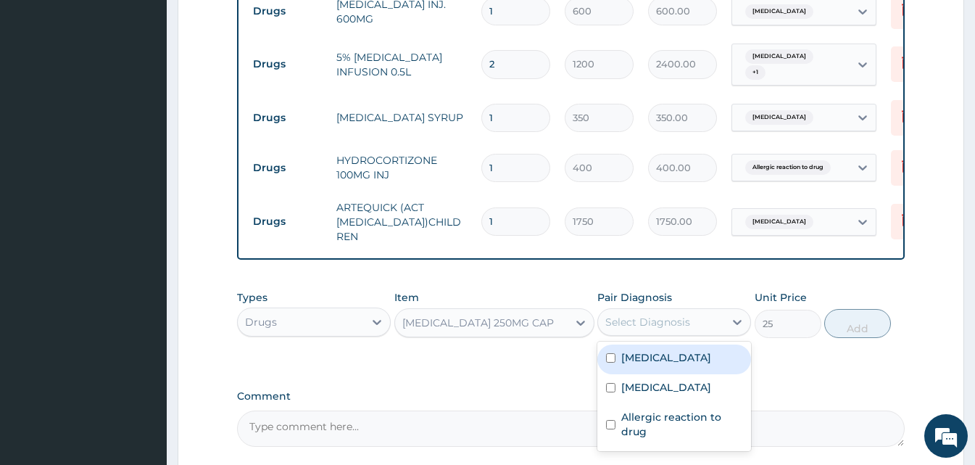
click at [705, 310] on div "Select Diagnosis" at bounding box center [661, 321] width 126 height 23
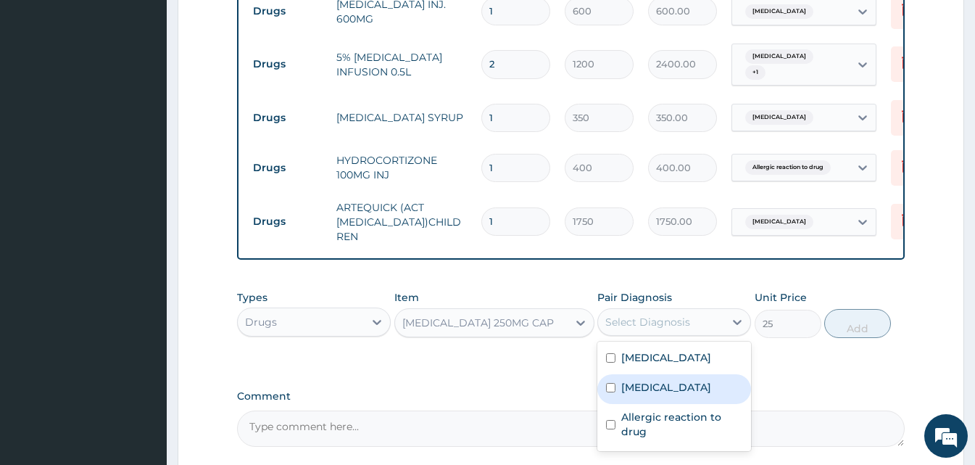
click at [688, 374] on div "Sepsis" at bounding box center [674, 389] width 154 height 30
checkbox input "true"
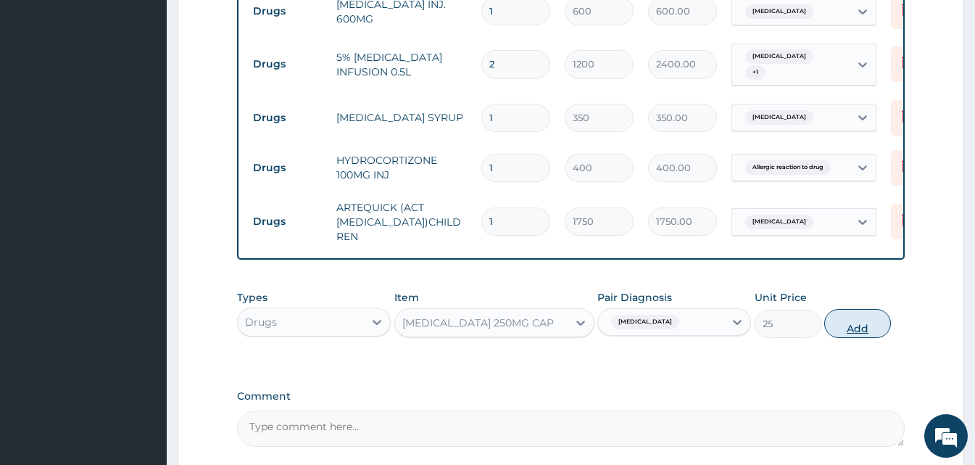
click at [854, 309] on button "Add" at bounding box center [857, 323] width 67 height 29
type input "0"
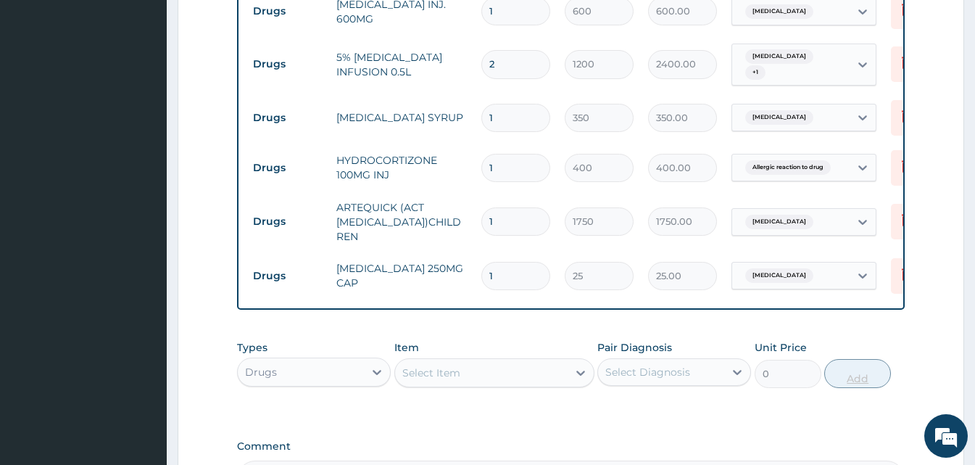
type input "15"
type input "375.00"
type input "15"
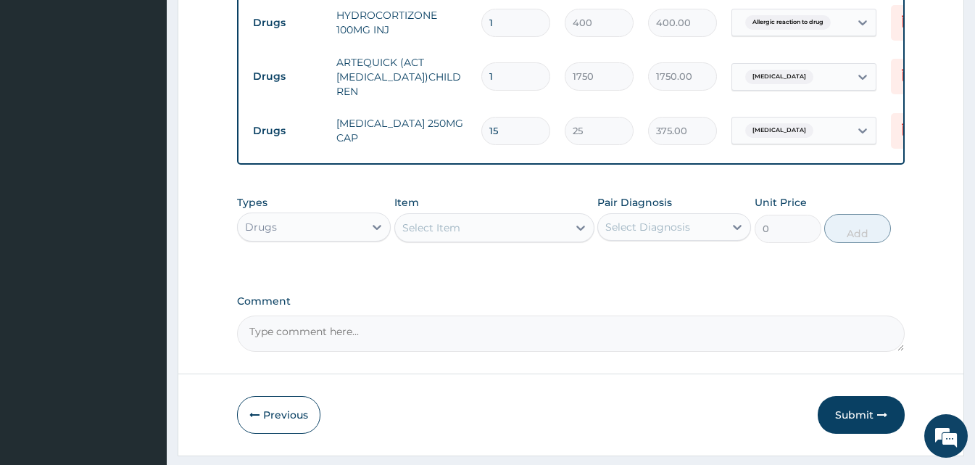
scroll to position [1181, 0]
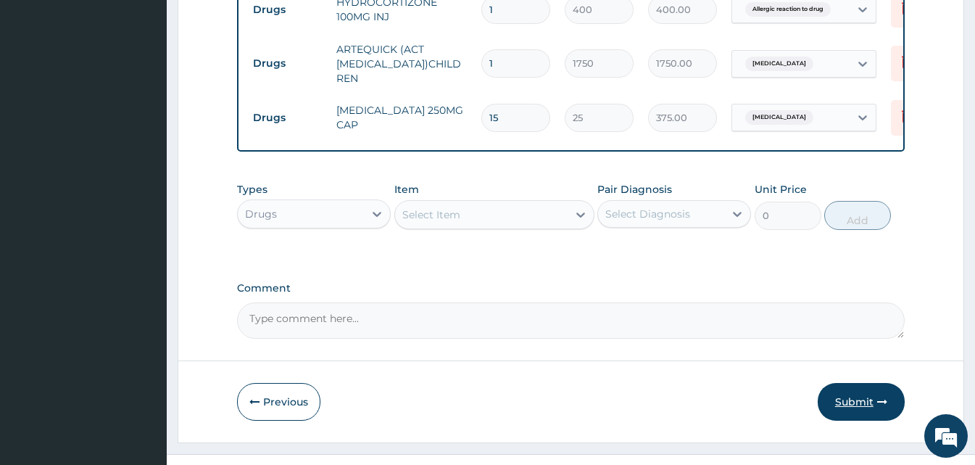
click at [844, 383] on button "Submit" at bounding box center [861, 402] width 87 height 38
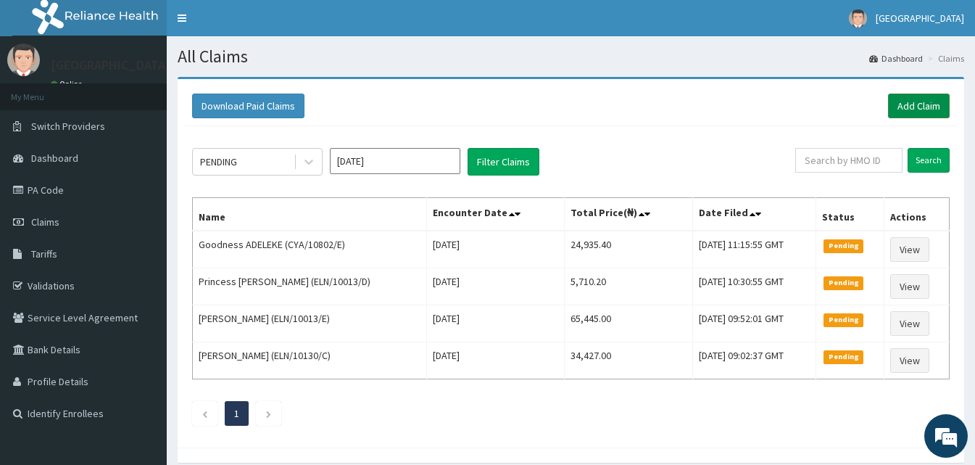
click at [918, 108] on link "Add Claim" at bounding box center [919, 106] width 62 height 25
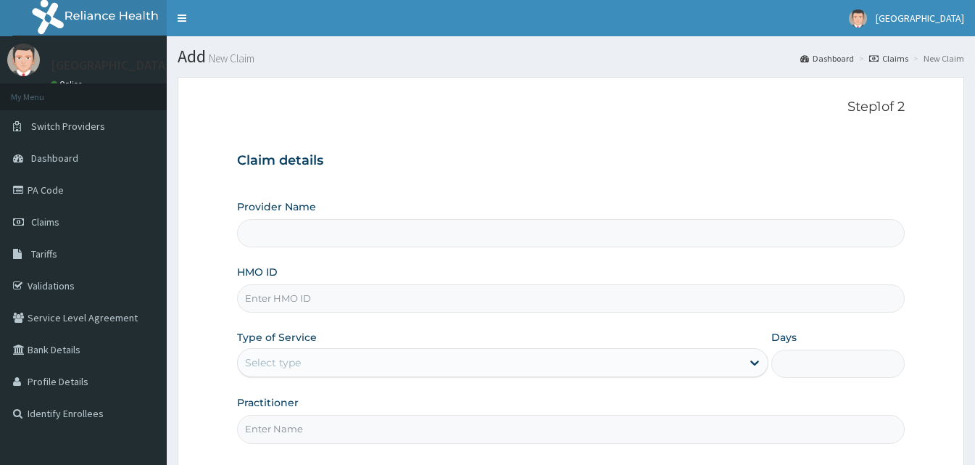
drag, startPoint x: 0, startPoint y: 0, endPoint x: 296, endPoint y: 308, distance: 427.5
click at [296, 308] on input "HMO ID" at bounding box center [571, 298] width 668 height 28
paste input "CodeCYA/10802/E"
type input "CodeCYA/10802/E"
type input "[GEOGRAPHIC_DATA]"
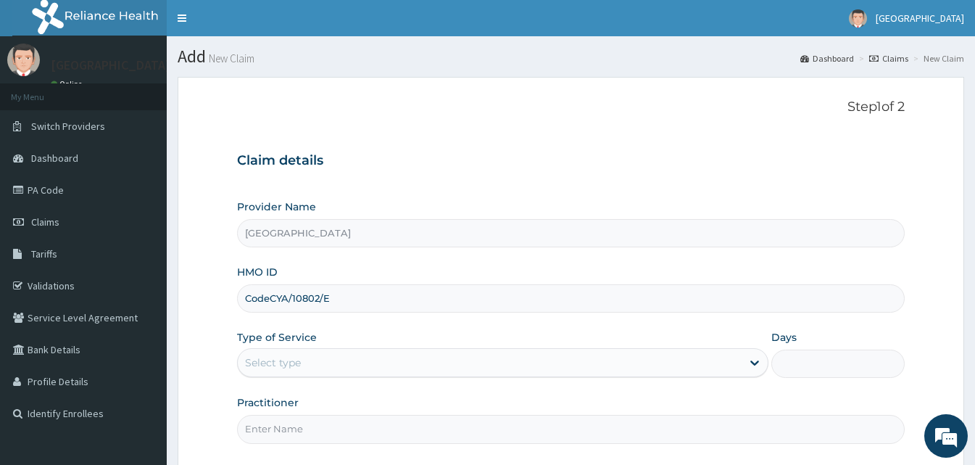
click at [270, 295] on input "CodeCYA/10802/E" at bounding box center [571, 298] width 668 height 28
type input "CYA/10802/E"
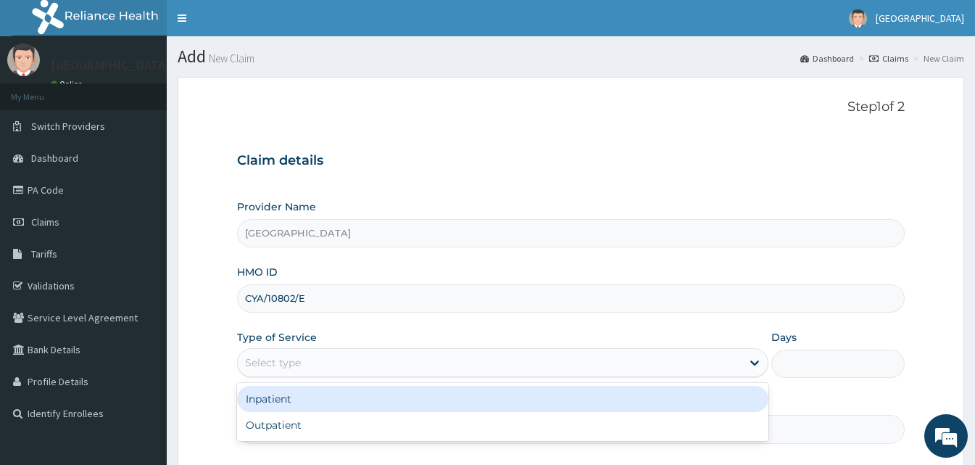
click at [323, 371] on div "Select type" at bounding box center [490, 362] width 504 height 23
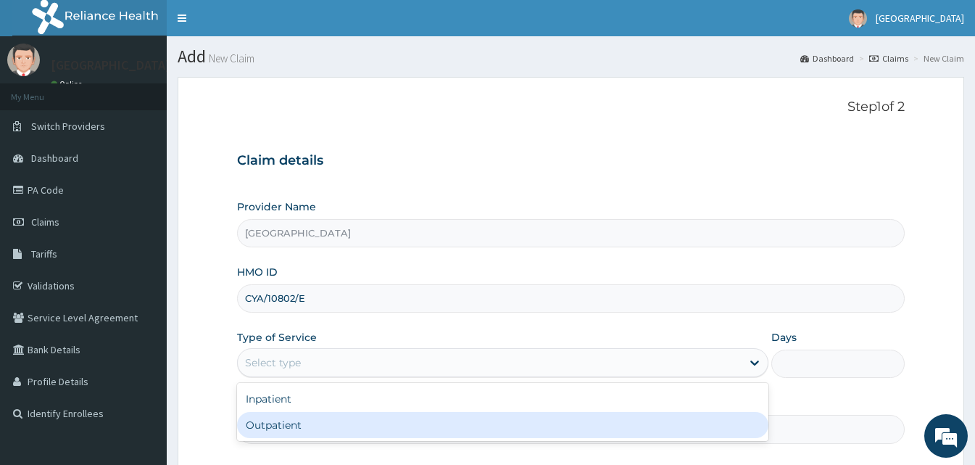
click at [328, 423] on div "Outpatient" at bounding box center [502, 425] width 531 height 26
type input "1"
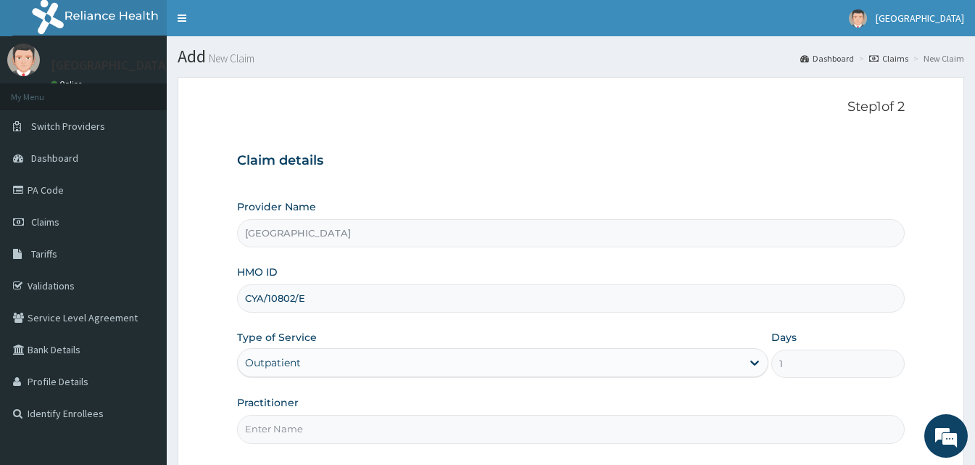
click at [346, 423] on input "Practitioner" at bounding box center [571, 429] width 668 height 28
type input "Doctor [GEOGRAPHIC_DATA]"
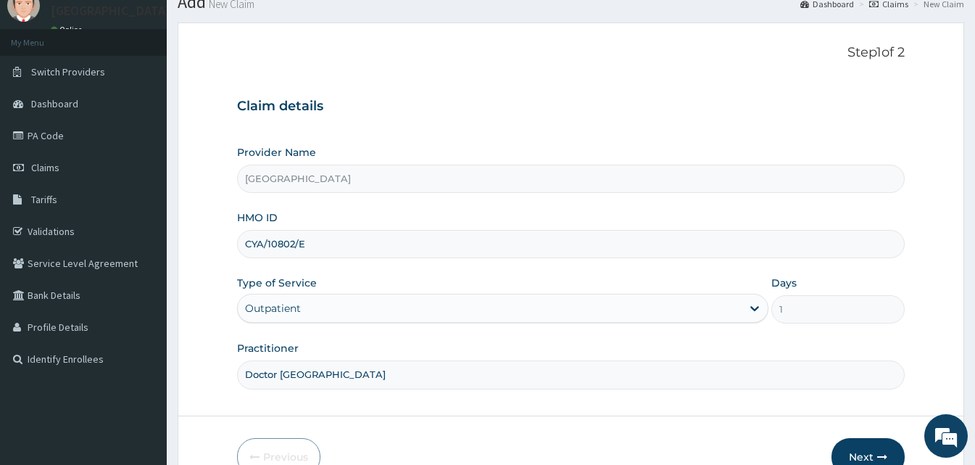
scroll to position [136, 0]
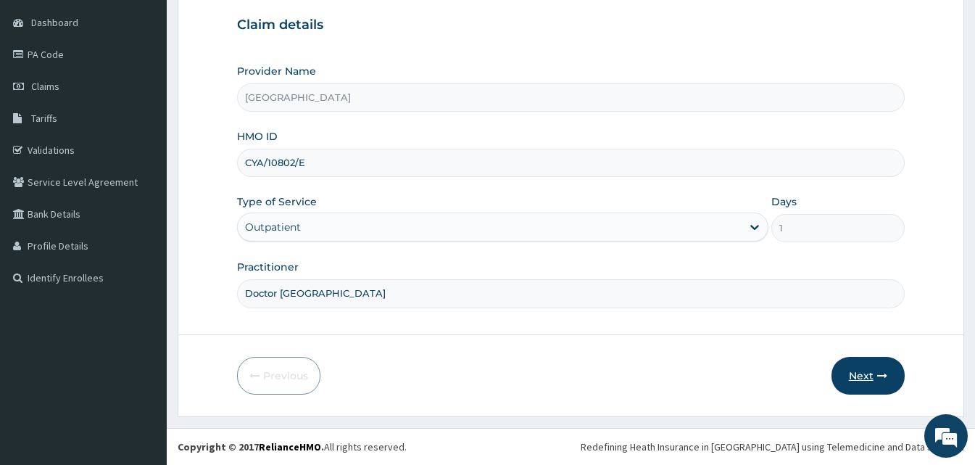
click at [858, 380] on button "Next" at bounding box center [867, 376] width 73 height 38
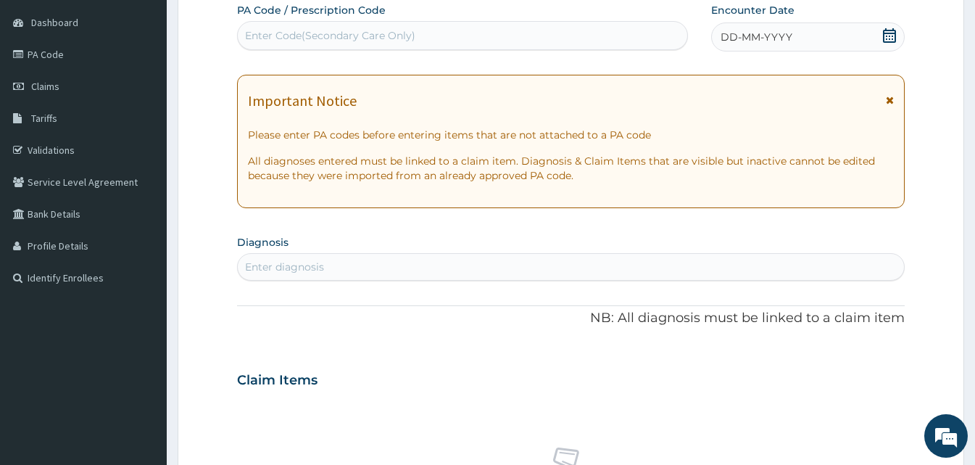
click at [644, 25] on div "Enter Code(Secondary Care Only)" at bounding box center [462, 35] width 449 height 23
paste input "CODEPA/69DCD3"
click at [276, 33] on input "CODEPA/69DCD3" at bounding box center [290, 35] width 91 height 14
type input "PA/69DCD3"
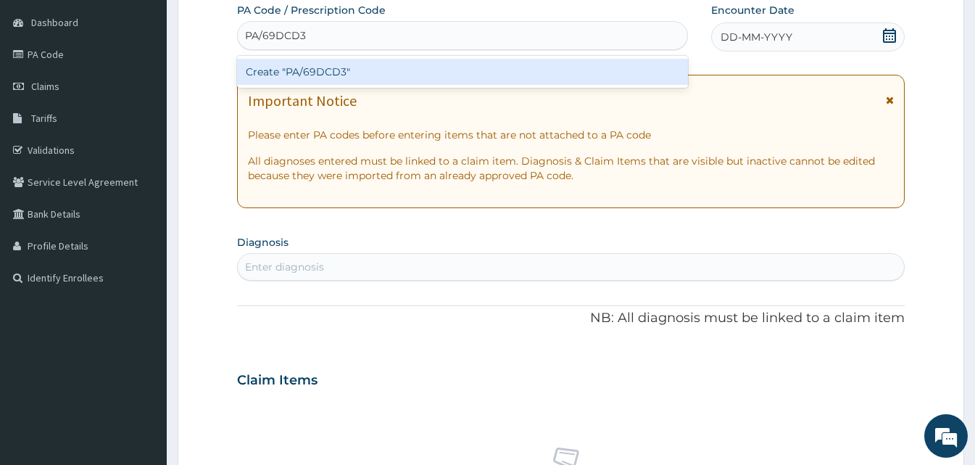
click at [327, 72] on div "Create "PA/69DCD3"" at bounding box center [462, 72] width 451 height 26
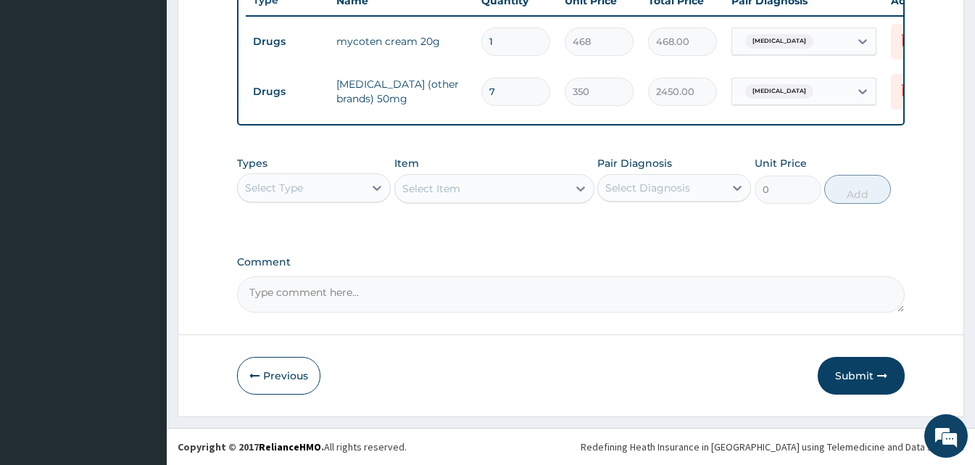
scroll to position [573, 0]
click at [823, 367] on button "Submit" at bounding box center [861, 376] width 87 height 38
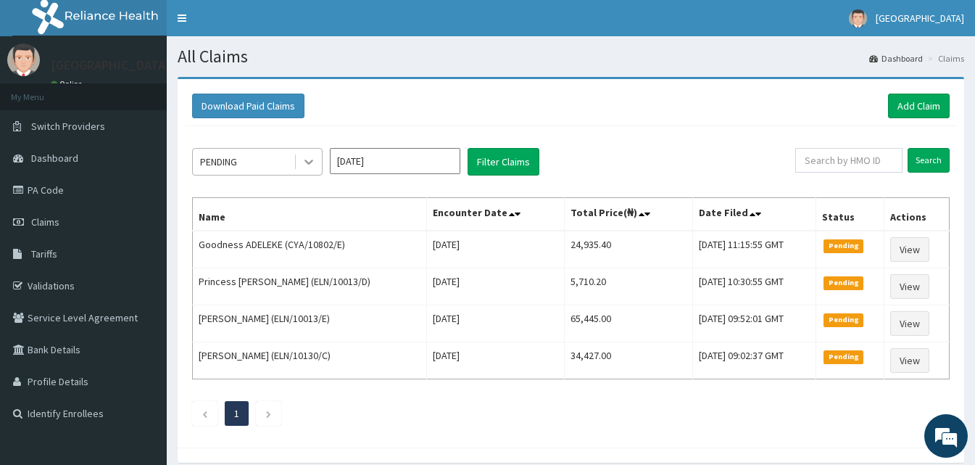
click at [307, 165] on icon at bounding box center [309, 161] width 14 height 14
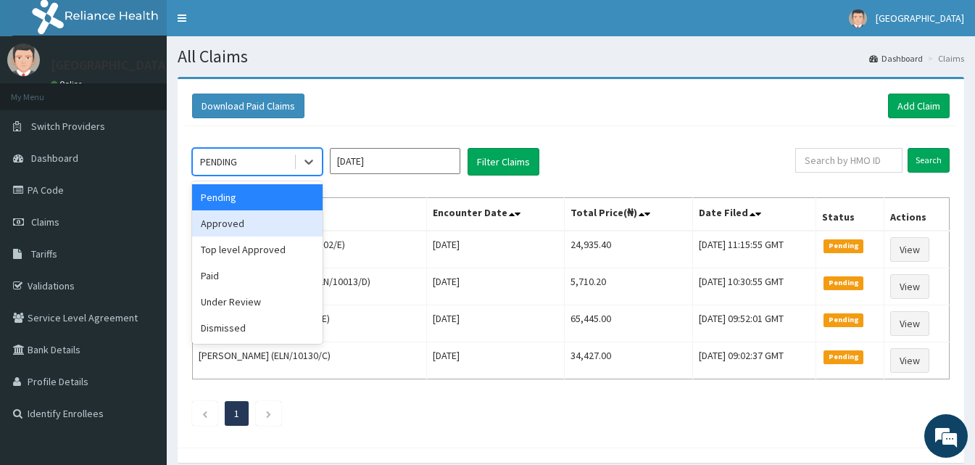
click at [289, 218] on div "Approved" at bounding box center [257, 223] width 130 height 26
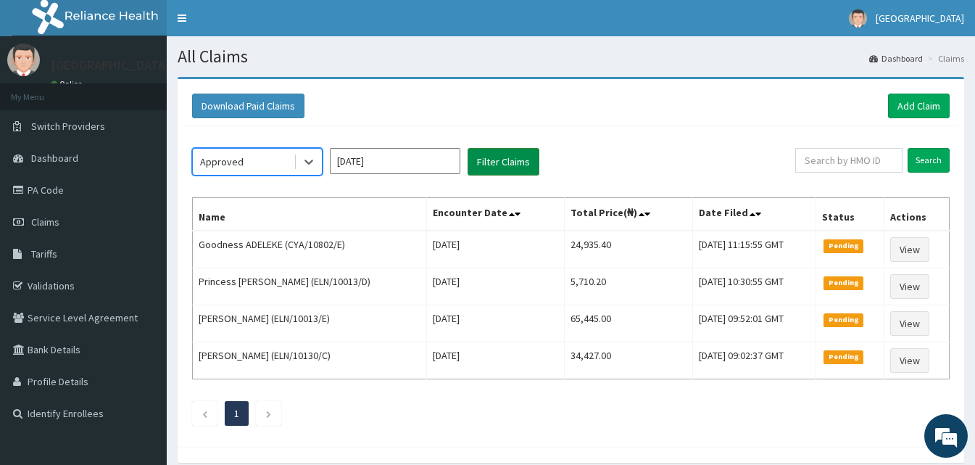
click at [478, 155] on button "Filter Claims" at bounding box center [504, 162] width 72 height 28
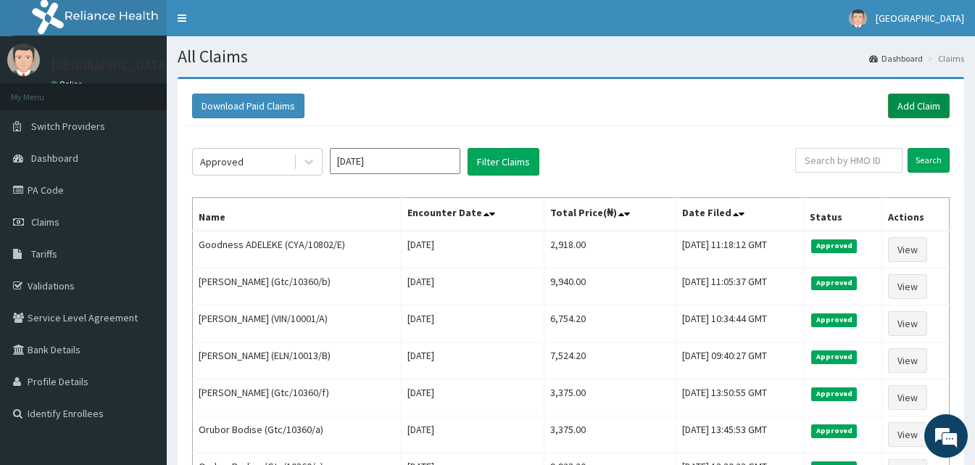
click at [913, 94] on link "Add Claim" at bounding box center [919, 106] width 62 height 25
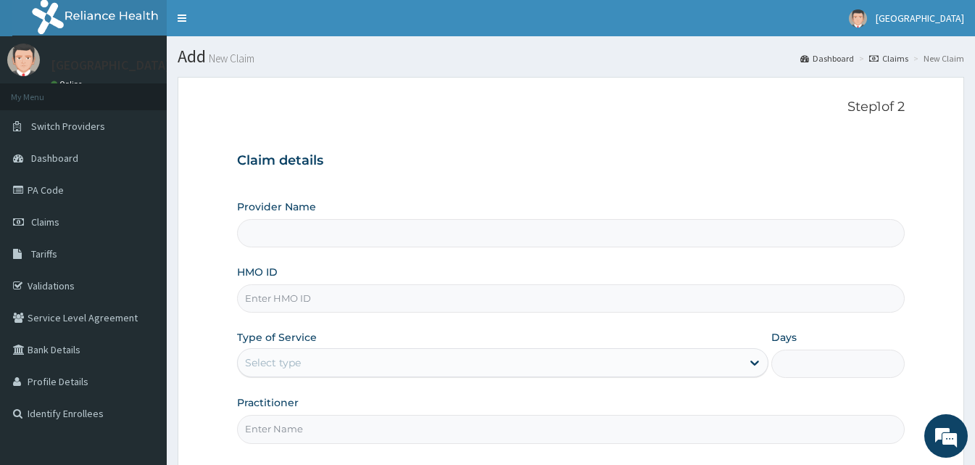
click at [291, 307] on input "HMO ID" at bounding box center [571, 298] width 668 height 28
type input "[GEOGRAPHIC_DATA]"
paste input "CodeVca/10036/a"
click at [270, 299] on input "CodeVca/10036/a" at bounding box center [571, 298] width 668 height 28
type input "Vca/10036/a"
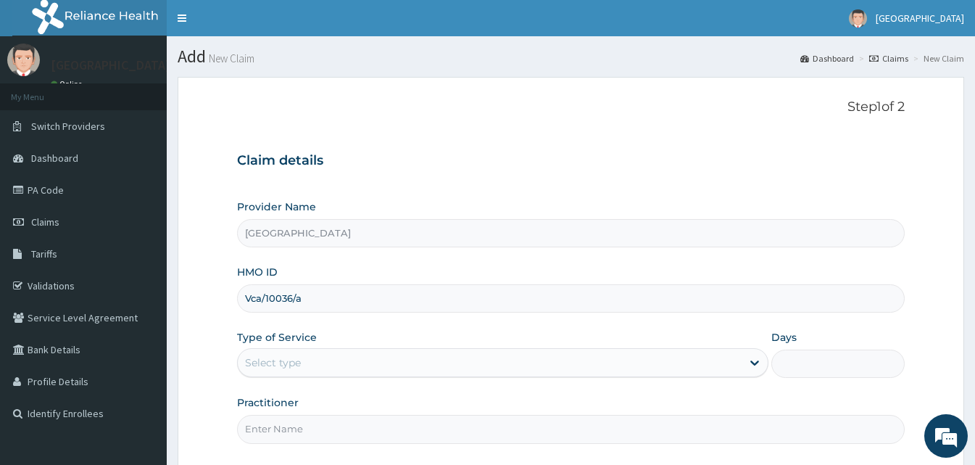
click at [339, 361] on div "Select type" at bounding box center [490, 362] width 504 height 23
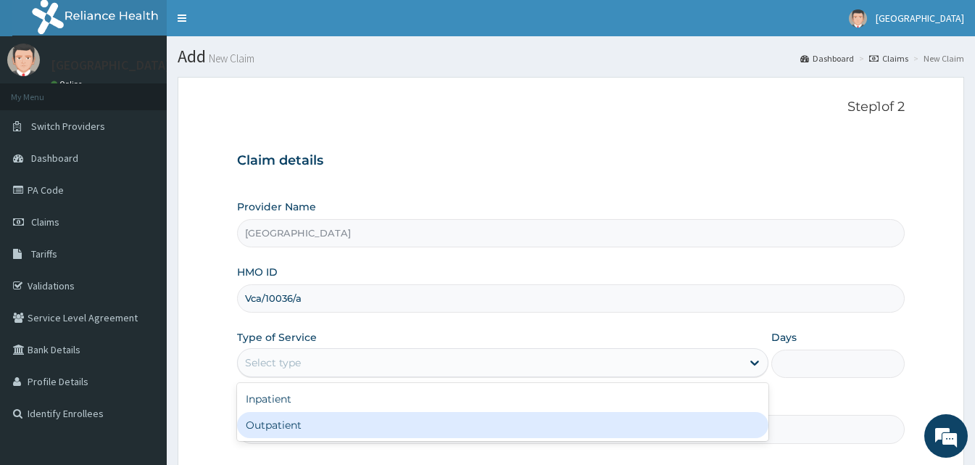
click at [325, 420] on div "Outpatient" at bounding box center [502, 425] width 531 height 26
type input "1"
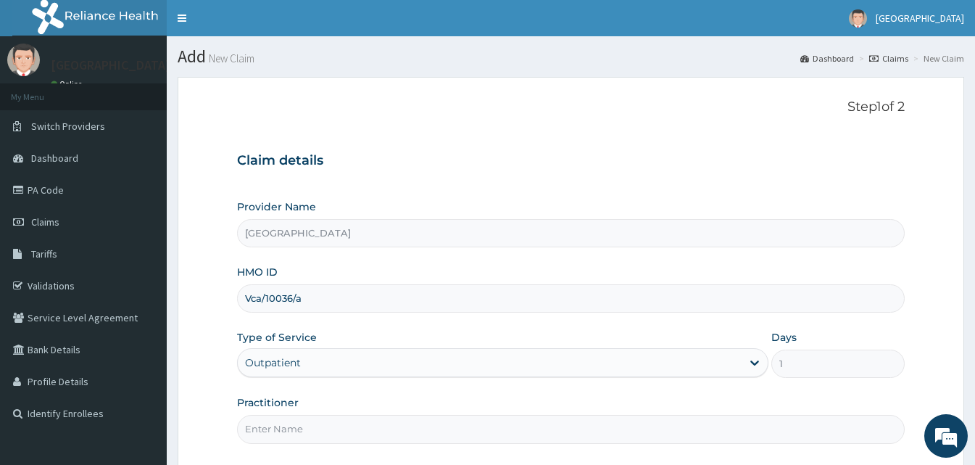
click at [436, 425] on input "Practitioner" at bounding box center [571, 429] width 668 height 28
type input "Doctor [GEOGRAPHIC_DATA]"
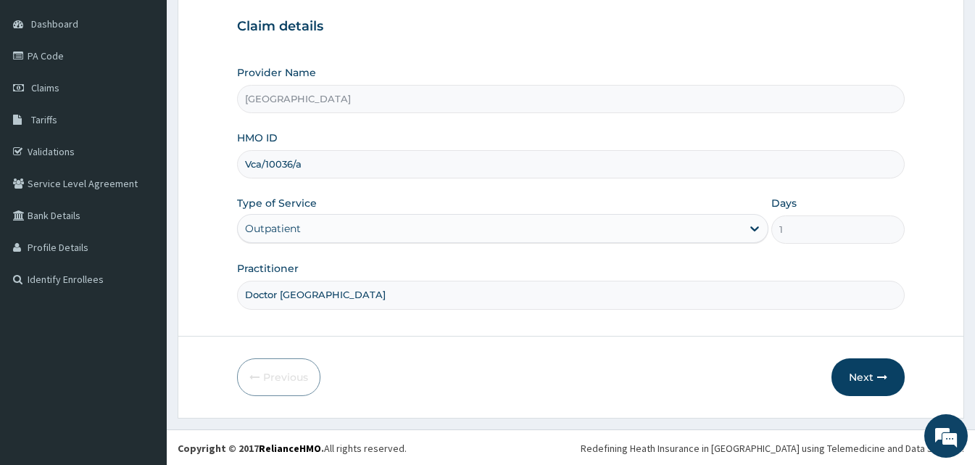
scroll to position [136, 0]
click at [863, 362] on button "Next" at bounding box center [867, 376] width 73 height 38
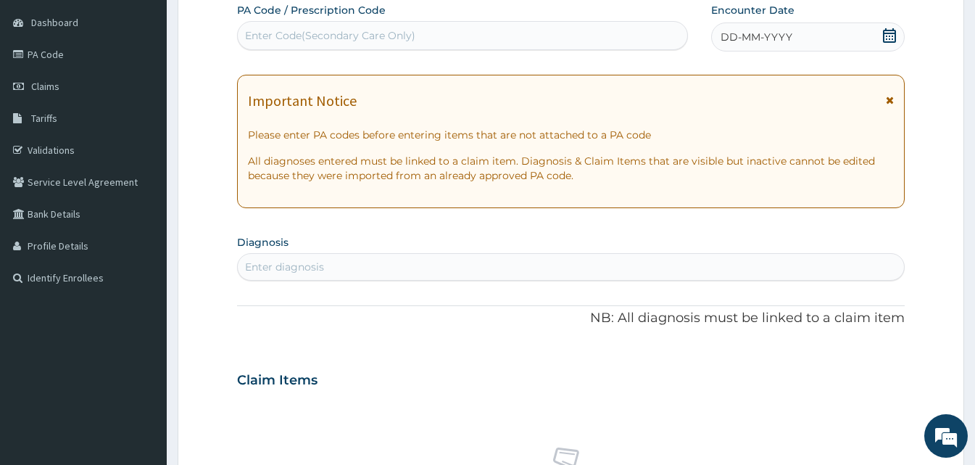
click at [729, 44] on span "DD-MM-YYYY" at bounding box center [756, 37] width 72 height 14
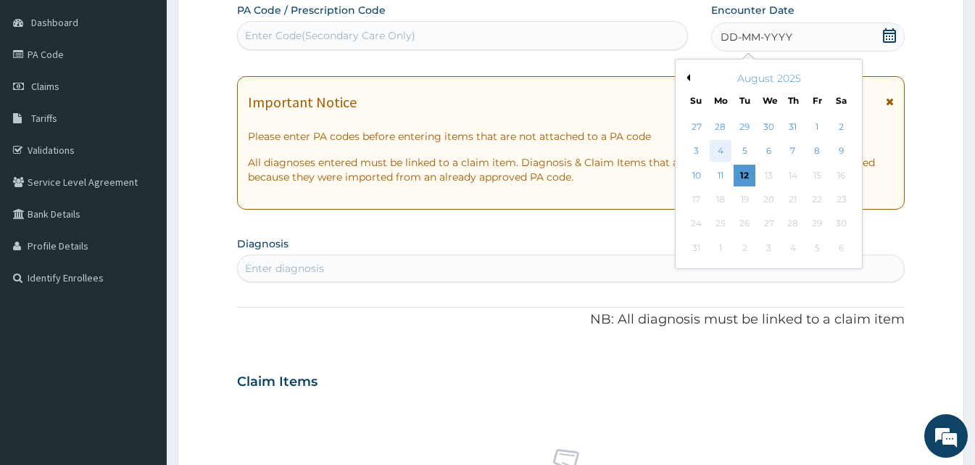
click at [724, 148] on div "4" at bounding box center [721, 152] width 22 height 22
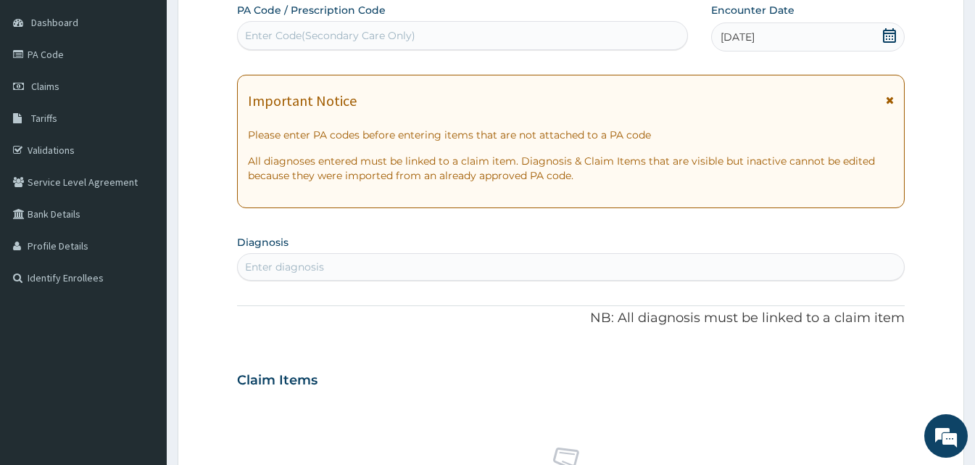
click at [314, 273] on div "Enter diagnosis" at bounding box center [284, 266] width 79 height 14
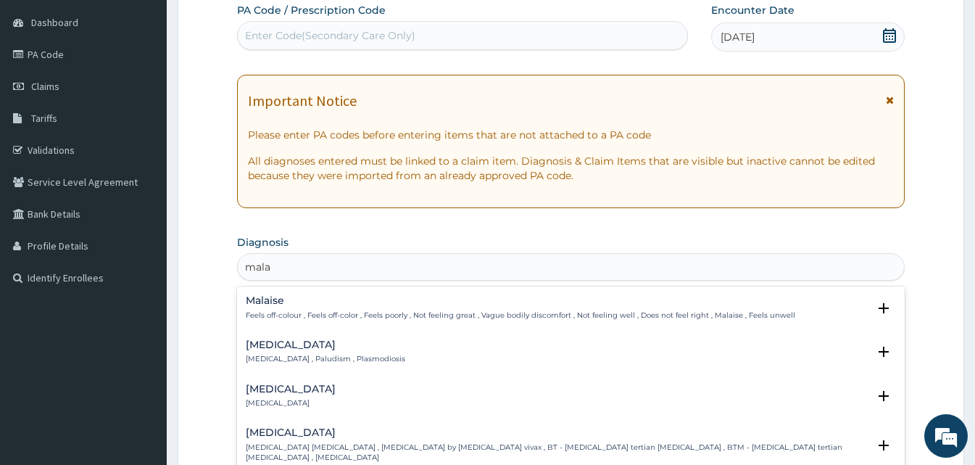
type input "malar"
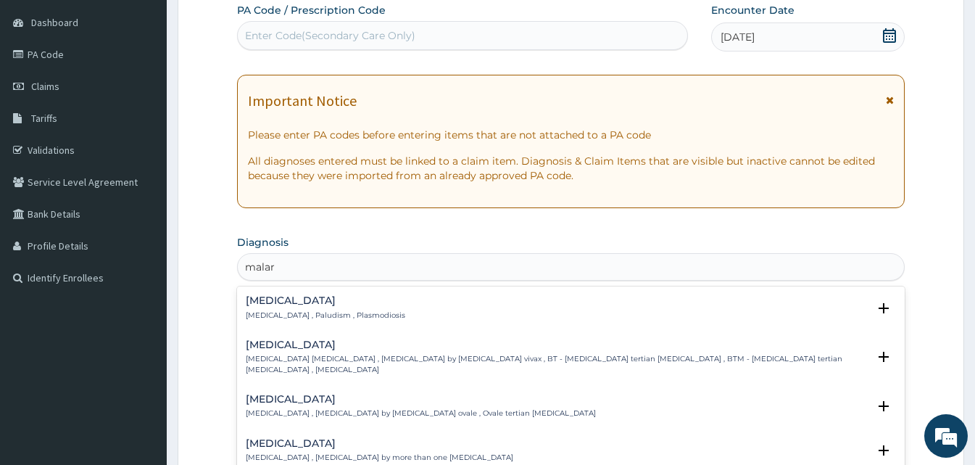
click at [268, 311] on p "[MEDICAL_DATA] , Paludism , Plasmodiosis" at bounding box center [325, 315] width 159 height 10
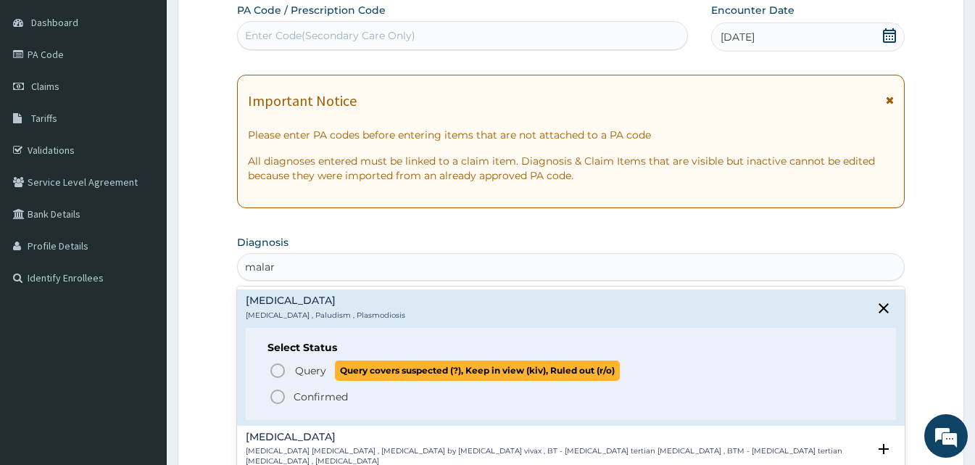
click at [276, 375] on icon "status option query" at bounding box center [277, 370] width 17 height 17
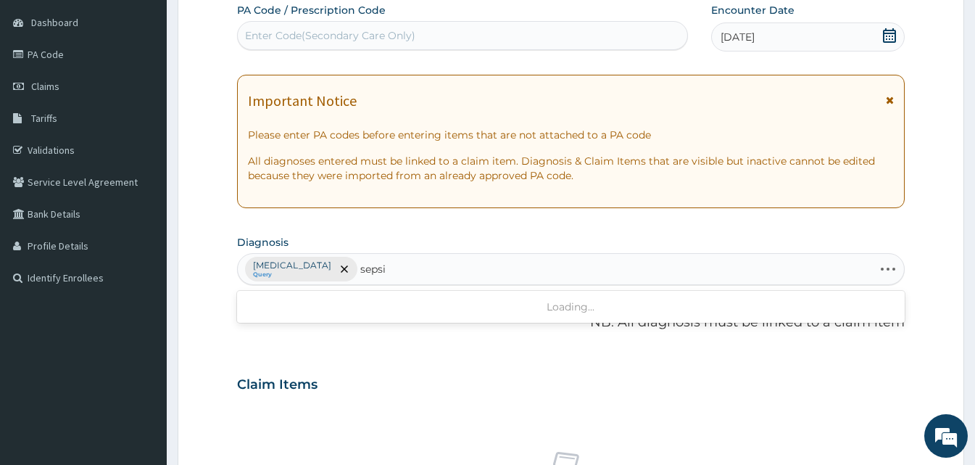
type input "[MEDICAL_DATA]"
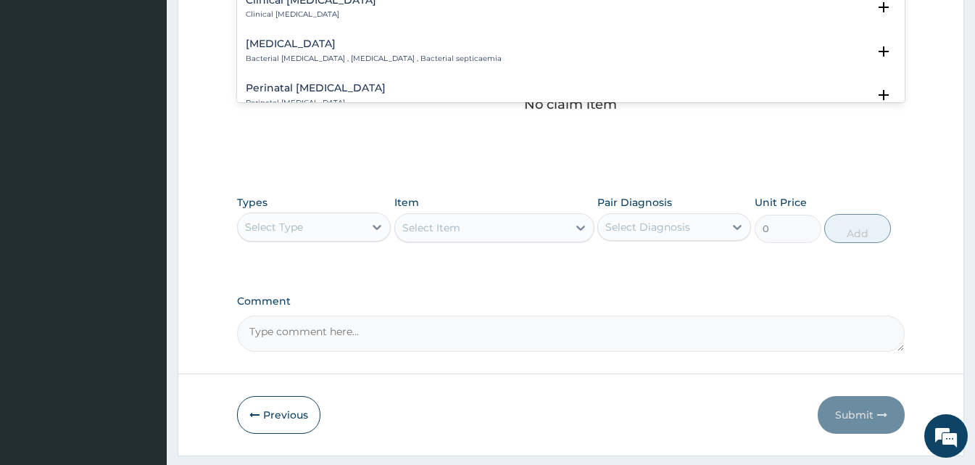
scroll to position [87, 0]
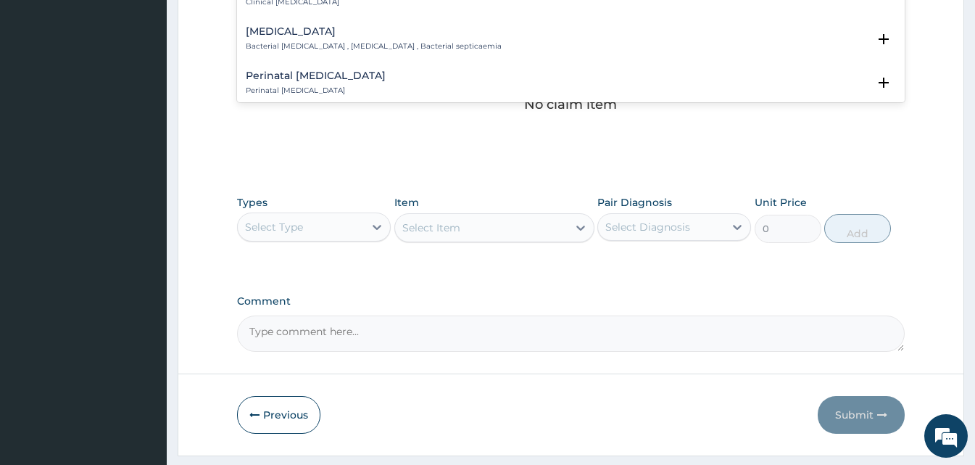
click at [304, 38] on div "[MEDICAL_DATA] Bacterial [MEDICAL_DATA] , [MEDICAL_DATA] , Bacterial septicaemia" at bounding box center [374, 38] width 256 height 25
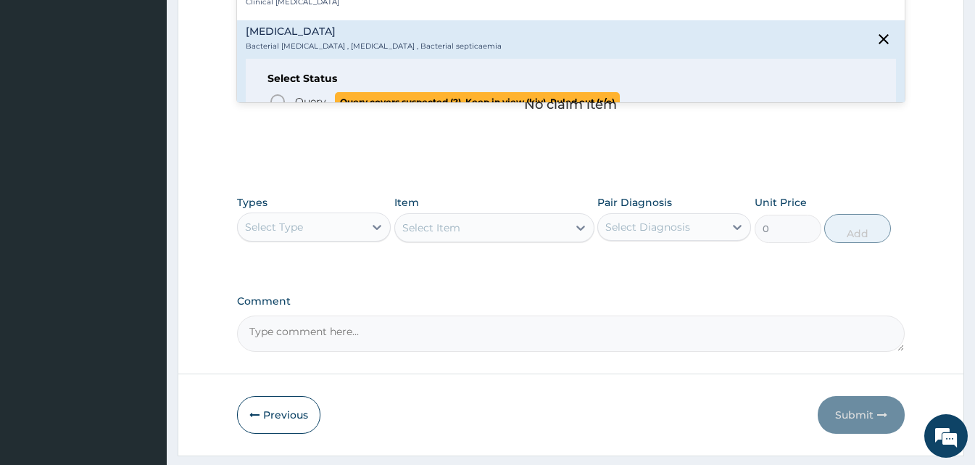
click at [281, 94] on icon "status option query" at bounding box center [277, 101] width 17 height 17
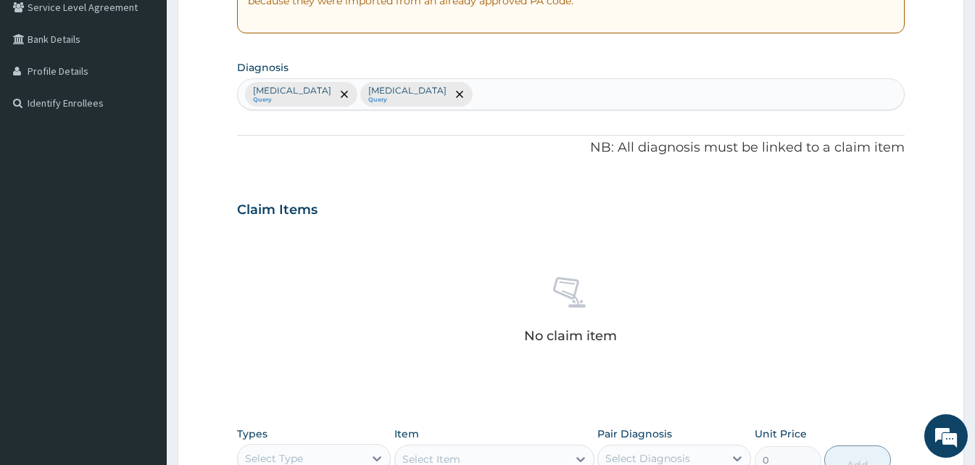
scroll to position [310, 0]
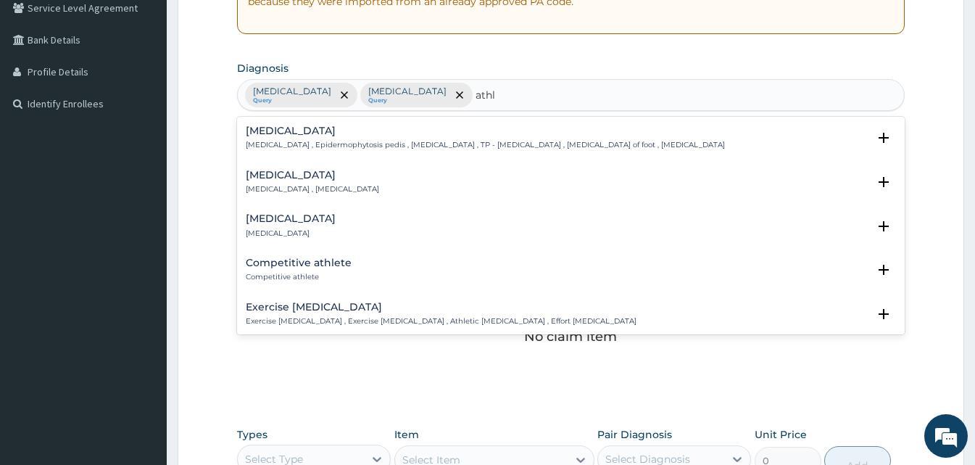
type input "athle"
click at [391, 136] on h4 "[MEDICAL_DATA]" at bounding box center [485, 130] width 479 height 11
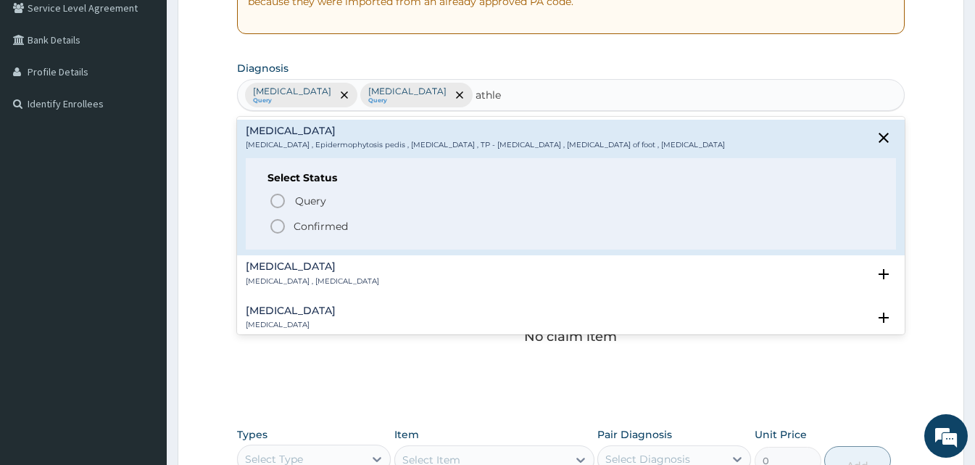
click at [274, 230] on icon "status option filled" at bounding box center [277, 225] width 17 height 17
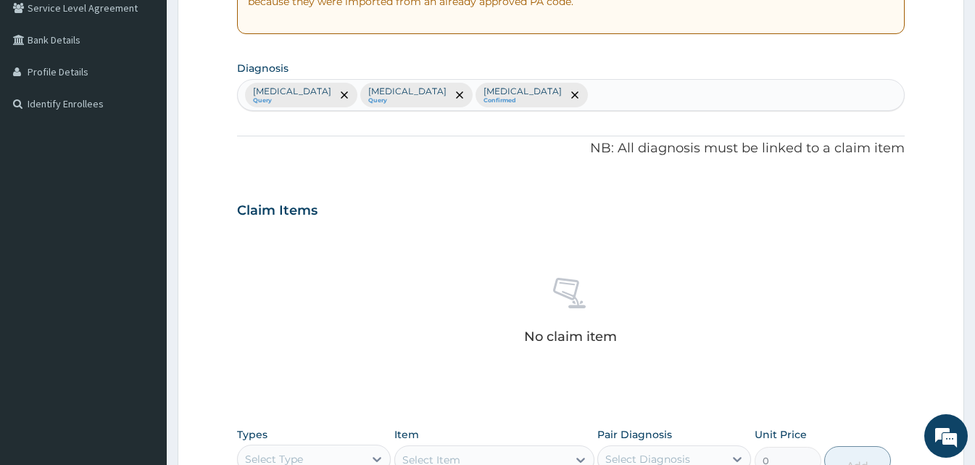
scroll to position [581, 0]
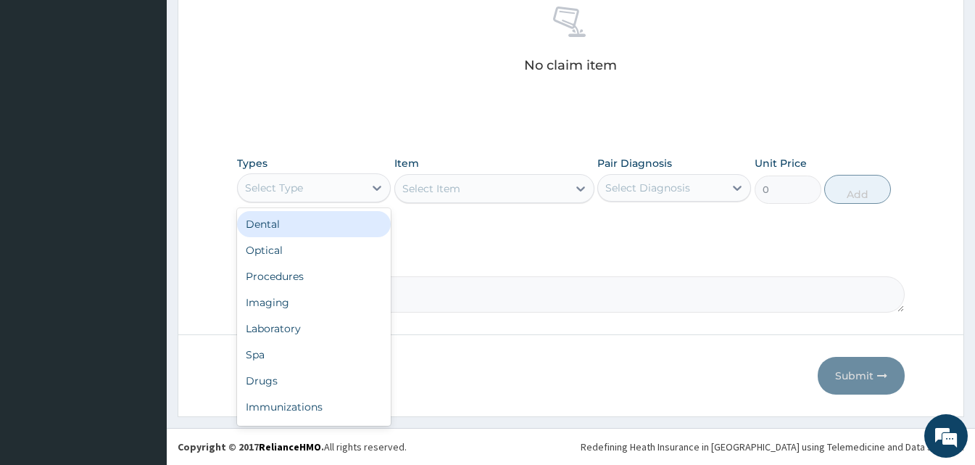
click at [352, 185] on div "Select Type" at bounding box center [301, 187] width 126 height 23
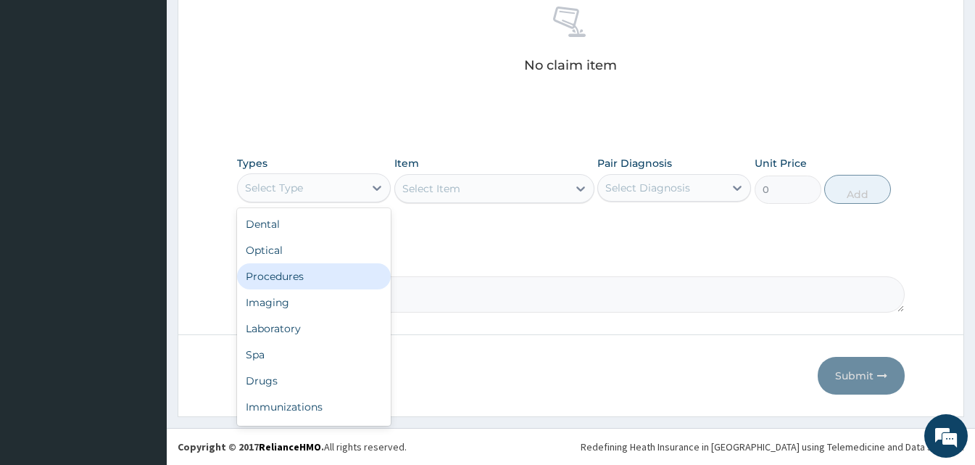
click at [310, 266] on div "Procedures" at bounding box center [314, 276] width 154 height 26
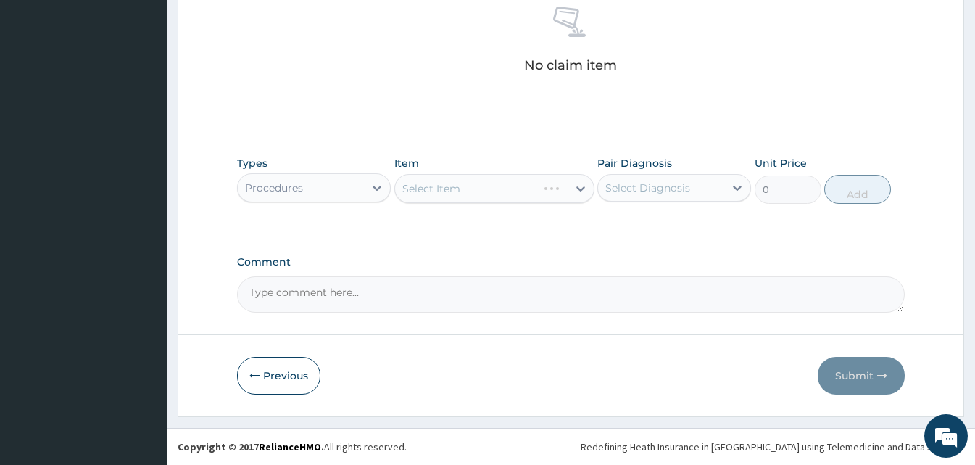
click at [548, 178] on div "Select Item" at bounding box center [494, 188] width 200 height 29
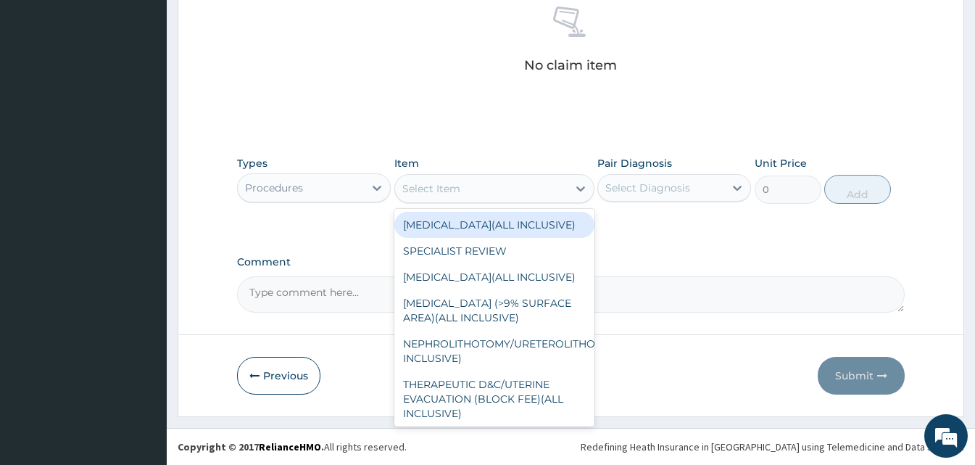
click at [548, 182] on div "Select Item" at bounding box center [481, 188] width 173 height 23
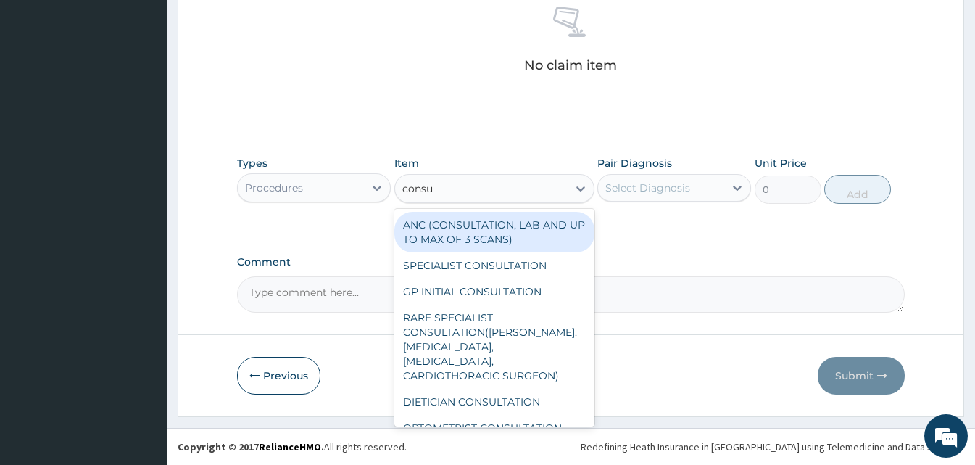
type input "consul"
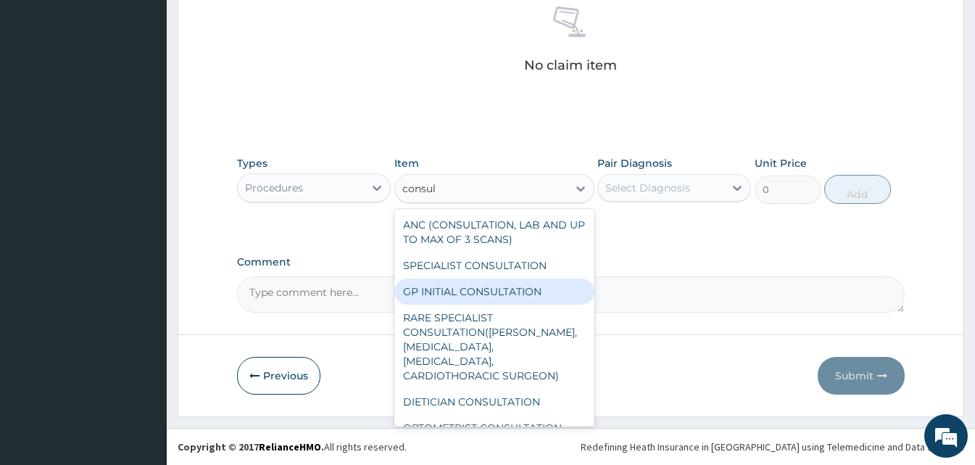
click at [506, 284] on div "GP INITIAL CONSULTATION" at bounding box center [494, 291] width 200 height 26
type input "2000"
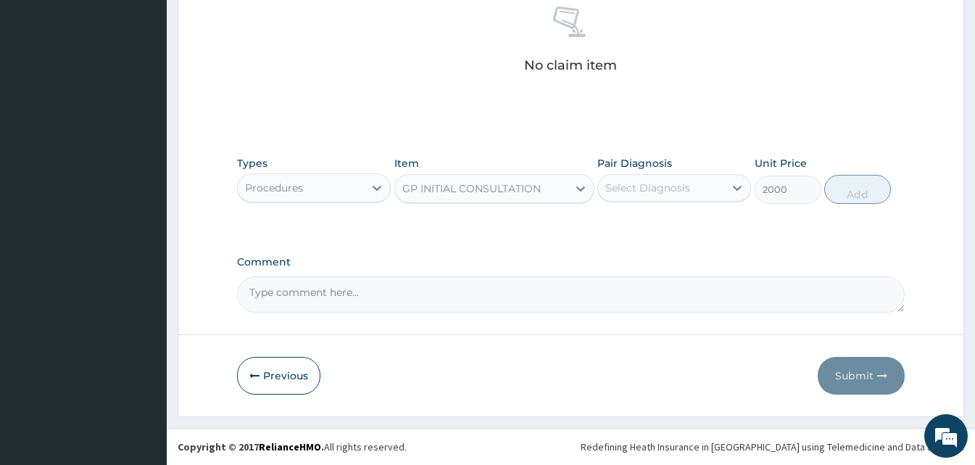
click at [723, 188] on div "Select Diagnosis" at bounding box center [661, 187] width 126 height 23
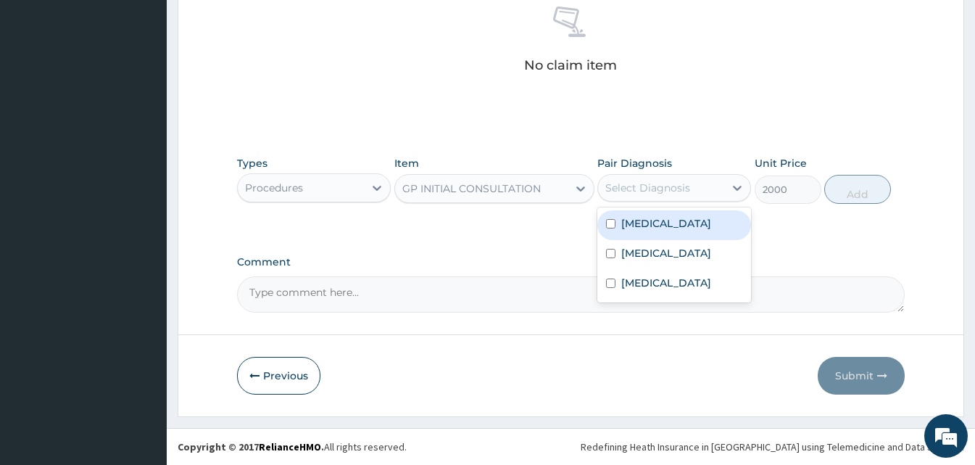
click at [694, 207] on div "[MEDICAL_DATA] [MEDICAL_DATA] [MEDICAL_DATA]" at bounding box center [674, 254] width 154 height 95
click at [692, 224] on div "Malaria" at bounding box center [674, 225] width 154 height 30
checkbox input "true"
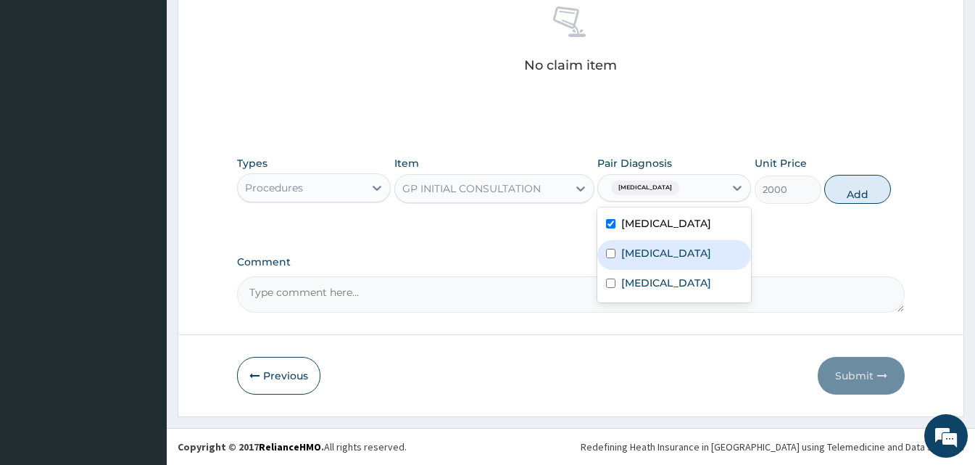
click at [669, 255] on label "Bacterial sepsis" at bounding box center [666, 253] width 90 height 14
checkbox input "true"
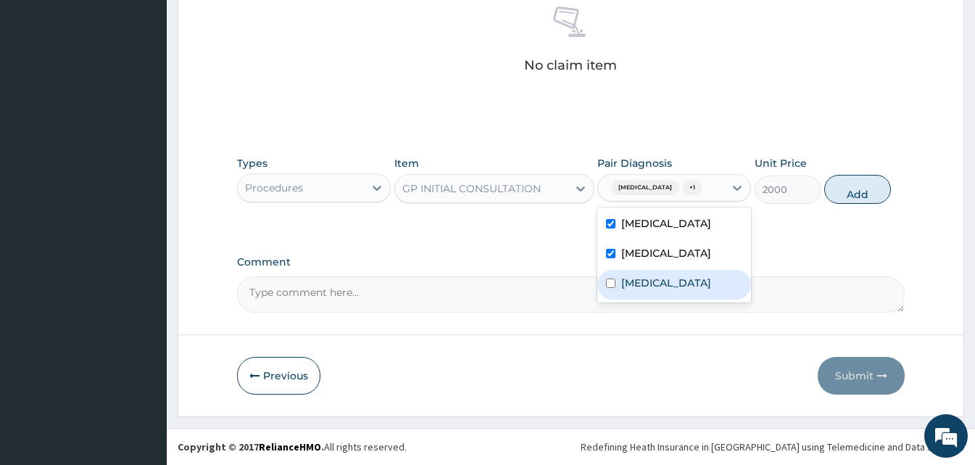
click at [660, 275] on label "Tinea pedis" at bounding box center [666, 282] width 90 height 14
checkbox input "true"
click at [855, 190] on button "Add" at bounding box center [857, 189] width 67 height 29
type input "0"
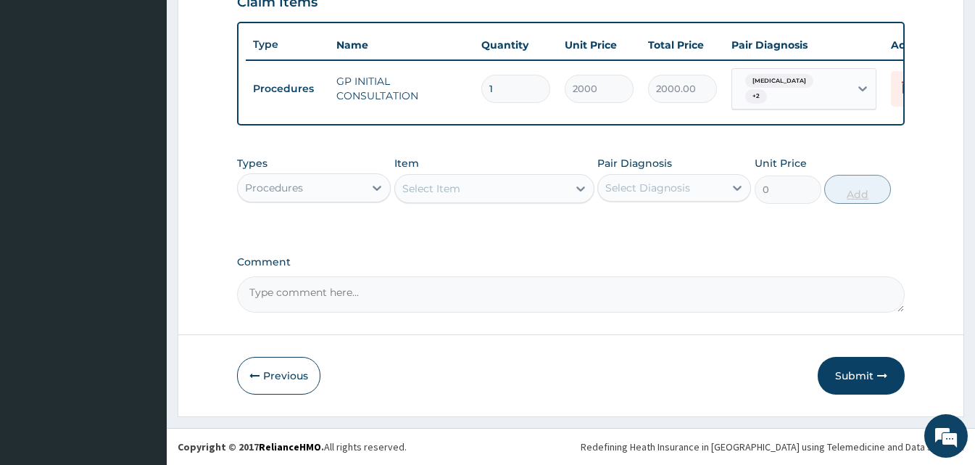
scroll to position [523, 0]
click at [378, 196] on div at bounding box center [377, 188] width 26 height 26
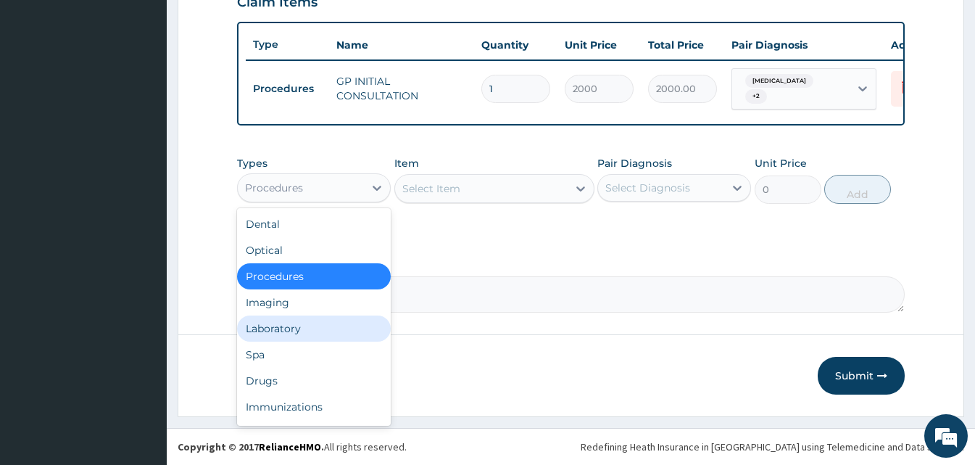
click at [322, 334] on div "Laboratory" at bounding box center [314, 328] width 154 height 26
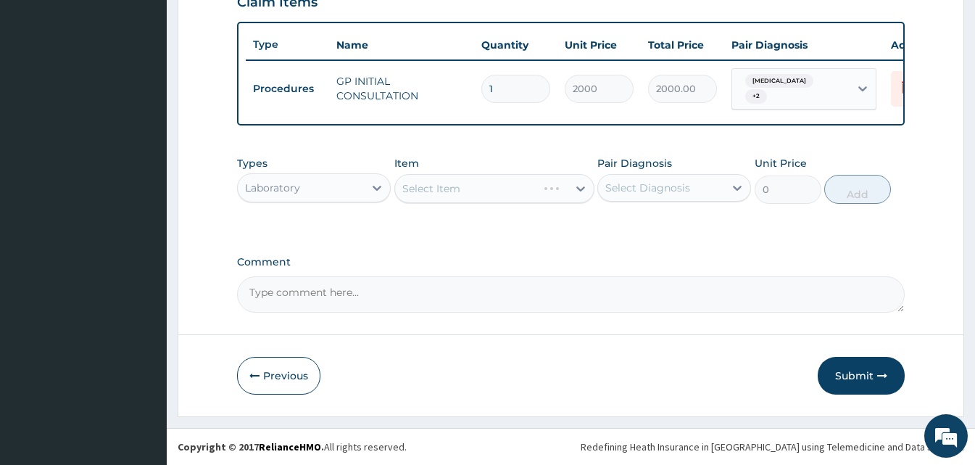
click at [586, 186] on div "Select Item" at bounding box center [494, 188] width 200 height 29
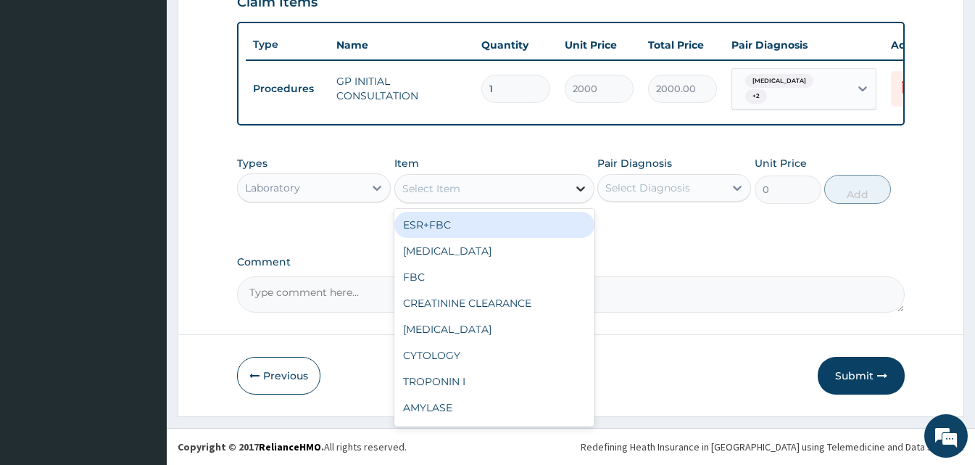
click at [581, 187] on icon at bounding box center [580, 188] width 14 height 14
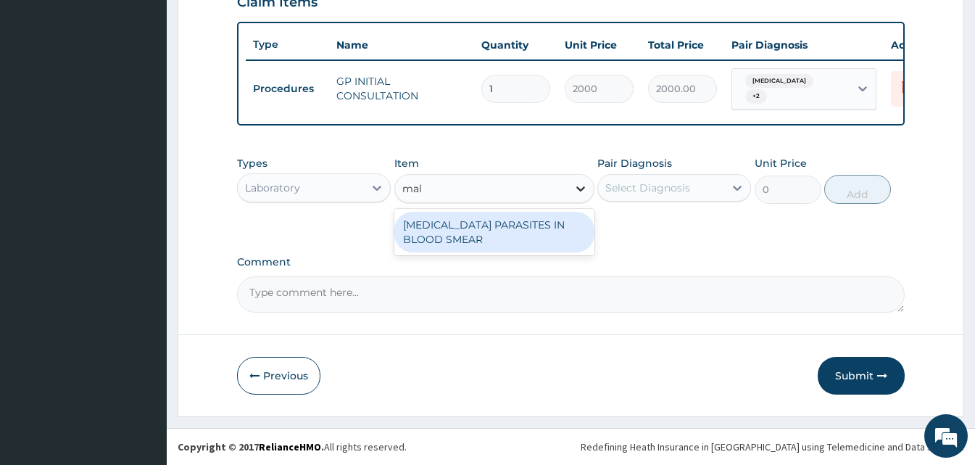
type input "mala"
click at [552, 212] on div "MALARIA PARASITES IN BLOOD SMEAR" at bounding box center [494, 232] width 200 height 41
type input "1700"
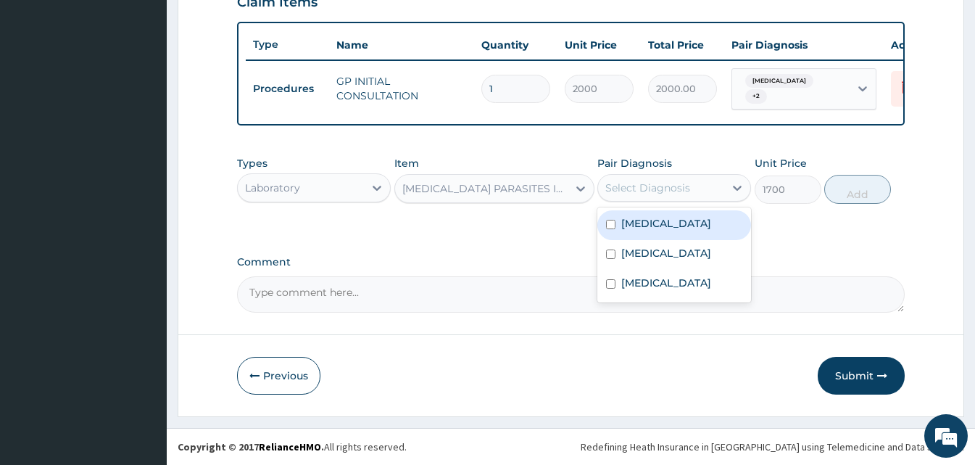
click at [682, 188] on div "Select Diagnosis" at bounding box center [647, 187] width 85 height 14
click at [673, 219] on div "Malaria" at bounding box center [674, 225] width 154 height 30
checkbox input "true"
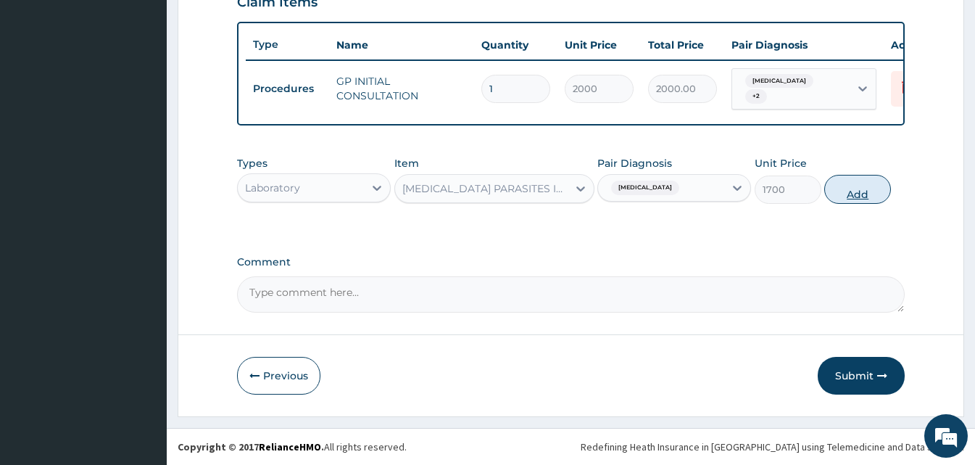
click at [837, 194] on button "Add" at bounding box center [857, 189] width 67 height 29
type input "0"
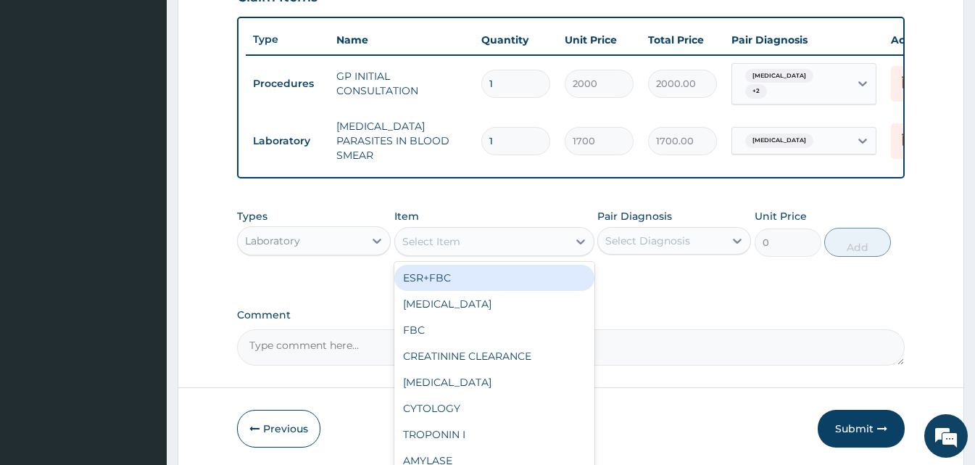
click at [547, 241] on div "Select Item" at bounding box center [481, 241] width 173 height 23
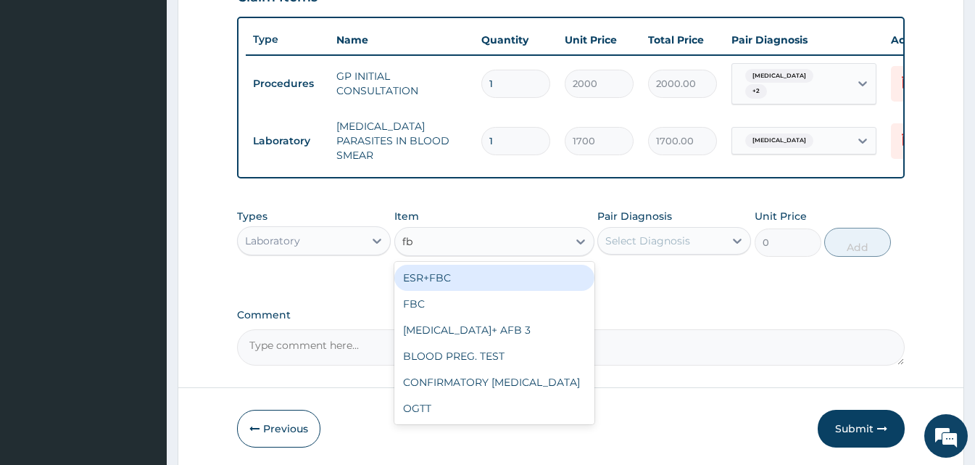
type input "fbc"
click at [480, 286] on div "ESR+FBC" at bounding box center [494, 278] width 200 height 26
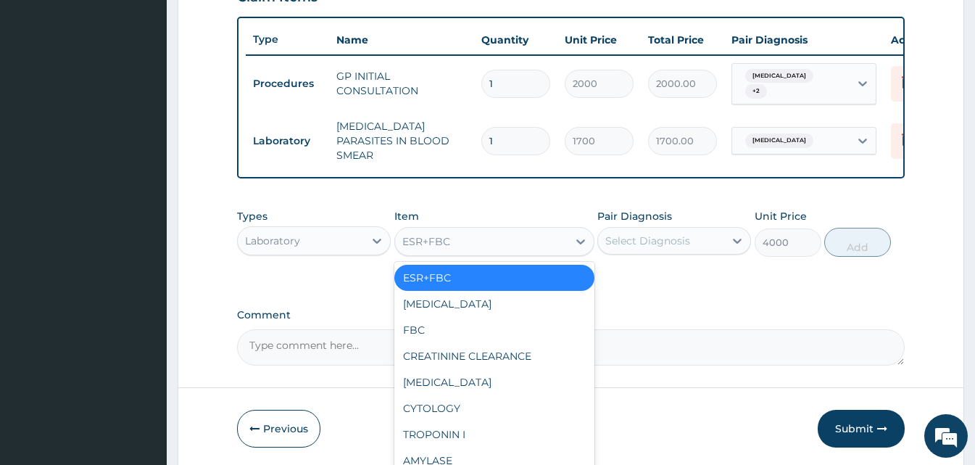
click at [482, 241] on div "ESR+FBC" at bounding box center [481, 241] width 173 height 23
click at [452, 321] on div "FBC" at bounding box center [494, 330] width 200 height 26
type input "2500"
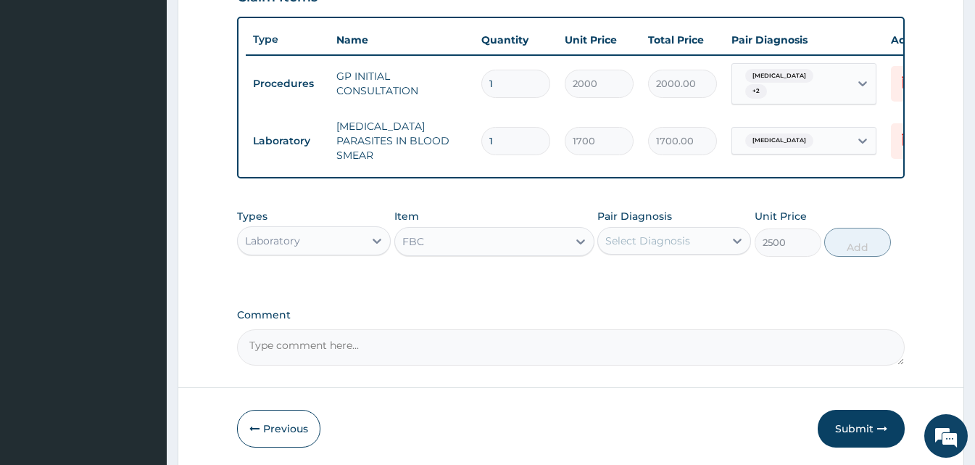
click at [671, 244] on div "Select Diagnosis" at bounding box center [647, 240] width 85 height 14
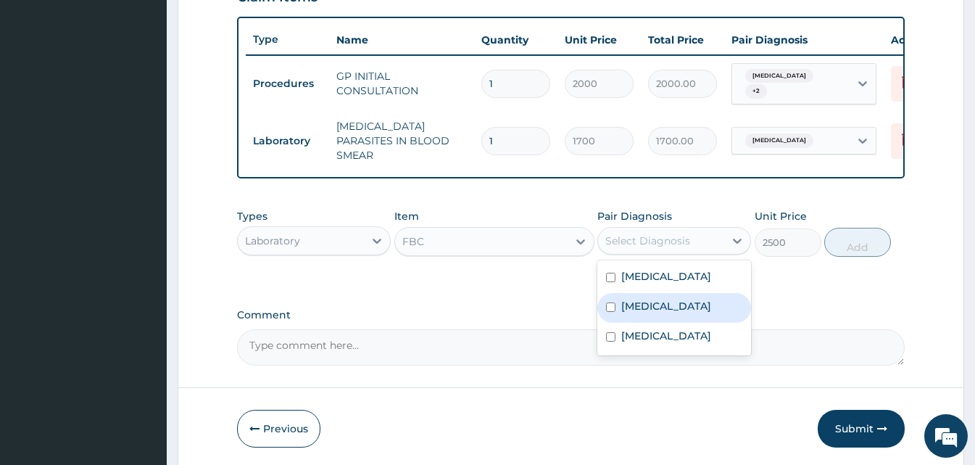
click at [669, 307] on label "Bacterial sepsis" at bounding box center [666, 306] width 90 height 14
checkbox input "true"
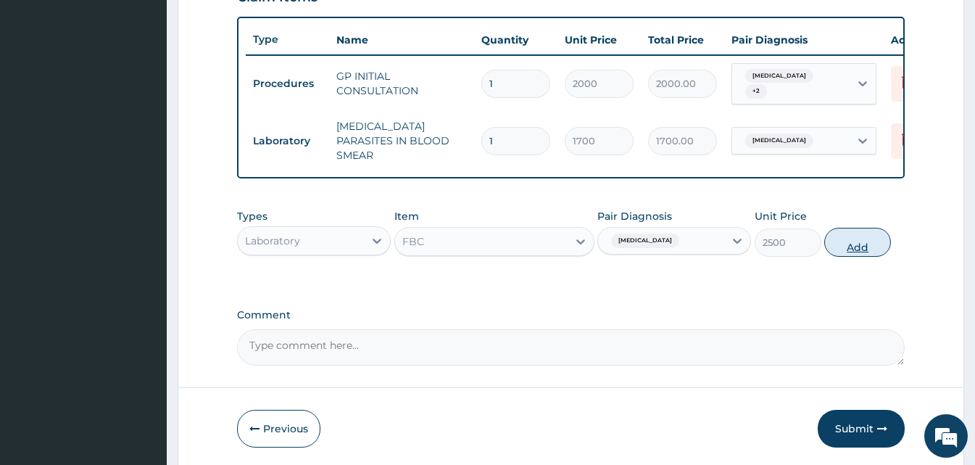
click at [831, 246] on button "Add" at bounding box center [857, 242] width 67 height 29
type input "0"
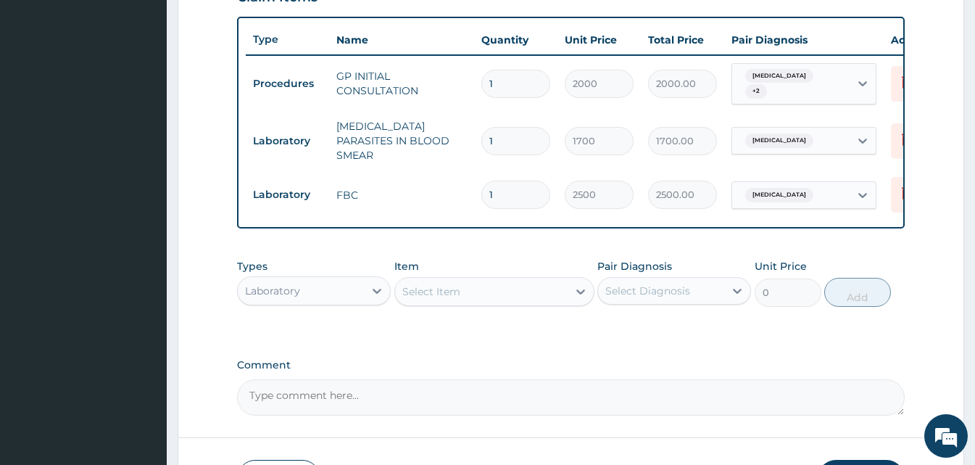
scroll to position [623, 0]
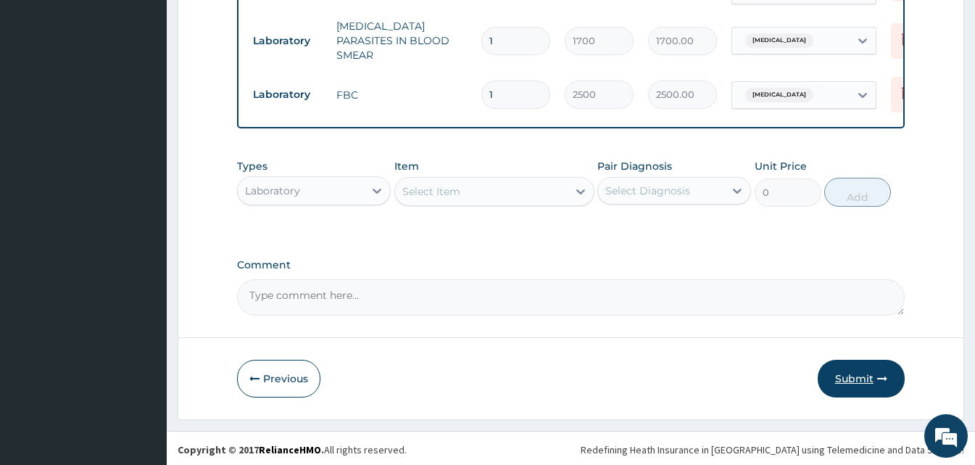
click at [853, 382] on button "Submit" at bounding box center [861, 379] width 87 height 38
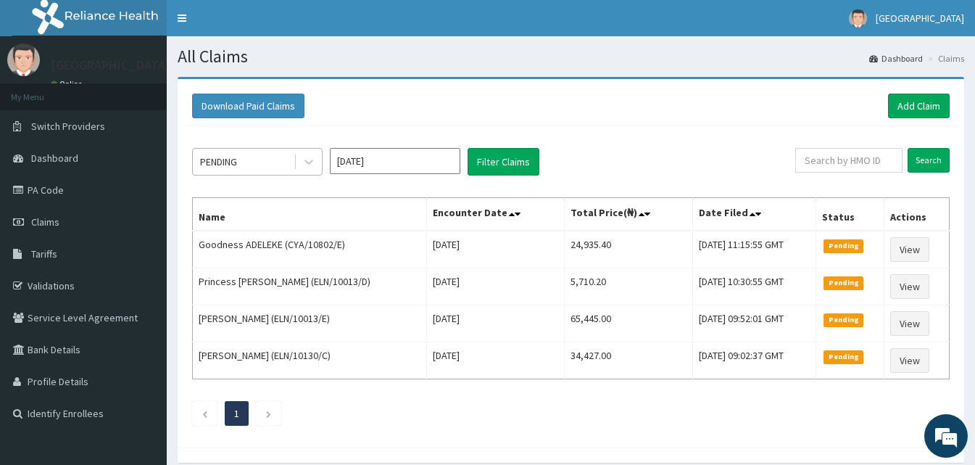
click at [270, 158] on div "PENDING" at bounding box center [243, 161] width 101 height 23
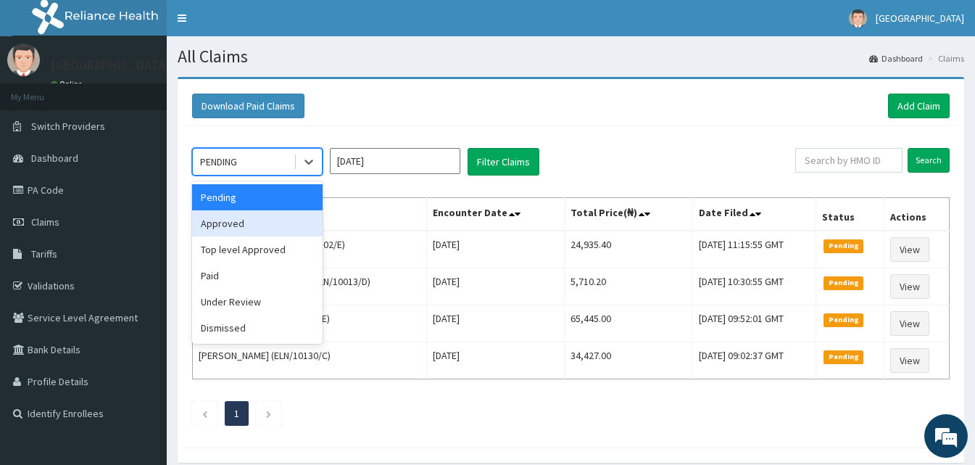
click at [261, 228] on div "Approved" at bounding box center [257, 223] width 130 height 26
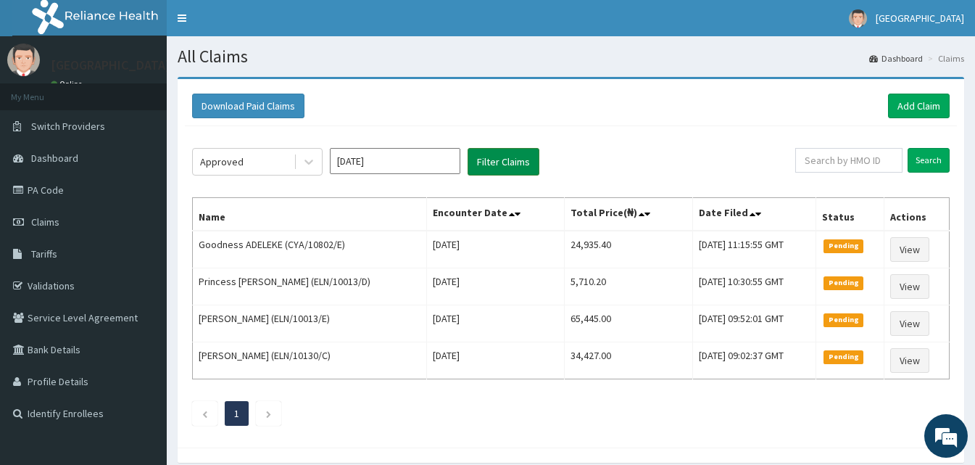
click at [507, 155] on button "Filter Claims" at bounding box center [504, 162] width 72 height 28
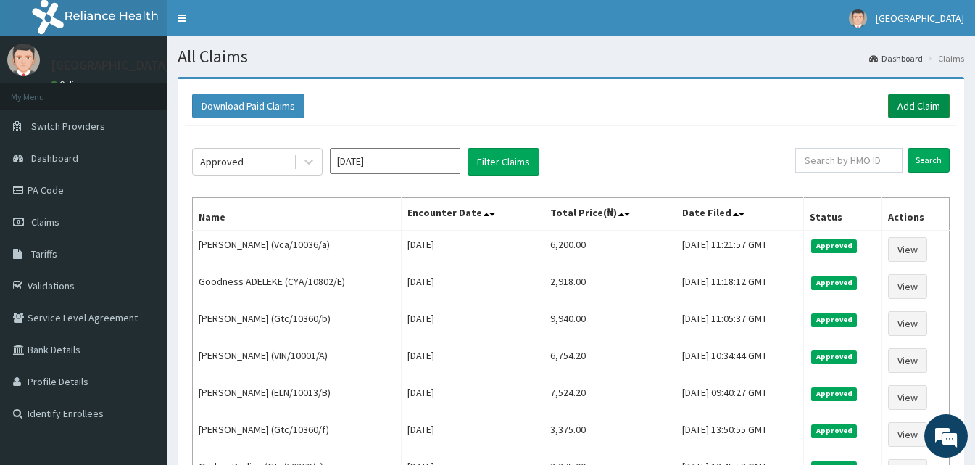
click at [913, 111] on link "Add Claim" at bounding box center [919, 106] width 62 height 25
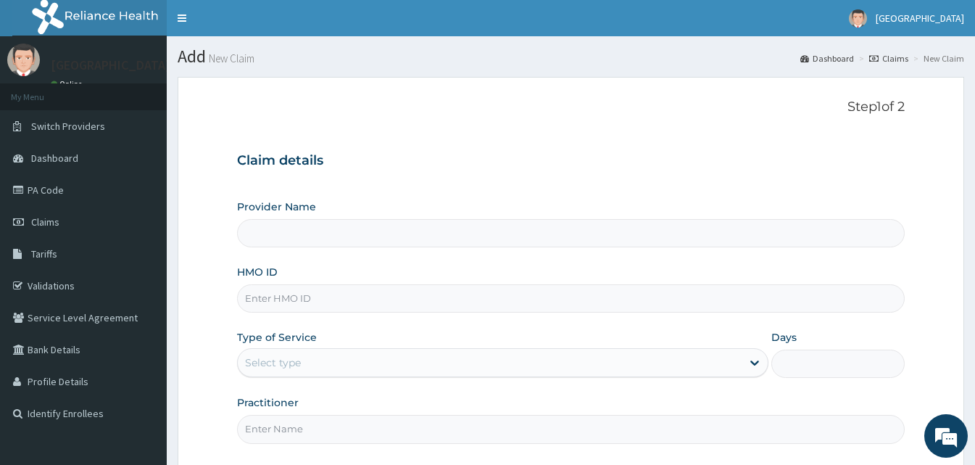
type input "[GEOGRAPHIC_DATA]"
click at [286, 291] on input "HMO ID" at bounding box center [571, 298] width 668 height 28
paste input "CodeVIN/10076/A"
click at [273, 295] on input "CodeVIN/10076/A" at bounding box center [571, 298] width 668 height 28
click at [267, 301] on input "CodeVIN/10076/A" at bounding box center [571, 298] width 668 height 28
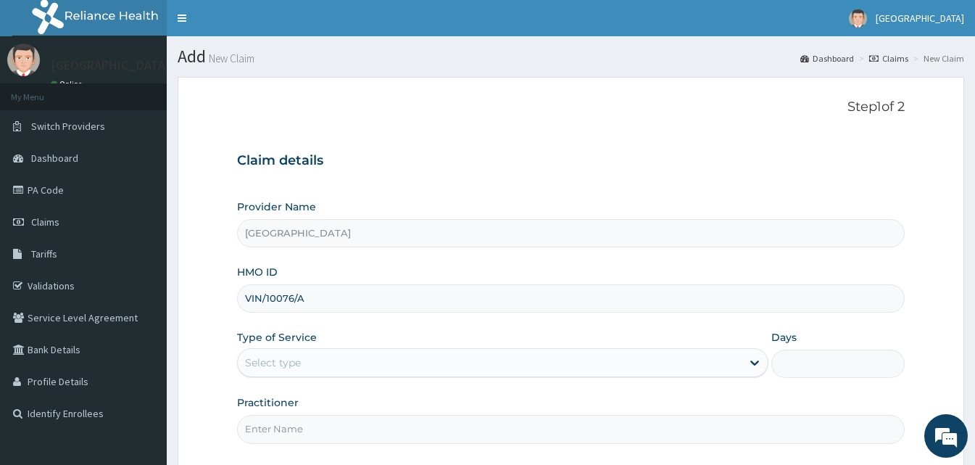
type input "VIN/10076/A"
click at [331, 358] on div "Select type" at bounding box center [490, 362] width 504 height 23
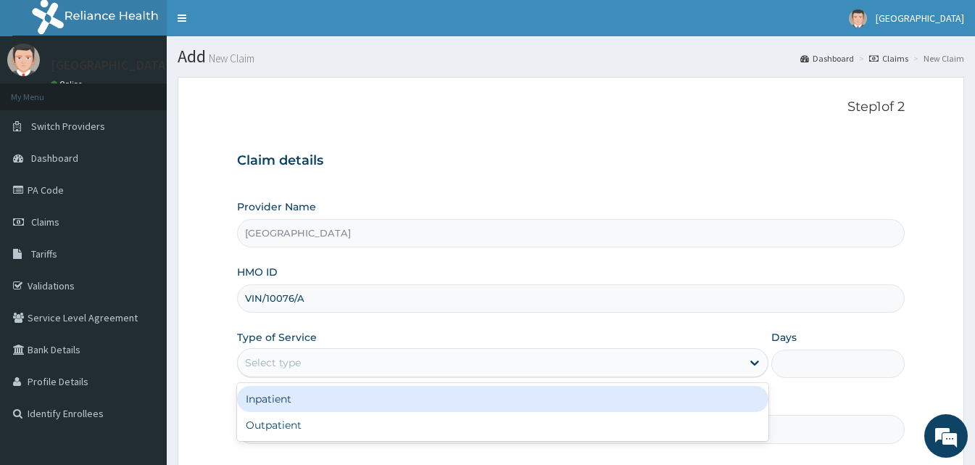
click at [297, 404] on div "Inpatient" at bounding box center [502, 399] width 531 height 26
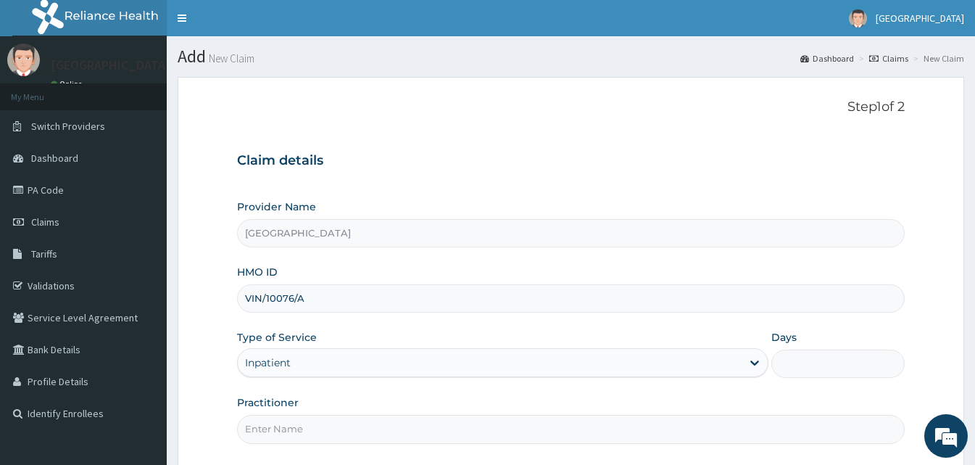
click at [414, 433] on input "Practitioner" at bounding box center [571, 429] width 668 height 28
type input "Doctor [GEOGRAPHIC_DATA]"
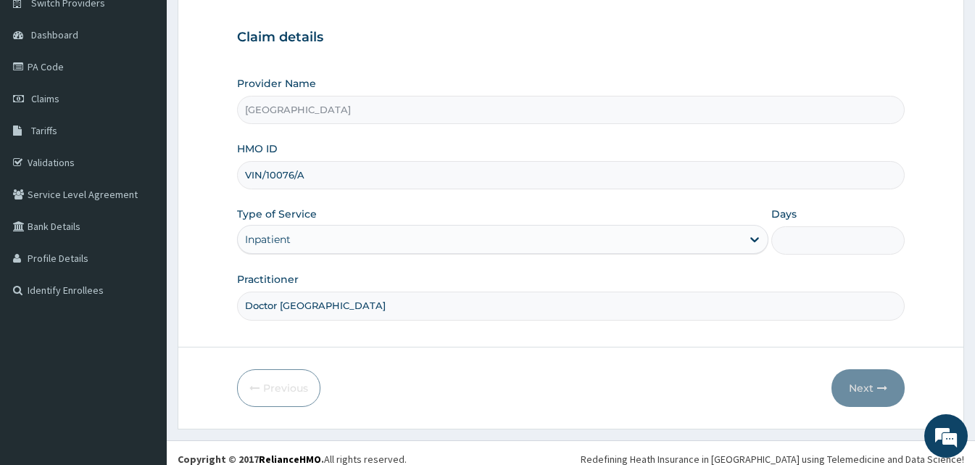
scroll to position [136, 0]
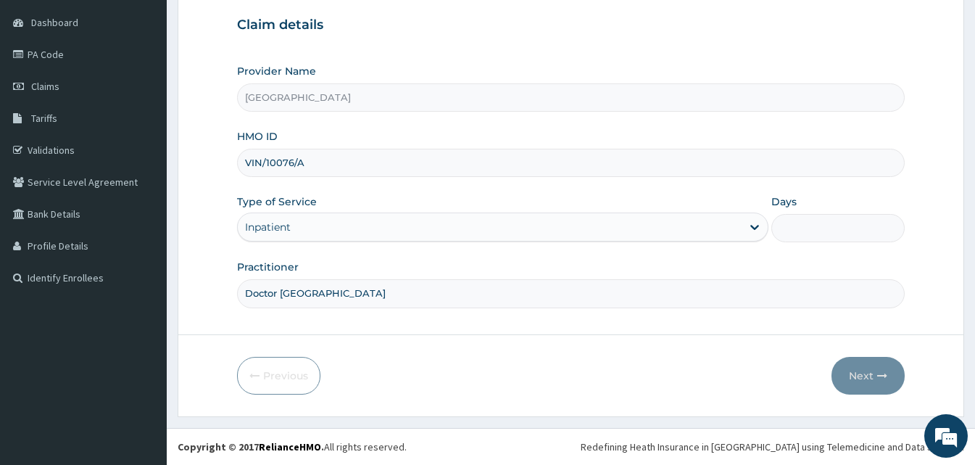
click at [791, 225] on input "Days" at bounding box center [837, 228] width 133 height 28
type input "2"
click at [868, 358] on button "Next" at bounding box center [867, 376] width 73 height 38
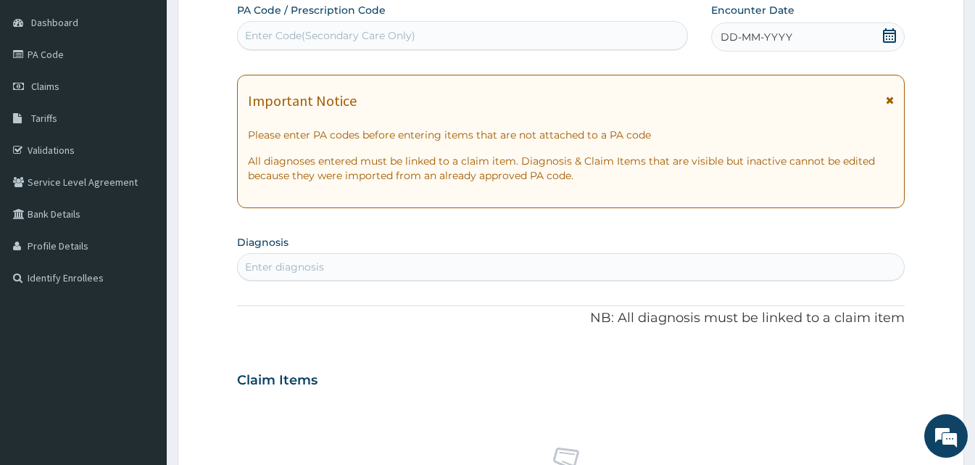
click at [628, 39] on div "Enter Code(Secondary Care Only)" at bounding box center [462, 35] width 449 height 23
paste input "CODEPA/6D53BF"
click at [277, 34] on input "CODEPA/6D53BF" at bounding box center [290, 35] width 90 height 14
click at [276, 33] on input "CODEPA/6D53BF" at bounding box center [290, 35] width 90 height 14
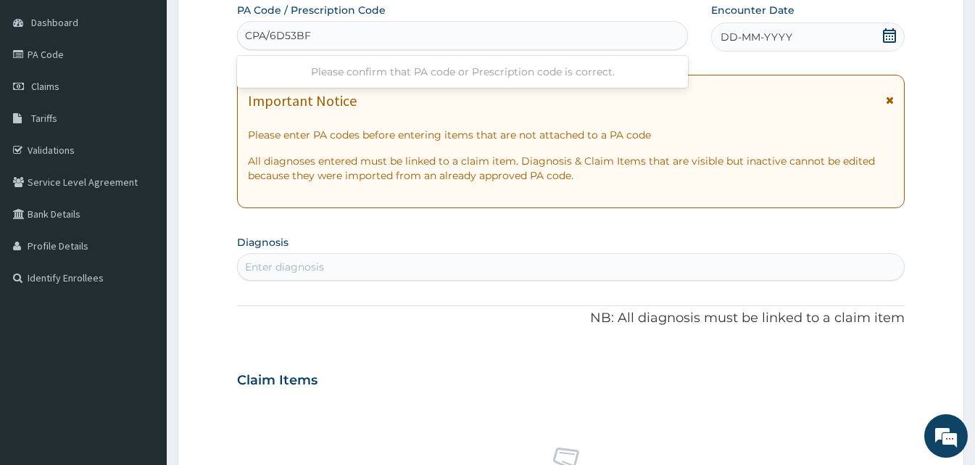
type input "PA/6D53BF"
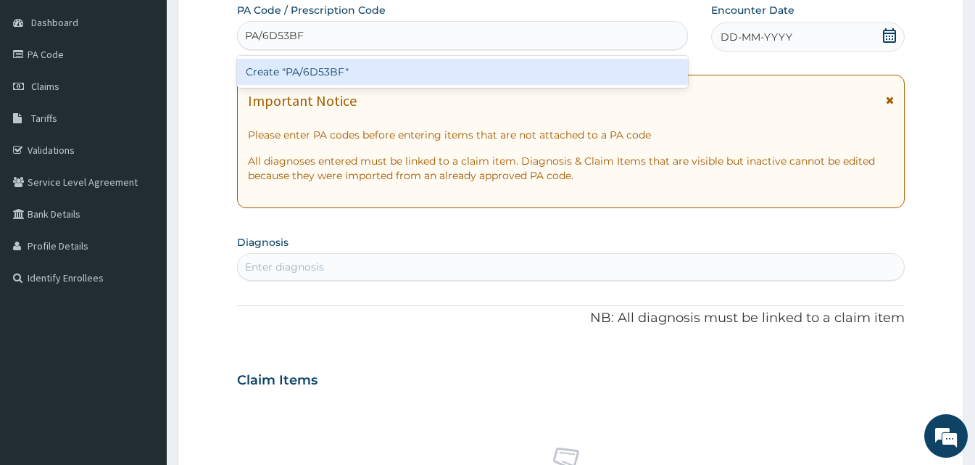
click at [322, 80] on div "Create "PA/6D53BF"" at bounding box center [462, 72] width 451 height 26
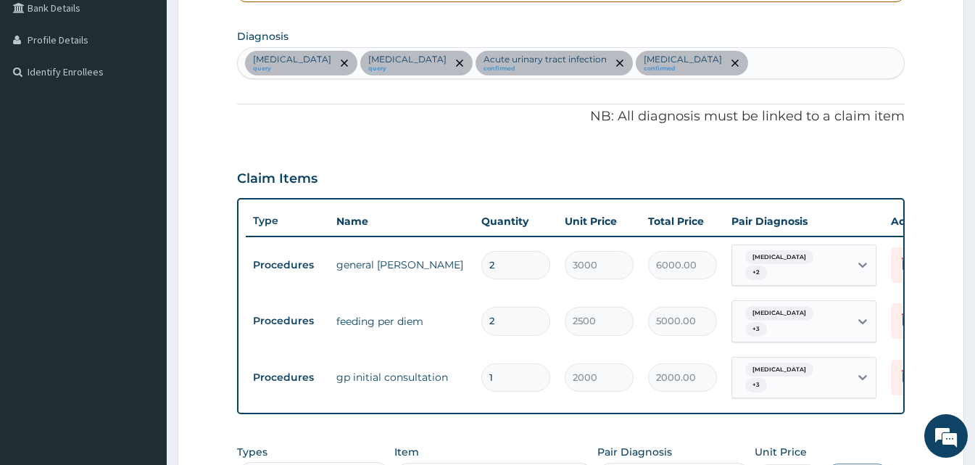
scroll to position [0, 0]
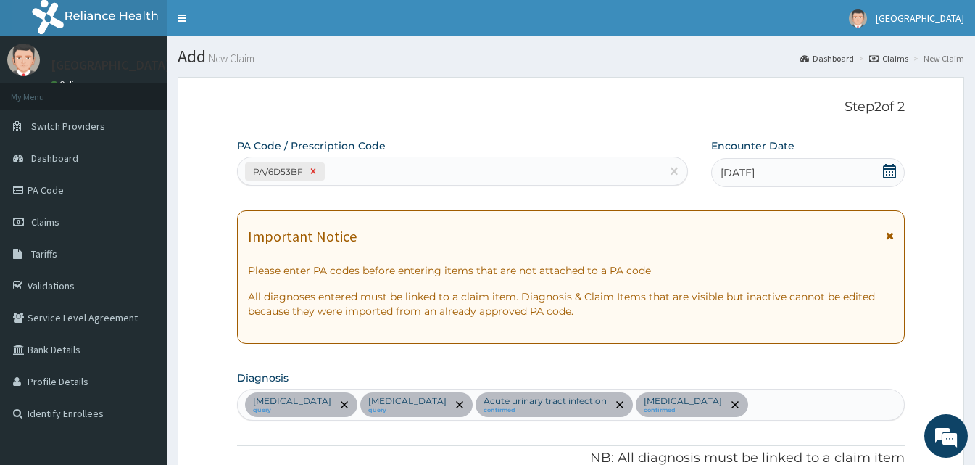
click at [314, 171] on icon at bounding box center [313, 171] width 10 height 10
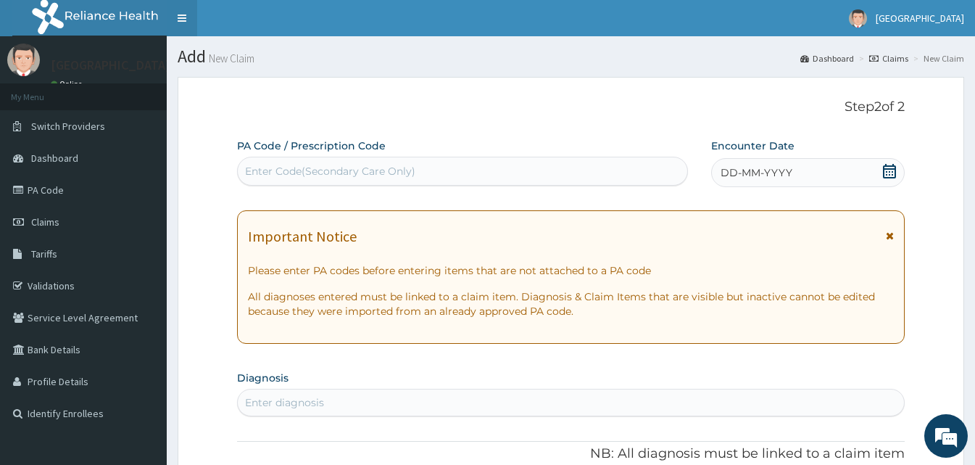
paste input "CODEPA/AEFF16"
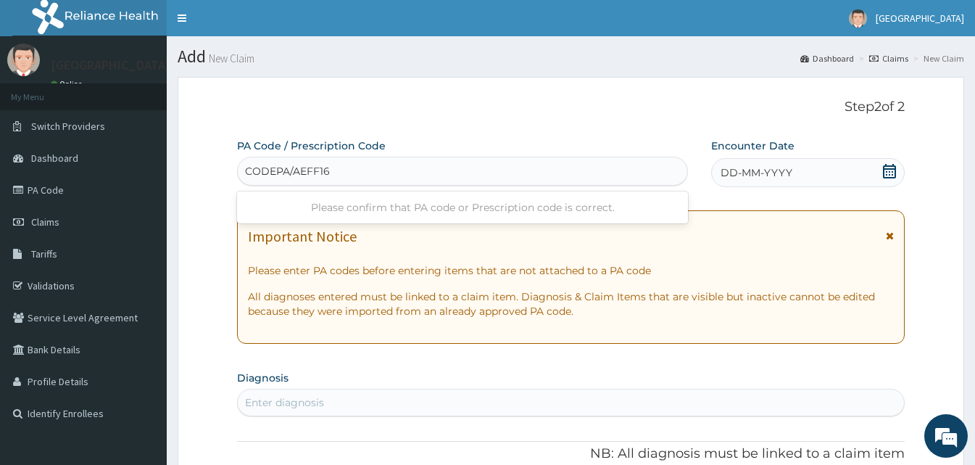
click at [275, 176] on input "CODEPA/AEFF16" at bounding box center [288, 171] width 86 height 14
type input "PA/AEFF16"
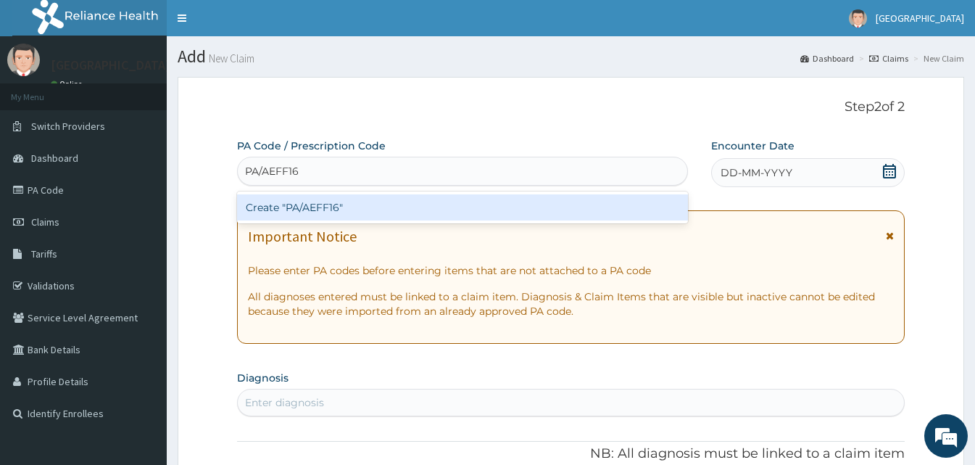
click at [312, 207] on div "Create "PA/AEFF16"" at bounding box center [462, 207] width 451 height 26
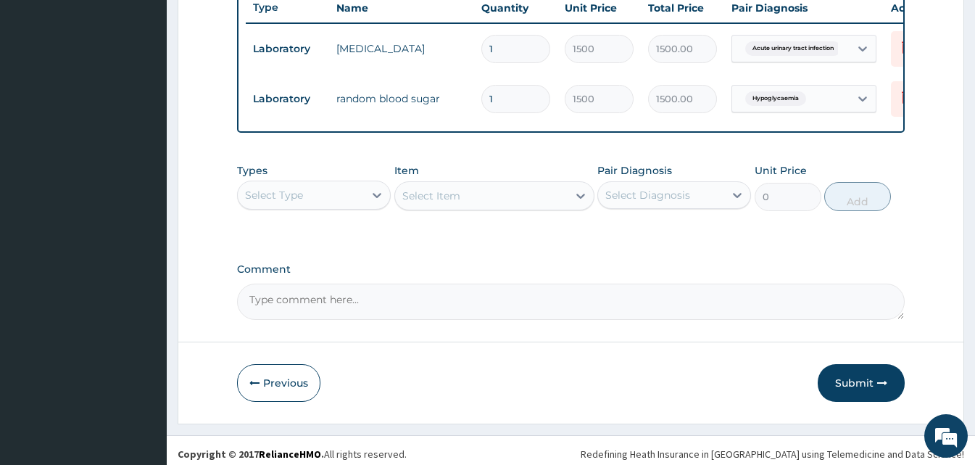
scroll to position [573, 0]
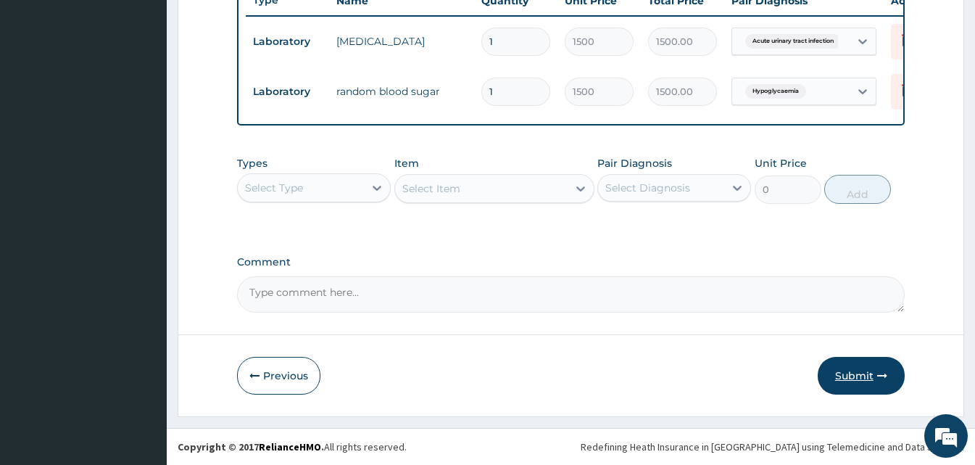
click at [844, 377] on button "Submit" at bounding box center [861, 376] width 87 height 38
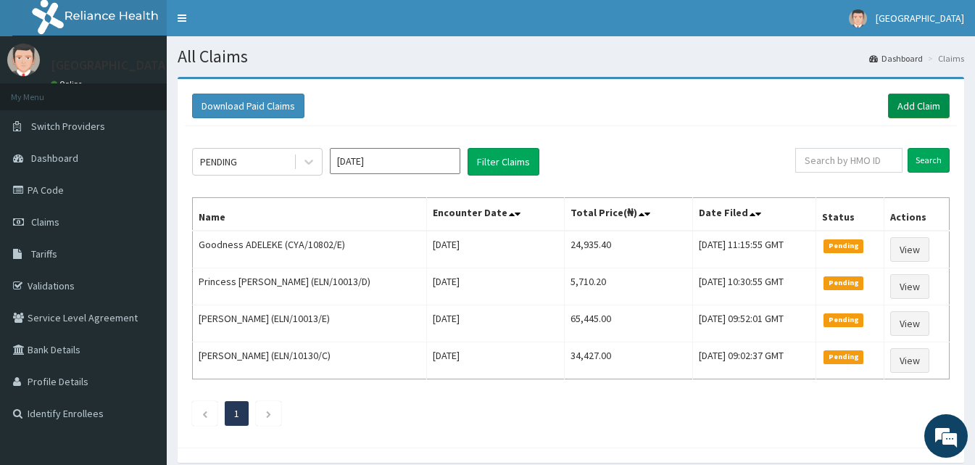
click at [905, 105] on link "Add Claim" at bounding box center [919, 106] width 62 height 25
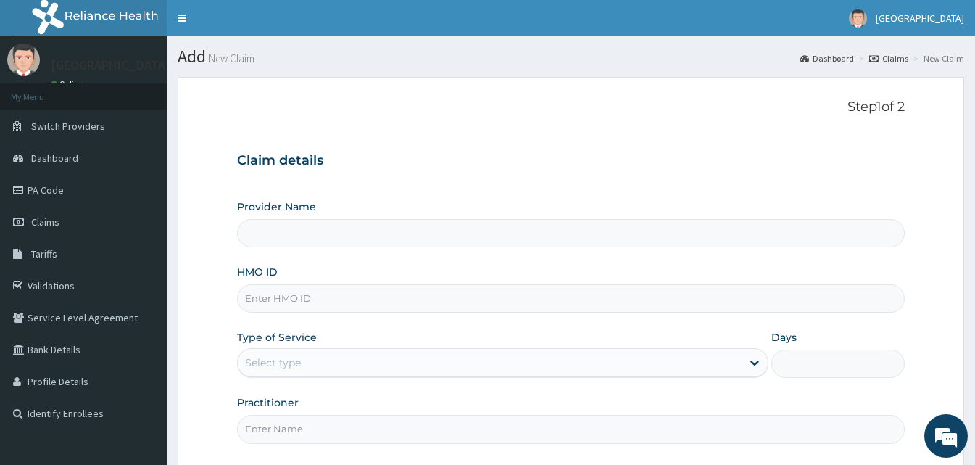
type input "[GEOGRAPHIC_DATA]"
click at [328, 302] on input "HMO ID" at bounding box center [571, 298] width 668 height 28
paste input "CodeVIN/10076/A"
click at [270, 304] on input "CodeVIN/10076/A" at bounding box center [571, 298] width 668 height 28
type input "VIN/10076/A"
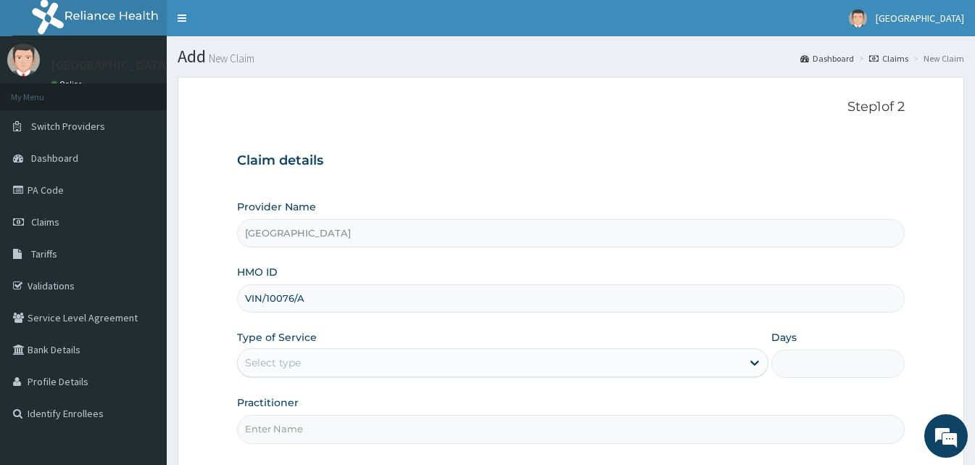
click at [297, 351] on div "Select type" at bounding box center [490, 362] width 504 height 23
click at [510, 365] on div "Select type" at bounding box center [490, 362] width 504 height 23
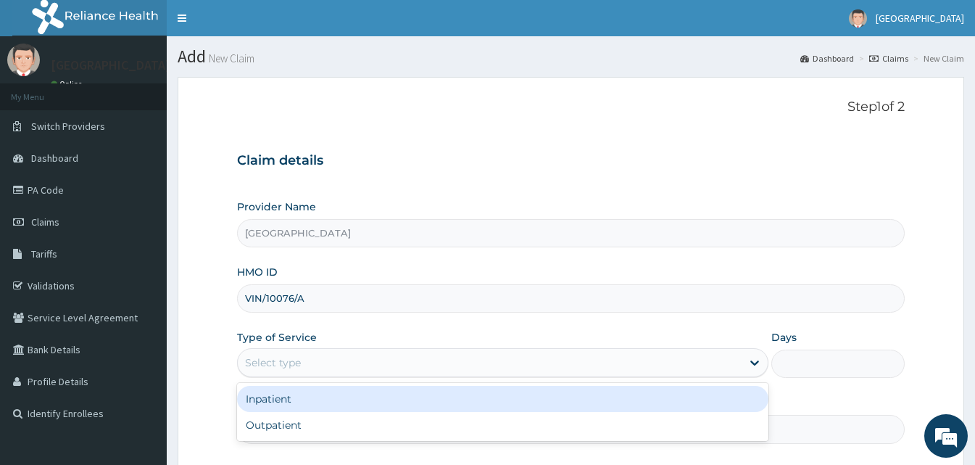
click at [318, 391] on div "Inpatient" at bounding box center [502, 399] width 531 height 26
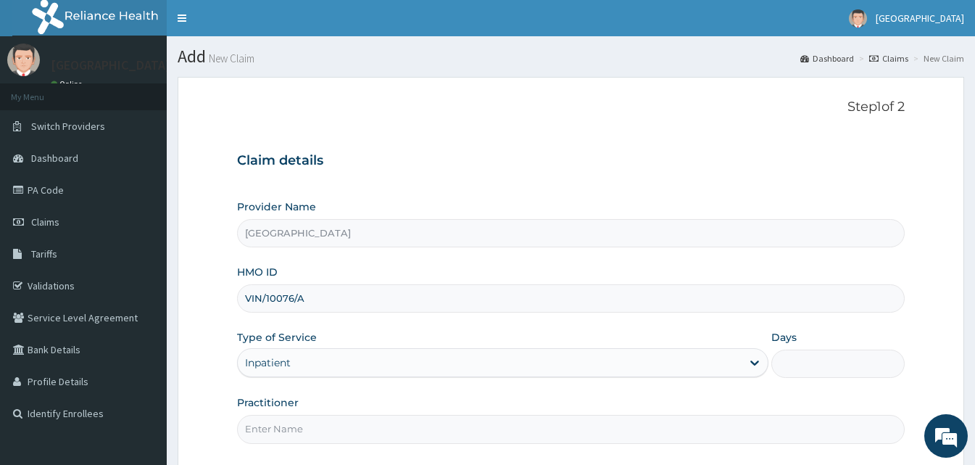
drag, startPoint x: 813, startPoint y: 381, endPoint x: 818, endPoint y: 331, distance: 50.3
click at [818, 331] on div "Provider Name Goodness Medical Centre HMO ID VIN/10076/A Type of Service Inpati…" at bounding box center [571, 321] width 668 height 244
click at [820, 352] on input "Days" at bounding box center [837, 363] width 133 height 28
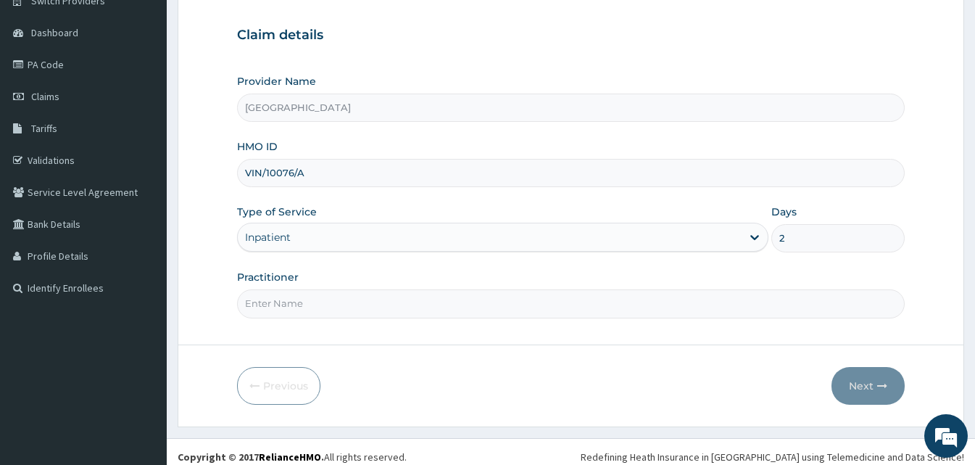
scroll to position [136, 0]
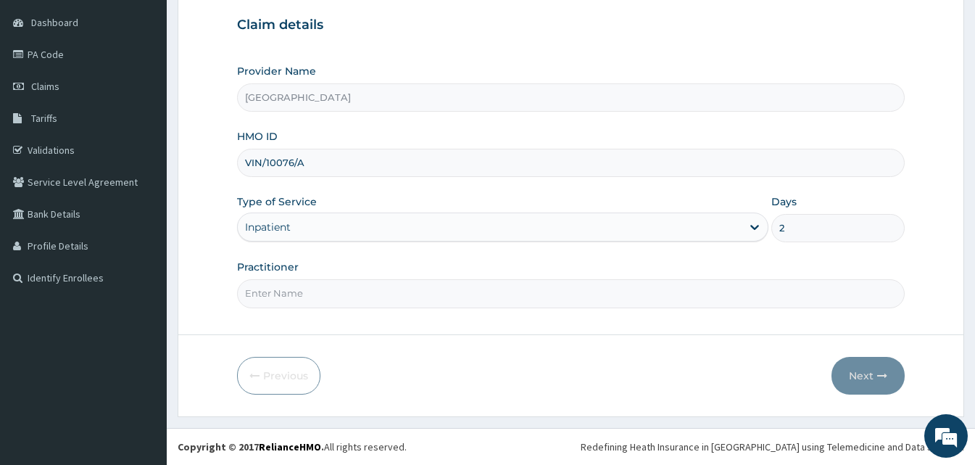
type input "2"
click at [425, 288] on input "Practitioner" at bounding box center [571, 293] width 668 height 28
type input "Doctor [GEOGRAPHIC_DATA]"
click at [857, 373] on button "Next" at bounding box center [867, 376] width 73 height 38
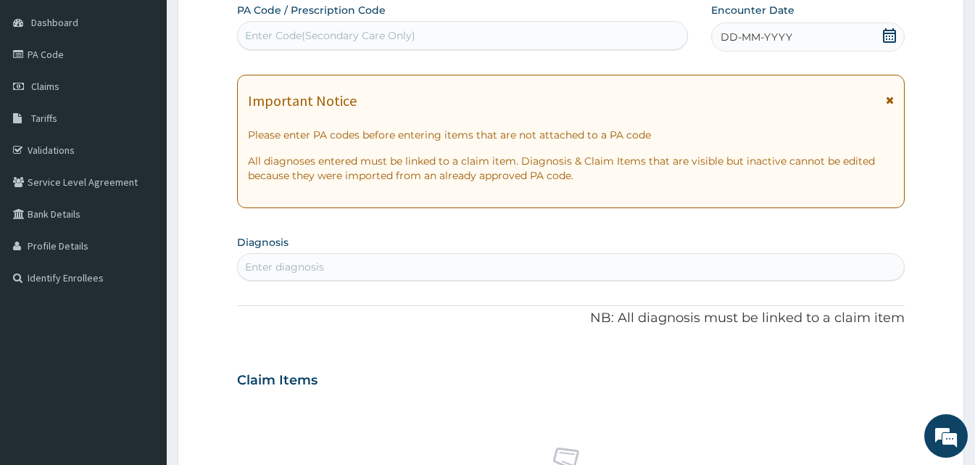
click at [466, 43] on div "Enter Code(Secondary Care Only)" at bounding box center [462, 35] width 449 height 23
paste input "CODEPA/6D53BF"
click at [274, 33] on input "CODEPA/6D53BF" at bounding box center [290, 35] width 90 height 14
type input "PA/6D53BF"
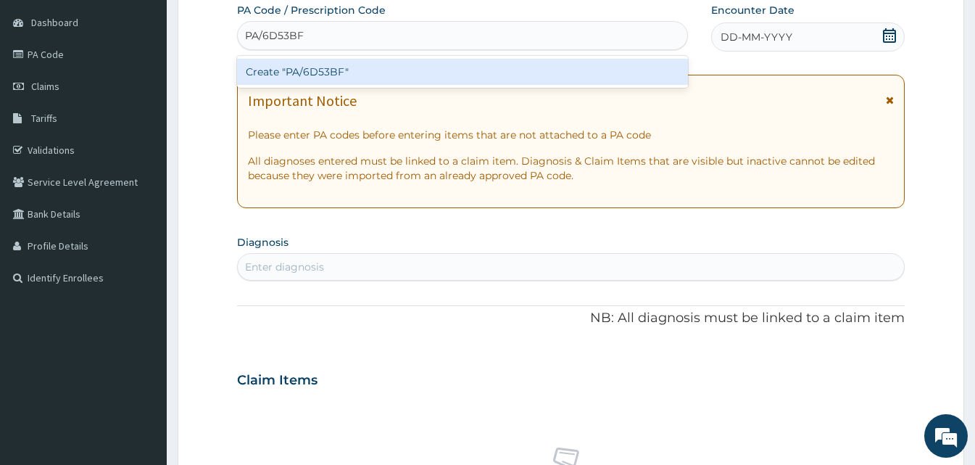
click at [288, 62] on div "Create "PA/6D53BF"" at bounding box center [462, 72] width 451 height 26
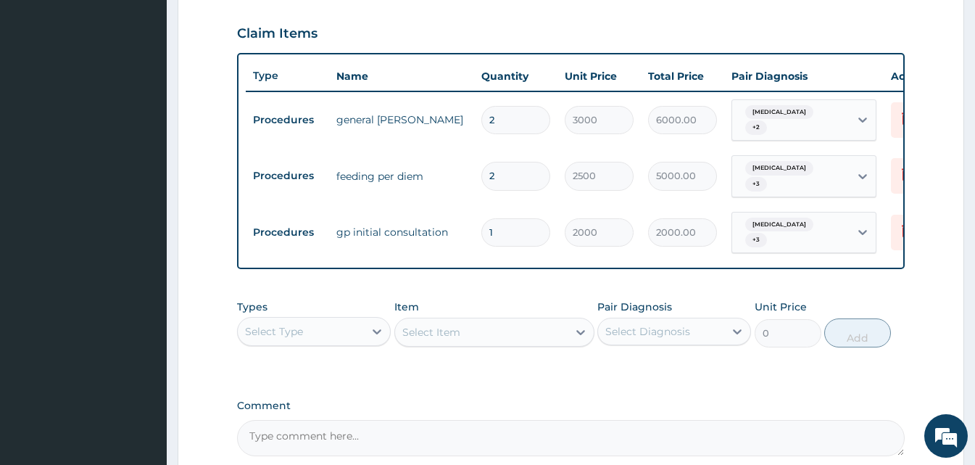
scroll to position [641, 0]
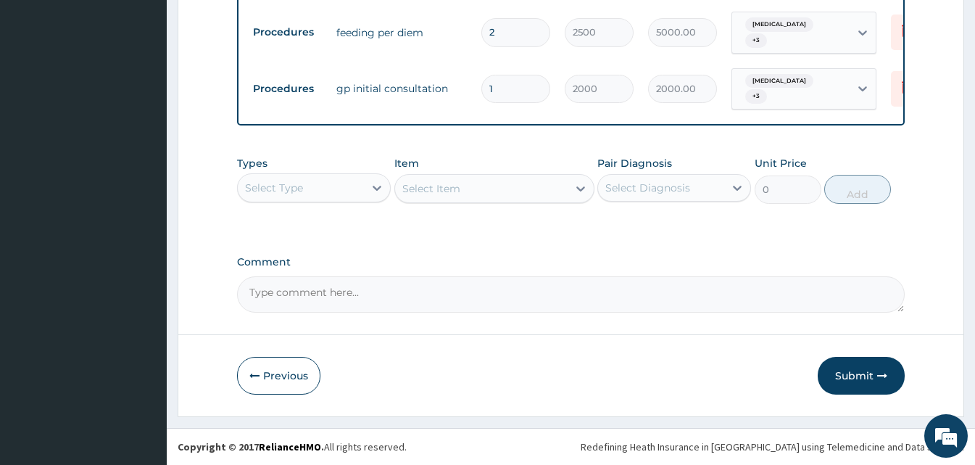
click at [332, 189] on div "Select Type" at bounding box center [301, 187] width 126 height 23
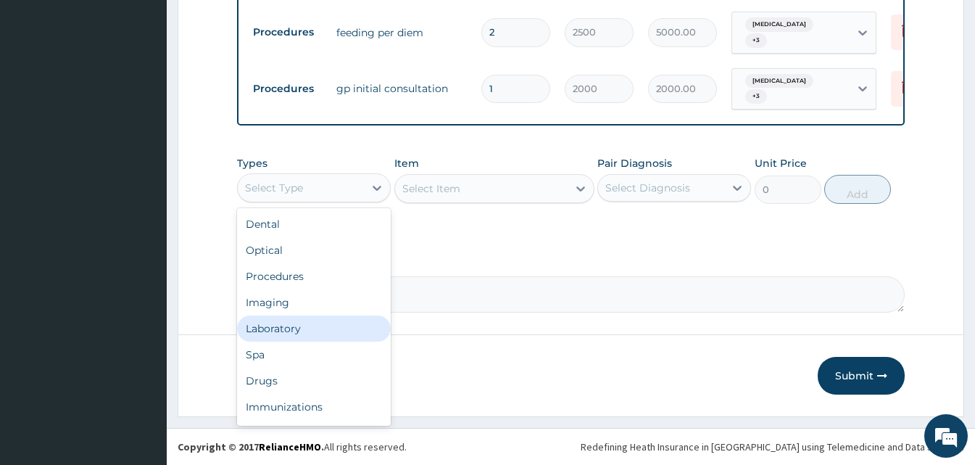
click at [310, 334] on div "Laboratory" at bounding box center [314, 328] width 154 height 26
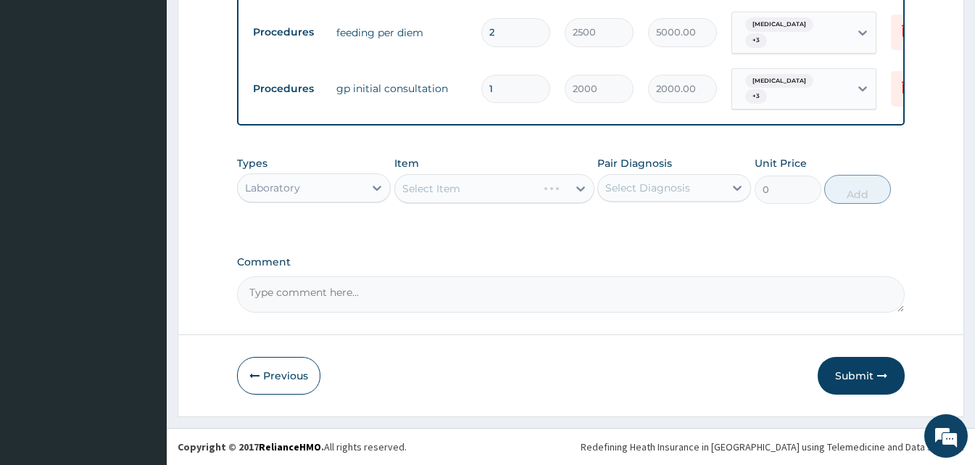
click at [563, 192] on div "Select Item" at bounding box center [494, 188] width 200 height 29
click at [563, 192] on div "Select Item" at bounding box center [481, 188] width 173 height 23
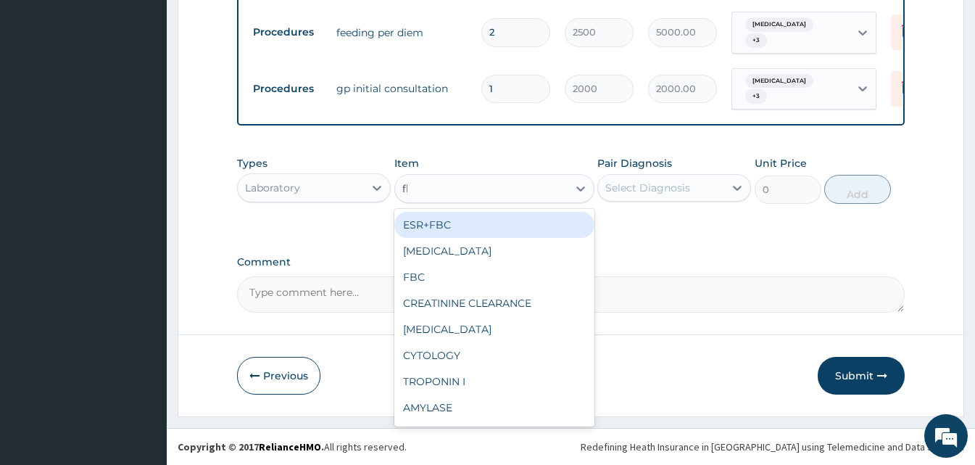
type input "fbc"
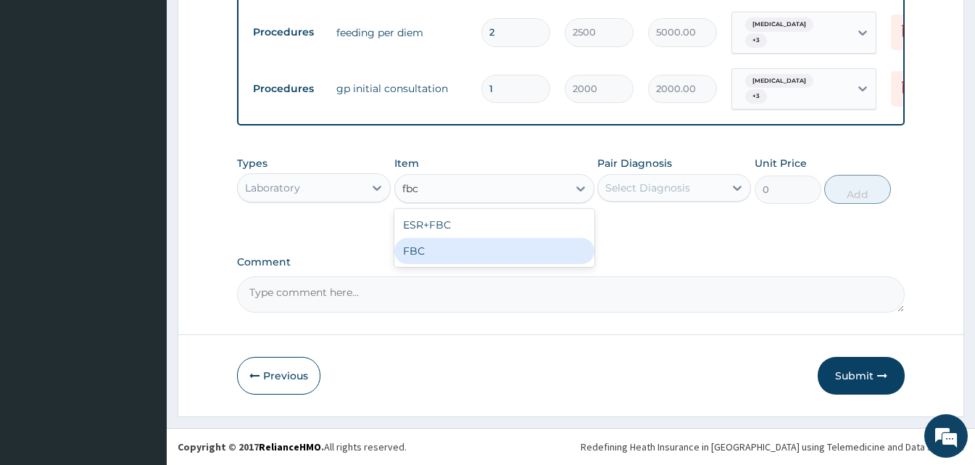
click at [457, 250] on div "FBC" at bounding box center [494, 251] width 200 height 26
type input "2500"
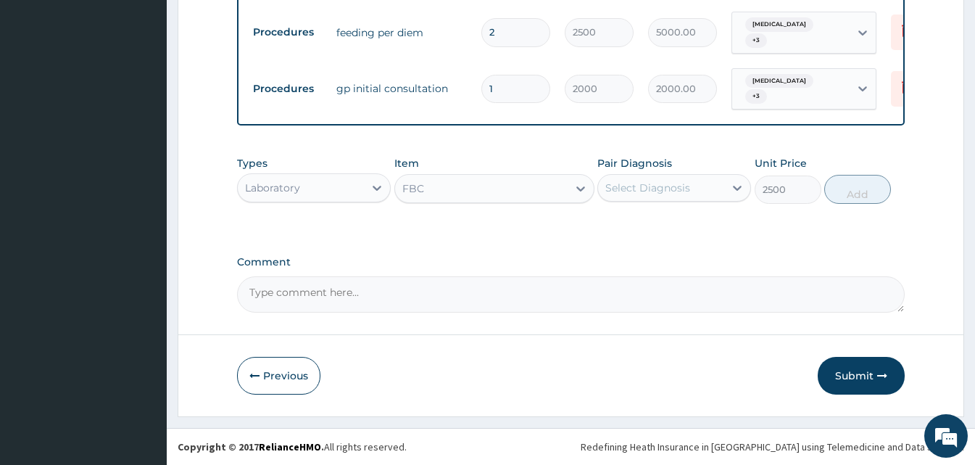
click at [712, 189] on div "Select Diagnosis" at bounding box center [661, 187] width 126 height 23
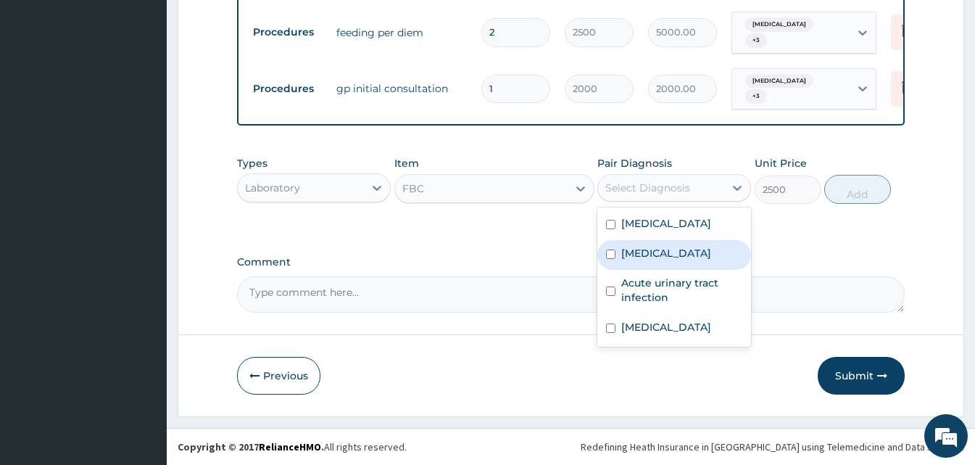
click at [679, 270] on div "[MEDICAL_DATA]" at bounding box center [674, 255] width 154 height 30
checkbox input "true"
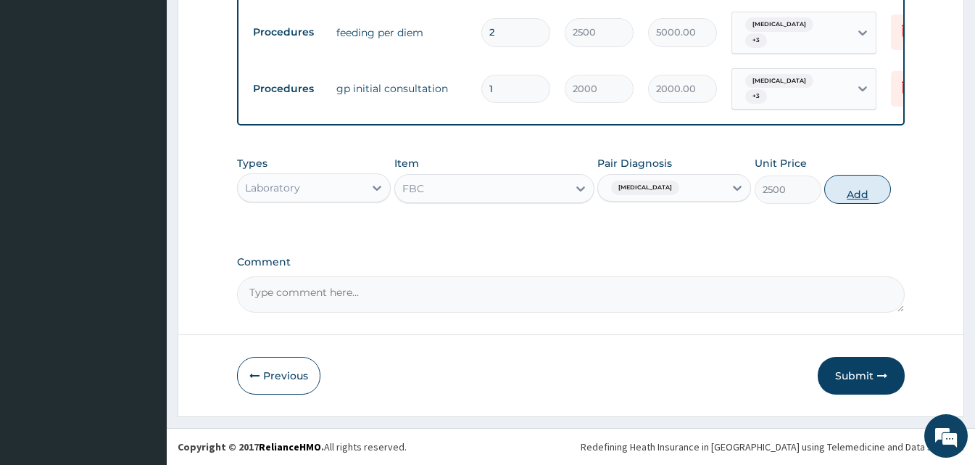
click at [865, 191] on button "Add" at bounding box center [857, 189] width 67 height 29
type input "0"
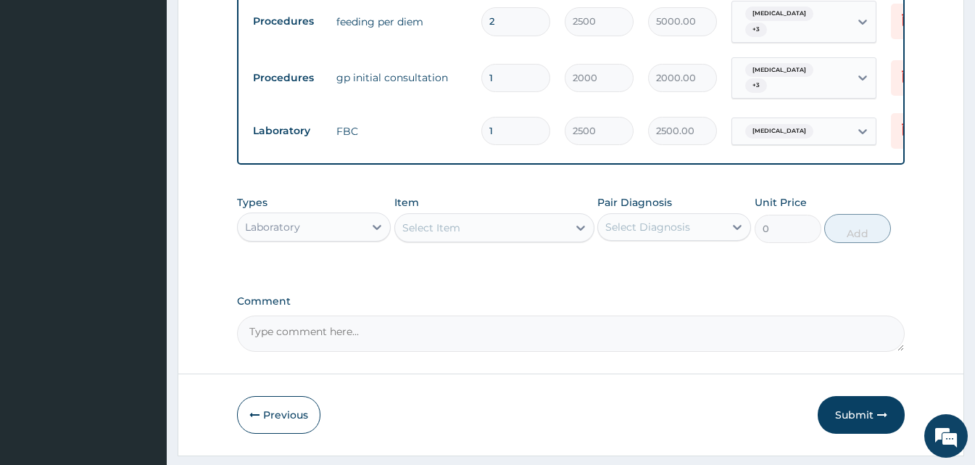
click at [434, 228] on div "Select Item" at bounding box center [481, 227] width 173 height 23
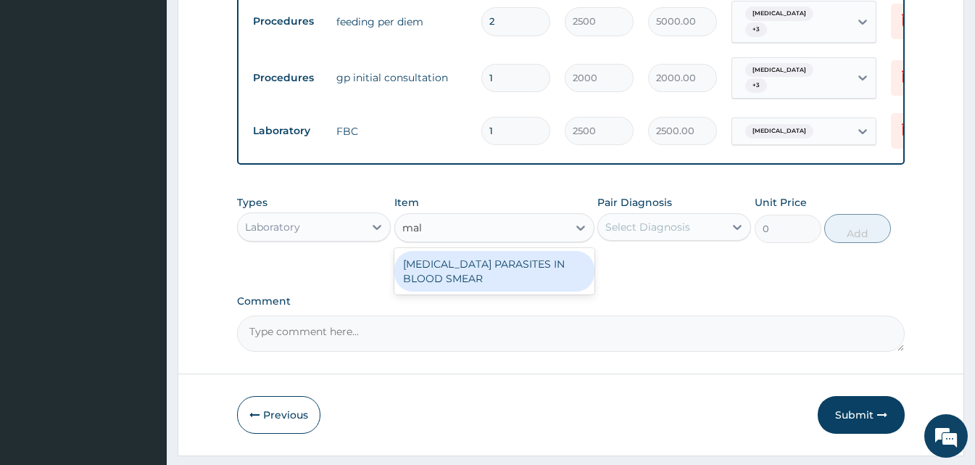
type input "mala"
click at [442, 280] on div "[MEDICAL_DATA] PARASITES IN BLOOD SMEAR" at bounding box center [494, 271] width 200 height 41
type input "1700"
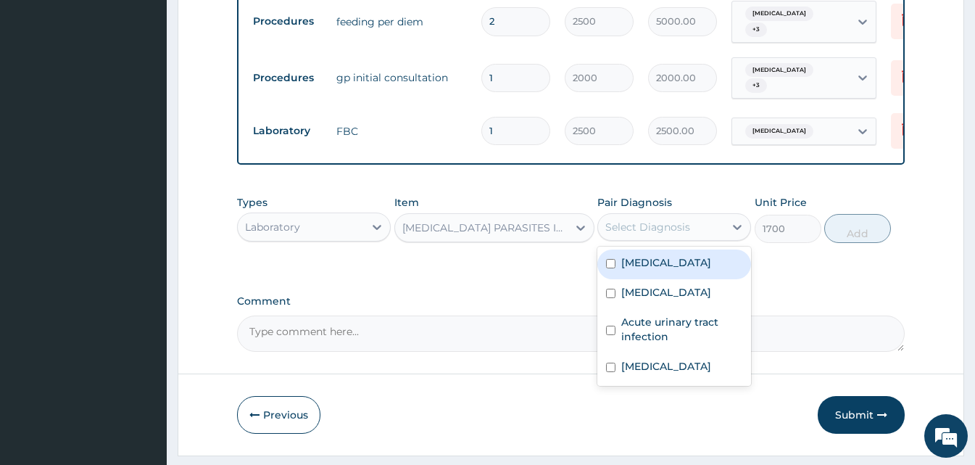
click at [713, 227] on div "Select Diagnosis" at bounding box center [661, 226] width 126 height 23
click at [686, 270] on label "[MEDICAL_DATA]" at bounding box center [666, 262] width 90 height 14
checkbox input "true"
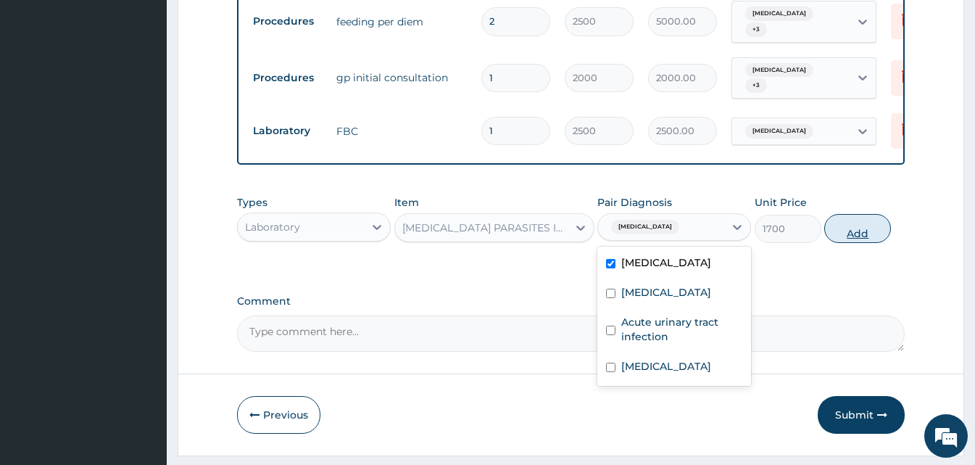
click at [855, 243] on button "Add" at bounding box center [857, 228] width 67 height 29
type input "0"
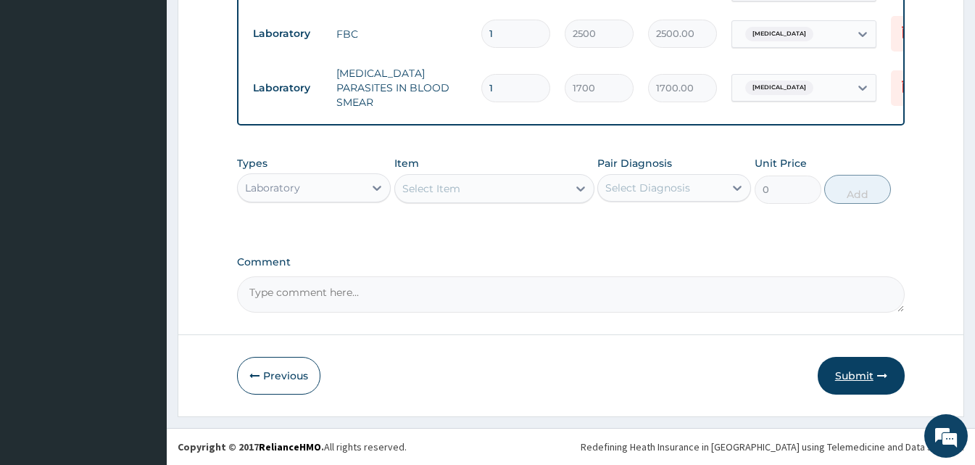
click at [836, 387] on button "Submit" at bounding box center [861, 376] width 87 height 38
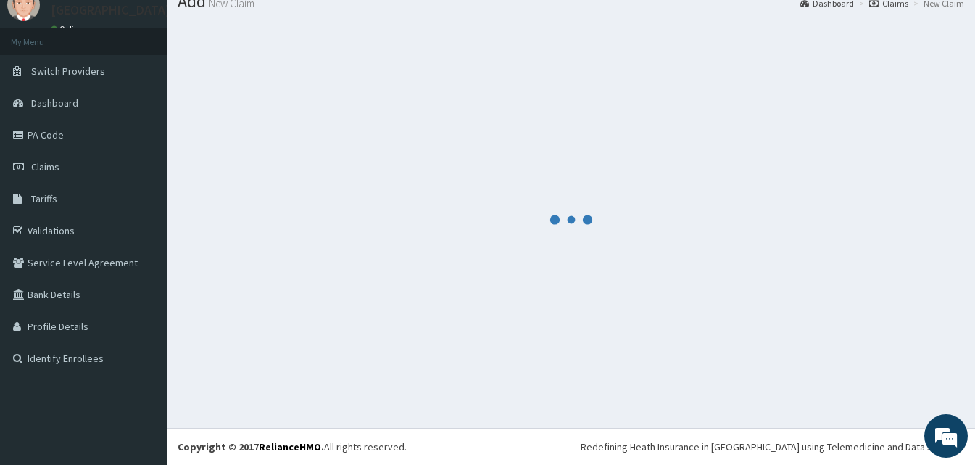
scroll to position [55, 0]
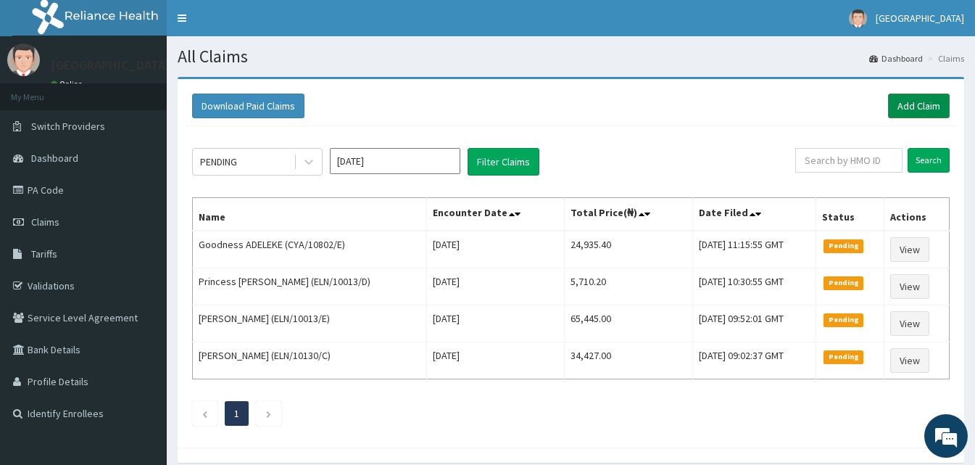
click at [915, 107] on link "Add Claim" at bounding box center [919, 106] width 62 height 25
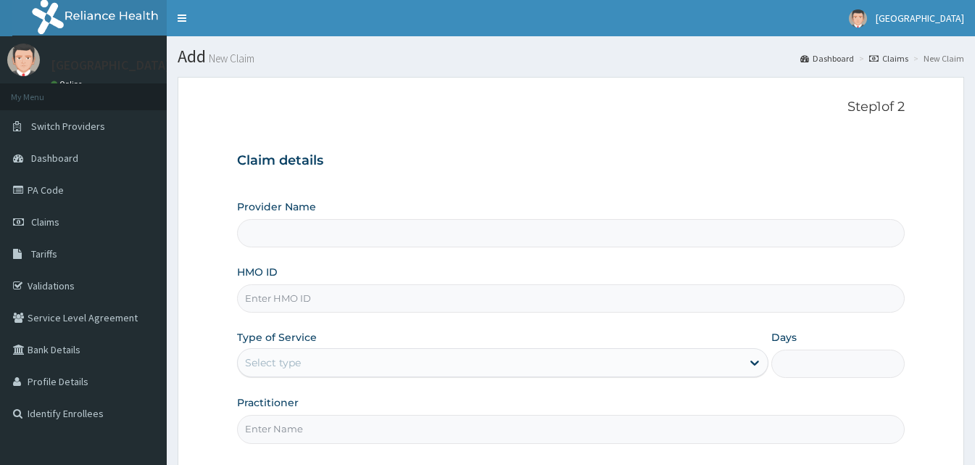
click at [308, 300] on input "HMO ID" at bounding box center [571, 298] width 668 height 28
type input "[GEOGRAPHIC_DATA]"
paste input "CodeVIN/10076/A"
click at [270, 302] on input "CodeVIN/10076/A" at bounding box center [571, 298] width 668 height 28
type input "VIN/10076/A"
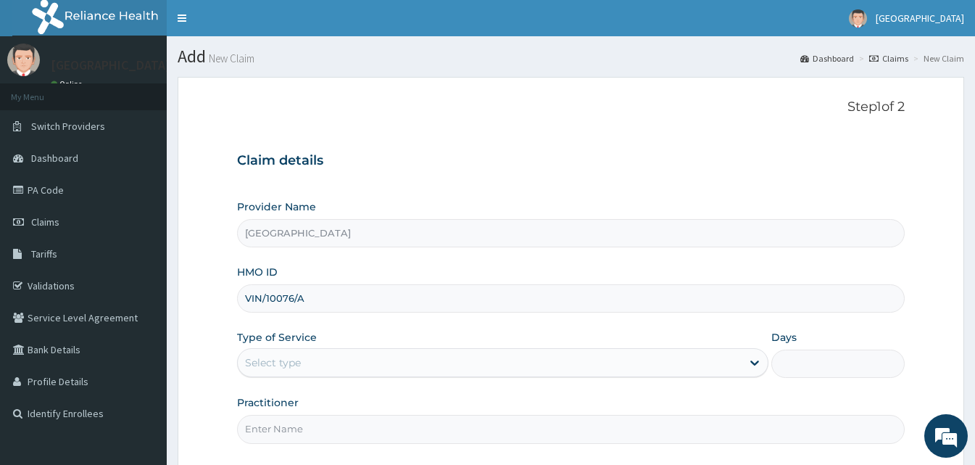
click at [309, 358] on div "Select type" at bounding box center [490, 362] width 504 height 23
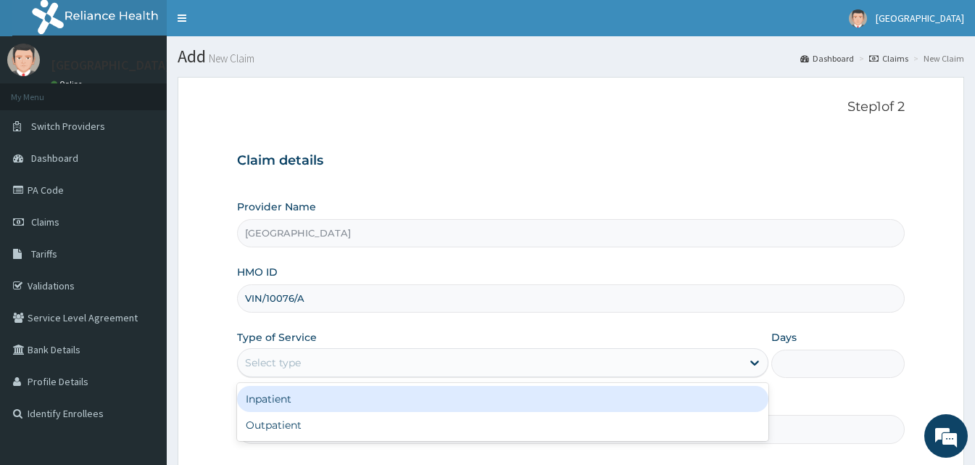
click at [624, 410] on div "Inpatient" at bounding box center [502, 399] width 531 height 26
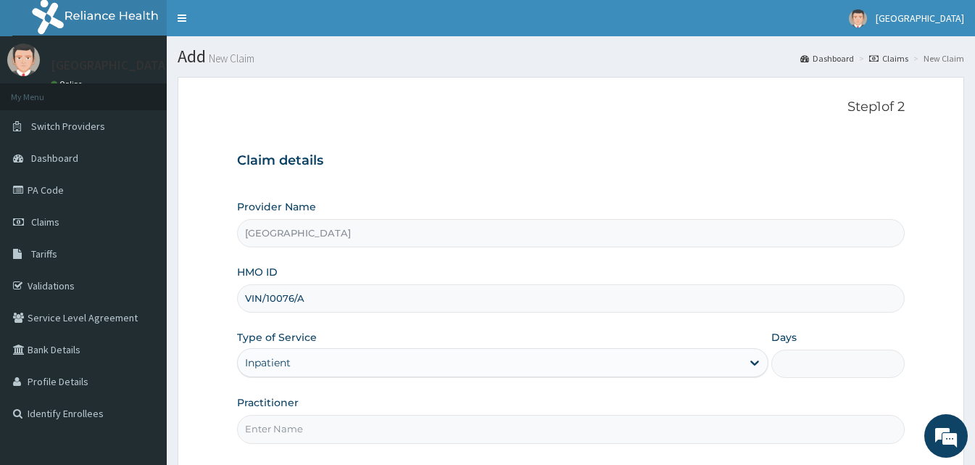
click at [831, 366] on input "Days" at bounding box center [837, 363] width 133 height 28
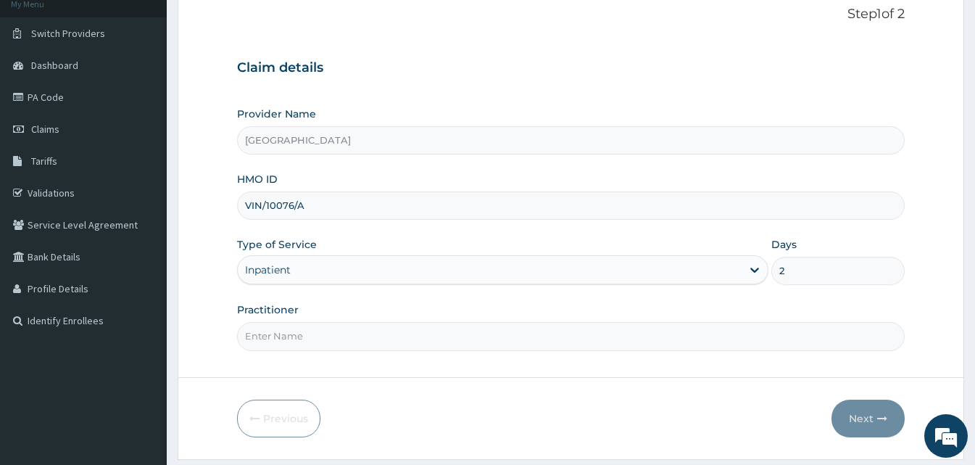
scroll to position [136, 0]
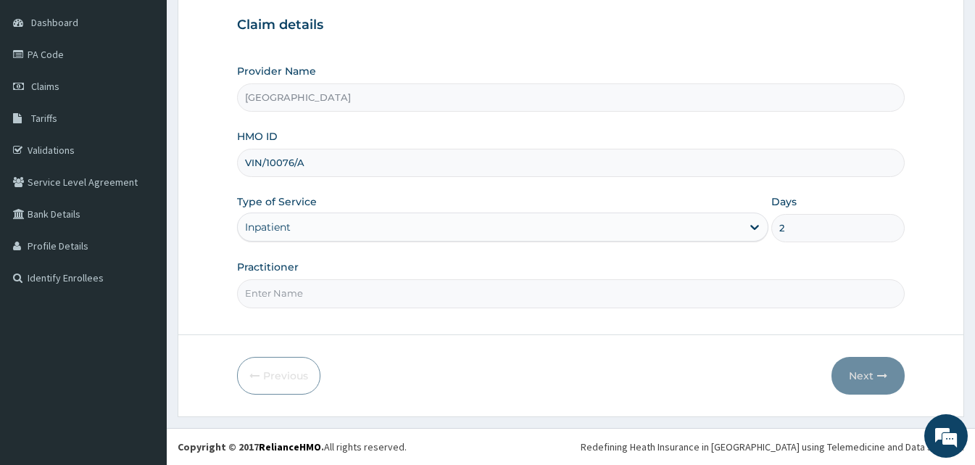
type input "2"
click at [444, 309] on div "Step 1 of 2 Claim details Provider Name Goodness Medical Centre HMO ID VIN/1007…" at bounding box center [571, 138] width 668 height 349
click at [436, 296] on input "Practitioner" at bounding box center [571, 293] width 668 height 28
type input "Doctor [GEOGRAPHIC_DATA]"
click at [850, 385] on button "Next" at bounding box center [867, 376] width 73 height 38
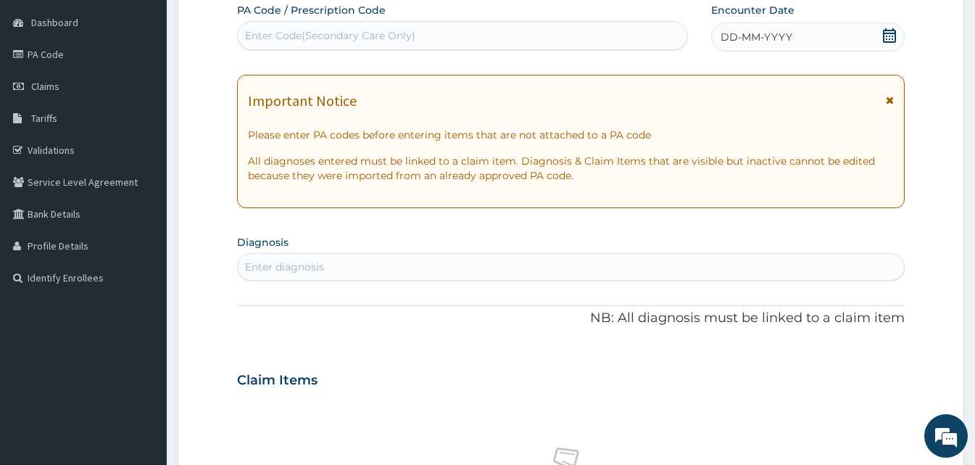
click at [621, 34] on div "Enter Code(Secondary Care Only)" at bounding box center [462, 35] width 449 height 23
paste input "CODEPA/6D53BF"
click at [275, 36] on input "CODEPA/6D53BF" at bounding box center [290, 35] width 90 height 14
type input "PA/6D53BF"
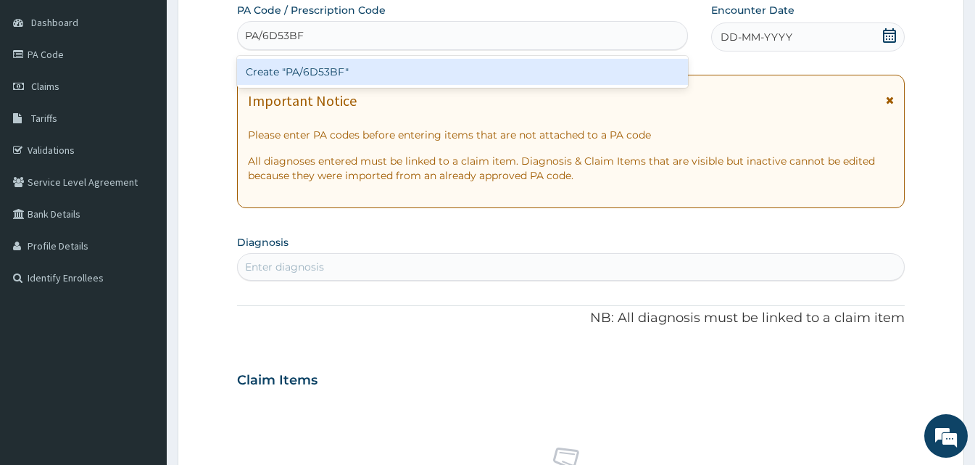
click at [299, 71] on div "Create "PA/6D53BF"" at bounding box center [462, 72] width 451 height 26
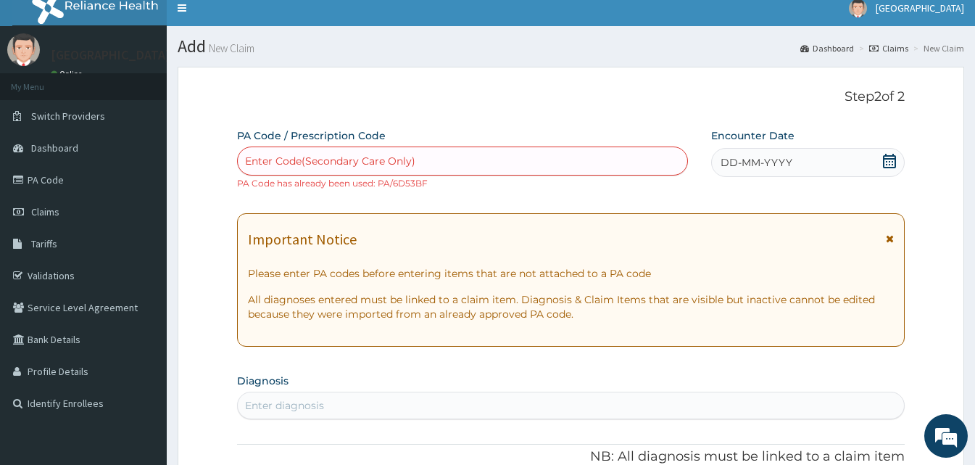
scroll to position [0, 0]
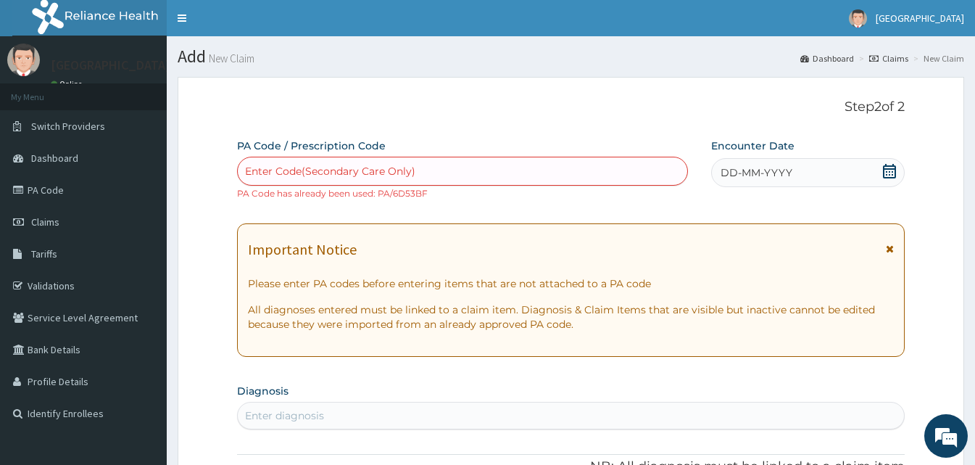
click at [846, 181] on div "DD-MM-YYYY" at bounding box center [808, 172] width 194 height 29
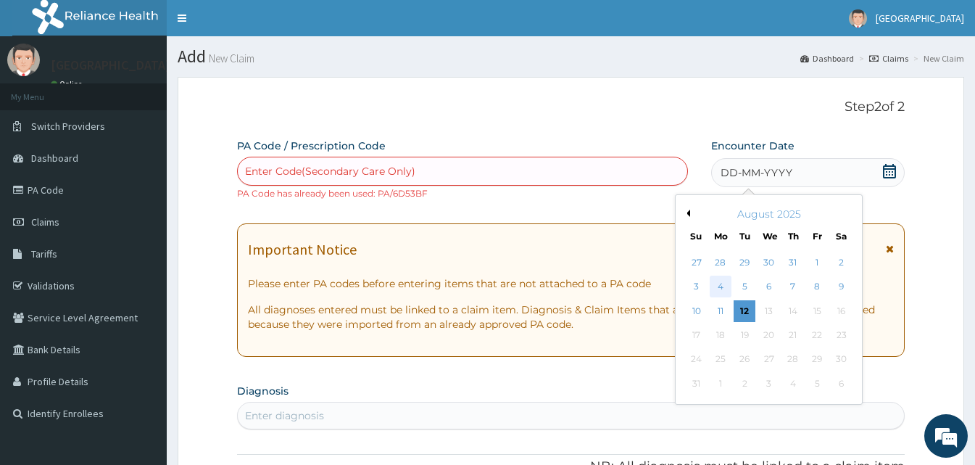
click at [713, 290] on div "4" at bounding box center [721, 287] width 22 height 22
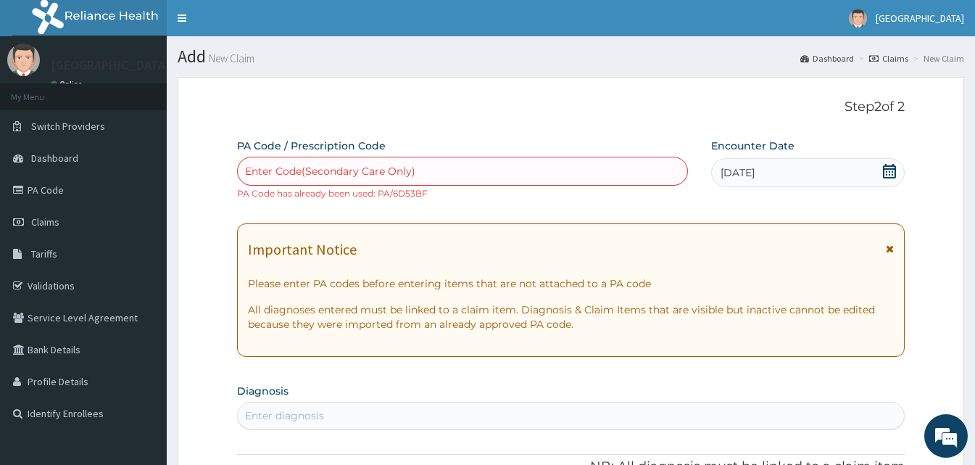
scroll to position [406, 0]
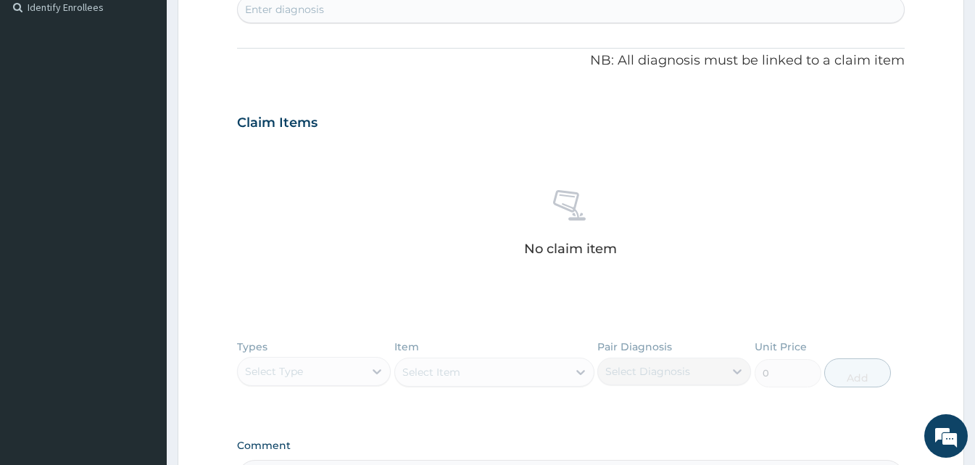
click at [378, 10] on div "Enter diagnosis" at bounding box center [571, 9] width 666 height 23
type input "plasmod"
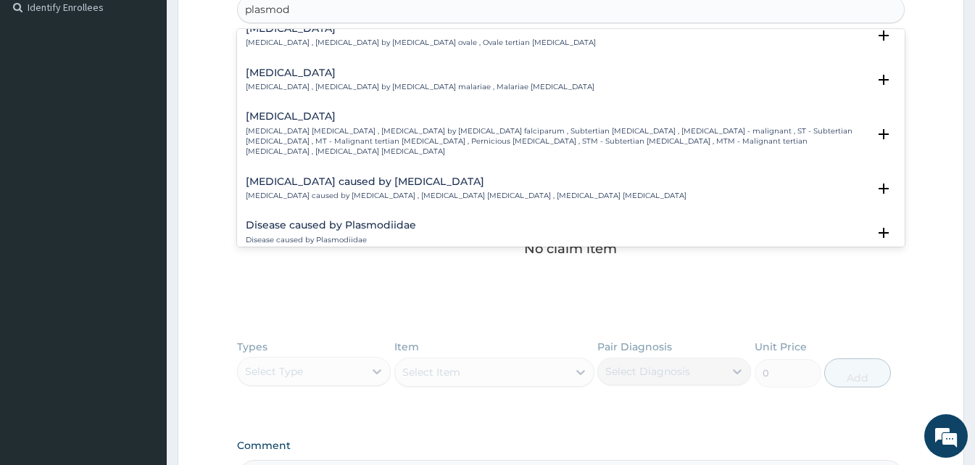
scroll to position [116, 0]
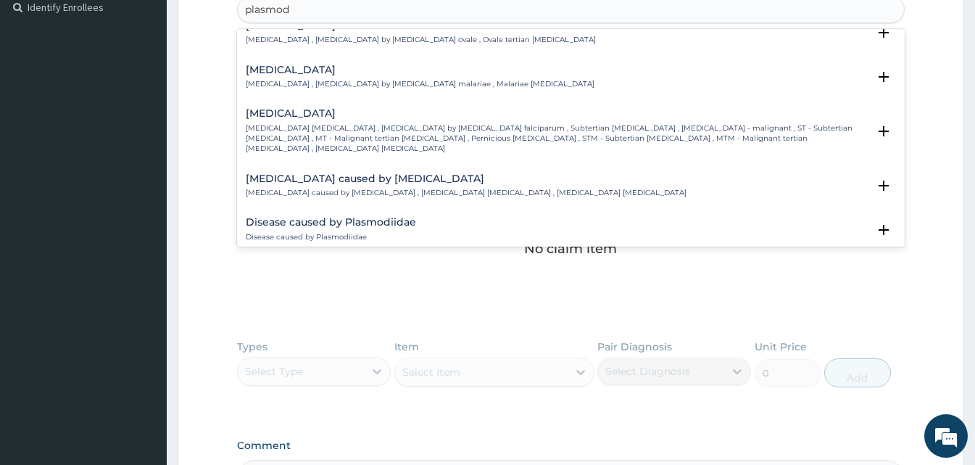
click at [481, 123] on p "[MEDICAL_DATA] [MEDICAL_DATA] , [MEDICAL_DATA] by [MEDICAL_DATA] falciparum , S…" at bounding box center [557, 138] width 622 height 31
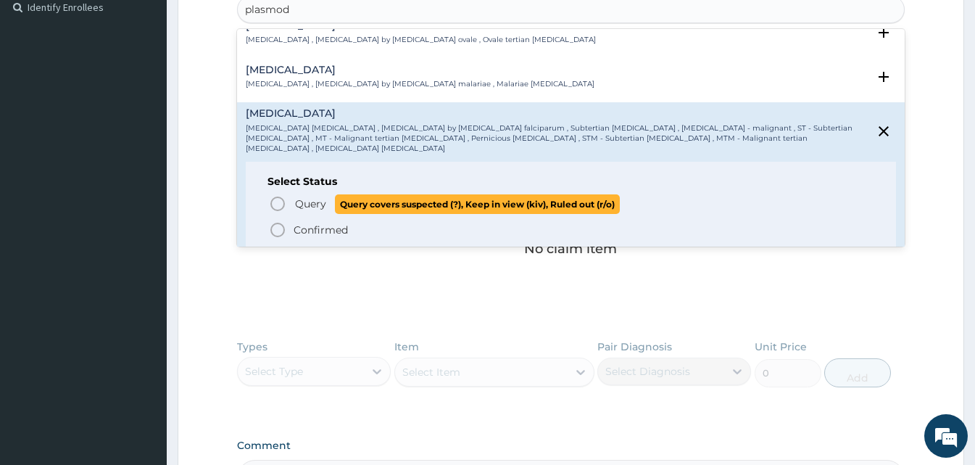
click at [277, 195] on icon "status option query" at bounding box center [277, 203] width 17 height 17
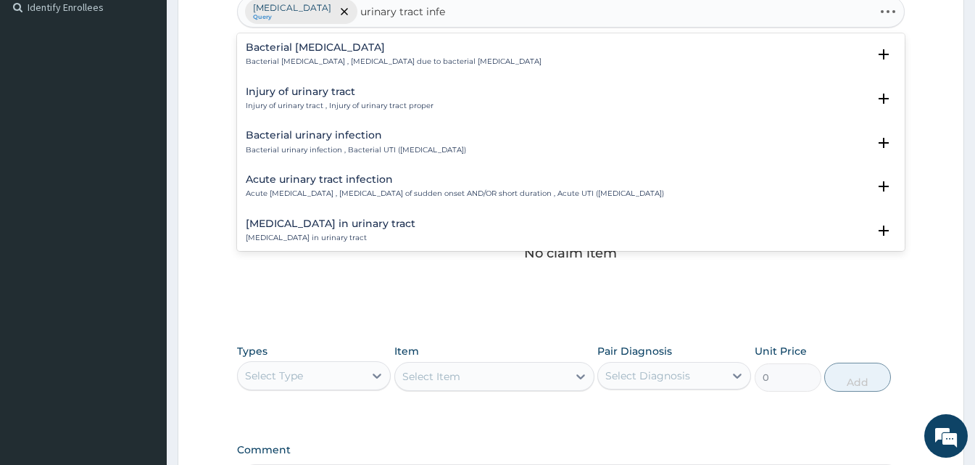
type input "urinary tract infec"
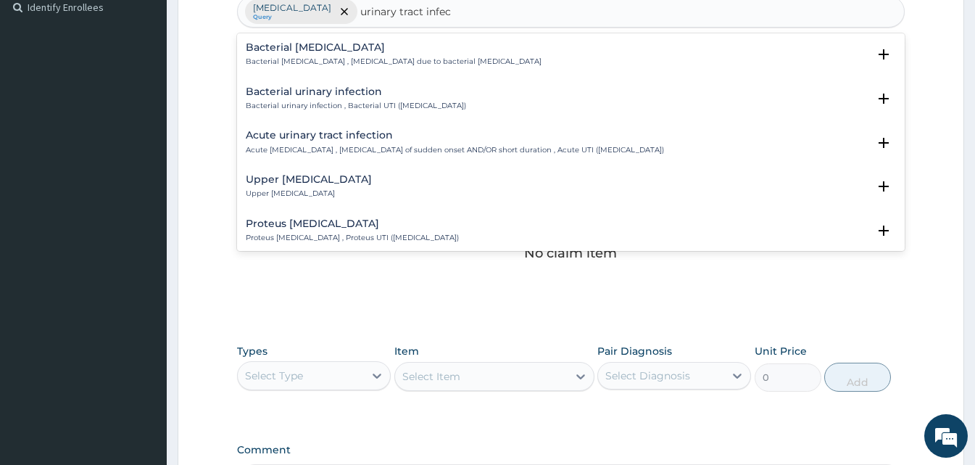
click at [325, 148] on p "Acute [MEDICAL_DATA] , [MEDICAL_DATA] of sudden onset AND/OR short duration , A…" at bounding box center [455, 150] width 418 height 10
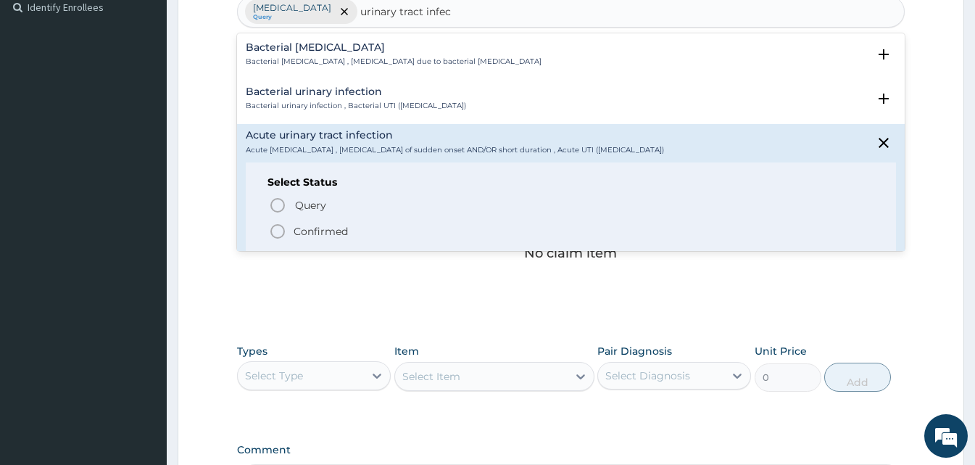
click at [281, 224] on icon "status option filled" at bounding box center [277, 231] width 17 height 17
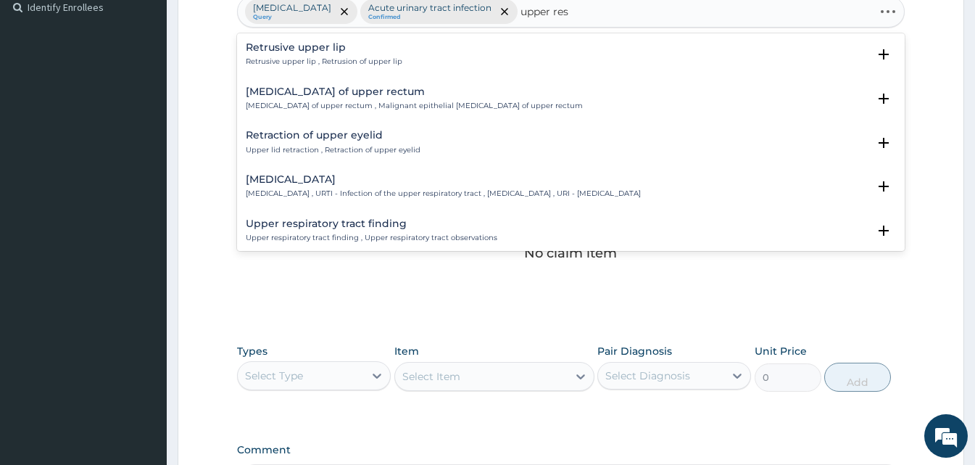
type input "upper resp"
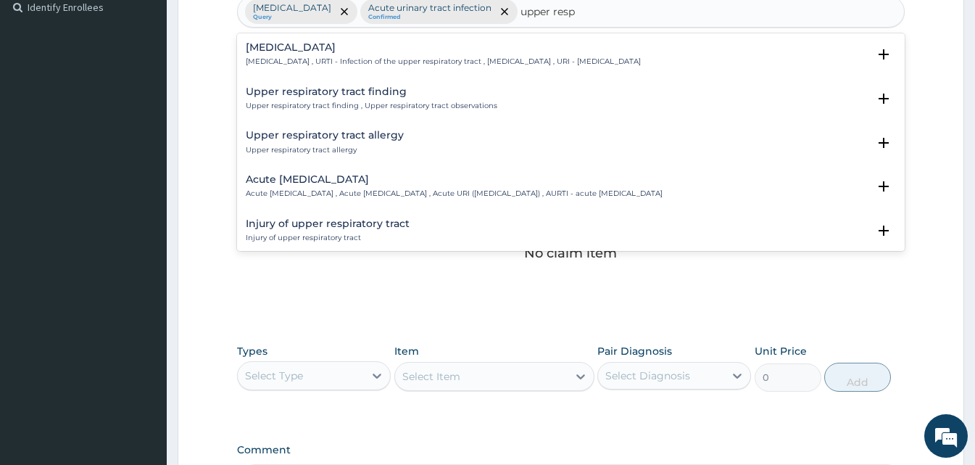
click at [302, 62] on p "Upper respiratory infection , URTI - Infection of the upper respiratory tract ,…" at bounding box center [443, 62] width 395 height 10
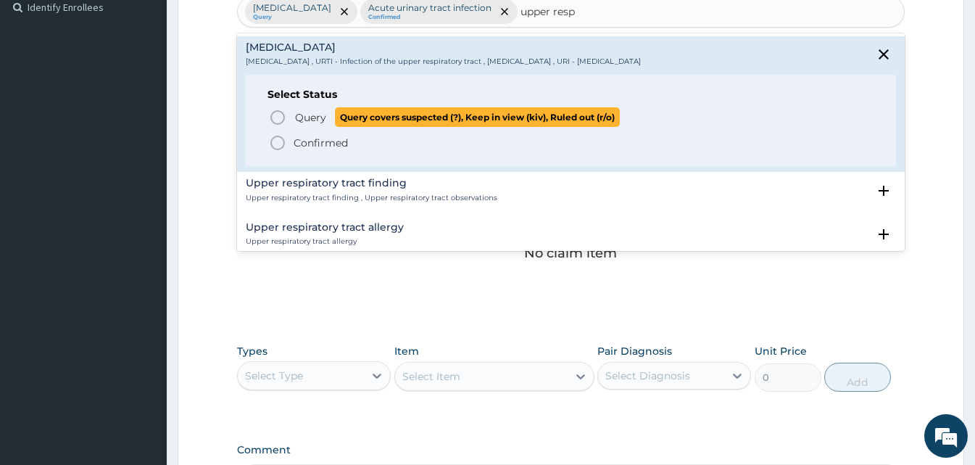
click at [281, 120] on icon "status option query" at bounding box center [277, 117] width 17 height 17
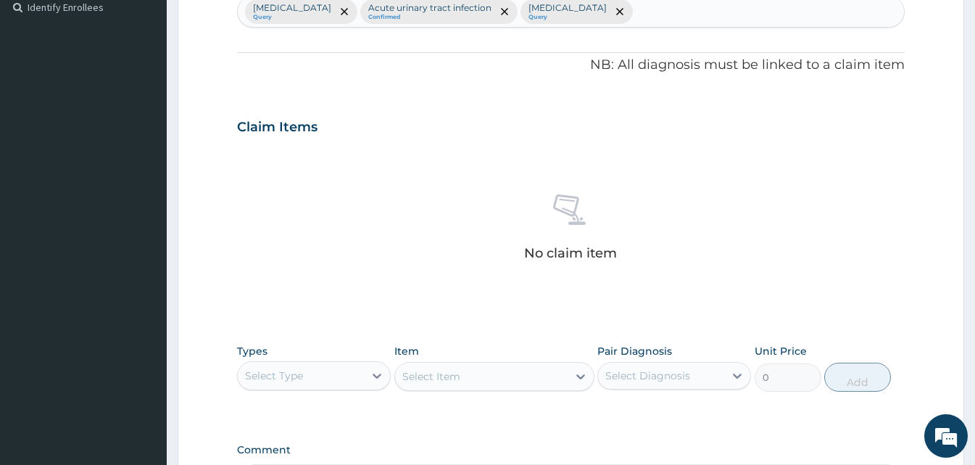
click at [281, 120] on h3 "Claim Items" at bounding box center [277, 128] width 80 height 16
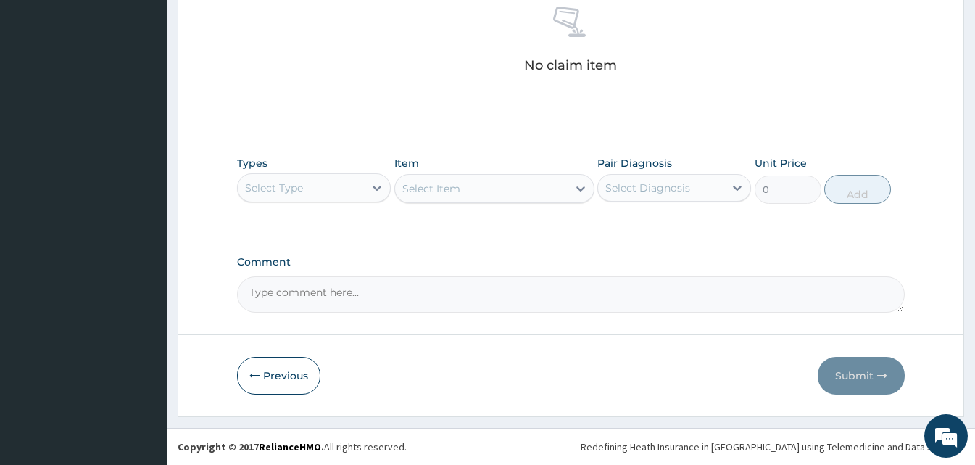
click at [352, 183] on div "Select Type" at bounding box center [301, 187] width 126 height 23
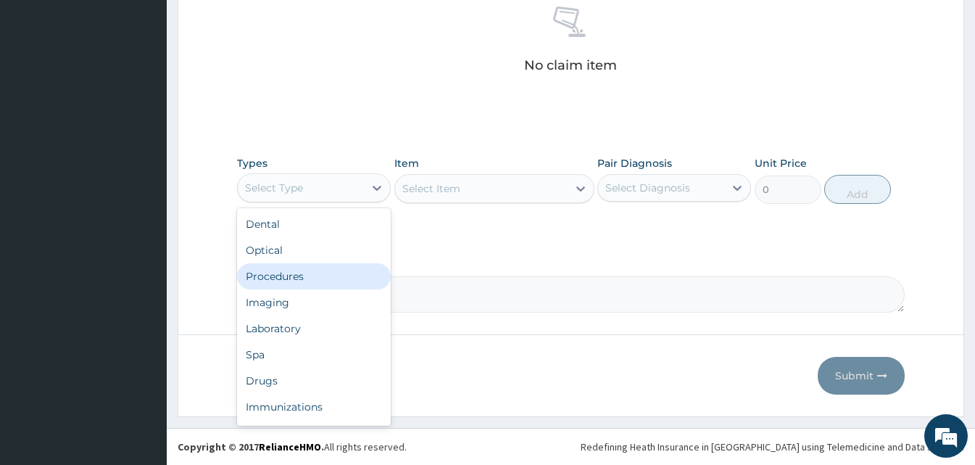
click at [311, 284] on div "Procedures" at bounding box center [314, 276] width 154 height 26
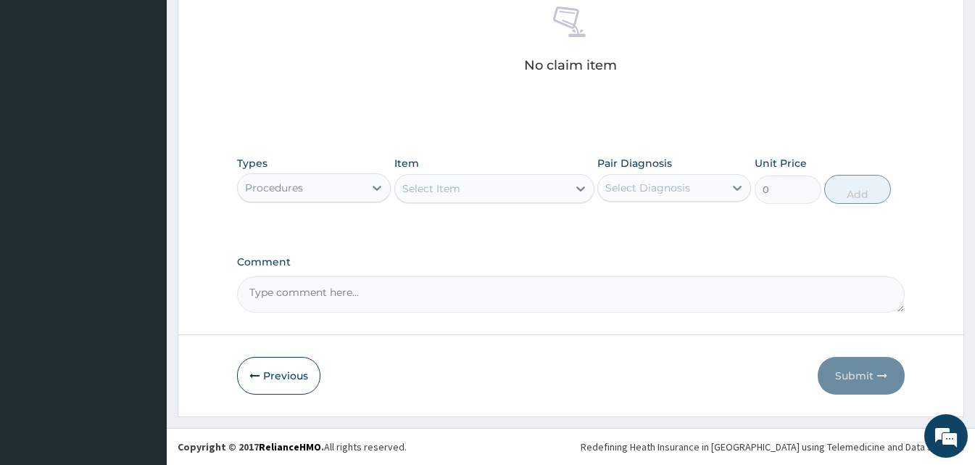
click at [489, 182] on div "Select Item" at bounding box center [481, 188] width 173 height 23
click at [407, 183] on input "cns" at bounding box center [411, 188] width 19 height 14
type input "cons"
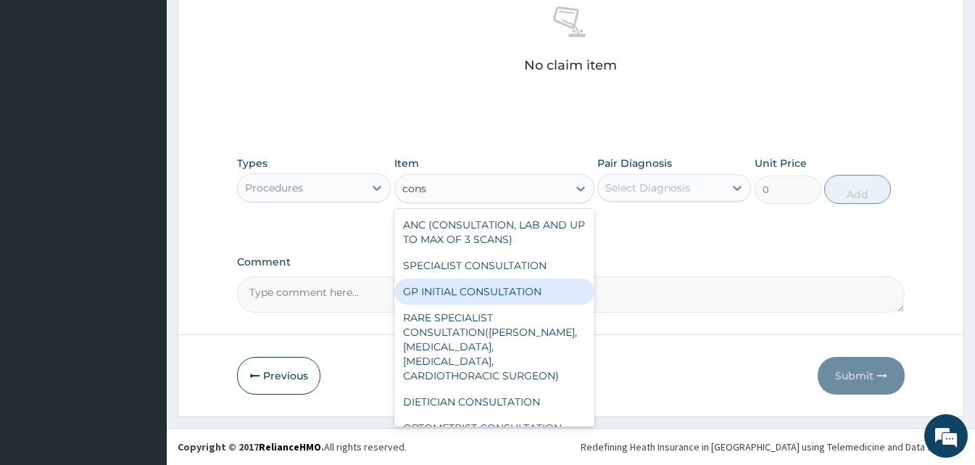
click at [466, 292] on div "GP INITIAL CONSULTATION" at bounding box center [494, 291] width 200 height 26
type input "2000"
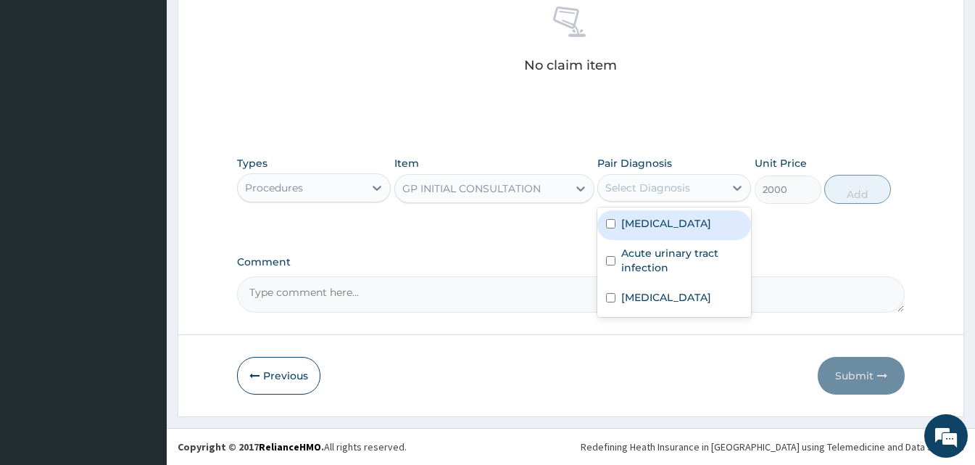
click at [673, 198] on div "Select Diagnosis" at bounding box center [661, 187] width 126 height 23
click at [669, 220] on label "Falciparum malaria" at bounding box center [666, 223] width 90 height 14
checkbox input "true"
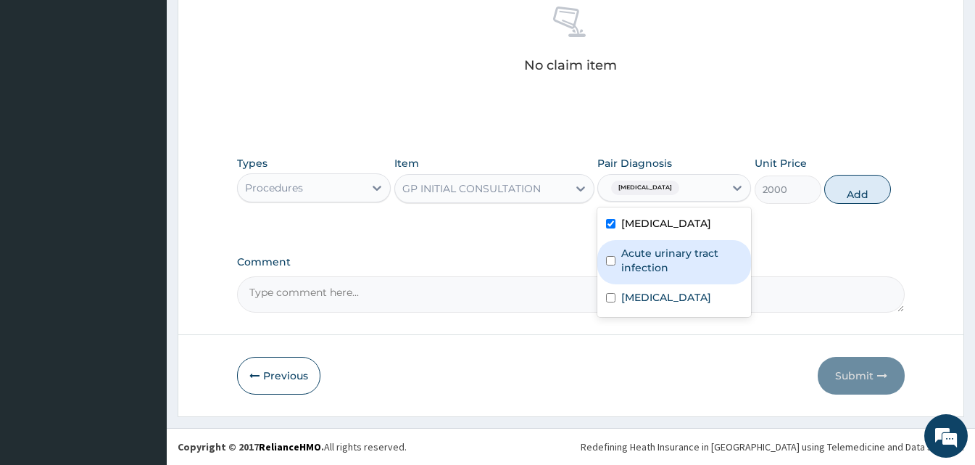
click at [661, 249] on label "Acute urinary tract infection" at bounding box center [681, 260] width 121 height 29
checkbox input "true"
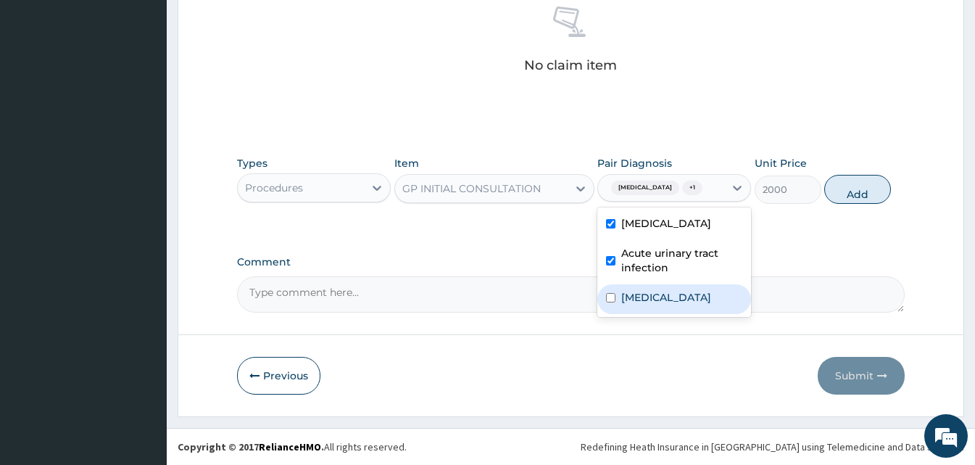
click at [659, 284] on div "Upper respiratory infection" at bounding box center [674, 299] width 154 height 30
checkbox input "true"
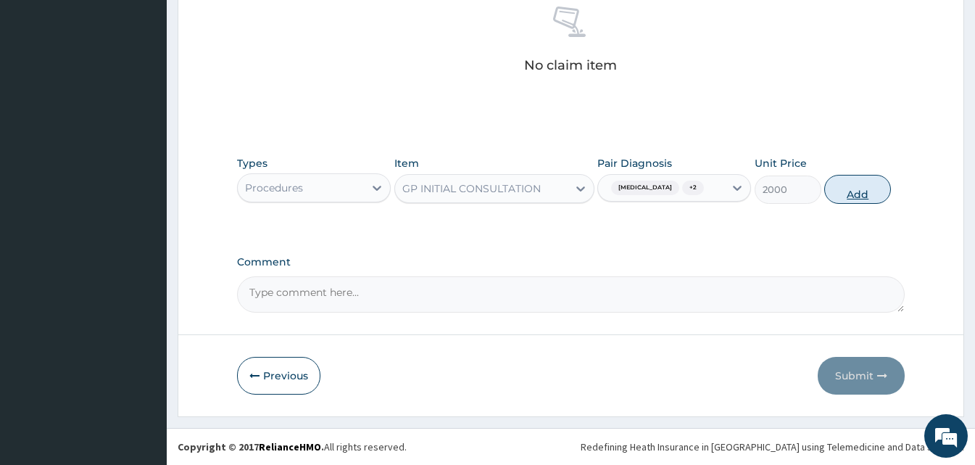
click at [854, 200] on button "Add" at bounding box center [857, 189] width 67 height 29
type input "0"
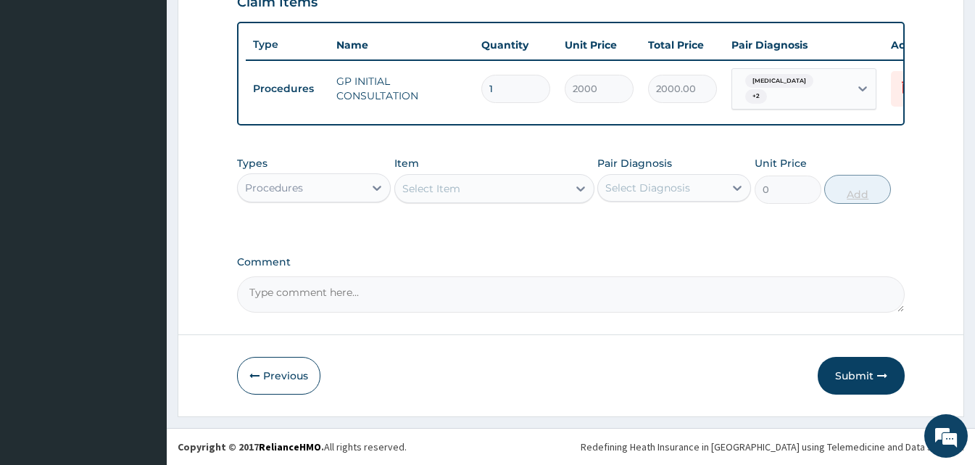
scroll to position [541, 0]
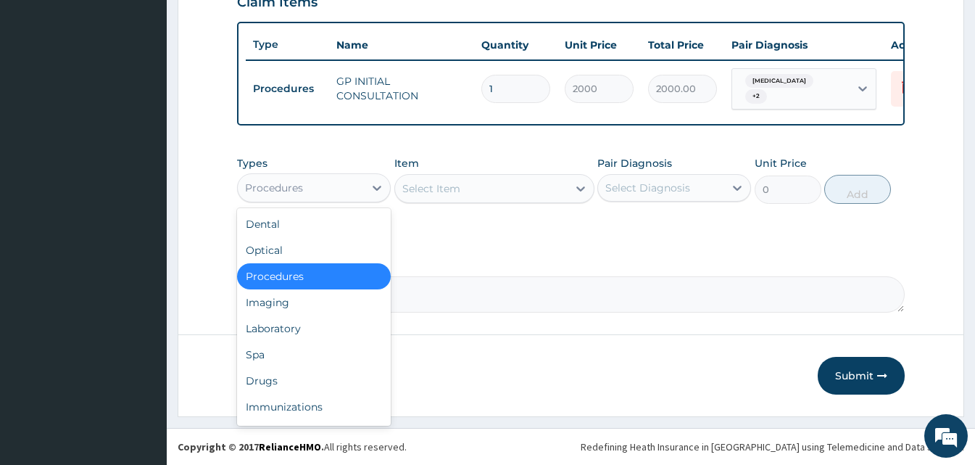
click at [334, 196] on div "Procedures" at bounding box center [301, 187] width 126 height 23
click at [310, 321] on div "Laboratory" at bounding box center [314, 328] width 154 height 26
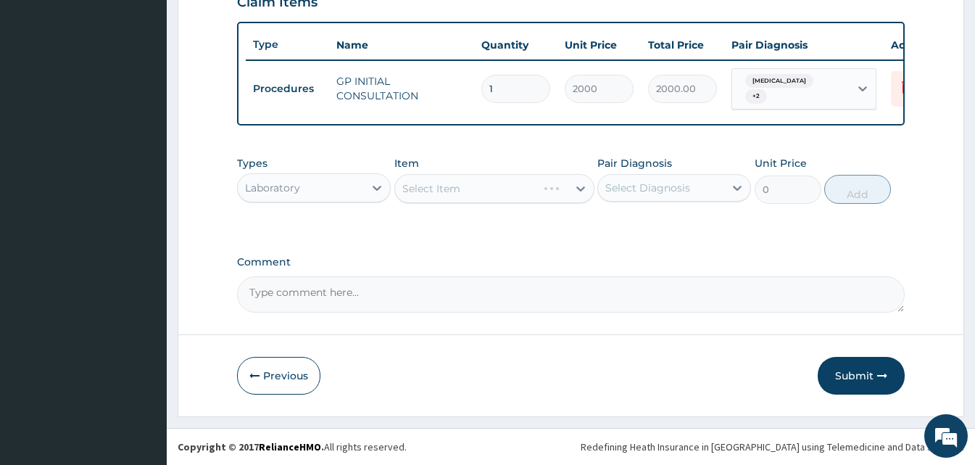
click at [531, 197] on div "Select Item" at bounding box center [494, 188] width 200 height 29
click at [533, 192] on div "Select Item" at bounding box center [481, 188] width 173 height 23
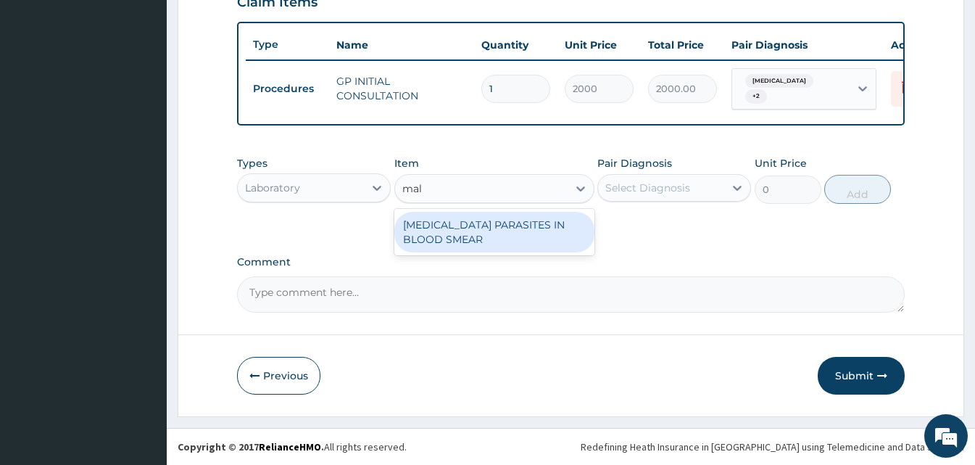
type input "mala"
click at [528, 218] on div "MALARIA PARASITES IN BLOOD SMEAR" at bounding box center [494, 232] width 200 height 41
type input "1700"
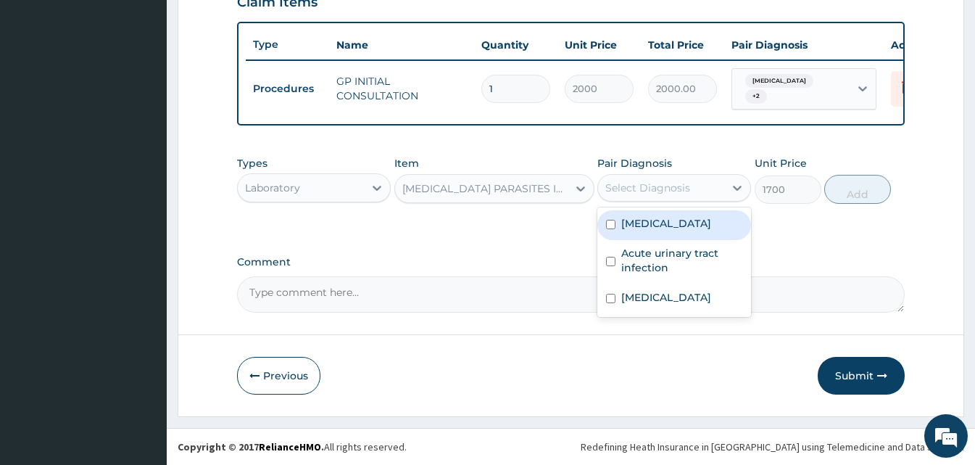
click at [720, 180] on div "Select Diagnosis" at bounding box center [661, 187] width 126 height 23
click at [699, 216] on label "Falciparum malaria" at bounding box center [666, 223] width 90 height 14
checkbox input "true"
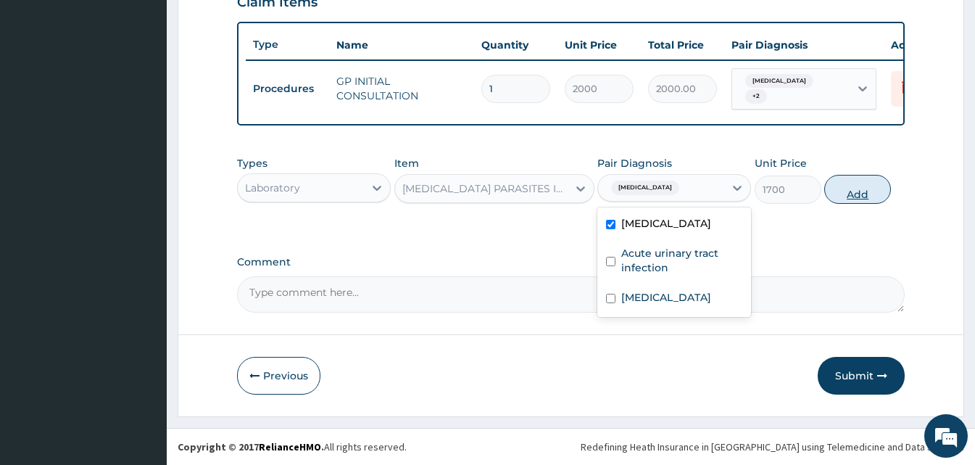
click at [832, 195] on button "Add" at bounding box center [857, 189] width 67 height 29
type input "0"
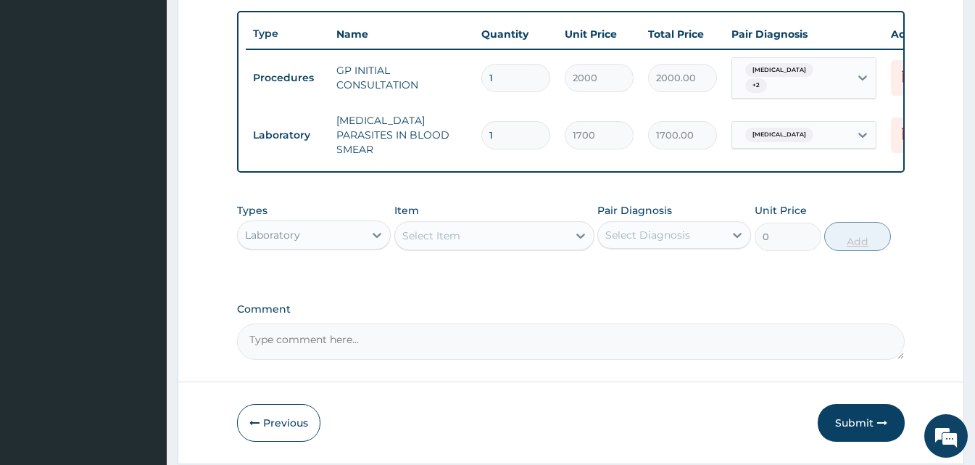
click at [510, 233] on div "Select Item" at bounding box center [481, 235] width 173 height 23
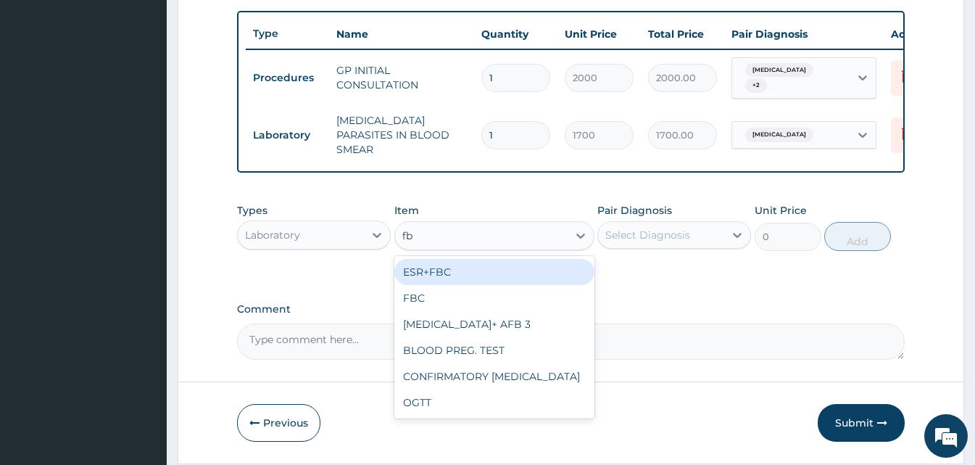
type input "fbc"
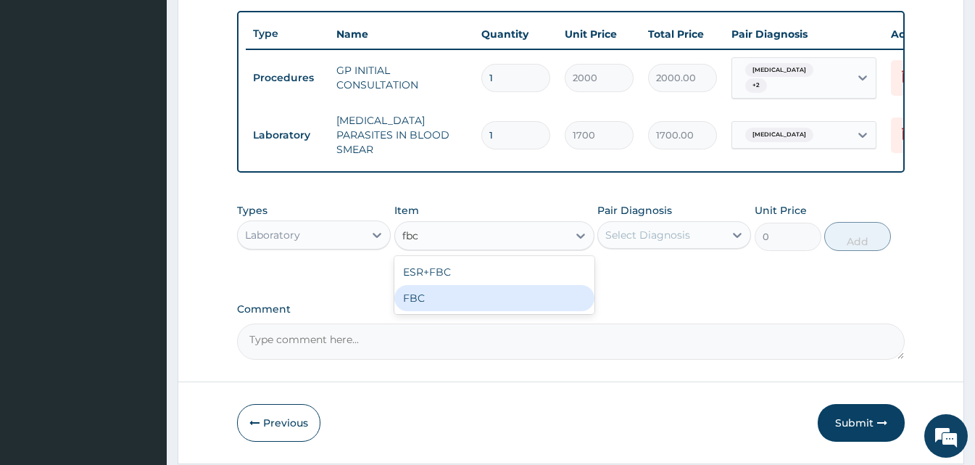
click at [480, 296] on div "FBC" at bounding box center [494, 298] width 200 height 26
type input "2500"
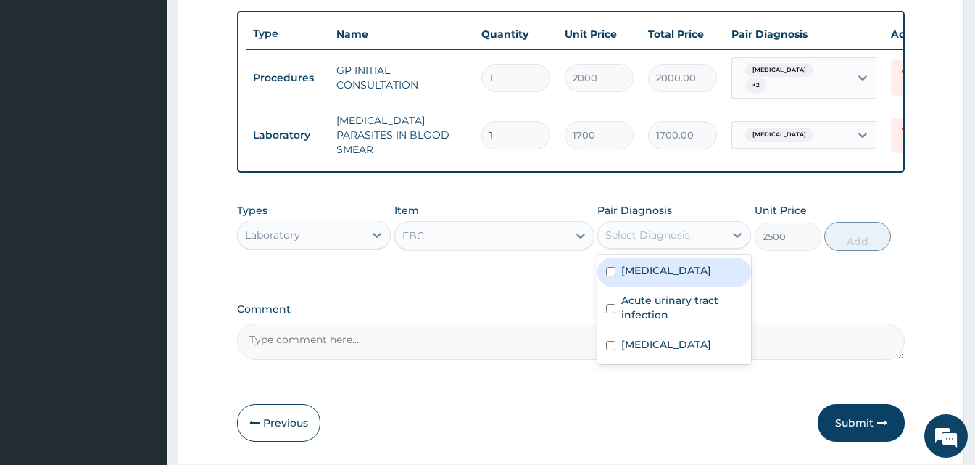
click at [681, 246] on div "Select Diagnosis" at bounding box center [661, 234] width 126 height 23
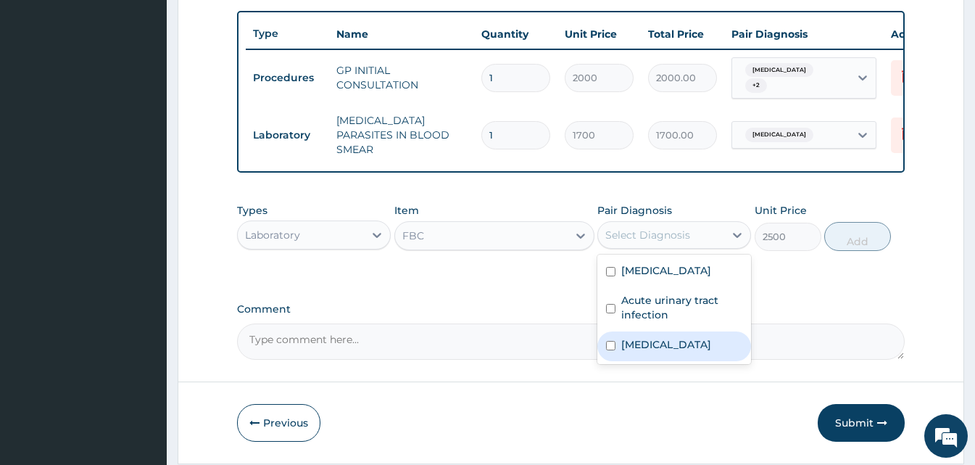
click at [669, 352] on label "Upper respiratory infection" at bounding box center [666, 344] width 90 height 14
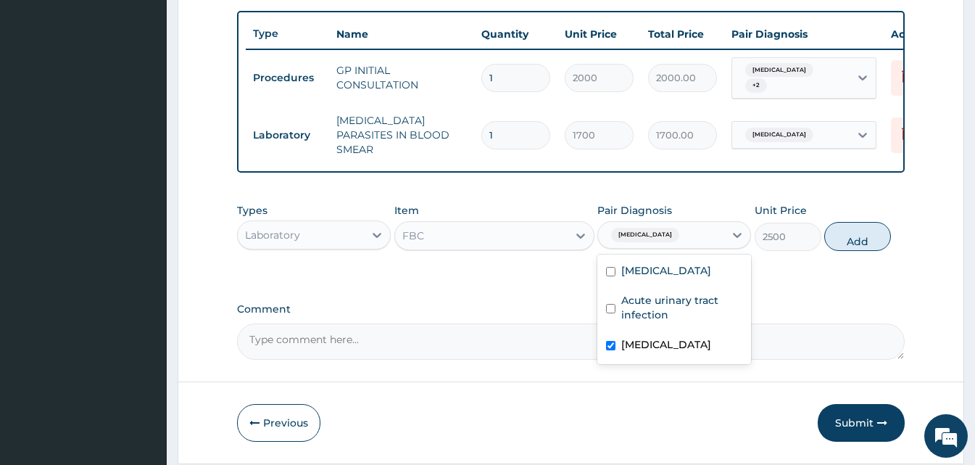
click at [668, 352] on label "Upper respiratory infection" at bounding box center [666, 344] width 90 height 14
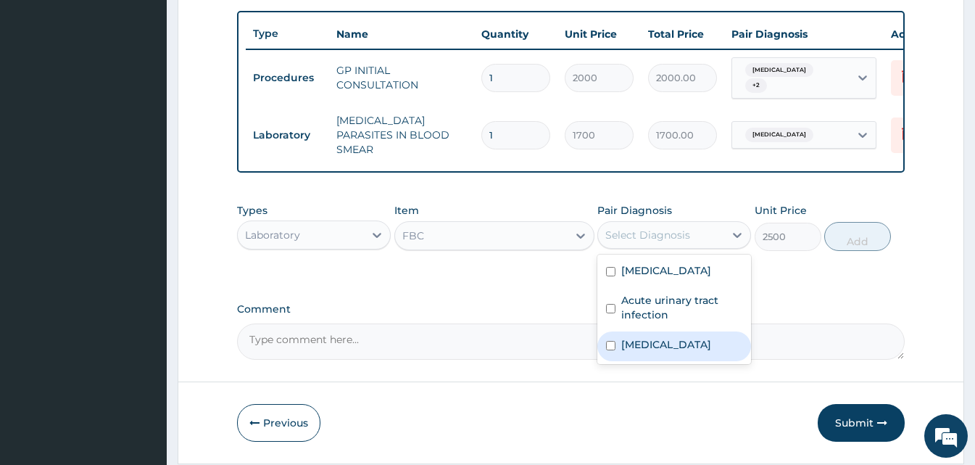
click at [657, 336] on div "Upper respiratory infection" at bounding box center [674, 346] width 154 height 30
checkbox input "true"
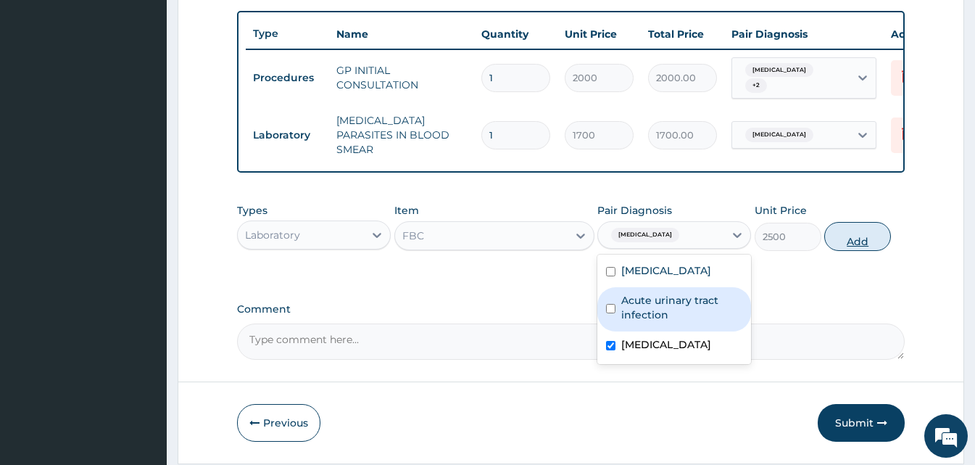
click at [855, 241] on button "Add" at bounding box center [857, 236] width 67 height 29
type input "0"
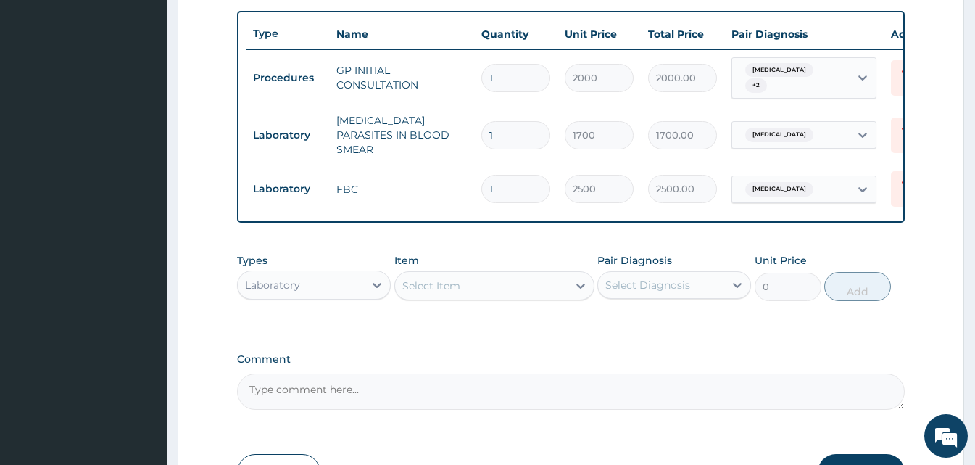
click at [344, 259] on div "Types Laboratory" at bounding box center [314, 277] width 154 height 48
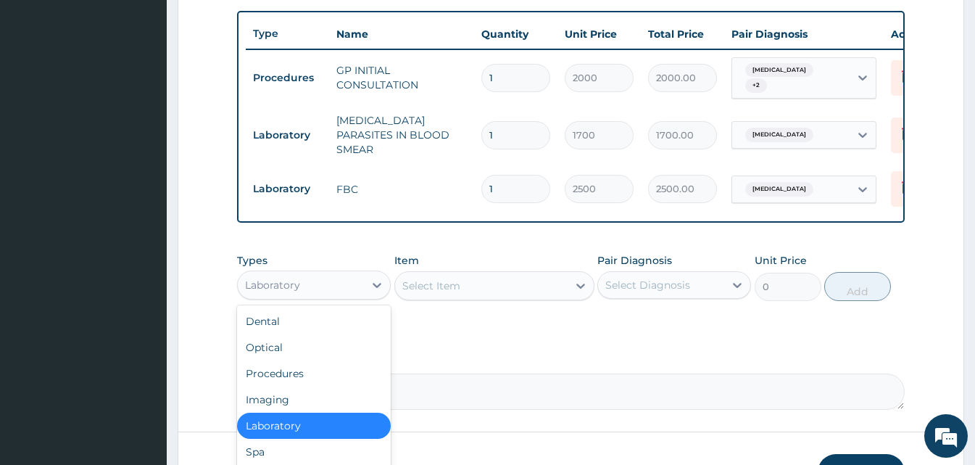
click at [338, 296] on div "Laboratory" at bounding box center [301, 284] width 126 height 23
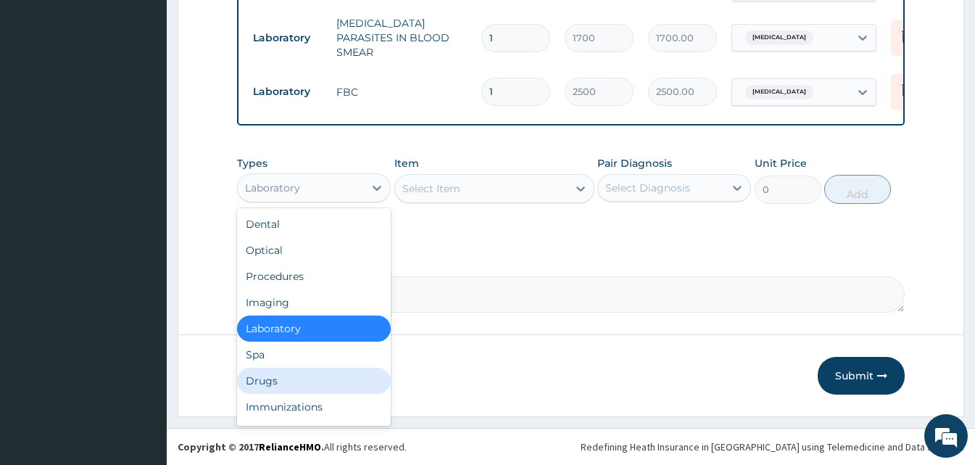
click at [261, 373] on div "Drugs" at bounding box center [314, 380] width 154 height 26
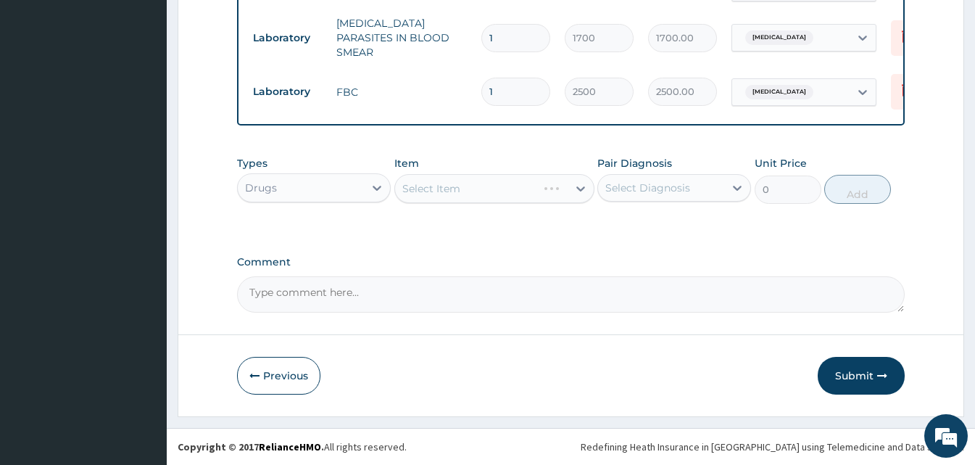
click at [567, 188] on div "Select Item" at bounding box center [494, 188] width 200 height 29
click at [567, 188] on div "Select Item" at bounding box center [481, 188] width 173 height 23
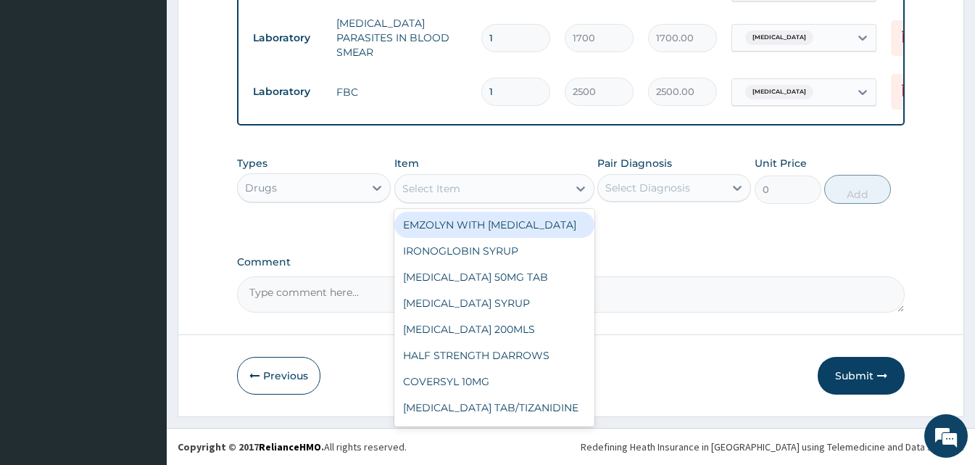
click at [567, 188] on div "Select Item" at bounding box center [481, 188] width 173 height 23
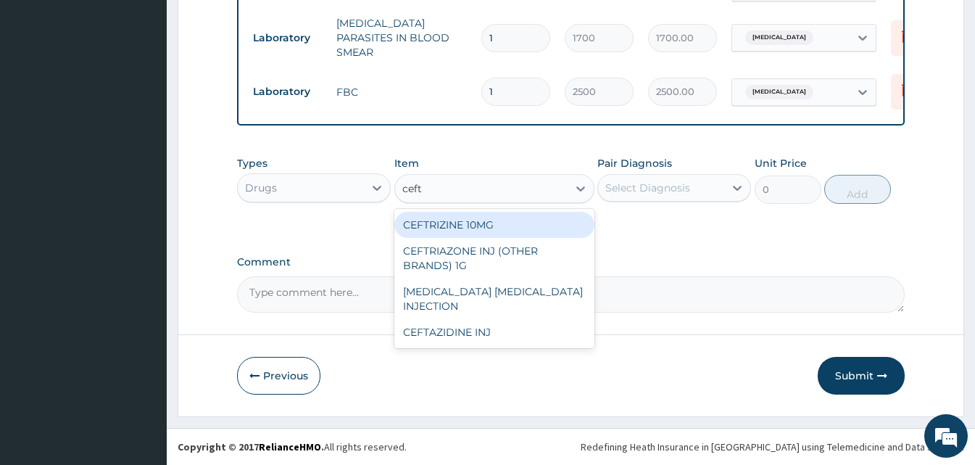
type input "ceftr"
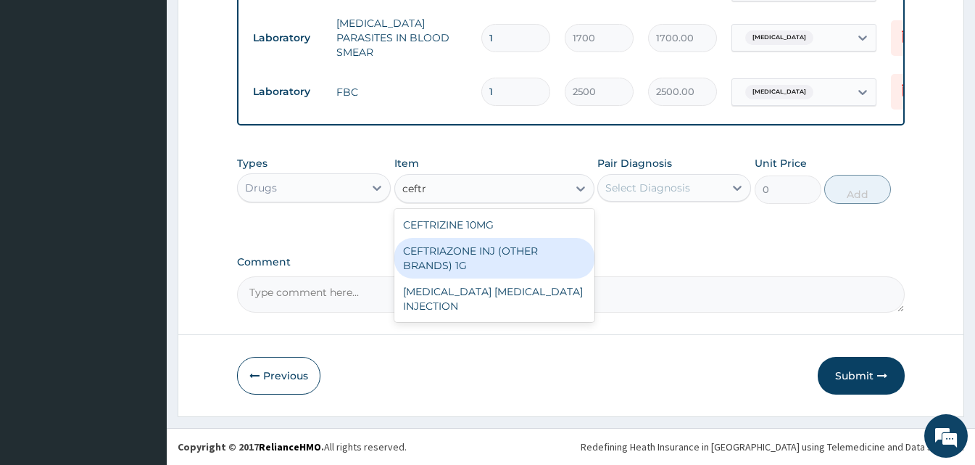
click at [465, 257] on div "CEFTRIAZONE INJ (OTHER BRANDS) 1G" at bounding box center [494, 258] width 200 height 41
type input "2100"
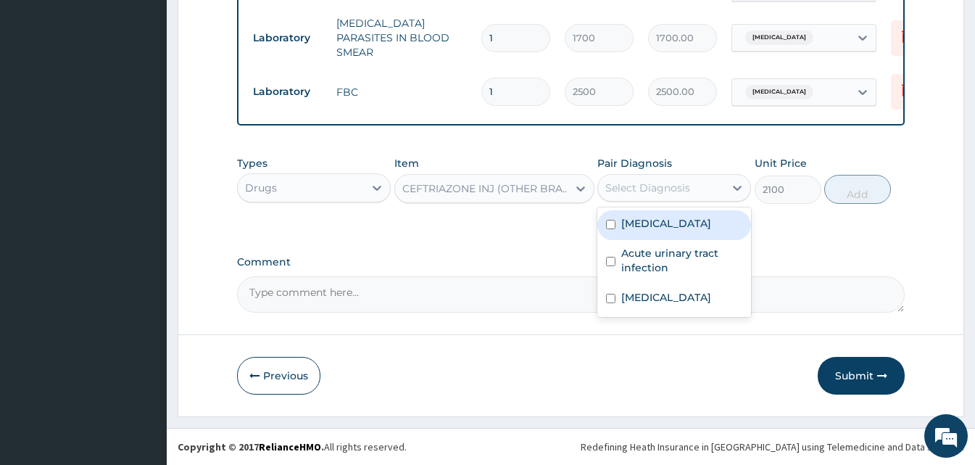
click at [702, 189] on div "Select Diagnosis" at bounding box center [661, 187] width 126 height 23
click at [694, 228] on label "Falciparum malaria" at bounding box center [666, 223] width 90 height 14
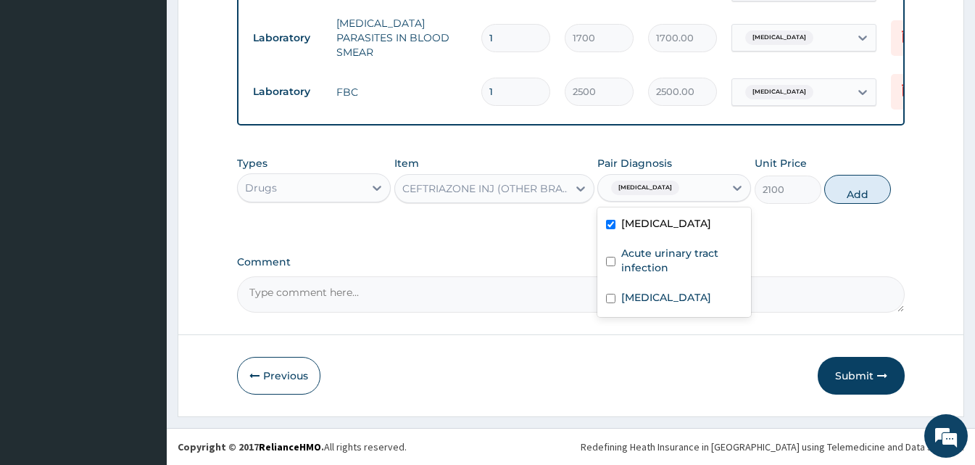
click at [691, 231] on div "Falciparum malaria" at bounding box center [674, 225] width 154 height 30
checkbox input "false"
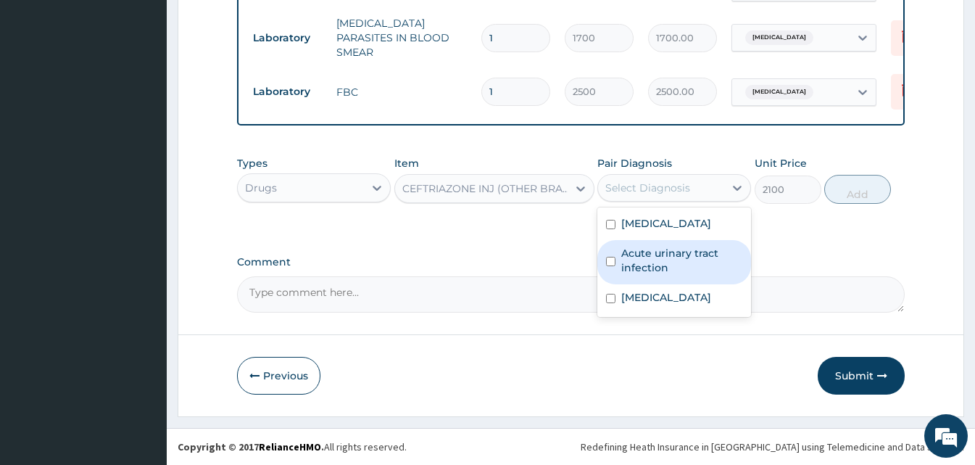
click at [687, 252] on label "Acute urinary tract infection" at bounding box center [681, 260] width 121 height 29
checkbox input "true"
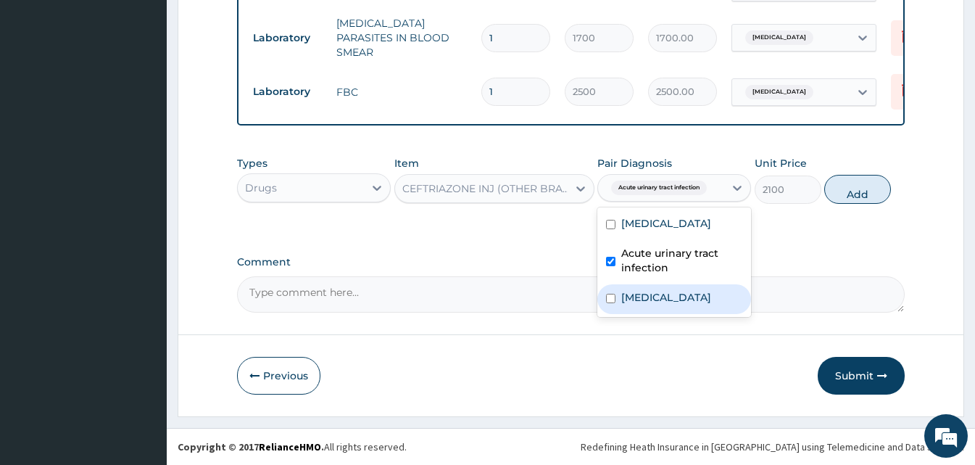
click at [670, 314] on div "Upper respiratory infection" at bounding box center [674, 299] width 154 height 30
checkbox input "true"
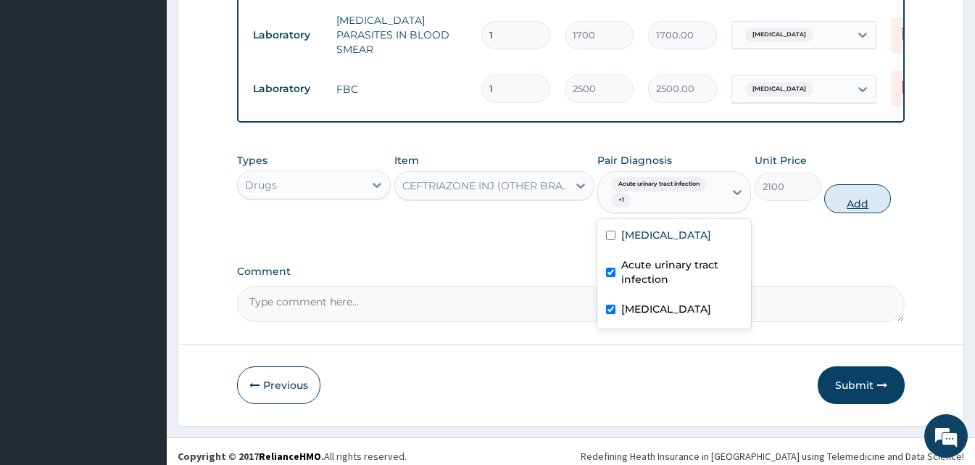
click at [841, 204] on button "Add" at bounding box center [857, 198] width 67 height 29
type input "0"
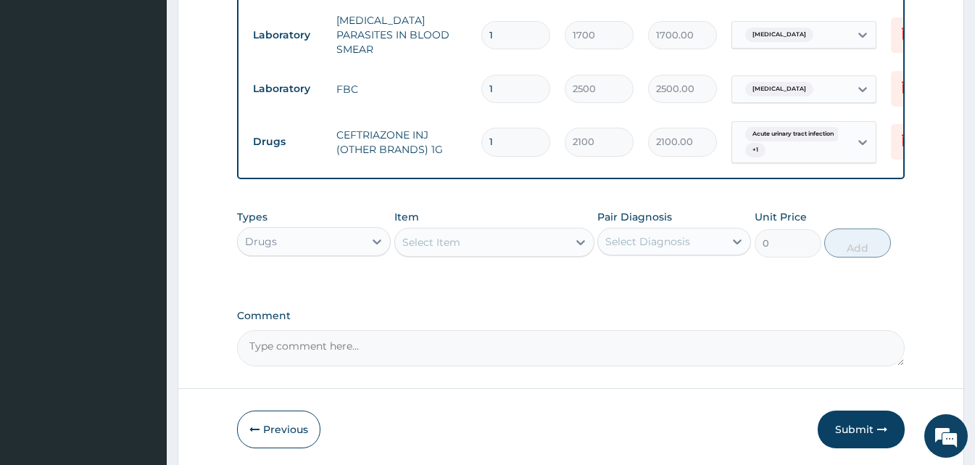
click at [467, 239] on div "Select Item" at bounding box center [481, 241] width 173 height 23
click at [497, 133] on input "1" at bounding box center [515, 142] width 69 height 28
type input "0.00"
type input "2"
type input "4200.00"
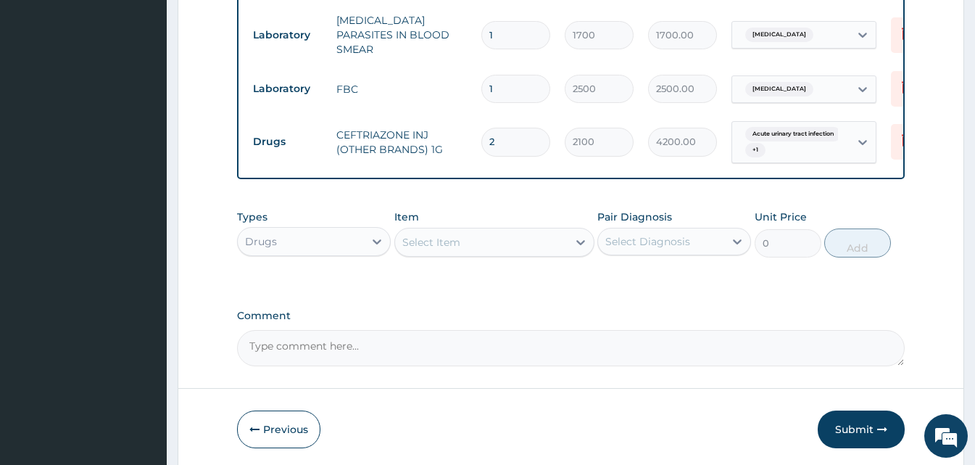
type input "2"
drag, startPoint x: 439, startPoint y: 212, endPoint x: 446, endPoint y: 265, distance: 53.3
click at [446, 265] on div "Types Drugs Item Select Item Pair Diagnosis Select Diagnosis Unit Price 0 Add" at bounding box center [571, 233] width 668 height 62
click at [445, 246] on div "Select Item" at bounding box center [431, 242] width 58 height 14
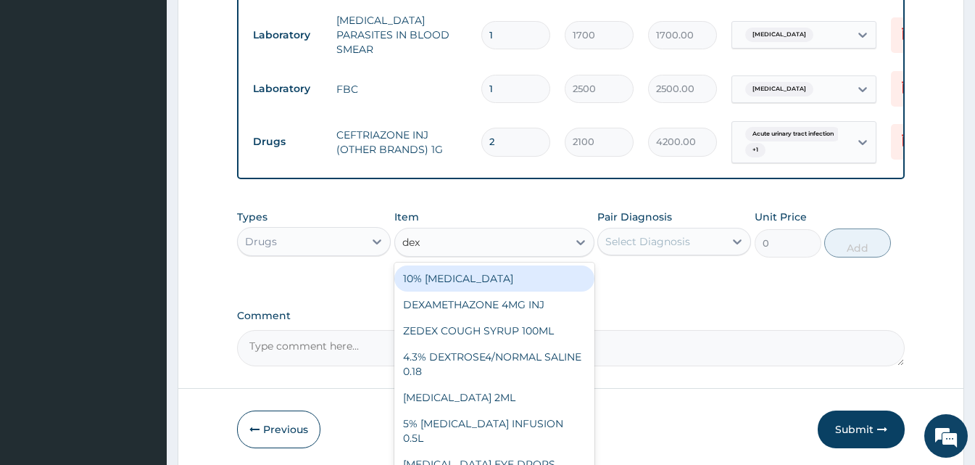
type input "dexa"
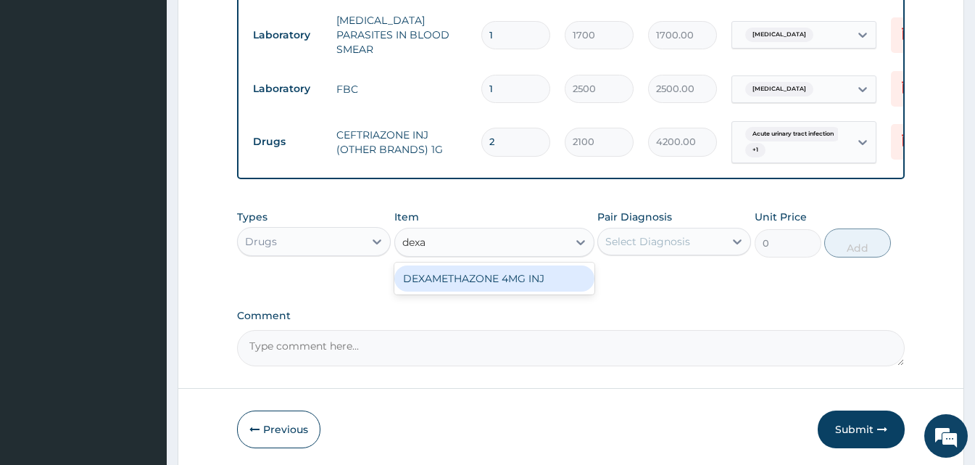
click at [459, 284] on div "DEXAMETHAZONE 4MG INJ" at bounding box center [494, 278] width 200 height 26
type input "109.2"
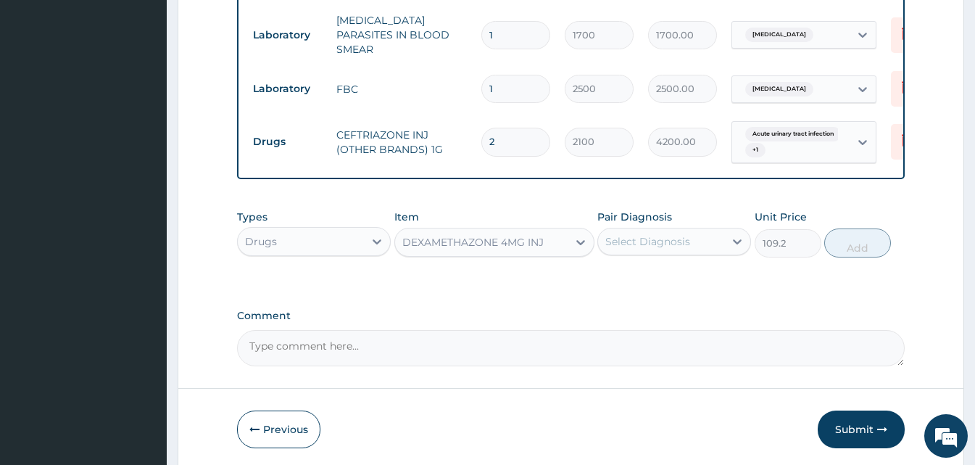
click at [676, 233] on div "Select Diagnosis" at bounding box center [661, 241] width 126 height 23
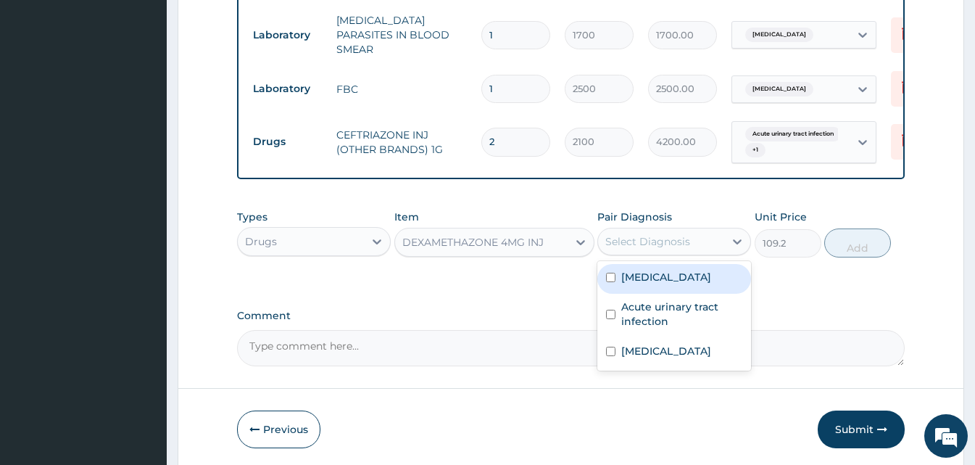
click at [677, 262] on div "Types Drugs Item DEXAMETHAZONE 4MG INJ Pair Diagnosis option Upper respiratory …" at bounding box center [571, 233] width 668 height 62
click at [691, 249] on div "Select Diagnosis" at bounding box center [661, 241] width 126 height 23
click at [691, 270] on div "Falciparum malaria" at bounding box center [674, 279] width 154 height 30
checkbox input "true"
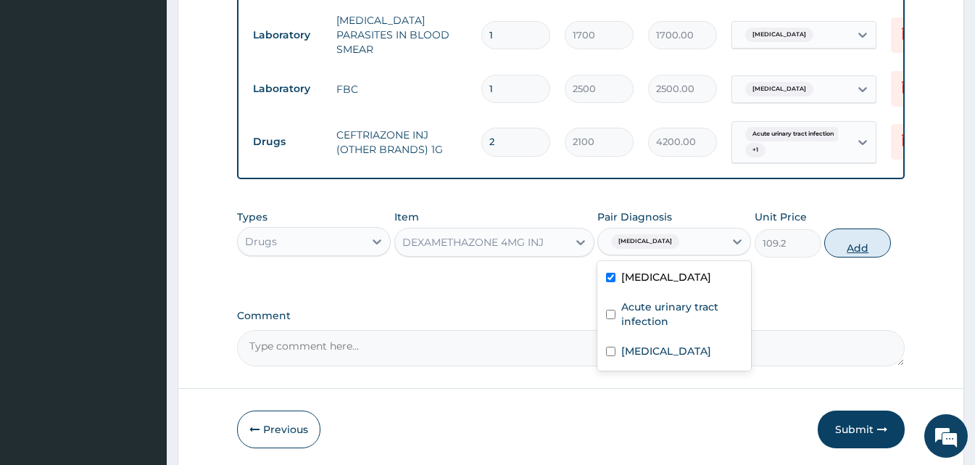
click at [860, 246] on button "Add" at bounding box center [857, 242] width 67 height 29
type input "0"
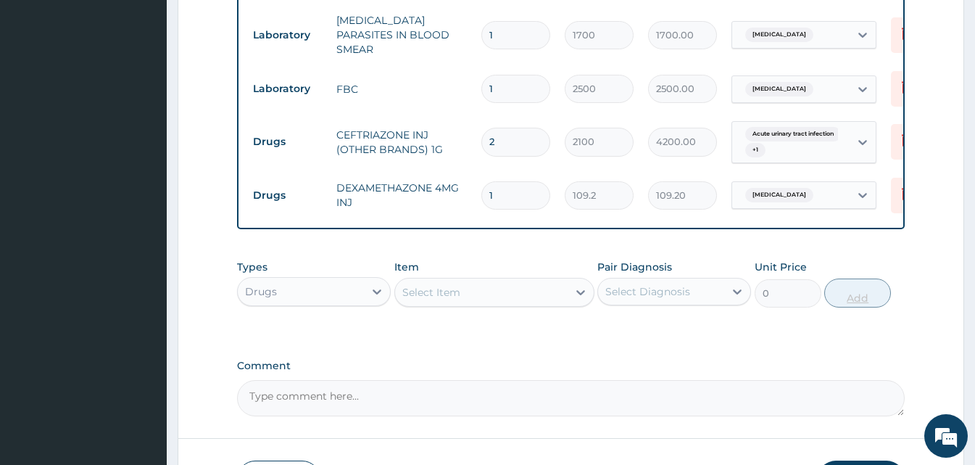
type input "0.00"
type input "3"
type input "327.60"
type input "3"
click at [466, 293] on div "Select Item" at bounding box center [481, 292] width 173 height 23
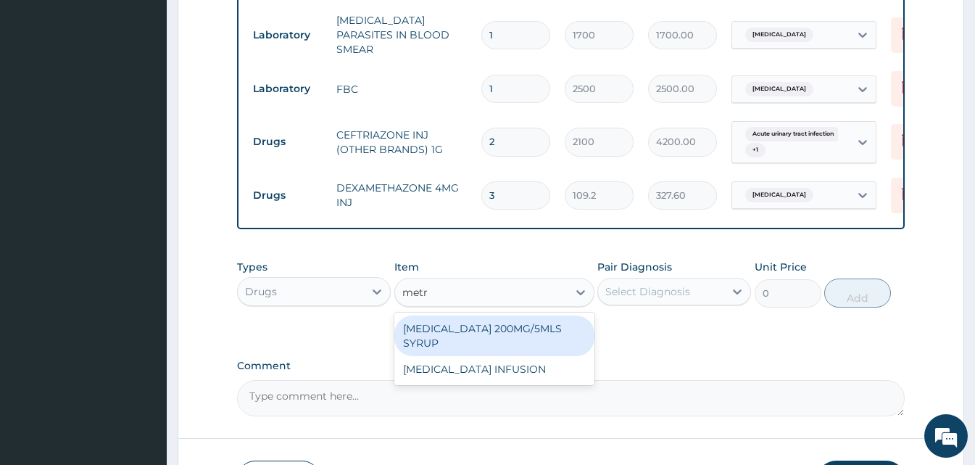
type input "metro"
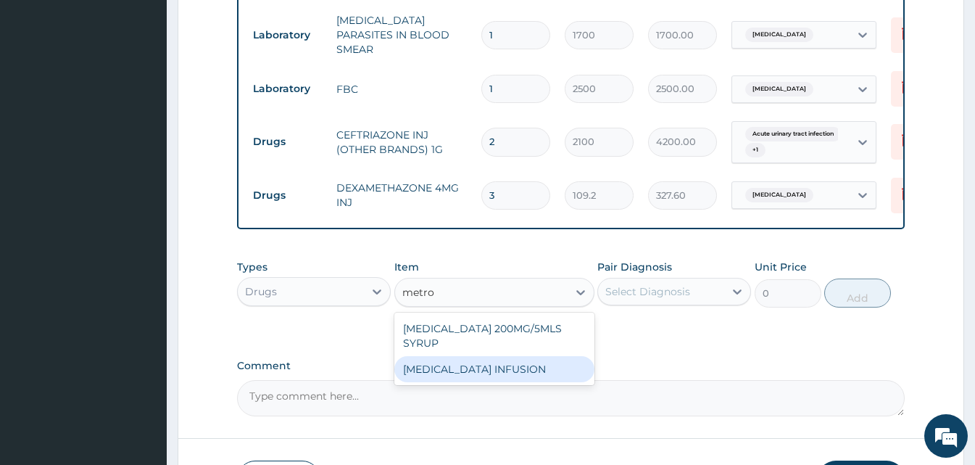
click at [451, 360] on div "METRONIDAZOLE INFUSION" at bounding box center [494, 369] width 200 height 26
type input "900"
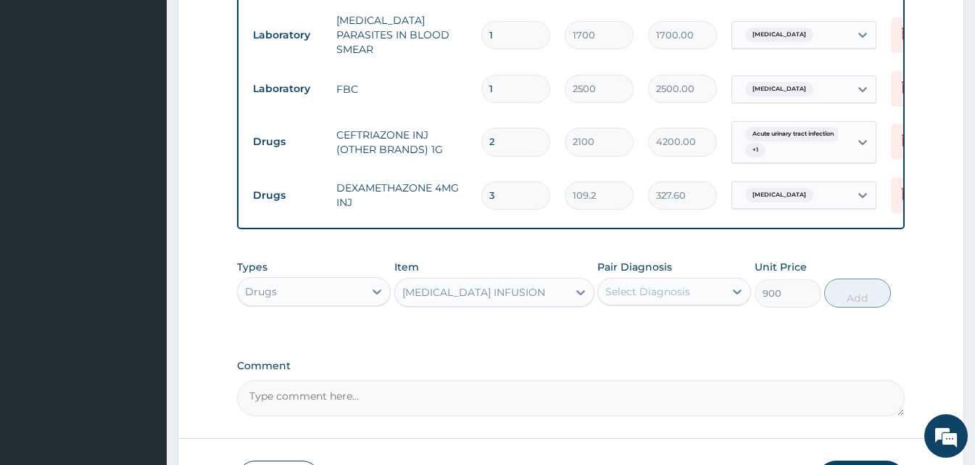
click at [678, 296] on div "Select Diagnosis" at bounding box center [647, 291] width 85 height 14
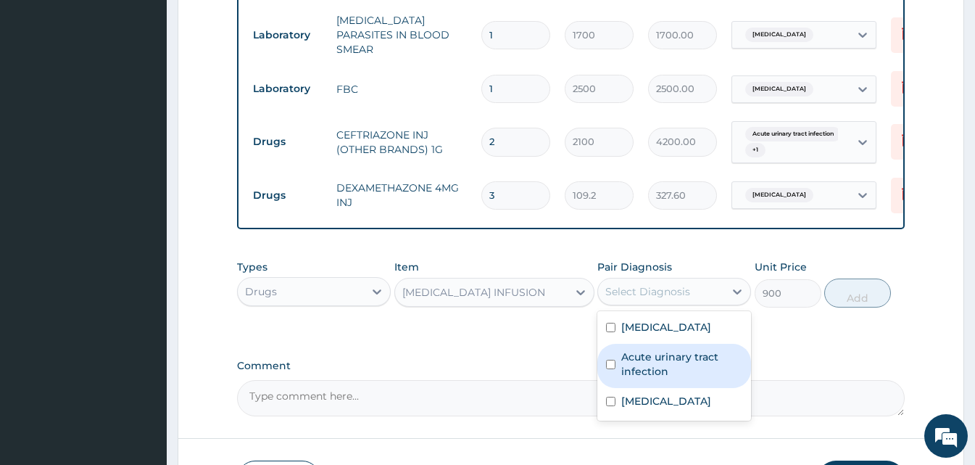
click at [676, 360] on label "Acute urinary tract infection" at bounding box center [681, 363] width 121 height 29
checkbox input "true"
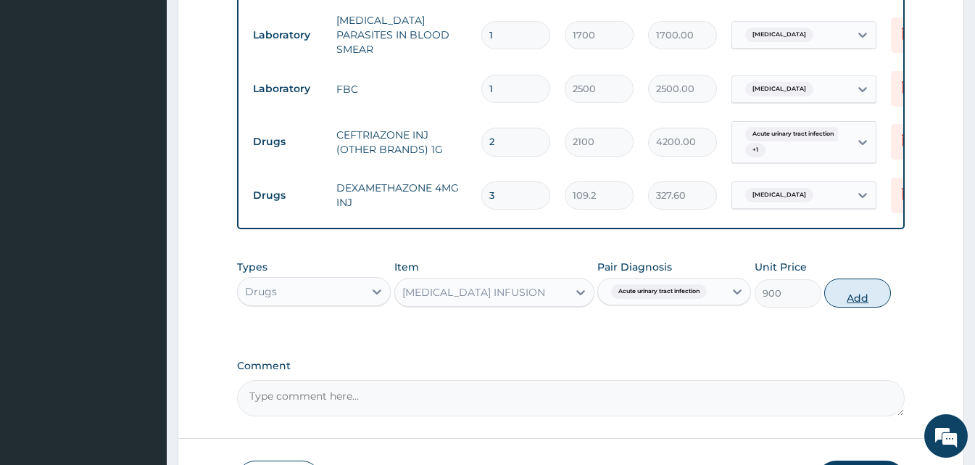
click at [847, 299] on button "Add" at bounding box center [857, 292] width 67 height 29
type input "0"
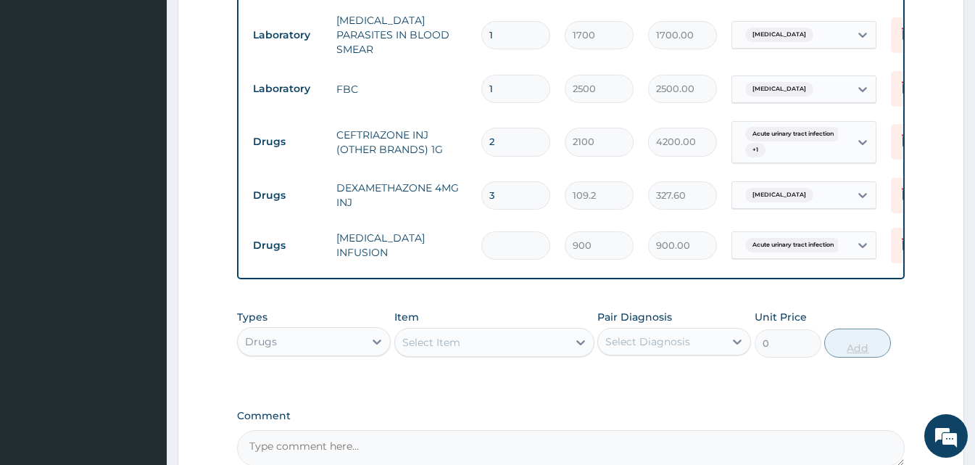
type input "0.00"
type input "3"
type input "2700.00"
type input "3"
click at [494, 341] on div "Select Item" at bounding box center [481, 342] width 173 height 23
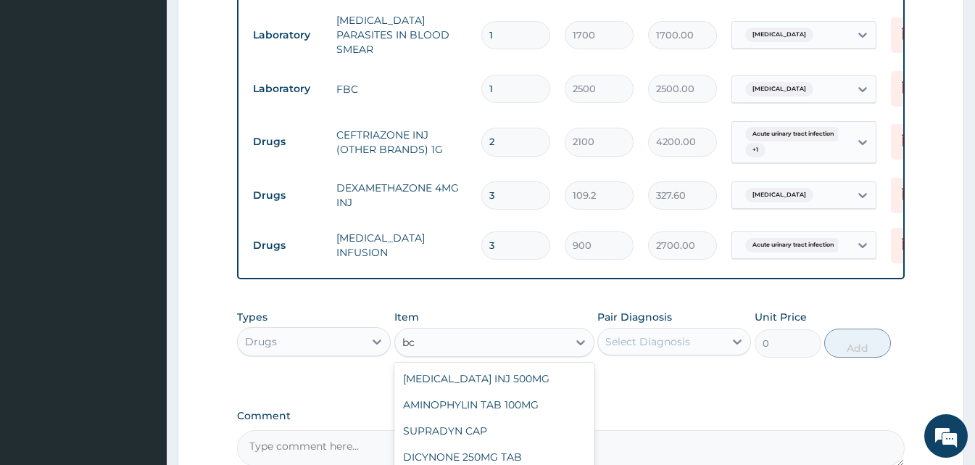
type input "b"
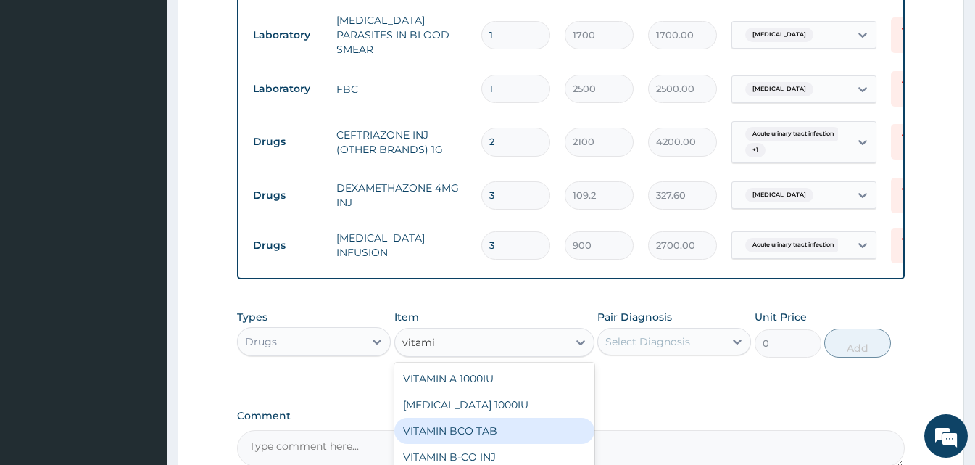
type input "vitamin"
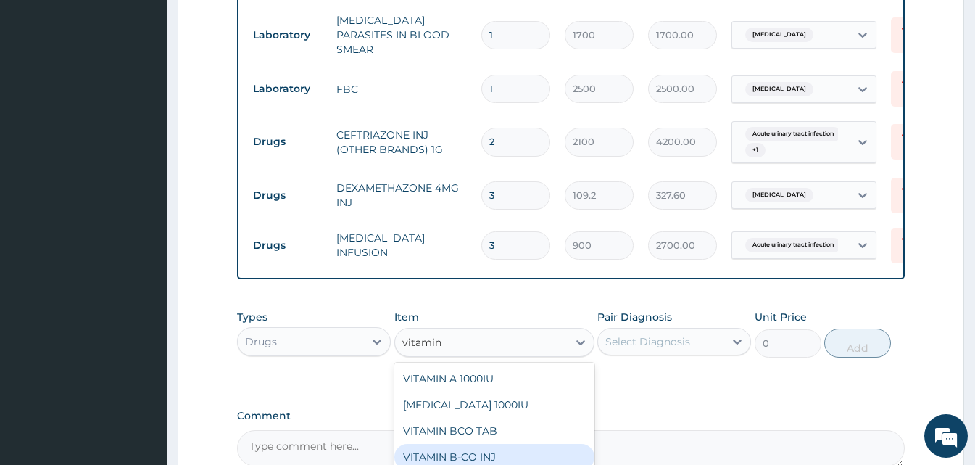
click at [552, 464] on div "VITAMIN B-CO INJ" at bounding box center [494, 457] width 200 height 26
type input "120"
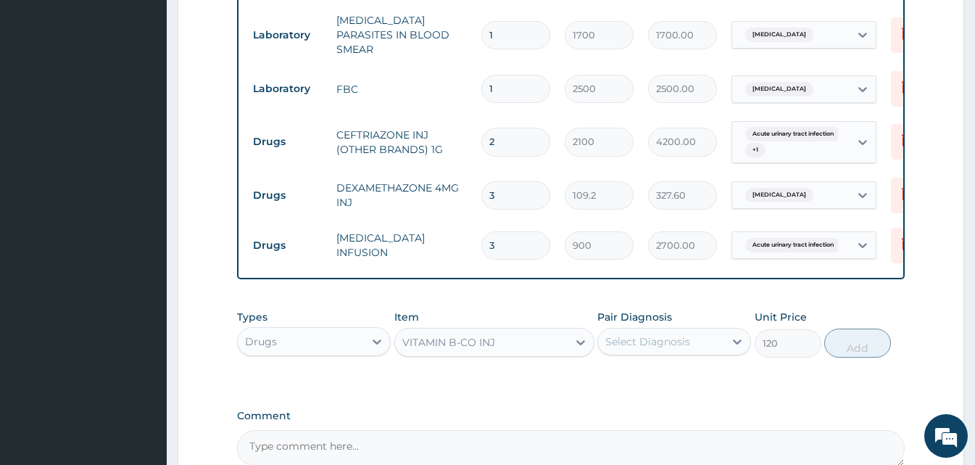
click at [707, 346] on div "Select Diagnosis" at bounding box center [661, 341] width 126 height 23
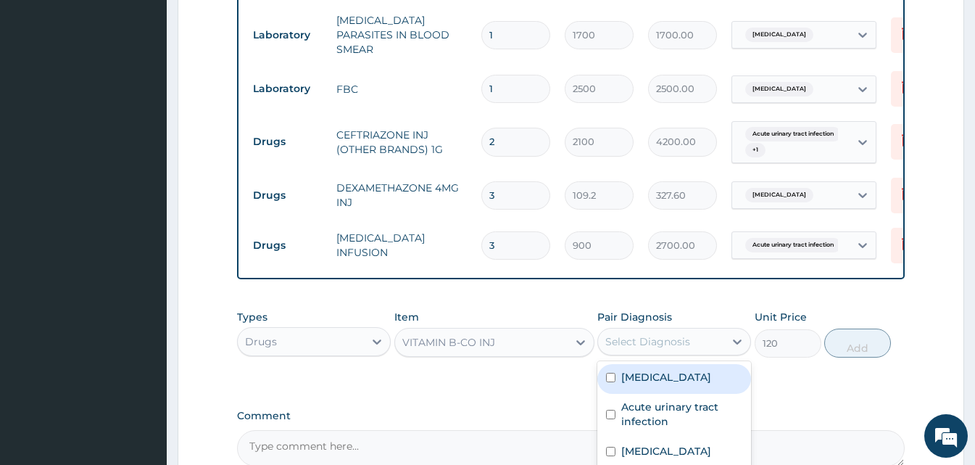
click at [700, 367] on div "Falciparum malaria" at bounding box center [674, 379] width 154 height 30
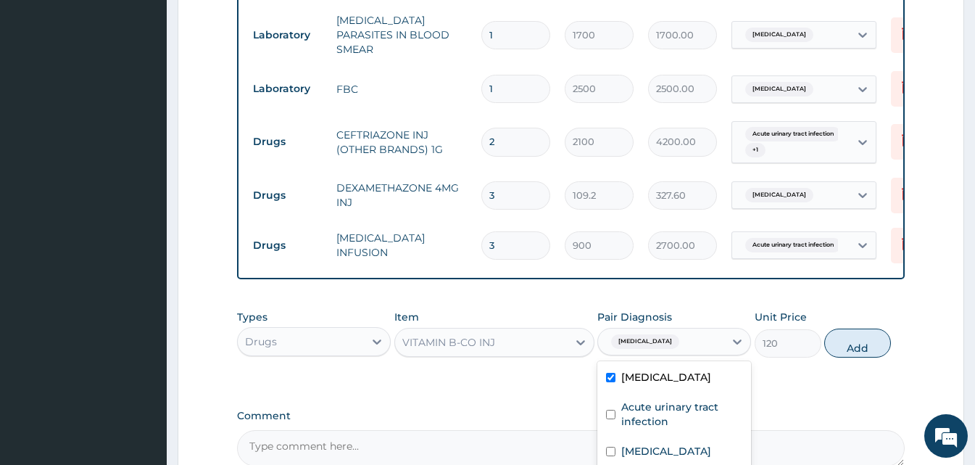
checkbox input "true"
click at [866, 332] on button "Add" at bounding box center [857, 342] width 67 height 29
type input "0"
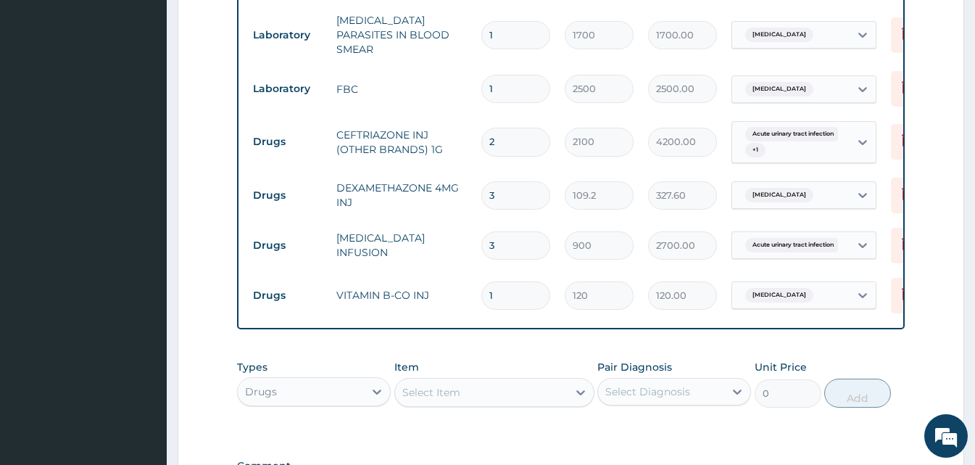
scroll to position [848, 0]
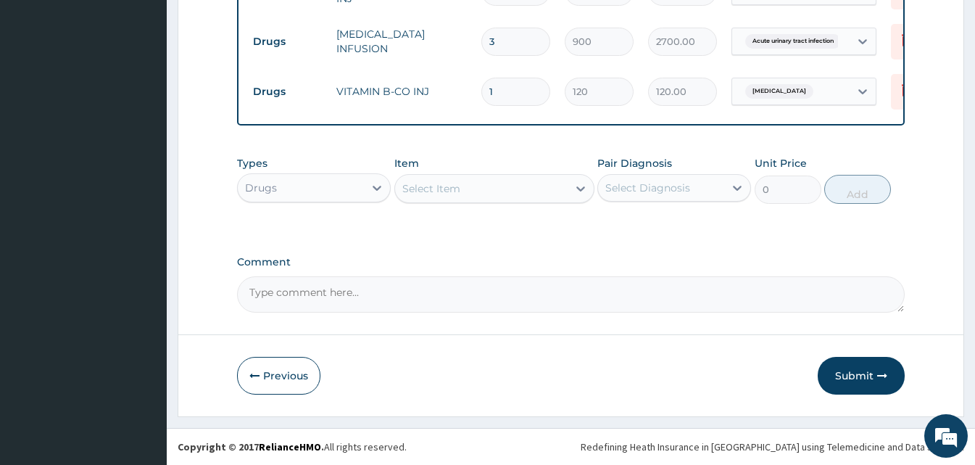
click at [554, 180] on div "Select Item" at bounding box center [481, 188] width 173 height 23
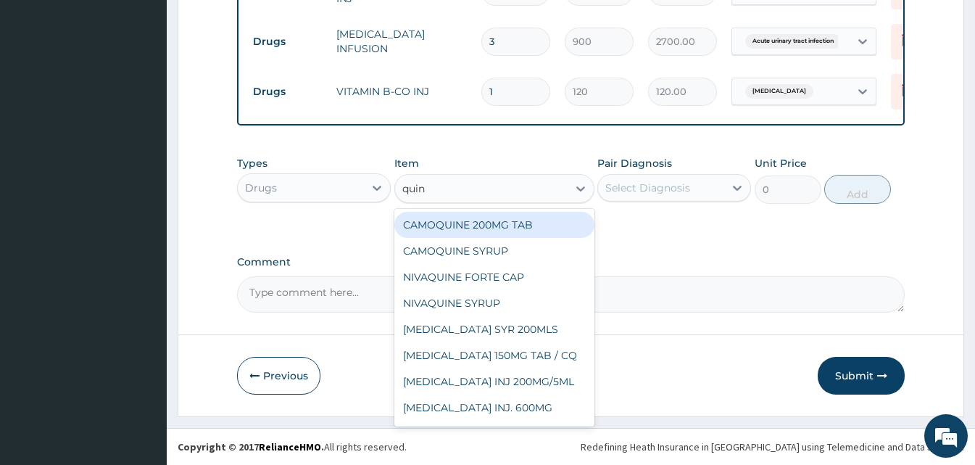
type input "quini"
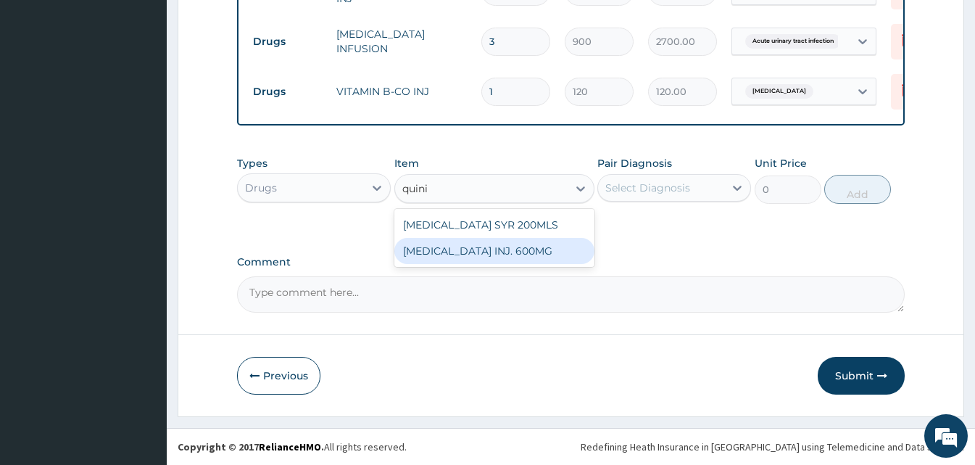
click at [457, 244] on div "QUININE INJ. 600MG" at bounding box center [494, 251] width 200 height 26
type input "600"
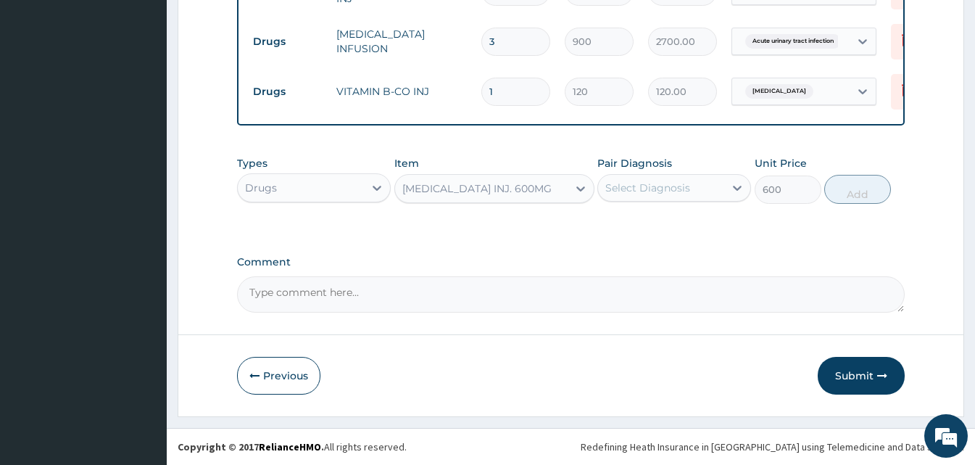
click at [670, 199] on div "Select Diagnosis" at bounding box center [674, 188] width 154 height 28
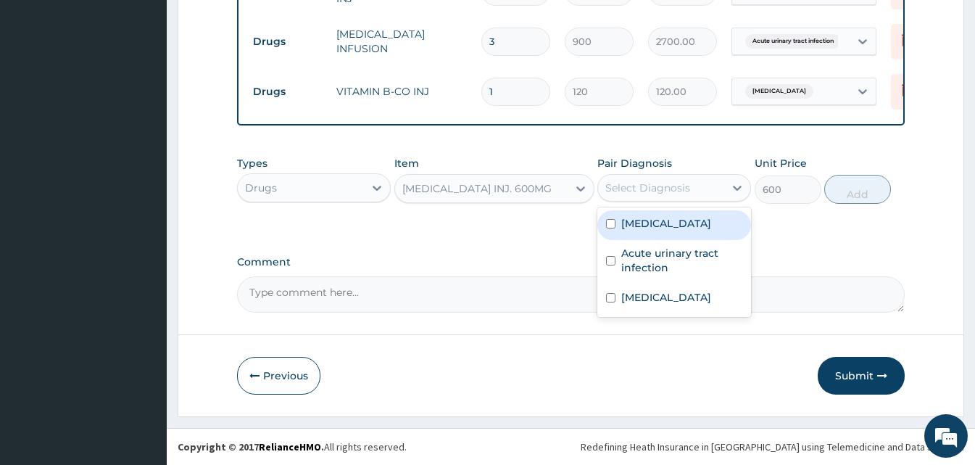
click at [670, 196] on div "Select Diagnosis" at bounding box center [661, 187] width 126 height 23
click at [668, 228] on label "Falciparum malaria" at bounding box center [666, 223] width 90 height 14
checkbox input "true"
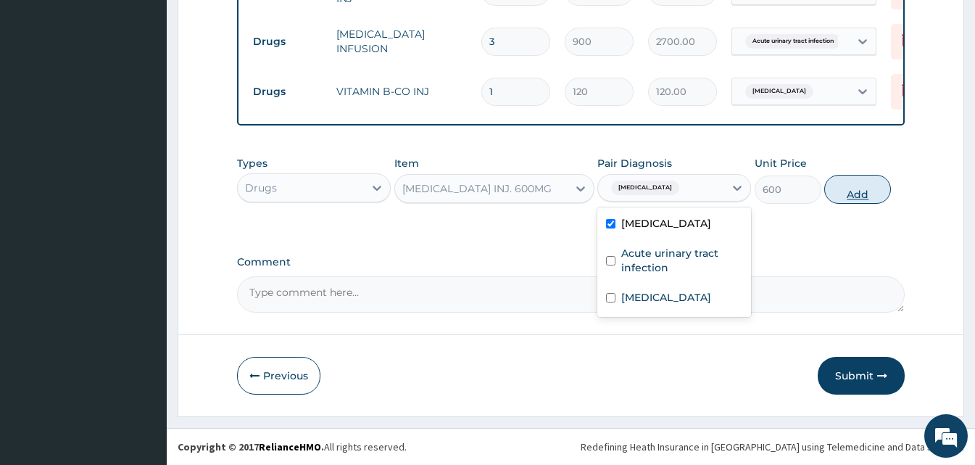
click at [868, 196] on button "Add" at bounding box center [857, 189] width 67 height 29
type input "0"
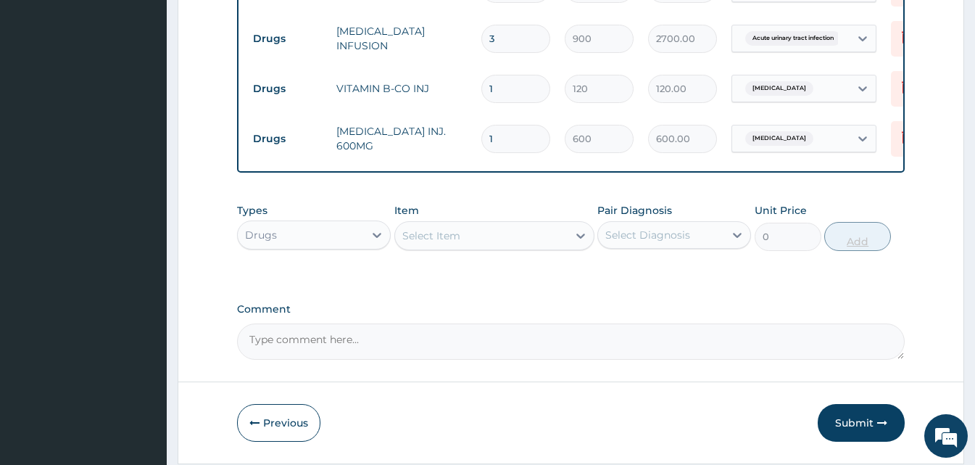
type input "0.00"
type input "3"
type input "1800.00"
type input "3"
click at [499, 247] on div "Select Item" at bounding box center [481, 235] width 173 height 23
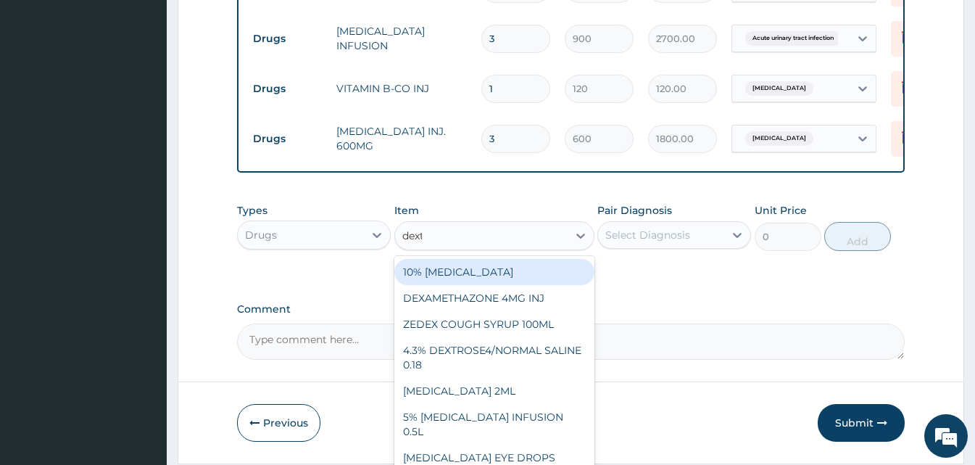
type input "dextr"
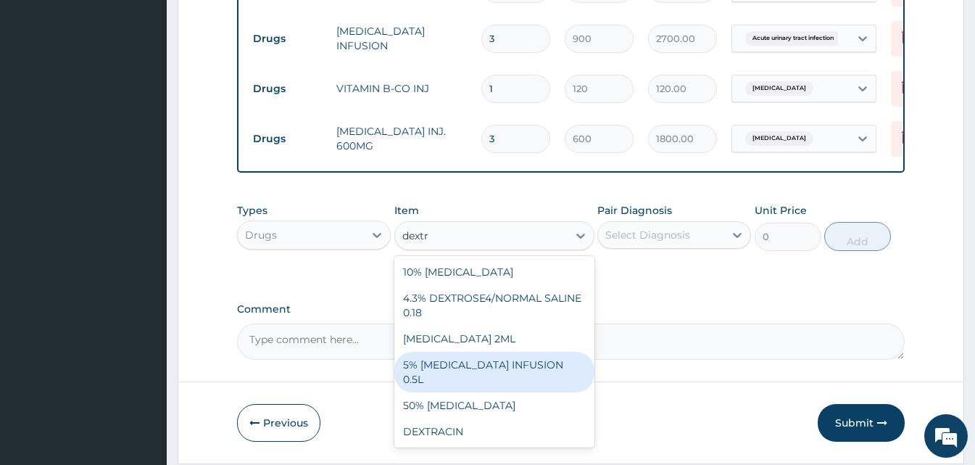
click at [536, 361] on div "5% DEXTROSE INFUSION 0.5L" at bounding box center [494, 372] width 200 height 41
type input "1200"
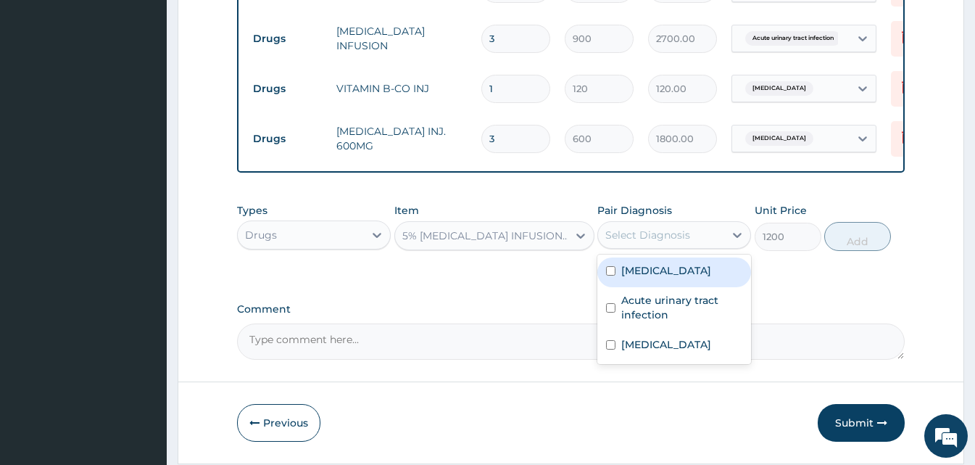
click at [710, 231] on div "Select Diagnosis" at bounding box center [661, 234] width 126 height 23
click at [702, 278] on label "Falciparum malaria" at bounding box center [666, 270] width 90 height 14
checkbox input "true"
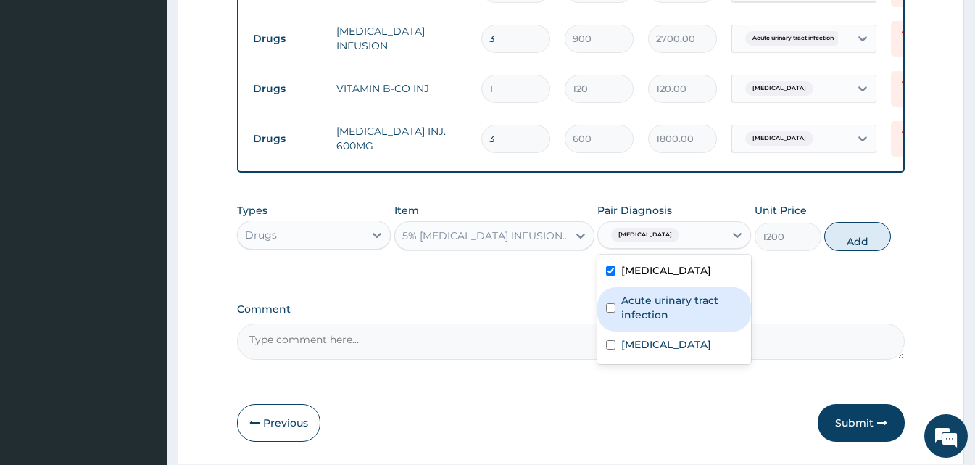
click at [684, 299] on label "Acute urinary tract infection" at bounding box center [681, 307] width 121 height 29
checkbox input "true"
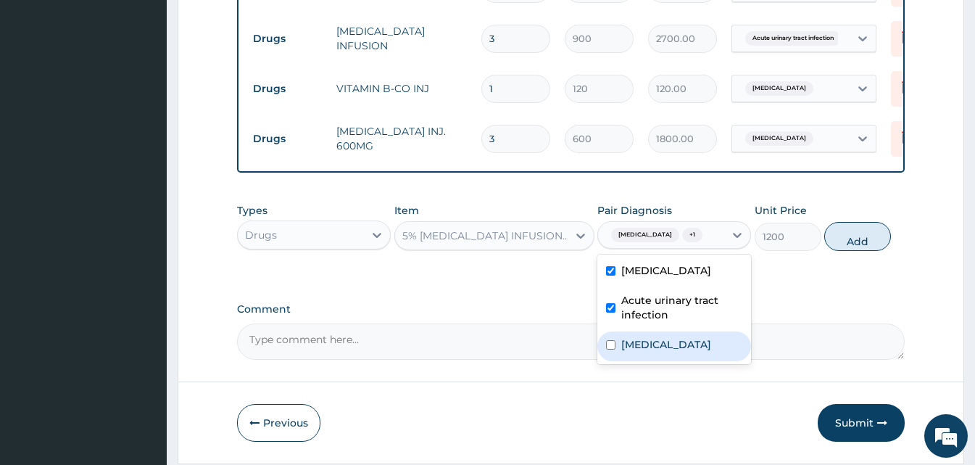
click at [670, 361] on div "Upper respiratory infection" at bounding box center [674, 346] width 154 height 30
checkbox input "true"
click at [871, 237] on button "Add" at bounding box center [857, 236] width 67 height 29
type input "0"
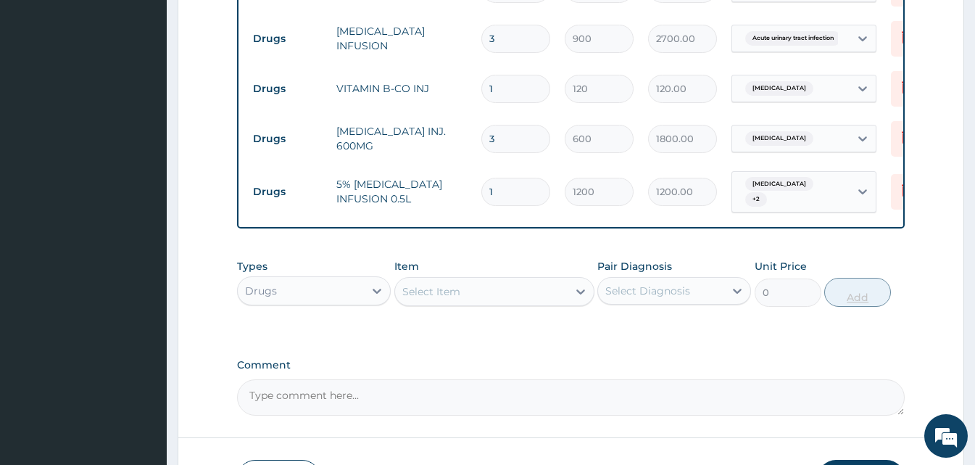
type input "0.00"
type input "3"
type input "3600.00"
type input "3"
click at [473, 289] on div "Select Item" at bounding box center [481, 291] width 173 height 23
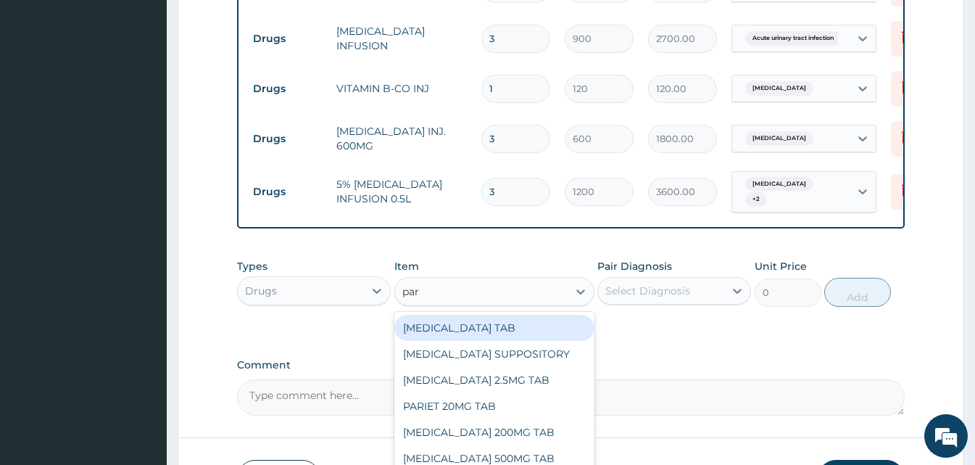
type input "para"
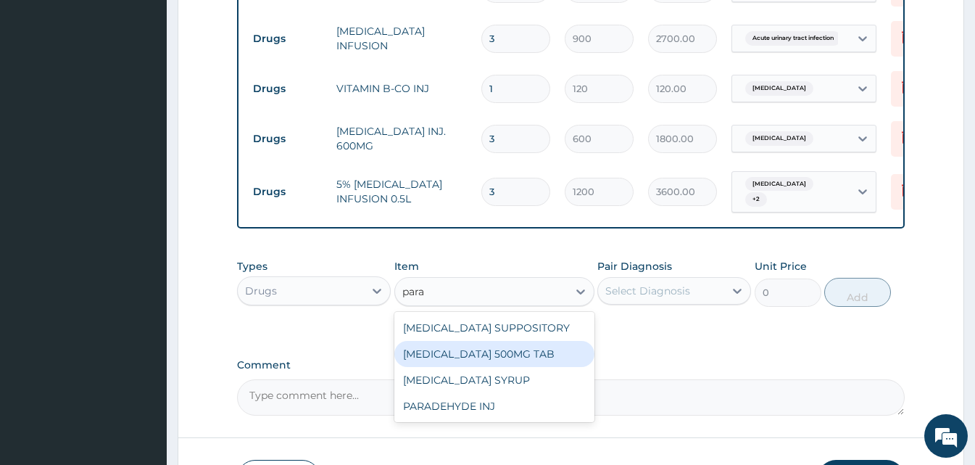
click at [473, 345] on div "PARACETAMOL 500MG TAB" at bounding box center [494, 354] width 200 height 26
type input "15"
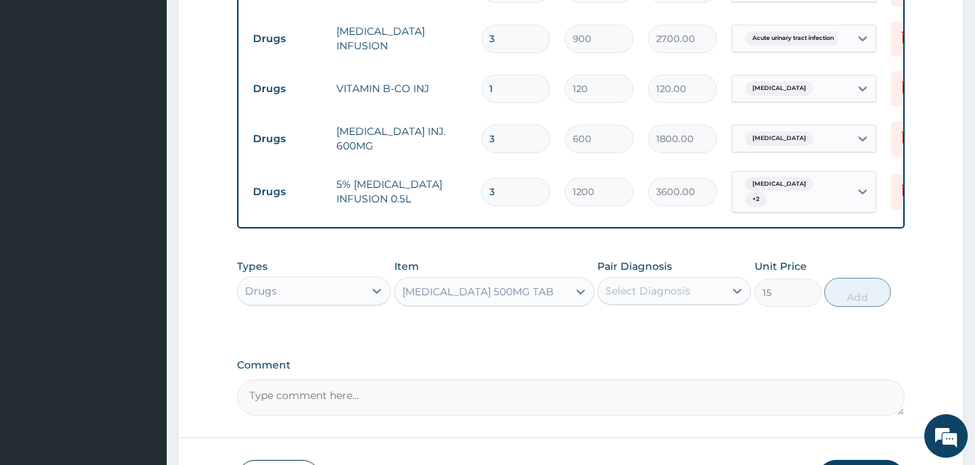
click at [697, 291] on div "Select Diagnosis" at bounding box center [661, 290] width 126 height 23
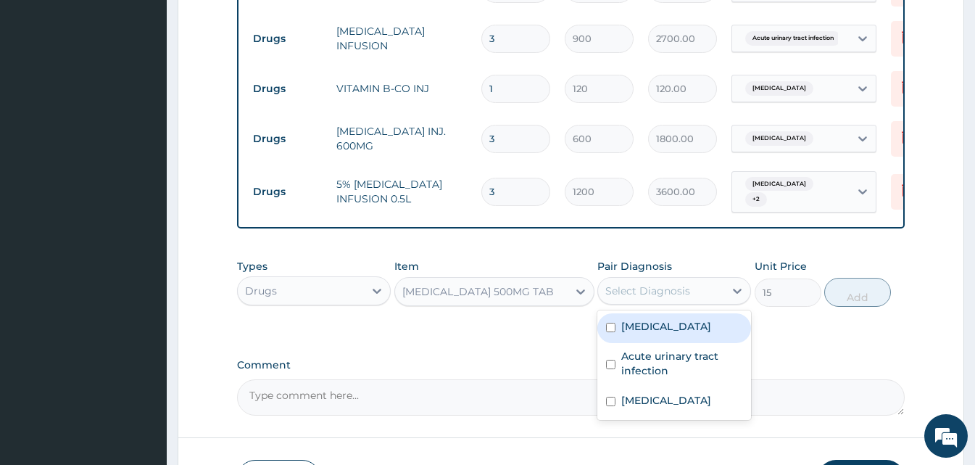
click at [687, 329] on label "Falciparum malaria" at bounding box center [666, 326] width 90 height 14
checkbox input "true"
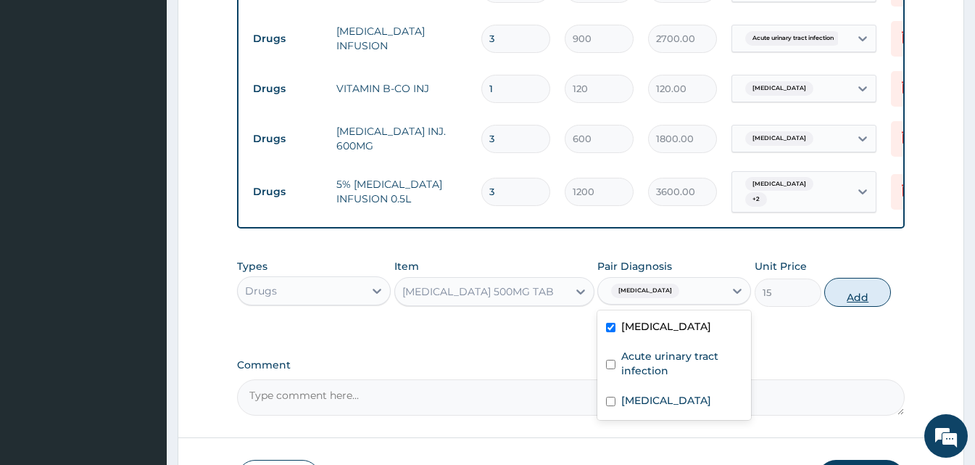
click at [841, 297] on button "Add" at bounding box center [857, 292] width 67 height 29
type input "0"
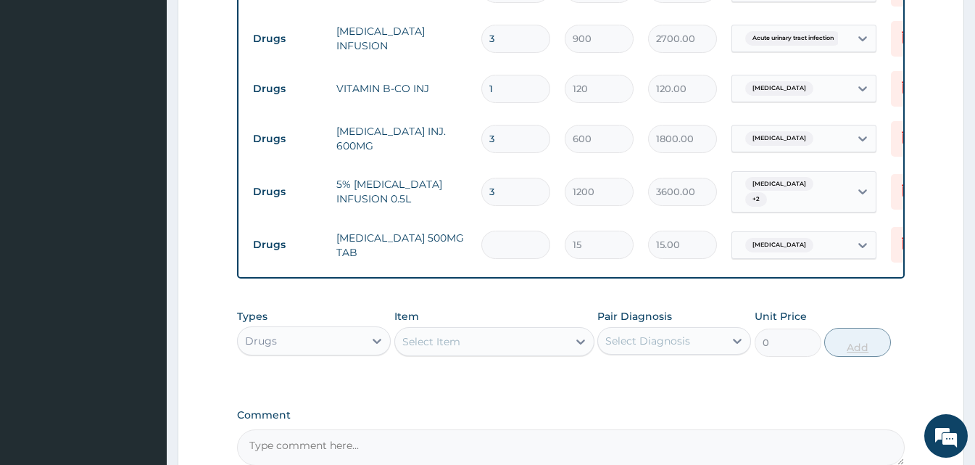
type input "0.00"
type input "3"
type input "45.00"
type input "30"
type input "450.00"
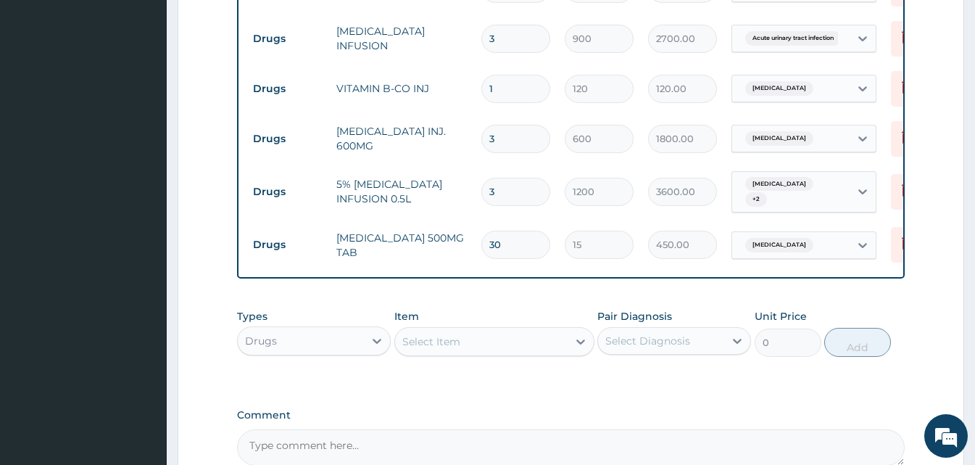
type input "30"
click at [474, 339] on div "Select Item" at bounding box center [481, 341] width 173 height 23
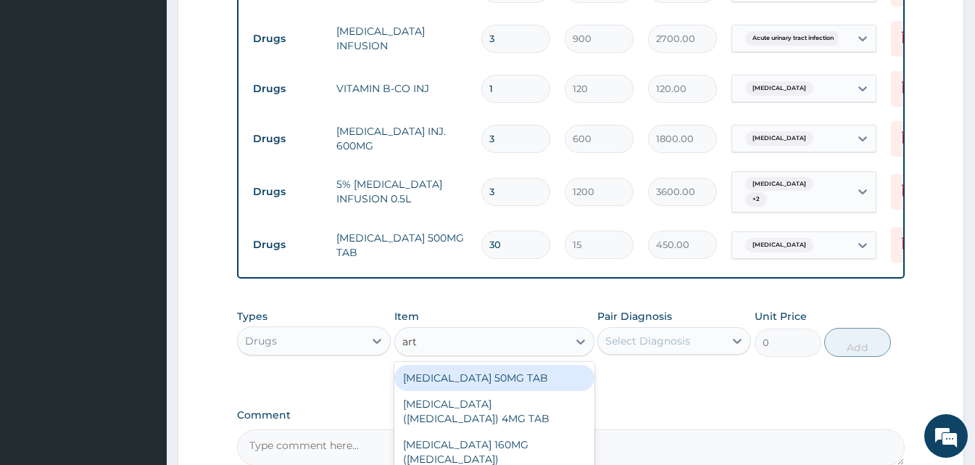
type input "arte"
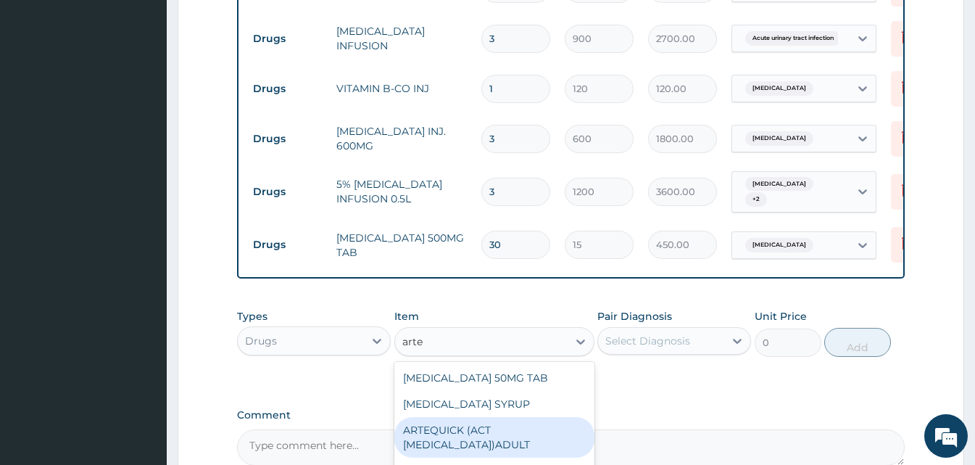
click at [497, 439] on div "ARTEQUICK (ACT ANTIMALARIAL)ADULT" at bounding box center [494, 437] width 200 height 41
type input "2500"
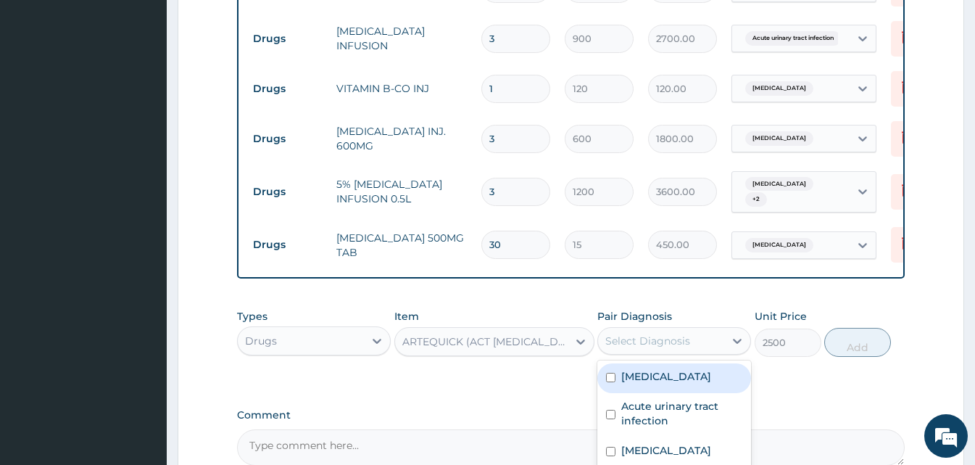
click at [669, 348] on div "Select Diagnosis" at bounding box center [647, 340] width 85 height 14
click at [670, 369] on div "Falciparum malaria" at bounding box center [674, 378] width 154 height 30
checkbox input "true"
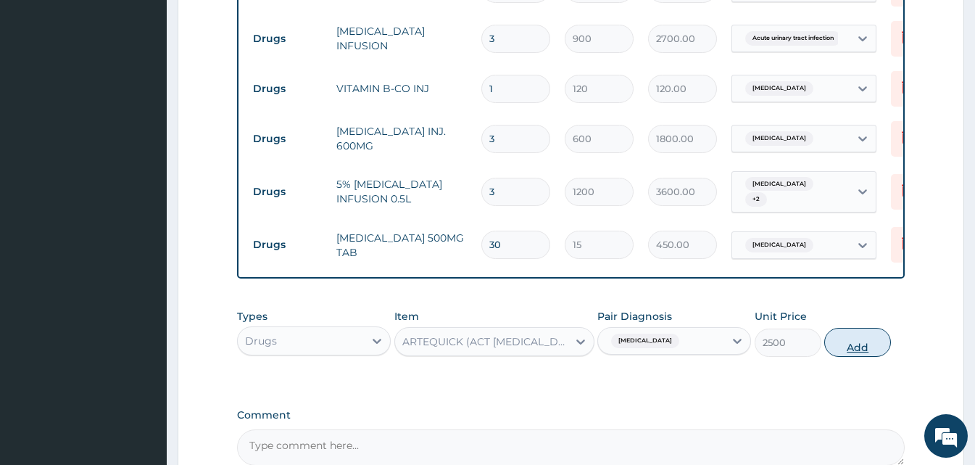
click at [854, 345] on button "Add" at bounding box center [857, 342] width 67 height 29
type input "0"
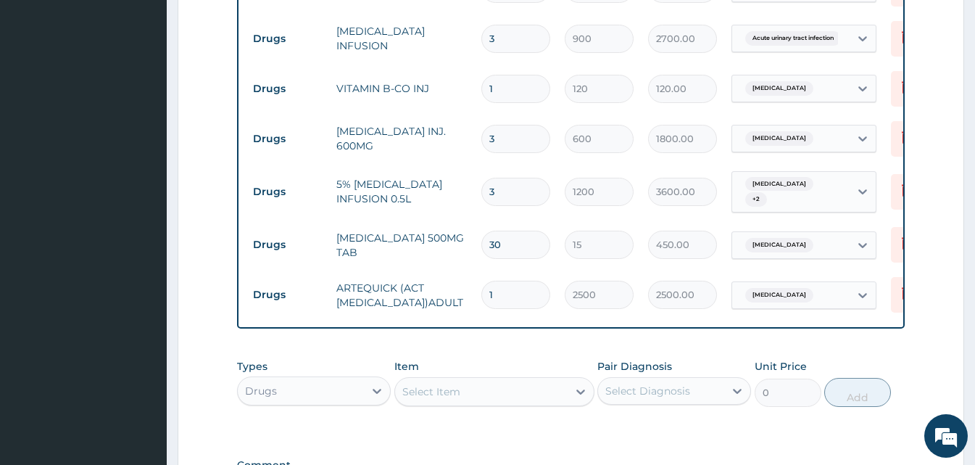
scroll to position [1054, 0]
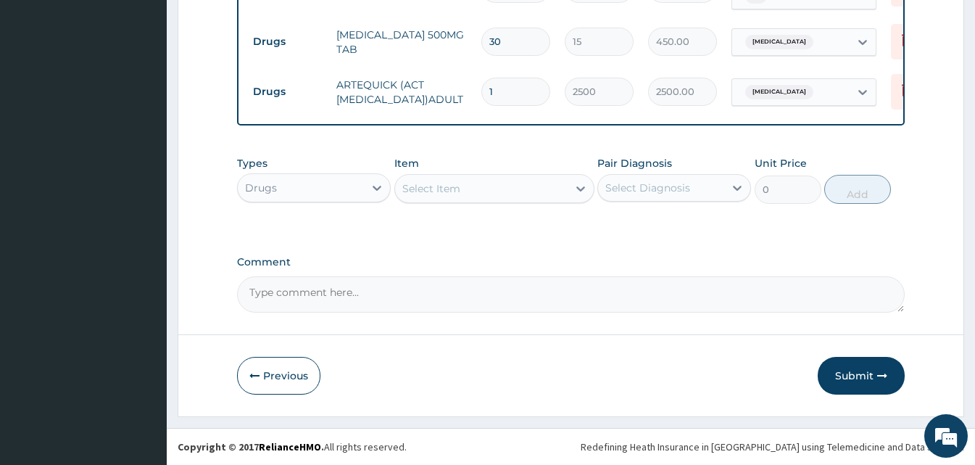
click at [482, 184] on div "Select Item" at bounding box center [481, 188] width 173 height 23
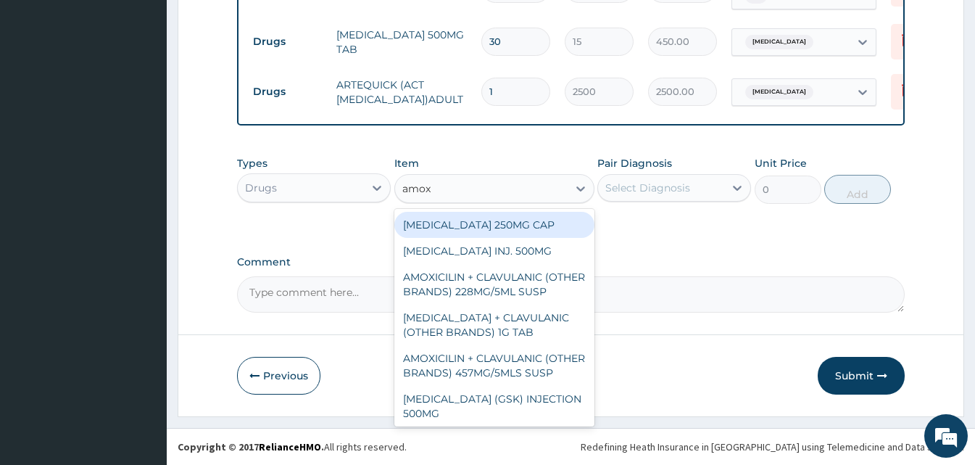
type input "amoxy"
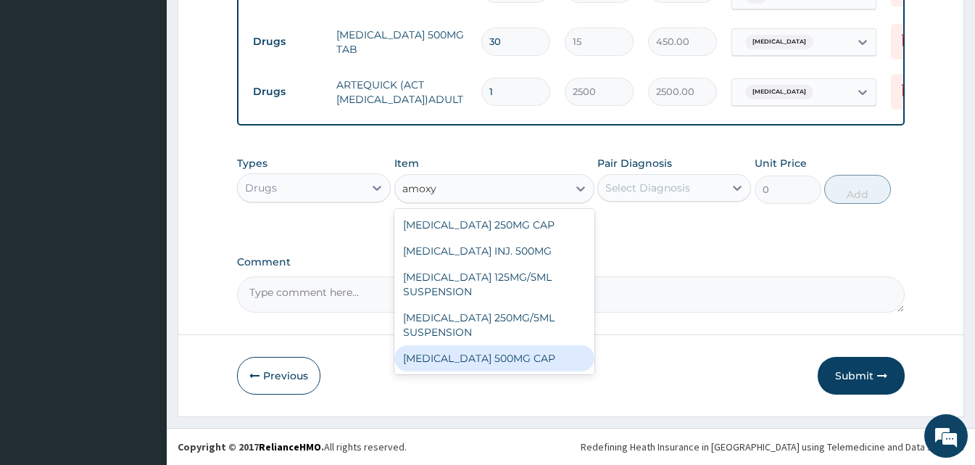
click at [493, 352] on div "AMOXYCILLIN 500MG CAP" at bounding box center [494, 358] width 200 height 26
type input "30"
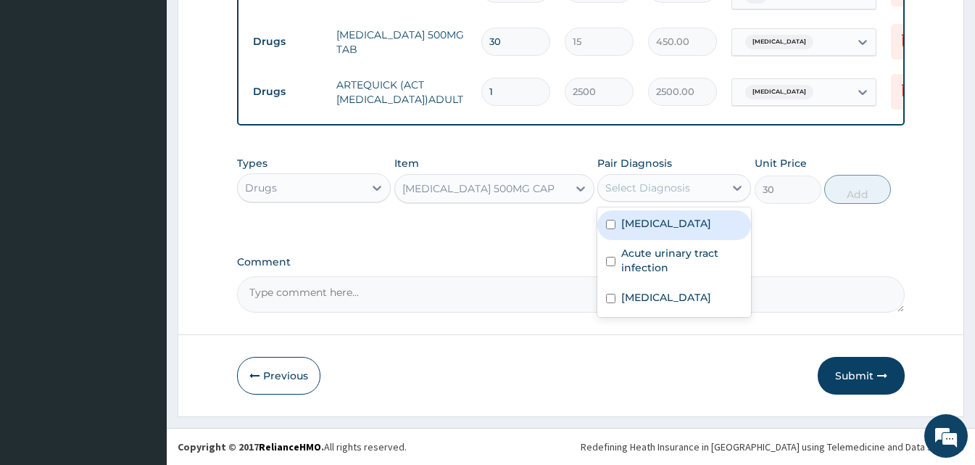
click at [705, 188] on div "Select Diagnosis" at bounding box center [661, 187] width 126 height 23
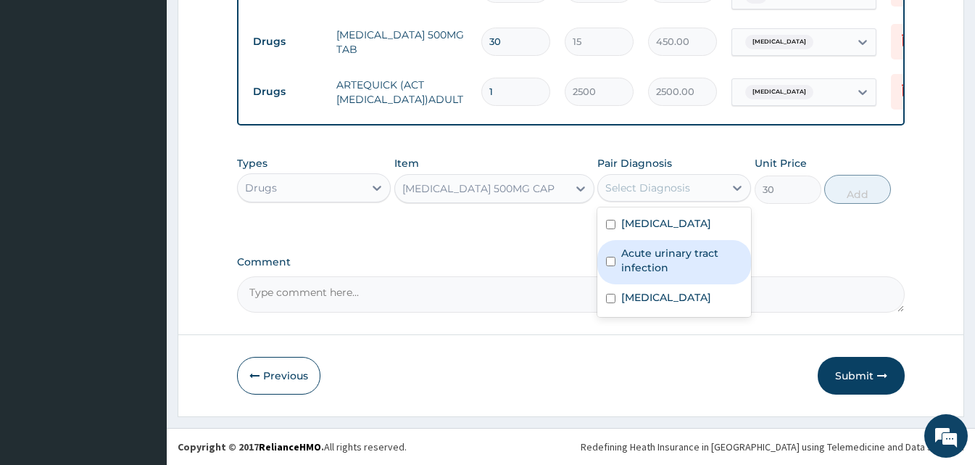
click at [686, 256] on label "Acute urinary tract infection" at bounding box center [681, 260] width 121 height 29
checkbox input "true"
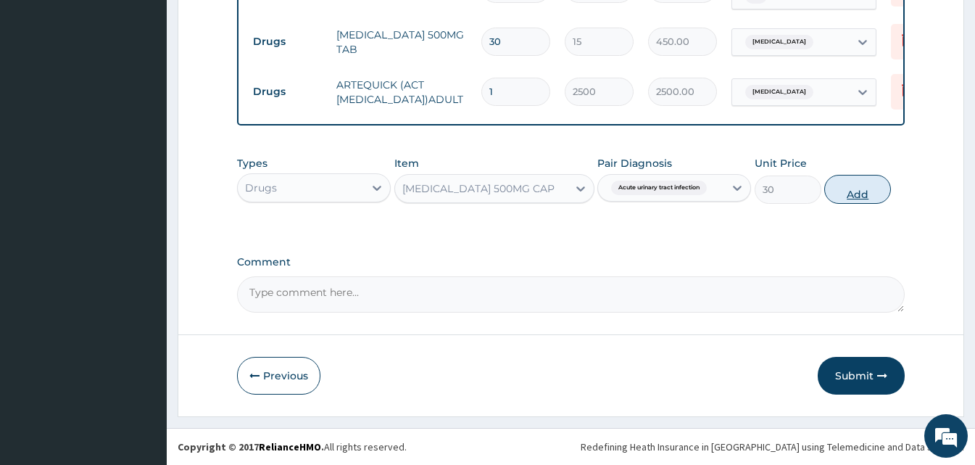
click at [831, 194] on button "Add" at bounding box center [857, 189] width 67 height 29
type input "0"
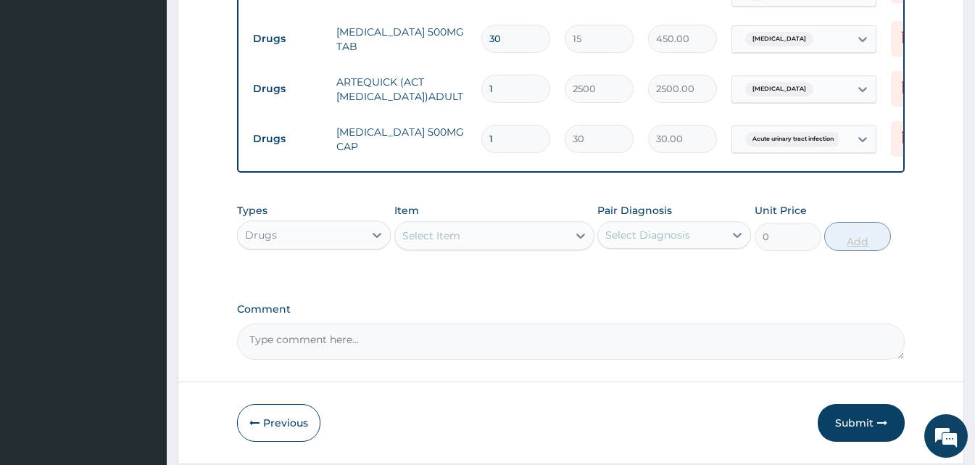
type input "0.00"
type input "2"
type input "60.00"
type input "21"
type input "630.00"
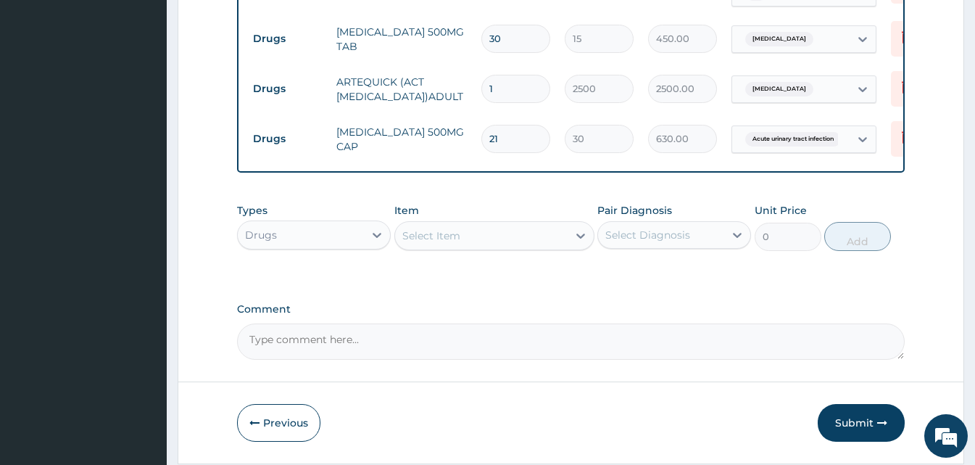
type input "21"
click at [509, 228] on div "Select Item" at bounding box center [481, 235] width 173 height 23
click at [473, 228] on div "Select Item" at bounding box center [481, 235] width 173 height 23
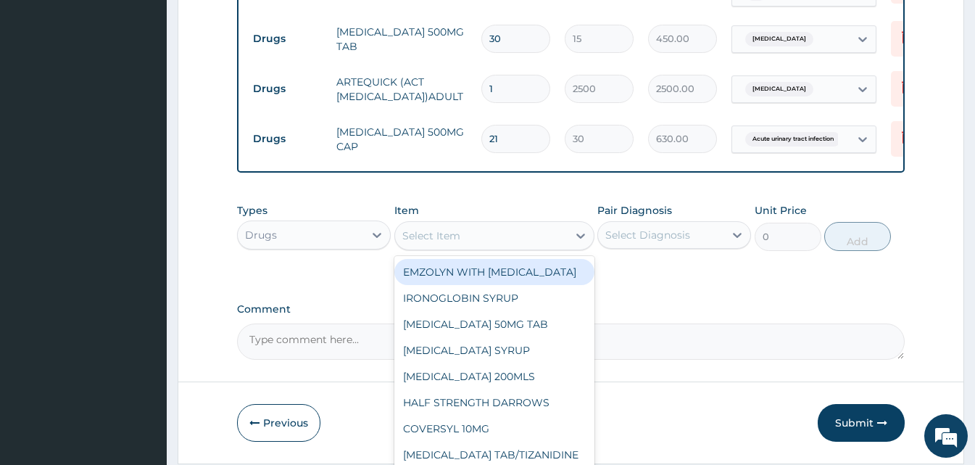
type input "v"
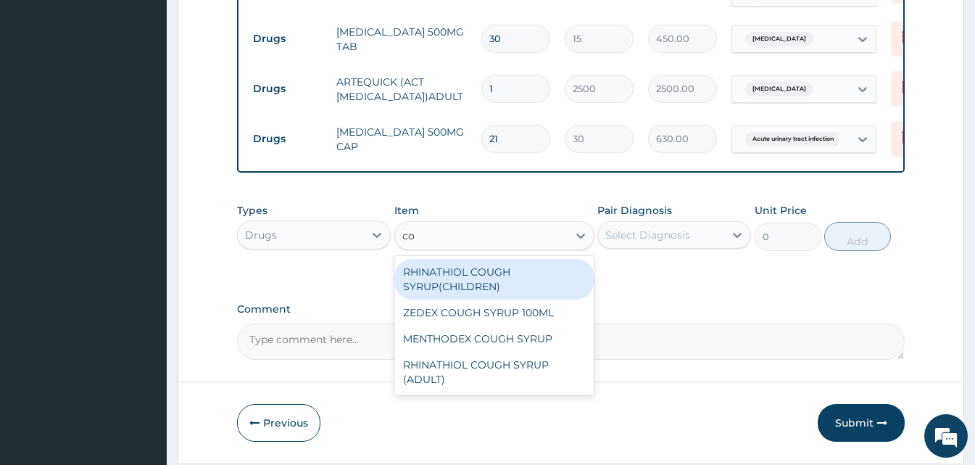
type input "c"
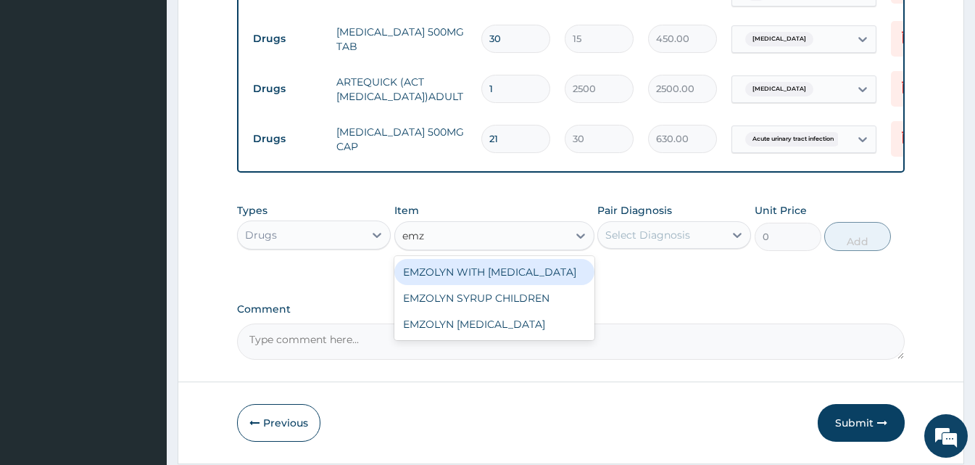
type input "emzo"
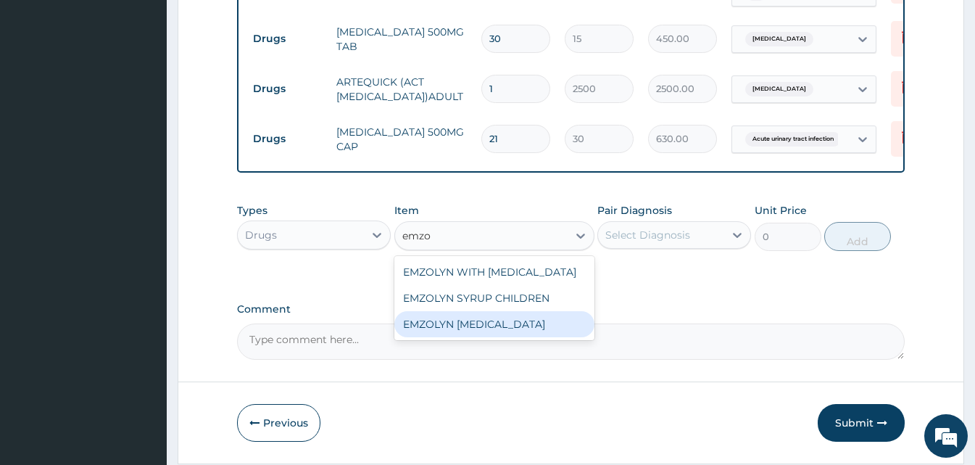
click at [497, 325] on div "EMZOLYN [MEDICAL_DATA]" at bounding box center [494, 324] width 200 height 26
type input "500"
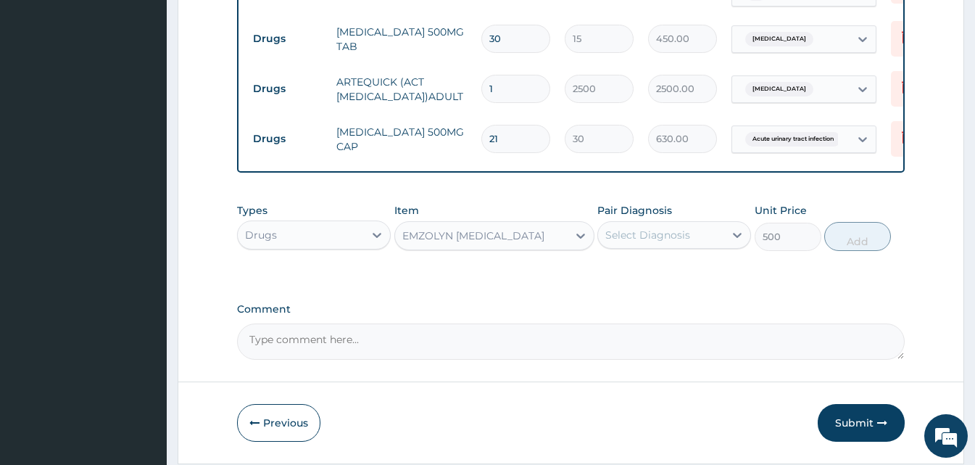
click at [689, 241] on div "Select Diagnosis" at bounding box center [647, 235] width 85 height 14
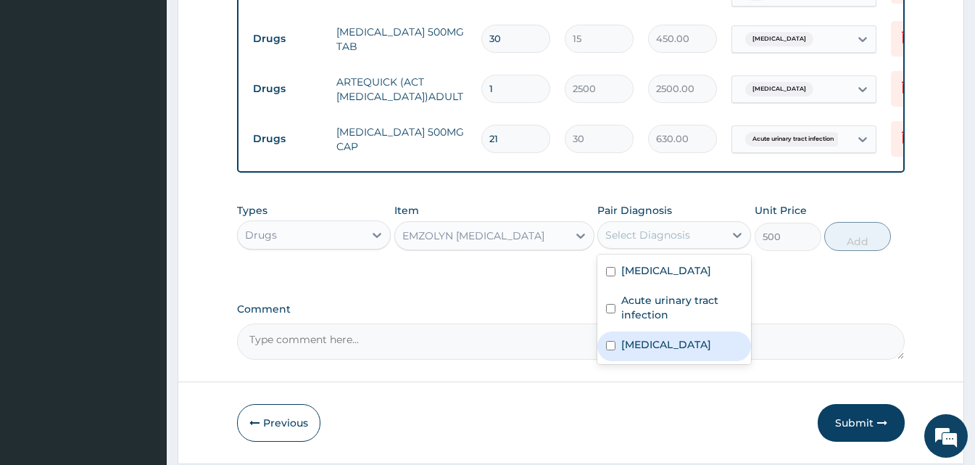
click at [675, 352] on label "[MEDICAL_DATA]" at bounding box center [666, 344] width 90 height 14
checkbox input "true"
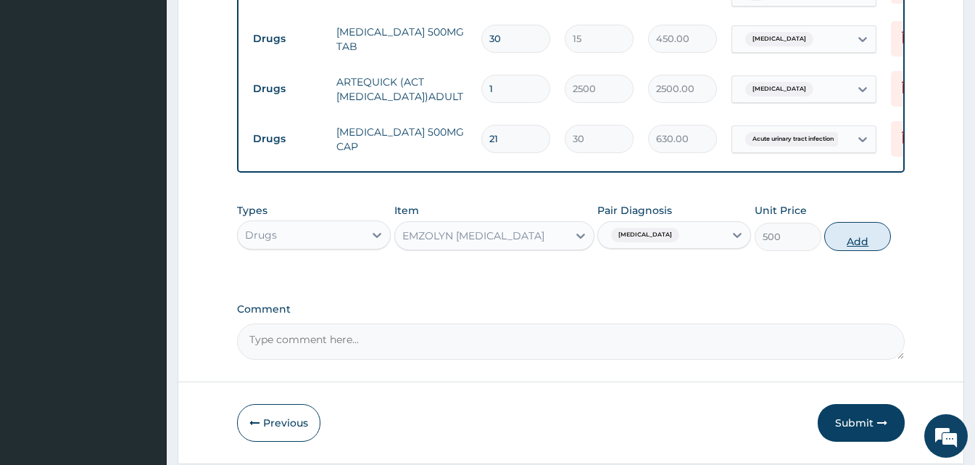
click at [855, 244] on button "Add" at bounding box center [857, 236] width 67 height 29
type input "0"
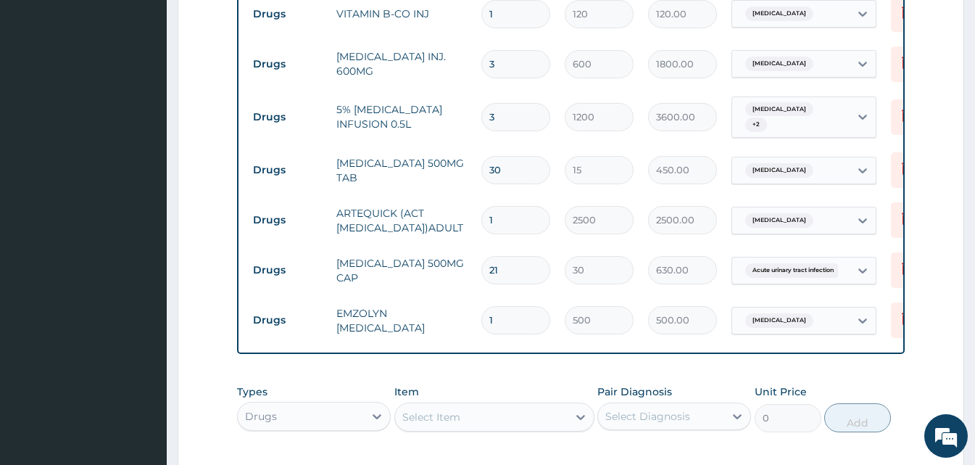
scroll to position [1126, 0]
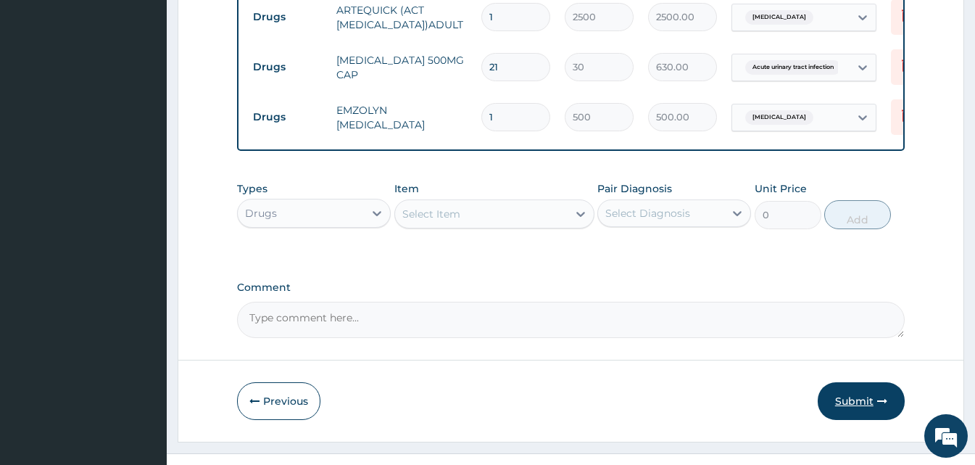
click at [872, 396] on button "Submit" at bounding box center [861, 401] width 87 height 38
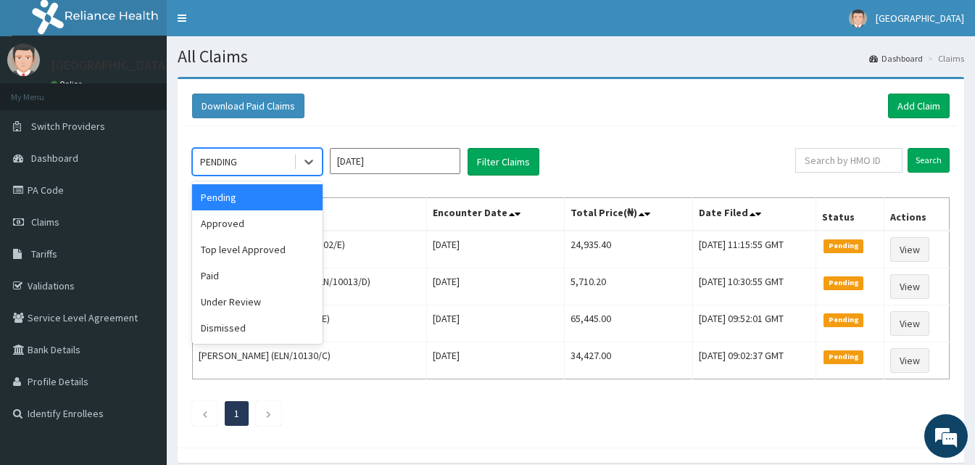
click at [291, 174] on div "PENDING" at bounding box center [257, 162] width 130 height 28
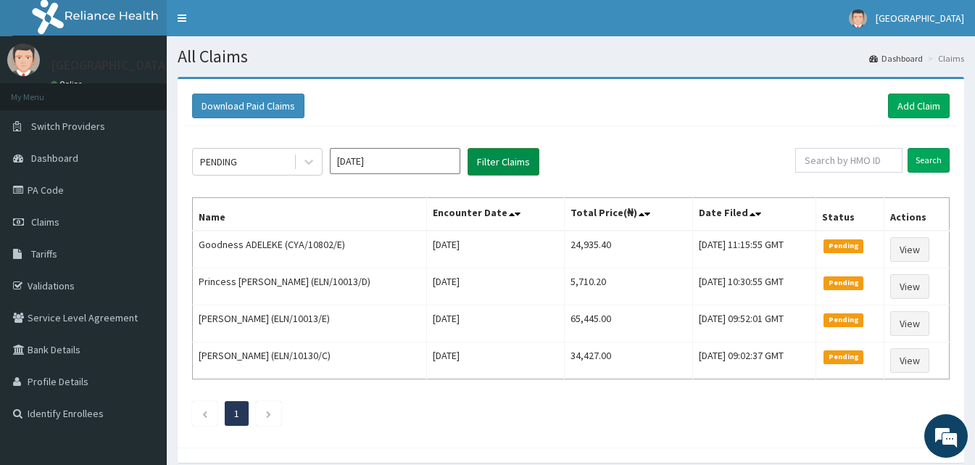
click at [490, 169] on button "Filter Claims" at bounding box center [504, 162] width 72 height 28
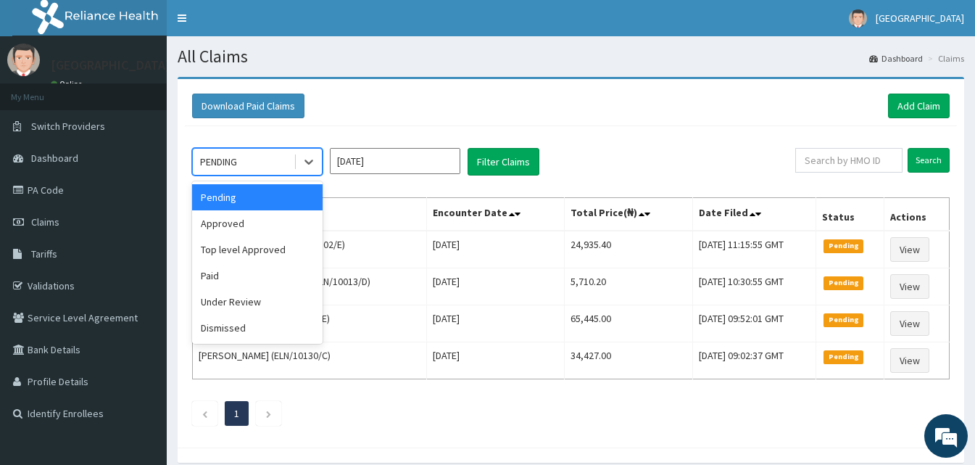
click at [237, 175] on div "PENDING" at bounding box center [257, 162] width 130 height 28
click at [246, 299] on div "Under Review" at bounding box center [257, 301] width 130 height 26
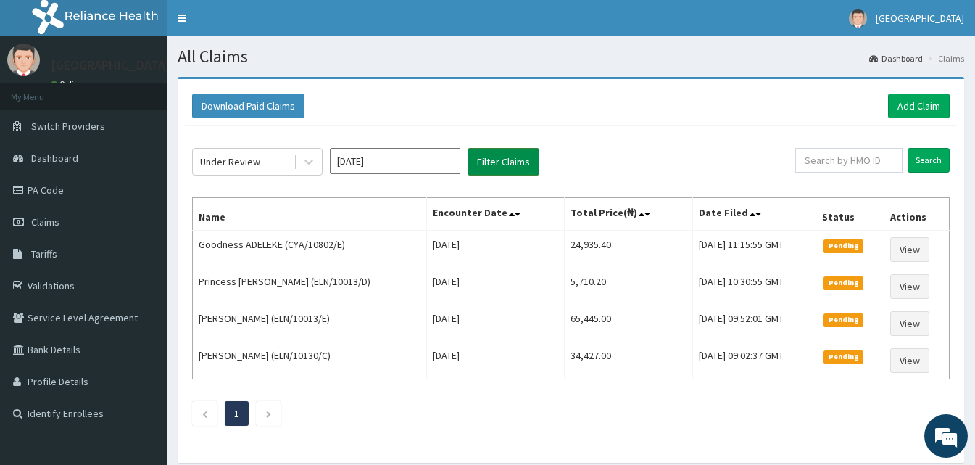
click at [518, 157] on button "Filter Claims" at bounding box center [504, 162] width 72 height 28
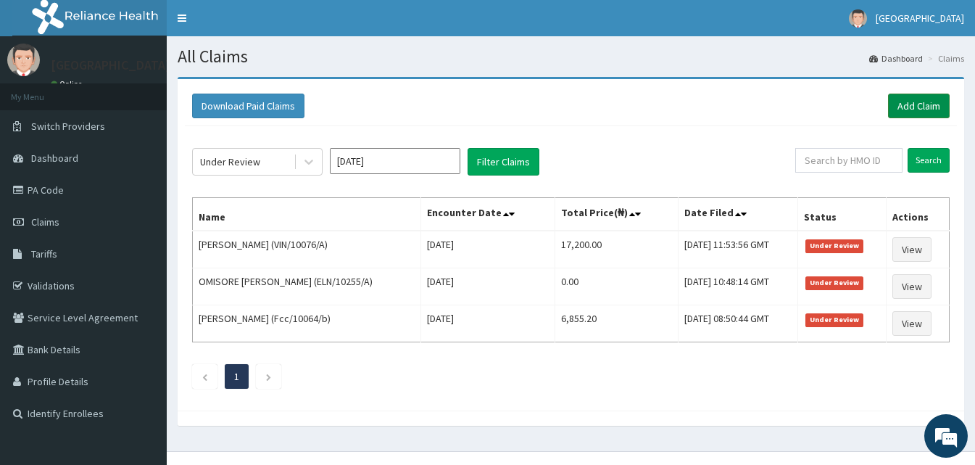
click at [914, 110] on link "Add Claim" at bounding box center [919, 106] width 62 height 25
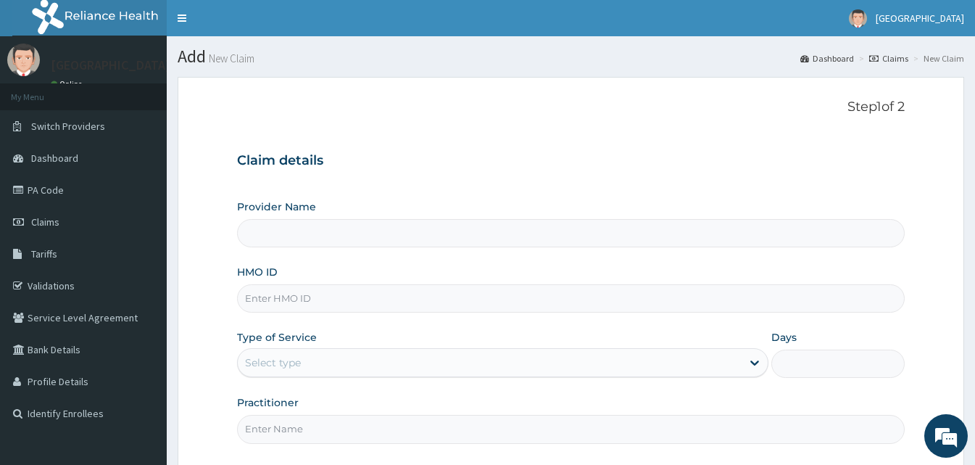
type input "[GEOGRAPHIC_DATA]"
click at [339, 299] on input "HMO ID" at bounding box center [571, 298] width 668 height 28
paste input "CodeGSV/11193/A"
click at [273, 302] on input "CodeGSV/11193/A" at bounding box center [571, 298] width 668 height 28
type input "GSV/11193/A"
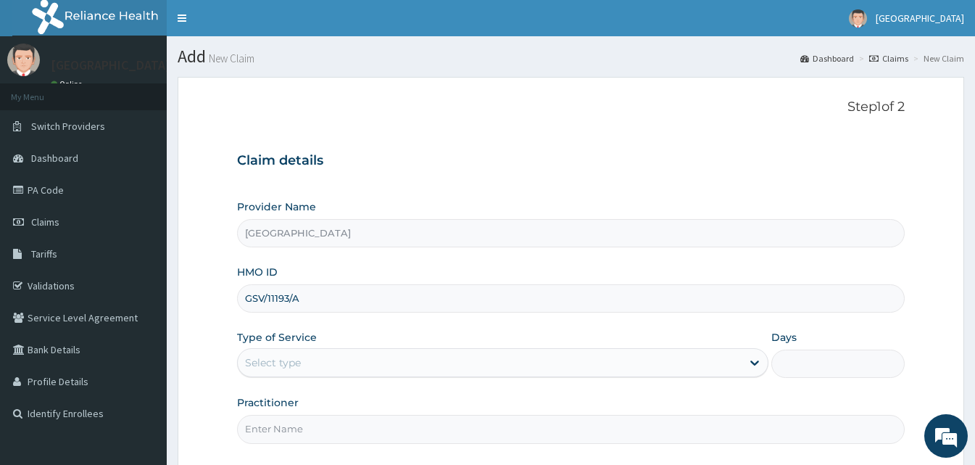
click at [323, 346] on div "Type of Service Select type" at bounding box center [502, 354] width 531 height 48
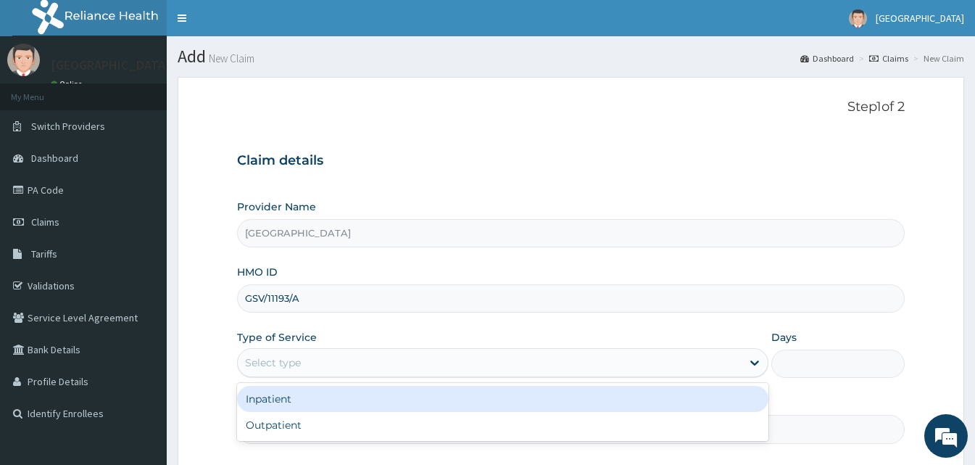
click at [323, 359] on div "Select type" at bounding box center [490, 362] width 504 height 23
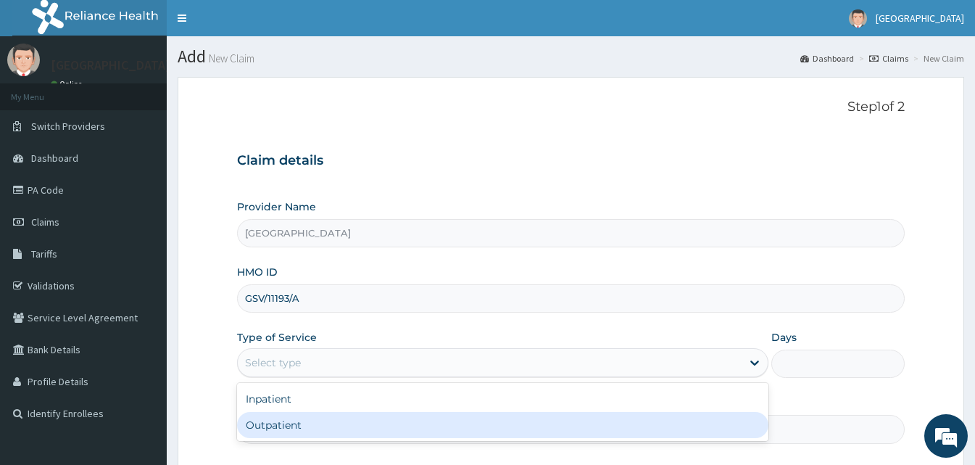
click at [294, 420] on div "Outpatient" at bounding box center [502, 425] width 531 height 26
type input "1"
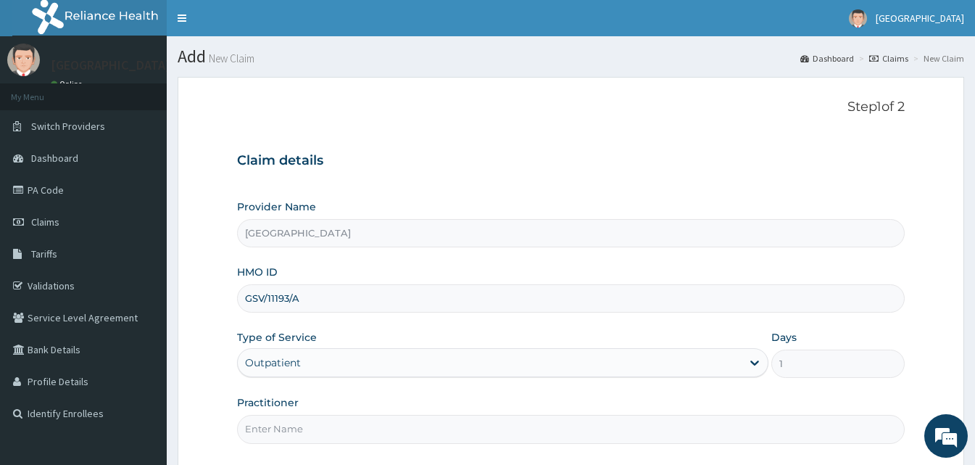
click at [353, 420] on input "Practitioner" at bounding box center [571, 429] width 668 height 28
type input "Doctor [GEOGRAPHIC_DATA]"
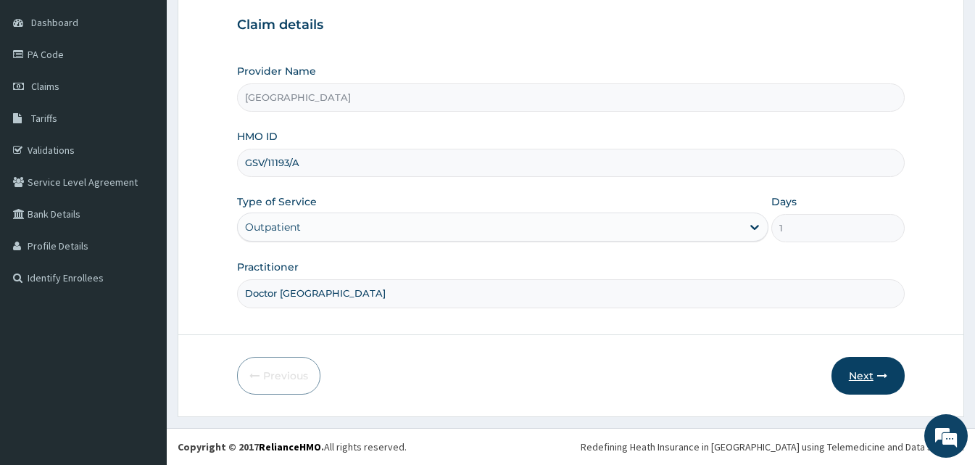
click at [865, 375] on button "Next" at bounding box center [867, 376] width 73 height 38
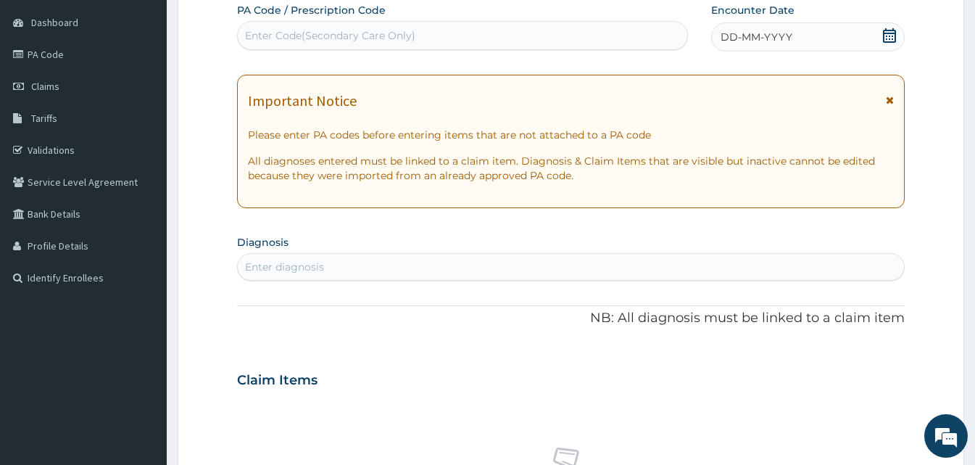
click at [795, 43] on div "DD-MM-YYYY" at bounding box center [808, 36] width 194 height 29
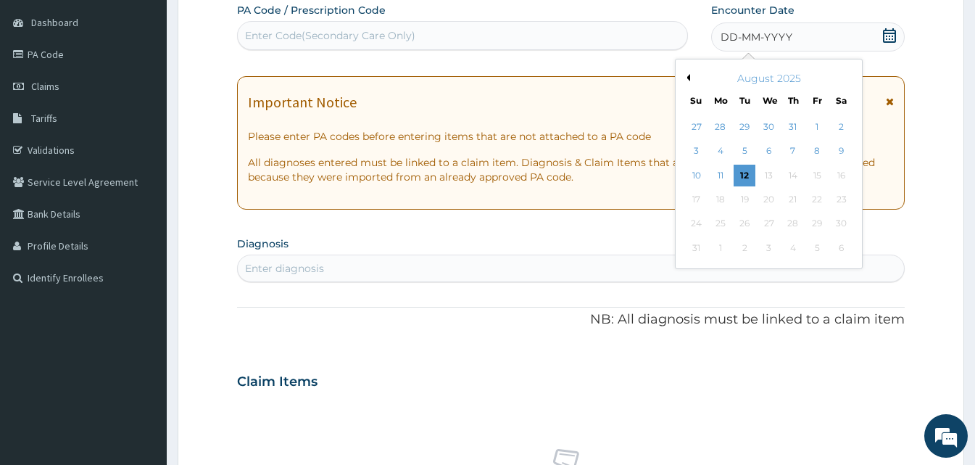
click at [795, 43] on div "DD-MM-YYYY" at bounding box center [808, 36] width 194 height 29
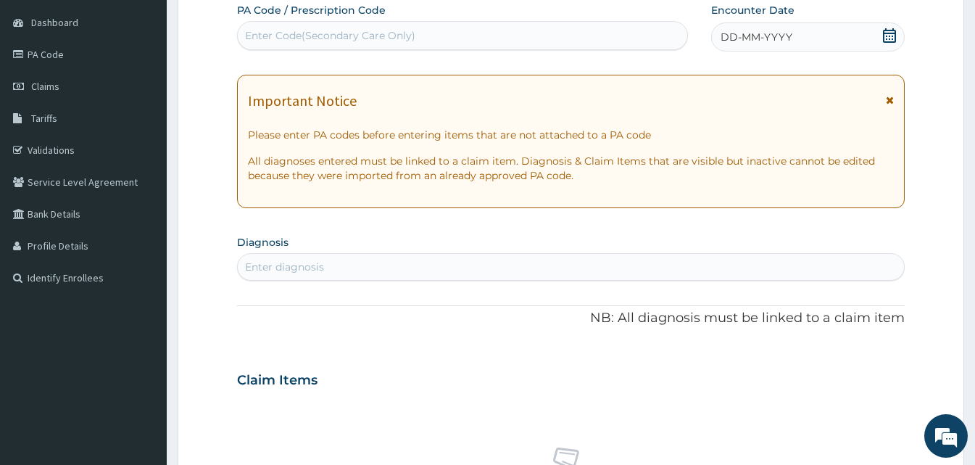
click at [546, 50] on div "Enter Code(Secondary Care Only)" at bounding box center [462, 35] width 451 height 29
paste input "CODEPA/3E2917"
click at [275, 34] on input "CODEPA/3E2917" at bounding box center [287, 35] width 84 height 14
type input "PA/3E2917"
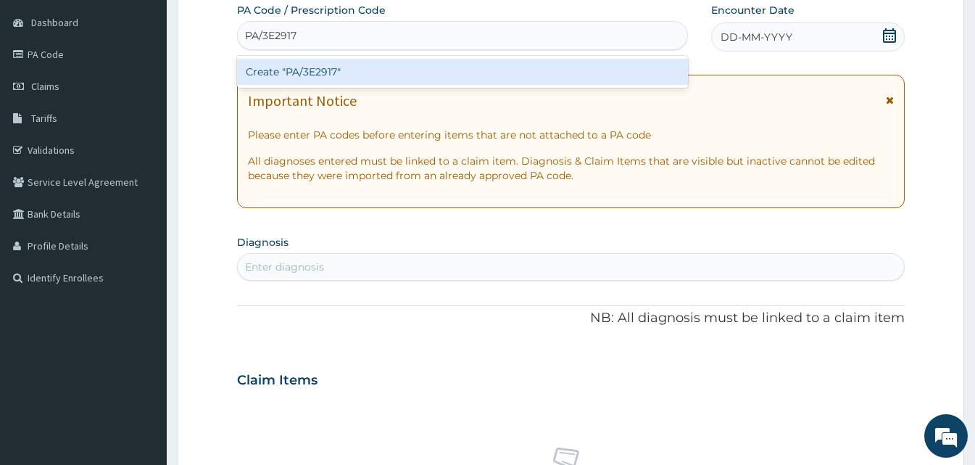
click at [315, 65] on div "Create "PA/3E2917"" at bounding box center [462, 72] width 451 height 26
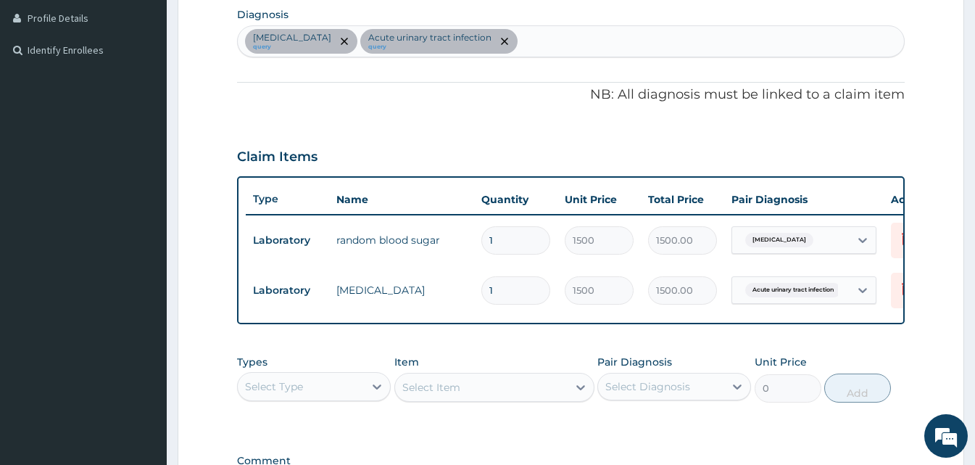
scroll to position [573, 0]
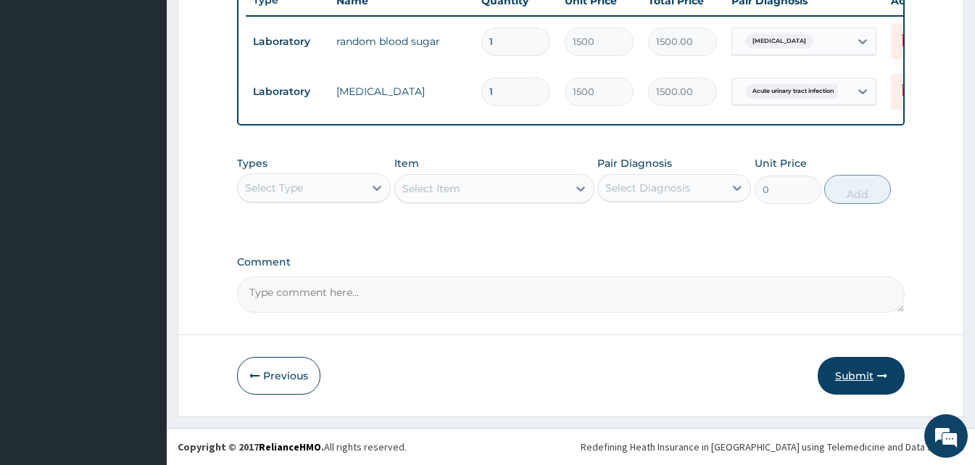
click at [871, 379] on button "Submit" at bounding box center [861, 376] width 87 height 38
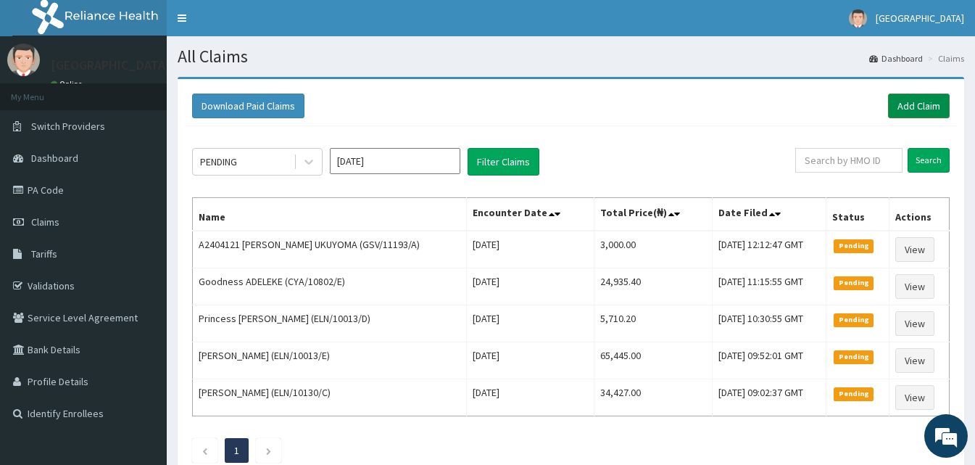
click at [925, 102] on link "Add Claim" at bounding box center [919, 106] width 62 height 25
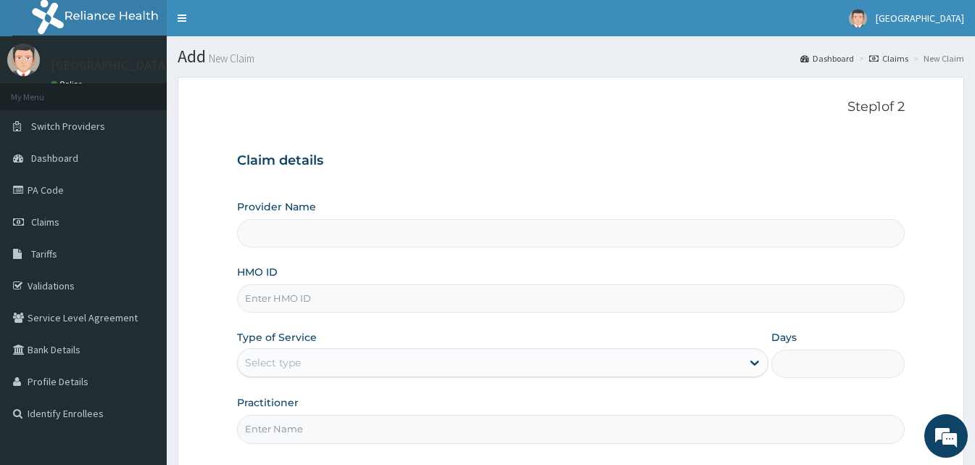
type input "[GEOGRAPHIC_DATA]"
click at [312, 294] on input "HMO ID" at bounding box center [571, 298] width 668 height 28
paste input "CodeGSV/11193/A"
click at [269, 301] on input "CodeGSV/11193/A" at bounding box center [571, 298] width 668 height 28
type input "GSV/11193/A"
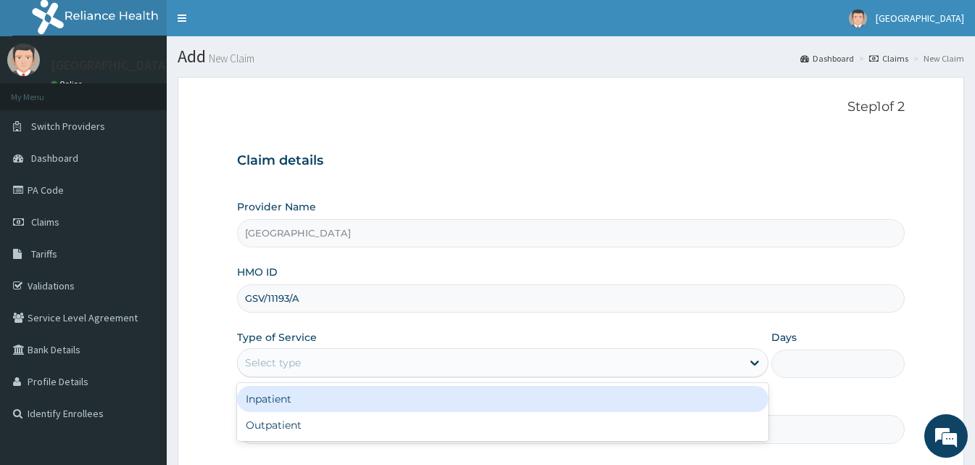
click at [274, 357] on div "Select type" at bounding box center [273, 362] width 56 height 14
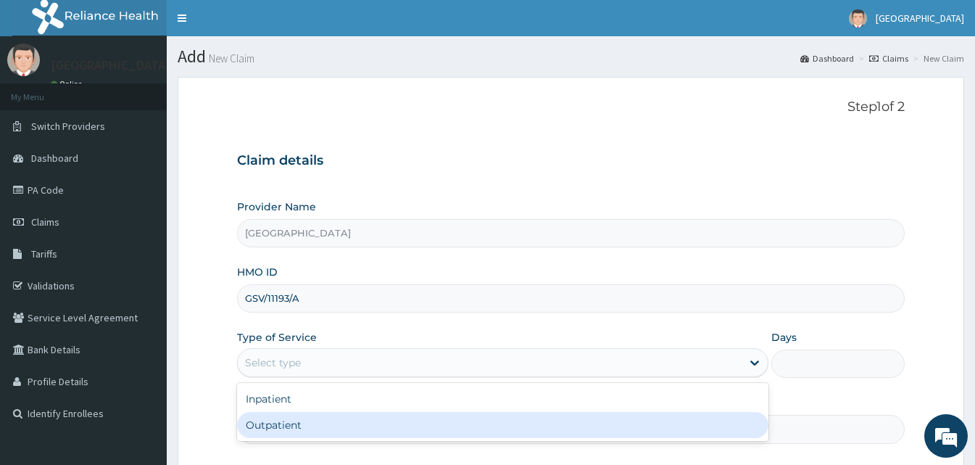
click at [291, 425] on div "Outpatient" at bounding box center [502, 425] width 531 height 26
type input "1"
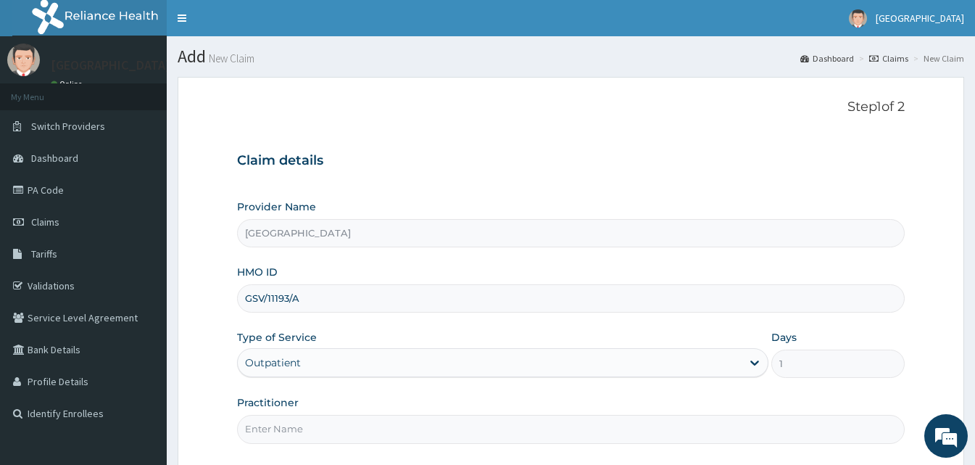
click at [291, 425] on input "Practitioner" at bounding box center [571, 429] width 668 height 28
type input "Doctor [GEOGRAPHIC_DATA]"
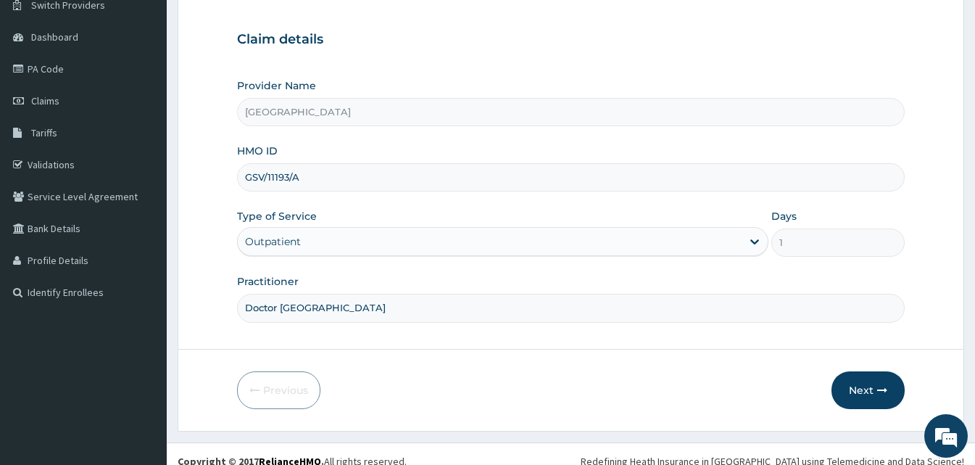
scroll to position [136, 0]
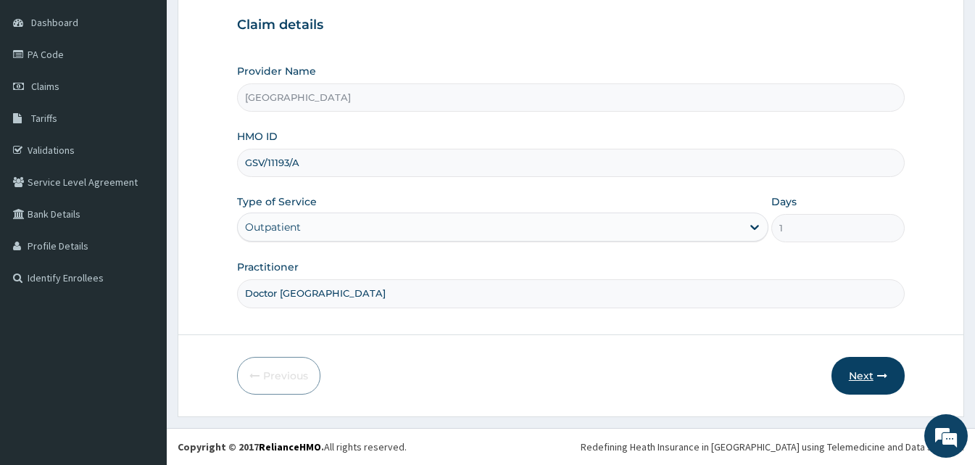
click at [867, 391] on button "Next" at bounding box center [867, 376] width 73 height 38
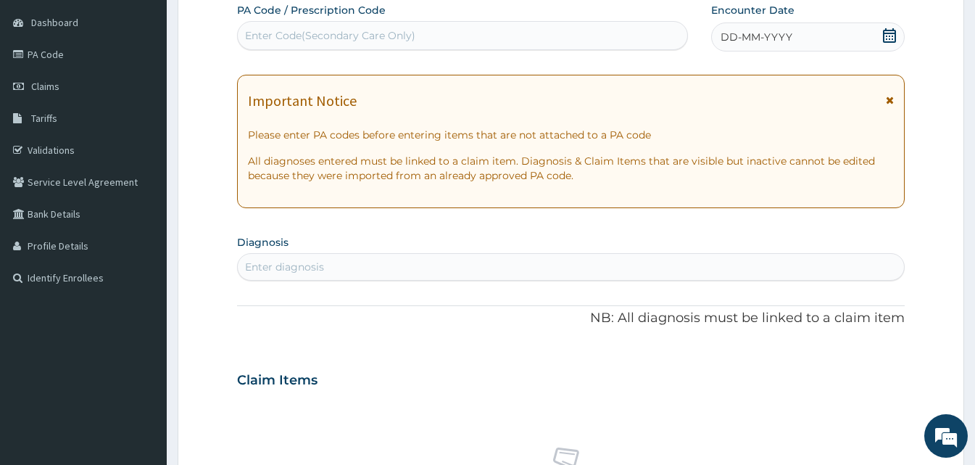
click at [470, 43] on div "Enter Code(Secondary Care Only)" at bounding box center [462, 35] width 449 height 23
paste input "PA/818D26"
type input "PA/818D26"
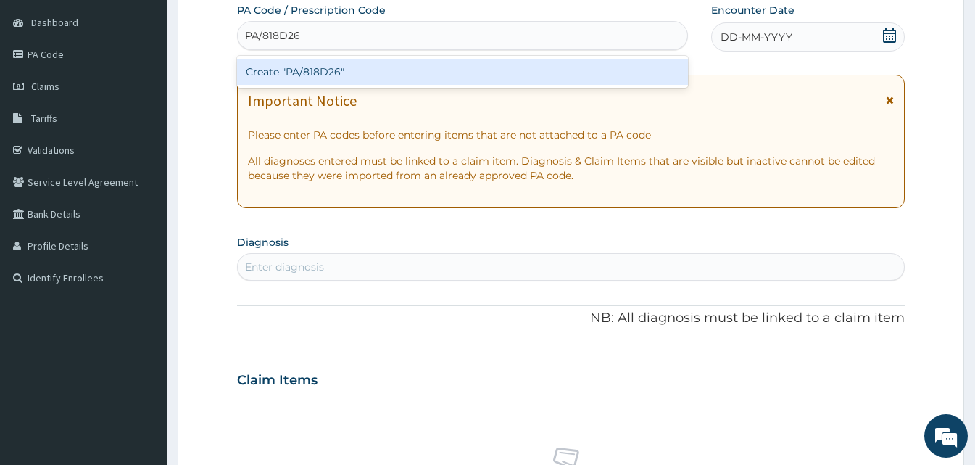
click at [311, 75] on div "Create "PA/818D26"" at bounding box center [462, 72] width 451 height 26
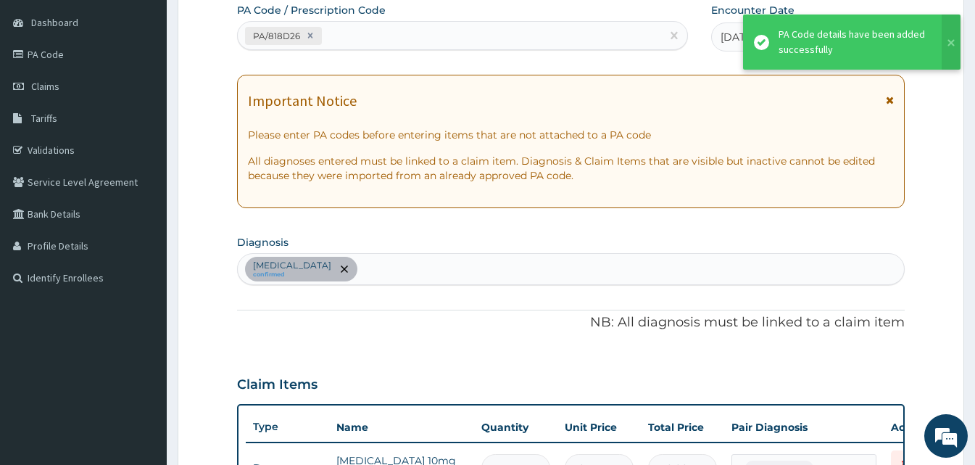
scroll to position [153, 0]
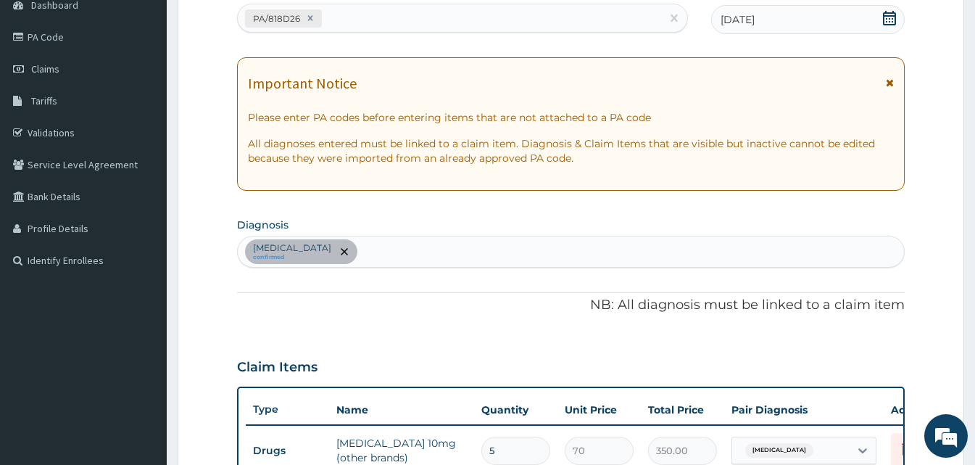
click at [458, 254] on div "Essential hypertension confirmed" at bounding box center [571, 251] width 666 height 30
type input "plasmod"
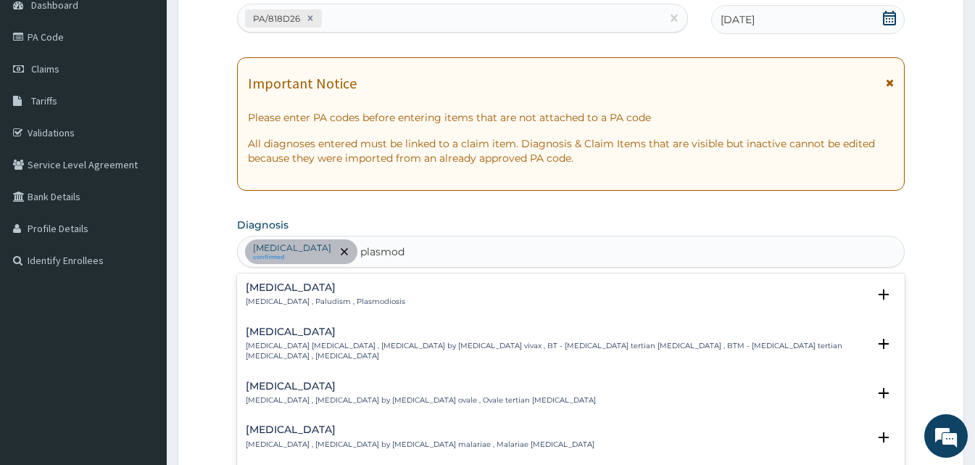
click at [275, 289] on h4 "Malaria" at bounding box center [325, 287] width 159 height 11
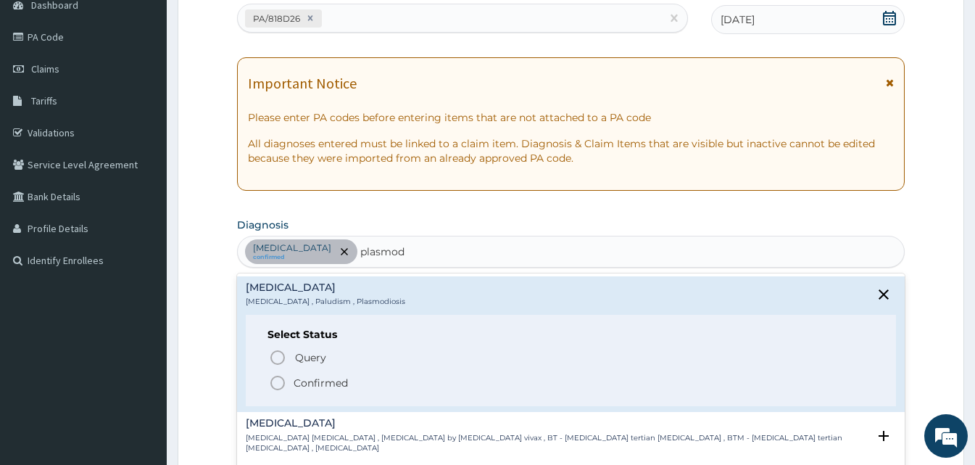
click at [277, 380] on icon "status option filled" at bounding box center [277, 382] width 17 height 17
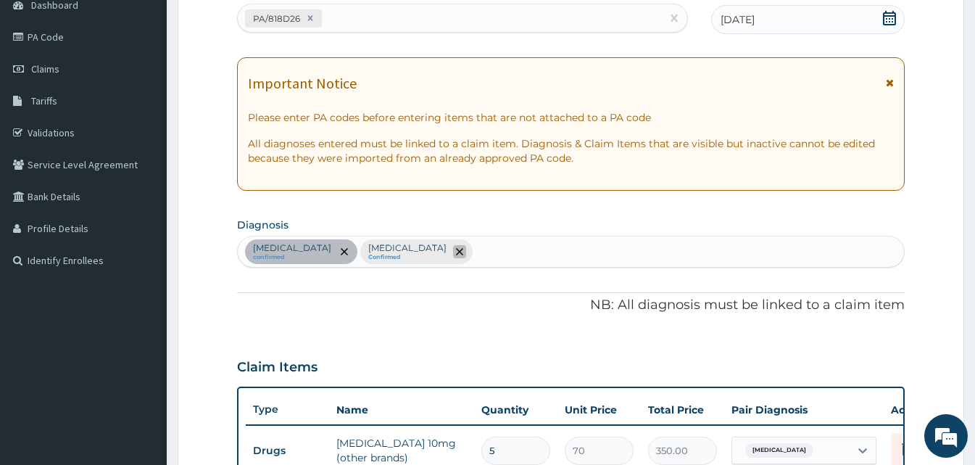
click at [453, 247] on span "remove selection option" at bounding box center [459, 251] width 13 height 13
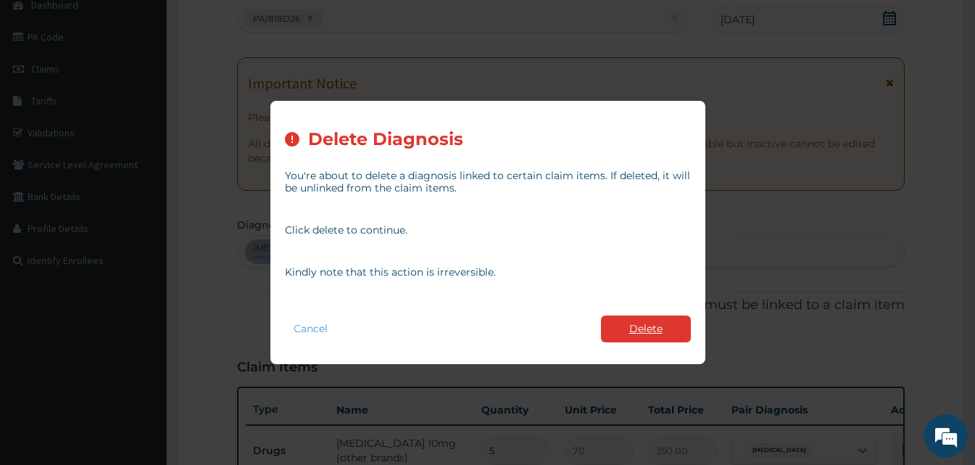
click at [631, 325] on button "Delete" at bounding box center [646, 328] width 90 height 27
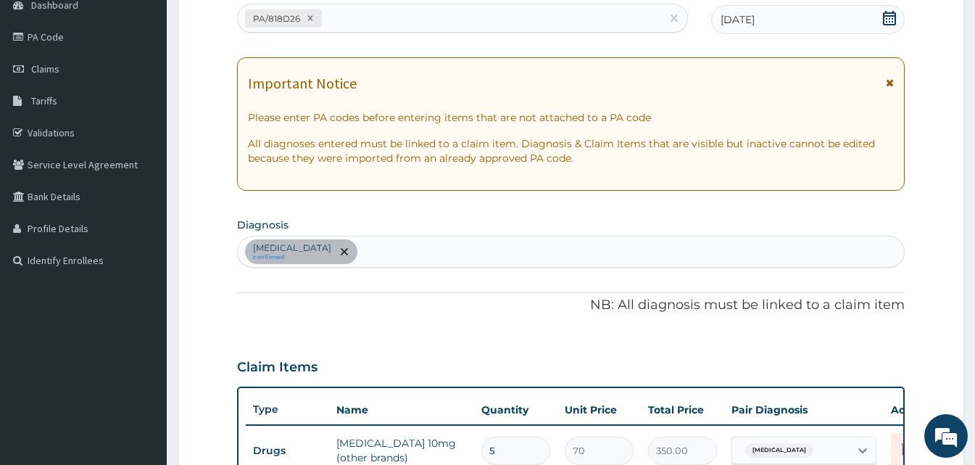
click at [631, 325] on div "PA Code / Prescription Code PA/818D26 Encounter Date 05-08-2025 Important Notic…" at bounding box center [571, 329] width 668 height 686
click at [448, 249] on div "Essential hypertension confirmed" at bounding box center [571, 251] width 666 height 30
type input "plasmod"
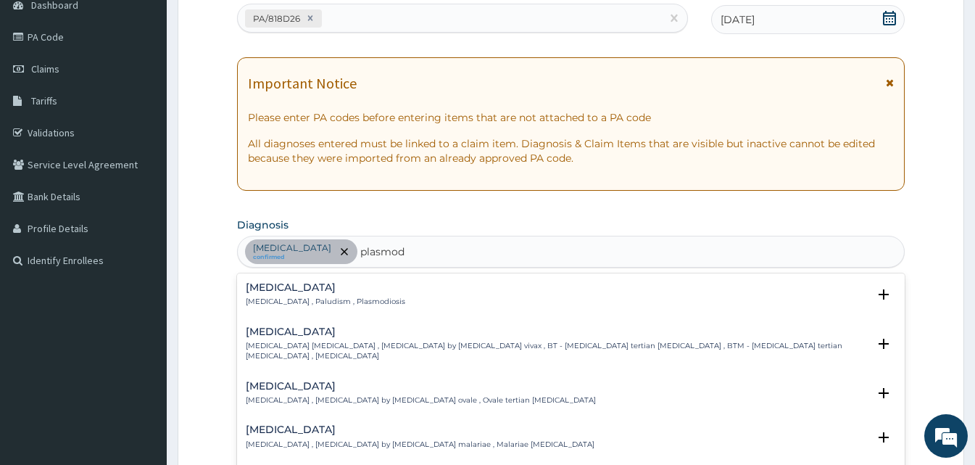
click at [296, 310] on div "Malaria Malaria , Paludism , Plasmodiosis Select Status Query Query covers susp…" at bounding box center [571, 298] width 650 height 33
click at [293, 298] on p "Malaria , Paludism , Plasmodiosis" at bounding box center [325, 301] width 159 height 10
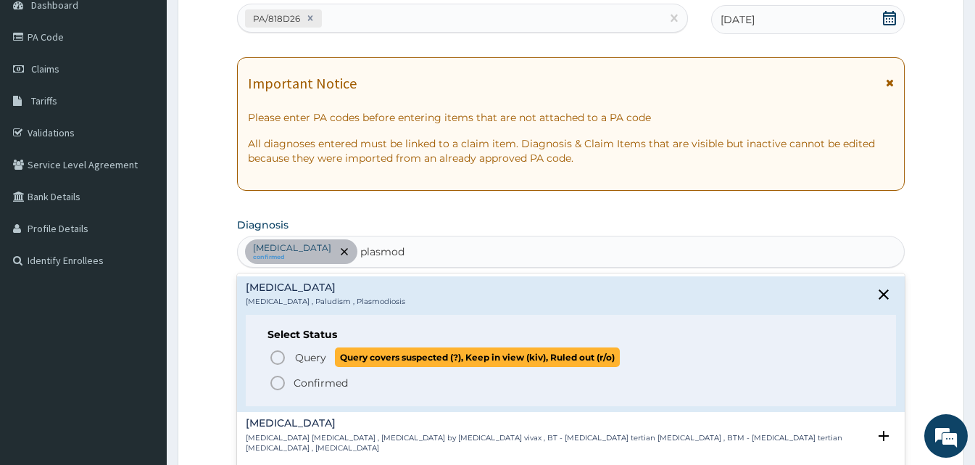
click at [278, 349] on icon "status option query" at bounding box center [277, 357] width 17 height 17
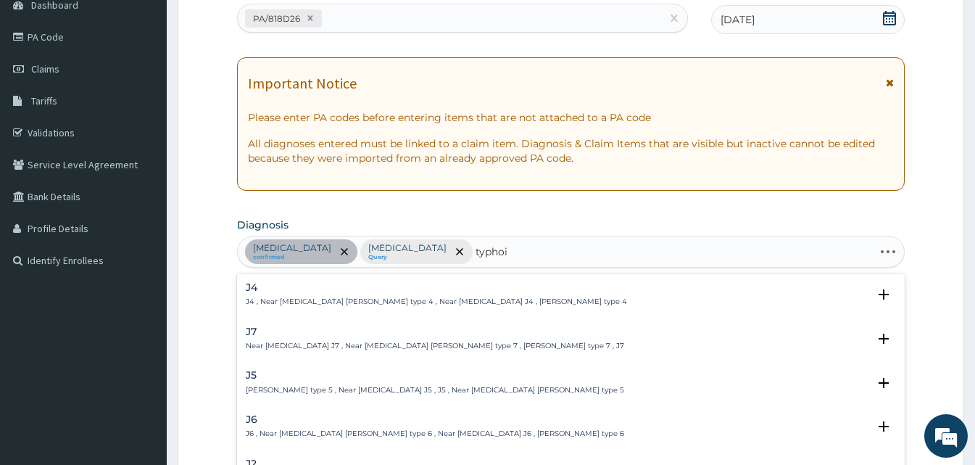
type input "typhoid"
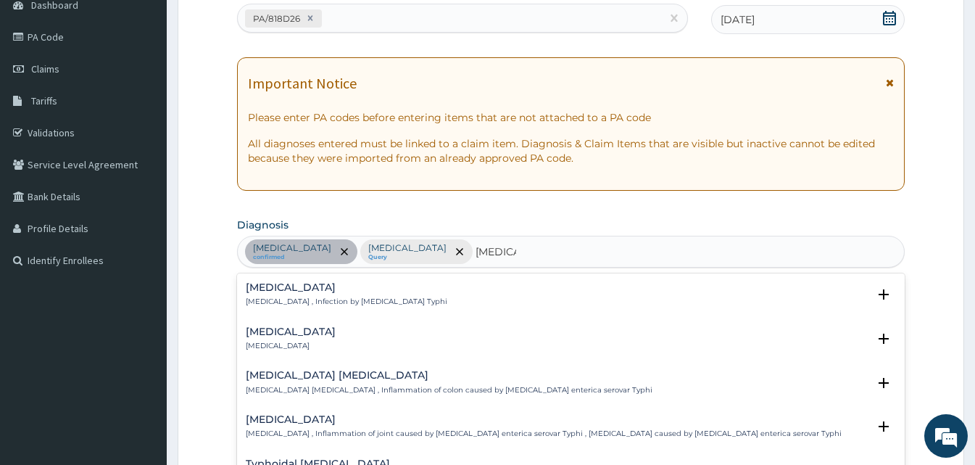
click at [278, 300] on p "Typhoid fever , Infection by Salmonella Typhi" at bounding box center [347, 301] width 202 height 10
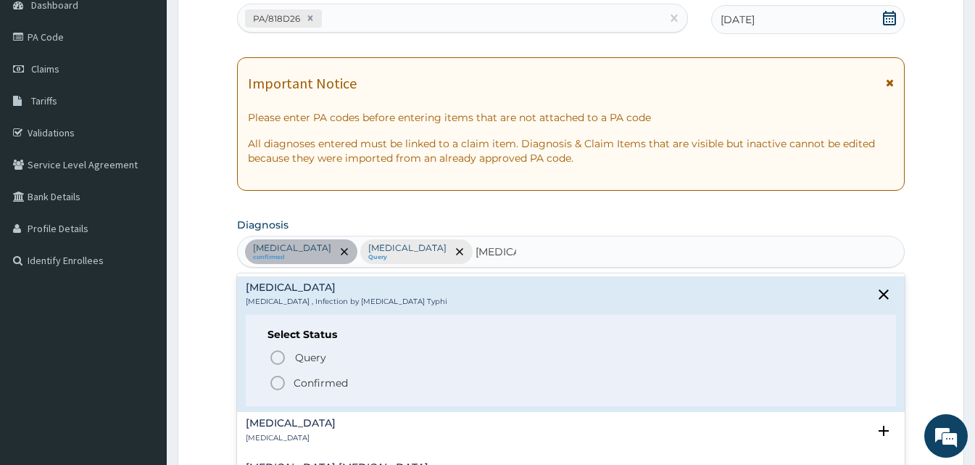
click at [276, 379] on icon "status option filled" at bounding box center [277, 382] width 17 height 17
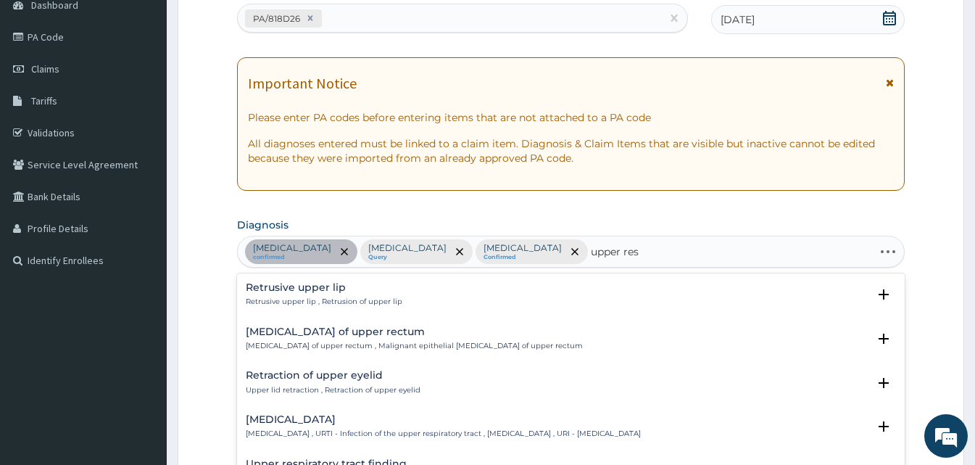
type input "upper resp"
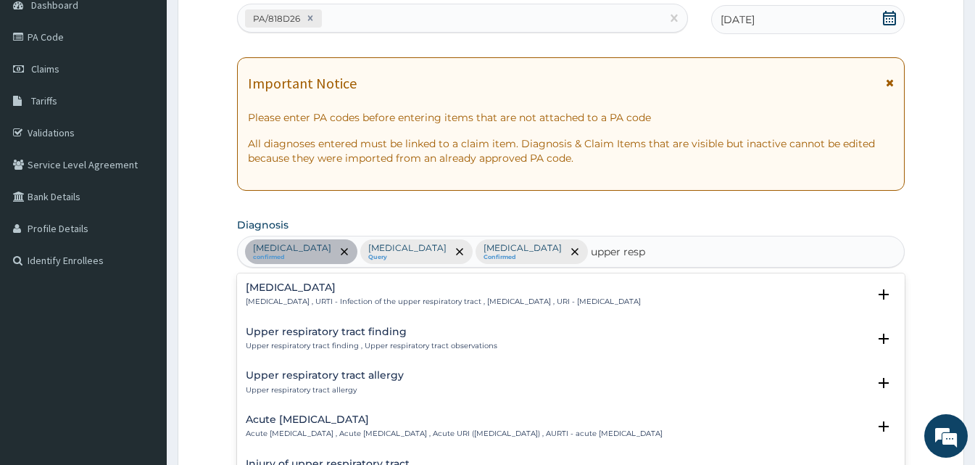
click at [328, 287] on h4 "Upper respiratory infection" at bounding box center [443, 287] width 395 height 11
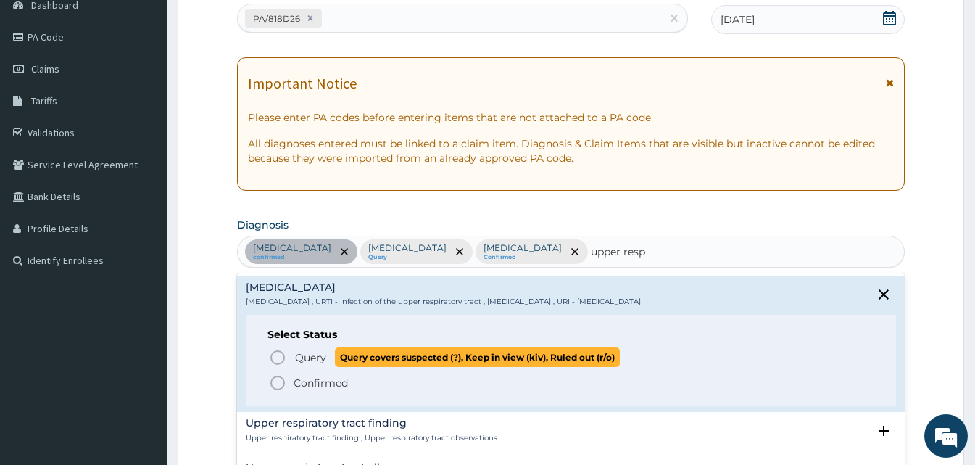
click at [278, 363] on circle "status option query" at bounding box center [277, 357] width 13 height 13
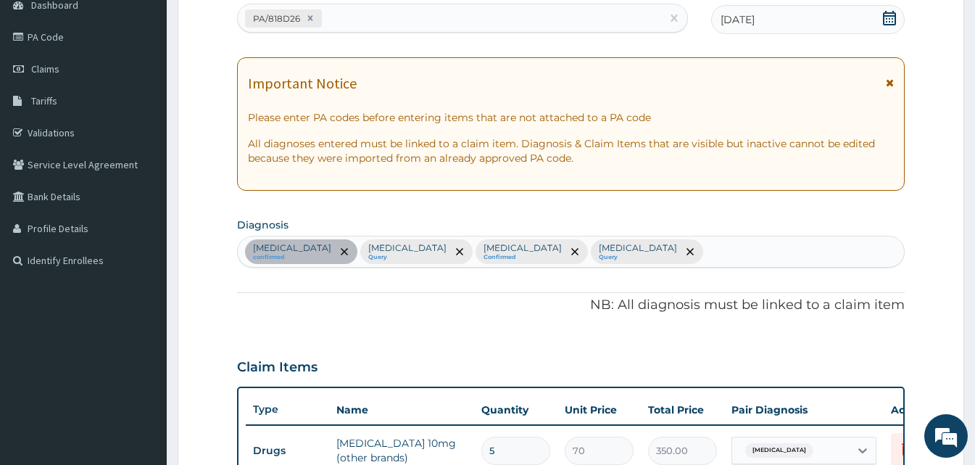
scroll to position [523, 0]
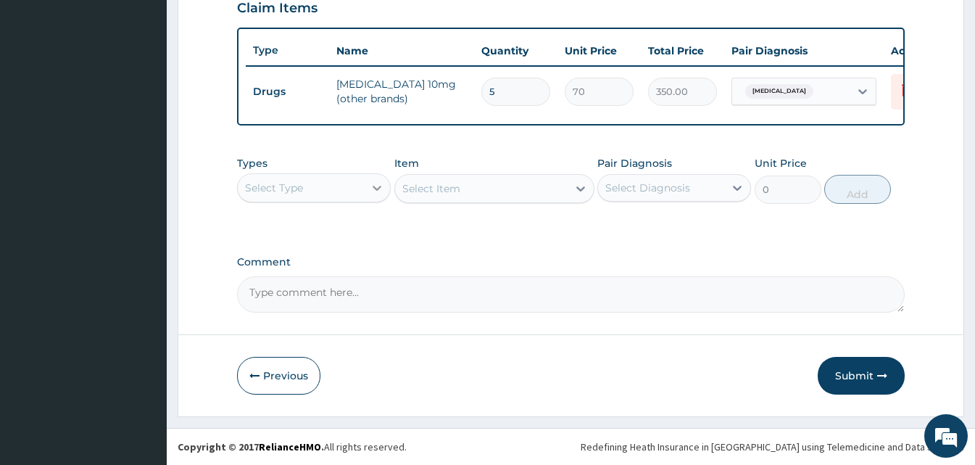
click at [375, 182] on icon at bounding box center [377, 187] width 14 height 14
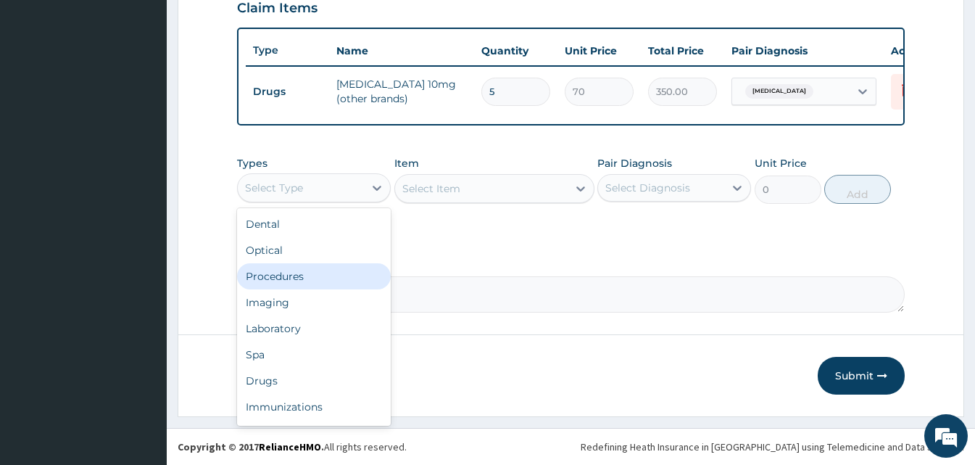
click at [323, 283] on div "Procedures" at bounding box center [314, 276] width 154 height 26
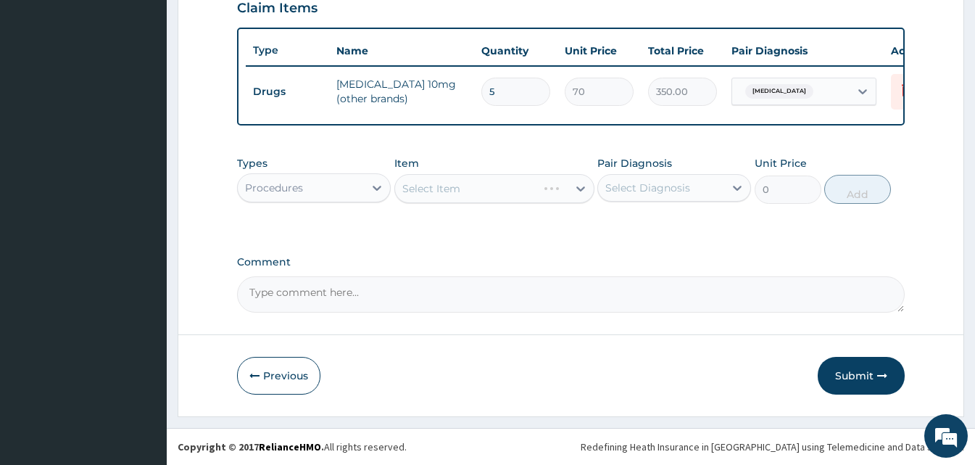
click at [550, 193] on div "Select Item" at bounding box center [494, 188] width 200 height 29
click at [550, 193] on div "Select Item" at bounding box center [481, 188] width 173 height 23
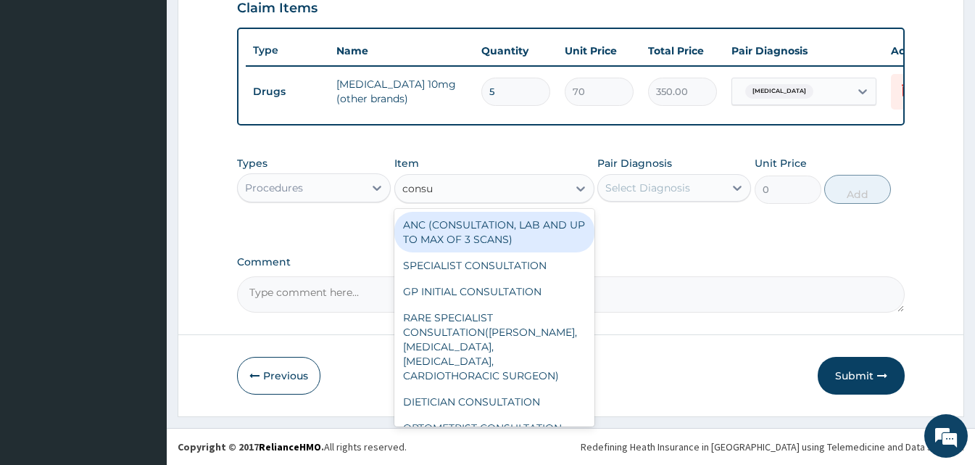
type input "consul"
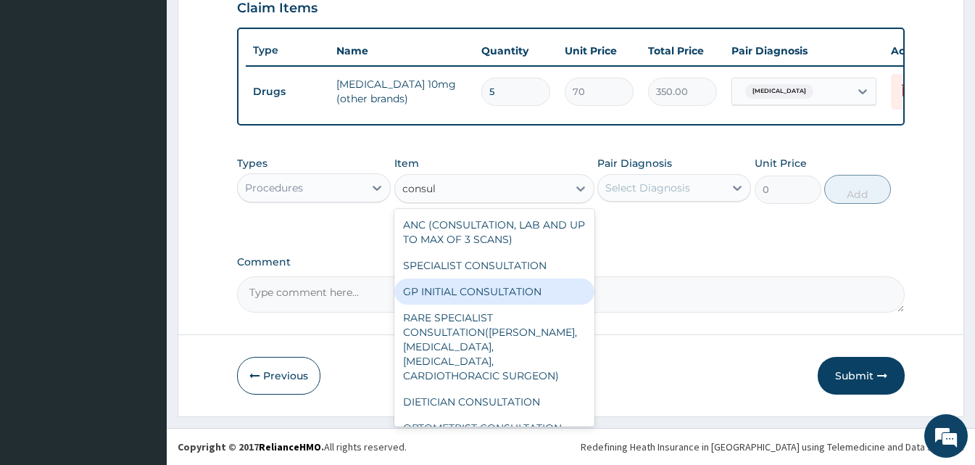
click at [454, 297] on div "GP INITIAL CONSULTATION" at bounding box center [494, 291] width 200 height 26
type input "2000"
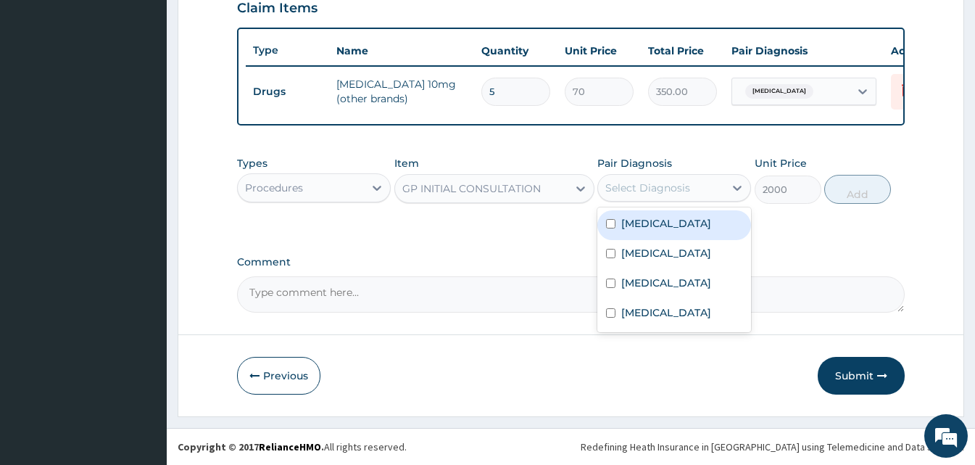
click at [722, 195] on div "Select Diagnosis" at bounding box center [661, 187] width 126 height 23
click at [698, 234] on div "Essential hypertension" at bounding box center [674, 225] width 154 height 30
checkbox input "true"
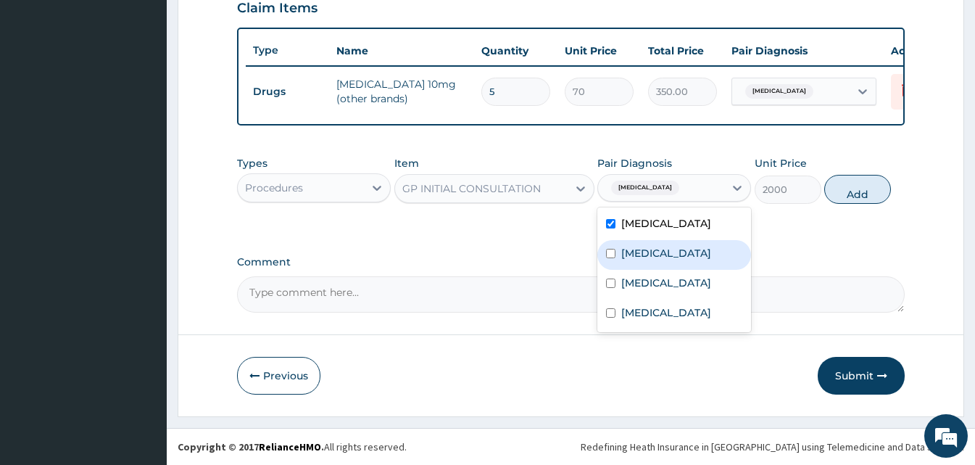
click at [662, 250] on div "Malaria" at bounding box center [674, 255] width 154 height 30
click at [649, 270] on div "Malaria" at bounding box center [674, 255] width 154 height 30
checkbox input "false"
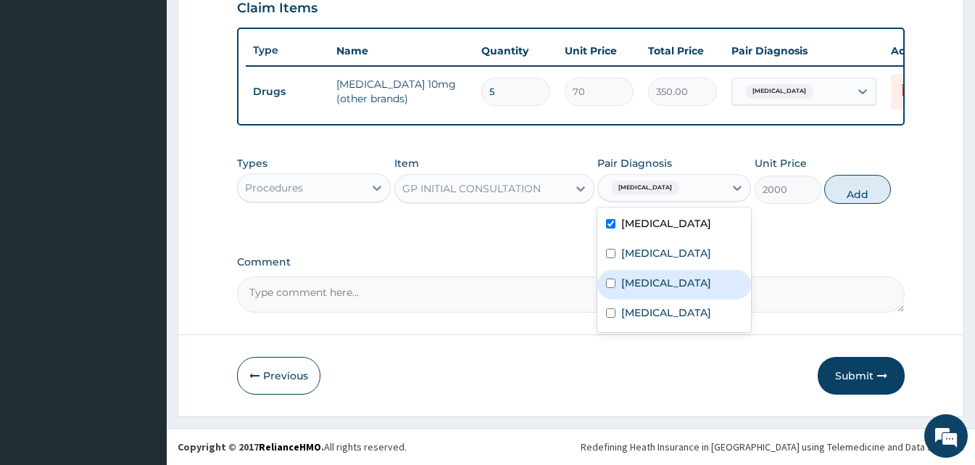
click at [649, 278] on label "Typhoid fever" at bounding box center [666, 282] width 90 height 14
checkbox input "true"
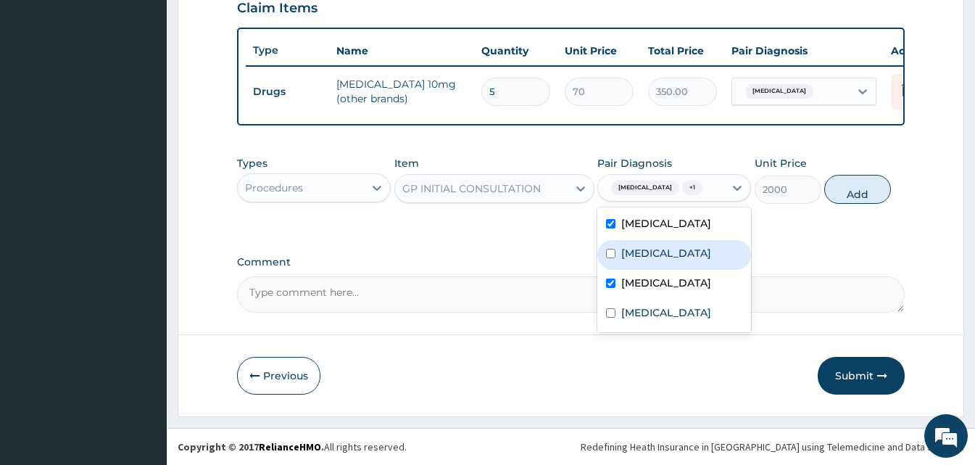
click at [649, 260] on label "Malaria" at bounding box center [666, 253] width 90 height 14
checkbox input "true"
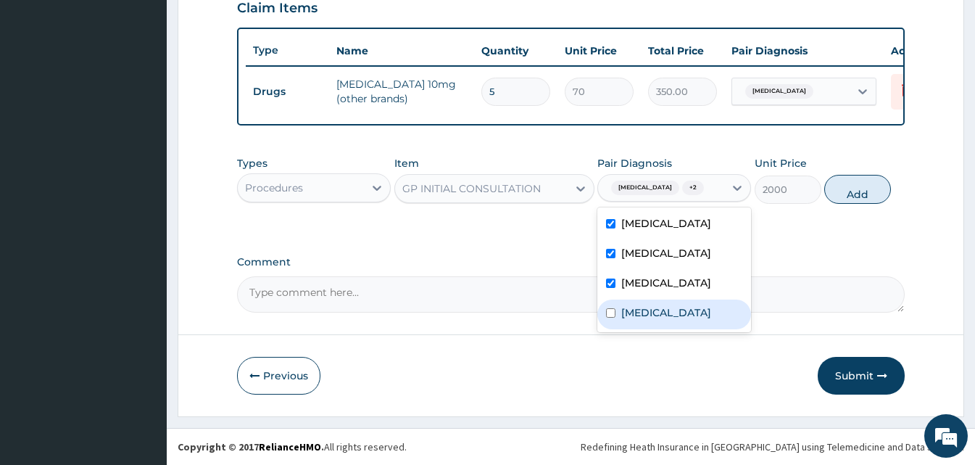
click at [649, 320] on label "Upper respiratory infection" at bounding box center [666, 312] width 90 height 14
checkbox input "true"
click at [859, 202] on button "Add" at bounding box center [857, 189] width 67 height 29
type input "0"
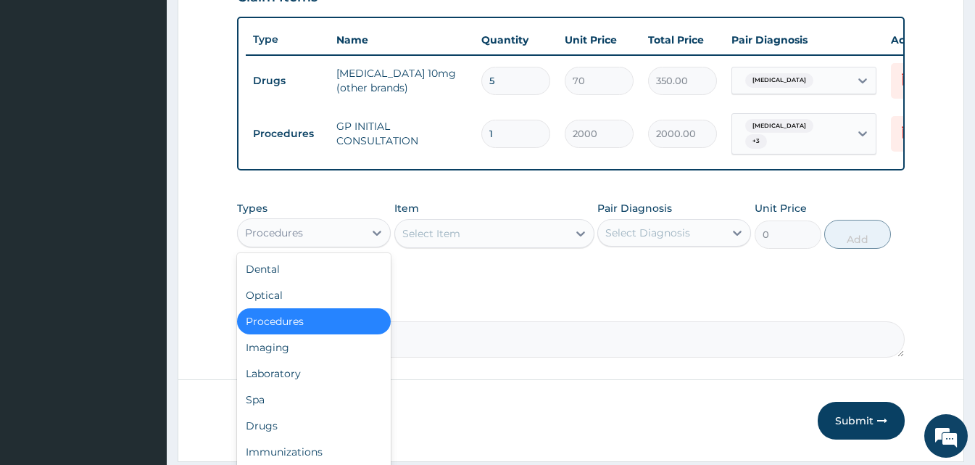
click at [336, 236] on div "Procedures" at bounding box center [301, 232] width 126 height 23
click at [310, 434] on div "Drugs" at bounding box center [314, 425] width 154 height 26
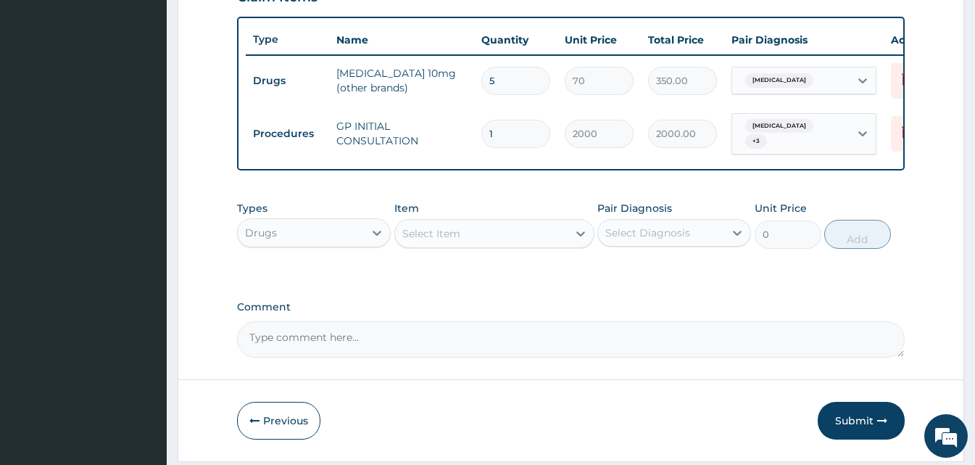
click at [431, 241] on div "Select Item" at bounding box center [431, 233] width 58 height 14
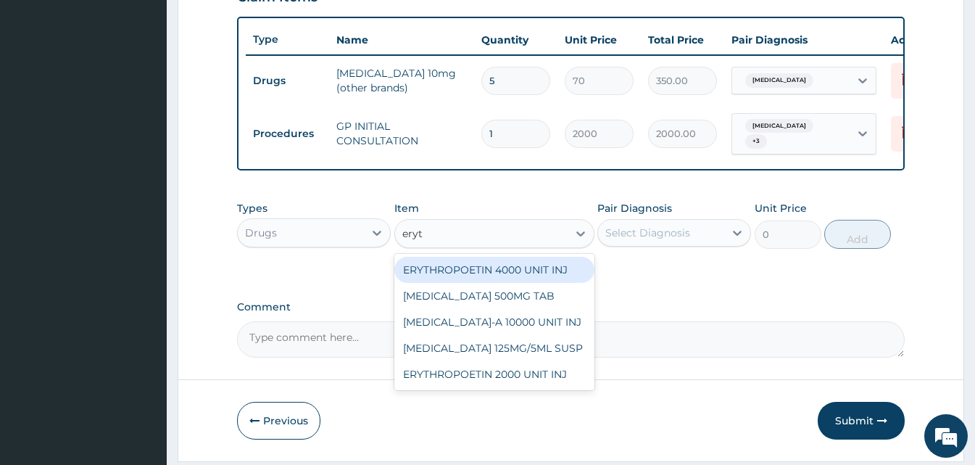
type input "eryth"
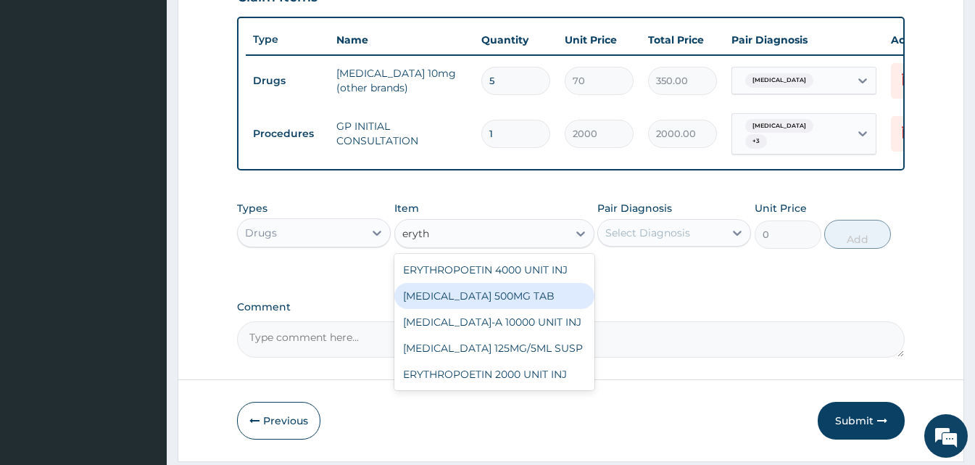
click at [474, 302] on div "ERYTHROMYCIN 500MG TAB" at bounding box center [494, 296] width 200 height 26
type input "90"
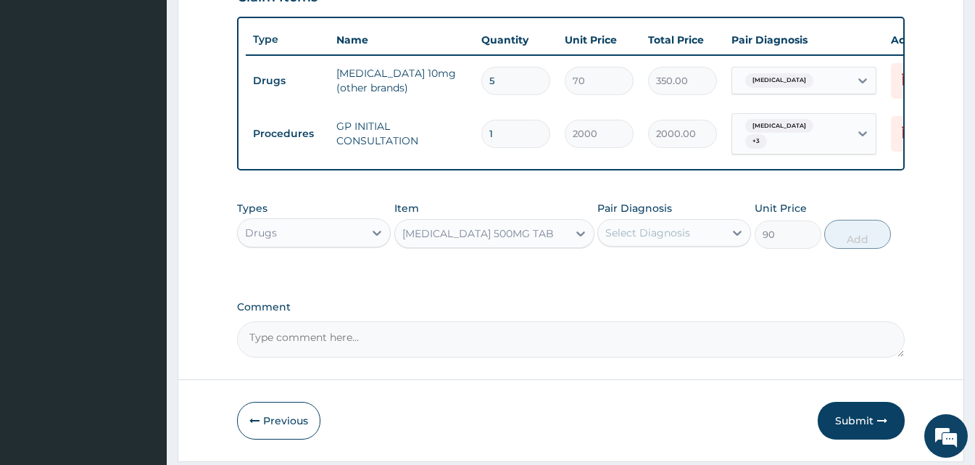
click at [653, 233] on div "Pair Diagnosis Select Diagnosis" at bounding box center [674, 225] width 154 height 48
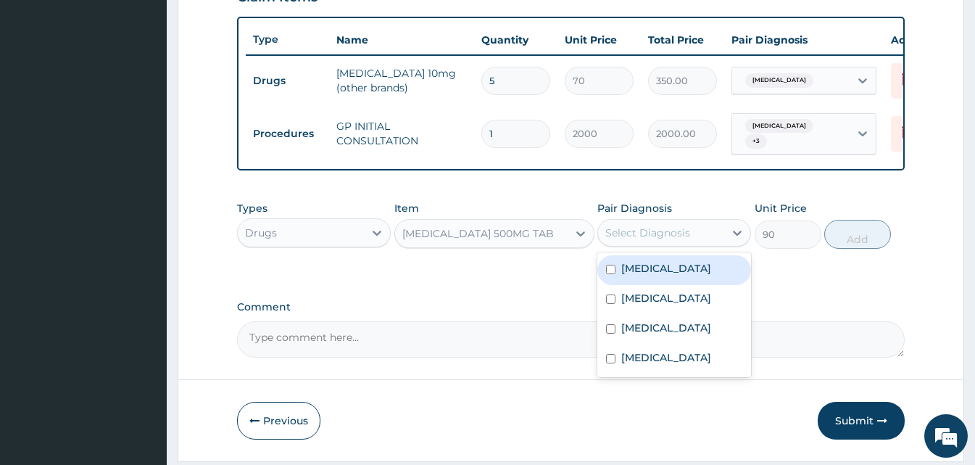
click at [653, 233] on div "Select Diagnosis" at bounding box center [661, 232] width 126 height 23
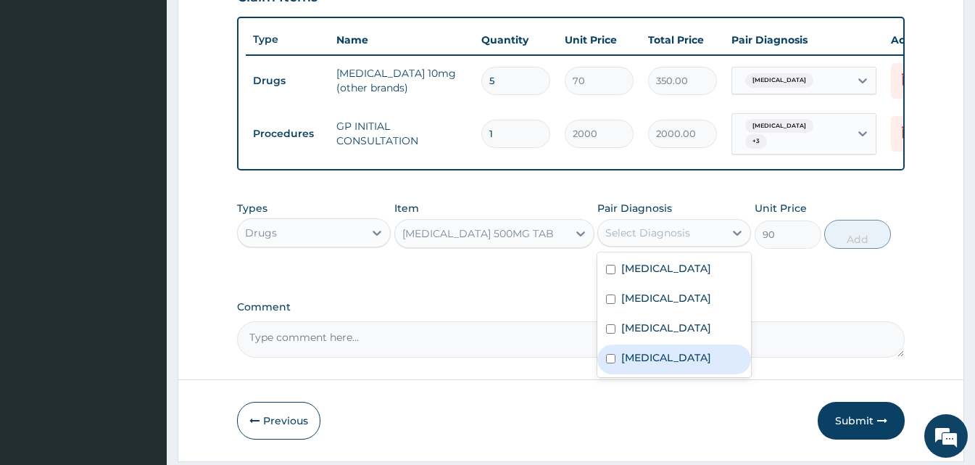
click at [671, 362] on label "Upper respiratory infection" at bounding box center [666, 357] width 90 height 14
checkbox input "true"
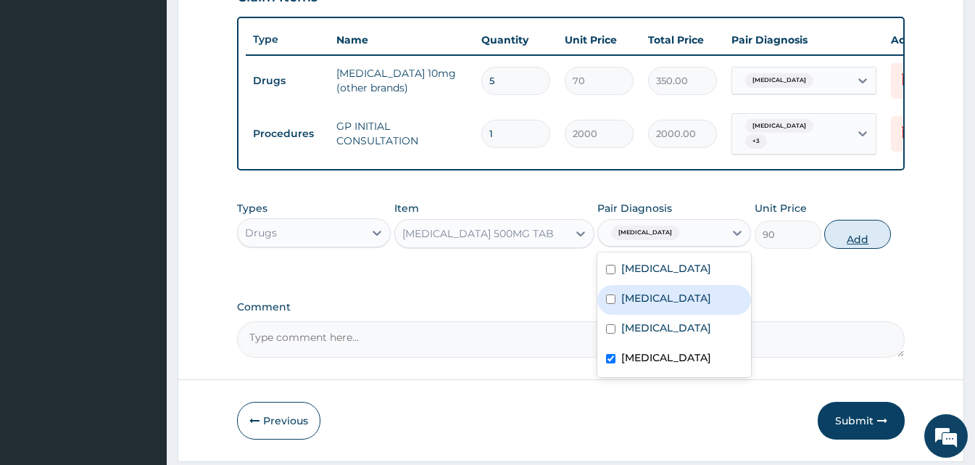
click at [855, 232] on button "Add" at bounding box center [857, 234] width 67 height 29
type input "0"
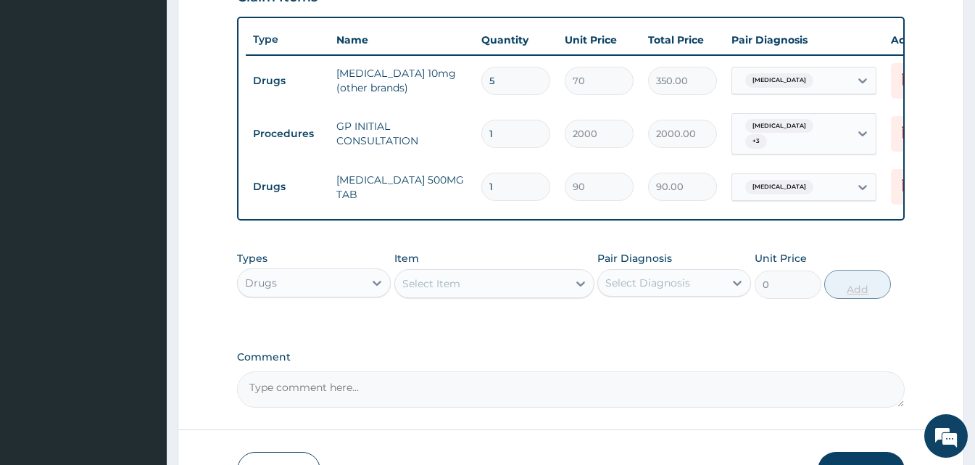
type input "10"
type input "900.00"
type input "10"
click at [419, 288] on div "Select Item" at bounding box center [431, 283] width 58 height 14
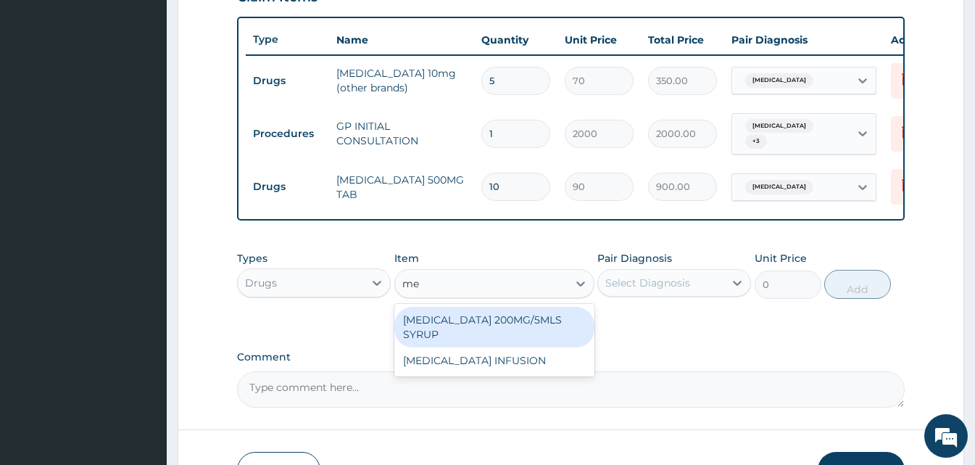
type input "m"
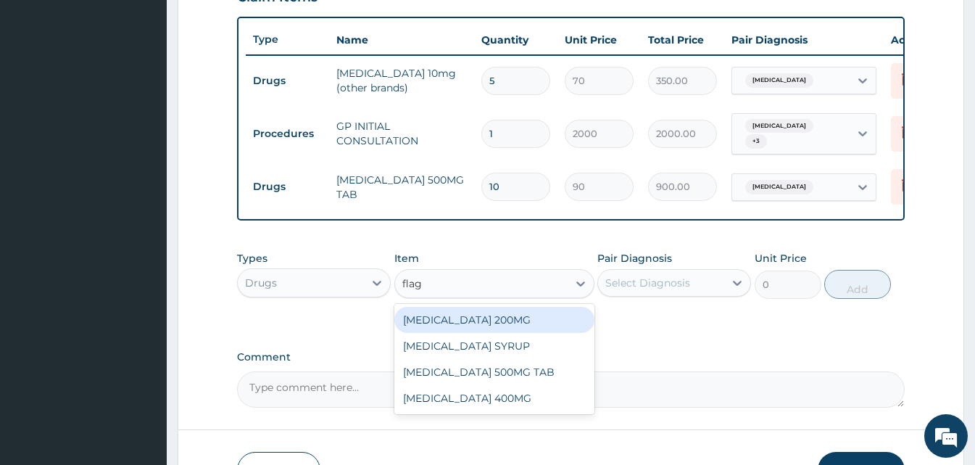
type input "flagy"
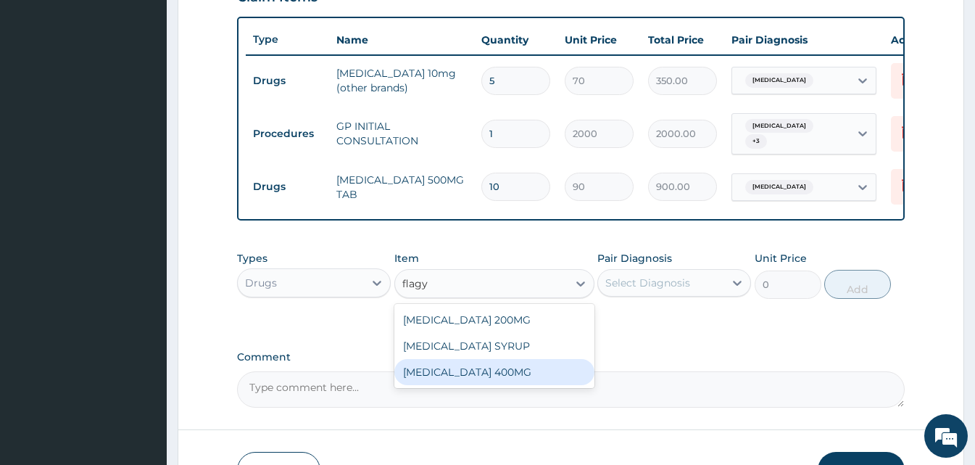
click at [485, 384] on div "FLAGYL 400MG" at bounding box center [494, 372] width 200 height 26
type input "25"
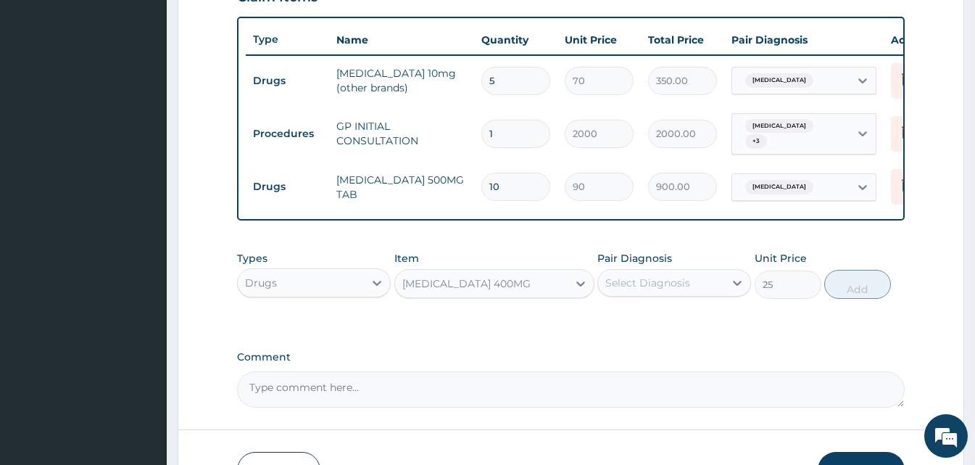
click at [685, 290] on div "Select Diagnosis" at bounding box center [647, 282] width 85 height 14
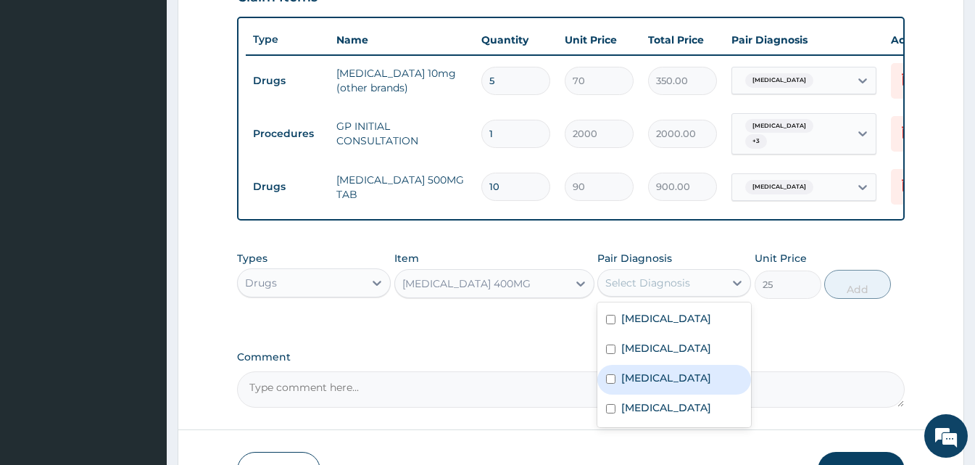
click at [664, 385] on label "Typhoid fever" at bounding box center [666, 377] width 90 height 14
checkbox input "true"
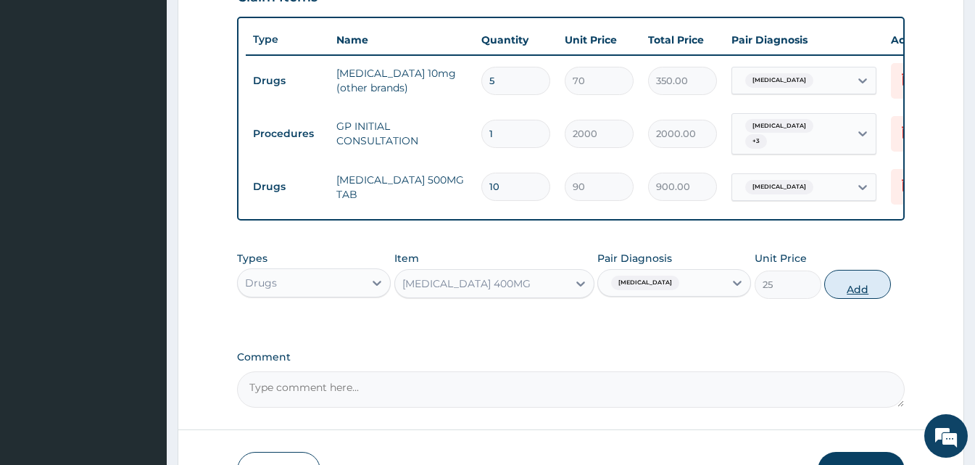
click at [858, 294] on button "Add" at bounding box center [857, 284] width 67 height 29
type input "0"
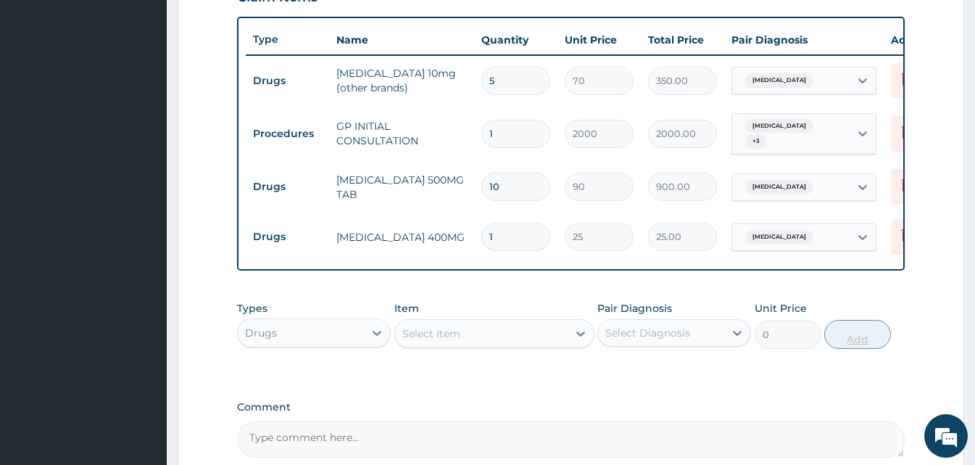
type input "0.00"
type input "2"
type input "50.00"
type input "21"
type input "525.00"
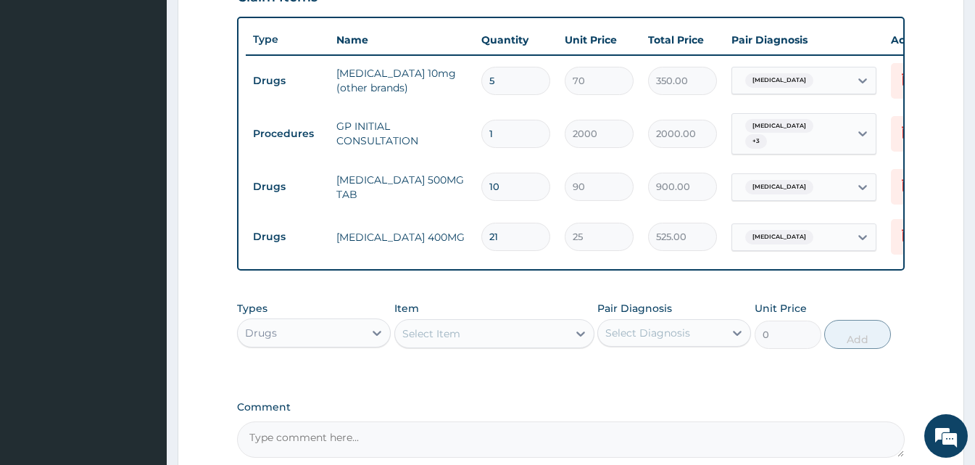
type input "21"
click at [485, 341] on div "Select Item" at bounding box center [481, 333] width 173 height 23
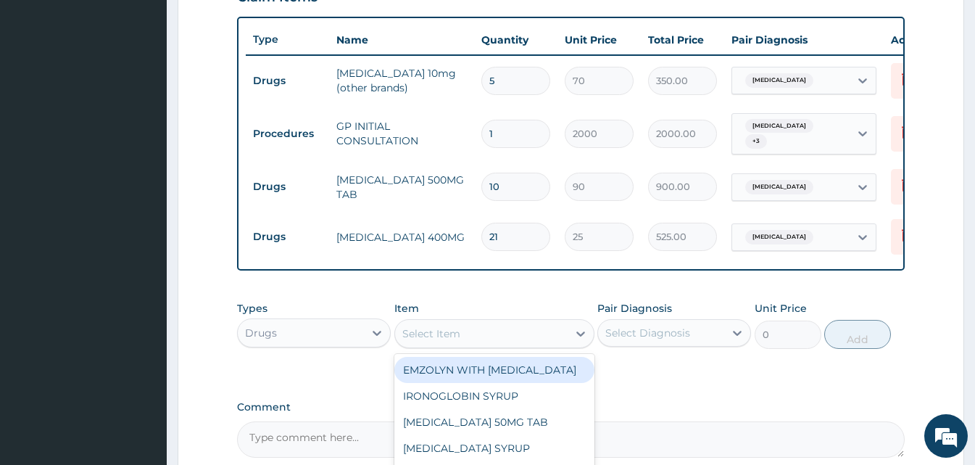
type input "c"
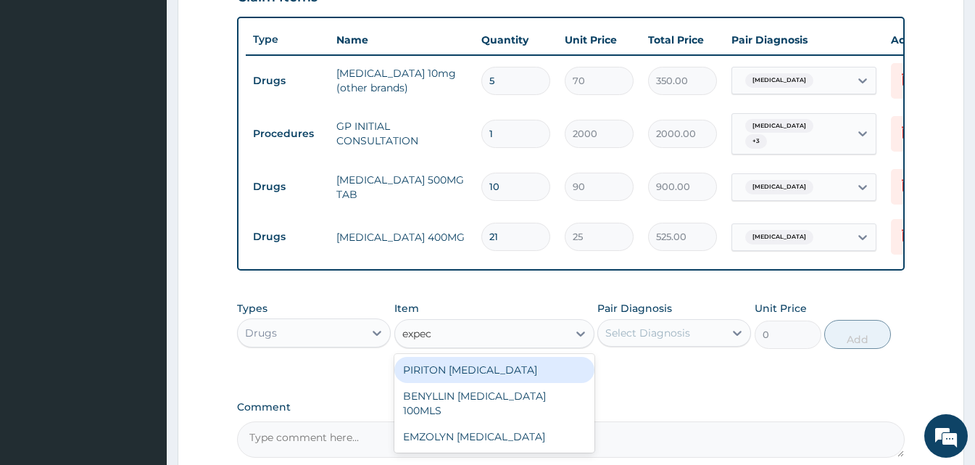
type input "expect"
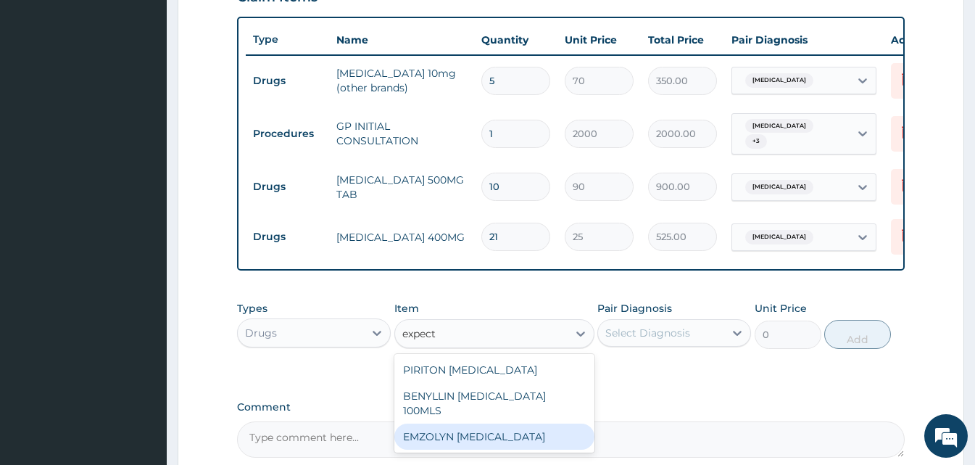
click at [496, 423] on div "EMZOLYN EXPECTORANT" at bounding box center [494, 436] width 200 height 26
type input "500"
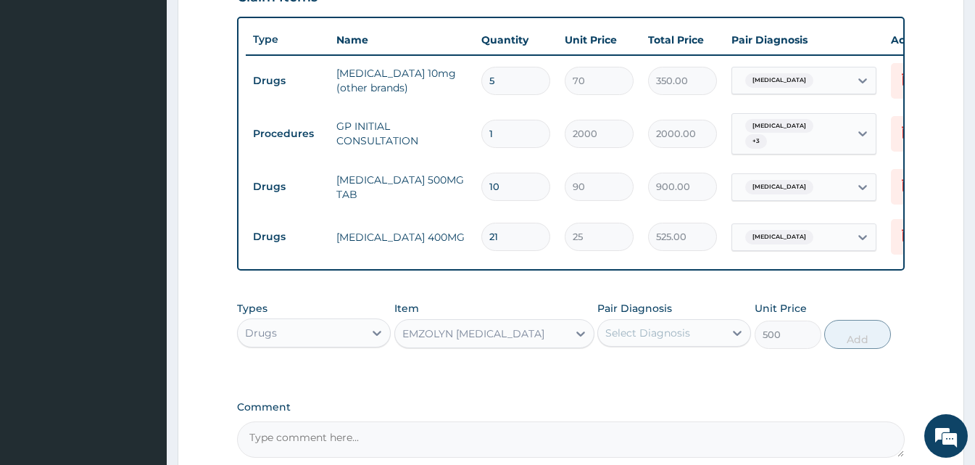
click at [652, 336] on div "Select Diagnosis" at bounding box center [647, 332] width 85 height 14
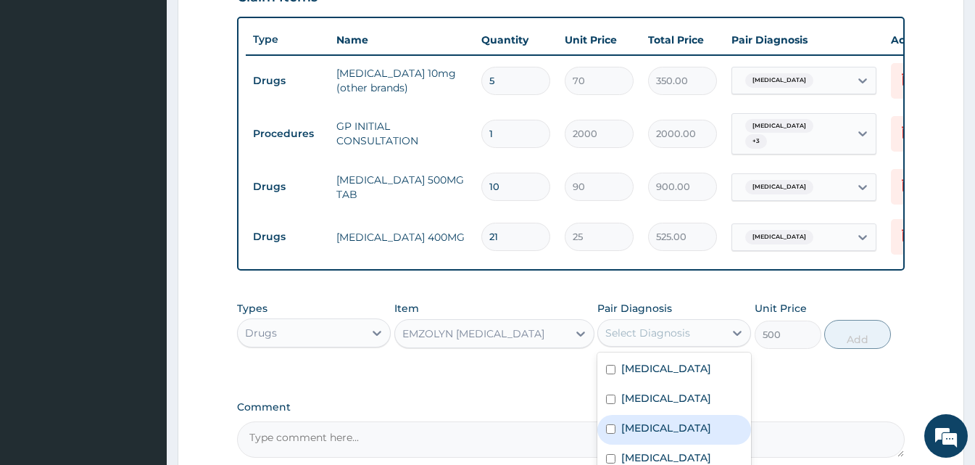
scroll to position [678, 0]
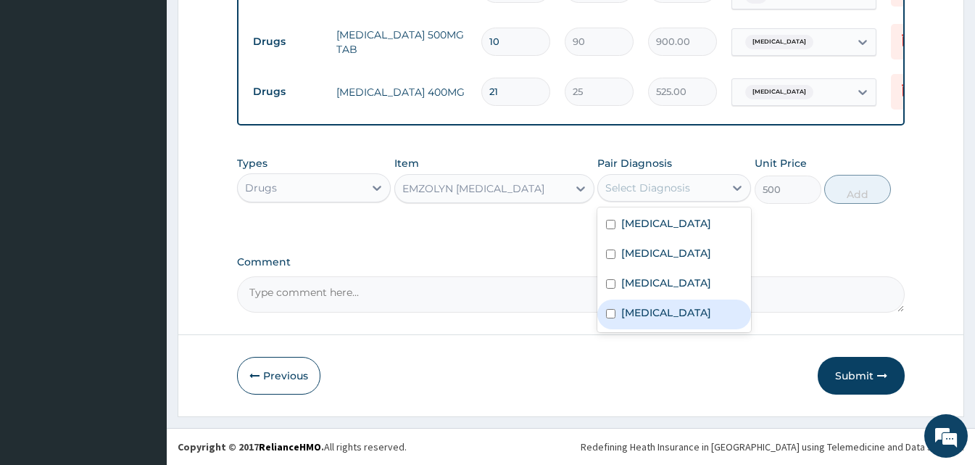
click at [697, 316] on label "Upper respiratory infection" at bounding box center [666, 312] width 90 height 14
checkbox input "true"
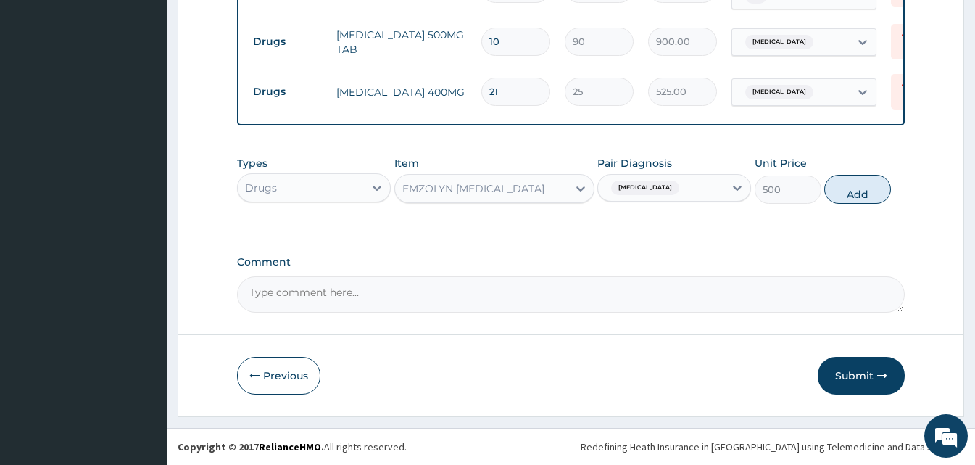
click at [837, 193] on button "Add" at bounding box center [857, 189] width 67 height 29
type input "0"
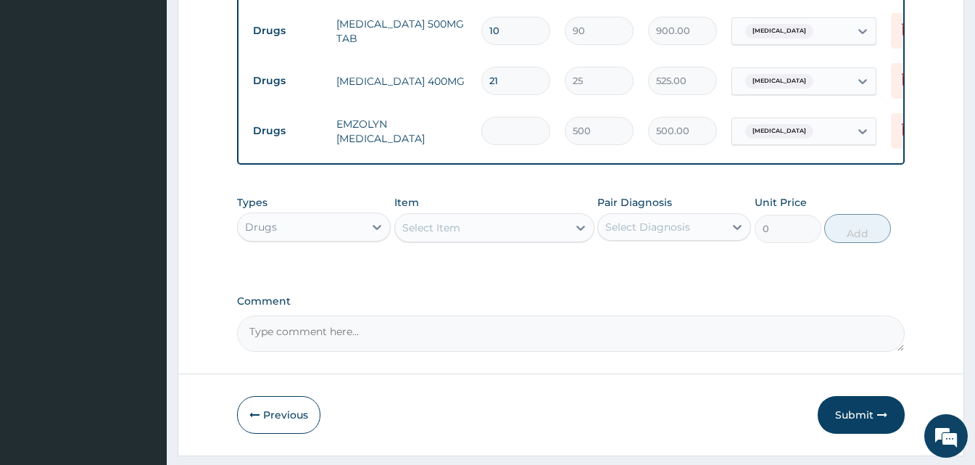
type input "0.00"
click at [446, 235] on div "Select Item" at bounding box center [431, 227] width 58 height 14
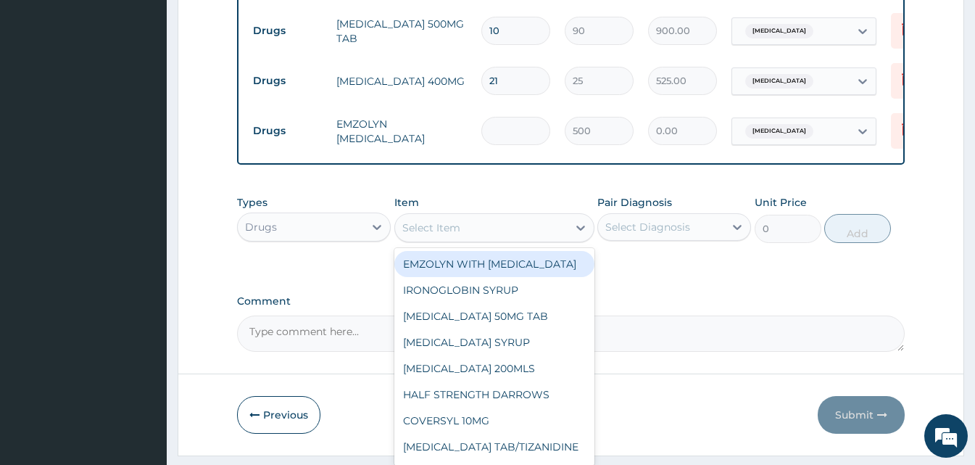
click at [513, 144] on input "number" at bounding box center [515, 131] width 69 height 28
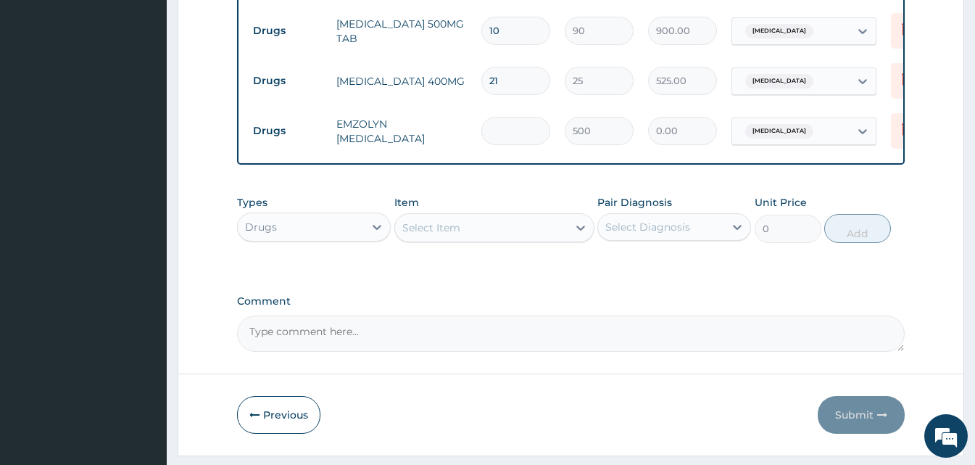
type input "1"
type input "500.00"
type input "1"
click at [423, 228] on div "Select Item" at bounding box center [481, 227] width 173 height 23
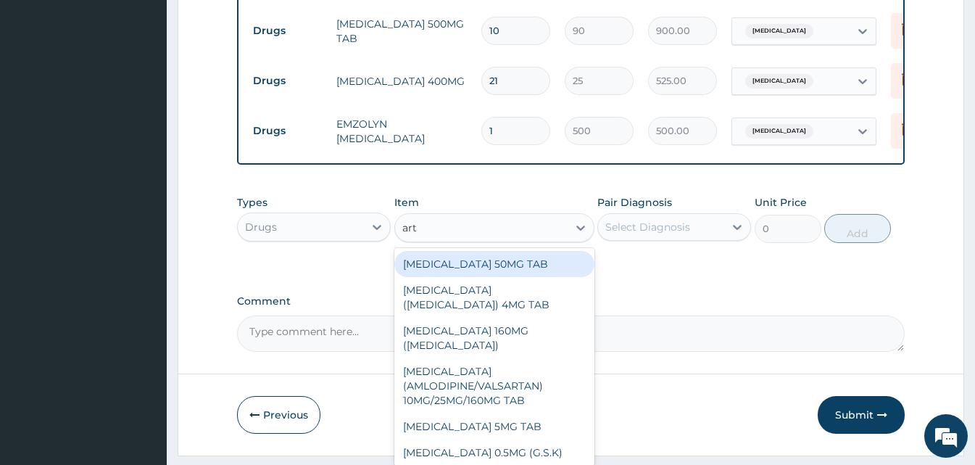
type input "arte"
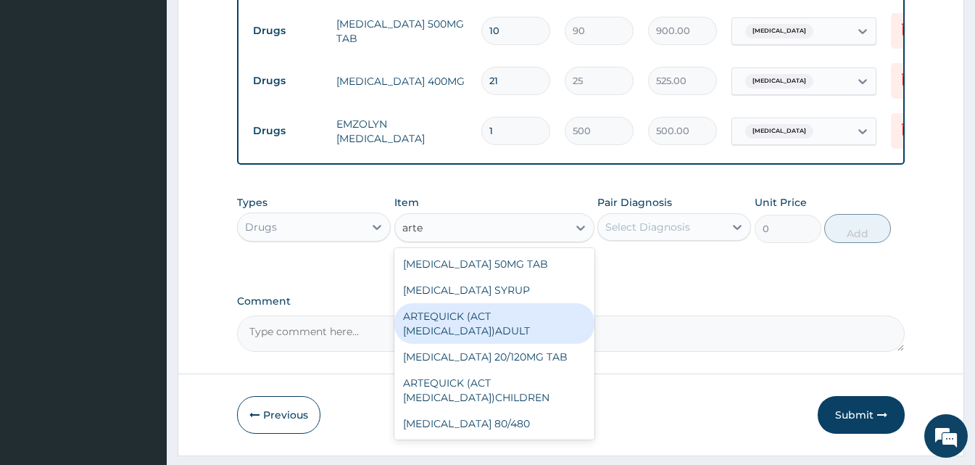
click at [469, 340] on div "ARTEQUICK (ACT ANTIMALARIAL)ADULT" at bounding box center [494, 323] width 200 height 41
type input "2500"
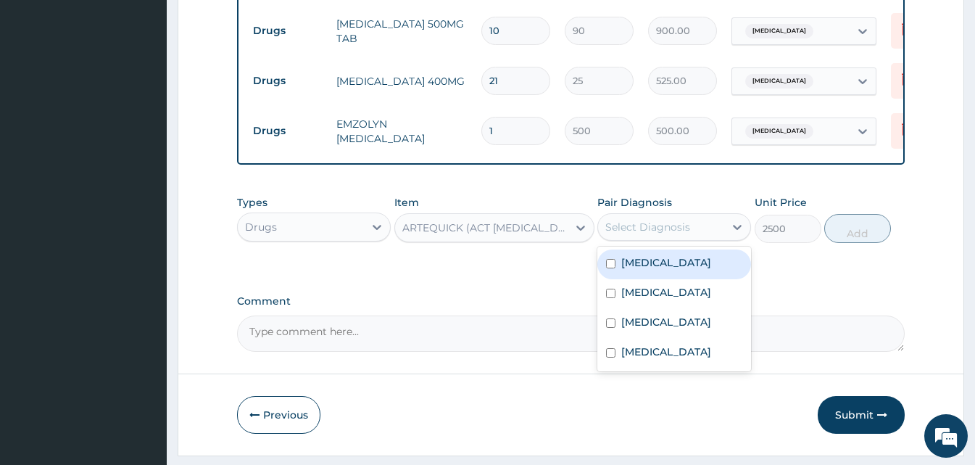
click at [706, 230] on div "Select Diagnosis" at bounding box center [661, 226] width 126 height 23
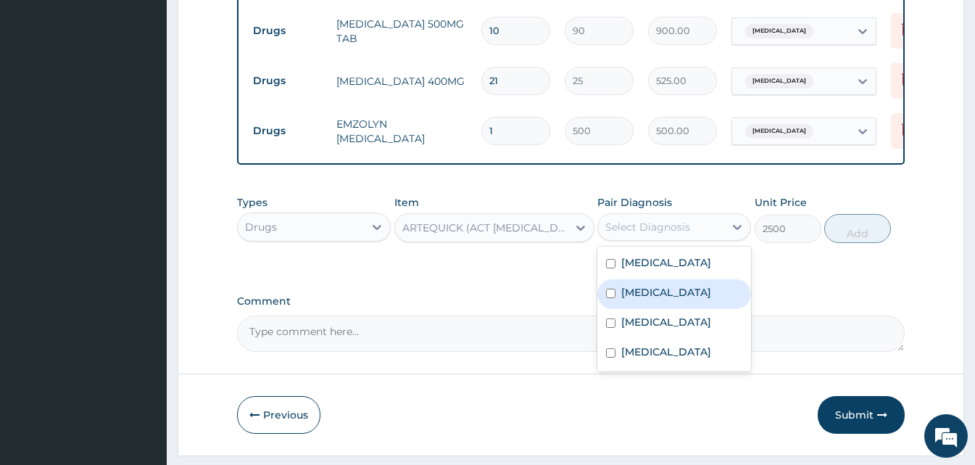
click at [657, 295] on div "Malaria" at bounding box center [674, 294] width 154 height 30
checkbox input "true"
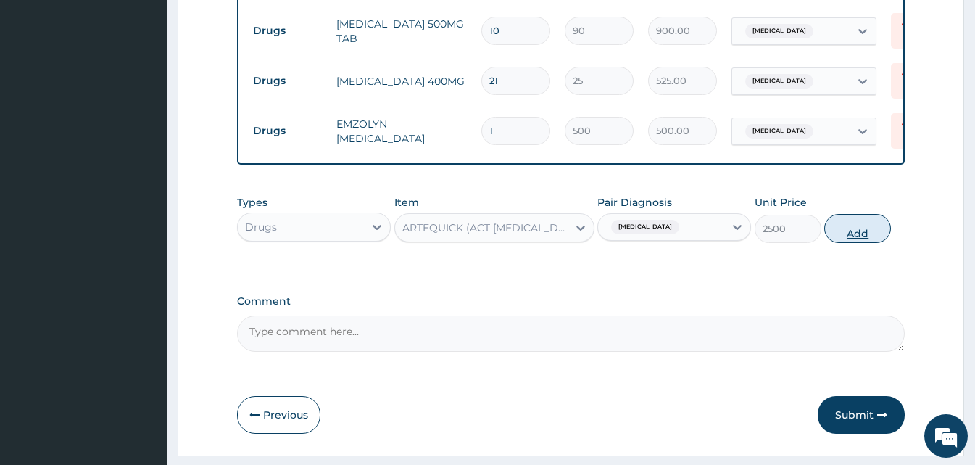
click at [844, 236] on button "Add" at bounding box center [857, 228] width 67 height 29
type input "0"
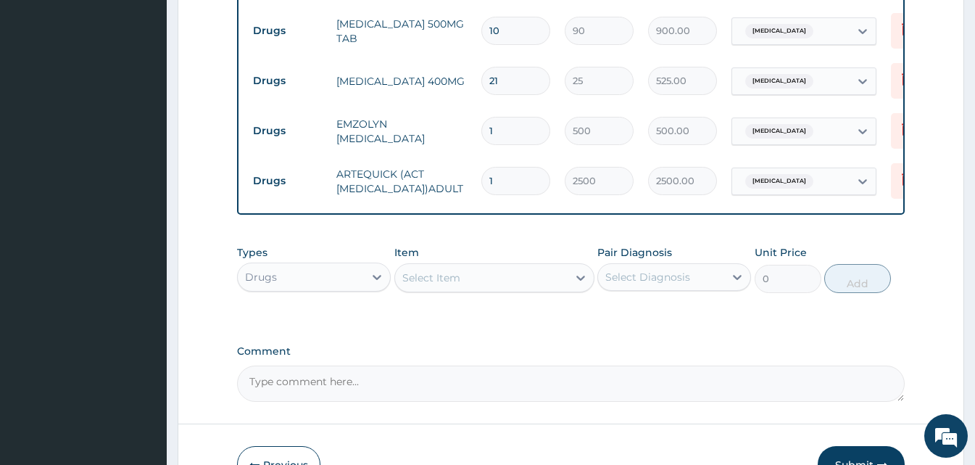
click at [439, 284] on div "Select Item" at bounding box center [431, 277] width 58 height 14
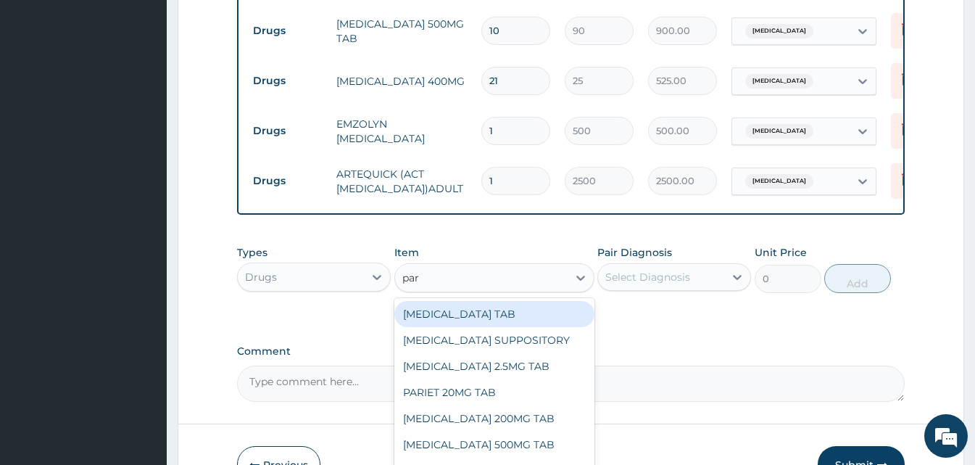
type input "para"
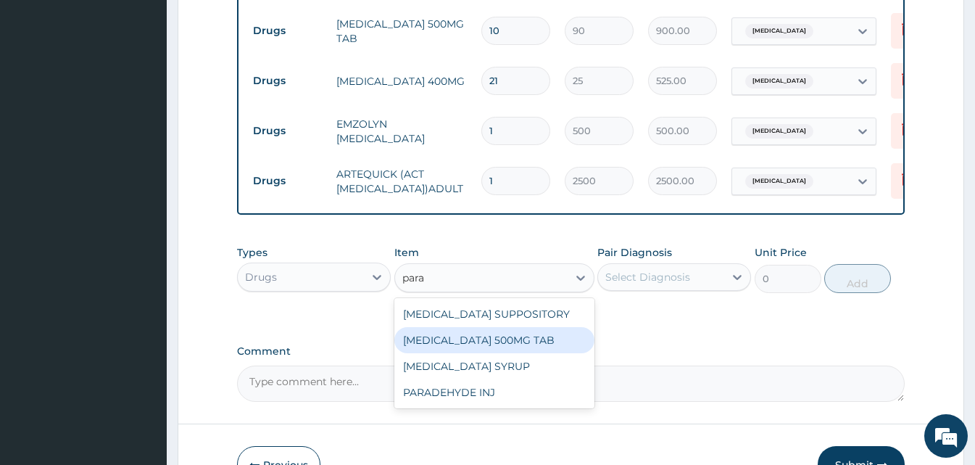
click at [468, 348] on div "PARACETAMOL 500MG TAB" at bounding box center [494, 340] width 200 height 26
type input "15"
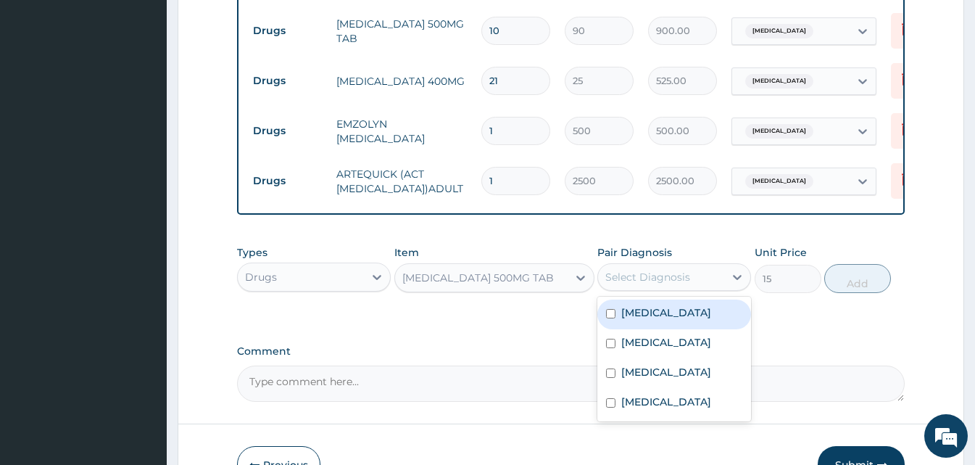
click at [706, 282] on div "Select Diagnosis" at bounding box center [661, 276] width 126 height 23
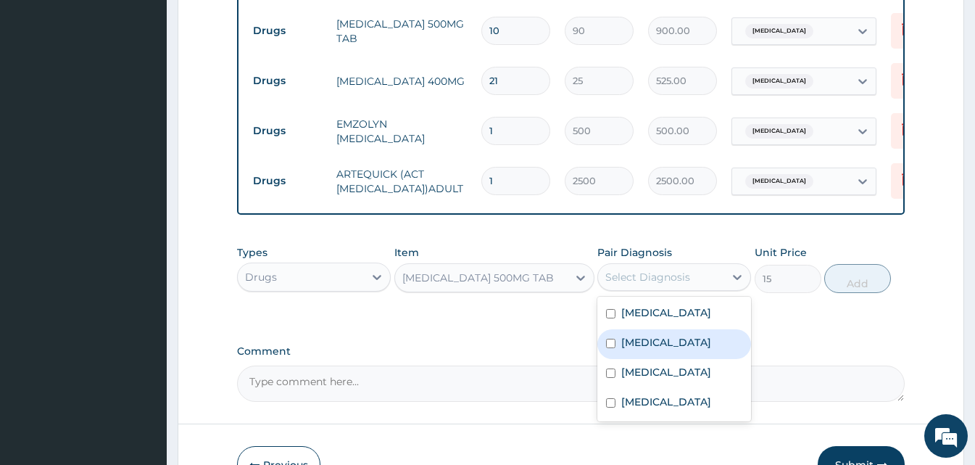
click at [653, 359] on div "Malaria" at bounding box center [674, 344] width 154 height 30
checkbox input "true"
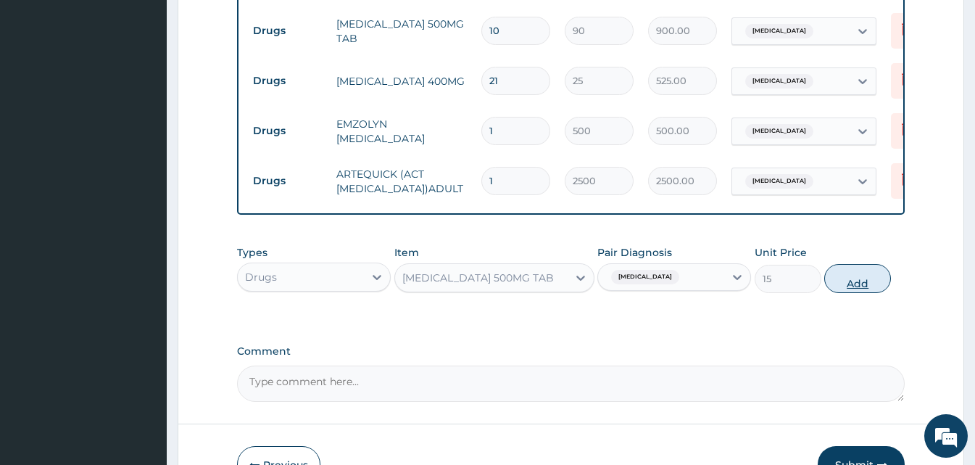
click at [842, 288] on button "Add" at bounding box center [857, 278] width 67 height 29
type input "0"
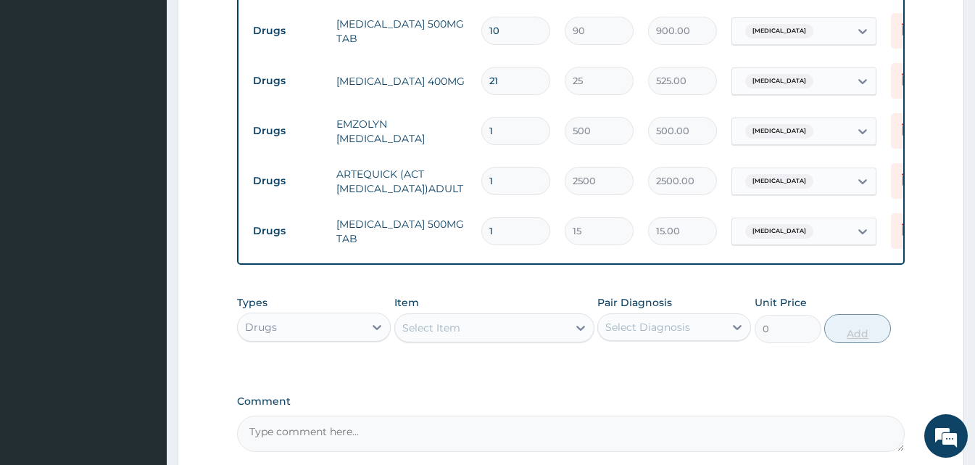
type input "18"
type input "270.00"
type input "18"
click at [458, 335] on div "Select Item" at bounding box center [431, 327] width 58 height 14
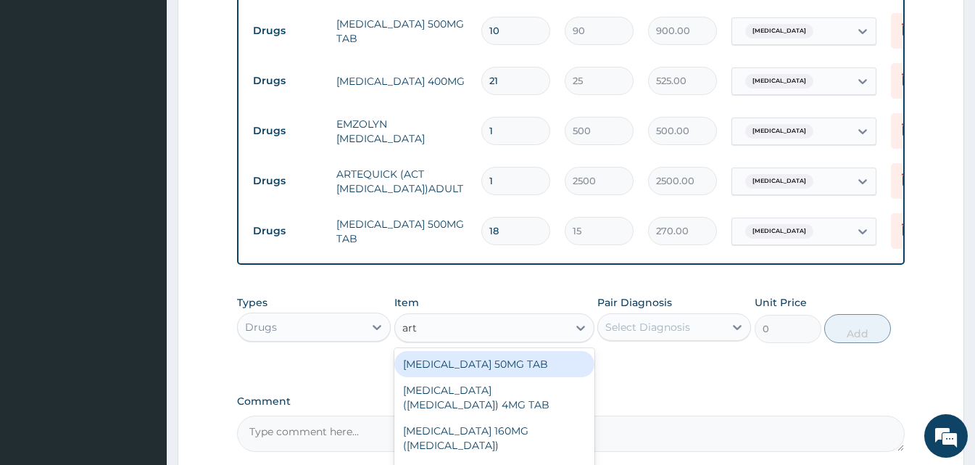
type input "arth"
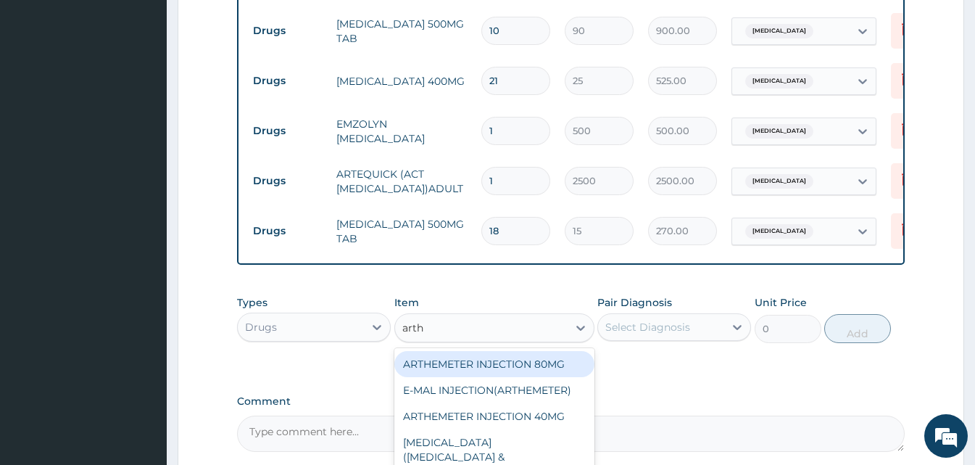
click at [504, 362] on div "ARTHEMETER INJECTION 80MG" at bounding box center [494, 364] width 200 height 26
type input "600"
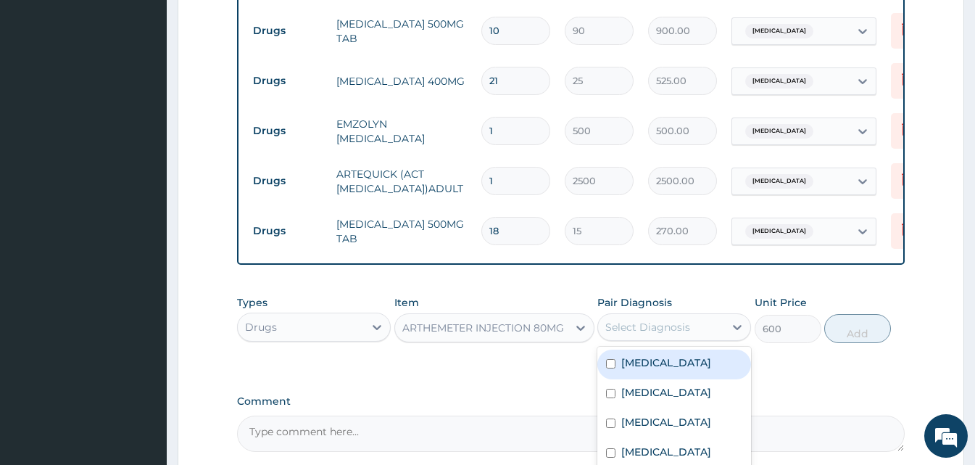
click at [662, 334] on div "Select Diagnosis" at bounding box center [647, 327] width 85 height 14
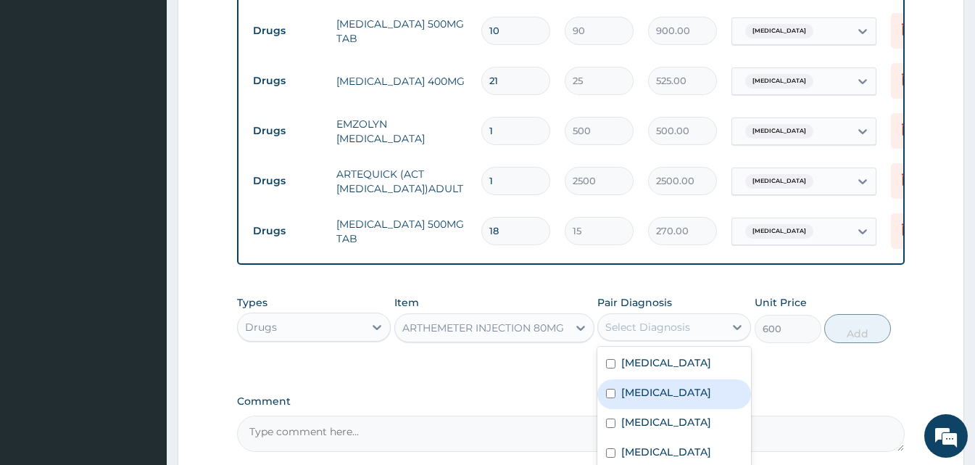
click at [694, 409] on div "Malaria" at bounding box center [674, 394] width 154 height 30
checkbox input "true"
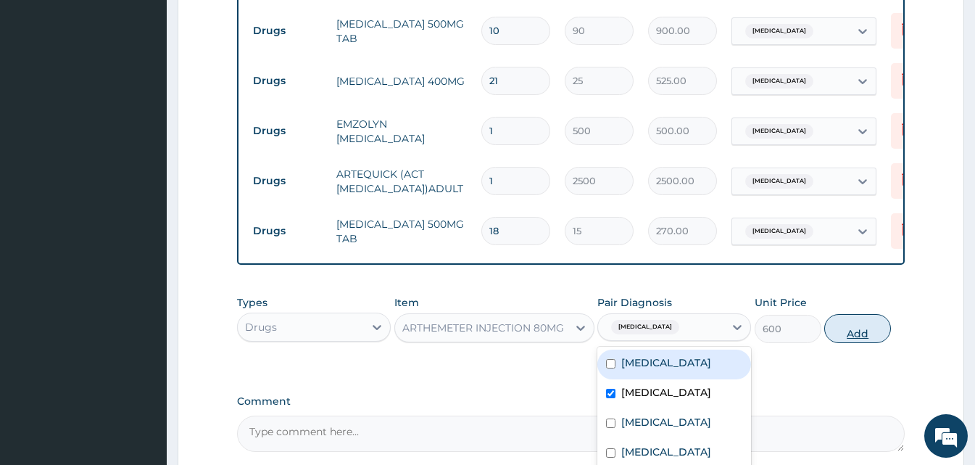
click at [863, 343] on button "Add" at bounding box center [857, 328] width 67 height 29
type input "0"
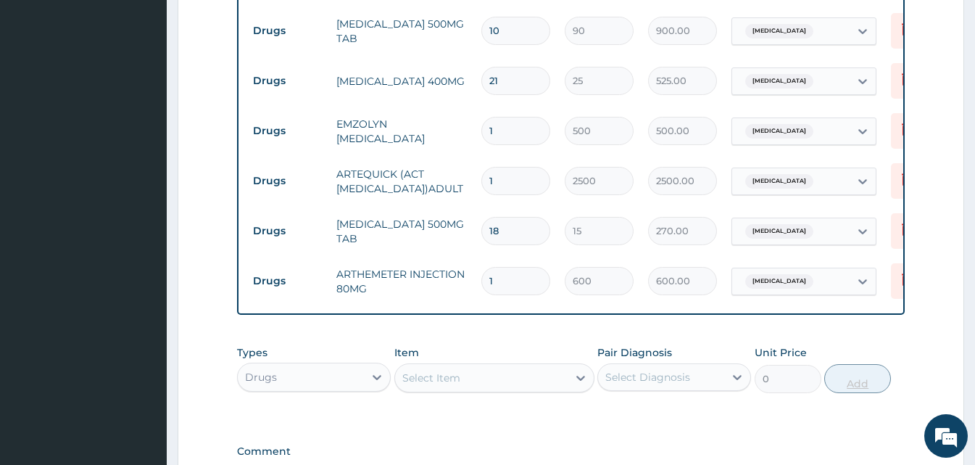
type input "0.00"
type input "2"
type input "1200.00"
type input "2"
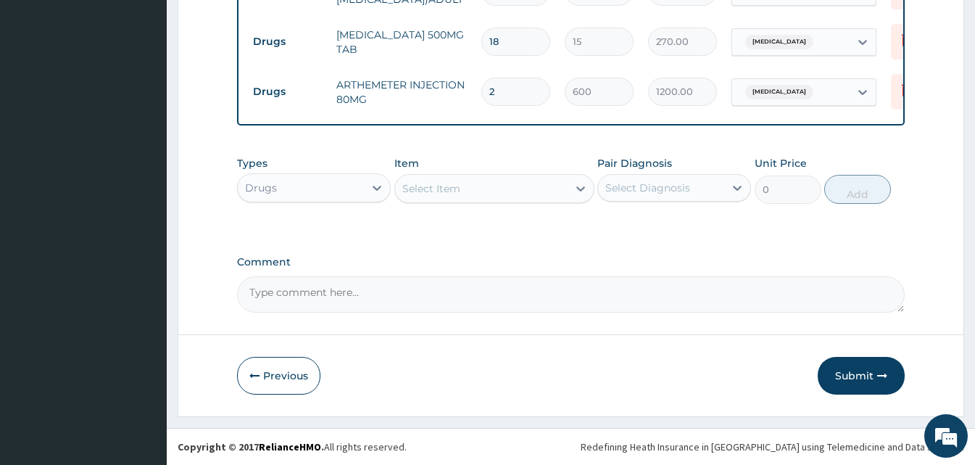
click at [520, 204] on div "Item Select Item" at bounding box center [494, 180] width 200 height 48
click at [517, 186] on div "Select Item" at bounding box center [481, 188] width 173 height 23
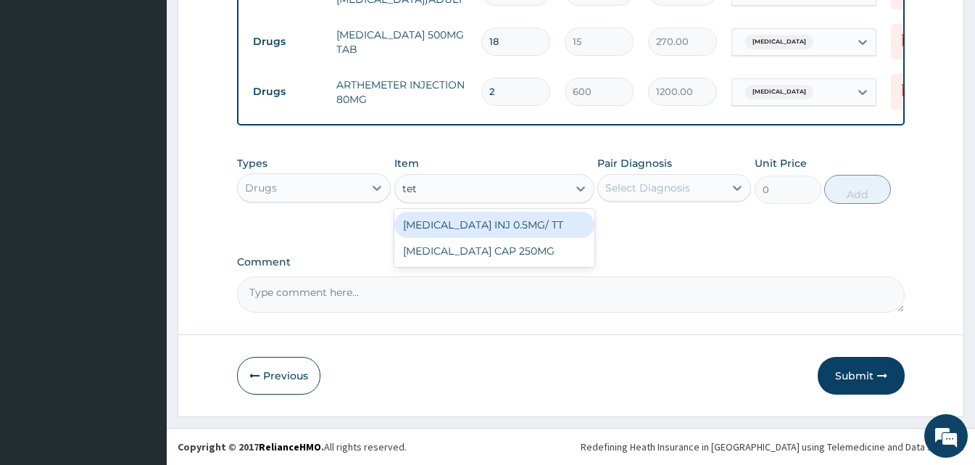
type input "tetr"
click at [515, 219] on div "TETRACYCLINE CAP 250MG" at bounding box center [494, 225] width 200 height 26
type input "25"
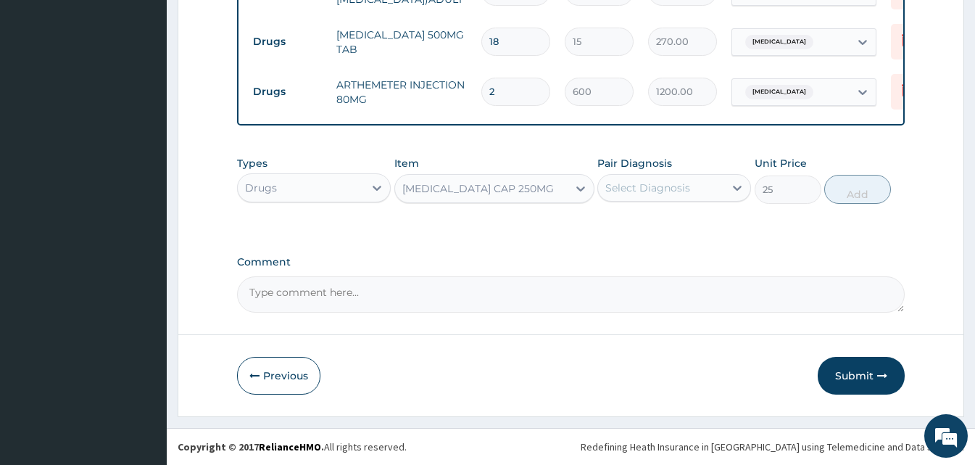
click at [649, 191] on div "Select Diagnosis" at bounding box center [647, 187] width 85 height 14
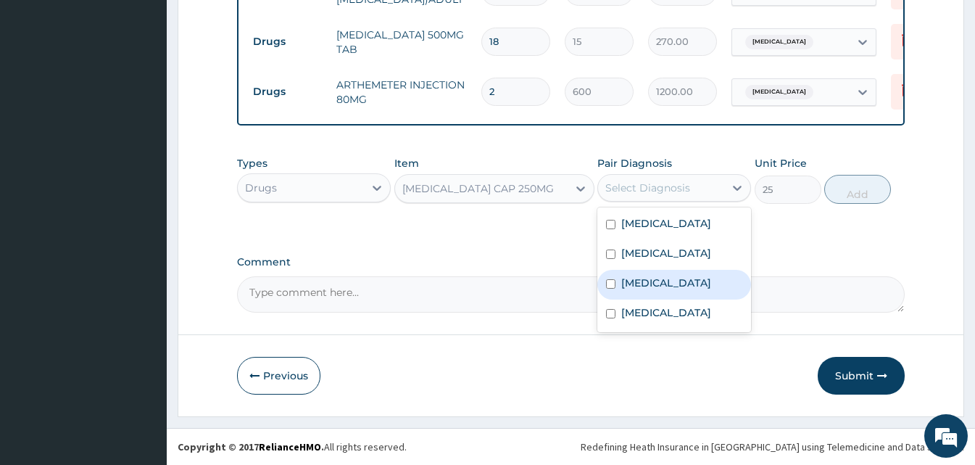
click at [651, 287] on label "Typhoid fever" at bounding box center [666, 282] width 90 height 14
checkbox input "true"
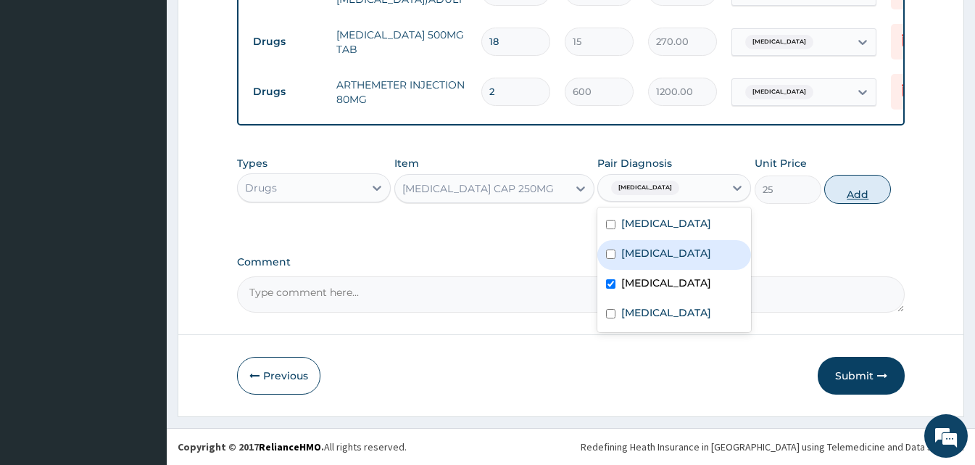
click at [850, 198] on button "Add" at bounding box center [857, 189] width 67 height 29
type input "0"
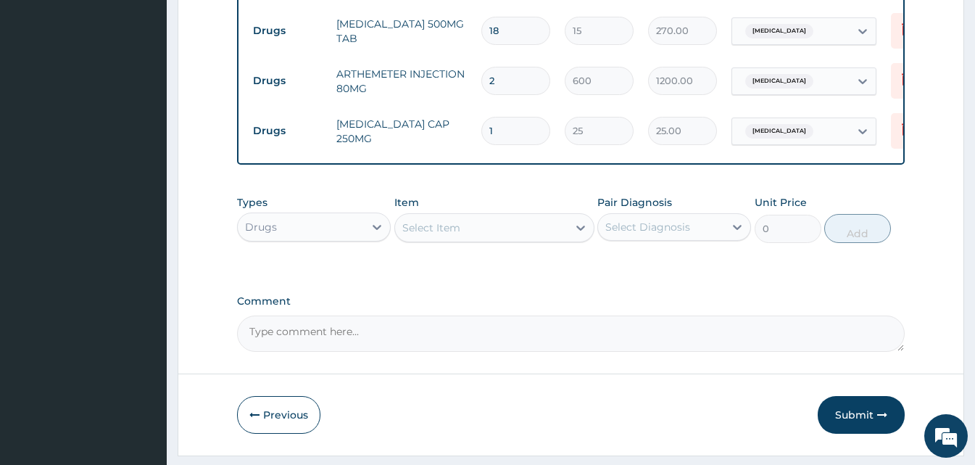
type input "10"
type input "250.00"
type input "10"
click at [473, 238] on div "Select Item" at bounding box center [481, 227] width 173 height 23
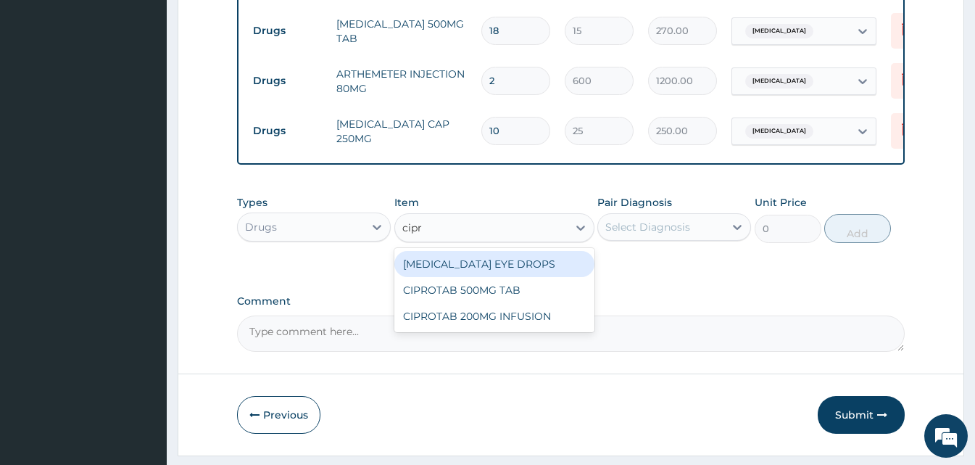
type input "cipro"
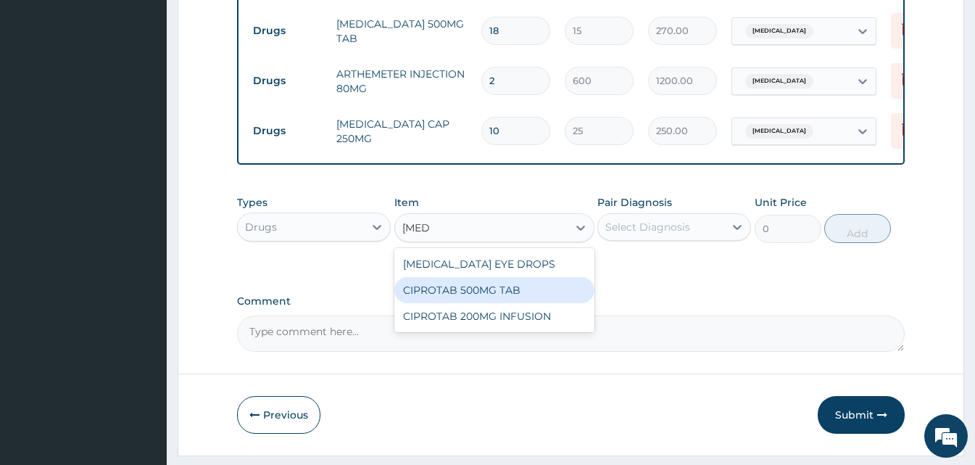
click at [468, 299] on div "CIPROTAB 500MG TAB" at bounding box center [494, 290] width 200 height 26
type input "180"
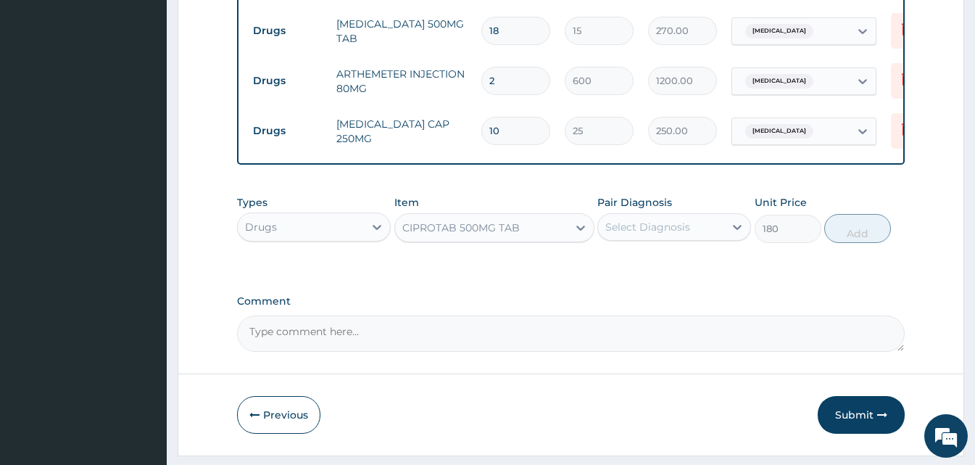
click at [679, 234] on div "Select Diagnosis" at bounding box center [647, 227] width 85 height 14
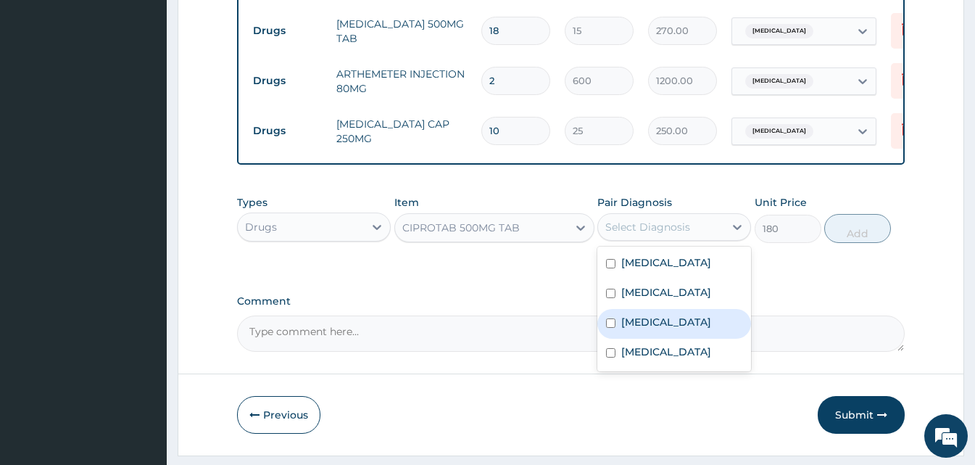
click at [663, 329] on label "Typhoid fever" at bounding box center [666, 322] width 90 height 14
checkbox input "true"
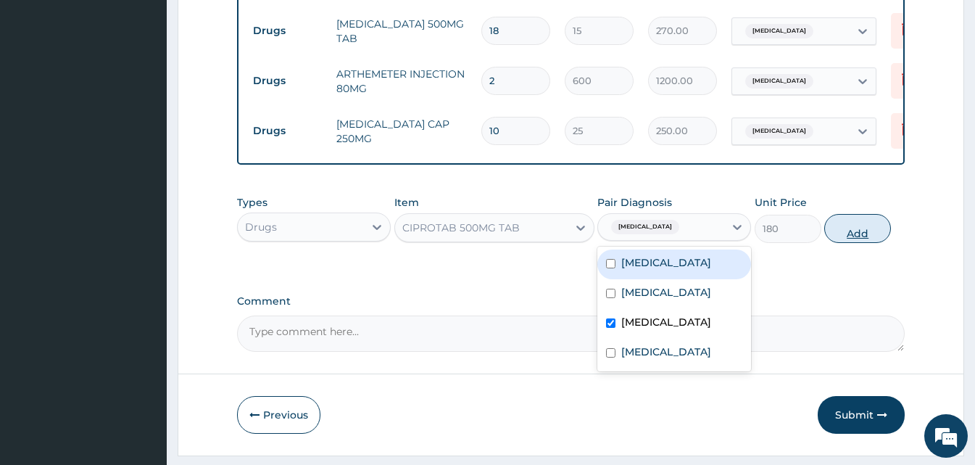
click at [857, 240] on button "Add" at bounding box center [857, 228] width 67 height 29
type input "0"
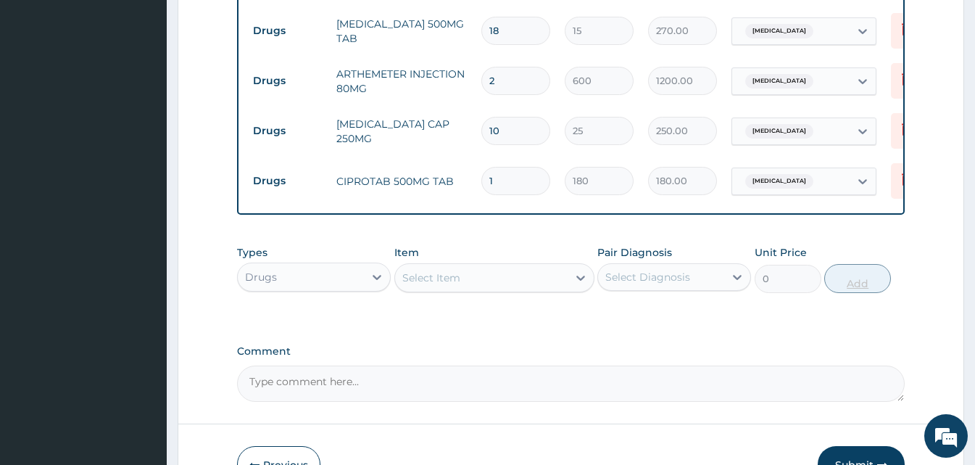
type input "10"
type input "1800.00"
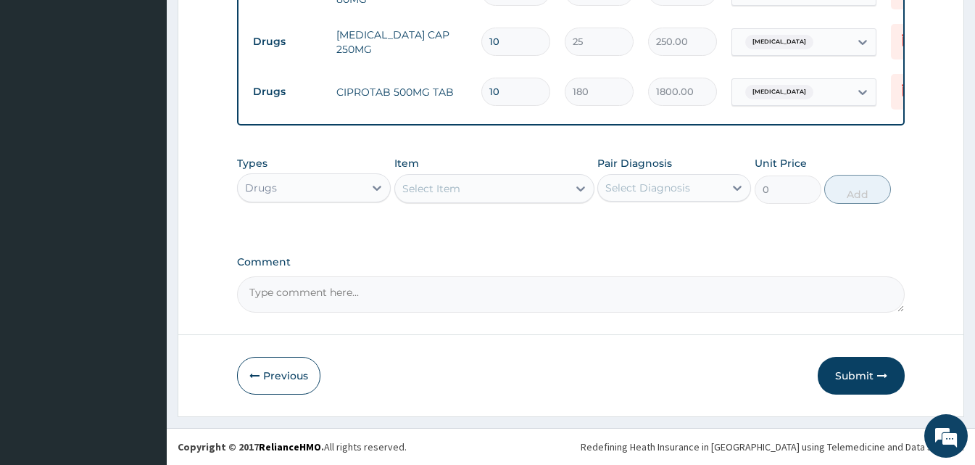
scroll to position [979, 0]
type input "10"
click at [842, 374] on button "Submit" at bounding box center [861, 376] width 87 height 38
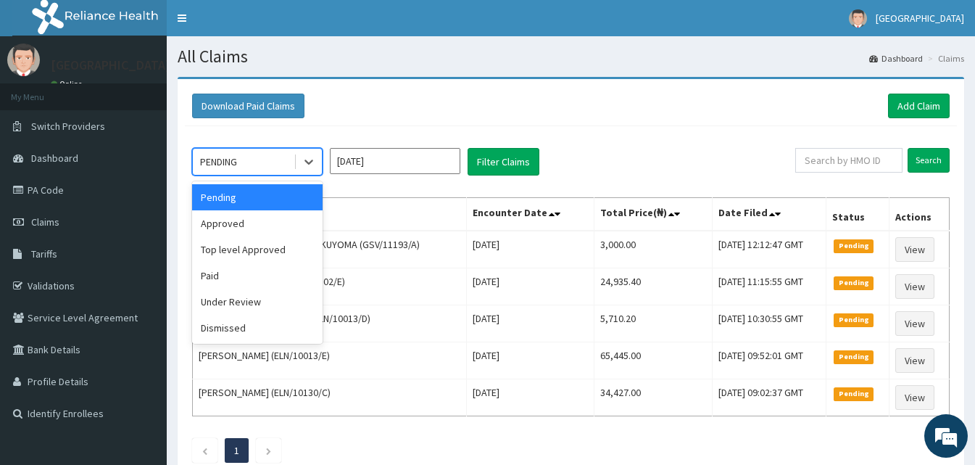
click at [277, 164] on div "PENDING" at bounding box center [243, 161] width 101 height 23
click at [276, 220] on div "Approved" at bounding box center [257, 223] width 130 height 26
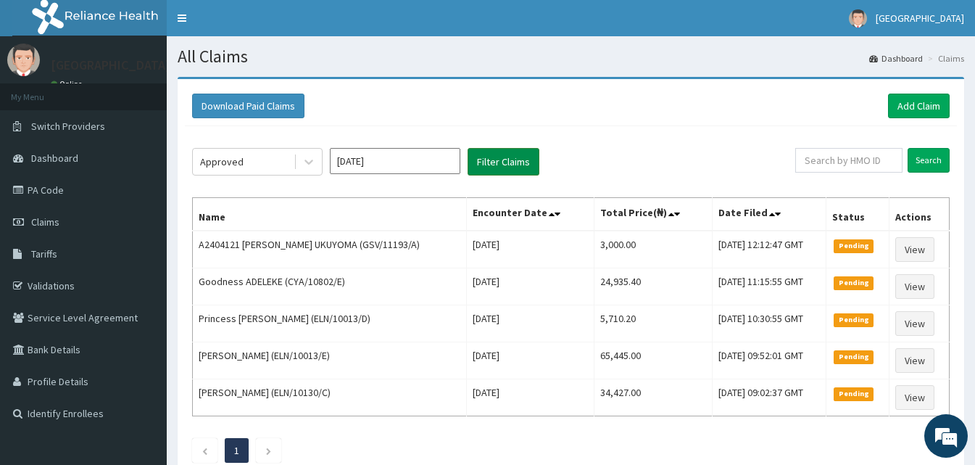
click at [489, 151] on button "Filter Claims" at bounding box center [504, 162] width 72 height 28
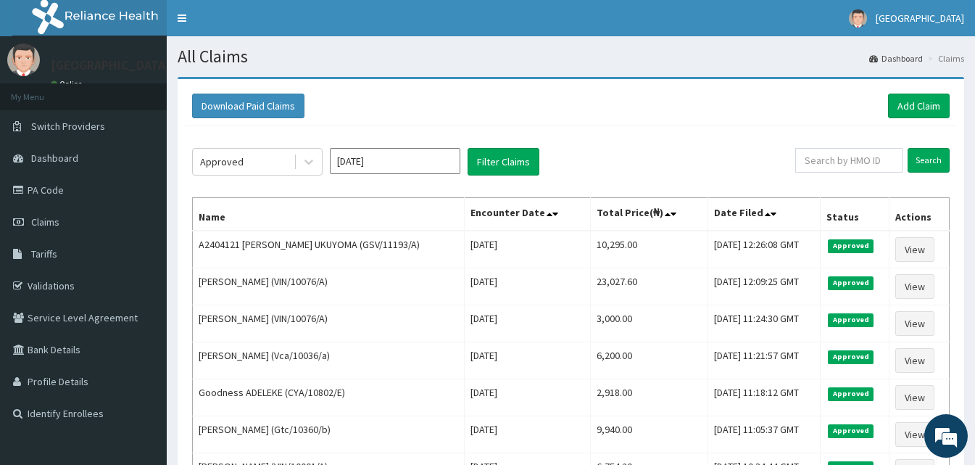
click at [898, 93] on div "Download Paid Claims Add Claim" at bounding box center [571, 106] width 772 height 40
click at [900, 106] on link "Add Claim" at bounding box center [919, 106] width 62 height 25
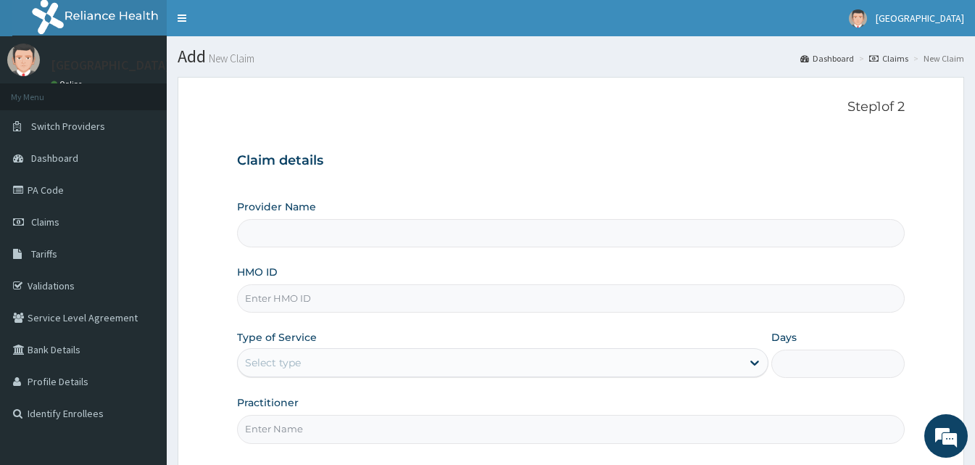
type input "[GEOGRAPHIC_DATA]"
drag, startPoint x: 380, startPoint y: 313, endPoint x: 378, endPoint y: 306, distance: 7.6
click at [378, 306] on div "Provider Name Goodness Medical Centre HMO ID Type of Service Select type Days P…" at bounding box center [571, 321] width 668 height 244
click at [378, 306] on input "HMO ID" at bounding box center [571, 298] width 668 height 28
paste input "CodeGSV/10232/A"
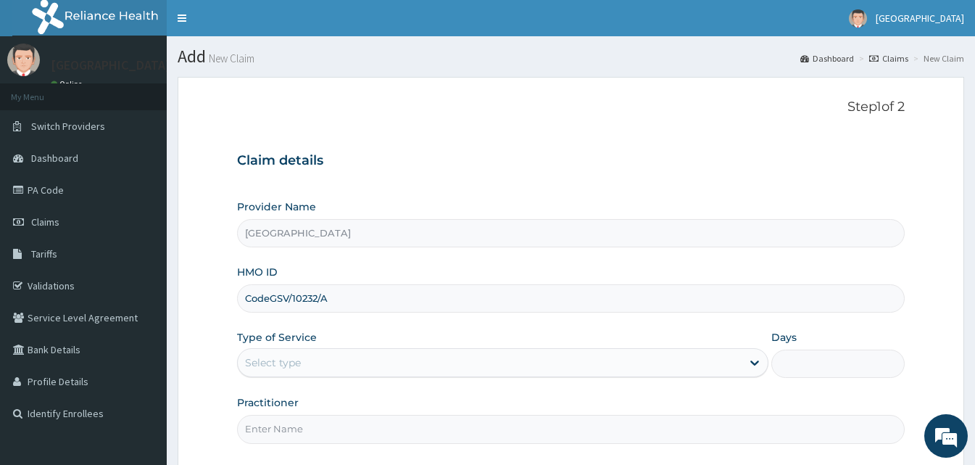
click at [270, 307] on input "CodeGSV/10232/A" at bounding box center [571, 298] width 668 height 28
type input "GSV/10232/A"
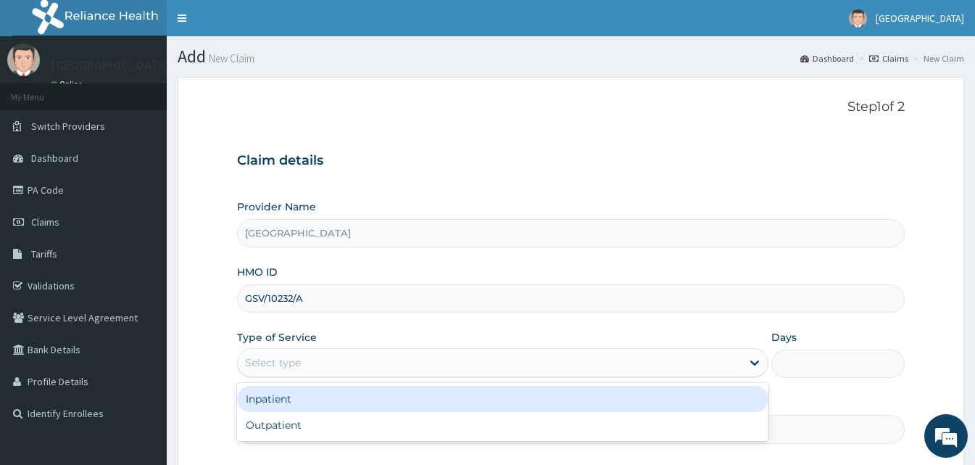
click at [386, 365] on div "Select type" at bounding box center [490, 362] width 504 height 23
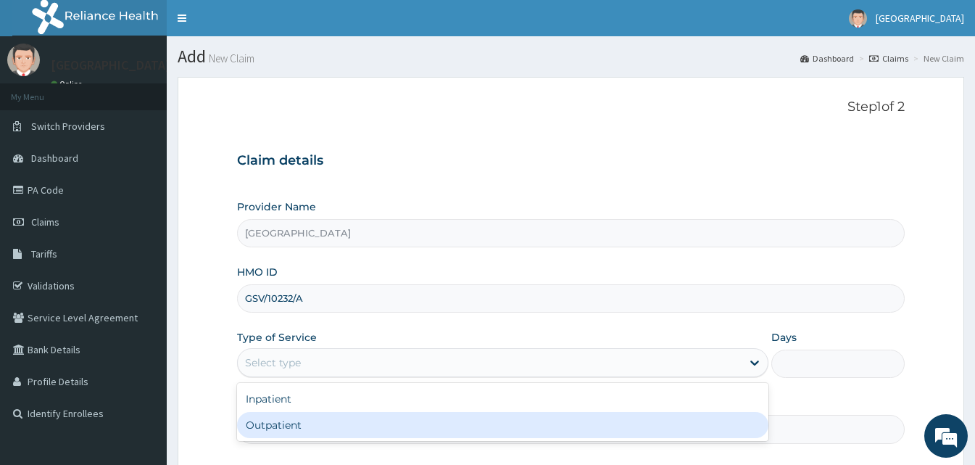
click at [330, 418] on div "Outpatient" at bounding box center [502, 425] width 531 height 26
type input "1"
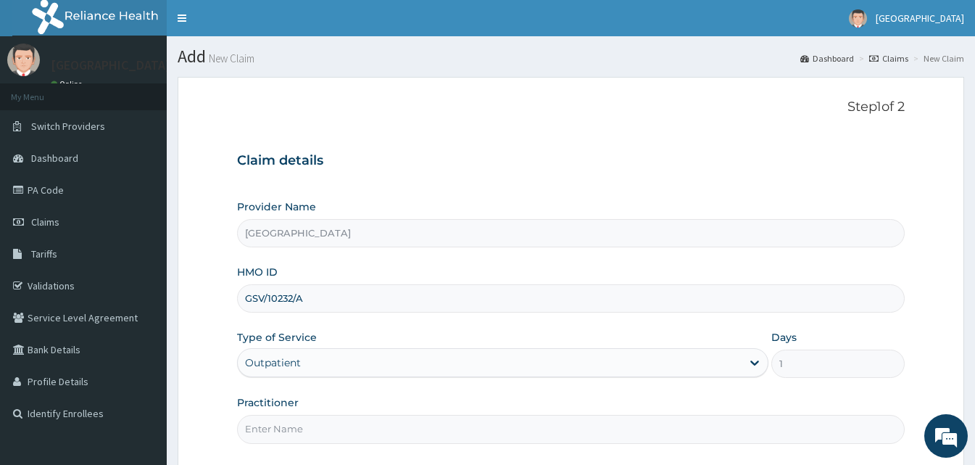
click at [369, 432] on input "Practitioner" at bounding box center [571, 429] width 668 height 28
type input "Doctor [GEOGRAPHIC_DATA]"
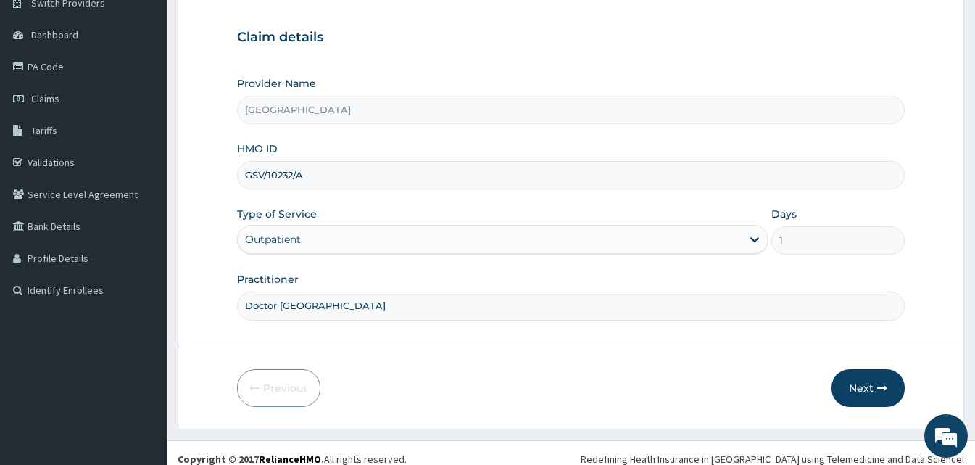
scroll to position [136, 0]
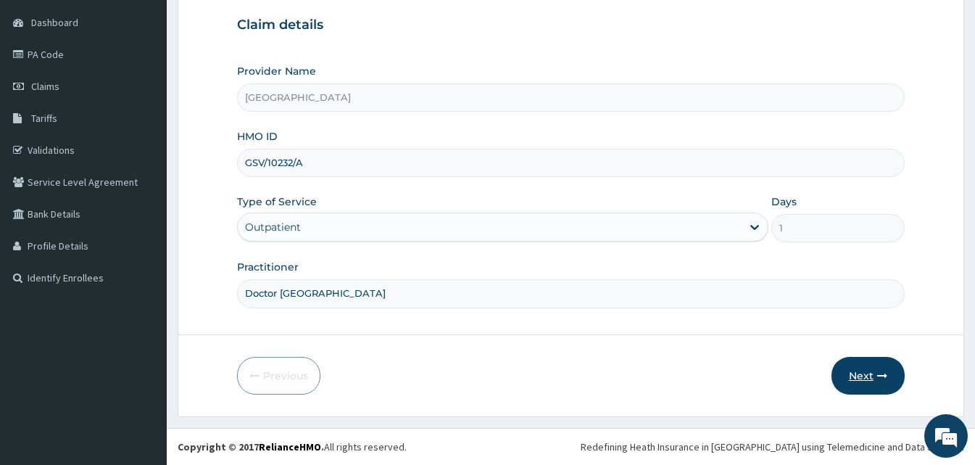
click at [868, 360] on button "Next" at bounding box center [867, 376] width 73 height 38
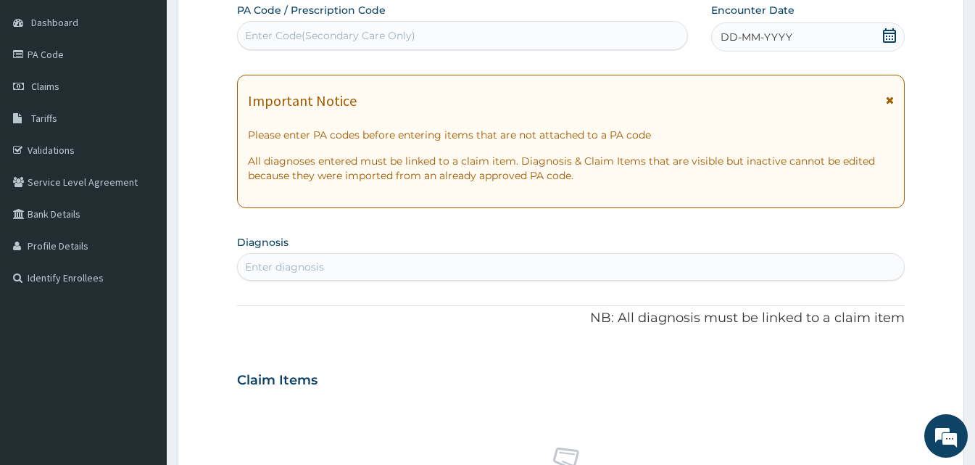
click at [590, 38] on div "Enter Code(Secondary Care Only)" at bounding box center [462, 35] width 449 height 23
paste input "CODEPA/C6989F"
click at [274, 33] on input "CODEPA/C6989F" at bounding box center [289, 35] width 88 height 14
type input "PA/C6989F"
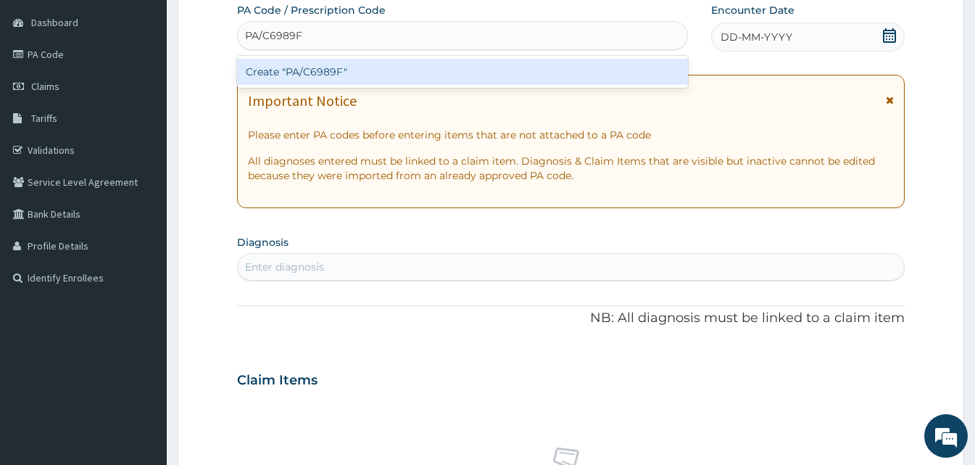
click at [317, 81] on div "Create "PA/C6989F"" at bounding box center [462, 72] width 451 height 26
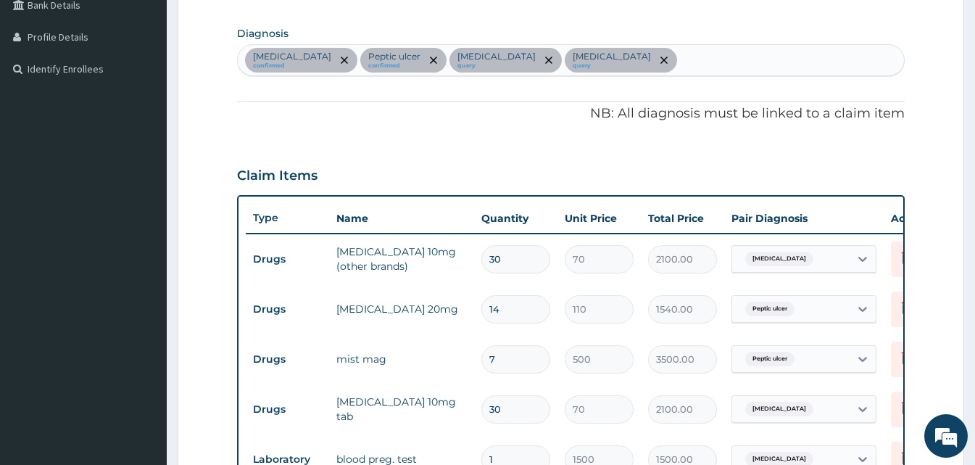
scroll to position [331, 0]
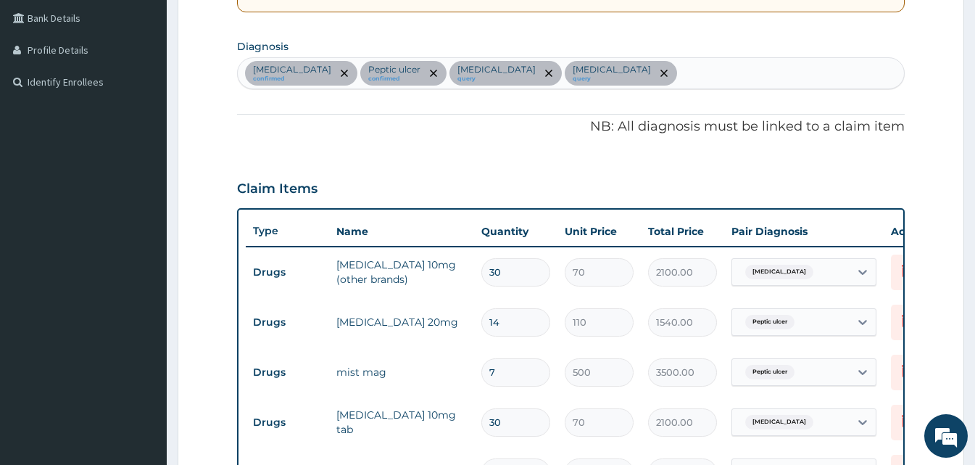
click at [784, 74] on div "[MEDICAL_DATA] confirmed [MEDICAL_DATA] confirmed [MEDICAL_DATA] query [MEDICAL…" at bounding box center [571, 73] width 666 height 30
type input "mala"
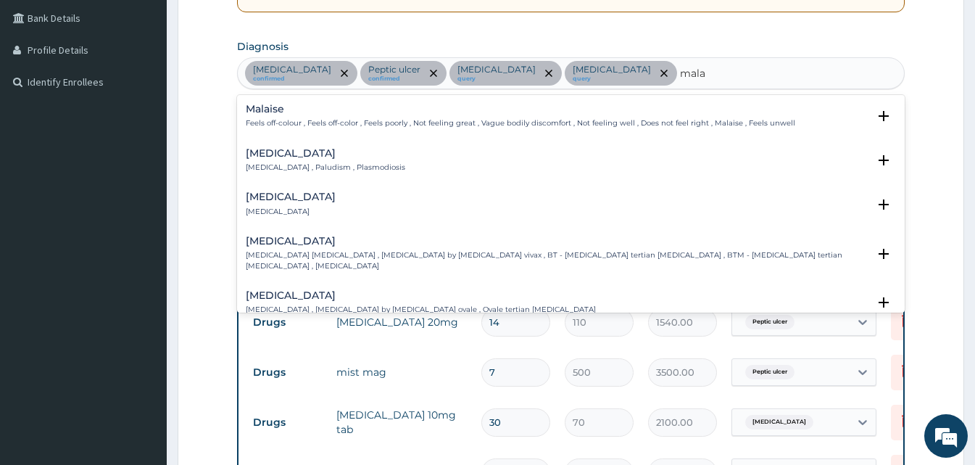
drag, startPoint x: 266, startPoint y: 141, endPoint x: 266, endPoint y: 149, distance: 8.0
click at [266, 149] on div "[MEDICAL_DATA] [MEDICAL_DATA] , Paludism , Plasmodiosis Select Status Query Que…" at bounding box center [571, 164] width 668 height 44
click at [266, 149] on h4 "[MEDICAL_DATA]" at bounding box center [325, 153] width 159 height 11
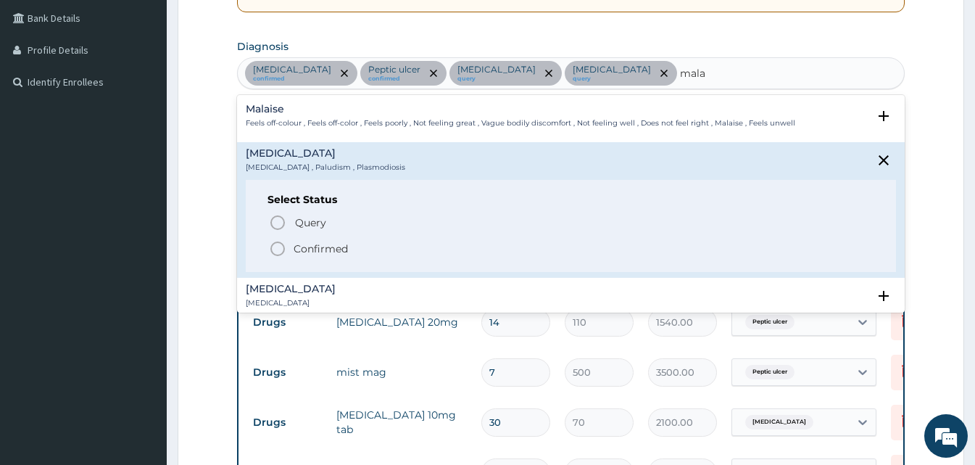
click at [270, 212] on div "Select Status Query Query covers suspected (?), Keep in view (kiv), Ruled out (…" at bounding box center [571, 226] width 650 height 92
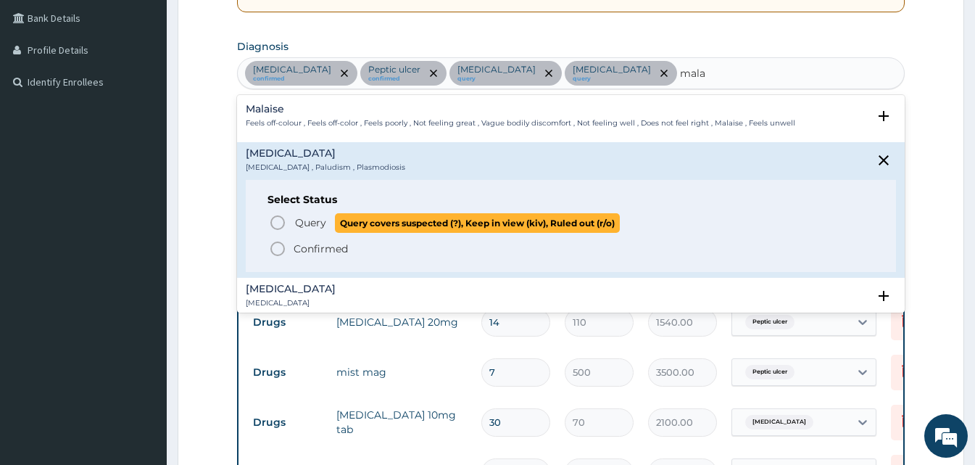
click at [282, 223] on icon "status option query" at bounding box center [277, 222] width 17 height 17
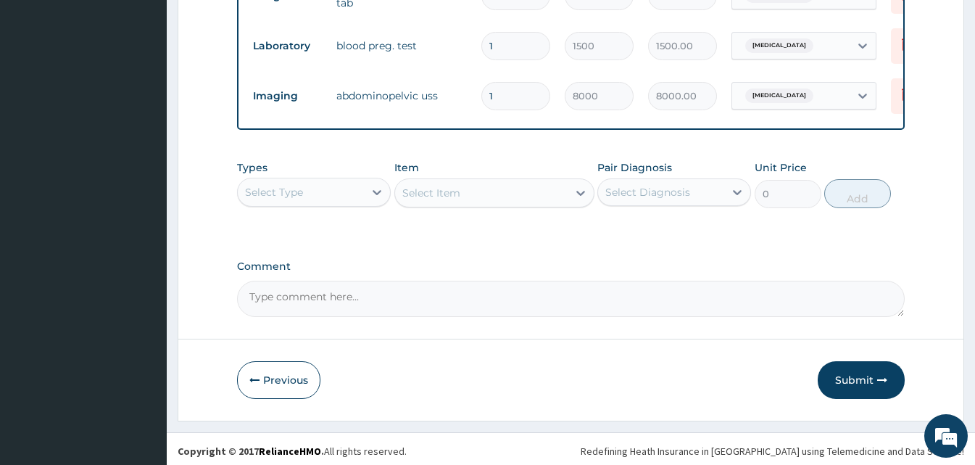
scroll to position [773, 0]
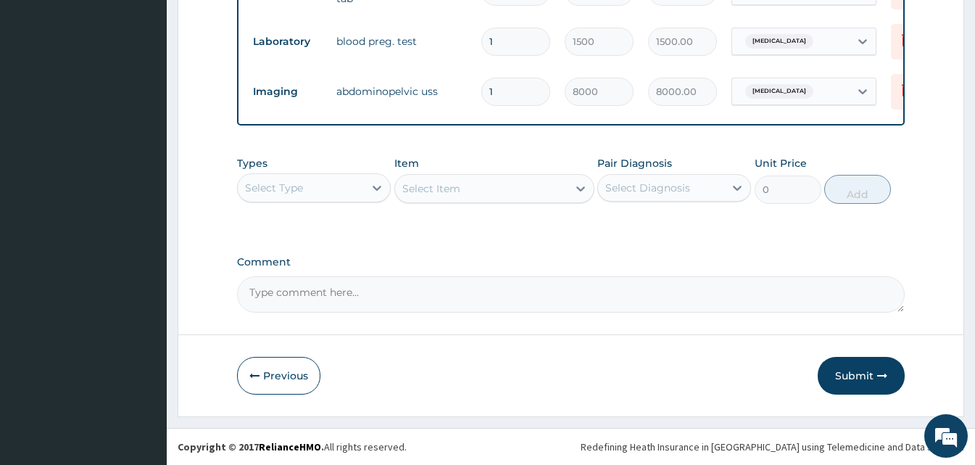
click at [333, 181] on div "Select Type" at bounding box center [301, 187] width 126 height 23
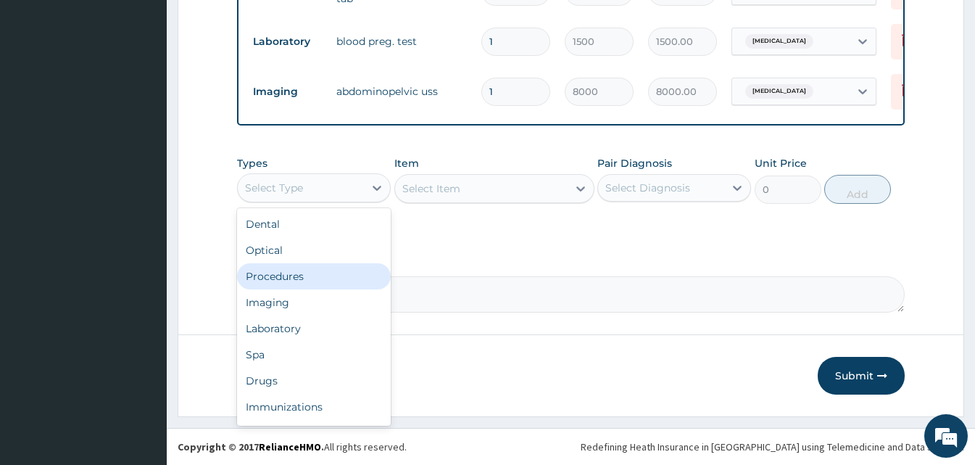
click at [313, 273] on div "Procedures" at bounding box center [314, 276] width 154 height 26
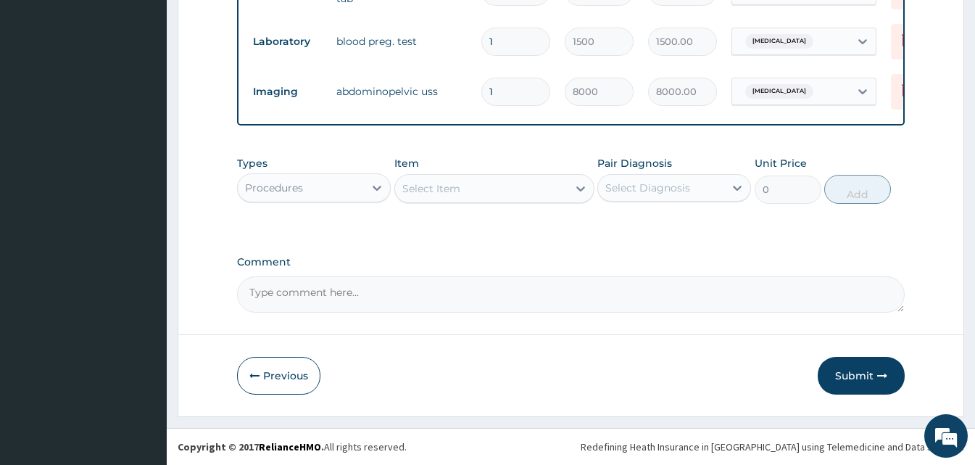
click at [438, 186] on div "Select Item" at bounding box center [431, 188] width 58 height 14
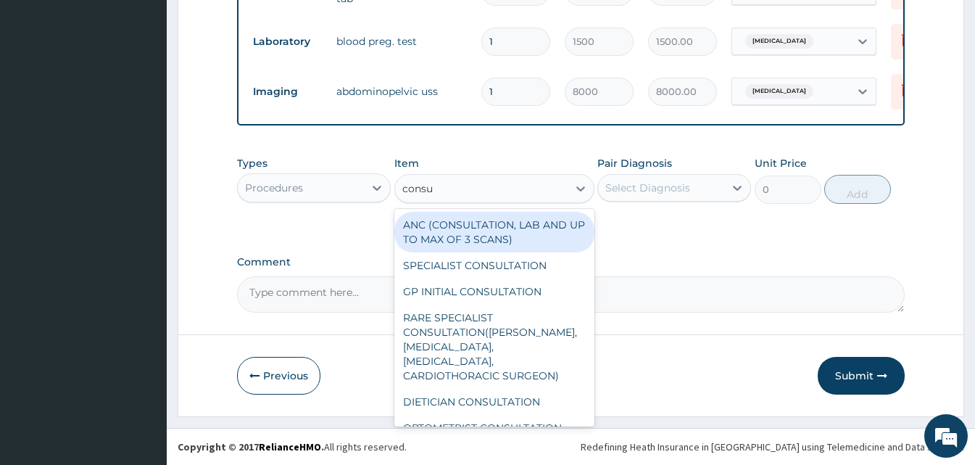
type input "consul"
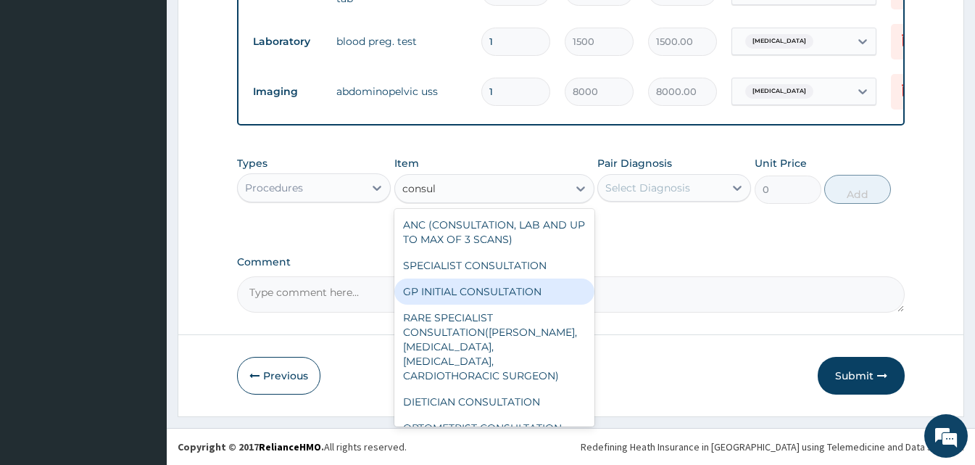
click at [460, 296] on div "GP INITIAL CONSULTATION" at bounding box center [494, 291] width 200 height 26
type input "2000"
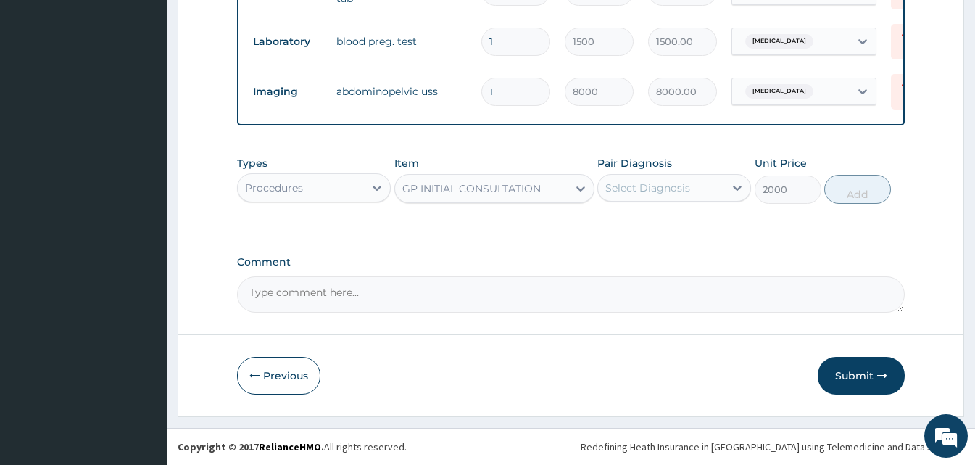
click at [707, 180] on div "Select Diagnosis" at bounding box center [661, 187] width 126 height 23
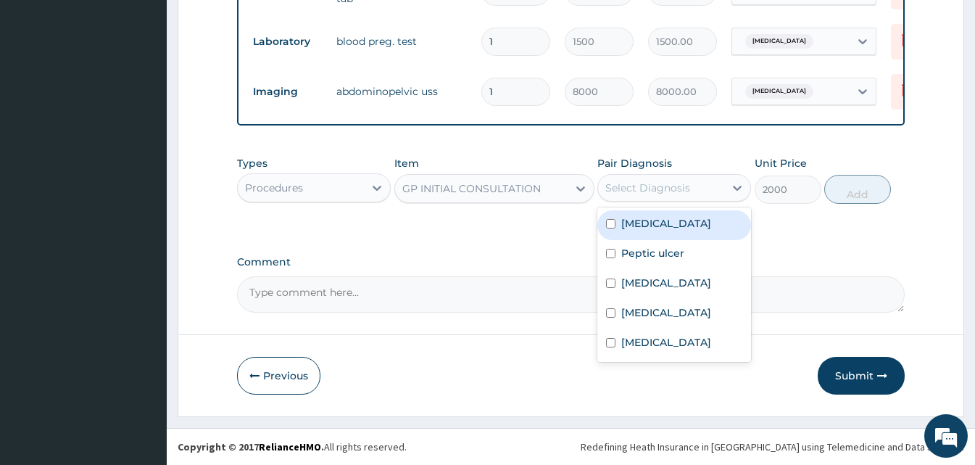
click at [677, 222] on label "[MEDICAL_DATA]" at bounding box center [666, 223] width 90 height 14
checkbox input "true"
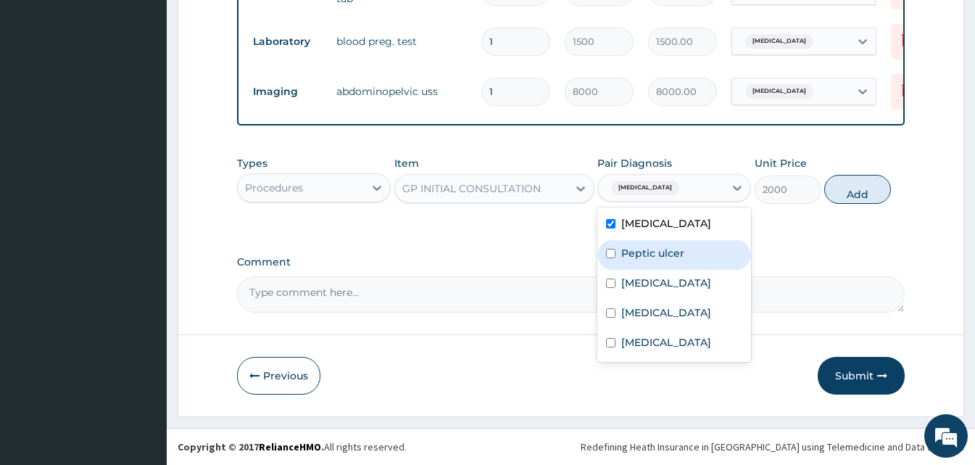
click at [646, 249] on label "Peptic ulcer" at bounding box center [652, 253] width 63 height 14
checkbox input "true"
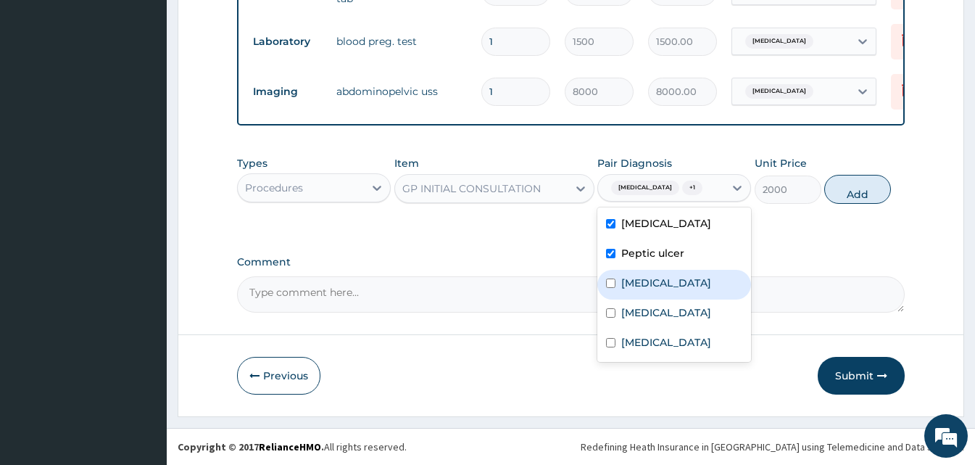
click at [640, 290] on label "[MEDICAL_DATA]" at bounding box center [666, 282] width 90 height 14
checkbox input "true"
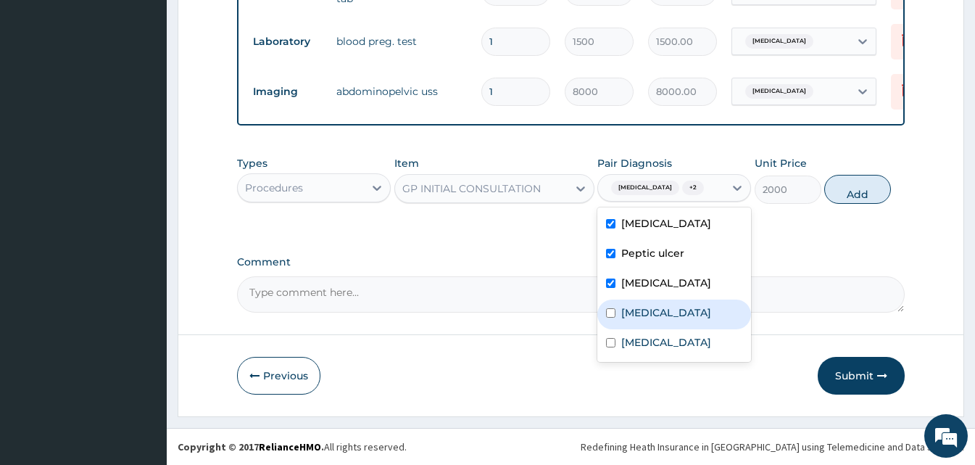
click at [641, 329] on div "[MEDICAL_DATA]" at bounding box center [674, 314] width 154 height 30
checkbox input "true"
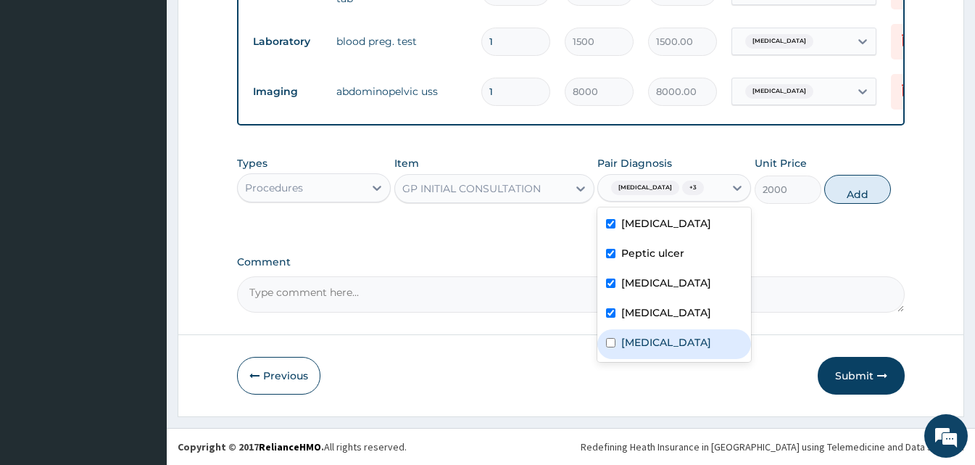
click at [640, 349] on label "[MEDICAL_DATA]" at bounding box center [666, 342] width 90 height 14
checkbox input "true"
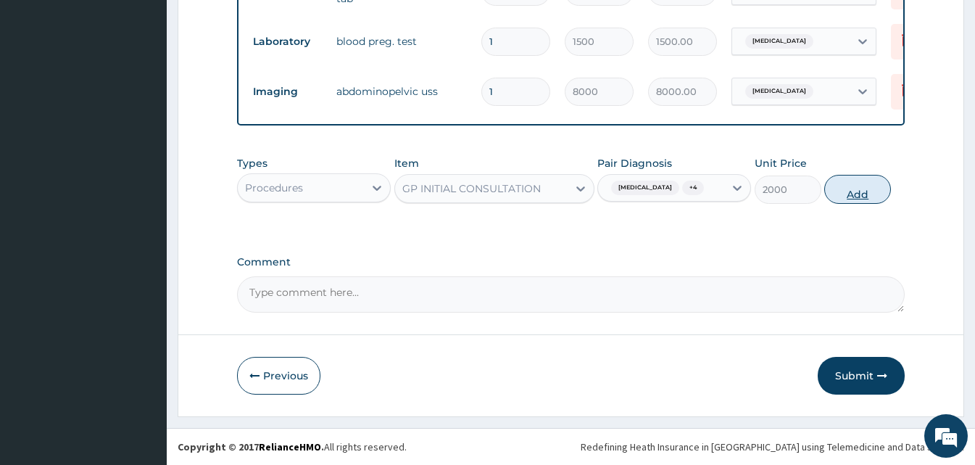
click at [837, 204] on button "Add" at bounding box center [857, 189] width 67 height 29
type input "0"
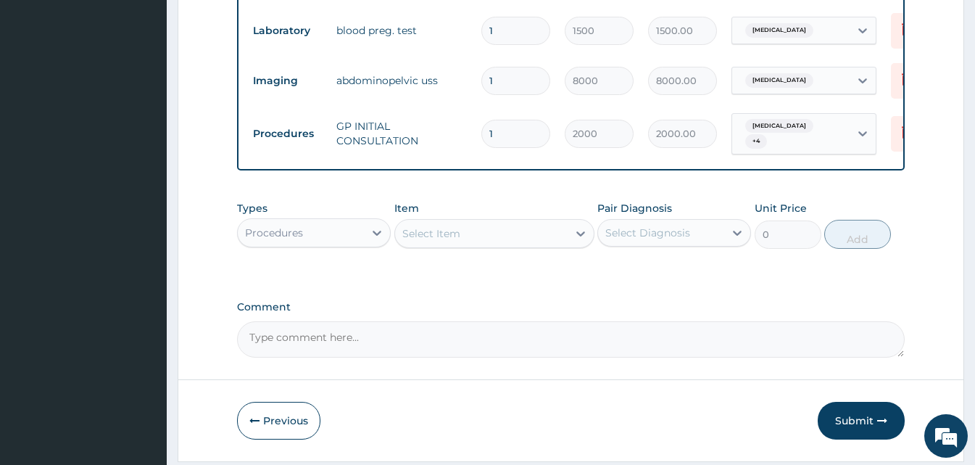
click at [315, 221] on div "Types Procedures" at bounding box center [314, 225] width 154 height 48
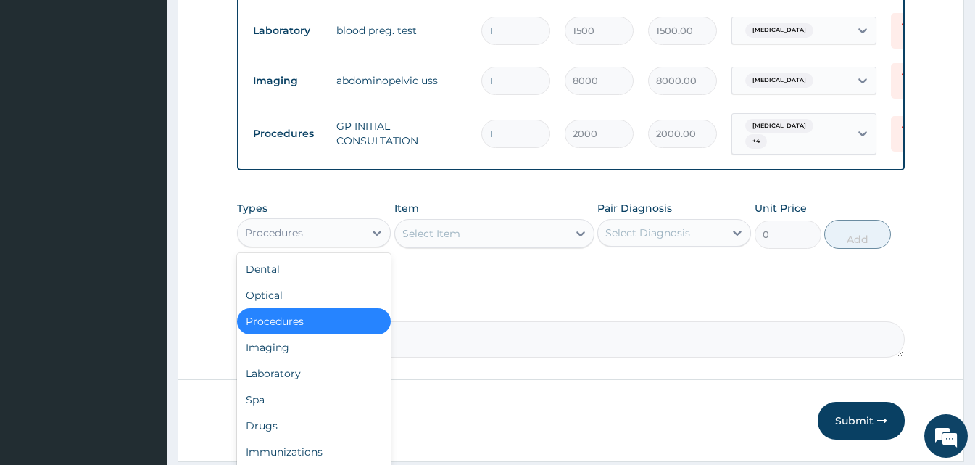
click at [316, 238] on div "Procedures" at bounding box center [301, 232] width 126 height 23
click at [259, 439] on div "Drugs" at bounding box center [314, 425] width 154 height 26
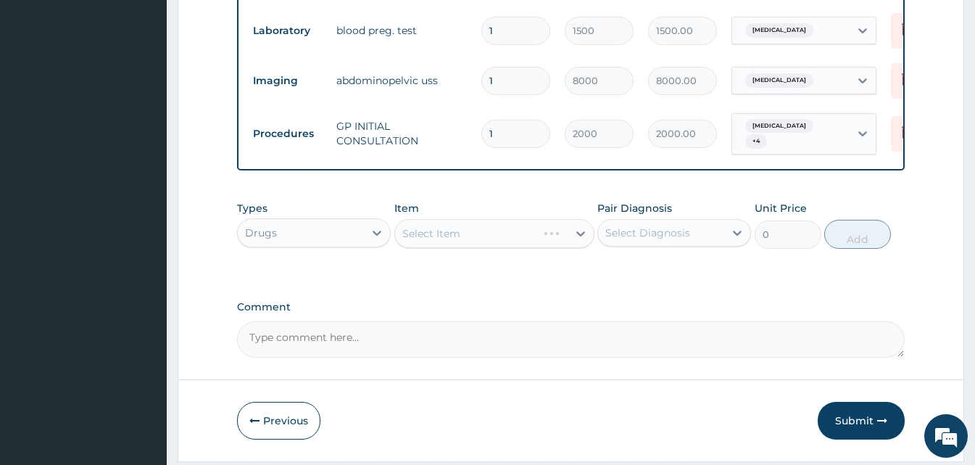
click at [564, 241] on div "Select Item" at bounding box center [494, 233] width 200 height 29
click at [560, 238] on div "Select Item" at bounding box center [481, 233] width 173 height 23
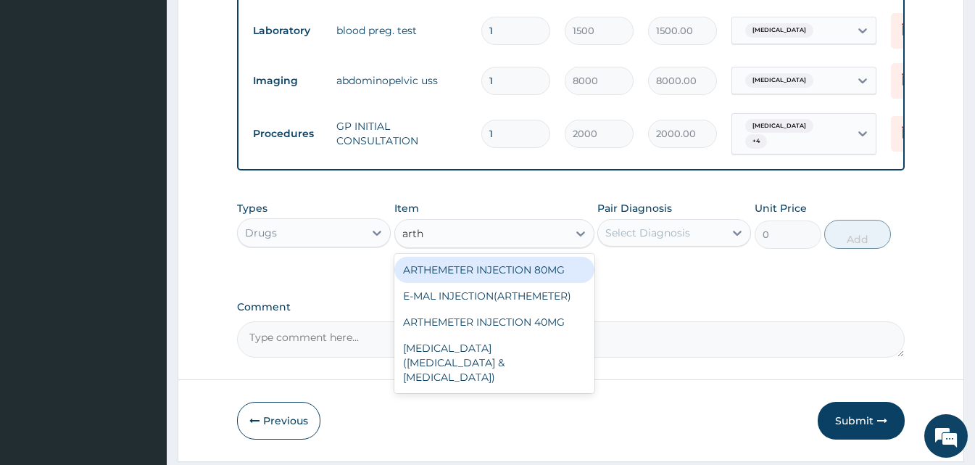
type input "arthe"
click at [523, 278] on div "ARTHEMETER INJECTION 80MG" at bounding box center [494, 270] width 200 height 26
type input "600"
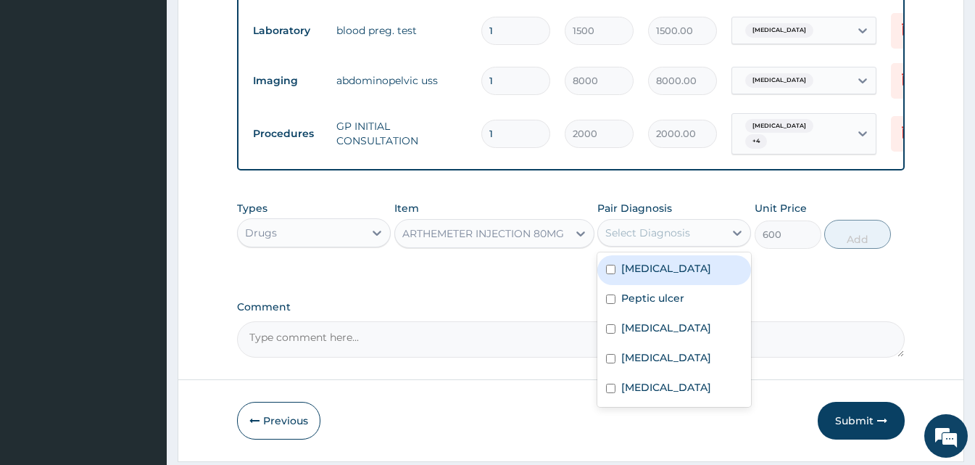
click at [645, 236] on div "Select Diagnosis" at bounding box center [647, 232] width 85 height 14
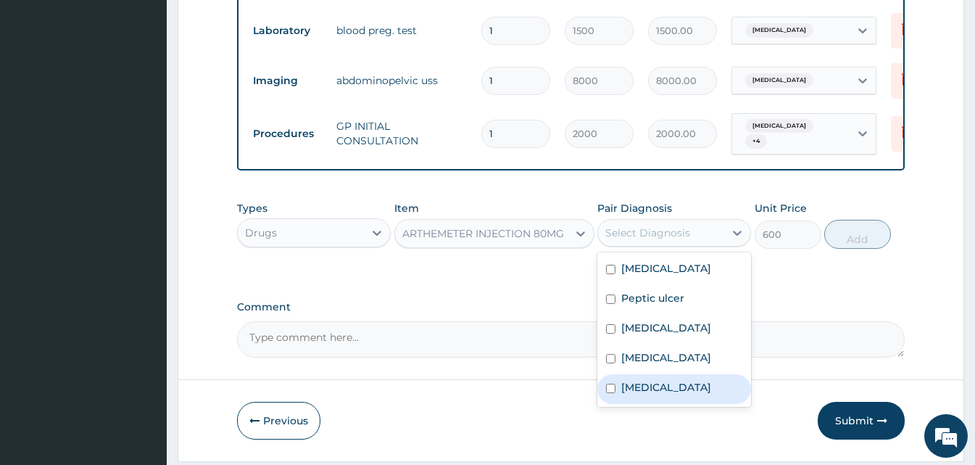
click at [632, 394] on label "[MEDICAL_DATA]" at bounding box center [666, 387] width 90 height 14
checkbox input "true"
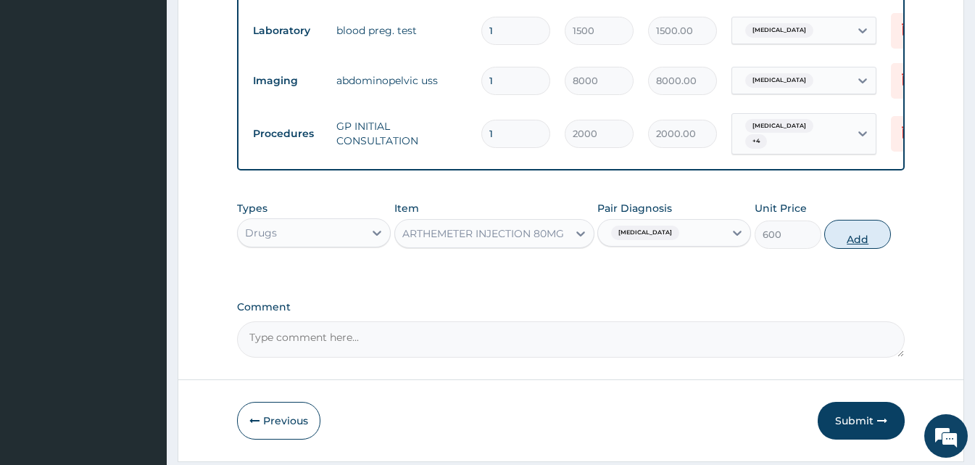
click at [844, 241] on button "Add" at bounding box center [857, 234] width 67 height 29
type input "0"
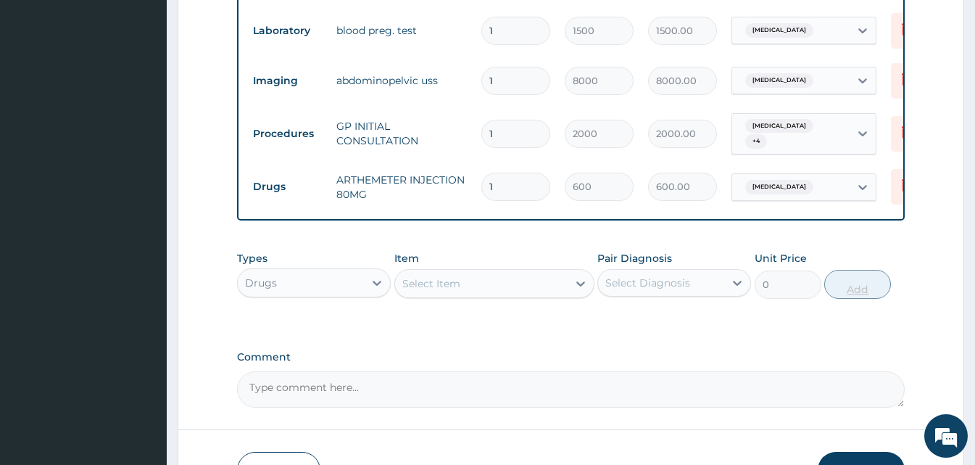
type input "0.00"
type input "2"
type input "1200.00"
type input "2"
click at [423, 298] on div "Select Item" at bounding box center [494, 283] width 200 height 29
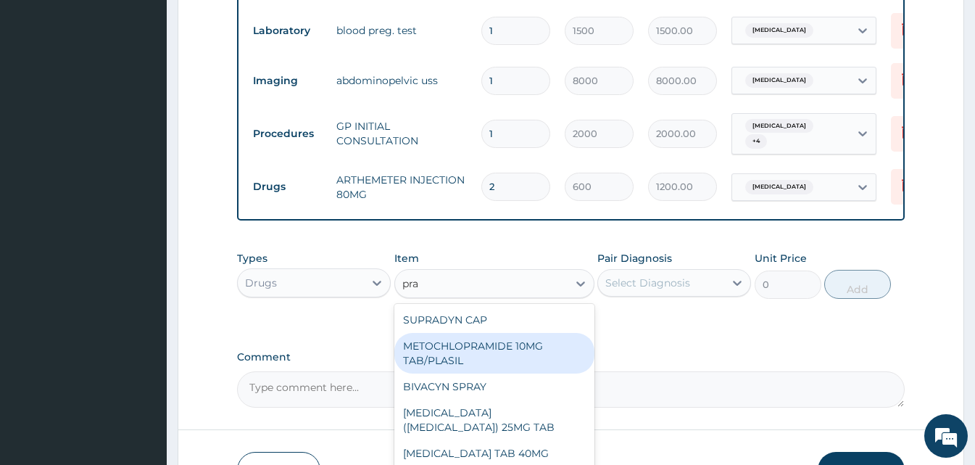
scroll to position [878, 0]
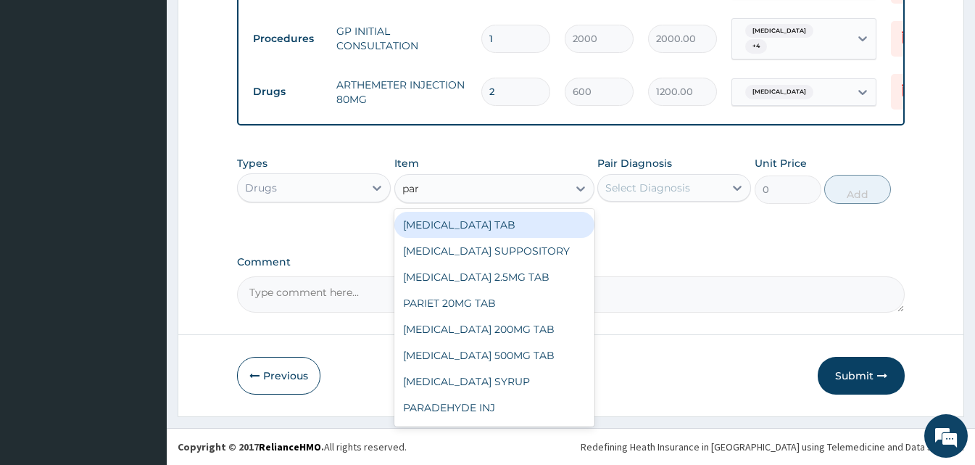
type input "para"
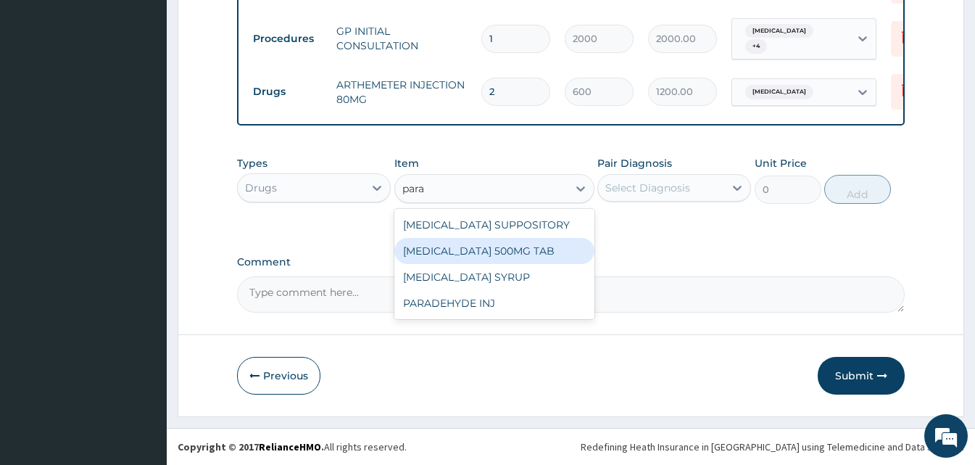
click at [496, 244] on div "[MEDICAL_DATA] 500MG TAB" at bounding box center [494, 251] width 200 height 26
type input "15"
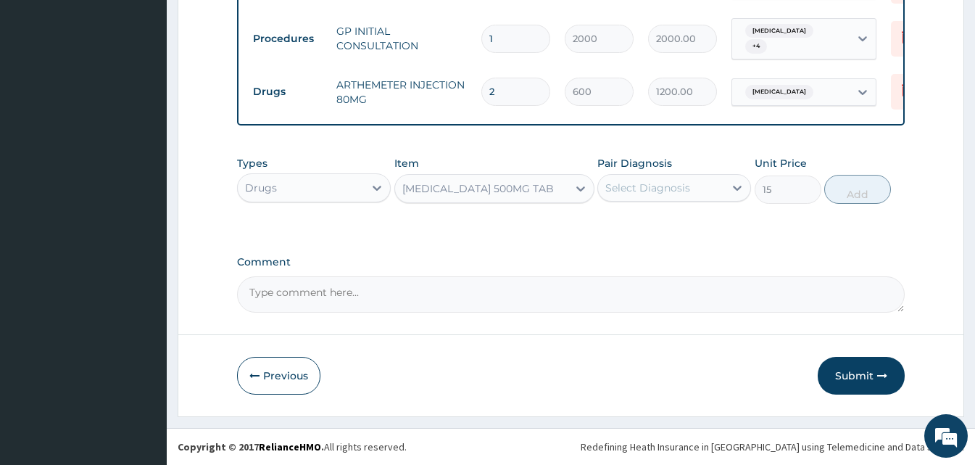
click at [697, 183] on div "Select Diagnosis" at bounding box center [661, 187] width 126 height 23
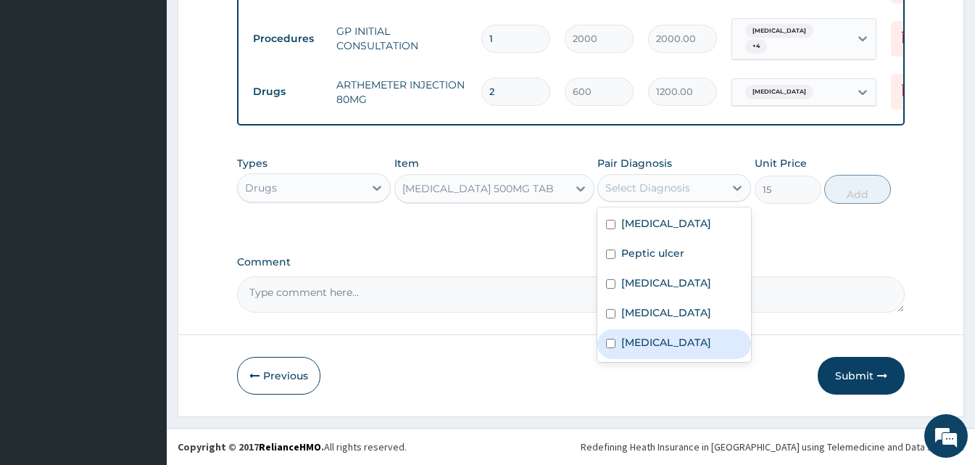
click at [651, 345] on div "[MEDICAL_DATA]" at bounding box center [674, 344] width 154 height 30
checkbox input "true"
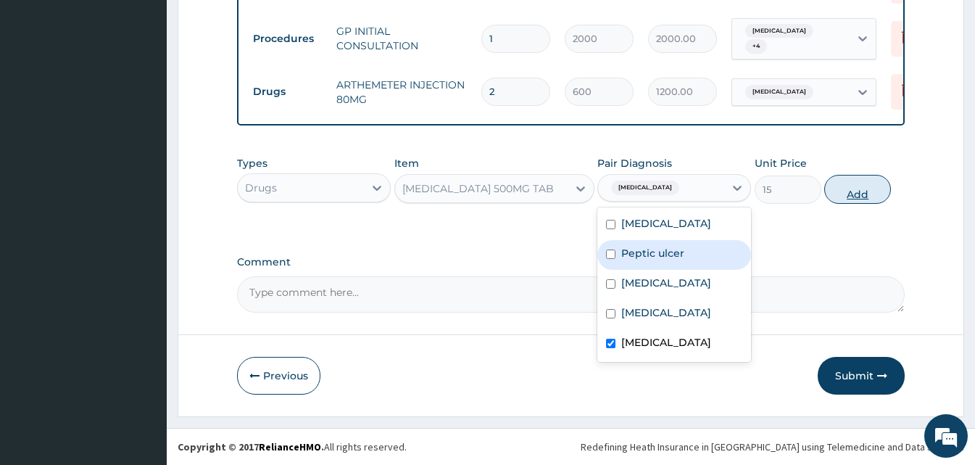
click at [848, 196] on button "Add" at bounding box center [857, 189] width 67 height 29
type input "0"
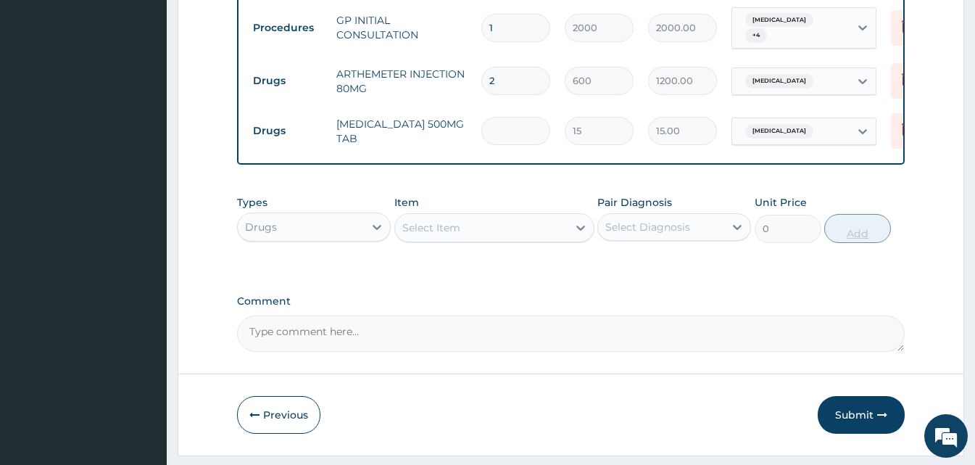
type input "0.00"
type input "3"
type input "45.00"
type input "30"
type input "450.00"
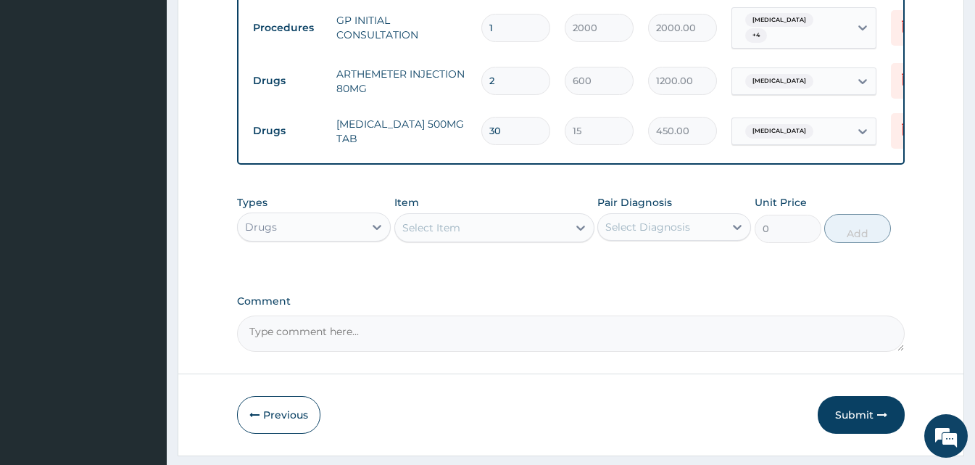
type input "30"
click at [515, 85] on input "2" at bounding box center [515, 81] width 69 height 28
type input "0.00"
type input "6"
type input "3600.00"
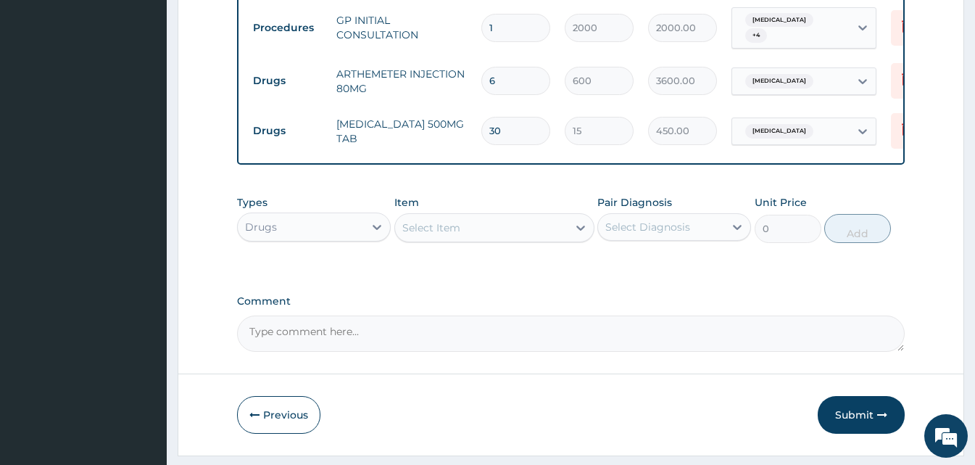
type input "6"
click at [475, 230] on div "Select Item" at bounding box center [481, 227] width 173 height 23
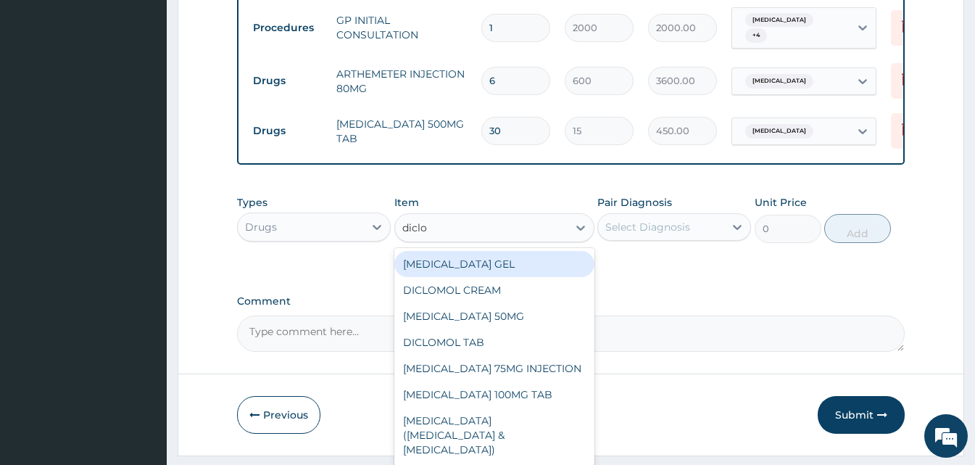
type input "diclof"
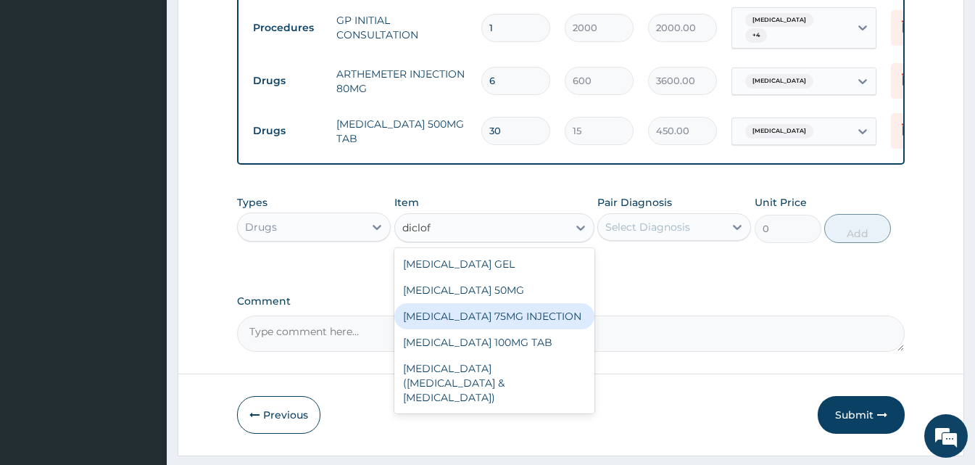
click at [475, 317] on div "[MEDICAL_DATA] 75MG INJECTION" at bounding box center [494, 316] width 200 height 26
type input "156"
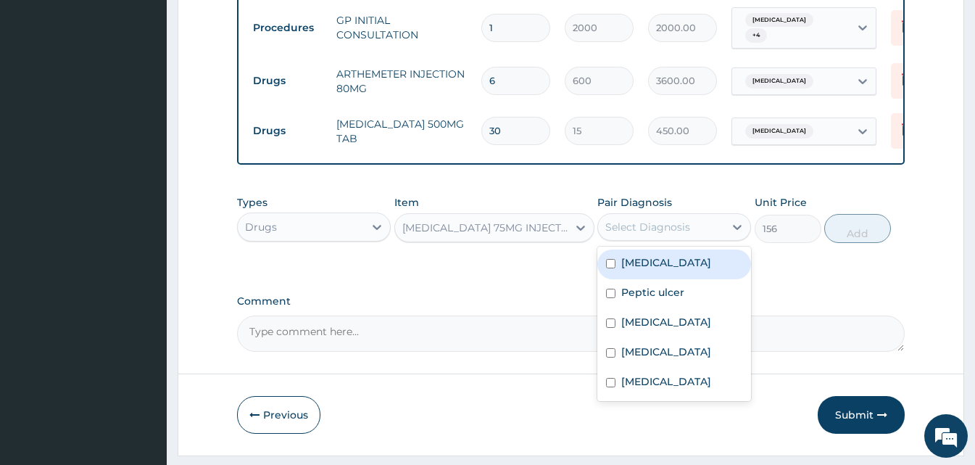
click at [676, 234] on div "Select Diagnosis" at bounding box center [647, 227] width 85 height 14
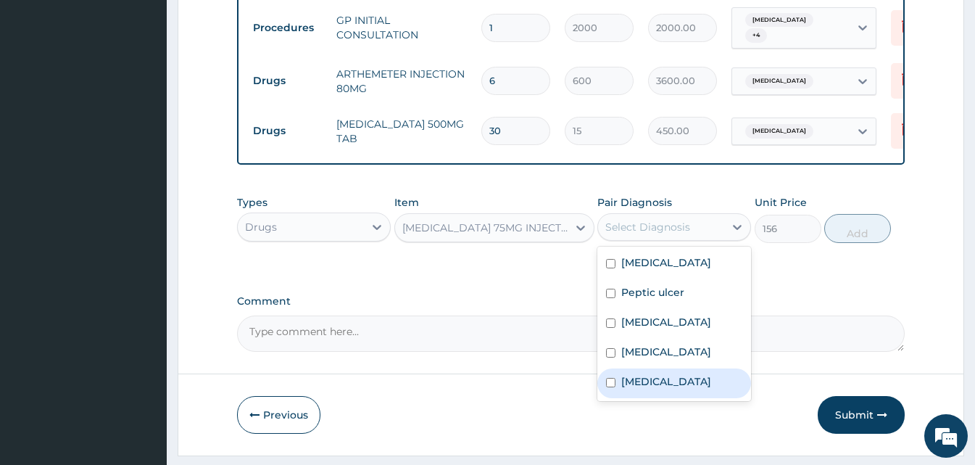
click at [664, 398] on div "[MEDICAL_DATA]" at bounding box center [674, 383] width 154 height 30
checkbox input "true"
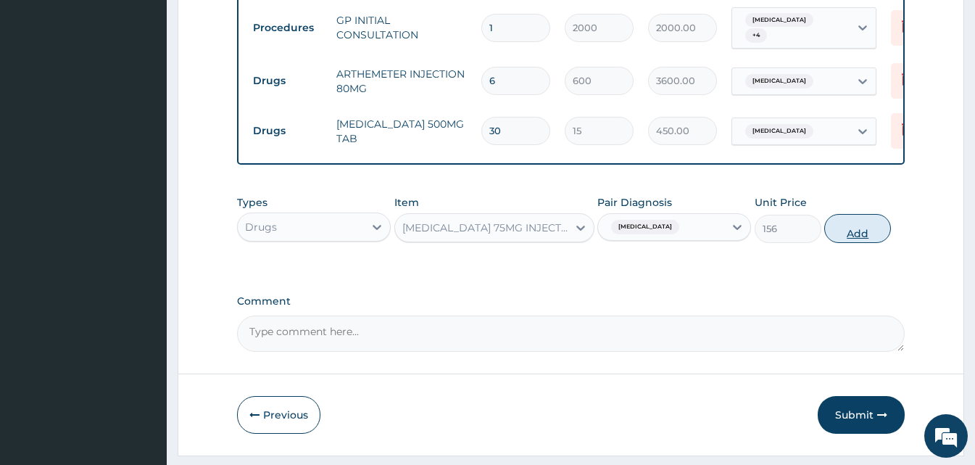
click at [835, 243] on button "Add" at bounding box center [857, 228] width 67 height 29
type input "0"
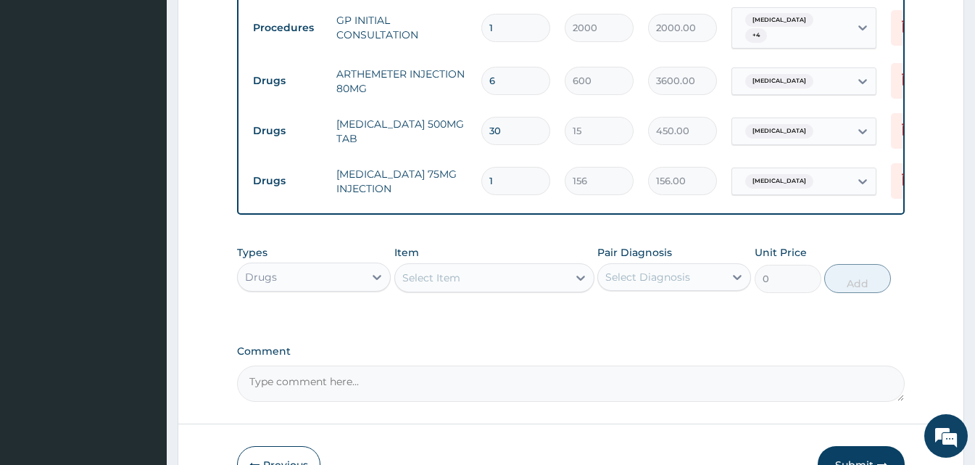
scroll to position [979, 0]
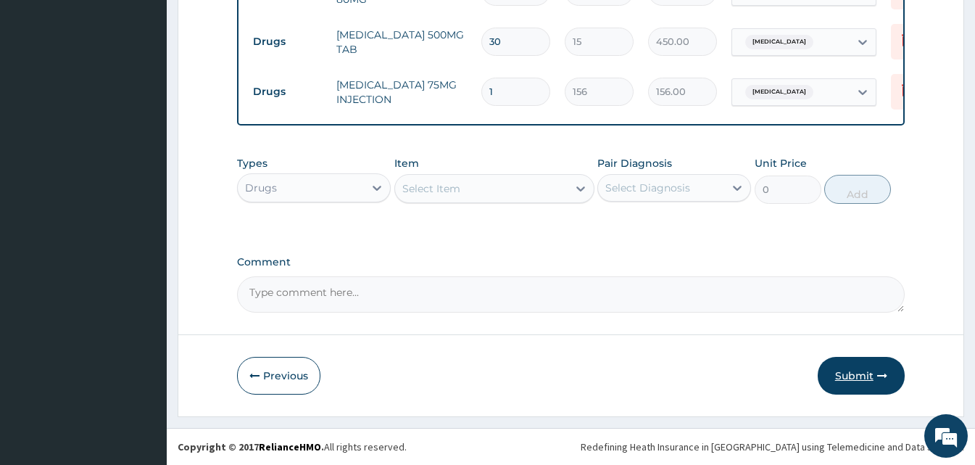
click at [848, 376] on button "Submit" at bounding box center [861, 376] width 87 height 38
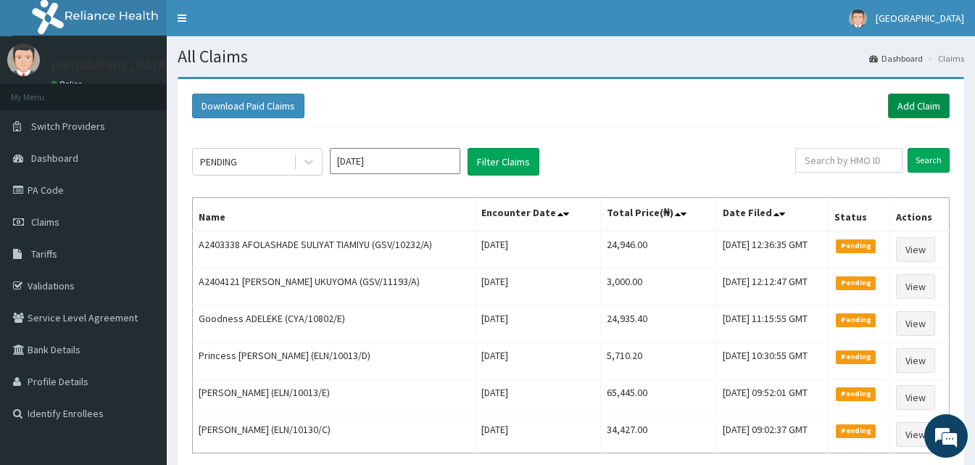
click at [919, 101] on link "Add Claim" at bounding box center [919, 106] width 62 height 25
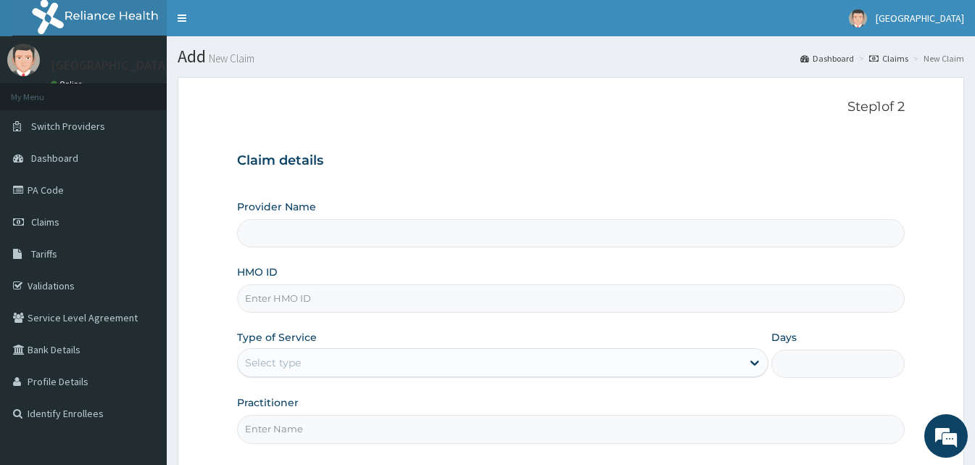
type input "[GEOGRAPHIC_DATA]"
click at [296, 303] on input "HMO ID" at bounding box center [571, 298] width 668 height 28
paste input "CodeBxl/10168/a"
click at [270, 302] on input "CodeBxl/10168/a" at bounding box center [571, 298] width 668 height 28
type input "Bxl/10168/a"
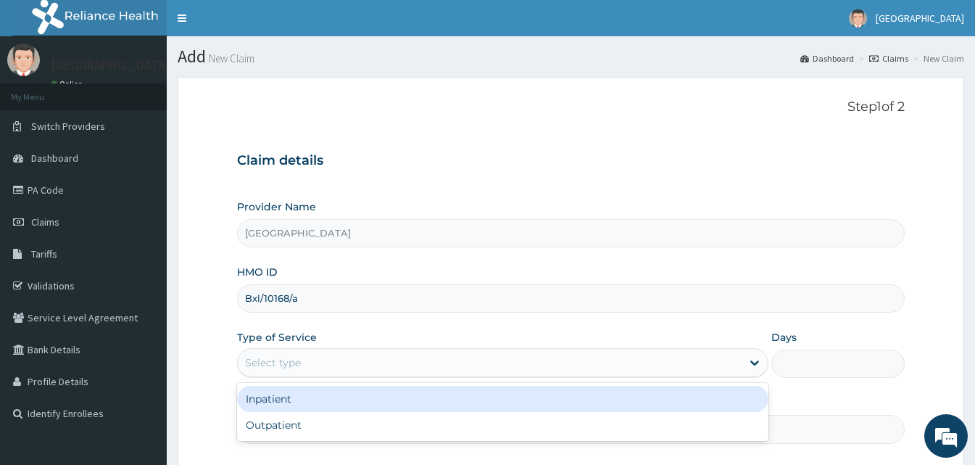
click at [302, 355] on div "Select type" at bounding box center [490, 362] width 504 height 23
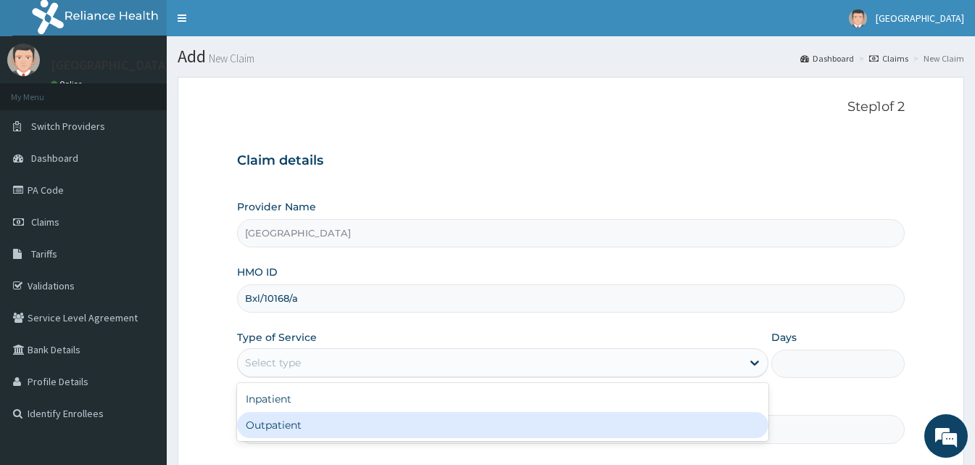
click at [280, 435] on div "Outpatient" at bounding box center [502, 425] width 531 height 26
type input "1"
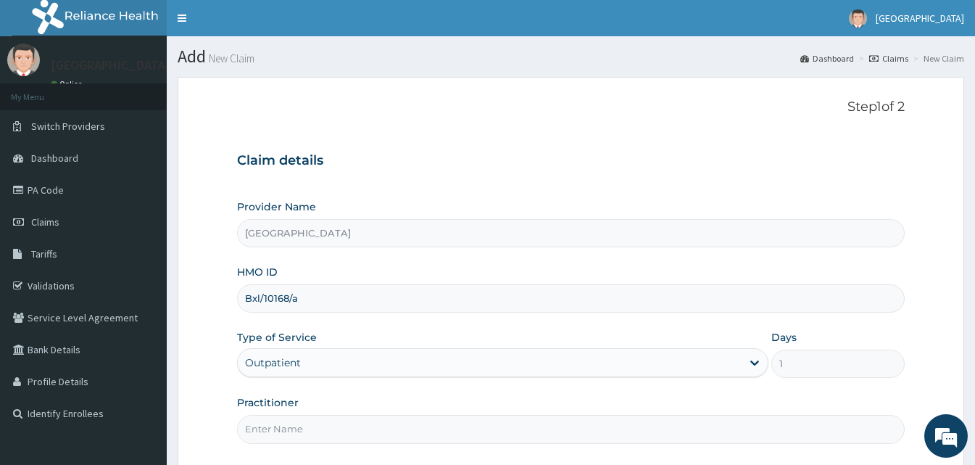
click at [307, 431] on input "Practitioner" at bounding box center [571, 429] width 668 height 28
type input "Doctor [GEOGRAPHIC_DATA]"
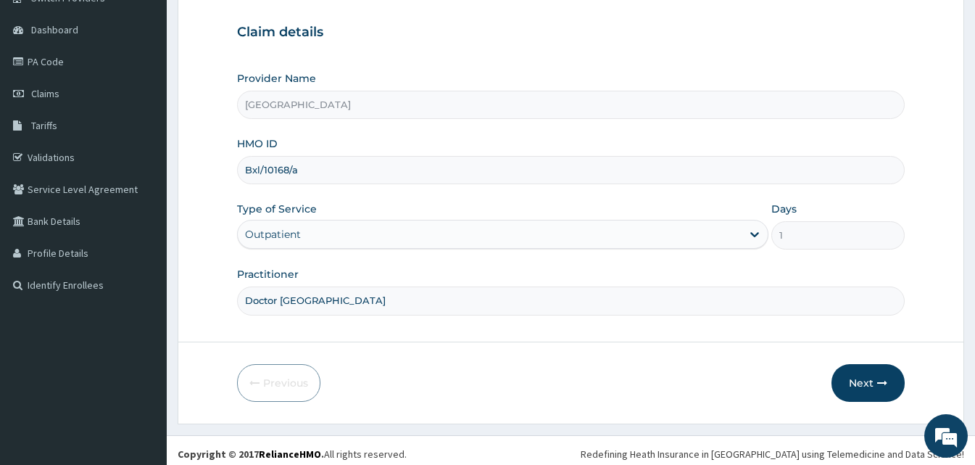
scroll to position [136, 0]
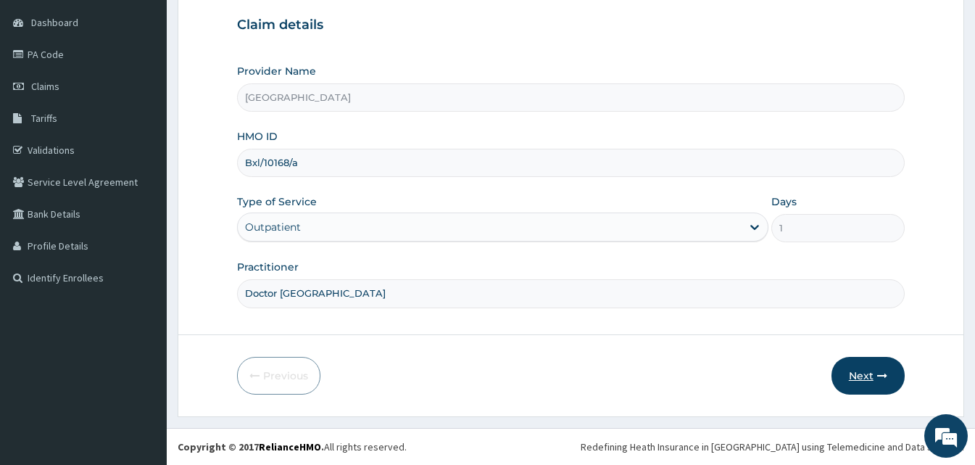
click at [838, 362] on button "Next" at bounding box center [867, 376] width 73 height 38
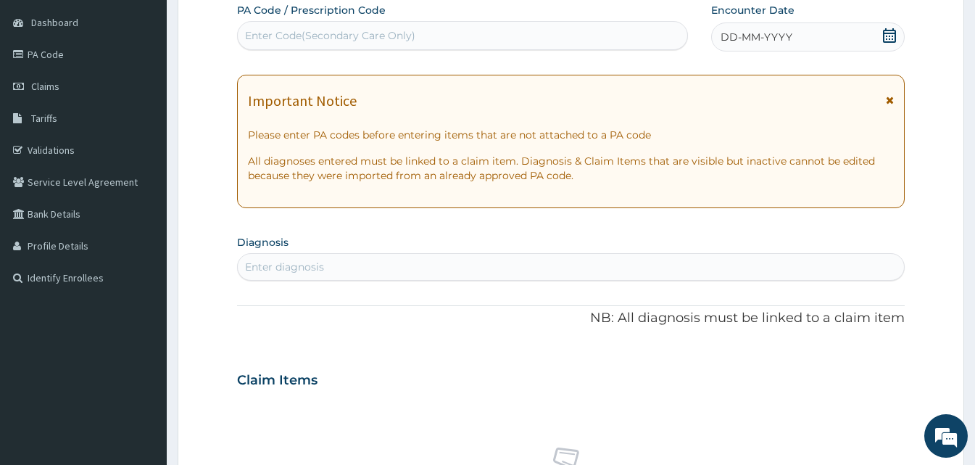
click at [749, 43] on span "DD-MM-YYYY" at bounding box center [756, 37] width 72 height 14
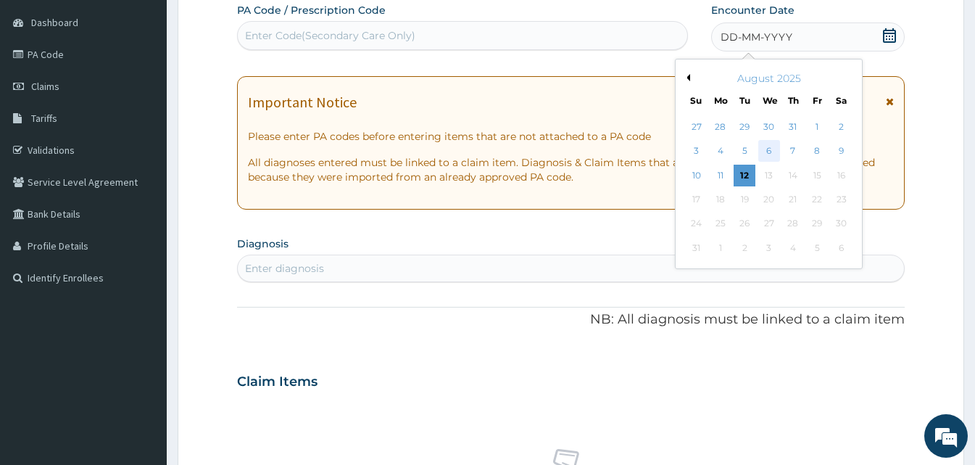
click at [775, 146] on div "6" at bounding box center [769, 152] width 22 height 22
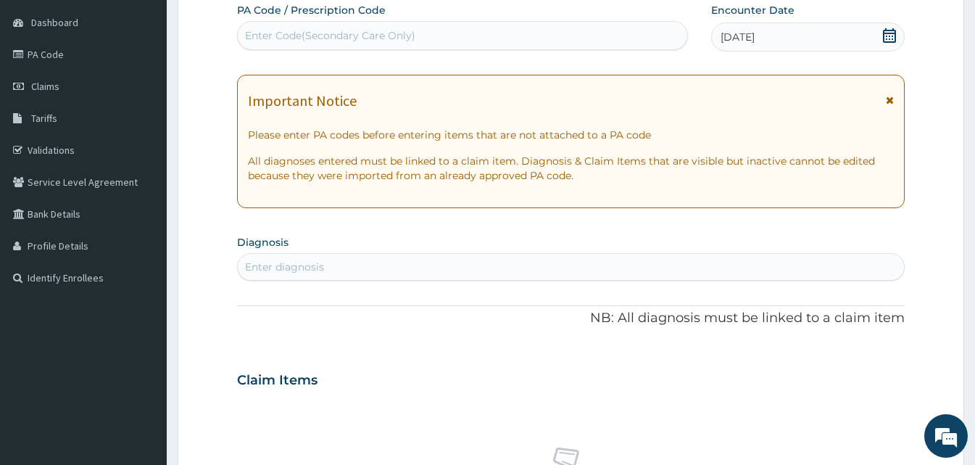
click at [361, 273] on div "Enter diagnosis" at bounding box center [571, 266] width 666 height 23
click at [378, 271] on div "Enter diagnosis" at bounding box center [571, 266] width 666 height 23
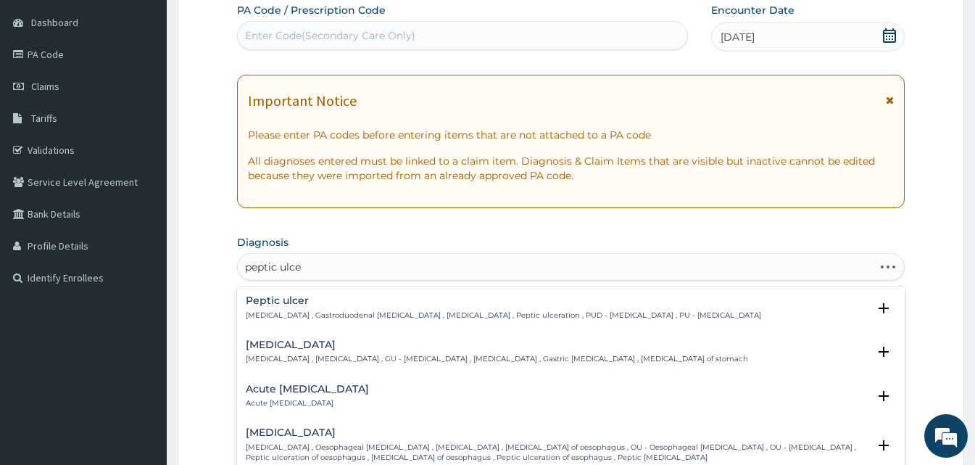
type input "[MEDICAL_DATA]"
click at [278, 312] on p "[MEDICAL_DATA] , Gastroduodenal [MEDICAL_DATA] , [MEDICAL_DATA] , Peptic ulcera…" at bounding box center [503, 315] width 515 height 10
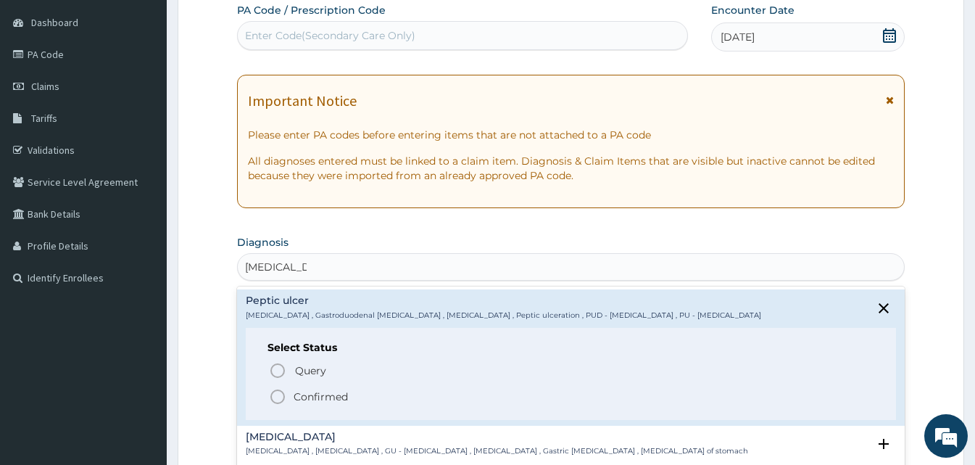
click at [276, 396] on icon "status option filled" at bounding box center [277, 396] width 17 height 17
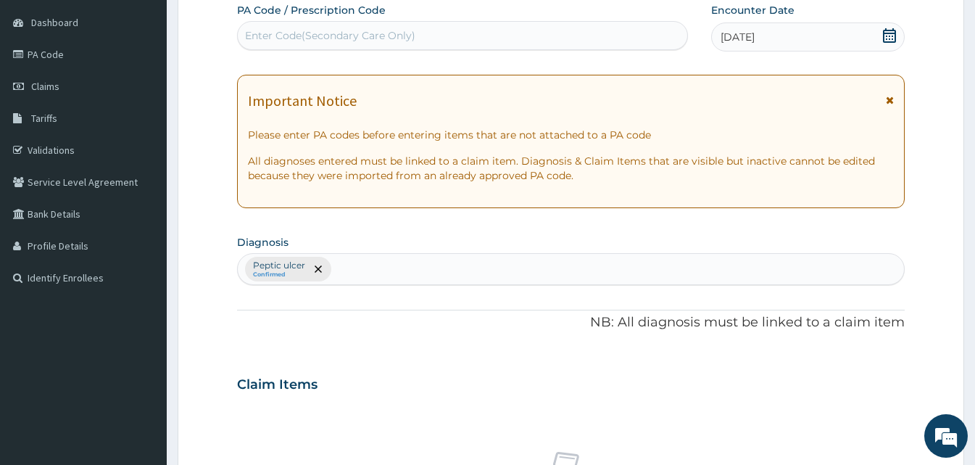
scroll to position [541, 0]
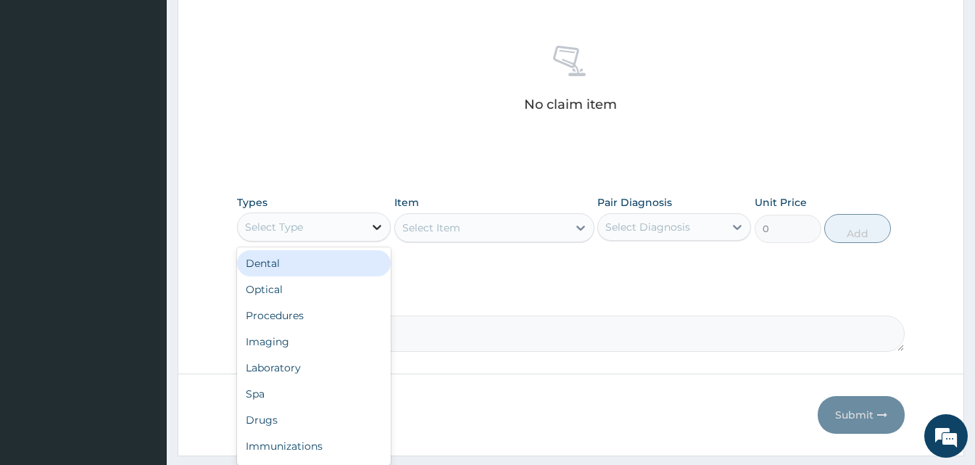
click at [375, 232] on icon at bounding box center [377, 227] width 14 height 14
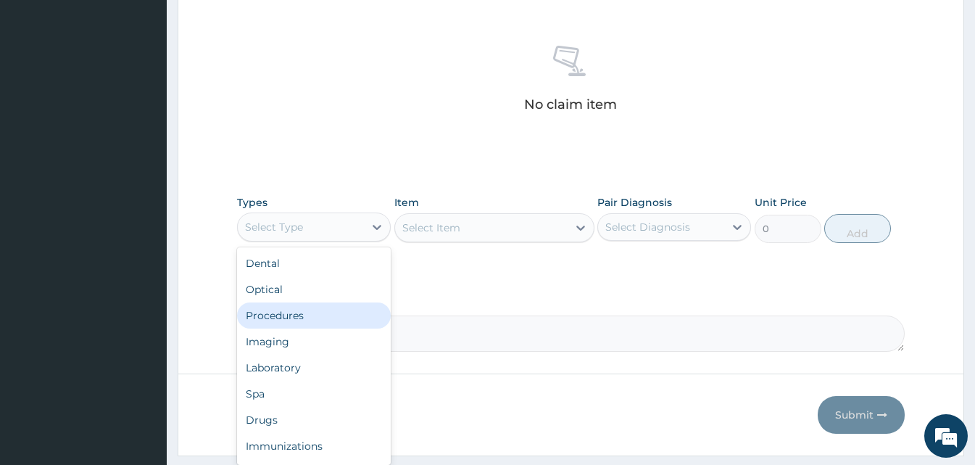
click at [308, 317] on div "Procedures" at bounding box center [314, 315] width 154 height 26
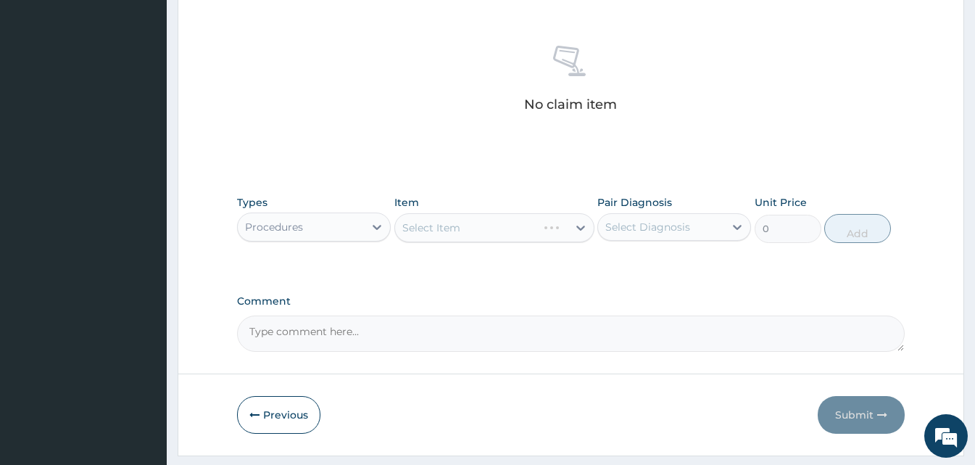
click at [586, 225] on div "Select Item" at bounding box center [494, 227] width 200 height 29
click at [581, 224] on icon at bounding box center [580, 227] width 14 height 14
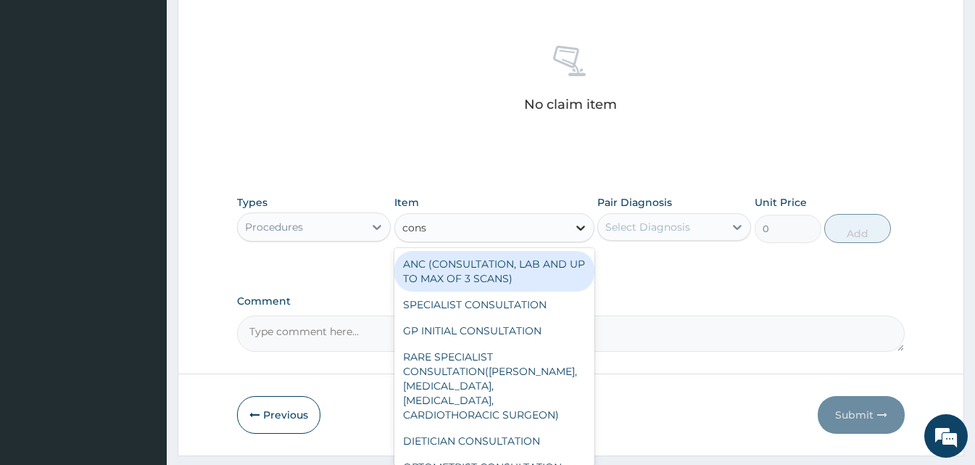
type input "consu"
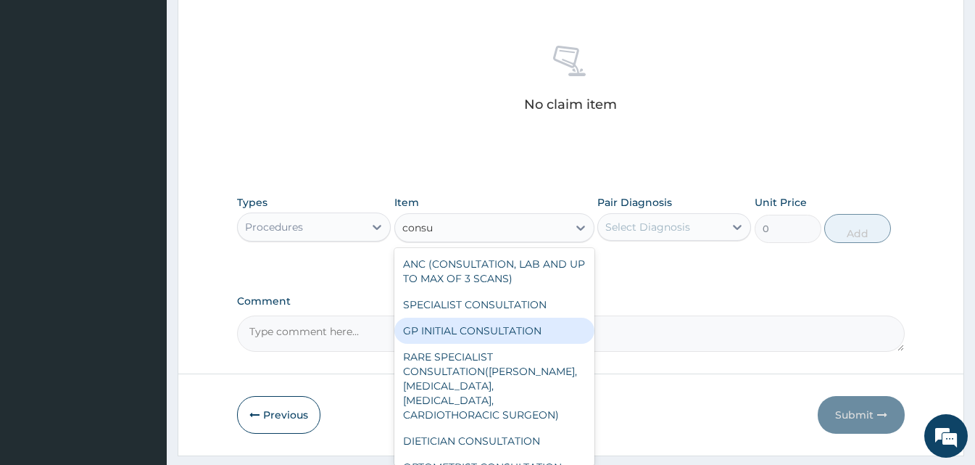
click at [481, 337] on div "GP INITIAL CONSULTATION" at bounding box center [494, 330] width 200 height 26
type input "2000"
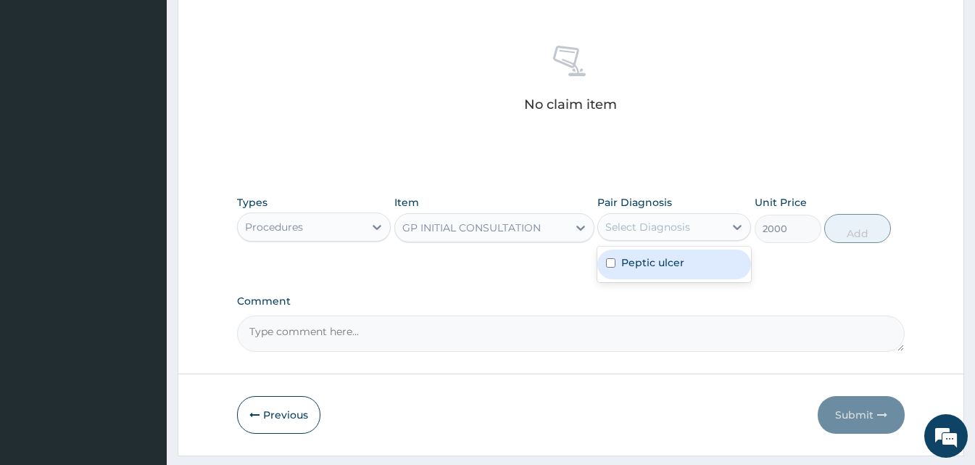
click at [698, 233] on div "Select Diagnosis" at bounding box center [661, 226] width 126 height 23
click at [680, 265] on label "Peptic ulcer" at bounding box center [652, 262] width 63 height 14
checkbox input "true"
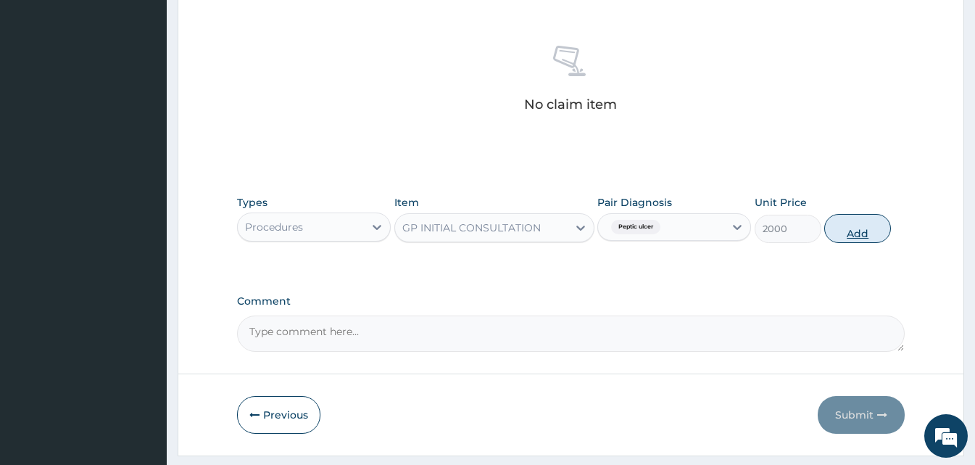
click at [860, 227] on button "Add" at bounding box center [857, 228] width 67 height 29
type input "0"
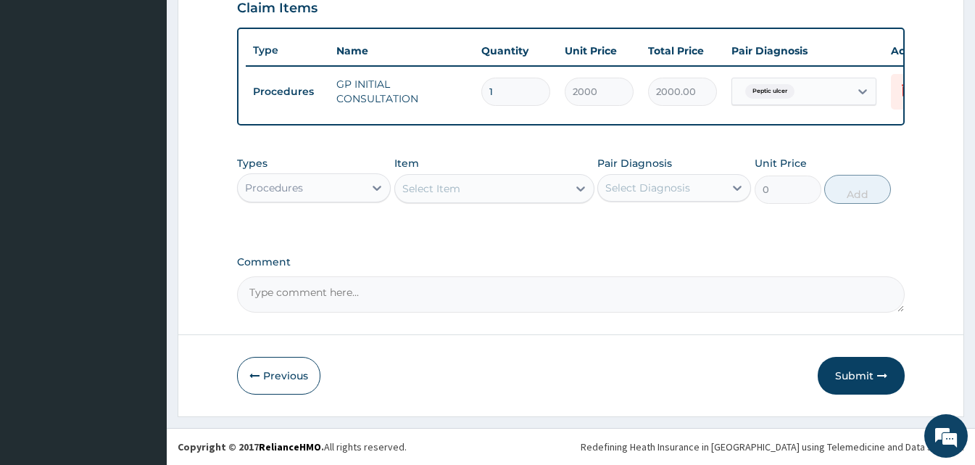
scroll to position [523, 0]
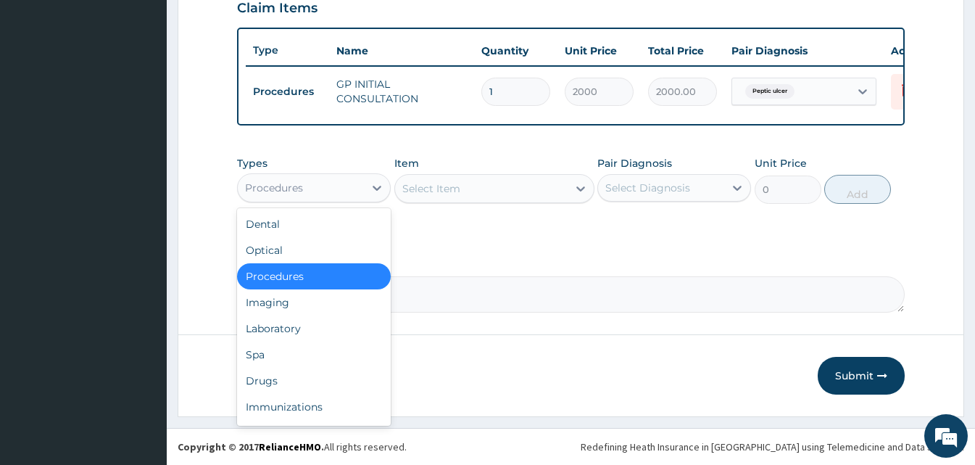
click at [346, 191] on div "Procedures" at bounding box center [301, 187] width 126 height 23
click at [267, 375] on div "Drugs" at bounding box center [314, 380] width 154 height 26
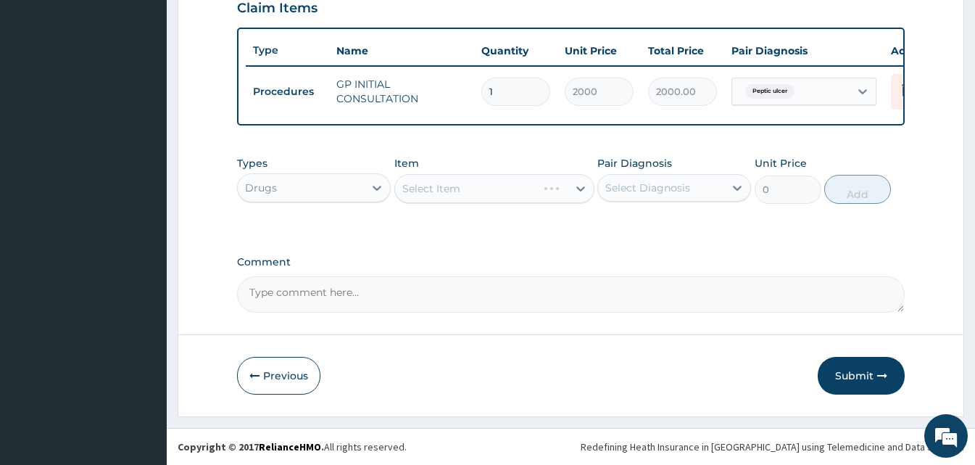
click at [567, 186] on div "Select Item" at bounding box center [494, 188] width 200 height 29
click at [576, 187] on div "Select Item" at bounding box center [494, 188] width 200 height 29
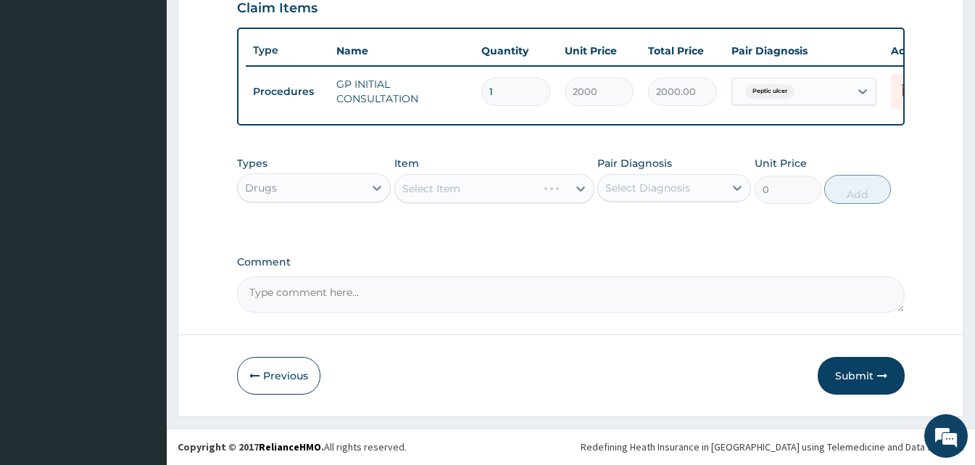
click at [571, 188] on div "Select Item" at bounding box center [494, 188] width 200 height 29
click at [568, 191] on div at bounding box center [581, 188] width 26 height 26
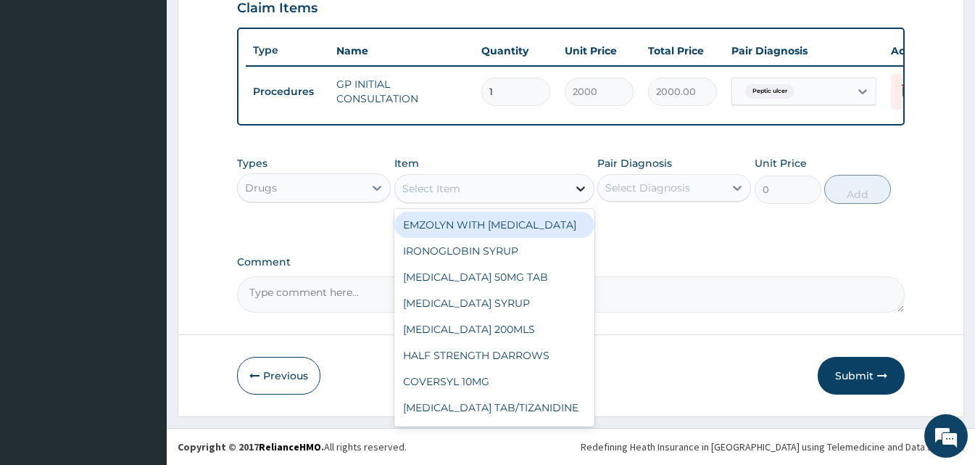
click at [568, 191] on div at bounding box center [581, 188] width 26 height 26
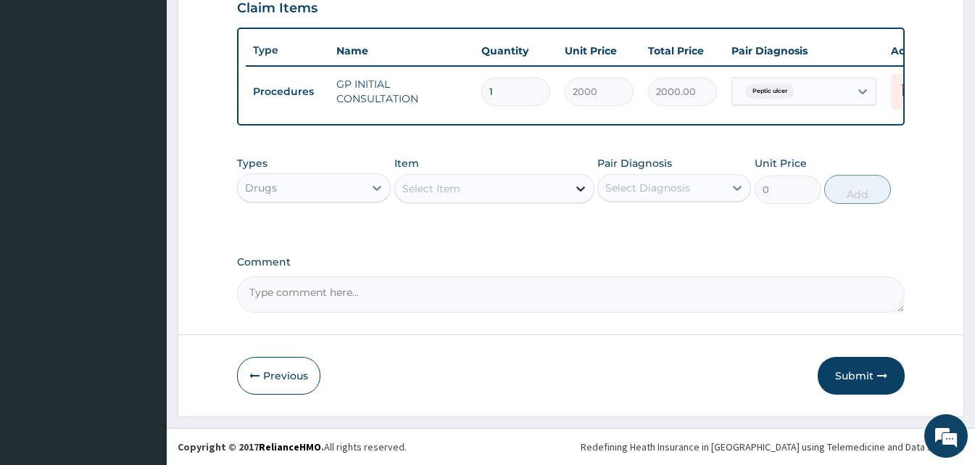
click at [568, 191] on div at bounding box center [581, 188] width 26 height 26
type input "gascol"
click at [516, 217] on div "GASCOL SUSP" at bounding box center [494, 225] width 200 height 26
type input "1300"
click at [679, 180] on div "Select Diagnosis" at bounding box center [647, 187] width 85 height 14
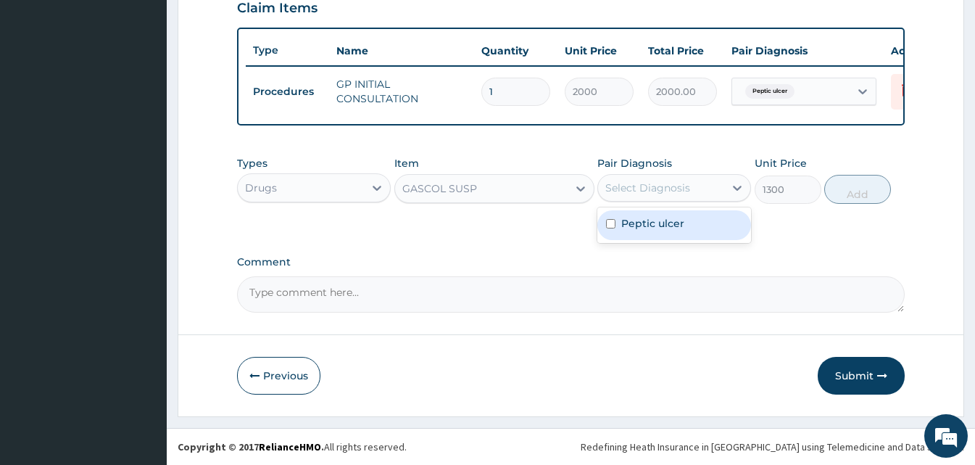
click at [671, 225] on label "Peptic ulcer" at bounding box center [652, 223] width 63 height 14
checkbox input "true"
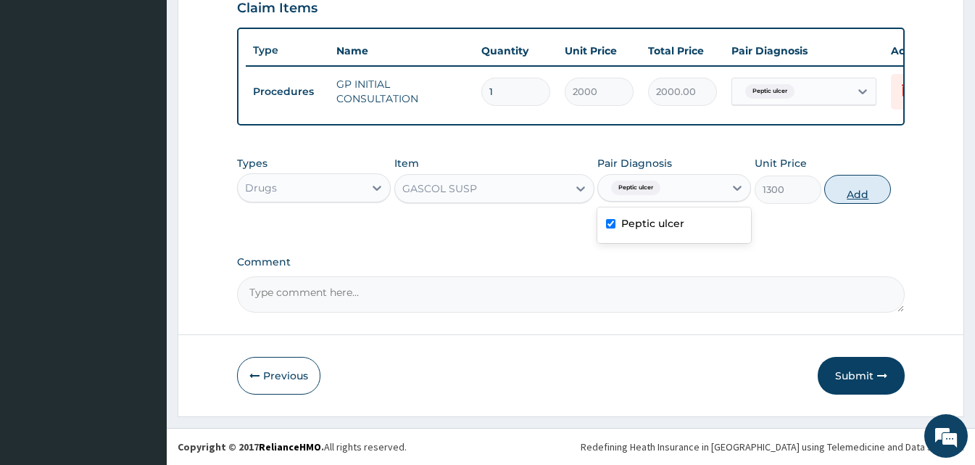
click at [845, 182] on button "Add" at bounding box center [857, 189] width 67 height 29
type input "0"
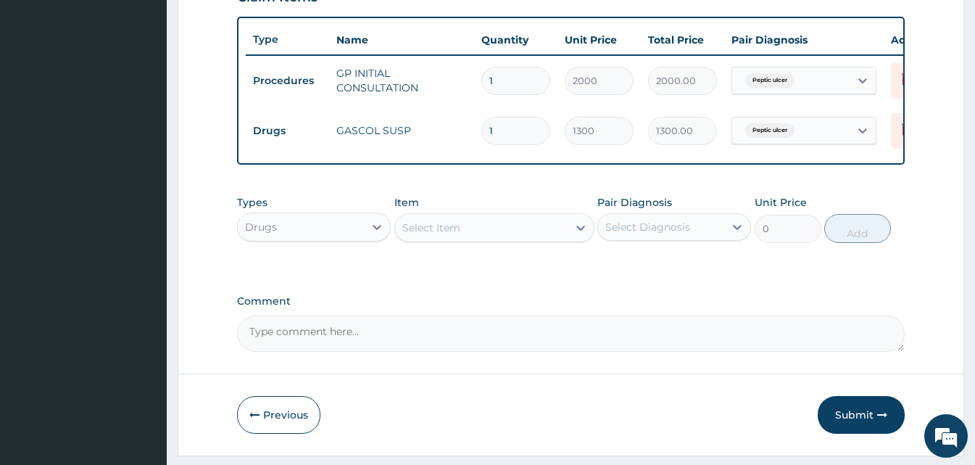
click at [423, 232] on div "Select Item" at bounding box center [431, 227] width 58 height 14
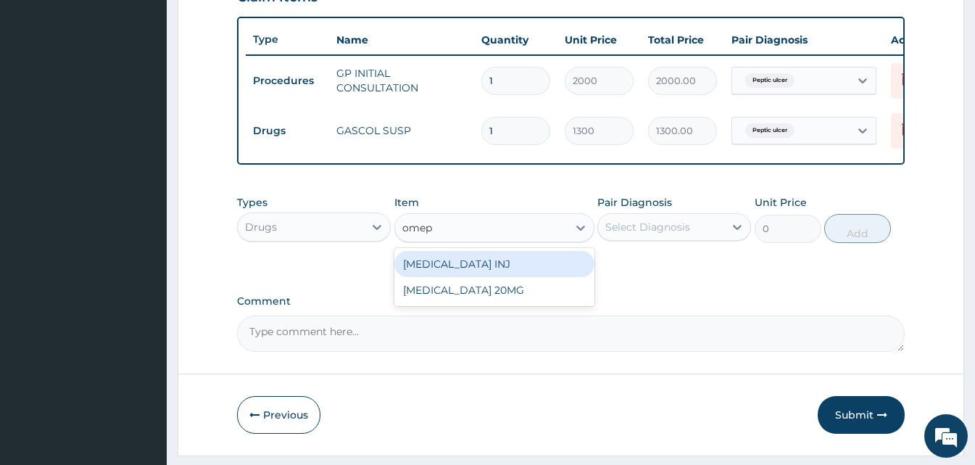
type input "omepr"
click at [433, 273] on div "OMEPRAZOLE INJ" at bounding box center [494, 264] width 200 height 26
type input "1100"
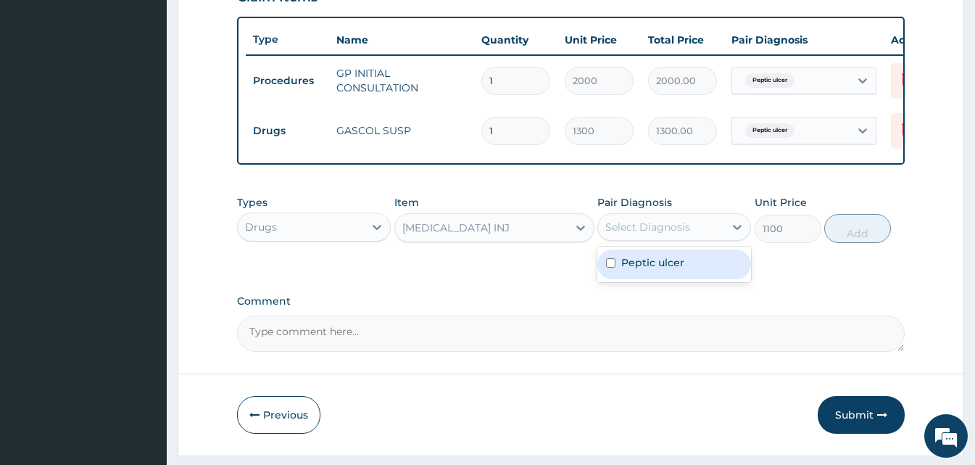
click at [665, 232] on div "Select Diagnosis" at bounding box center [647, 227] width 85 height 14
click at [661, 265] on label "Peptic ulcer" at bounding box center [652, 262] width 63 height 14
checkbox input "true"
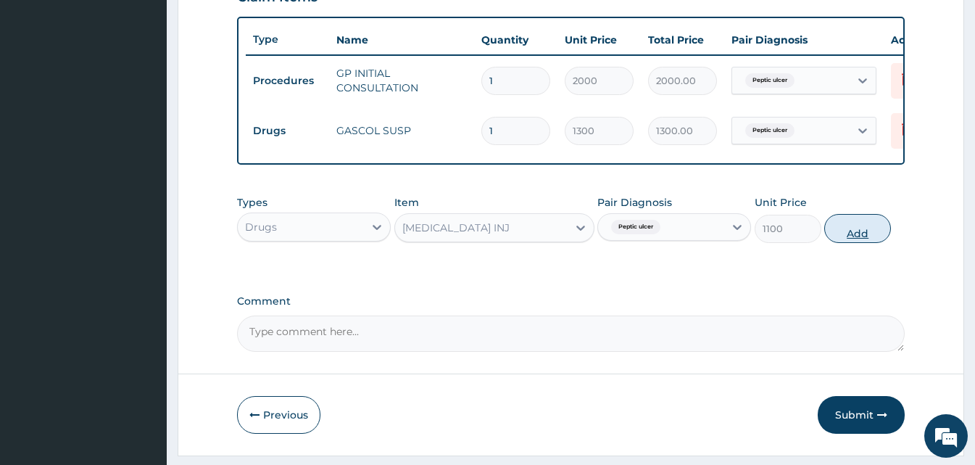
click at [849, 233] on button "Add" at bounding box center [857, 228] width 67 height 29
type input "0"
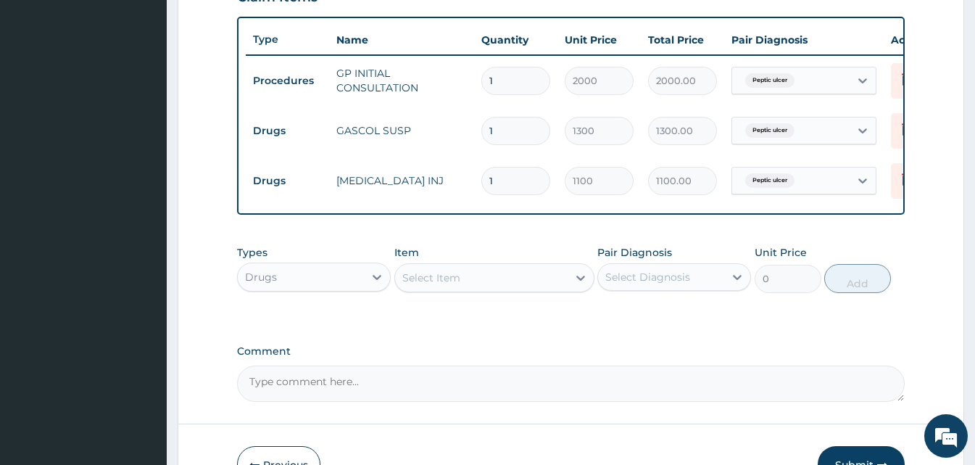
click at [429, 285] on div "Select Item" at bounding box center [431, 277] width 58 height 14
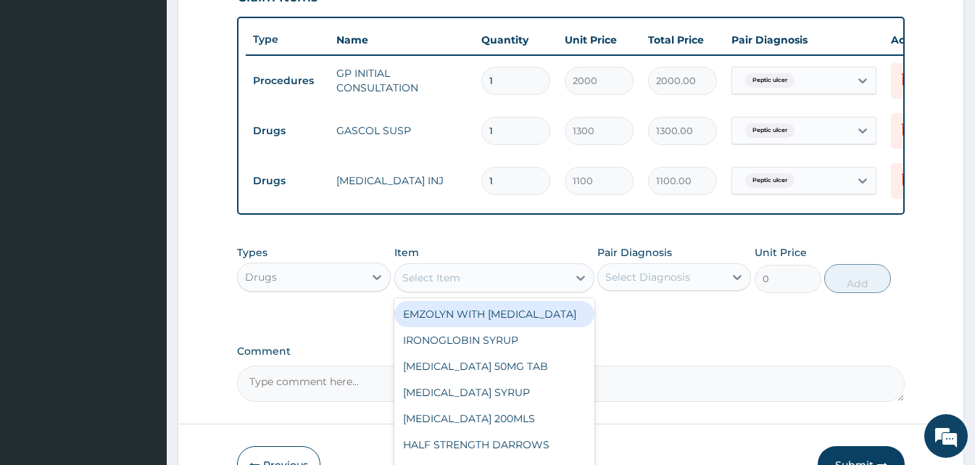
type input "p"
type input "omep"
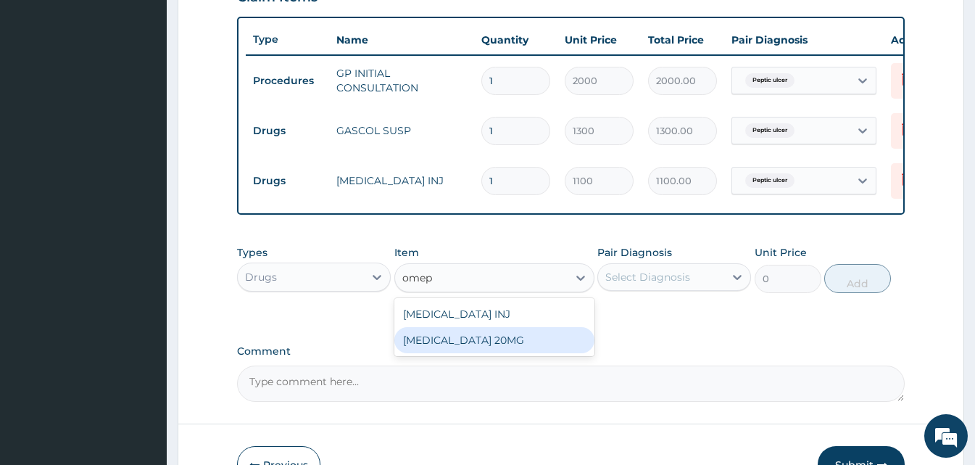
click at [455, 353] on div "OMEPRAZOLE 20MG" at bounding box center [494, 340] width 200 height 26
type input "110"
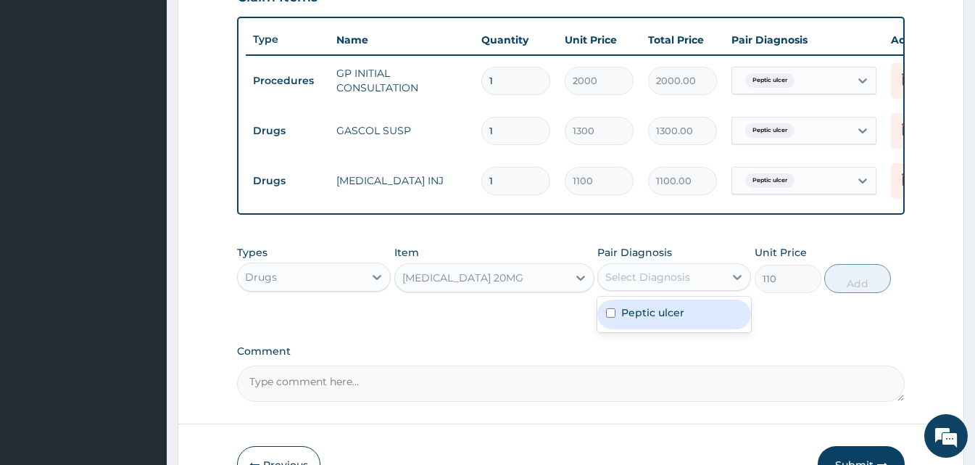
click at [691, 288] on div "Select Diagnosis" at bounding box center [661, 276] width 126 height 23
click at [667, 320] on label "Peptic ulcer" at bounding box center [652, 312] width 63 height 14
checkbox input "true"
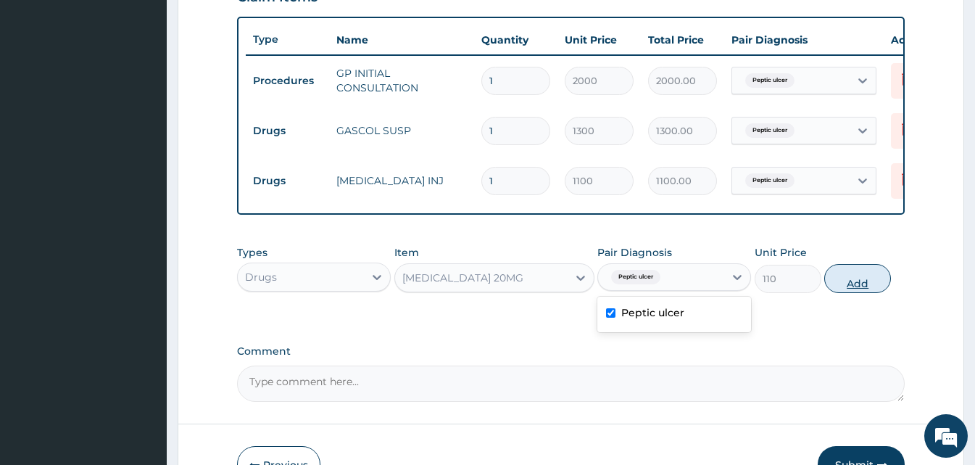
click at [869, 281] on button "Add" at bounding box center [857, 278] width 67 height 29
type input "0"
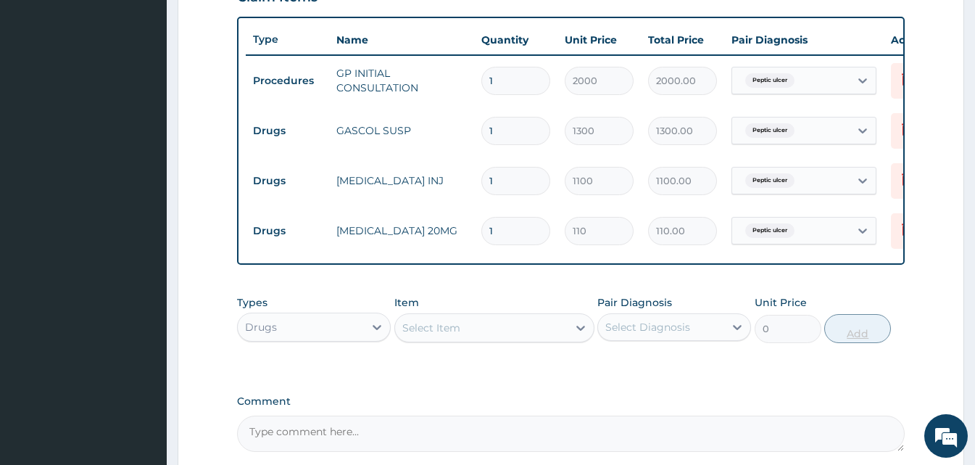
type input "14"
type input "1540.00"
type input "14"
click at [434, 335] on div "Select Item" at bounding box center [431, 327] width 58 height 14
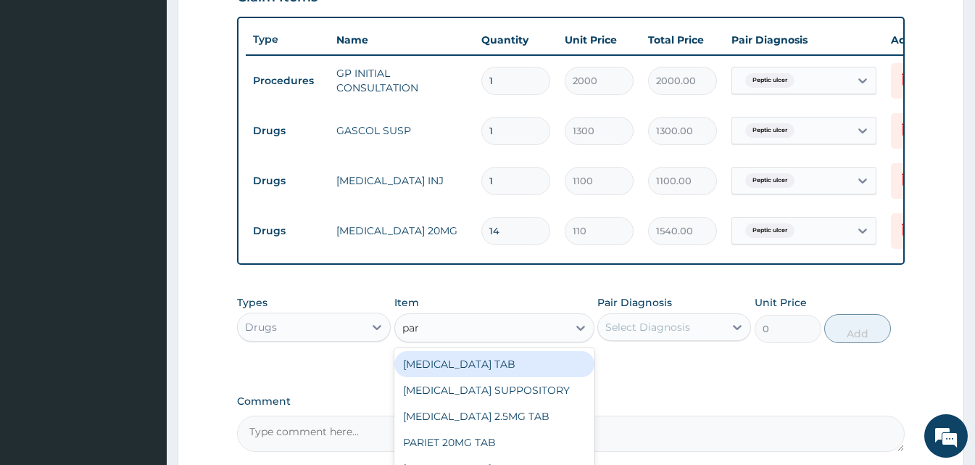
type input "para"
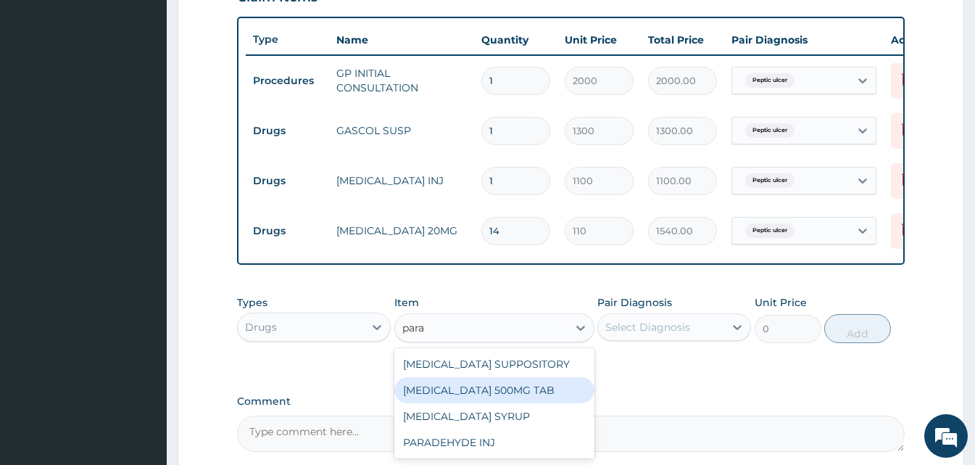
click at [452, 399] on div "PARACETAMOL 500MG TAB" at bounding box center [494, 390] width 200 height 26
type input "15"
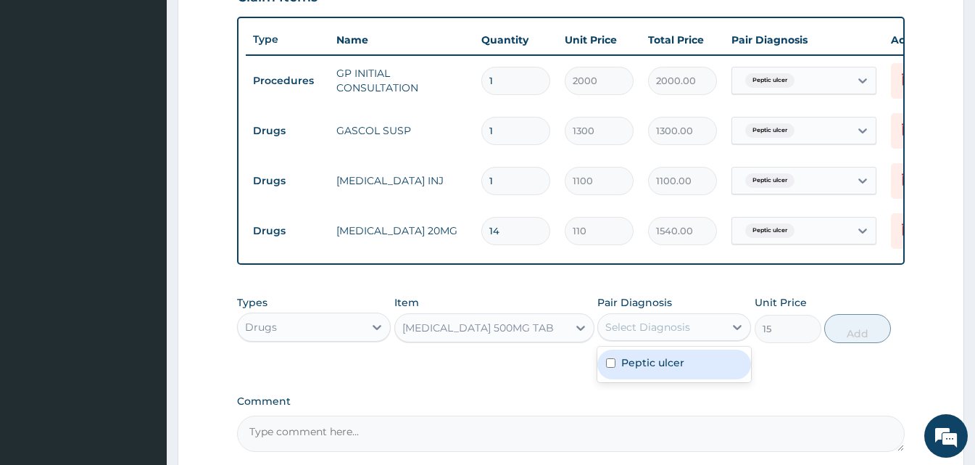
click at [656, 331] on div "Select Diagnosis" at bounding box center [647, 327] width 85 height 14
click at [661, 370] on label "Peptic ulcer" at bounding box center [652, 362] width 63 height 14
checkbox input "true"
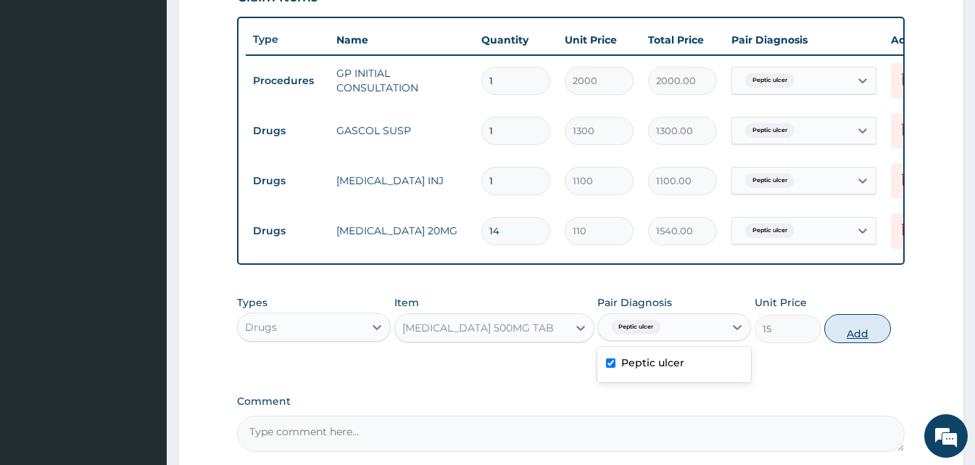
click at [855, 334] on button "Add" at bounding box center [857, 328] width 67 height 29
type input "0"
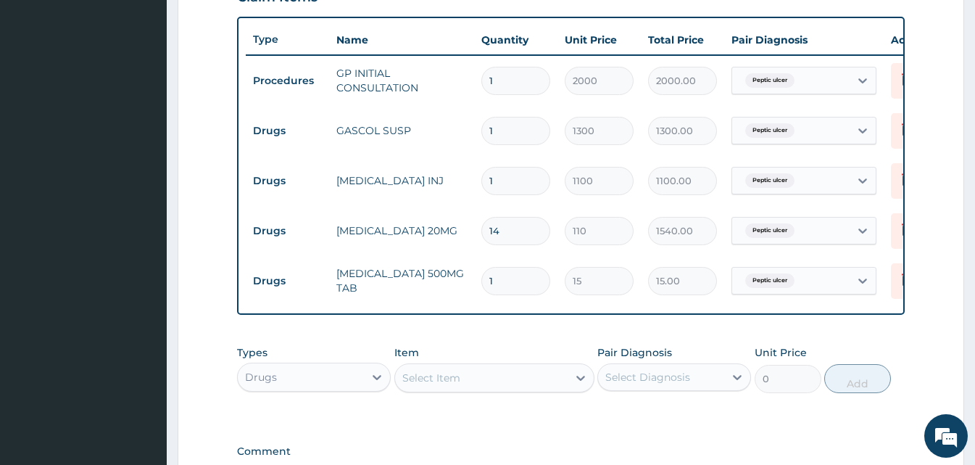
scroll to position [723, 0]
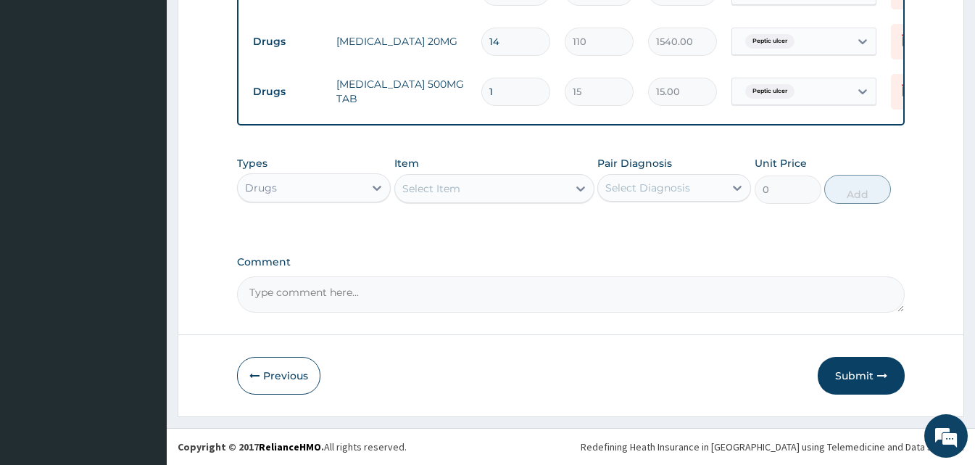
type input "0.00"
type input "3"
type input "45.00"
type input "30"
type input "450.00"
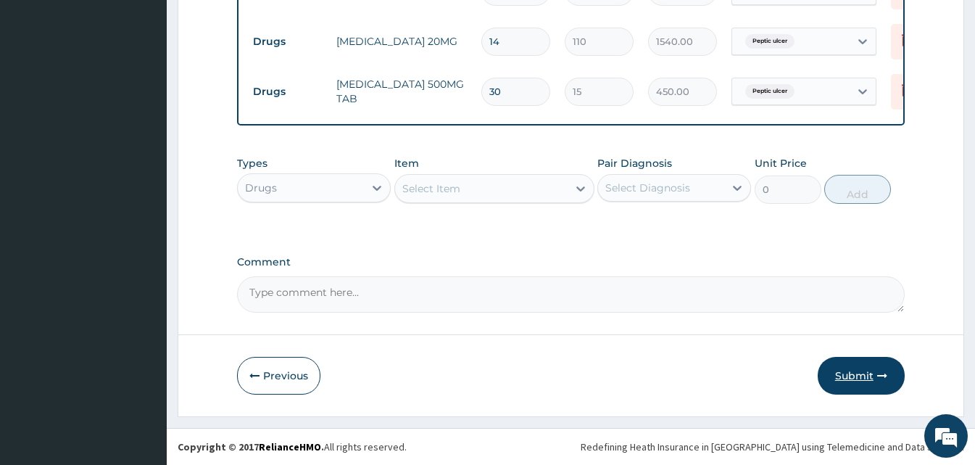
type input "30"
click at [857, 381] on button "Submit" at bounding box center [861, 376] width 87 height 38
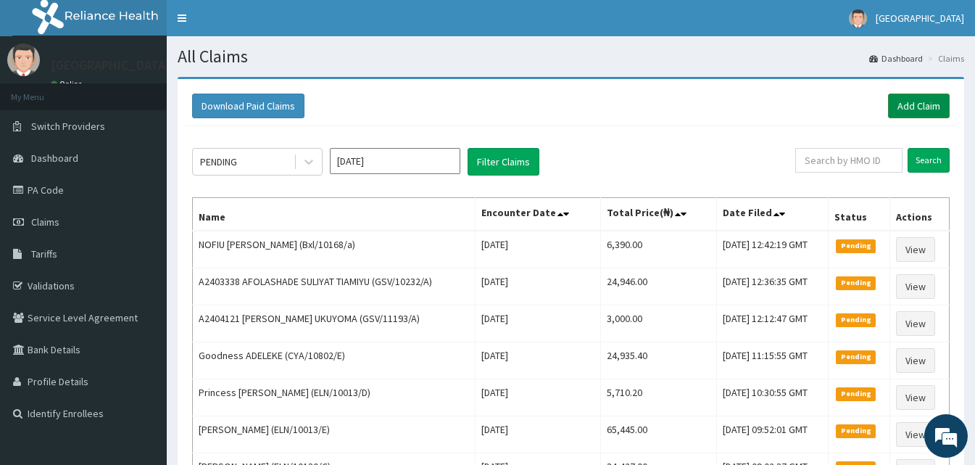
click at [904, 99] on link "Add Claim" at bounding box center [919, 106] width 62 height 25
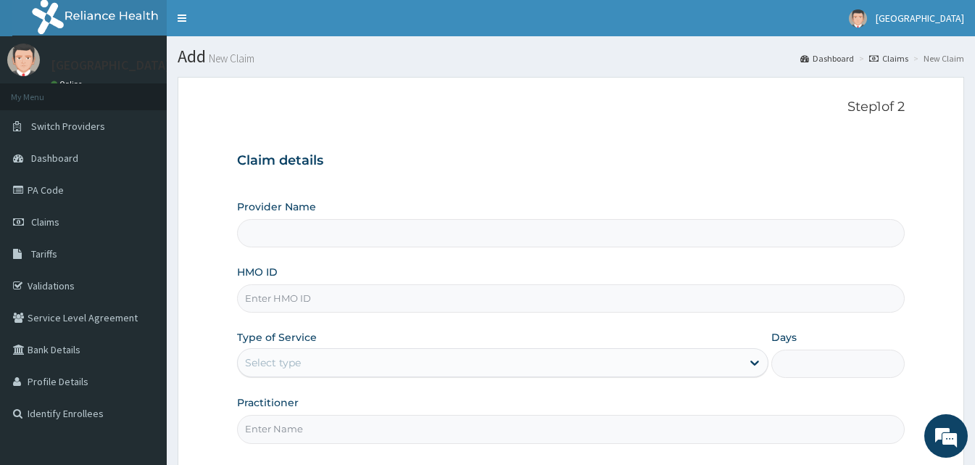
type input "[GEOGRAPHIC_DATA]"
click at [299, 301] on input "HMO ID" at bounding box center [571, 298] width 668 height 28
paste input "CodeGSV/11467/A"
click at [268, 299] on input "CodeGSV/11467/A" at bounding box center [571, 298] width 668 height 28
type input "GSV/11467/A"
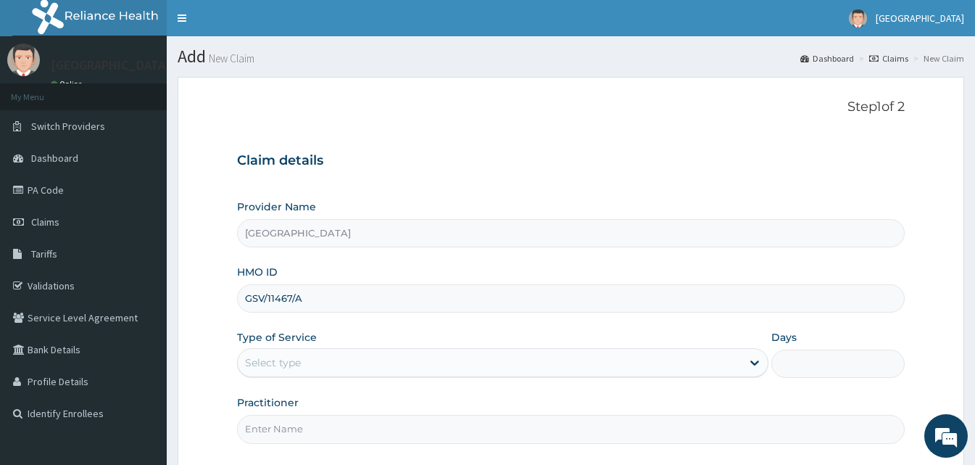
click at [288, 364] on div "Select type" at bounding box center [273, 362] width 56 height 14
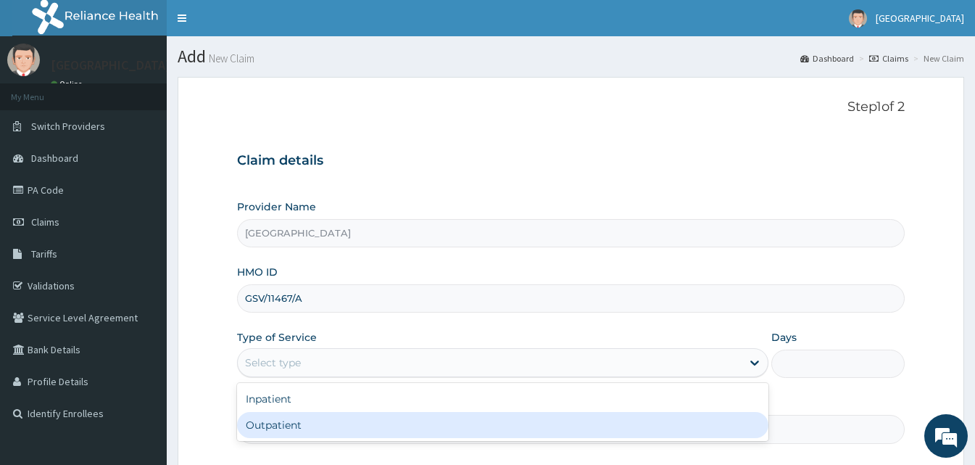
click at [279, 425] on div "Outpatient" at bounding box center [502, 425] width 531 height 26
type input "1"
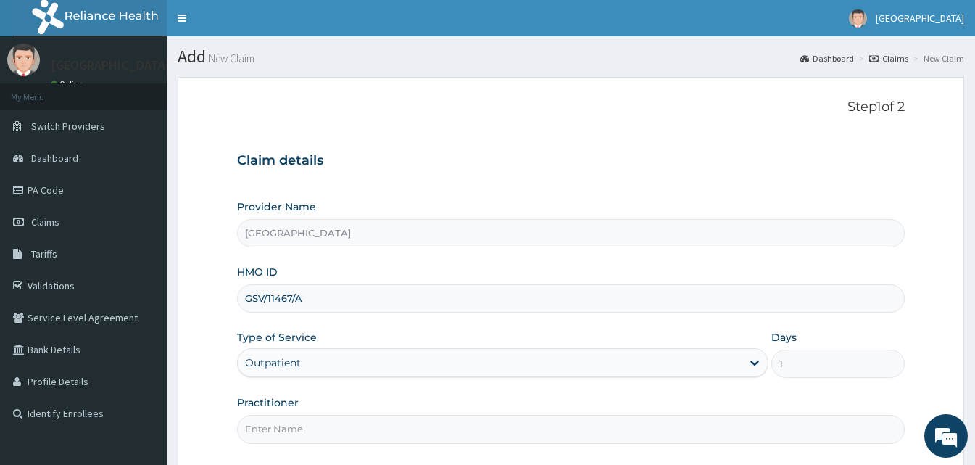
click at [283, 418] on input "Practitioner" at bounding box center [571, 429] width 668 height 28
type input "Doctor [GEOGRAPHIC_DATA]"
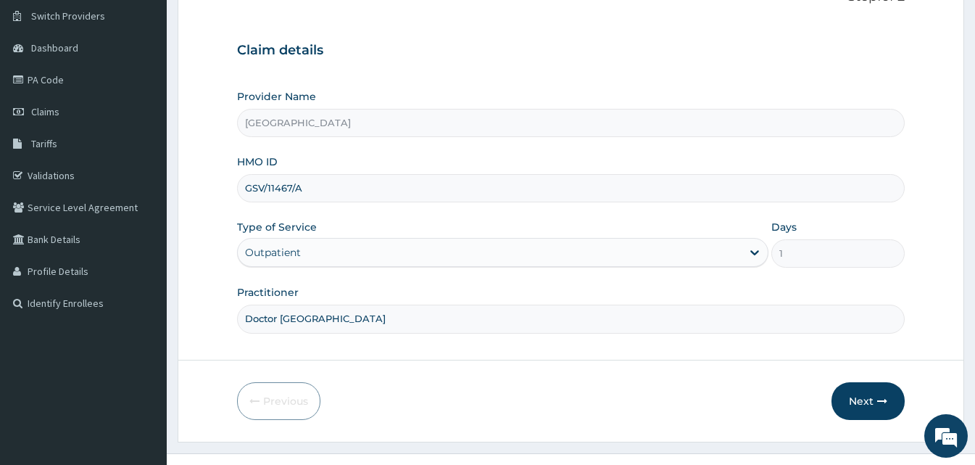
scroll to position [136, 0]
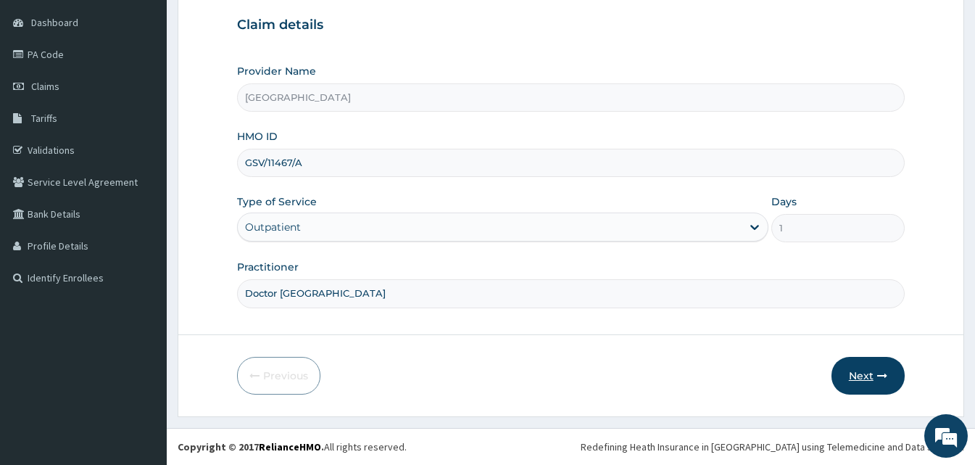
click at [901, 378] on button "Next" at bounding box center [867, 376] width 73 height 38
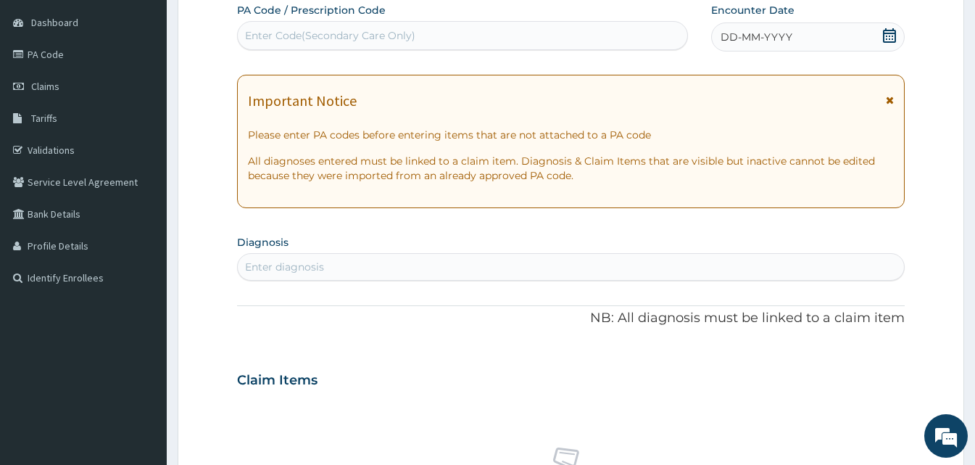
click at [749, 38] on span "DD-MM-YYYY" at bounding box center [756, 37] width 72 height 14
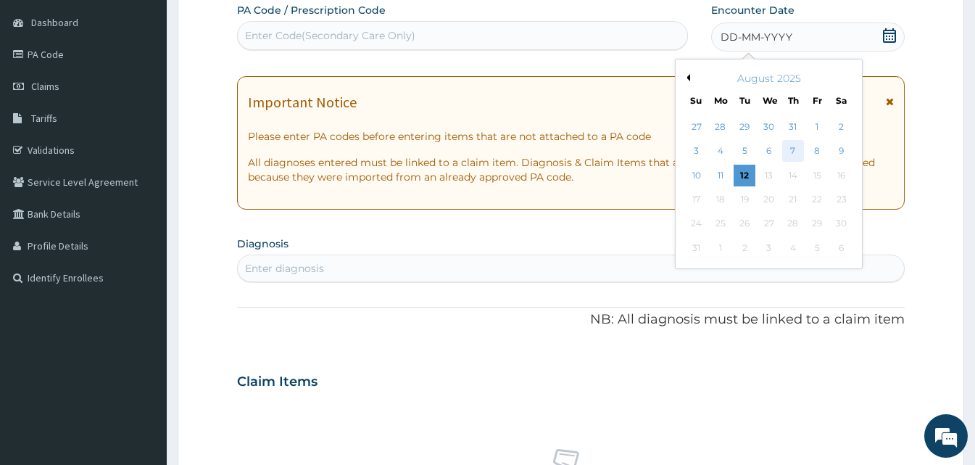
click at [789, 154] on div "7" at bounding box center [793, 152] width 22 height 22
